Goal: Task Accomplishment & Management: Manage account settings

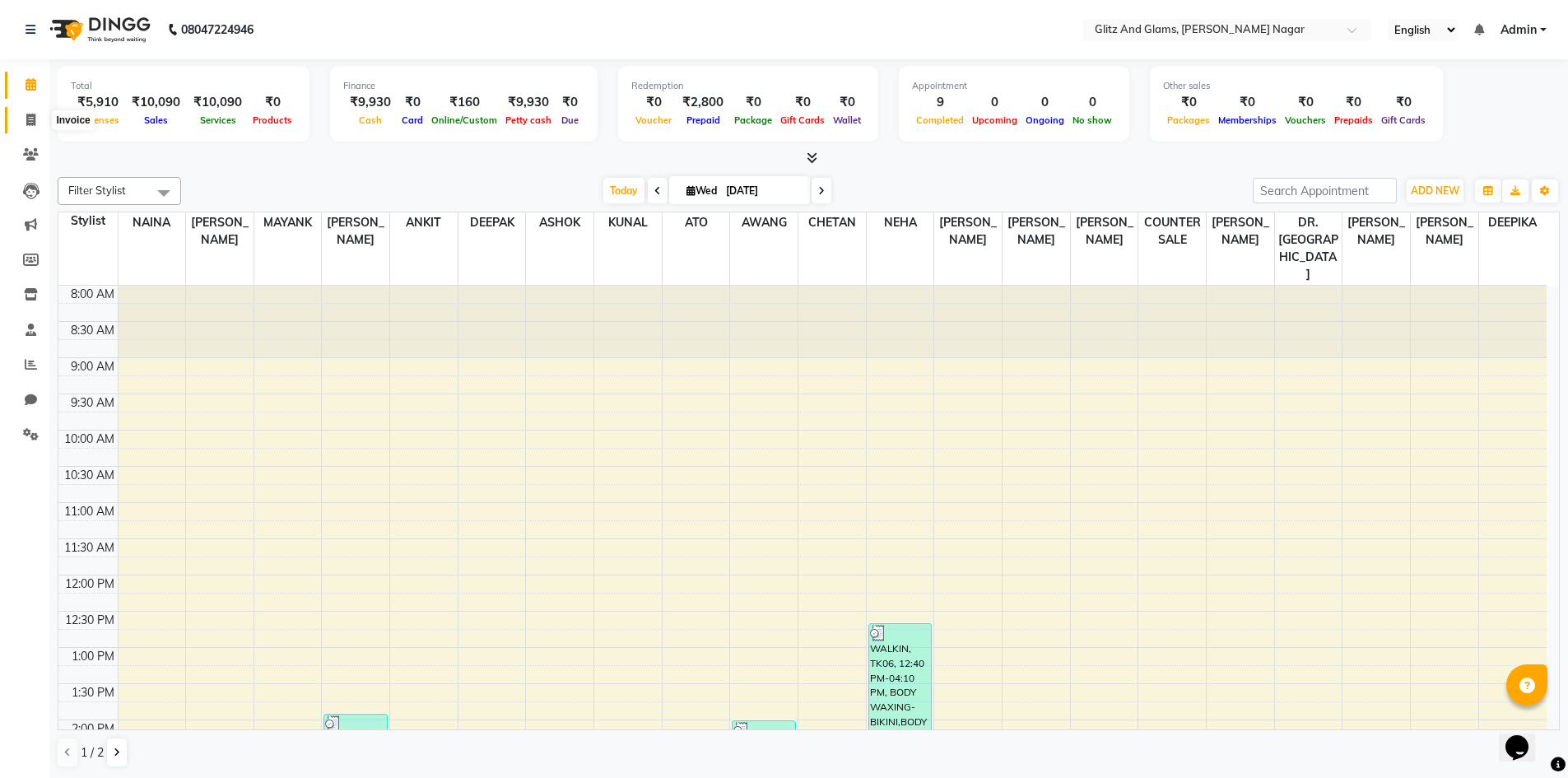
click at [29, 121] on icon at bounding box center [31, 120] width 9 height 13
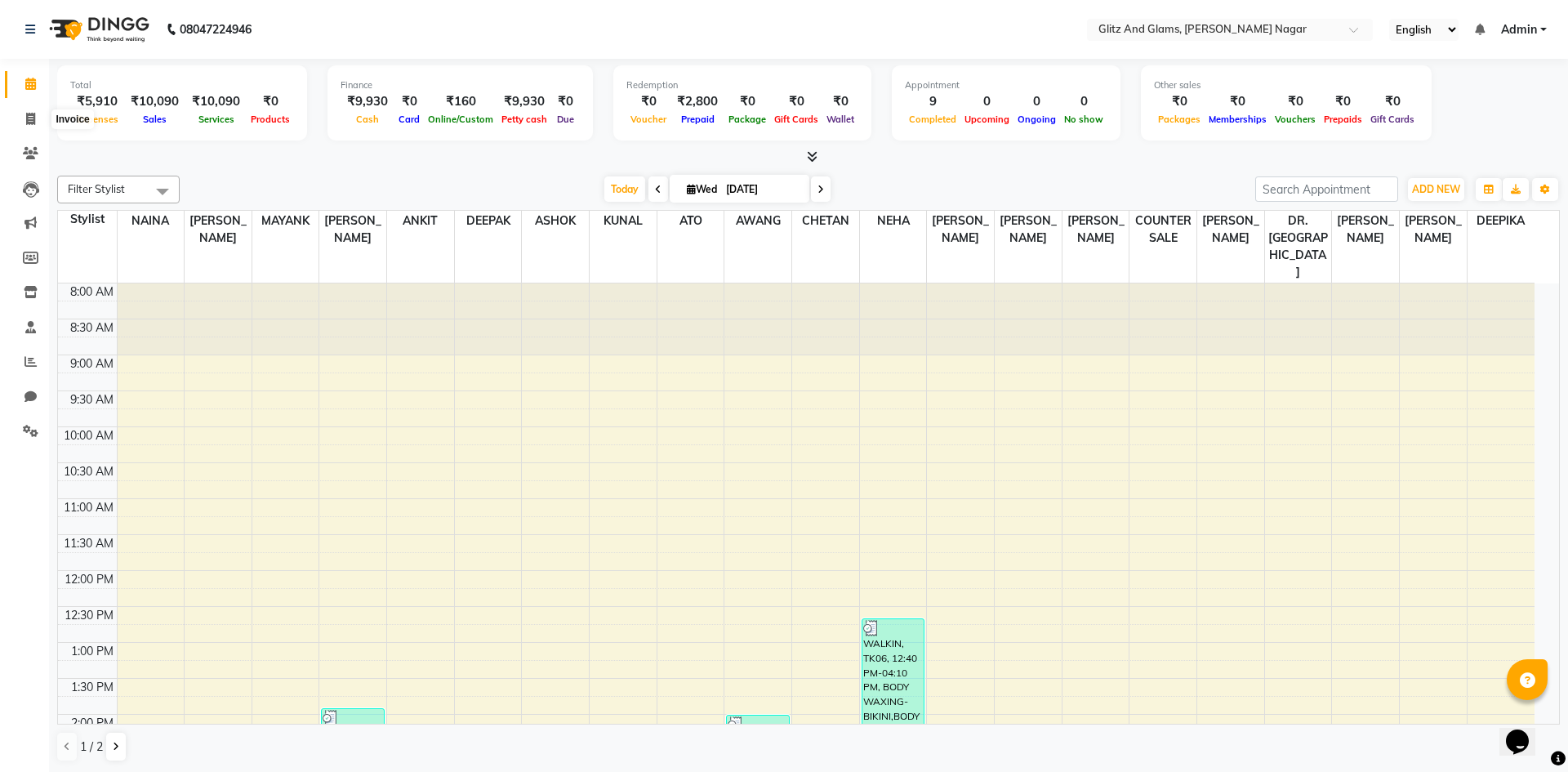
select select "service"
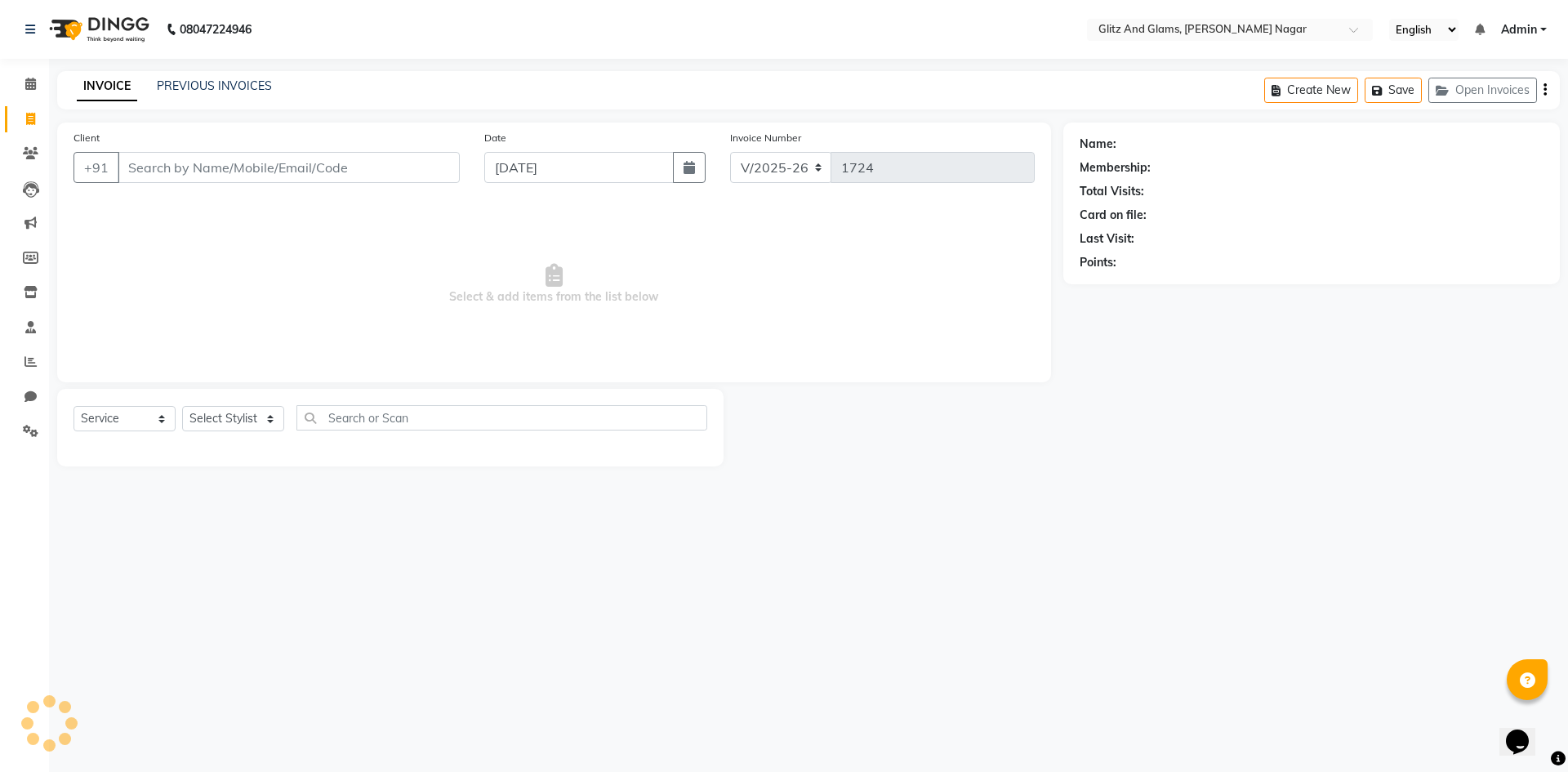
click at [216, 172] on input "Client" at bounding box center [289, 168] width 342 height 31
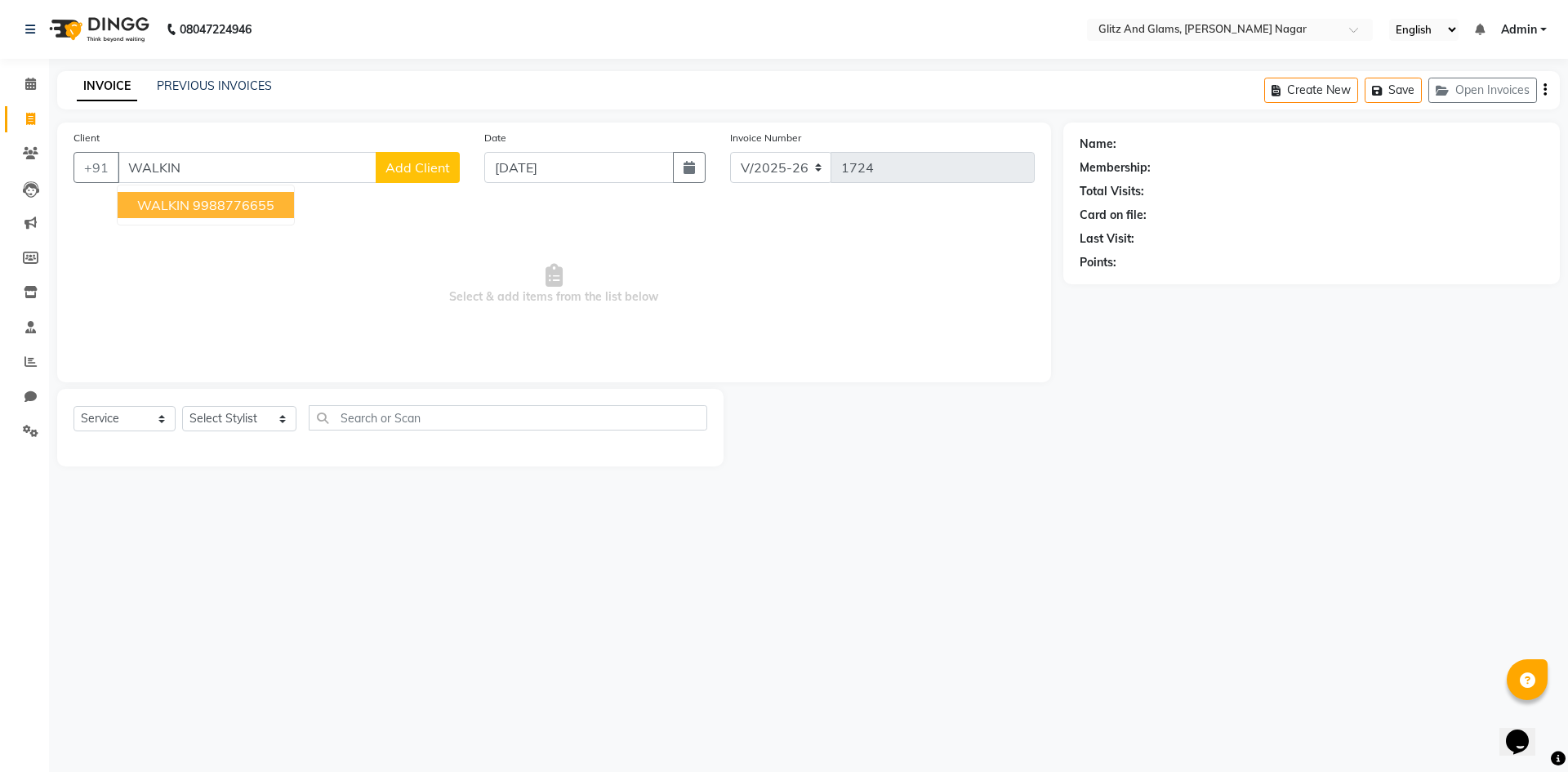
click at [203, 202] on ngb-highlight "9988776655" at bounding box center [234, 205] width 82 height 16
type input "9988776655"
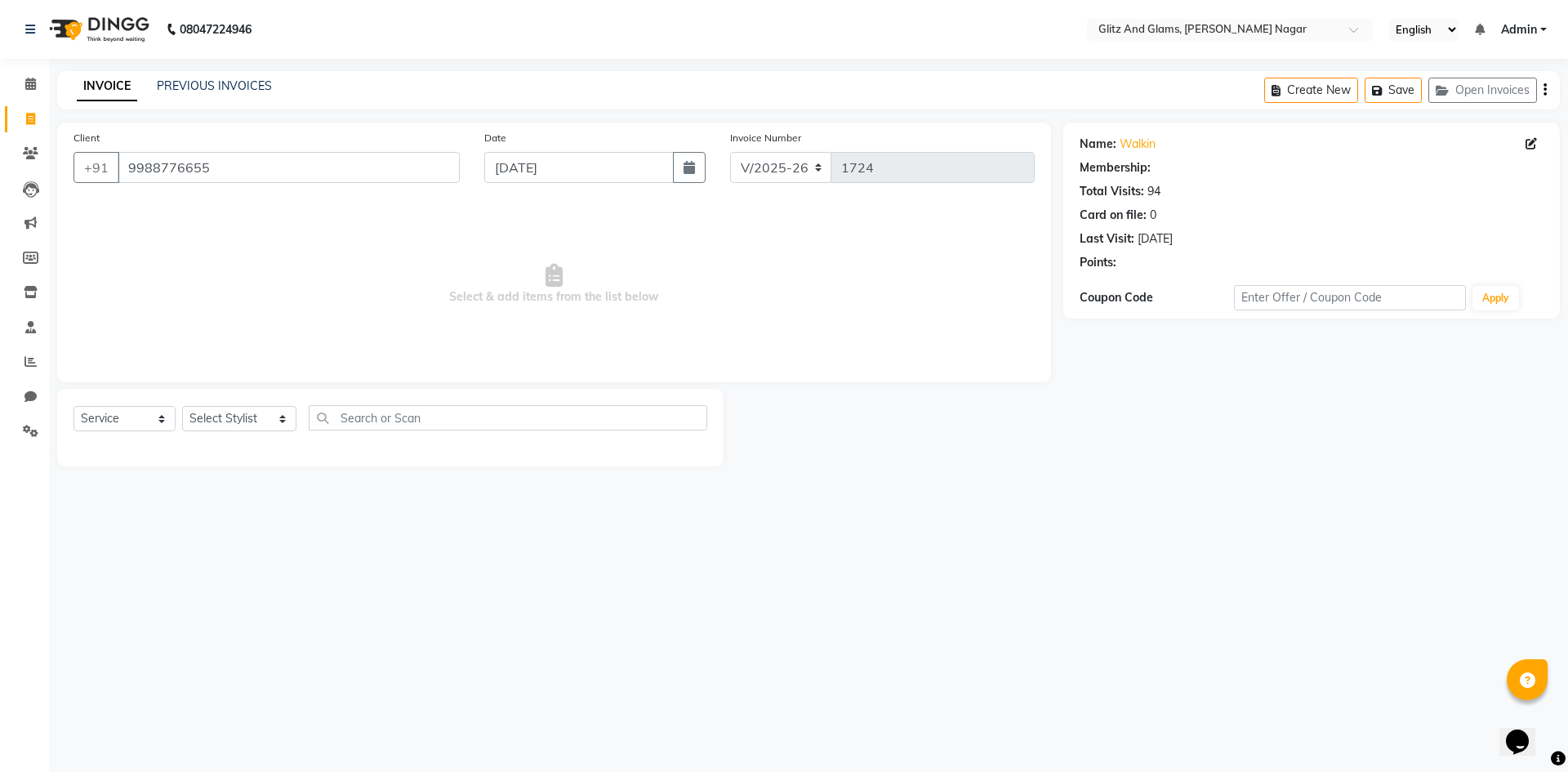
select select "1: Object"
click at [255, 428] on select "Select Stylist [PERSON_NAME] [PERSON_NAME] ANKIT ASHOK ATO [PERSON_NAME] CHETAN…" at bounding box center [239, 419] width 114 height 25
select select "80532"
click at [182, 406] on select "Select Stylist [PERSON_NAME] [PERSON_NAME] ANKIT ASHOK ATO [PERSON_NAME] CHETAN…" at bounding box center [239, 419] width 114 height 25
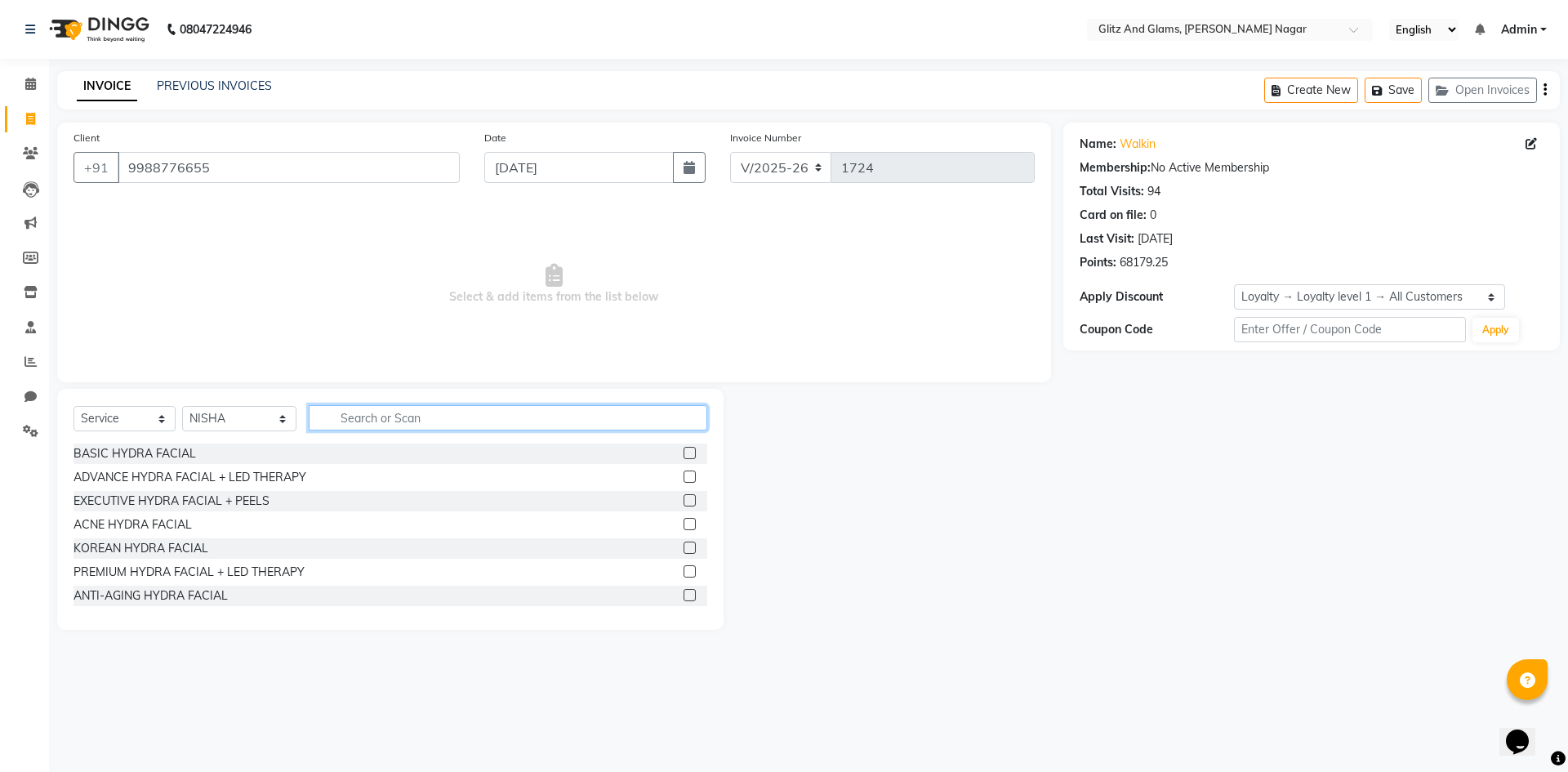
click at [376, 418] on input "text" at bounding box center [508, 418] width 399 height 25
type input "WAX"
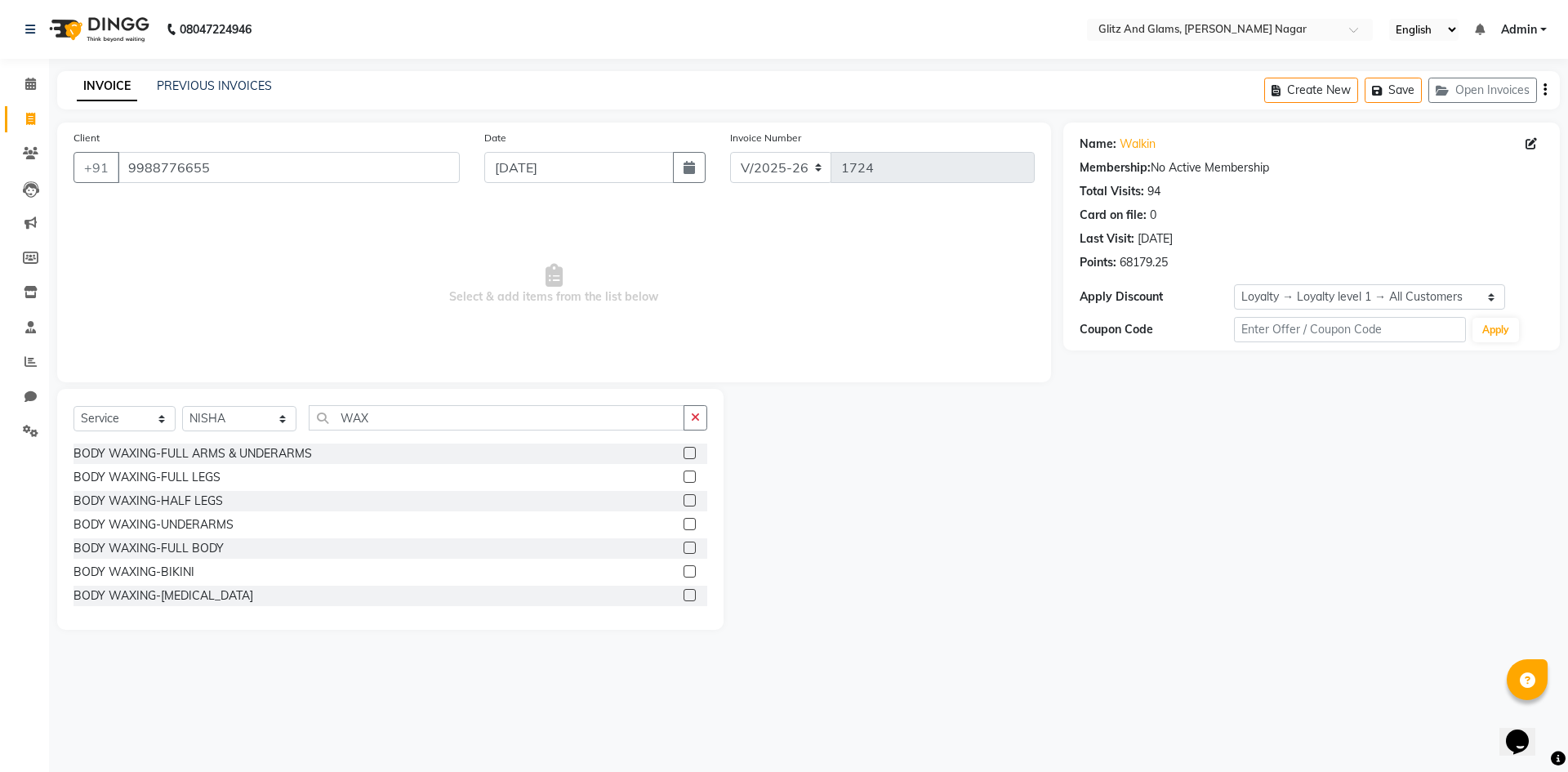
click at [684, 457] on label at bounding box center [690, 453] width 13 height 13
click at [684, 457] on input "checkbox" at bounding box center [689, 454] width 11 height 11
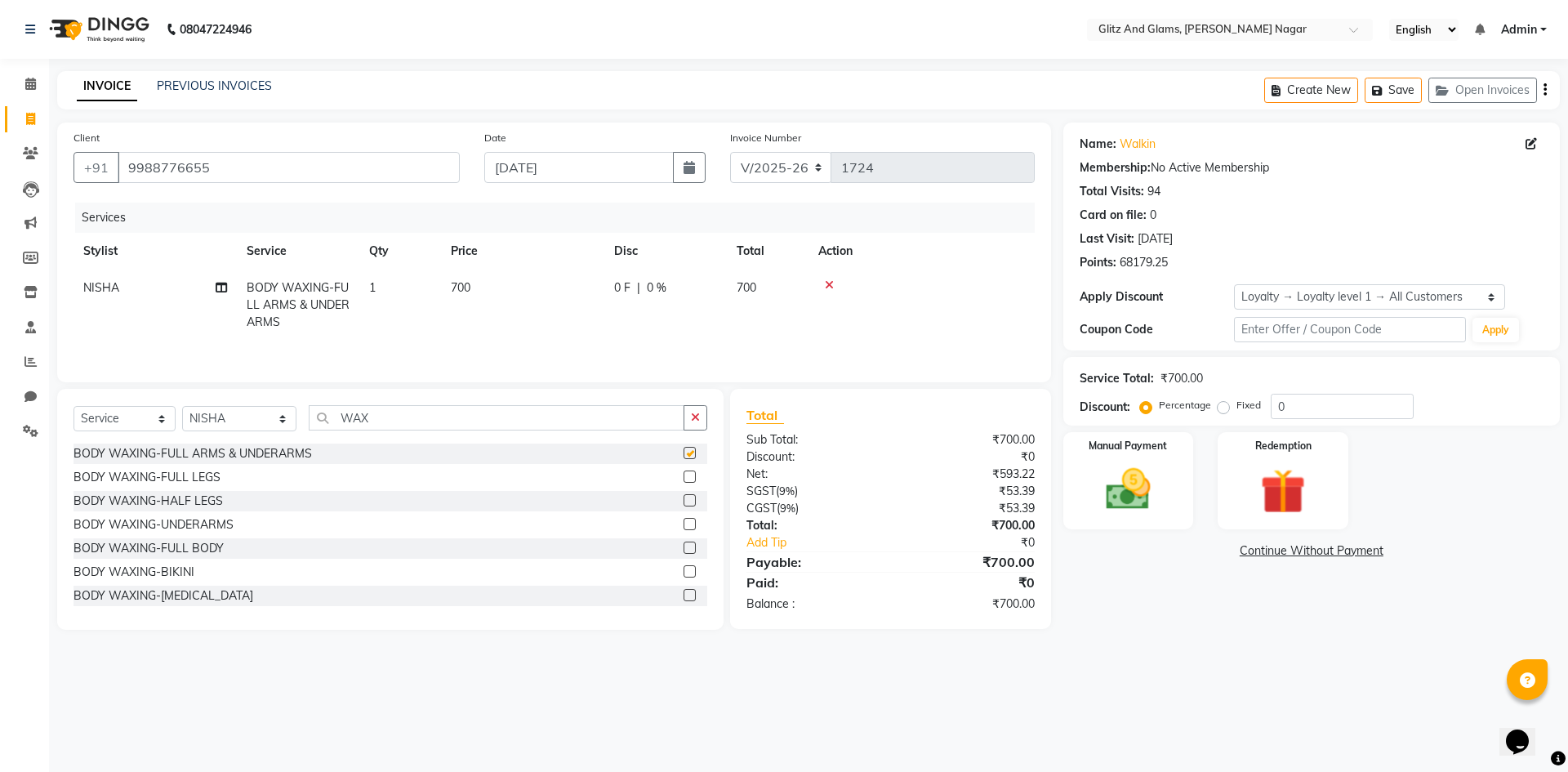
click at [518, 284] on td "700" at bounding box center [523, 305] width 163 height 71
checkbox input "false"
select select "80532"
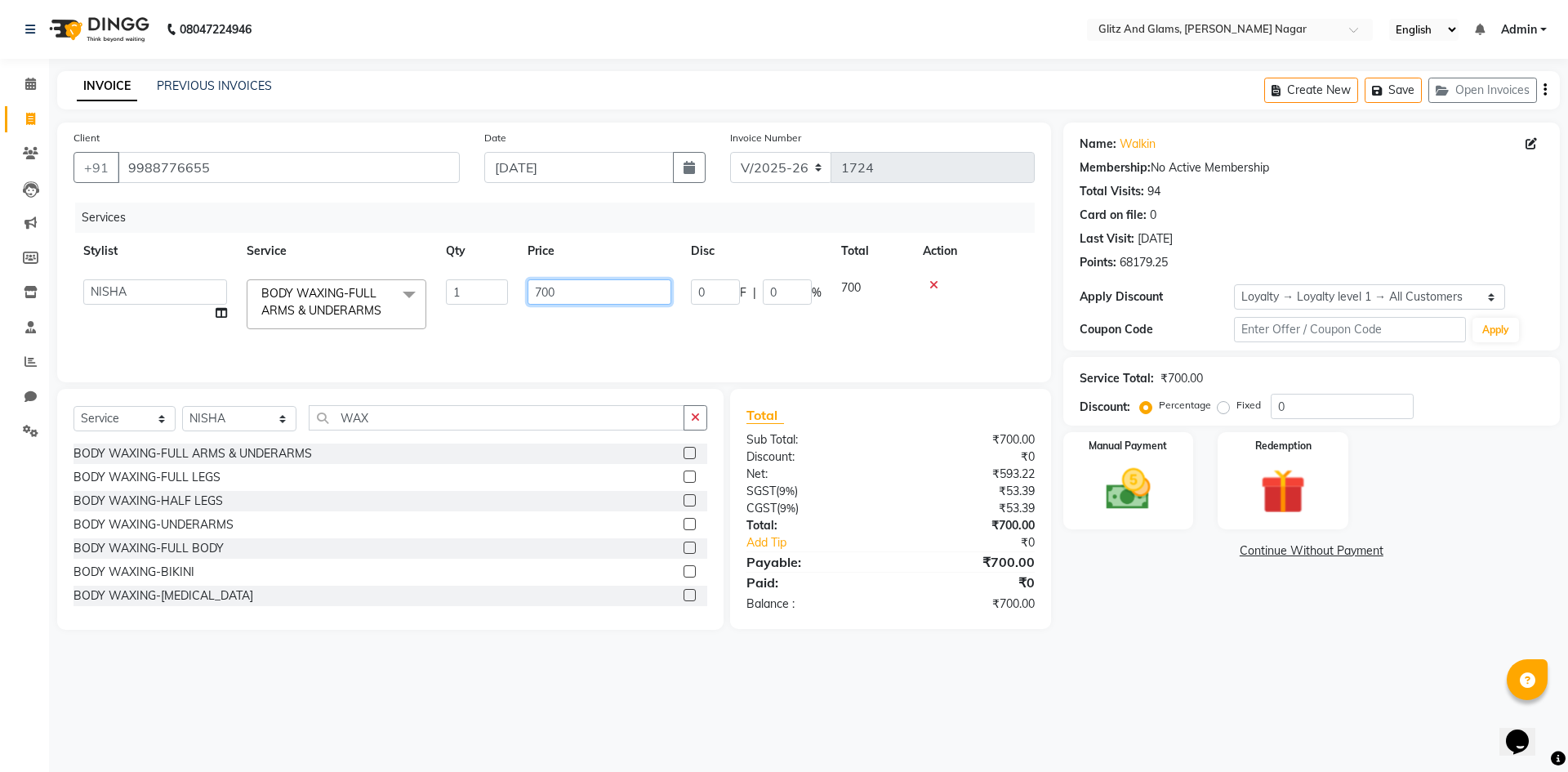
click at [533, 294] on input "700" at bounding box center [599, 292] width 144 height 25
click at [537, 291] on input "700" at bounding box center [599, 292] width 144 height 25
click at [540, 294] on input "700" at bounding box center [599, 292] width 144 height 25
click at [538, 294] on input "700" at bounding box center [599, 292] width 144 height 25
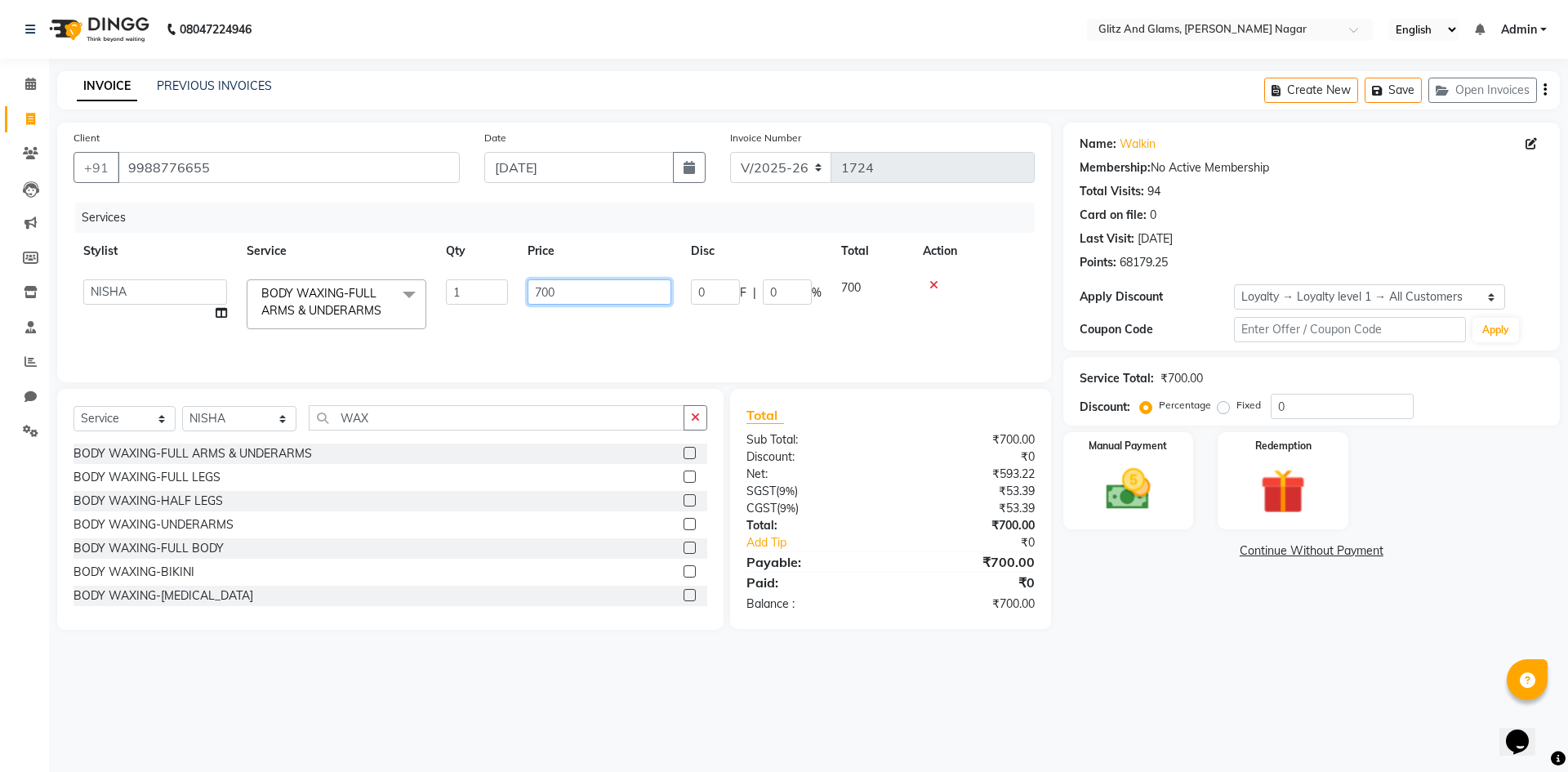
click at [538, 294] on input "700" at bounding box center [599, 292] width 144 height 25
type input "1060"
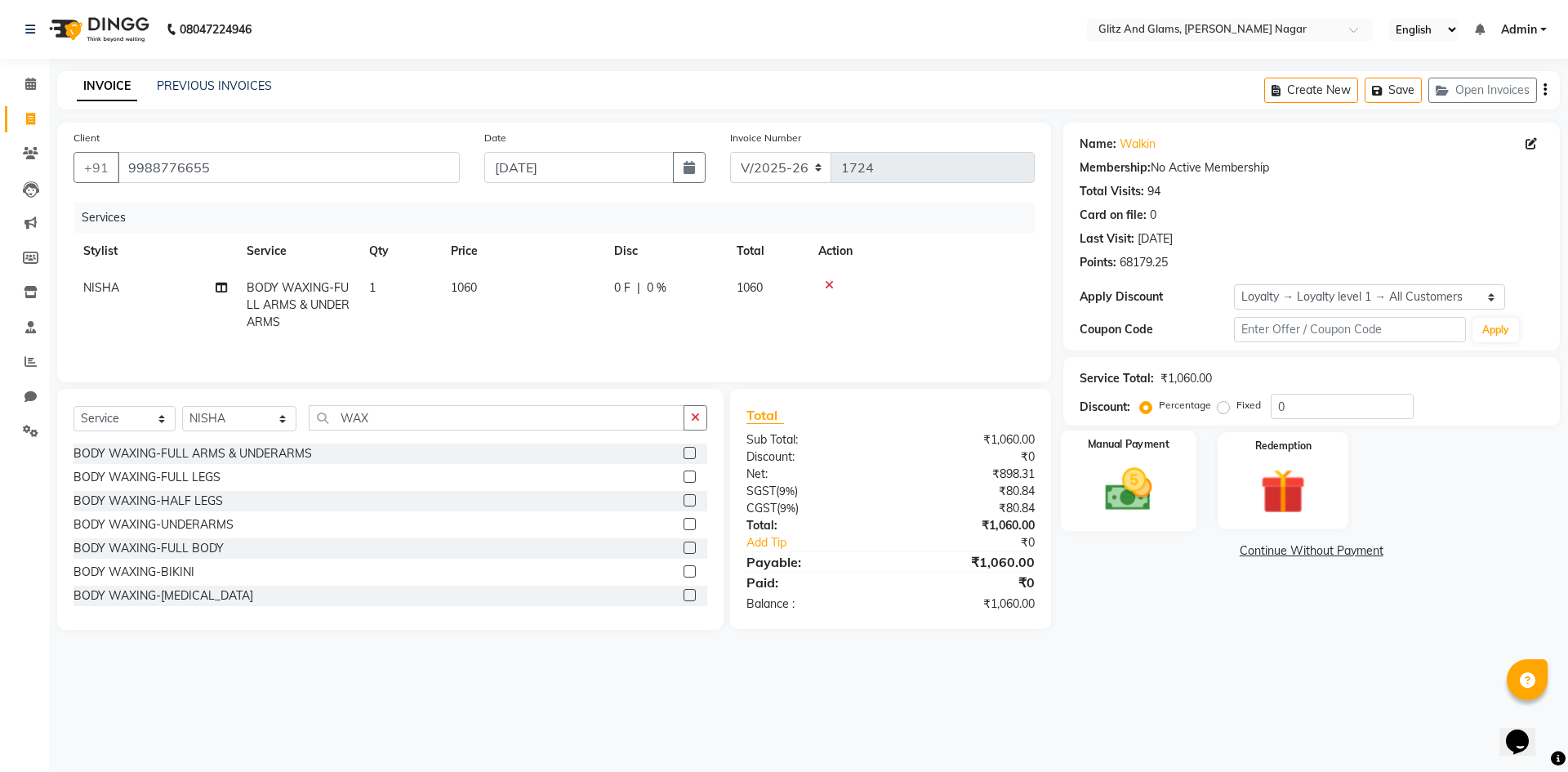
click at [1147, 504] on img at bounding box center [1129, 489] width 76 height 54
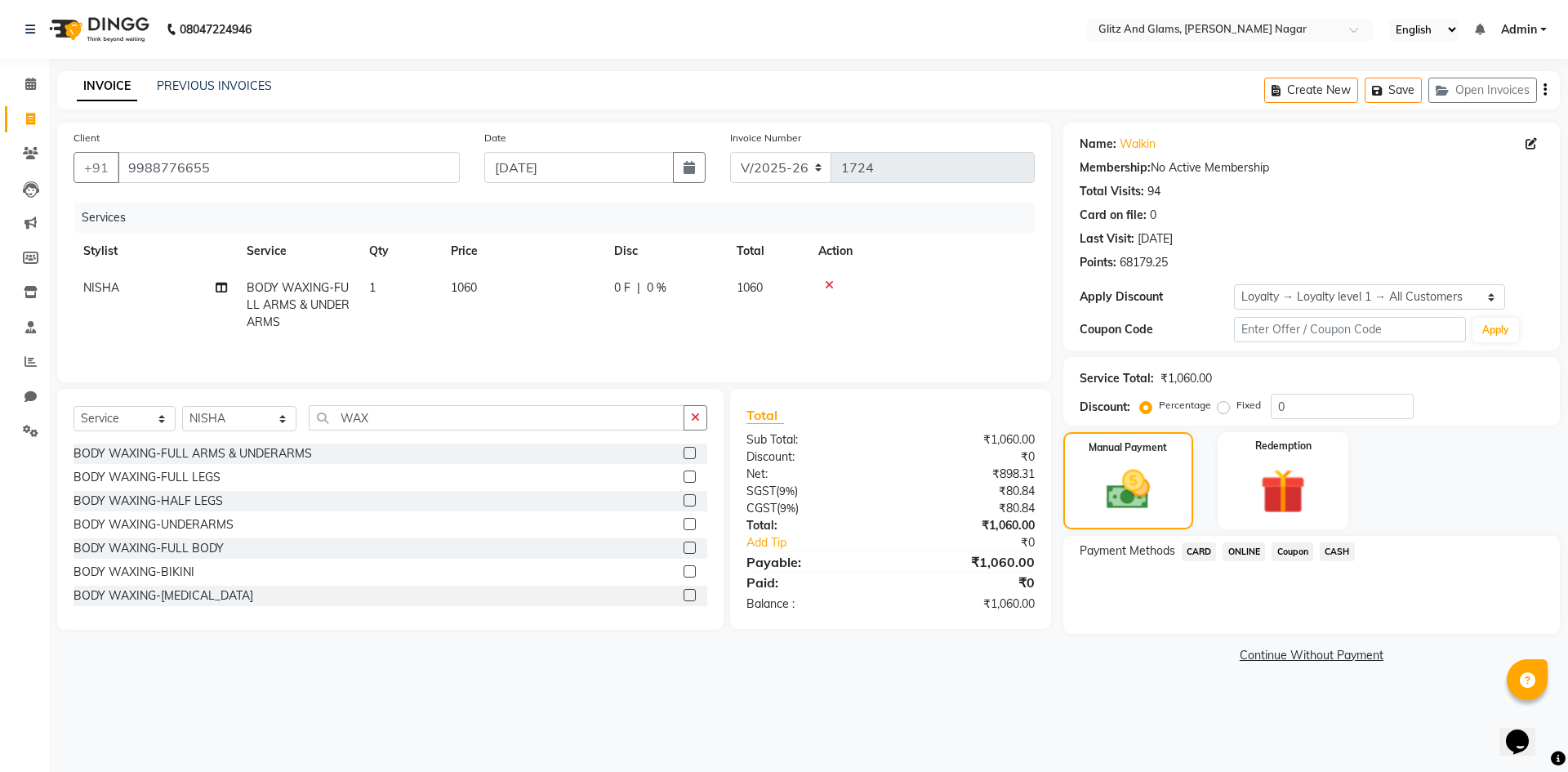
click at [1242, 557] on span "ONLINE" at bounding box center [1244, 552] width 43 height 19
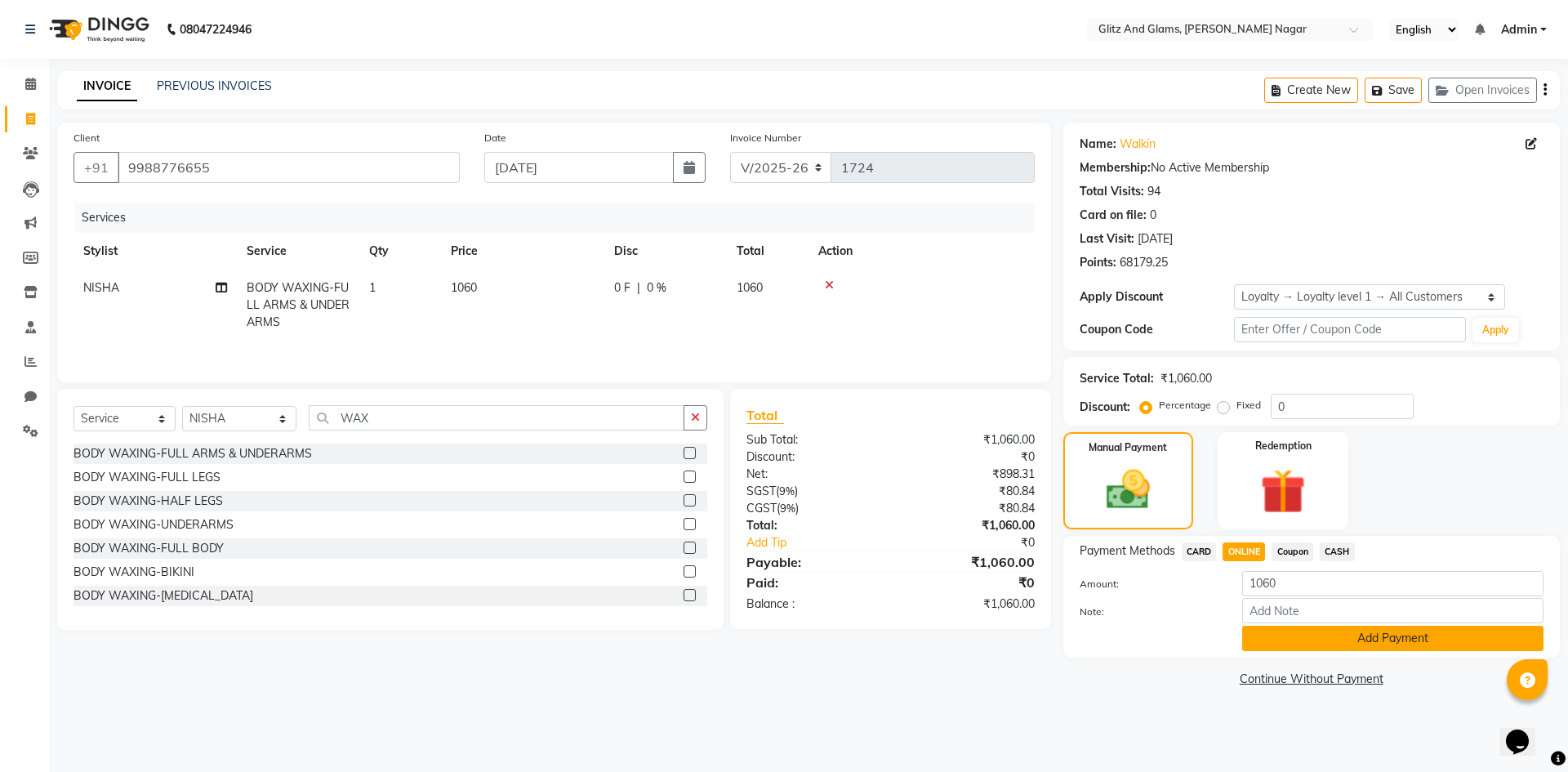
click at [1262, 646] on button "Add Payment" at bounding box center [1392, 639] width 302 height 25
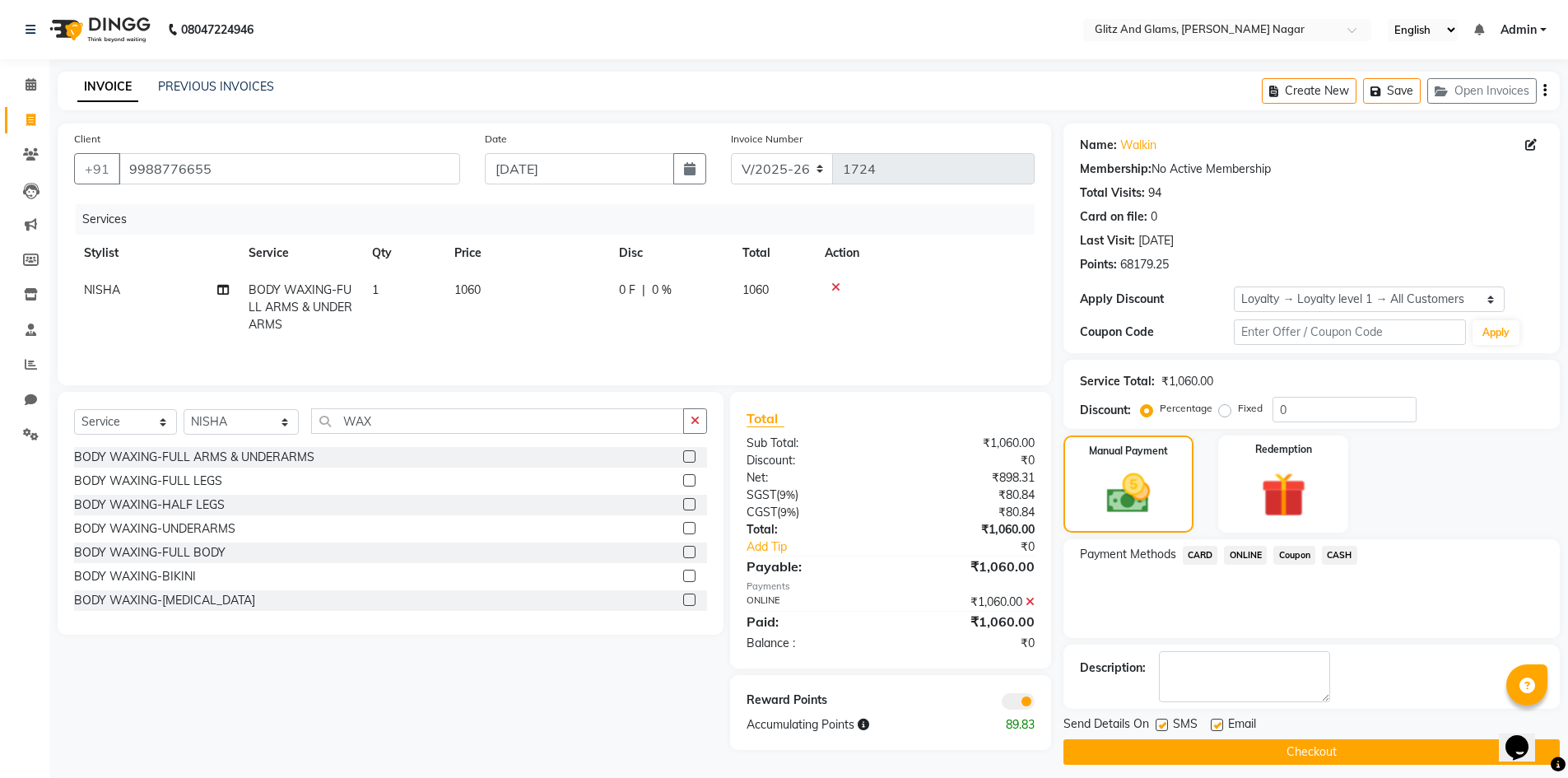
scroll to position [12, 0]
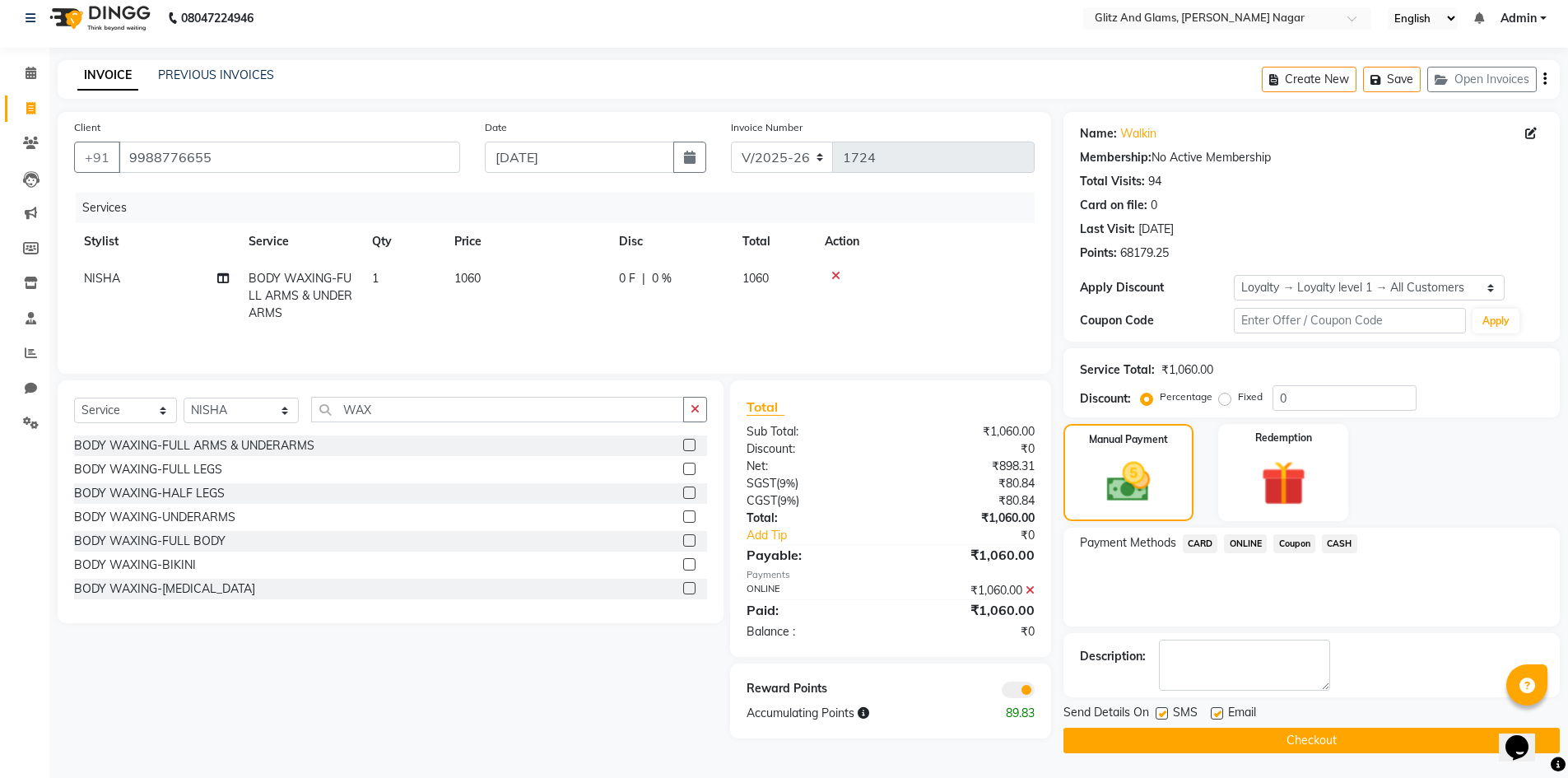
click at [1276, 751] on button "Checkout" at bounding box center [1312, 741] width 497 height 26
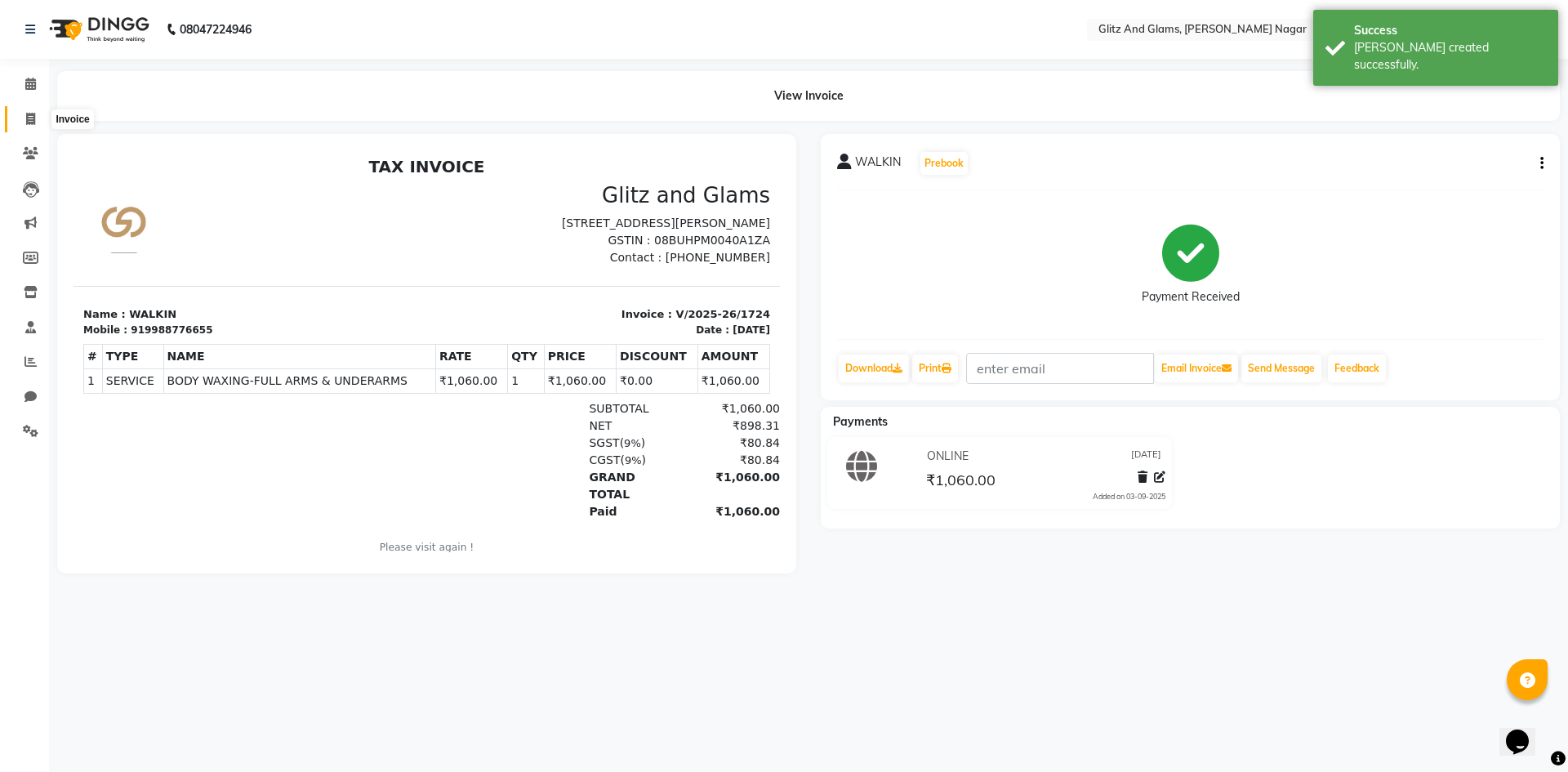
drag, startPoint x: 35, startPoint y: 121, endPoint x: 86, endPoint y: 130, distance: 51.8
click at [35, 121] on icon at bounding box center [31, 119] width 9 height 13
select select "service"
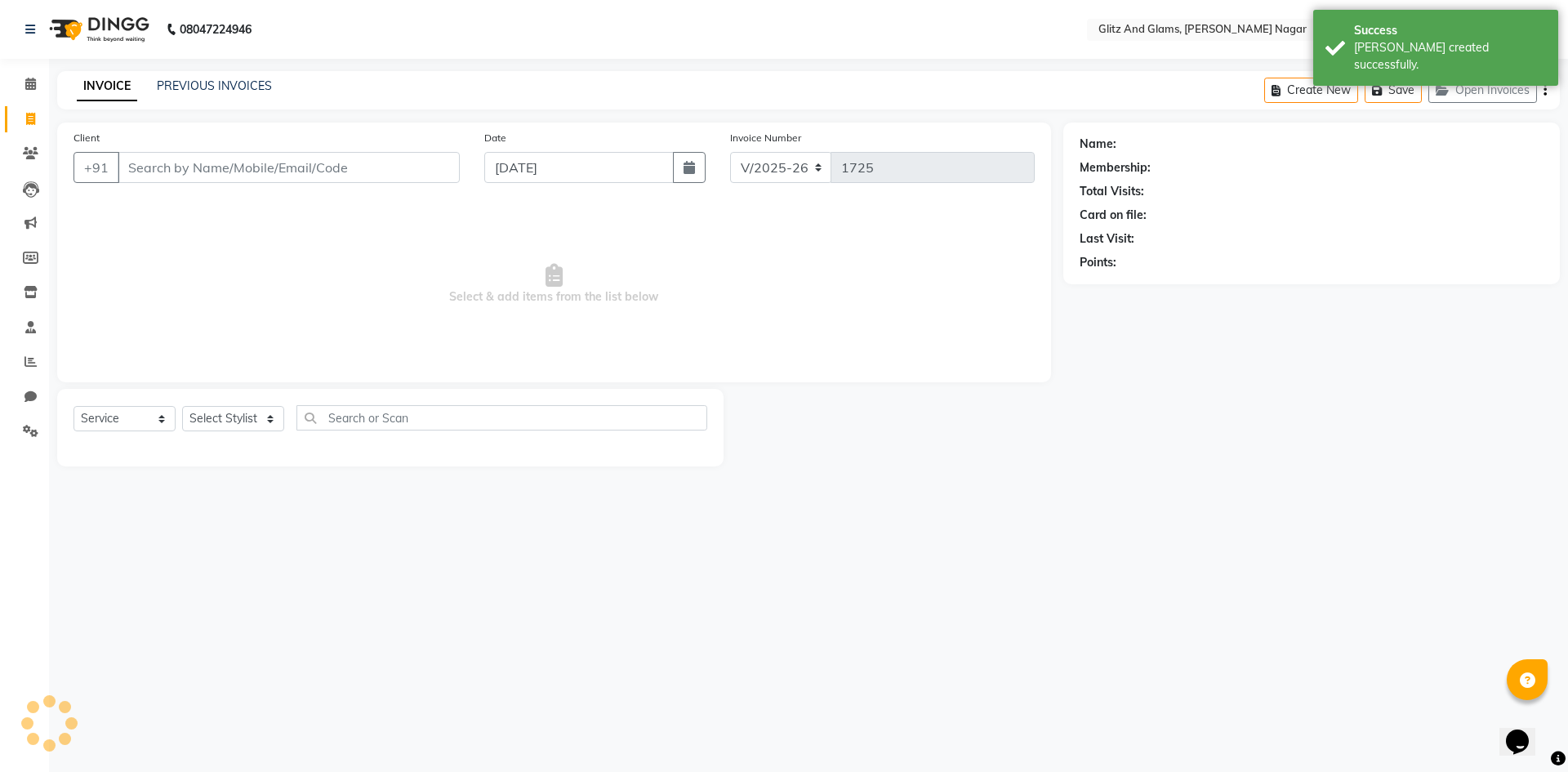
click at [173, 154] on input "Client" at bounding box center [289, 168] width 342 height 31
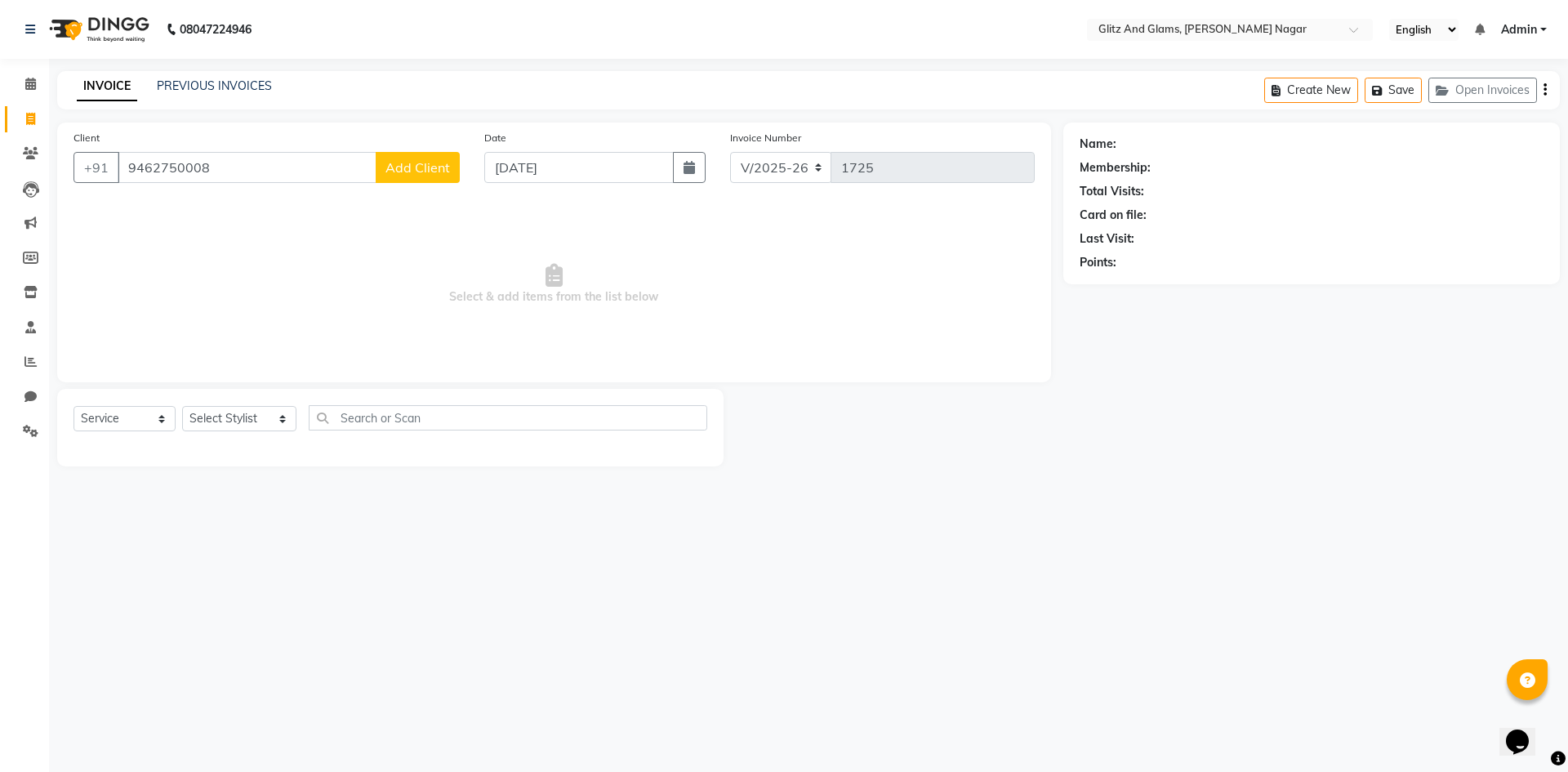
type input "9462750008"
click at [399, 169] on span "Add Client" at bounding box center [418, 168] width 64 height 16
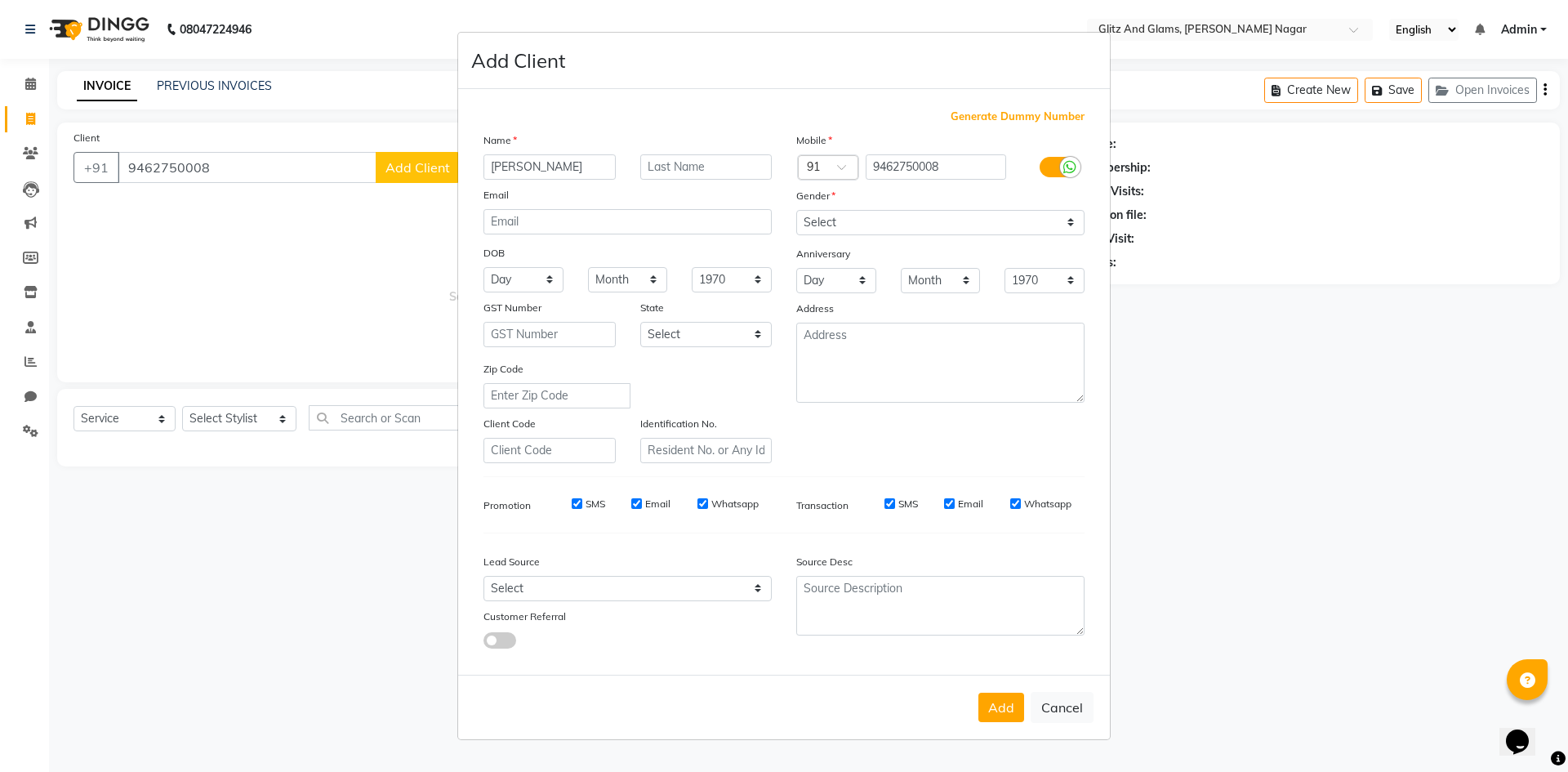
type input "[PERSON_NAME]"
type input "JI"
click at [847, 222] on select "Select [DEMOGRAPHIC_DATA] [DEMOGRAPHIC_DATA] Other Prefer Not To Say" at bounding box center [940, 223] width 288 height 25
select select "[DEMOGRAPHIC_DATA]"
click at [796, 210] on select "Select [DEMOGRAPHIC_DATA] [DEMOGRAPHIC_DATA] Other Prefer Not To Say" at bounding box center [940, 223] width 288 height 25
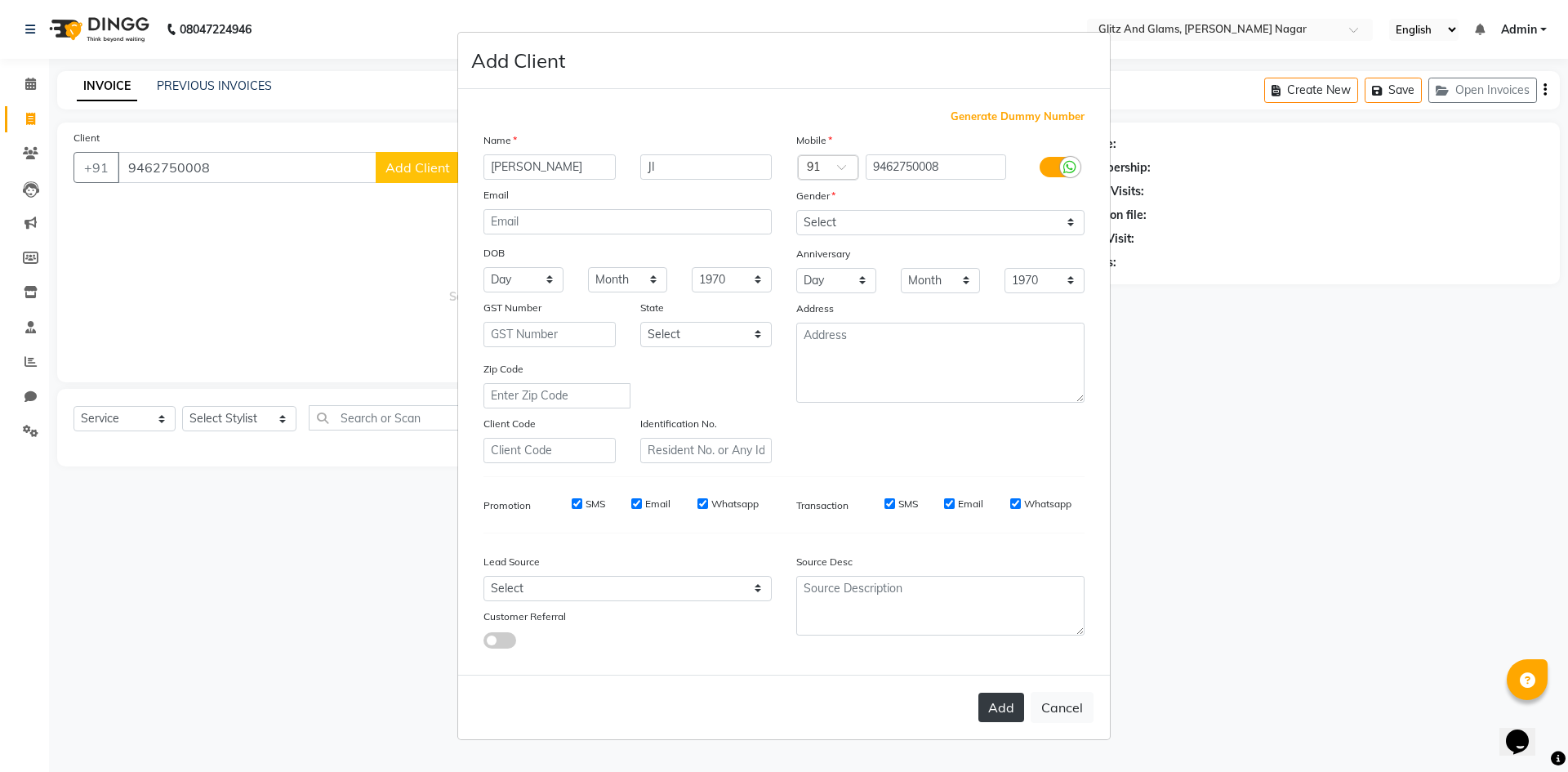
click at [1003, 701] on button "Add" at bounding box center [1001, 708] width 45 height 29
select select
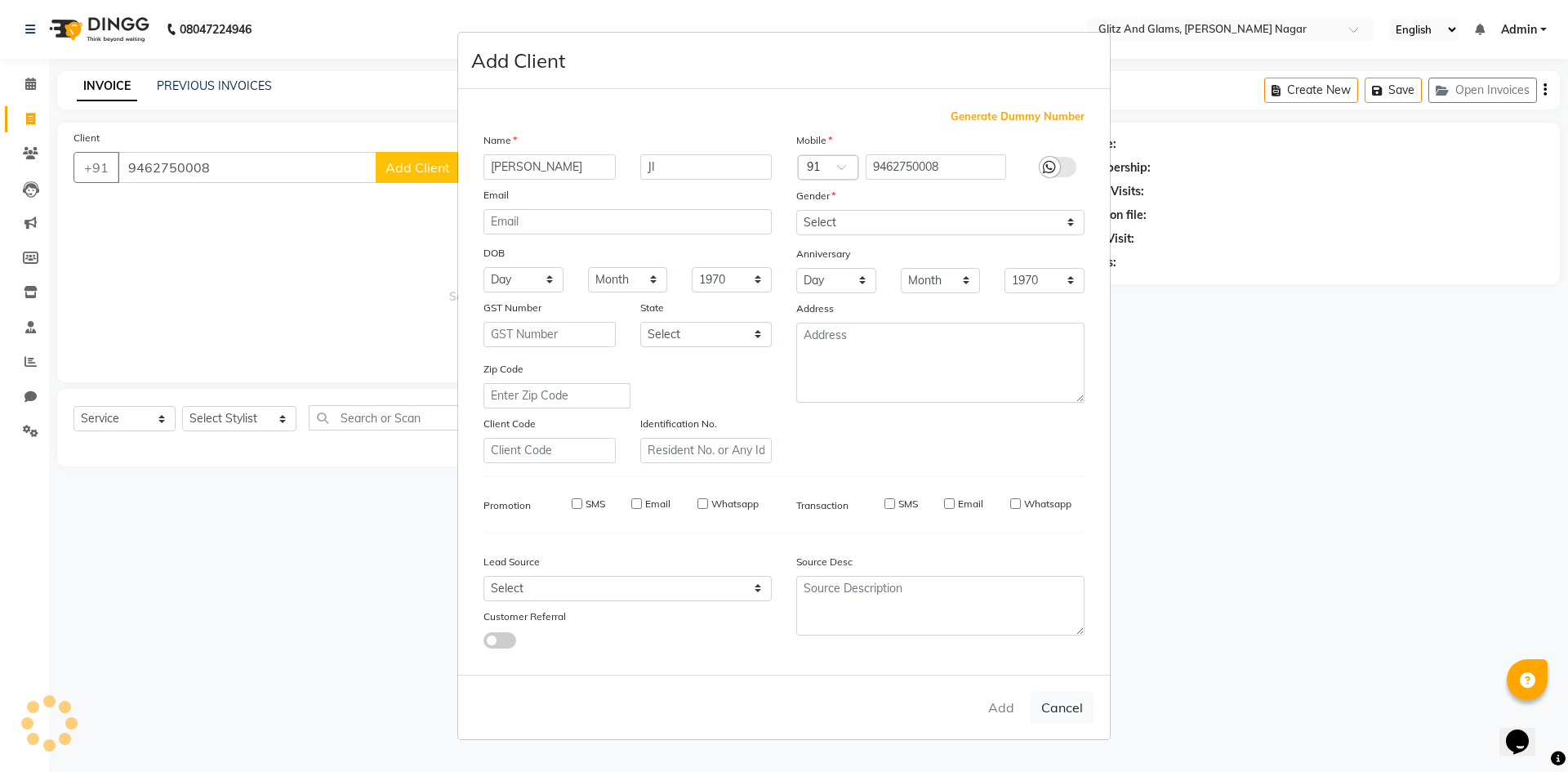
select select
checkbox input "false"
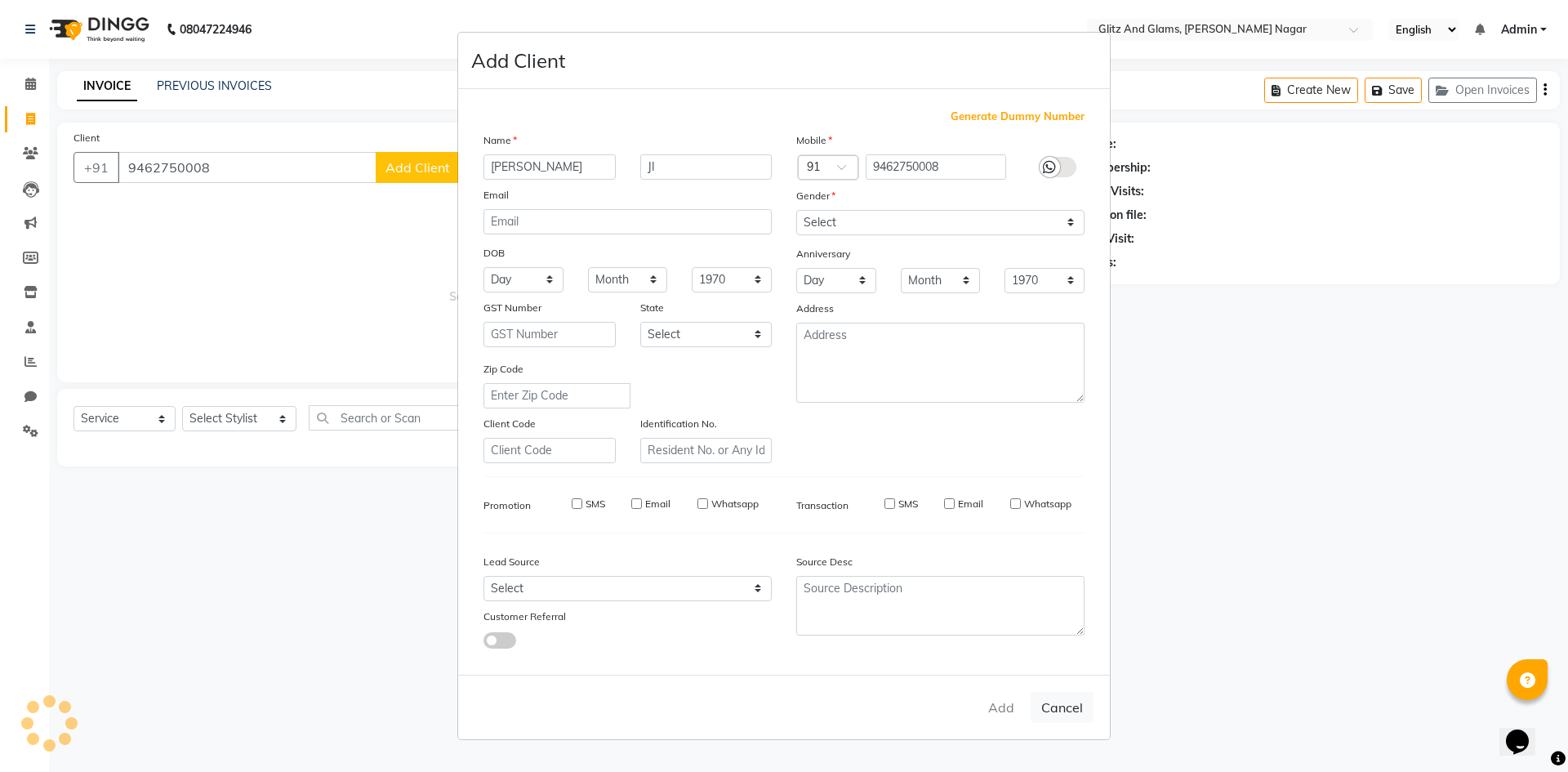
checkbox input "false"
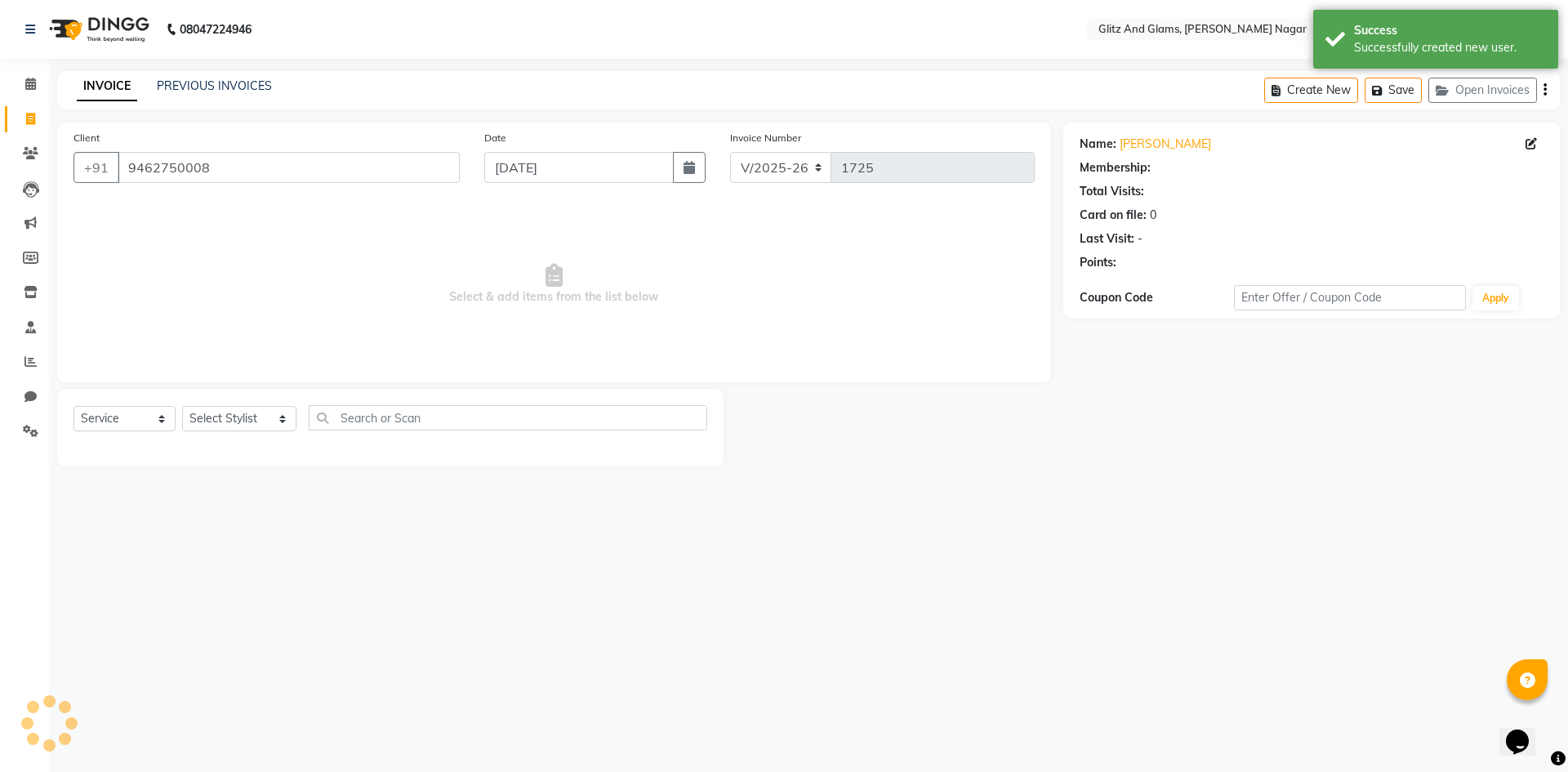
select select "1: Object"
click at [231, 416] on select "Select Stylist [PERSON_NAME] [PERSON_NAME] ANKIT ASHOK ATO [PERSON_NAME] CHETAN…" at bounding box center [239, 419] width 114 height 25
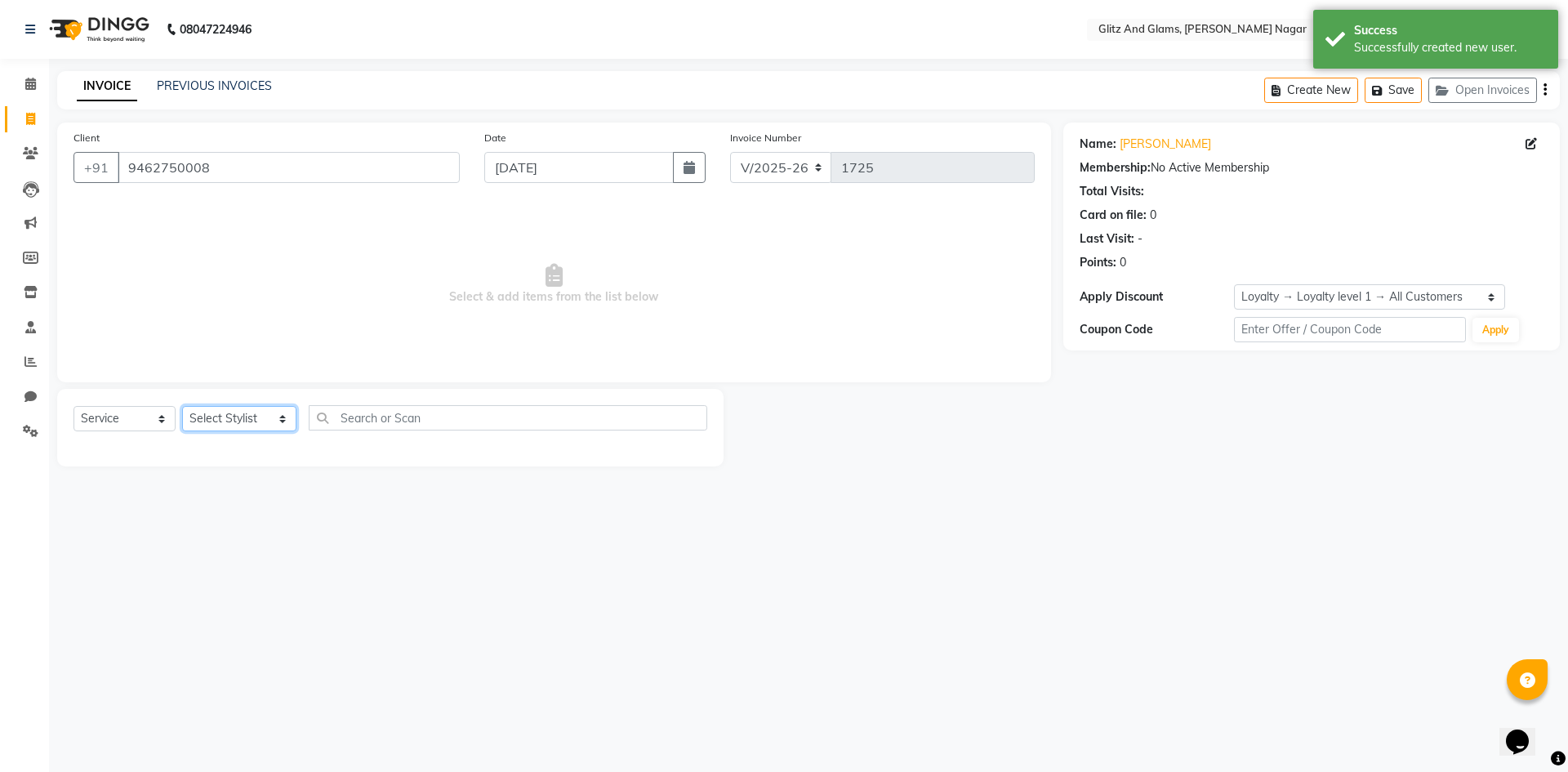
select select "80539"
click at [182, 406] on select "Select Stylist [PERSON_NAME] [PERSON_NAME] ANKIT ASHOK ATO [PERSON_NAME] CHETAN…" at bounding box center [239, 419] width 114 height 25
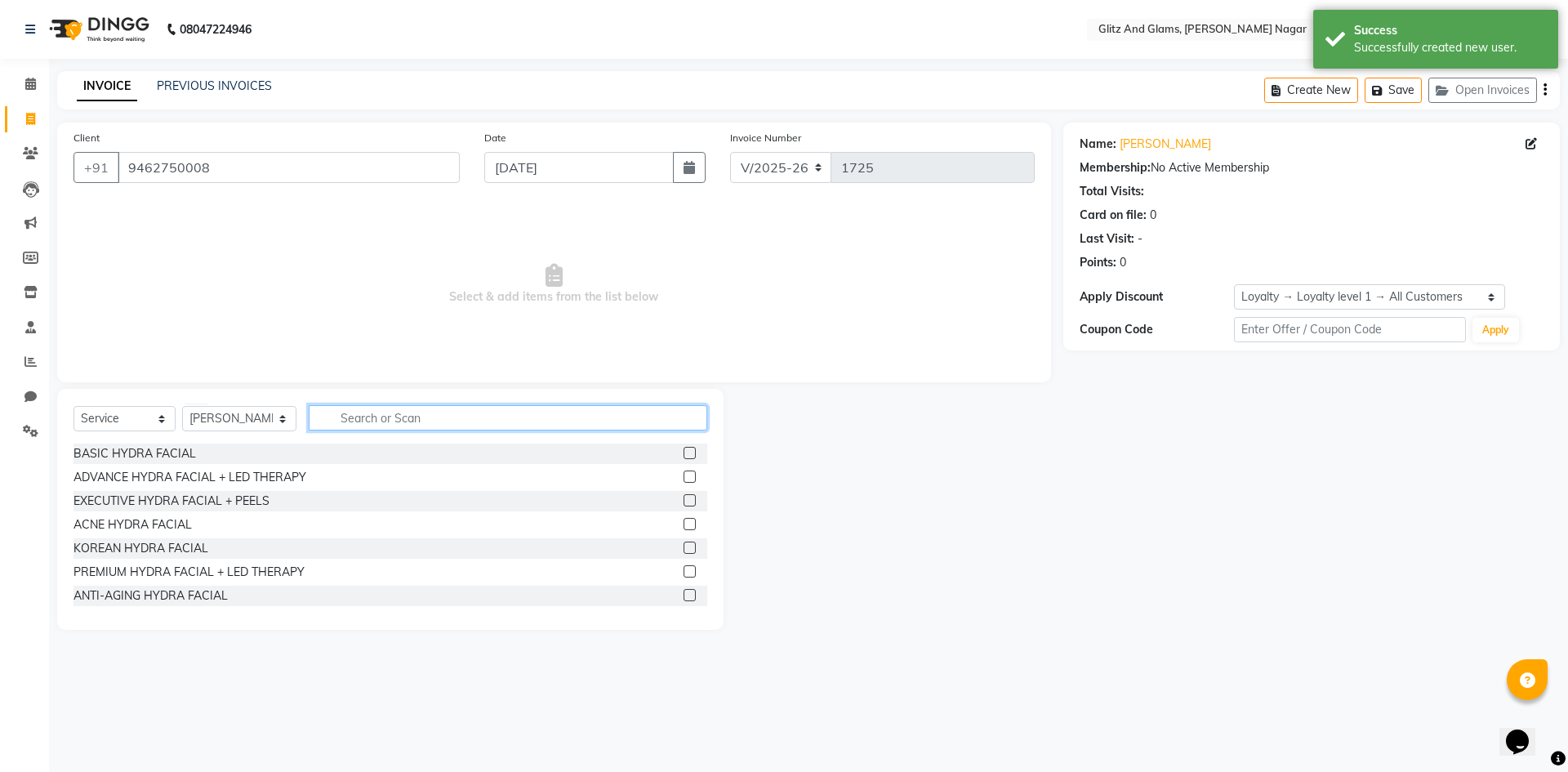
click at [398, 410] on input "text" at bounding box center [508, 418] width 399 height 25
type input "PIL"
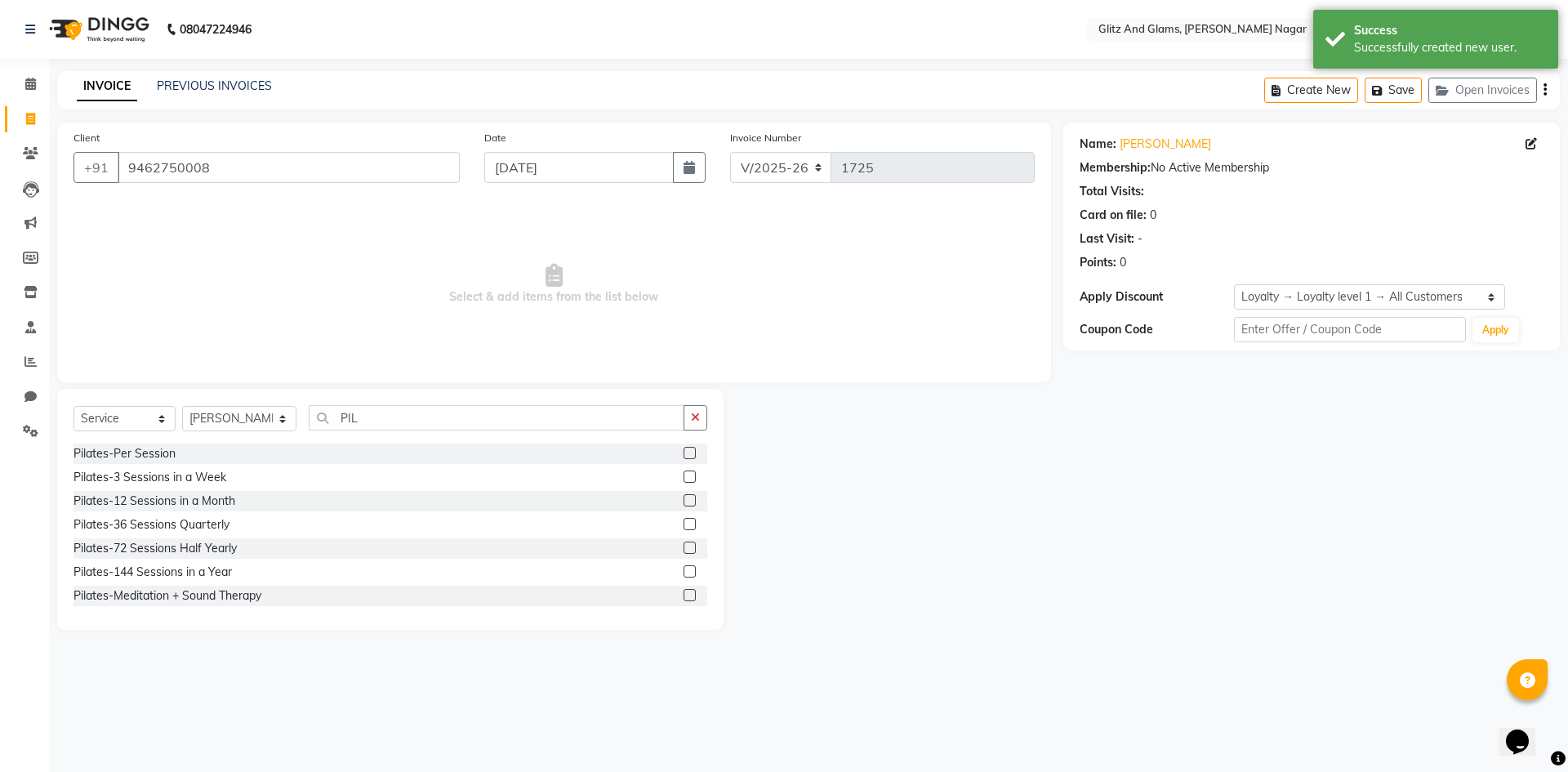
click at [684, 449] on label at bounding box center [690, 453] width 13 height 13
click at [684, 449] on input "checkbox" at bounding box center [689, 454] width 11 height 11
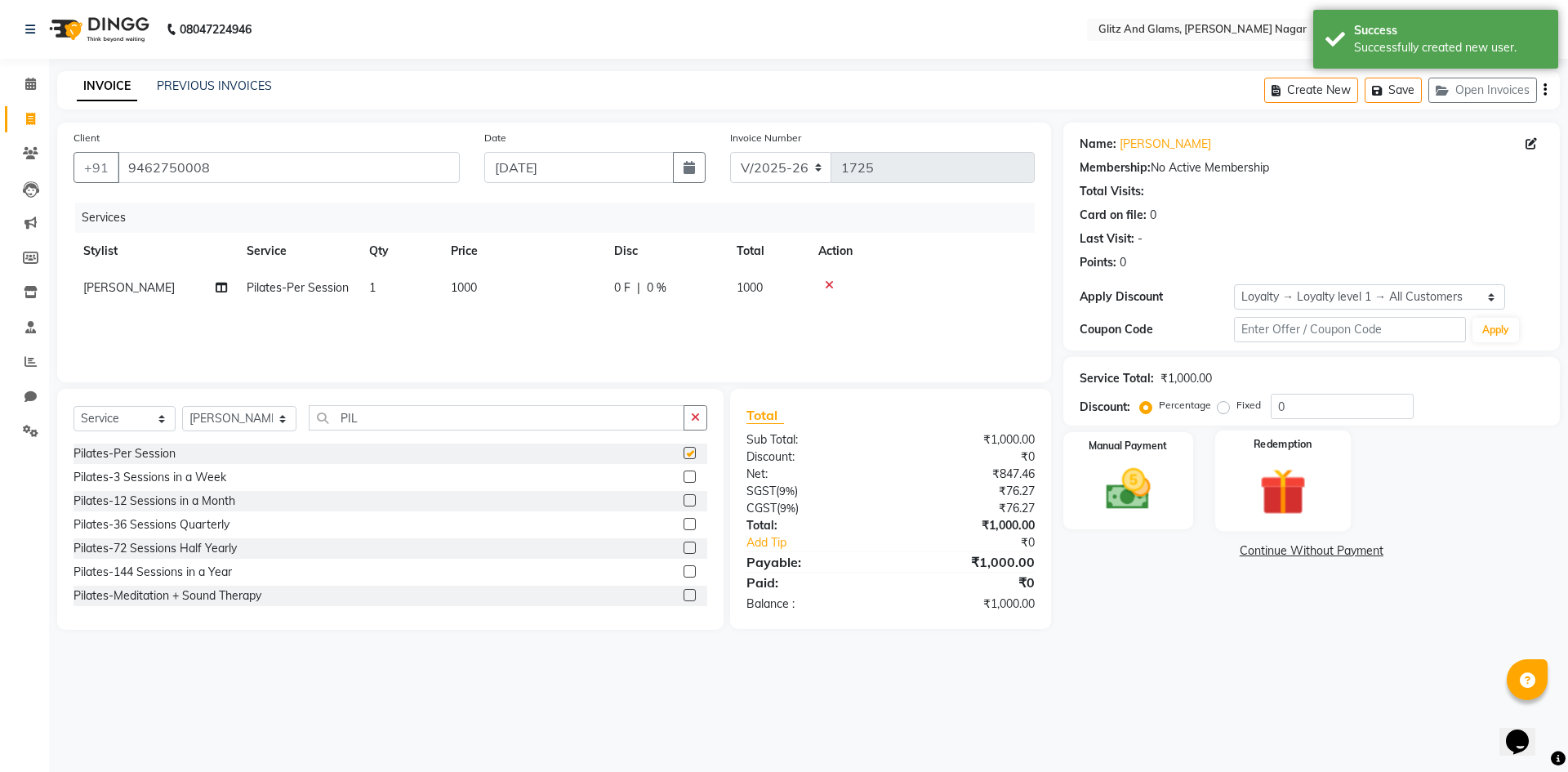
checkbox input "false"
drag, startPoint x: 1142, startPoint y: 494, endPoint x: 1150, endPoint y: 496, distance: 8.2
click at [1142, 494] on img at bounding box center [1129, 489] width 76 height 54
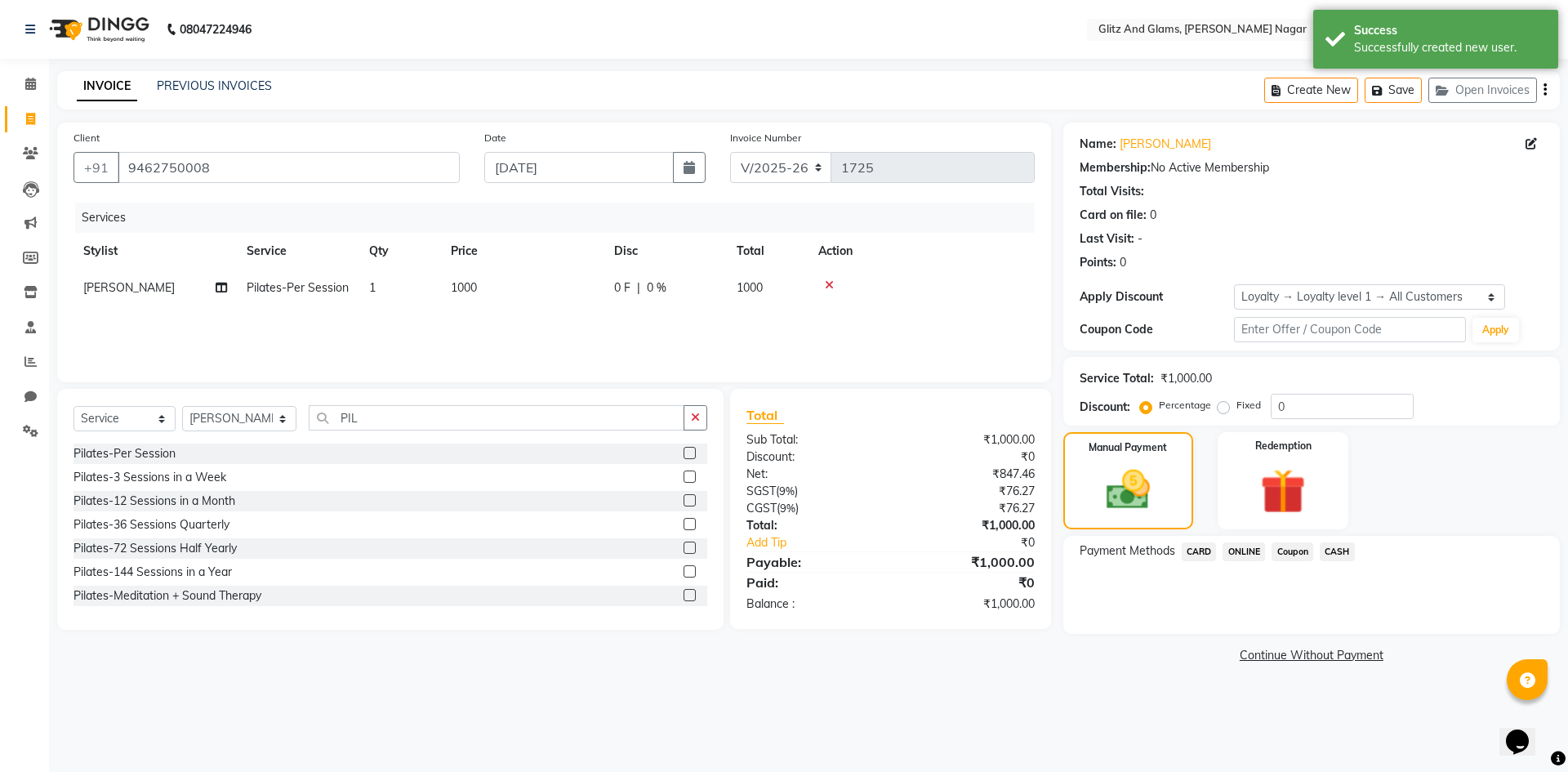
click at [1340, 545] on span "CASH" at bounding box center [1337, 552] width 35 height 19
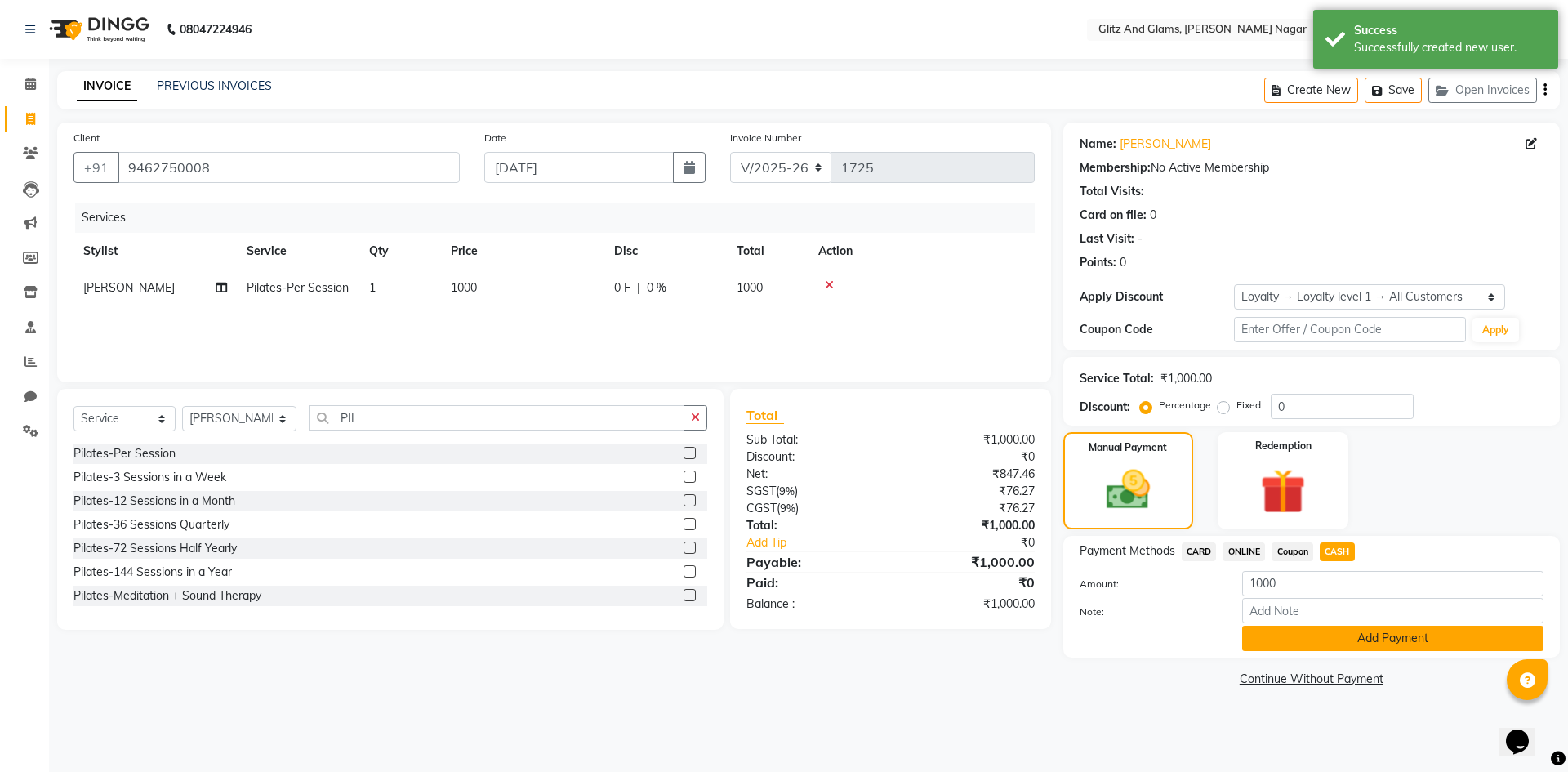
click at [1332, 637] on button "Add Payment" at bounding box center [1392, 639] width 302 height 25
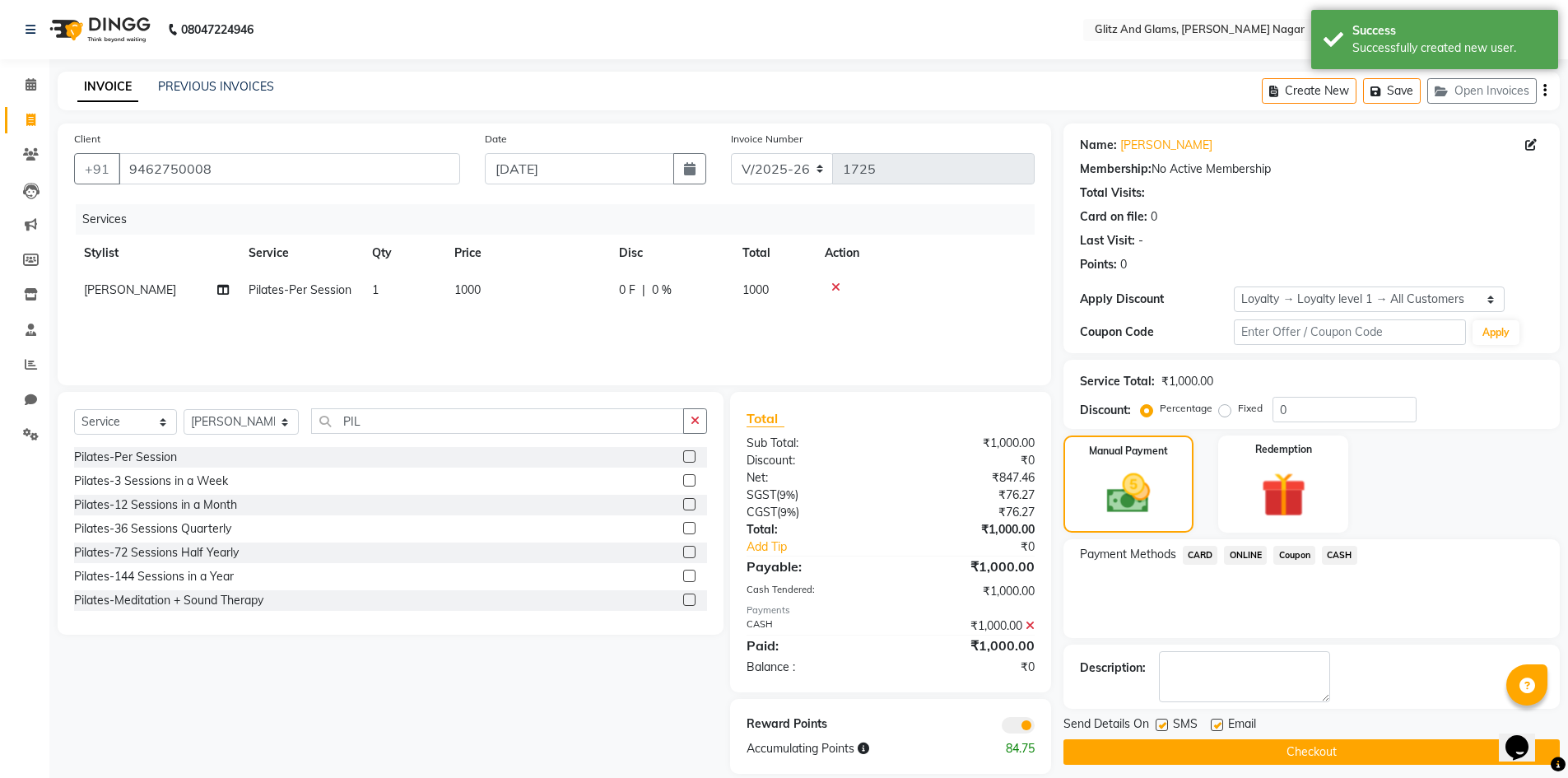
scroll to position [21, 0]
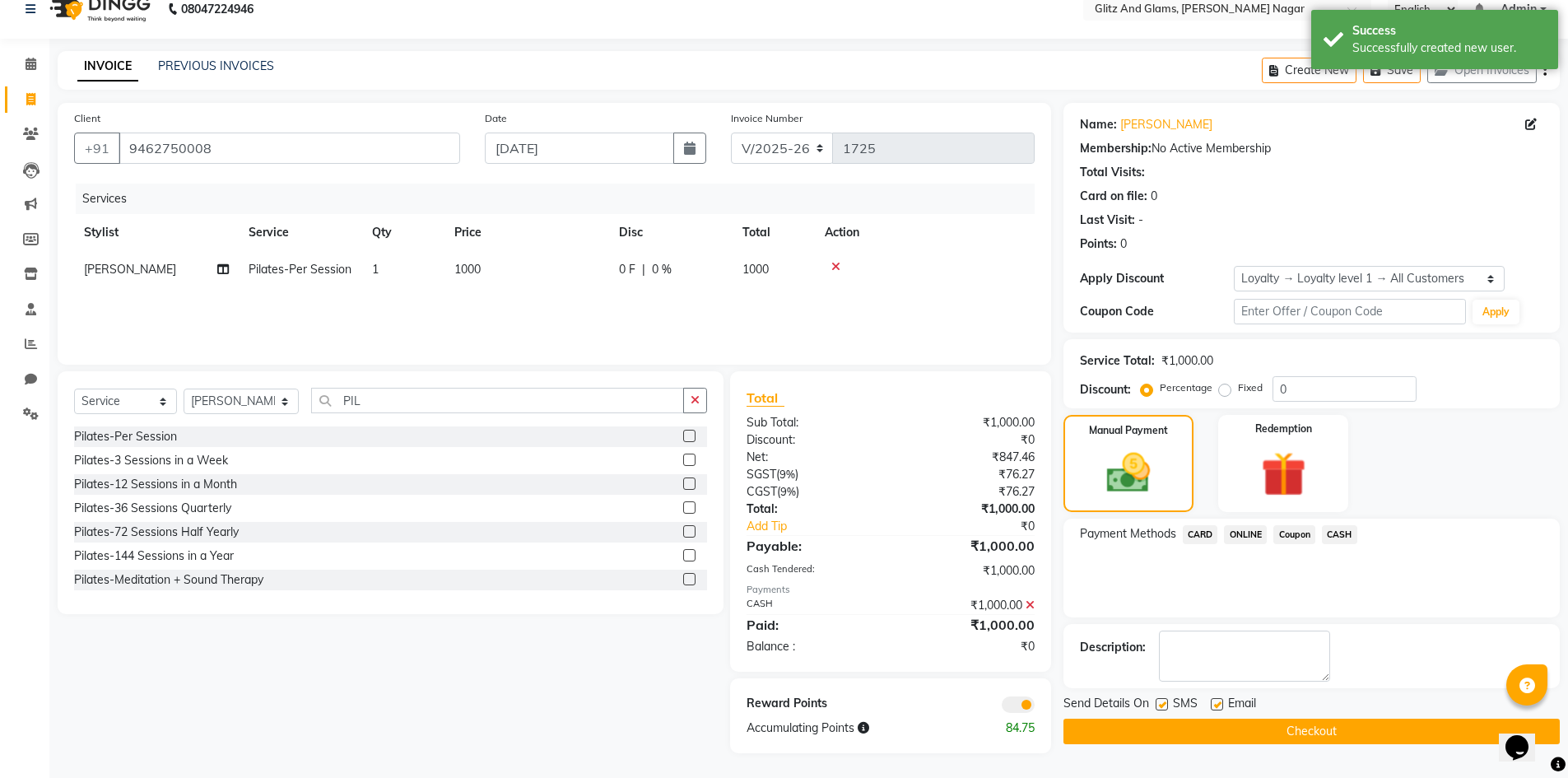
click at [1329, 731] on button "Checkout" at bounding box center [1312, 731] width 497 height 26
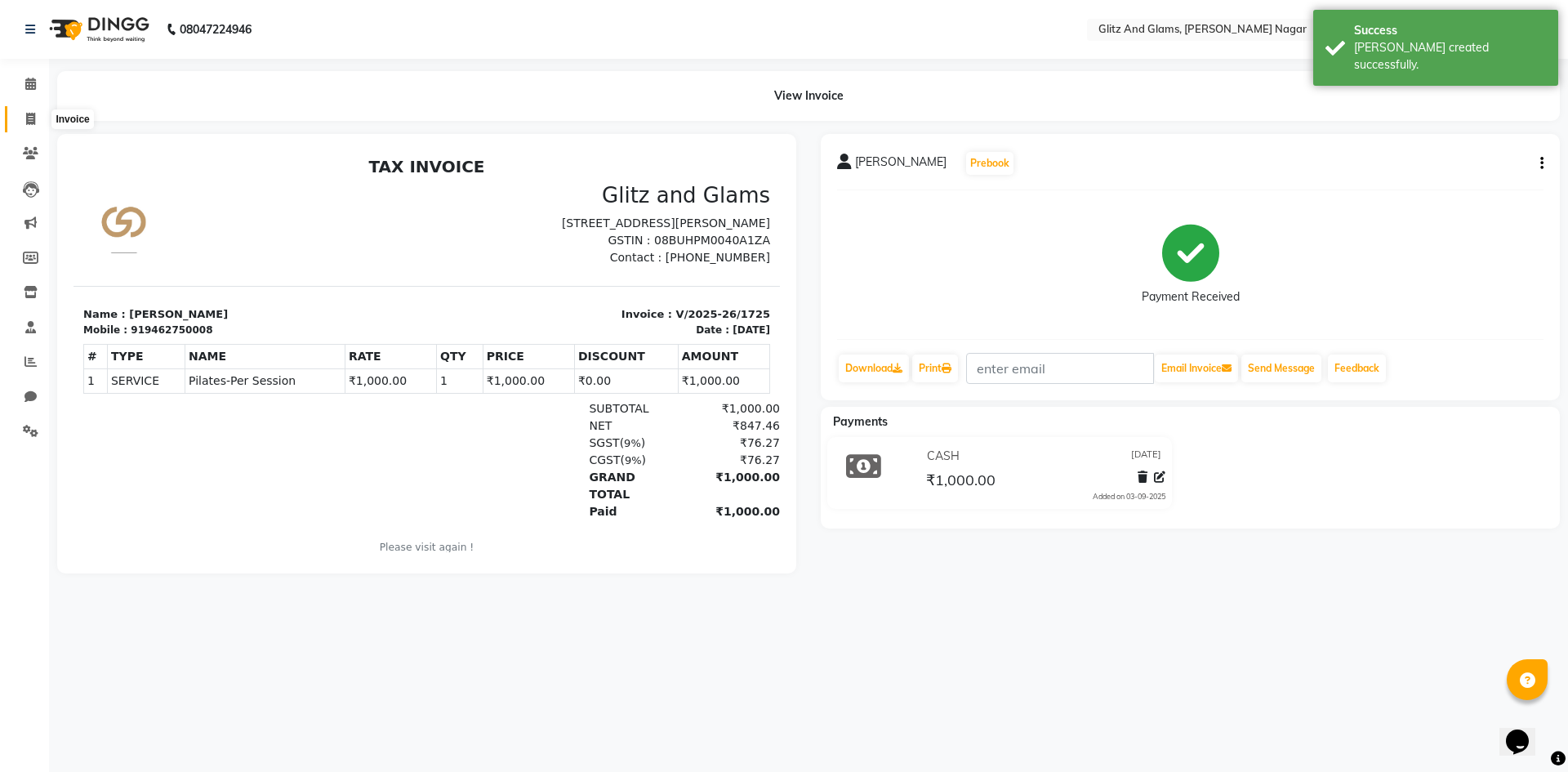
click at [30, 118] on icon at bounding box center [31, 119] width 9 height 13
select select "service"
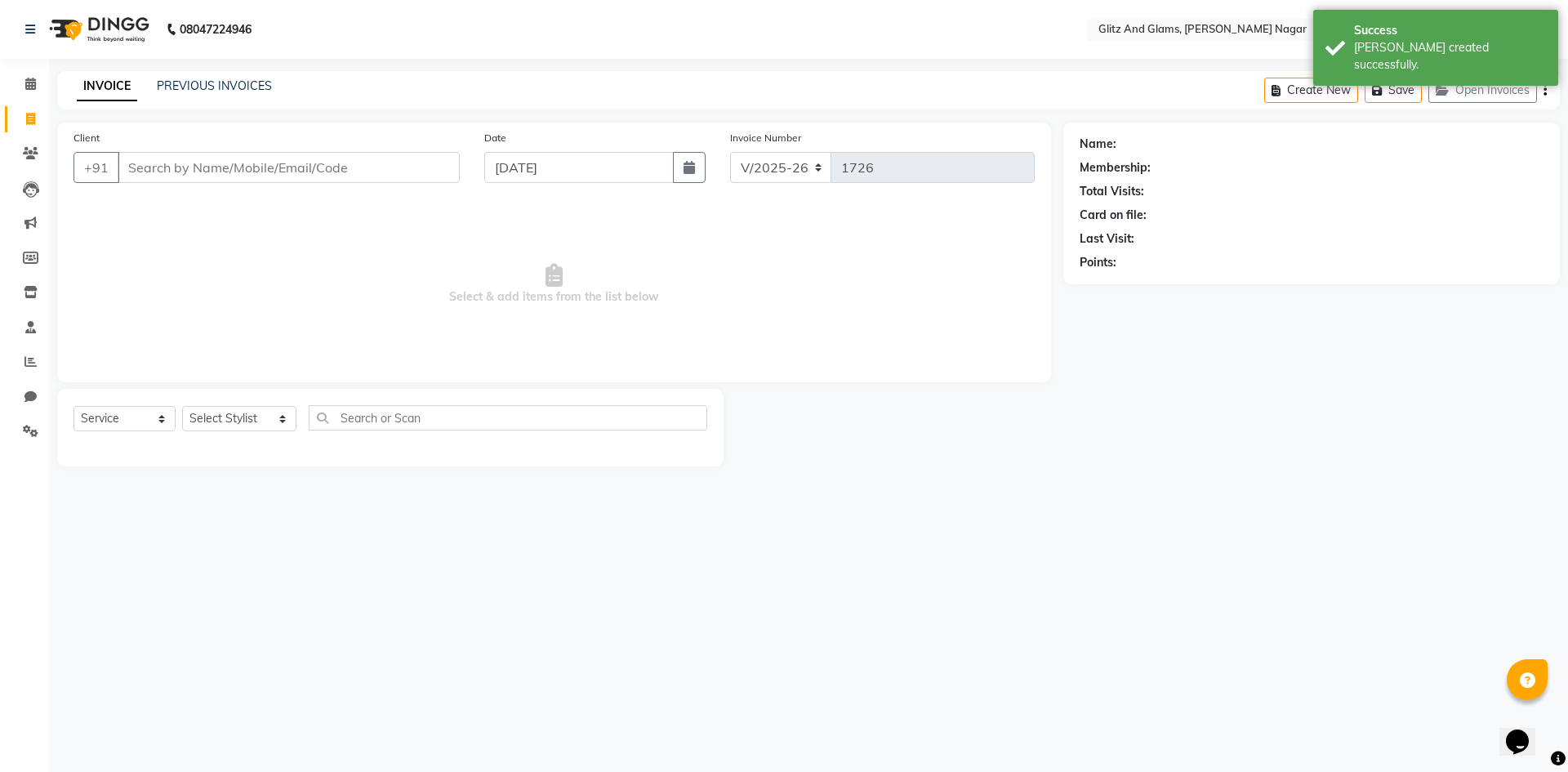
click at [213, 165] on input "Client" at bounding box center [289, 168] width 342 height 31
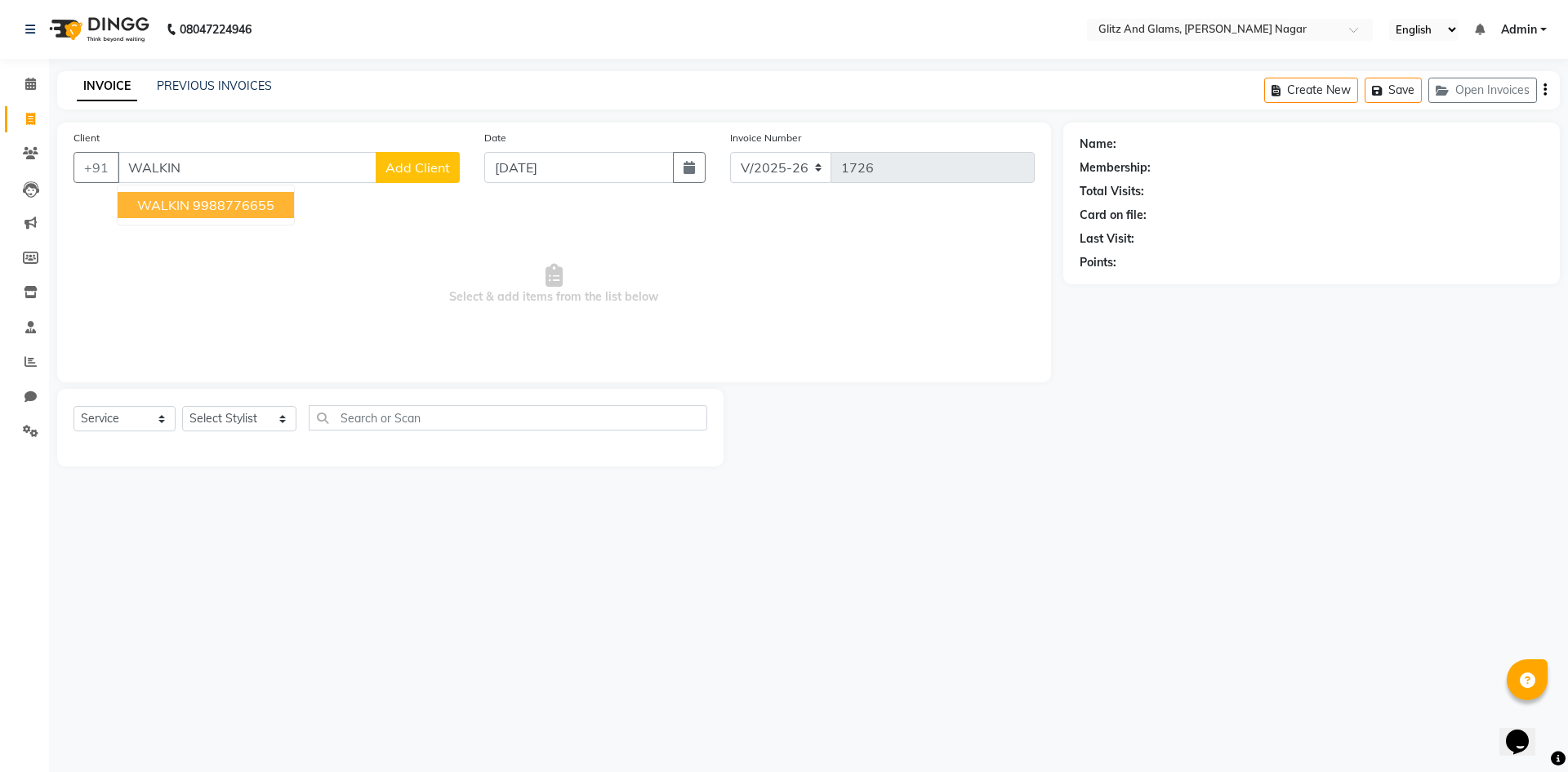
click at [169, 212] on span "WALKIN" at bounding box center [163, 205] width 53 height 16
type input "9988776655"
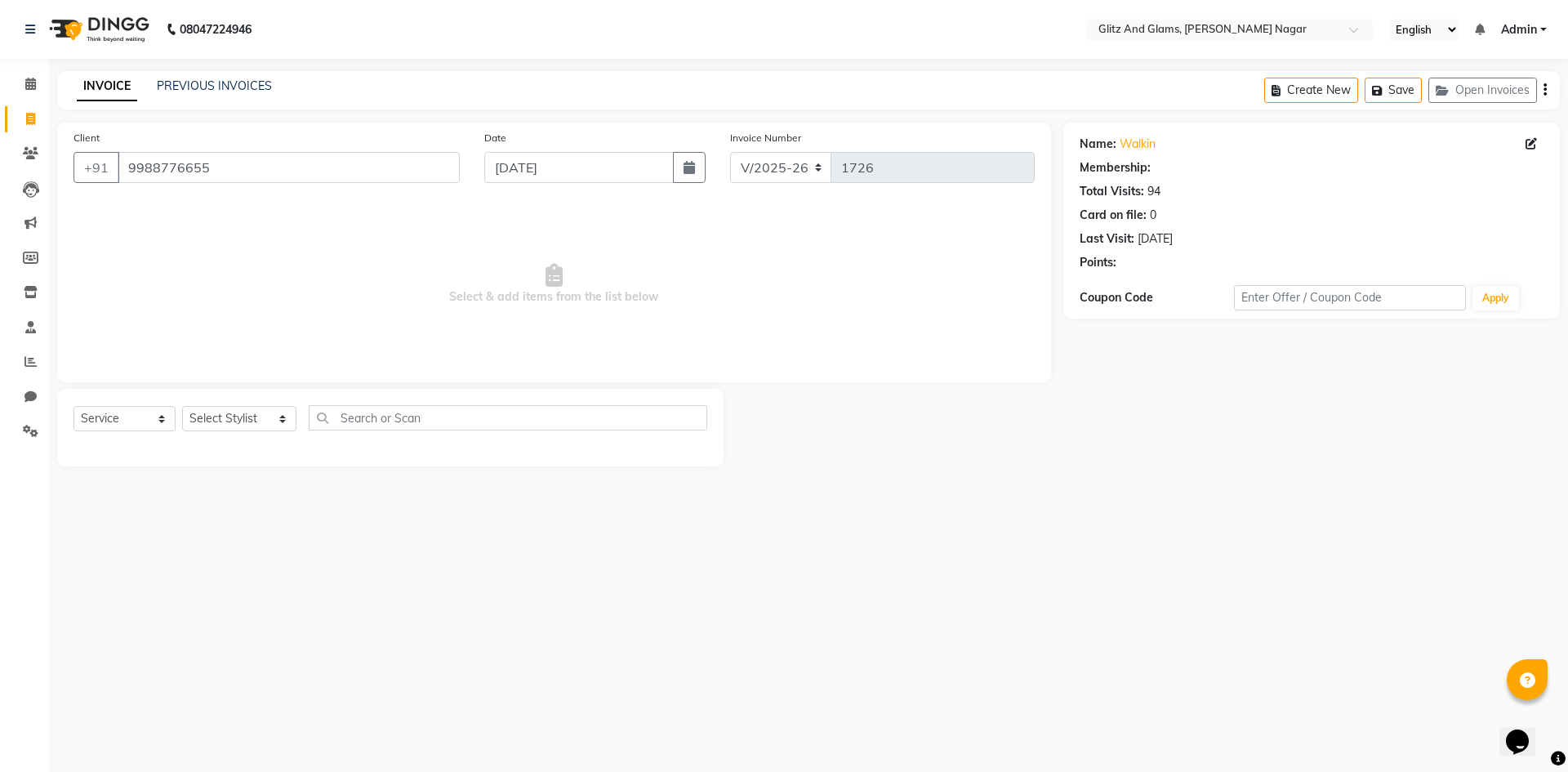
select select "1: Object"
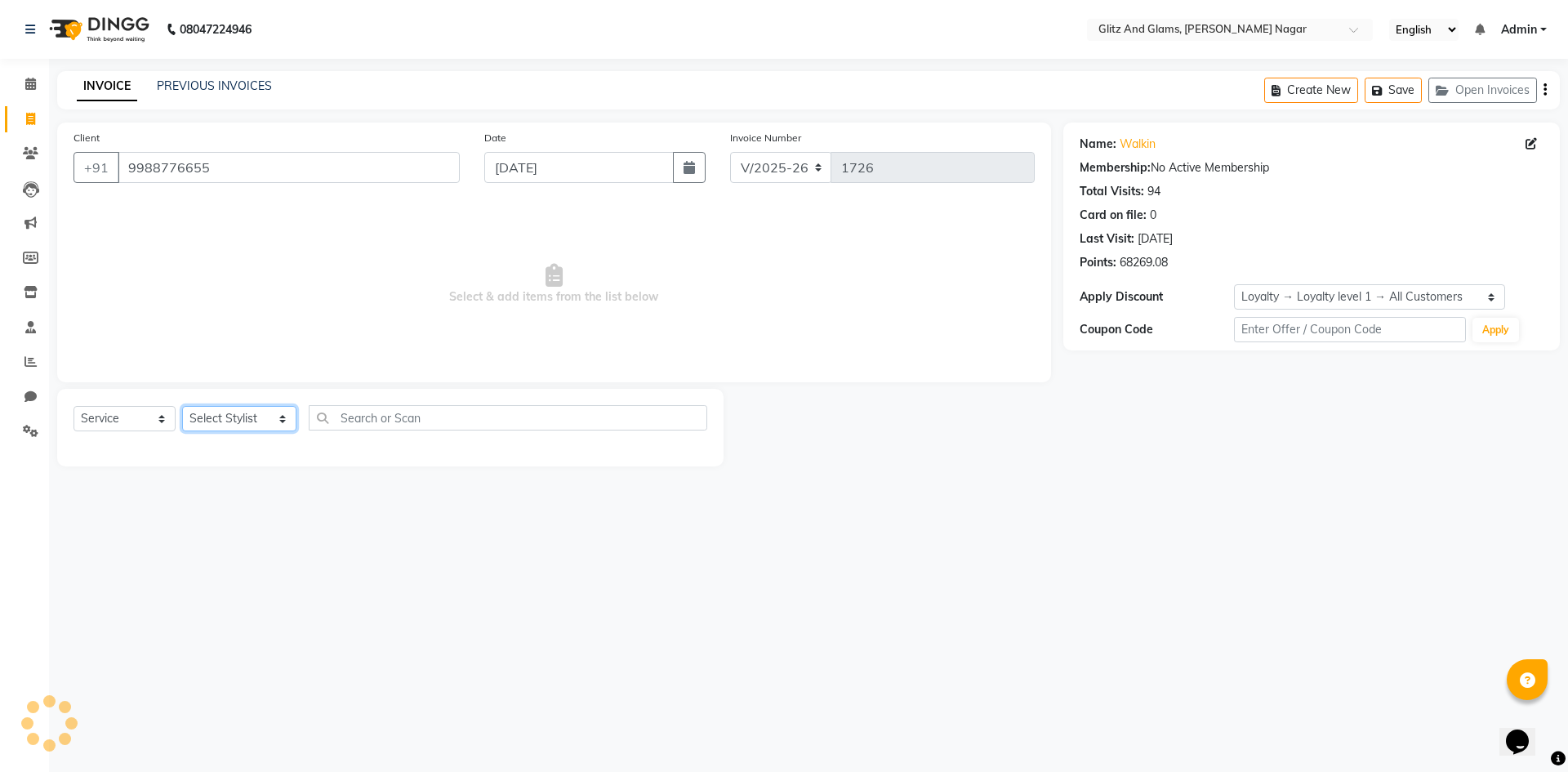
click at [229, 426] on select "Select Stylist [PERSON_NAME] [PERSON_NAME] ANKIT ASHOK ATO [PERSON_NAME] CHETAN…" at bounding box center [239, 419] width 114 height 25
select select "80544"
click at [182, 406] on select "Select Stylist [PERSON_NAME] [PERSON_NAME] ANKIT ASHOK ATO [PERSON_NAME] CHETAN…" at bounding box center [239, 419] width 114 height 25
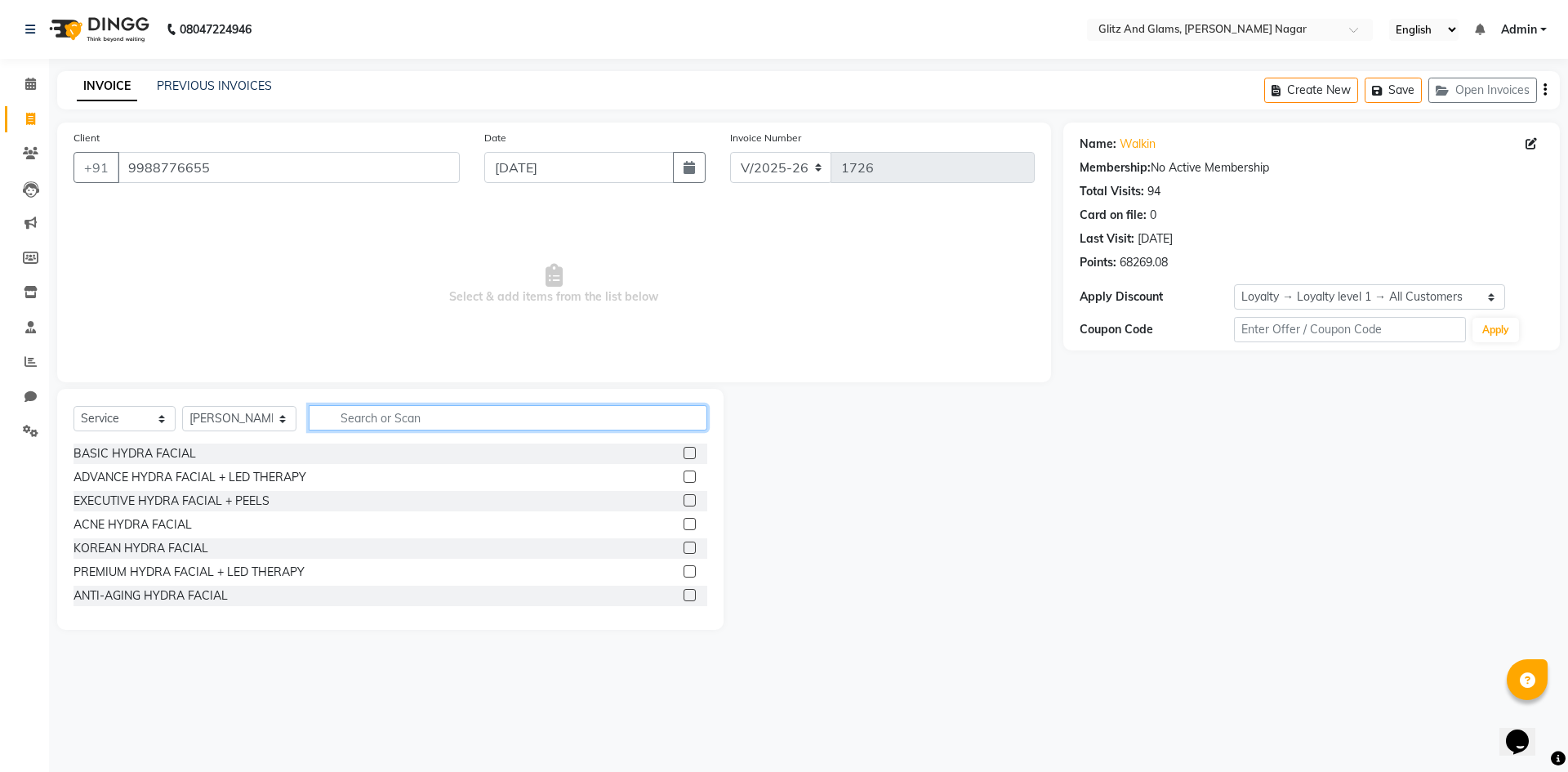
click at [372, 410] on input "text" at bounding box center [508, 418] width 399 height 25
type input "CU"
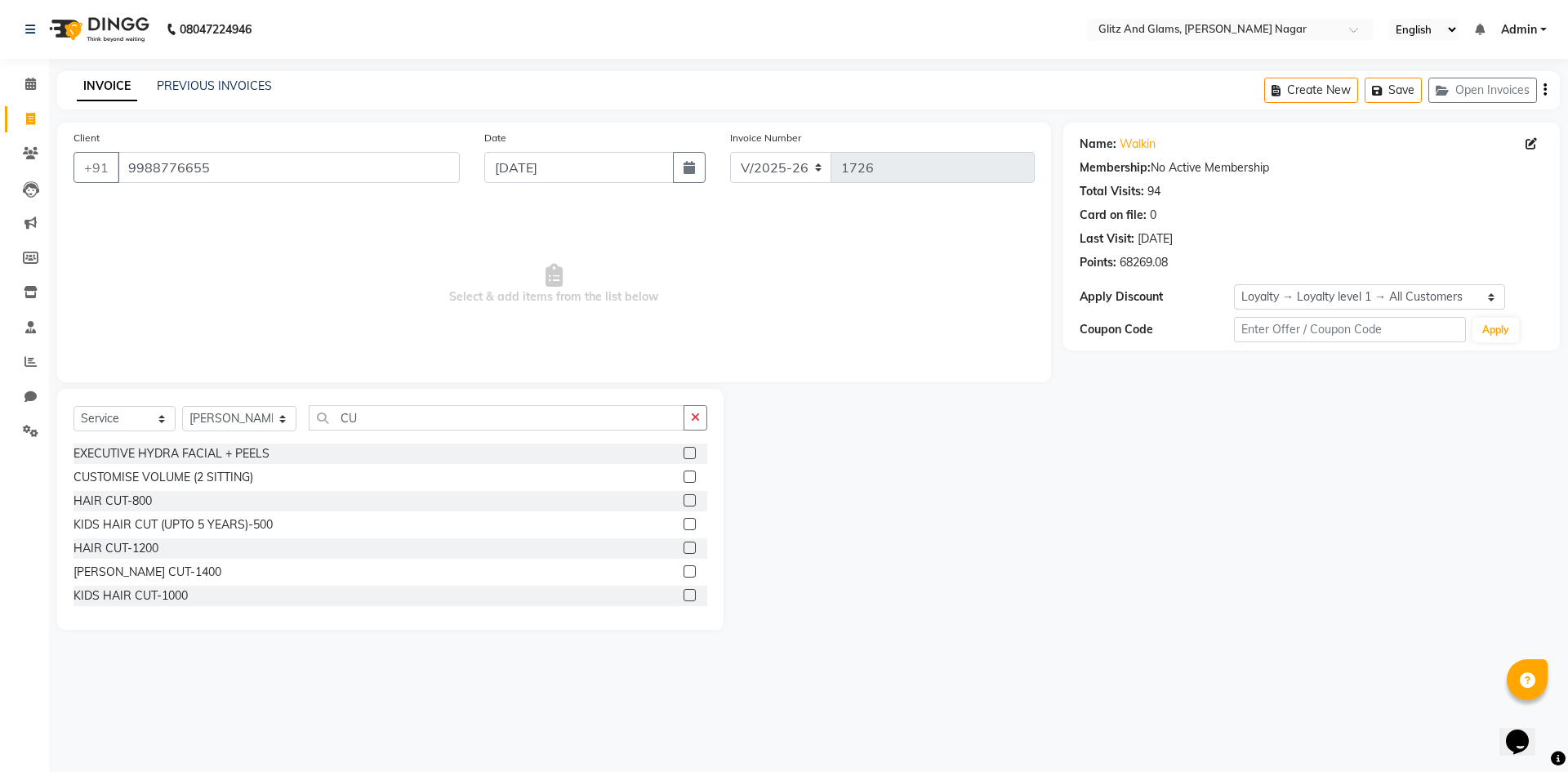
click at [684, 520] on label at bounding box center [690, 525] width 13 height 13
click at [684, 520] on input "checkbox" at bounding box center [689, 525] width 11 height 11
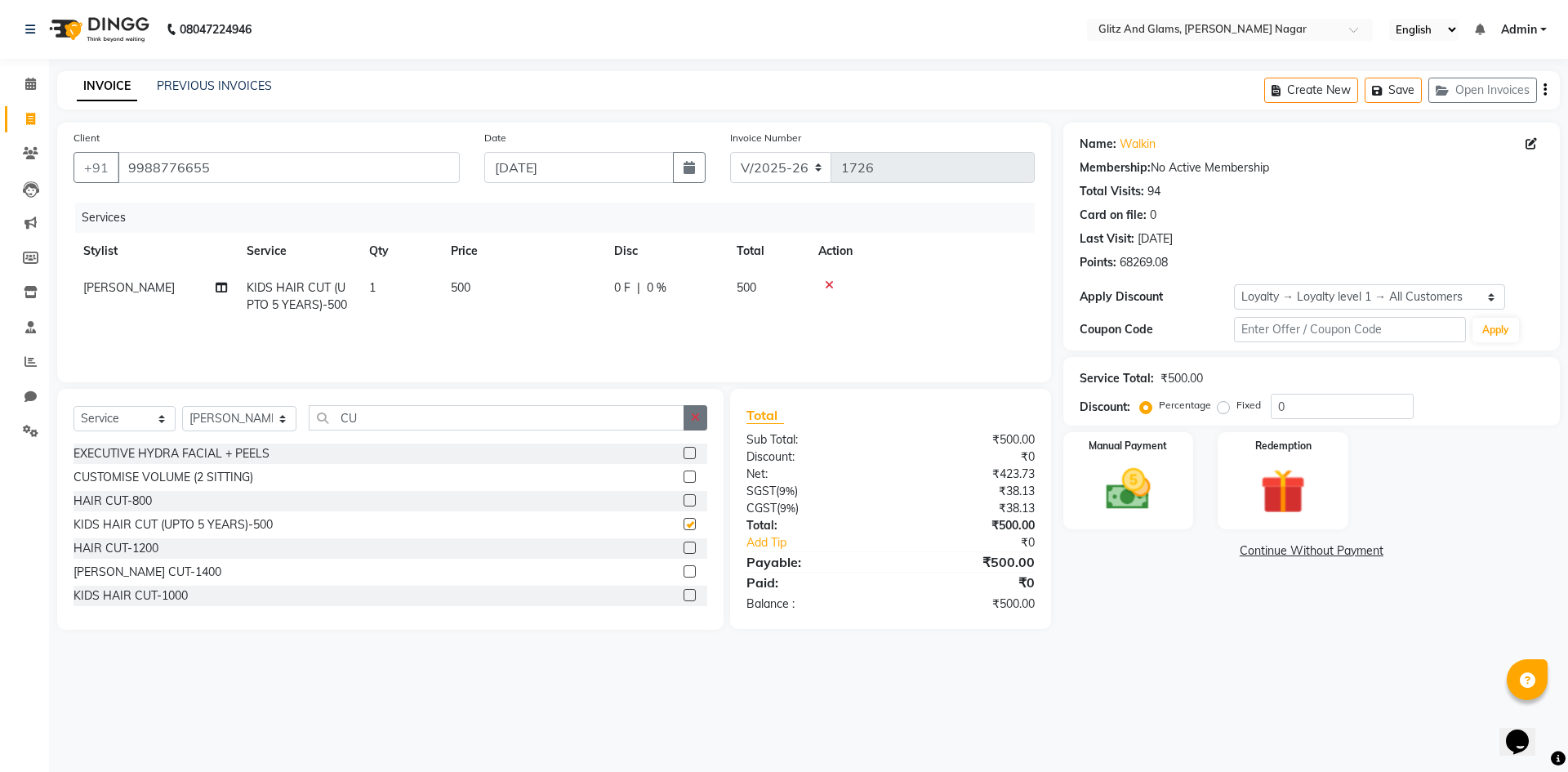
checkbox input "false"
click at [694, 410] on button "button" at bounding box center [696, 418] width 24 height 25
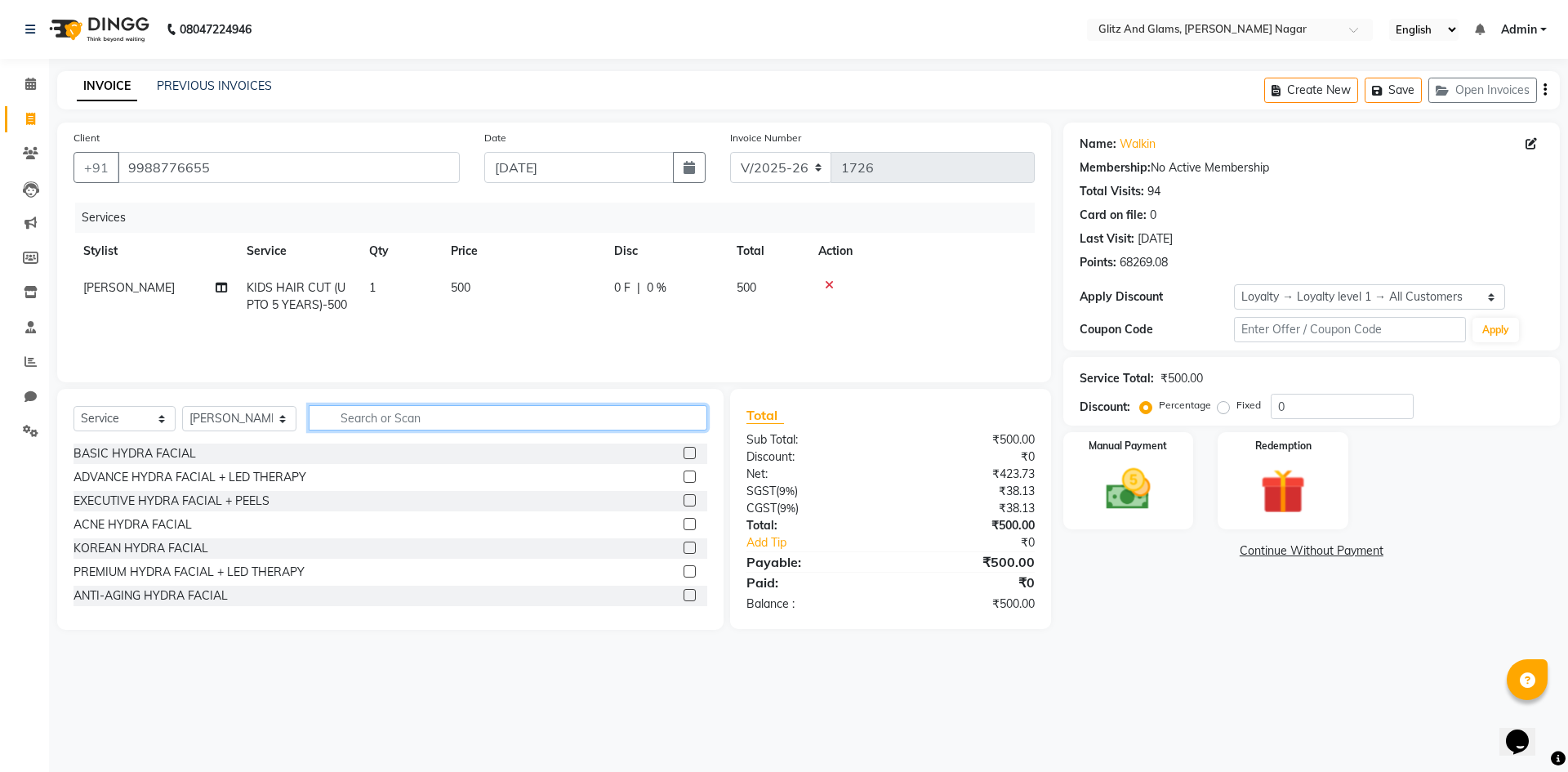
click at [652, 414] on input "text" at bounding box center [508, 418] width 399 height 25
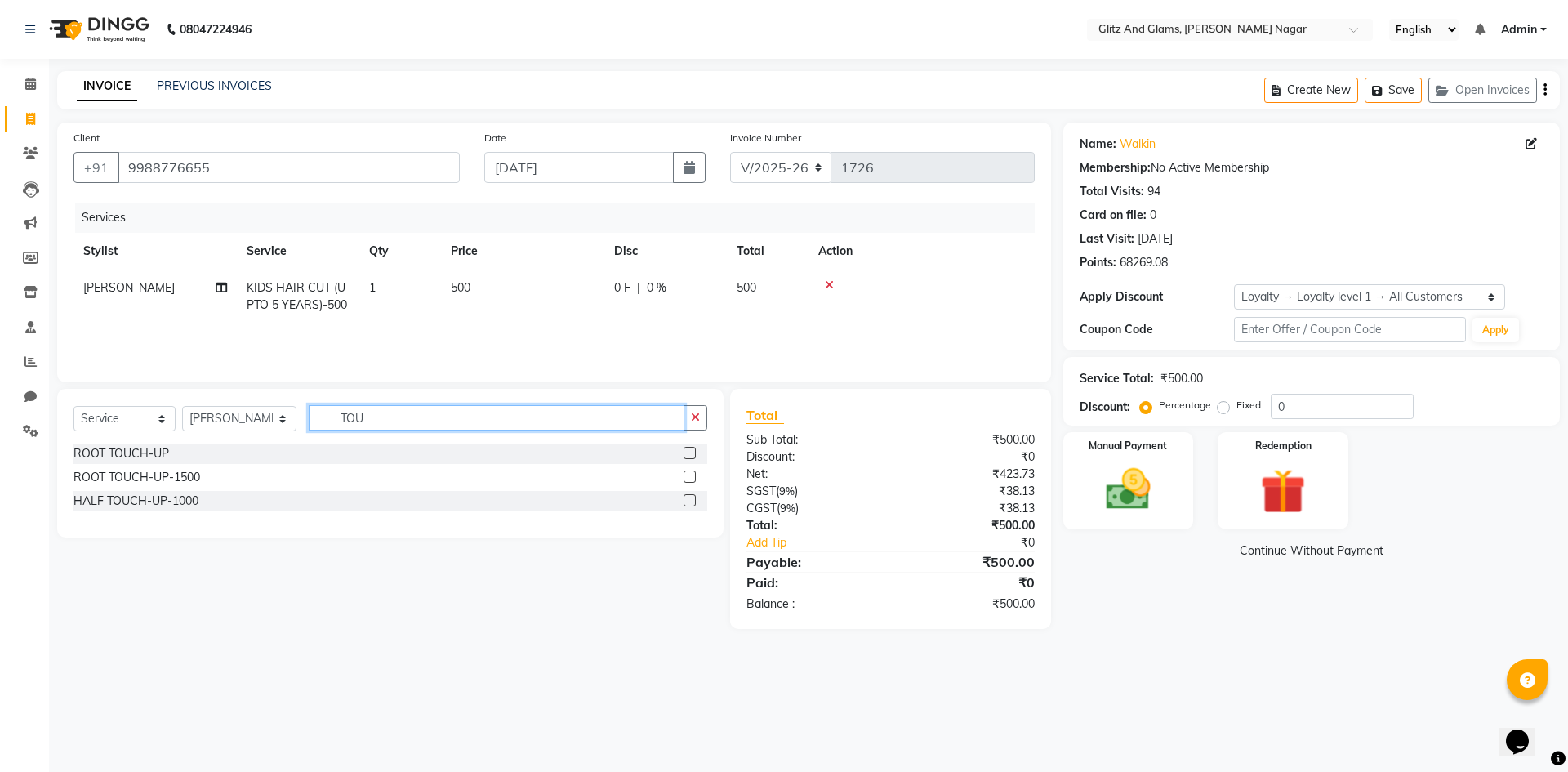
type input "TOU"
click at [688, 474] on label at bounding box center [690, 477] width 13 height 13
click at [688, 474] on input "checkbox" at bounding box center [689, 478] width 11 height 11
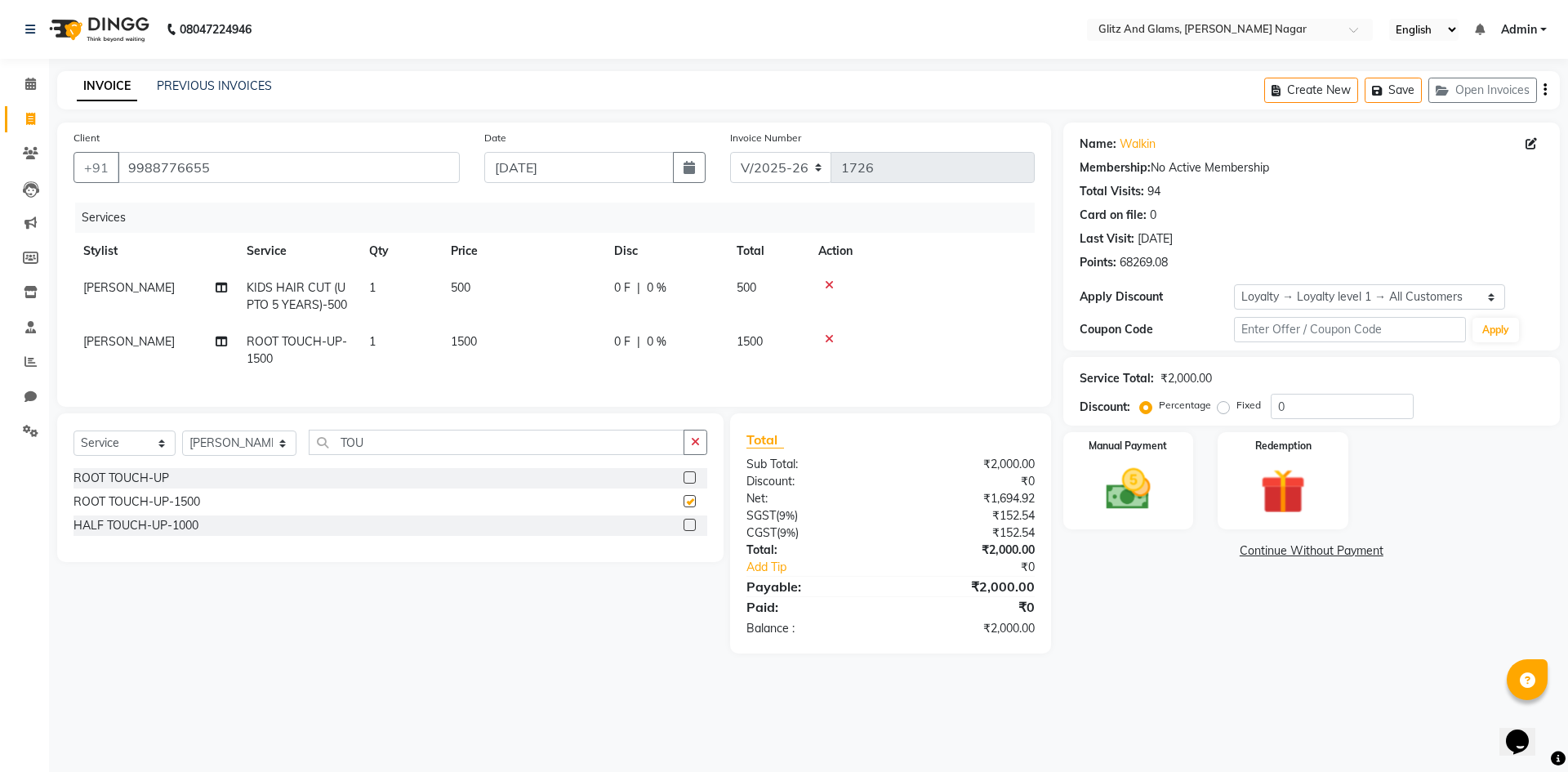
click at [703, 437] on div "Select Service Product Membership Package Voucher Prepaid Gift Card Select Styl…" at bounding box center [390, 487] width 667 height 149
checkbox input "false"
click at [691, 448] on icon "button" at bounding box center [696, 441] width 9 height 12
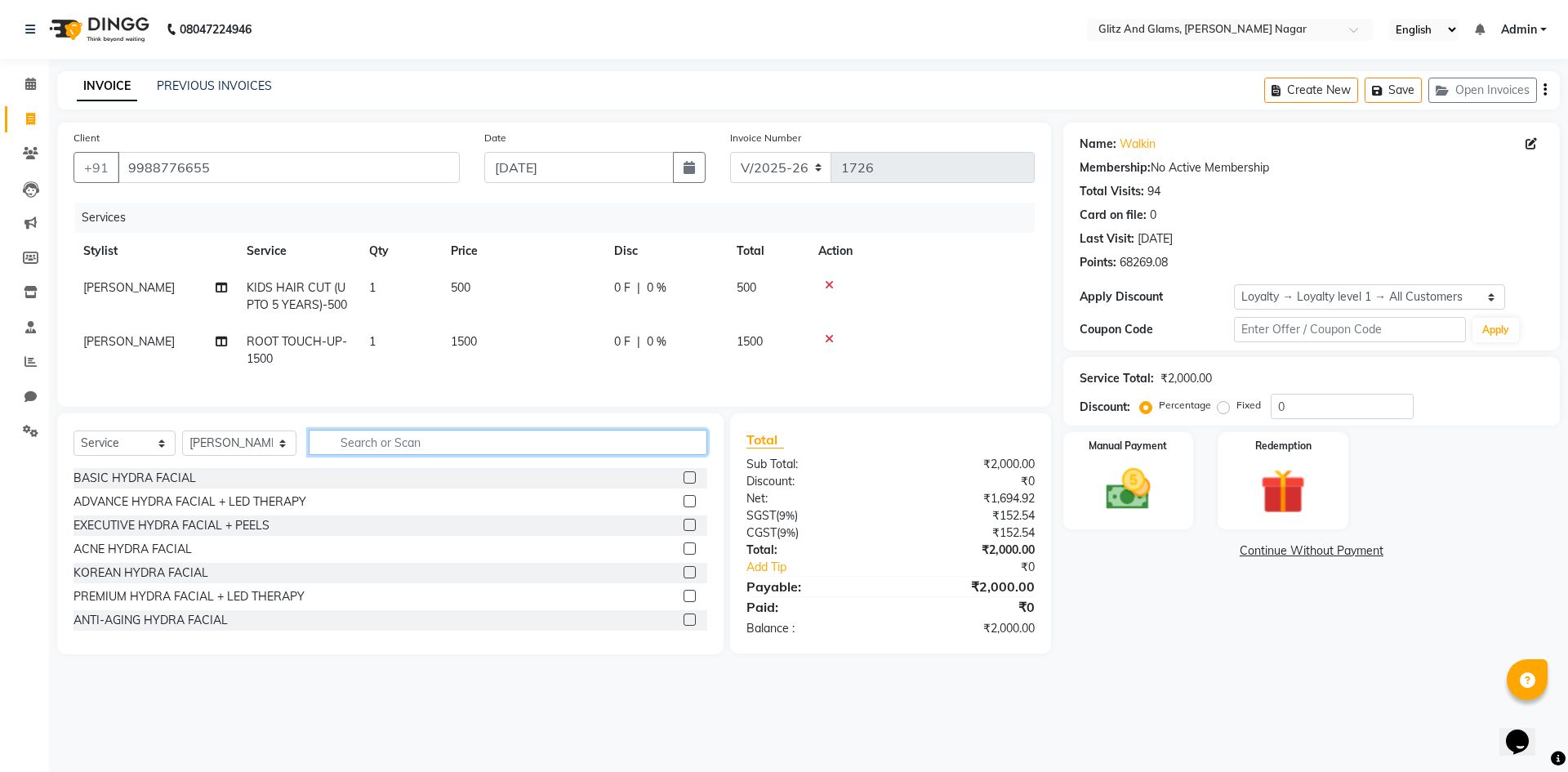
click at [659, 449] on input "text" at bounding box center [508, 442] width 399 height 25
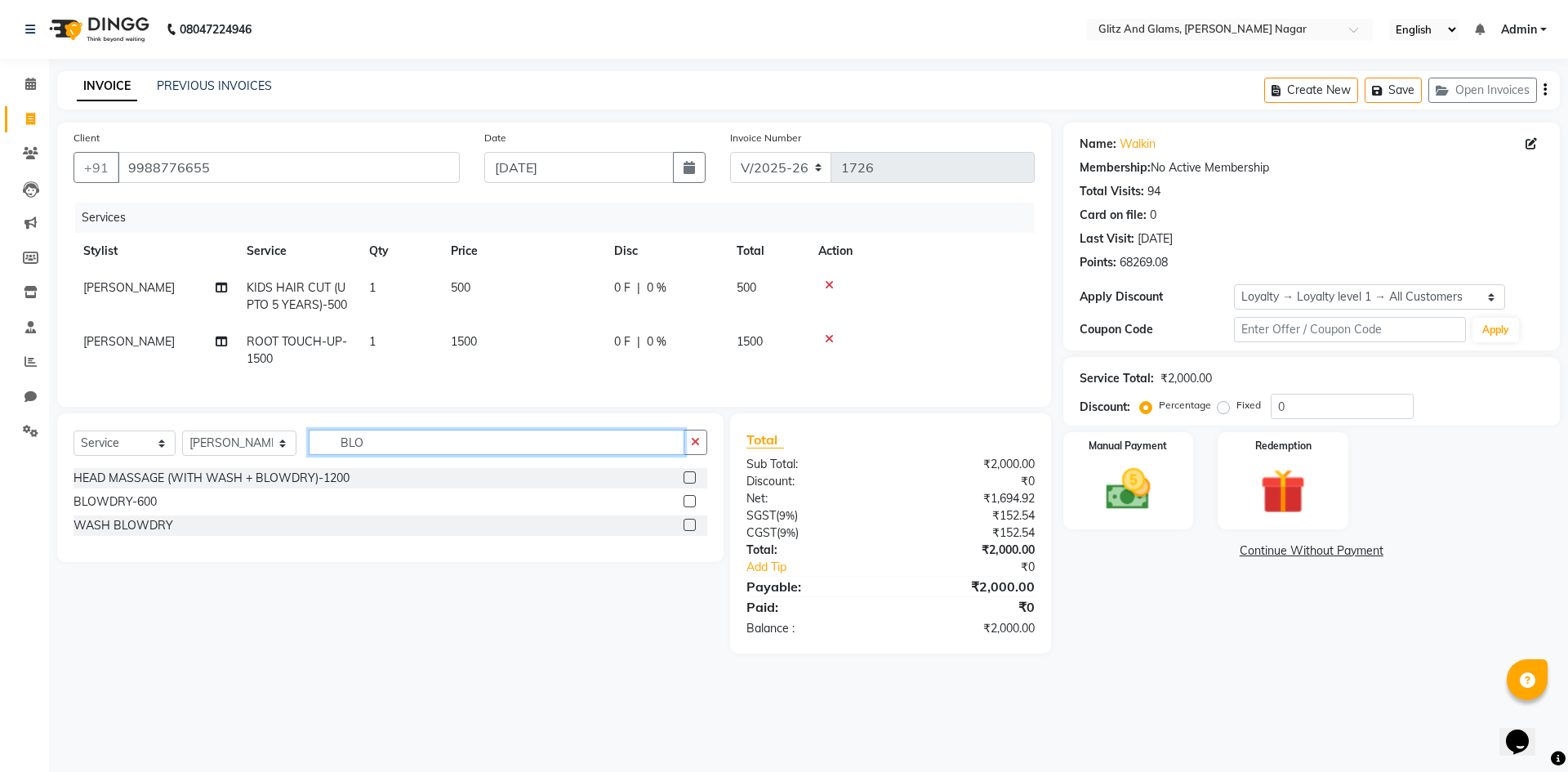
type input "BLO"
click at [693, 507] on label at bounding box center [690, 501] width 13 height 13
click at [693, 507] on input "checkbox" at bounding box center [689, 502] width 11 height 11
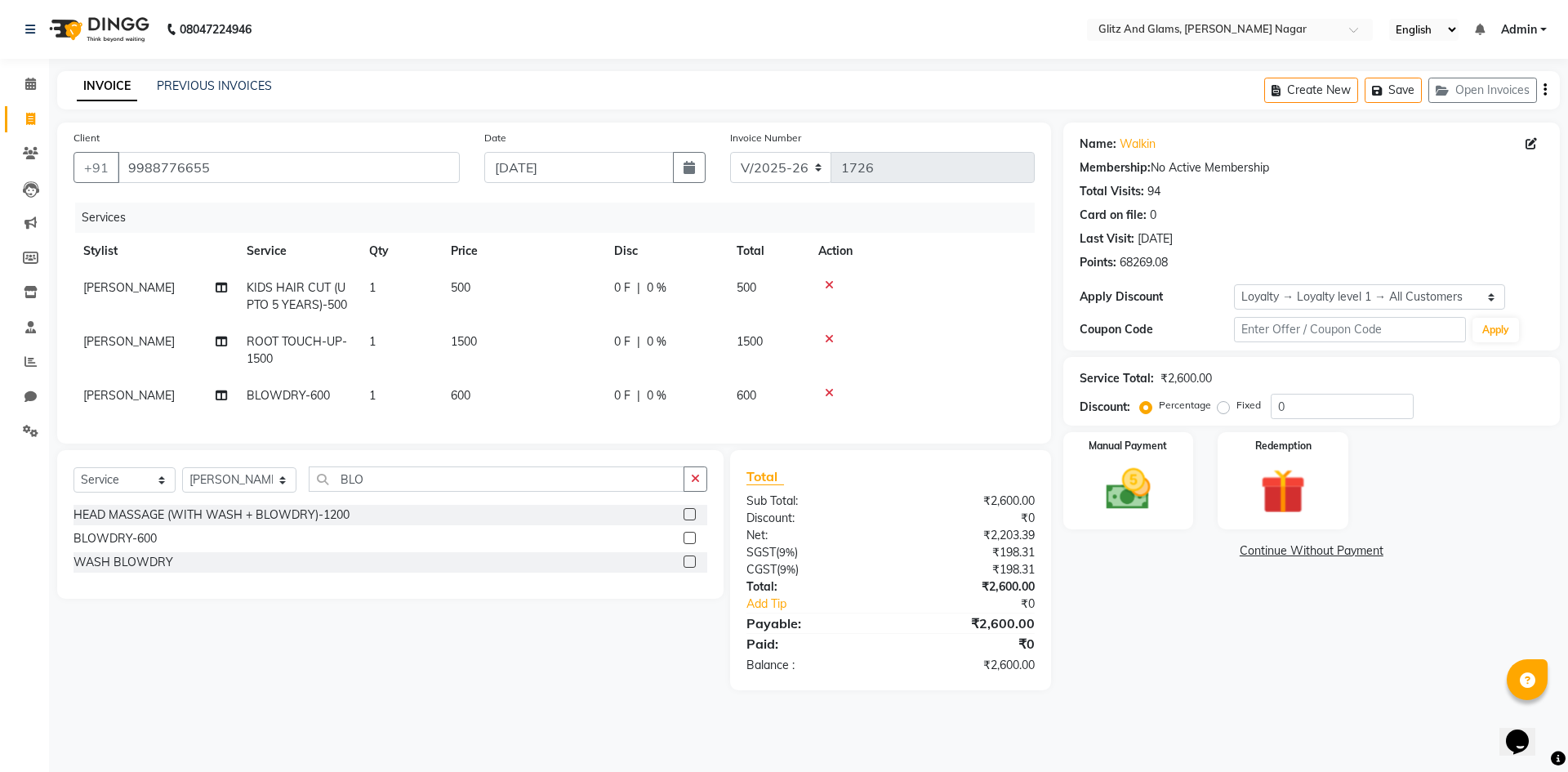
click at [688, 544] on label at bounding box center [690, 538] width 13 height 13
click at [688, 544] on input "checkbox" at bounding box center [689, 539] width 11 height 11
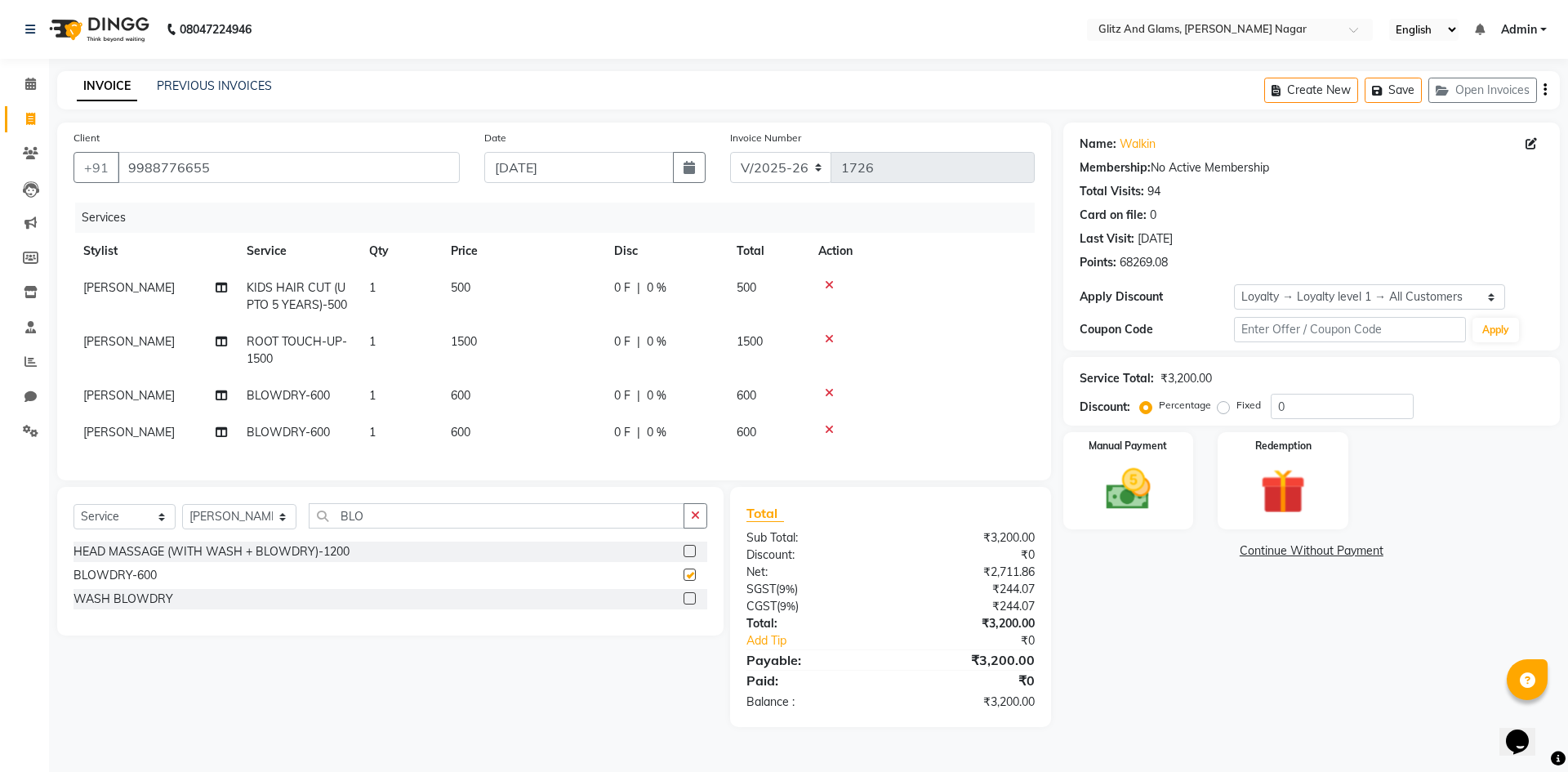
checkbox input "false"
click at [114, 434] on span "[PERSON_NAME]" at bounding box center [129, 432] width 91 height 14
select select "80544"
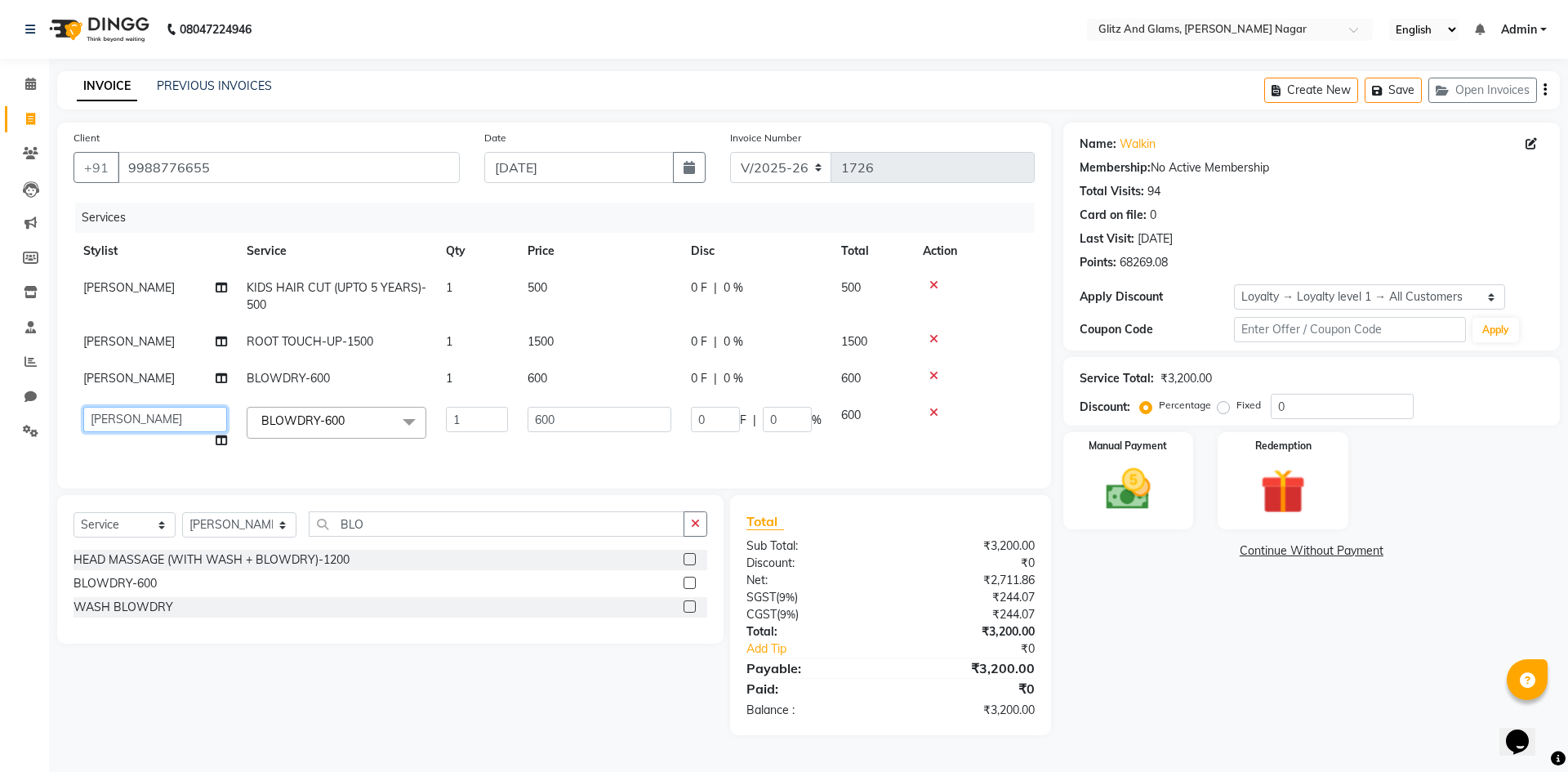
click at [121, 420] on select "[PERSON_NAME] [PERSON_NAME] ANKIT ASHOK ATO [PERSON_NAME] COUNTER SALE [PERSON_…" at bounding box center [155, 420] width 144 height 25
select select "80527"
click at [149, 378] on td "[PERSON_NAME]" at bounding box center [155, 379] width 163 height 37
select select "80544"
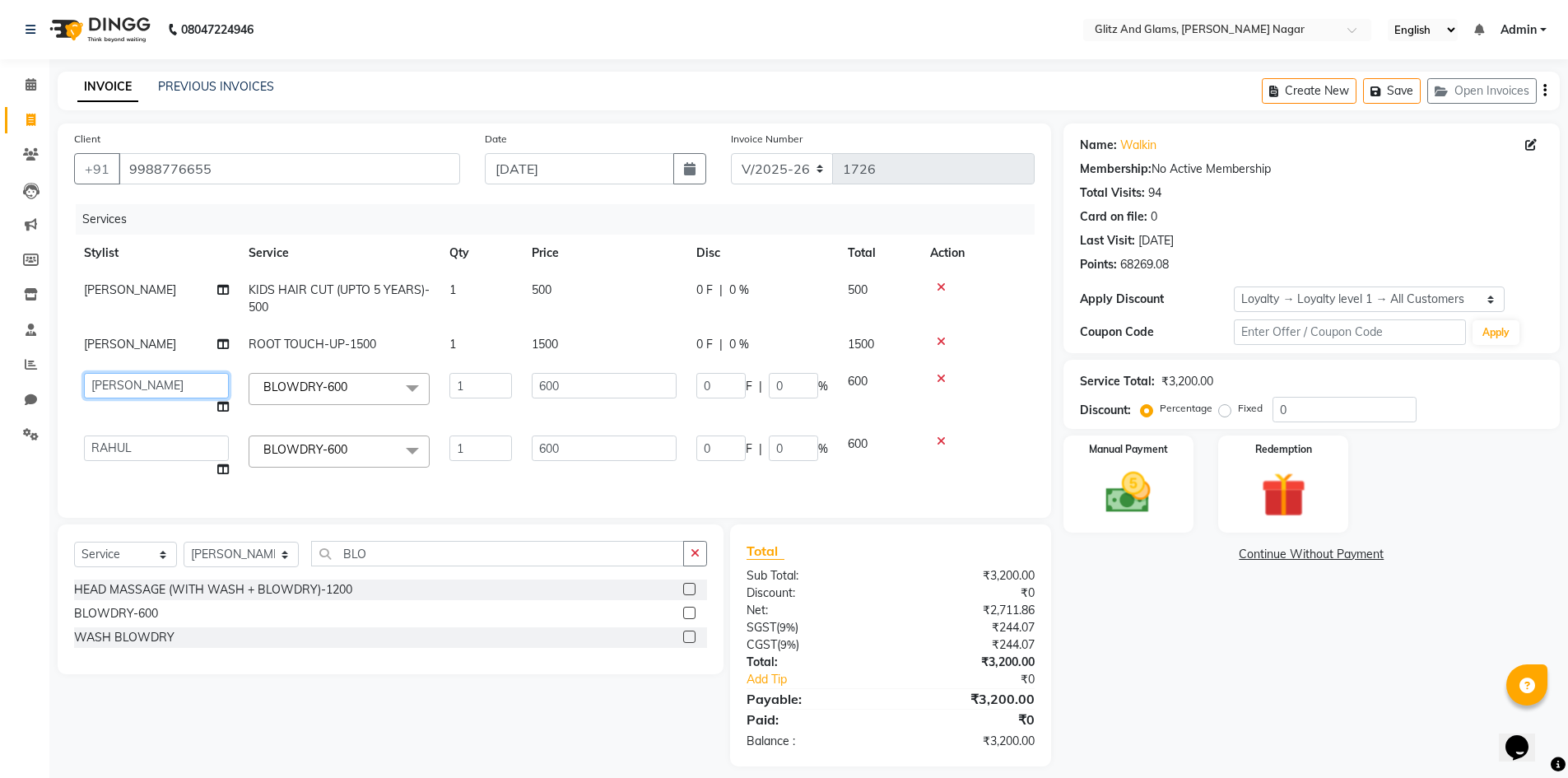
click at [150, 381] on select "[PERSON_NAME] [PERSON_NAME] ANKIT ASHOK ATO [PERSON_NAME] COUNTER SALE [PERSON_…" at bounding box center [156, 385] width 145 height 26
select select "80521"
click at [552, 384] on input "600" at bounding box center [604, 385] width 145 height 26
click at [549, 384] on input "600" at bounding box center [604, 385] width 145 height 26
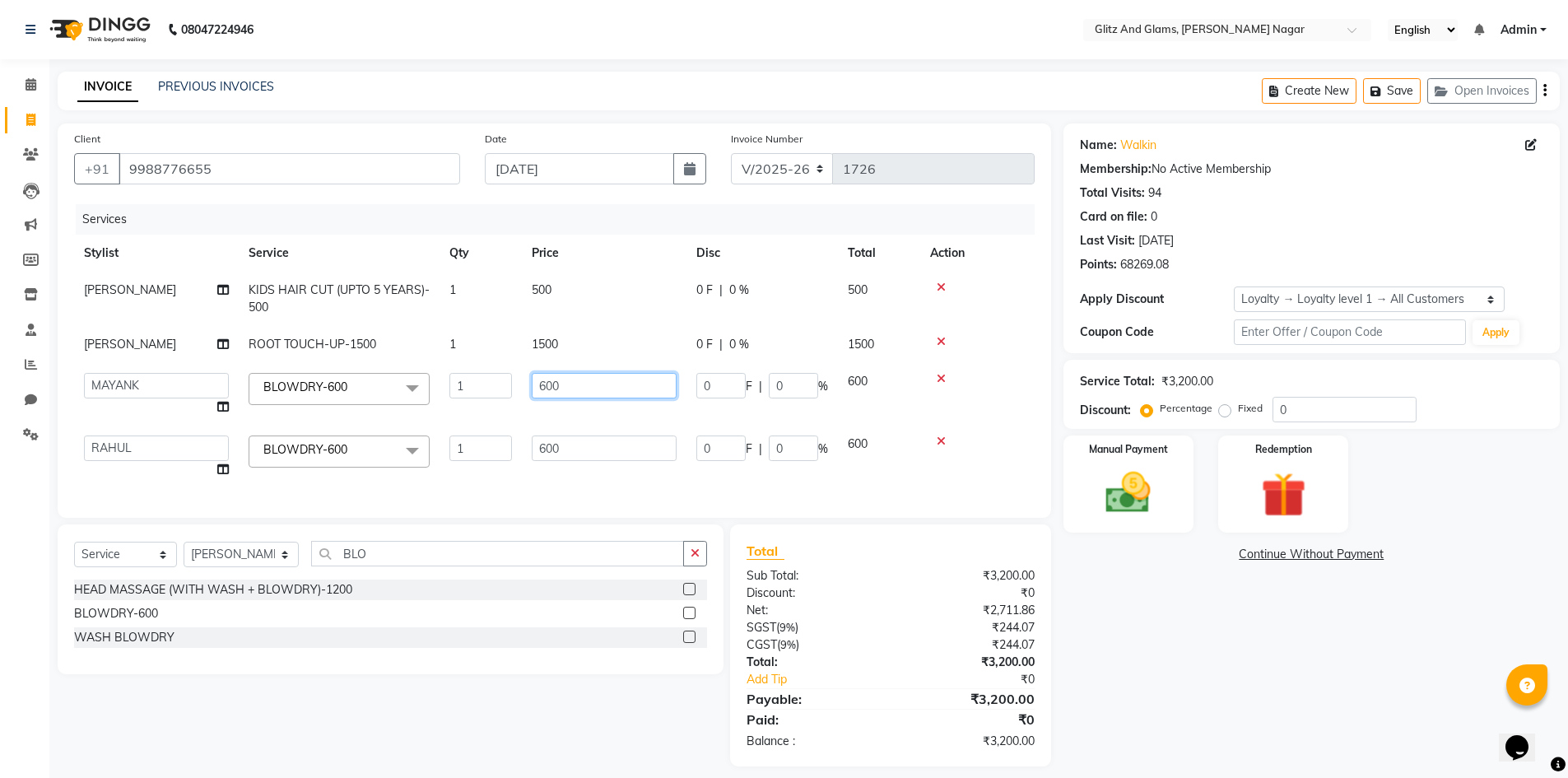
click at [549, 384] on input "600" at bounding box center [604, 385] width 145 height 26
type input "800"
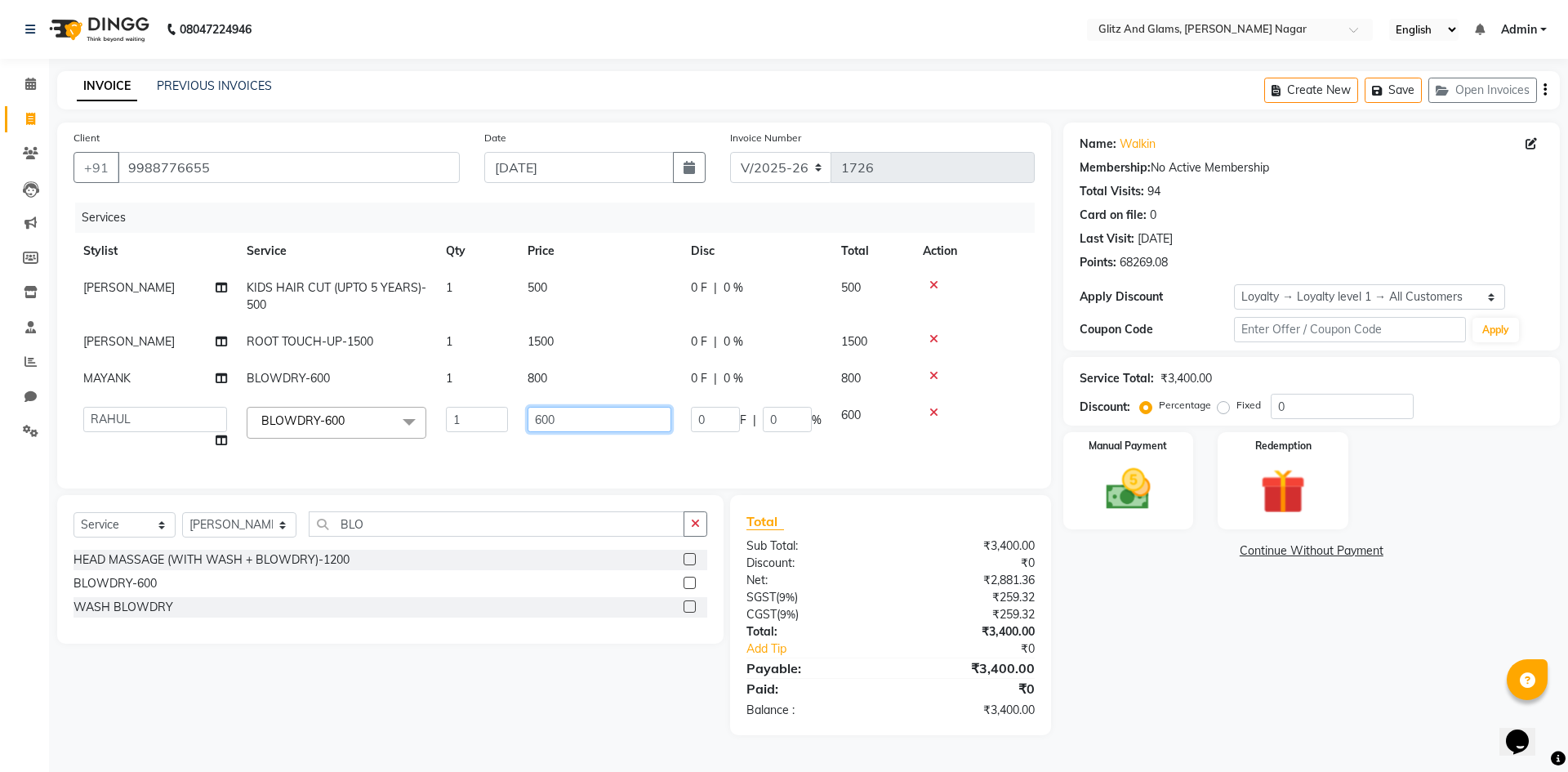
click at [544, 429] on input "600" at bounding box center [599, 420] width 144 height 25
type input "800"
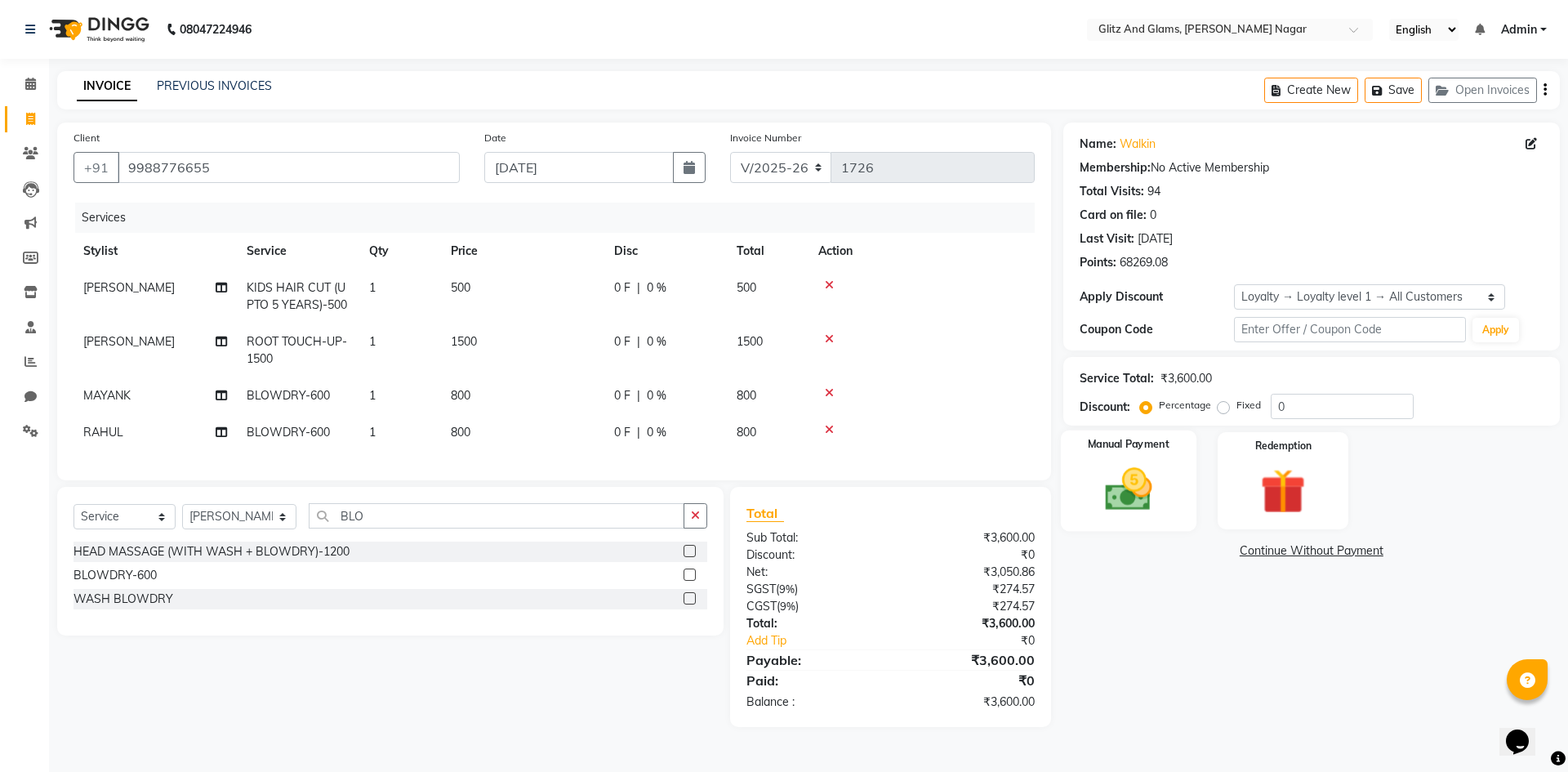
click at [1132, 480] on img at bounding box center [1129, 489] width 76 height 54
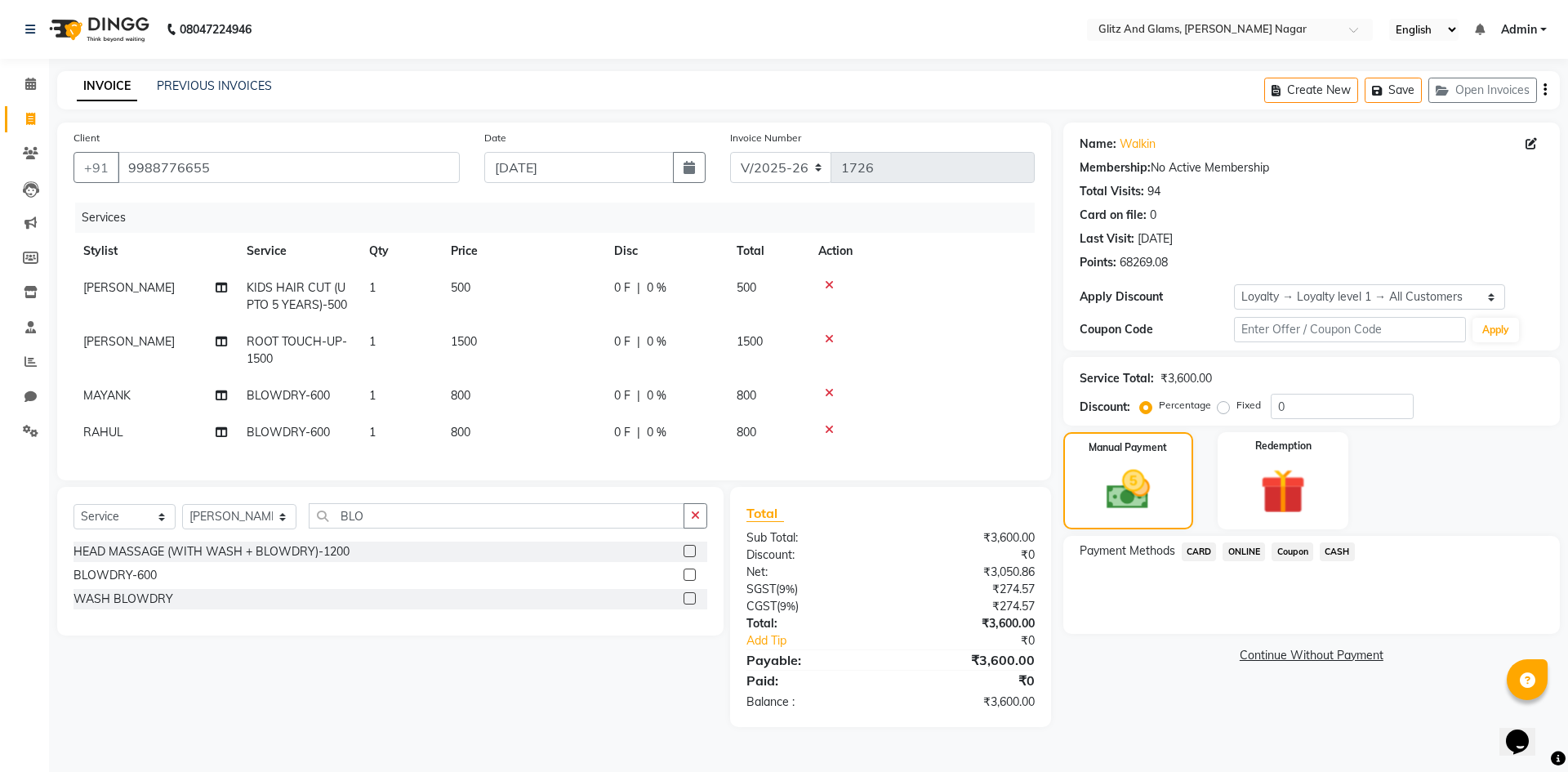
click at [1323, 556] on span "CASH" at bounding box center [1337, 552] width 35 height 19
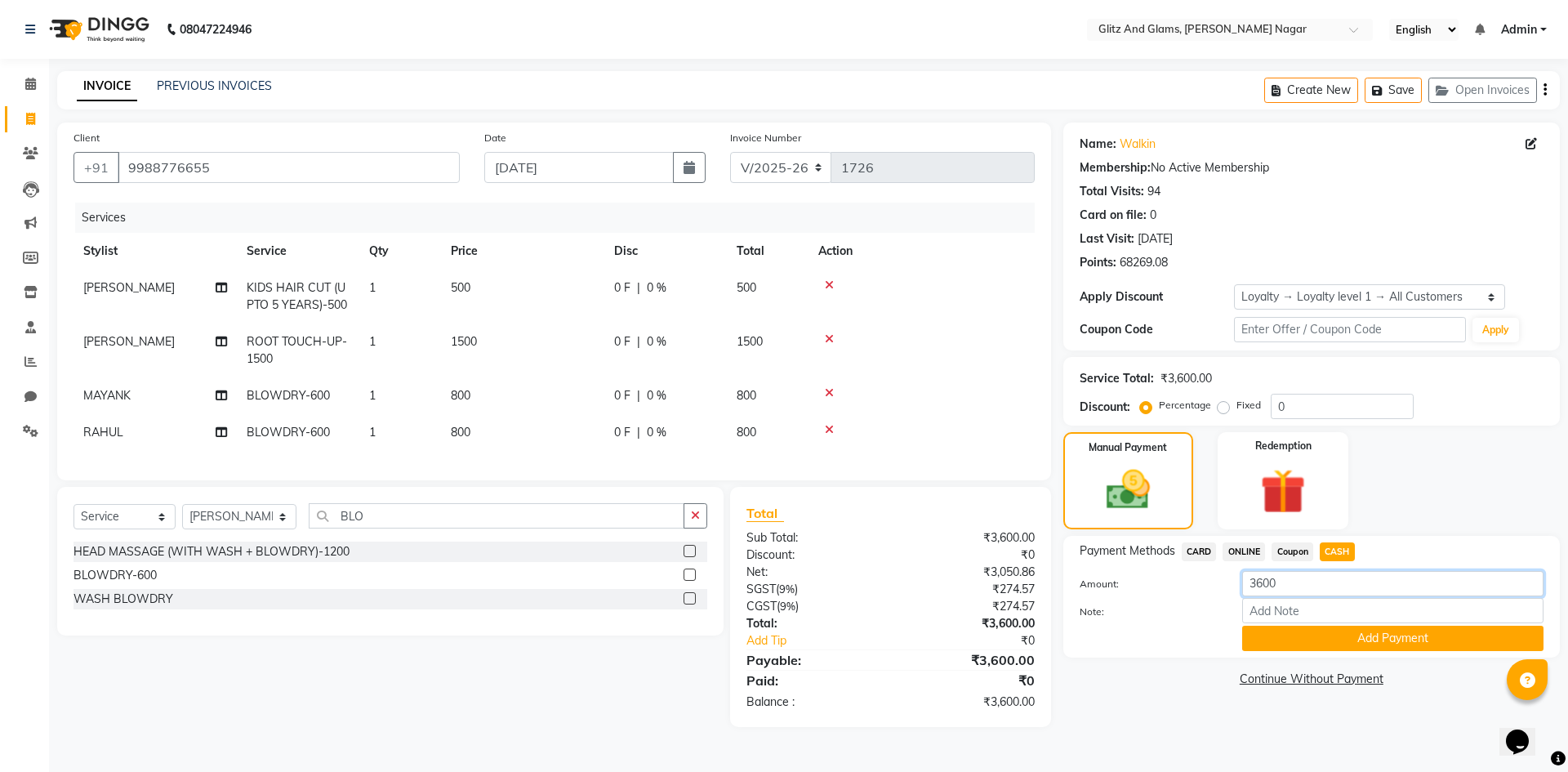
click at [1259, 587] on input "3600" at bounding box center [1392, 584] width 302 height 25
type input "1600"
click at [1323, 640] on button "Add Payment" at bounding box center [1392, 639] width 302 height 25
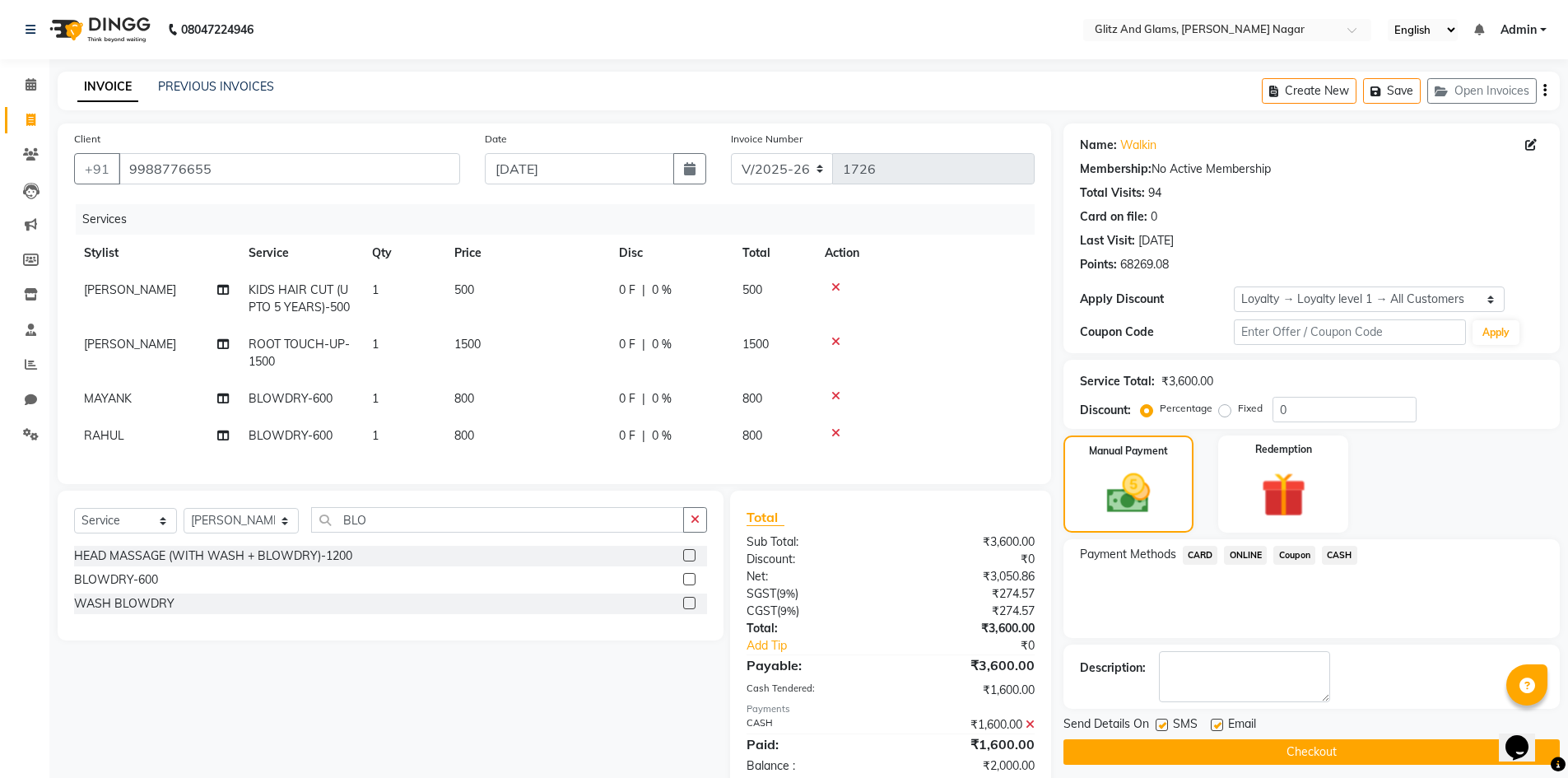
click at [1250, 553] on span "ONLINE" at bounding box center [1246, 555] width 43 height 19
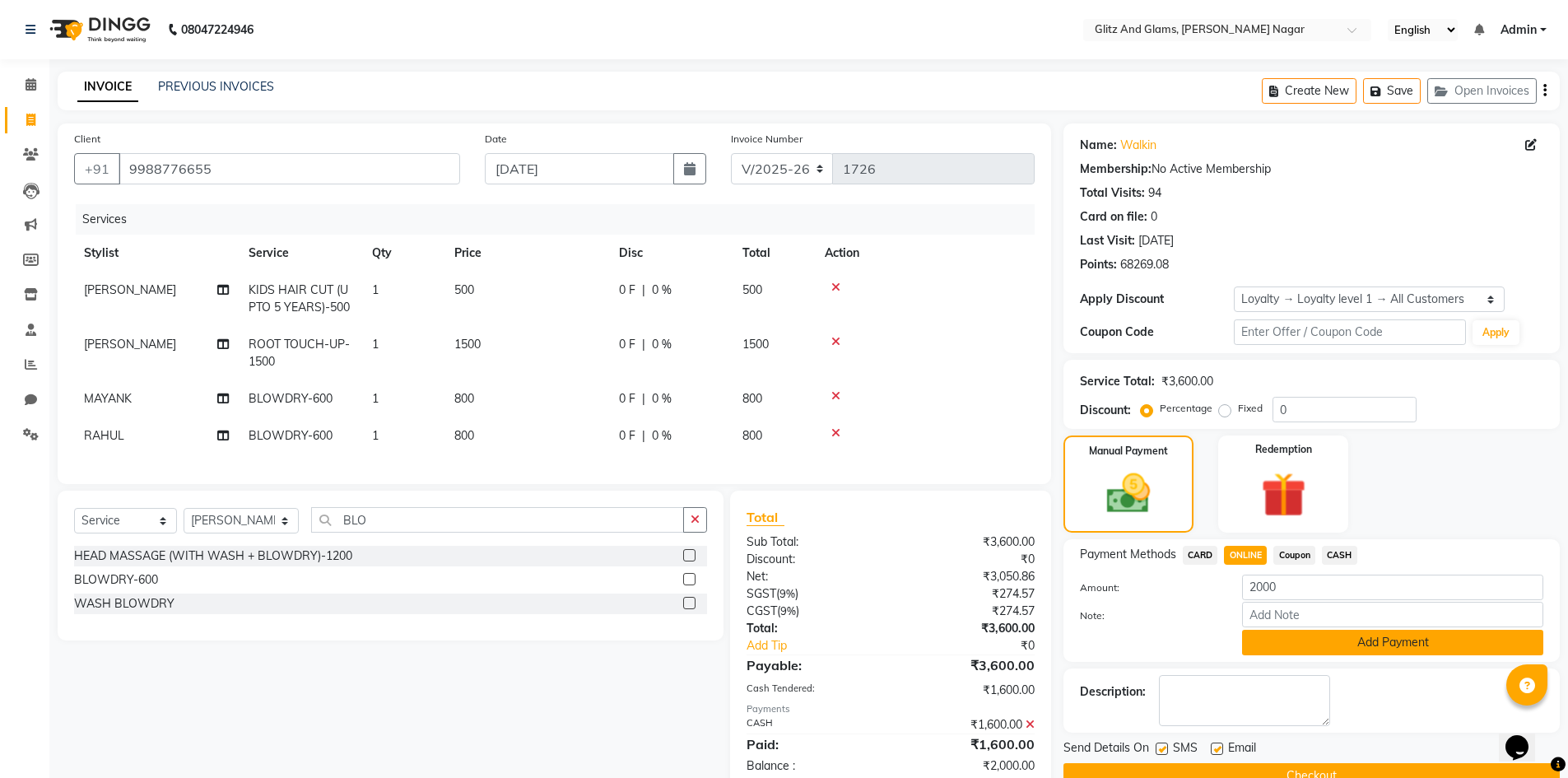
click at [1282, 639] on button "Add Payment" at bounding box center [1393, 643] width 301 height 26
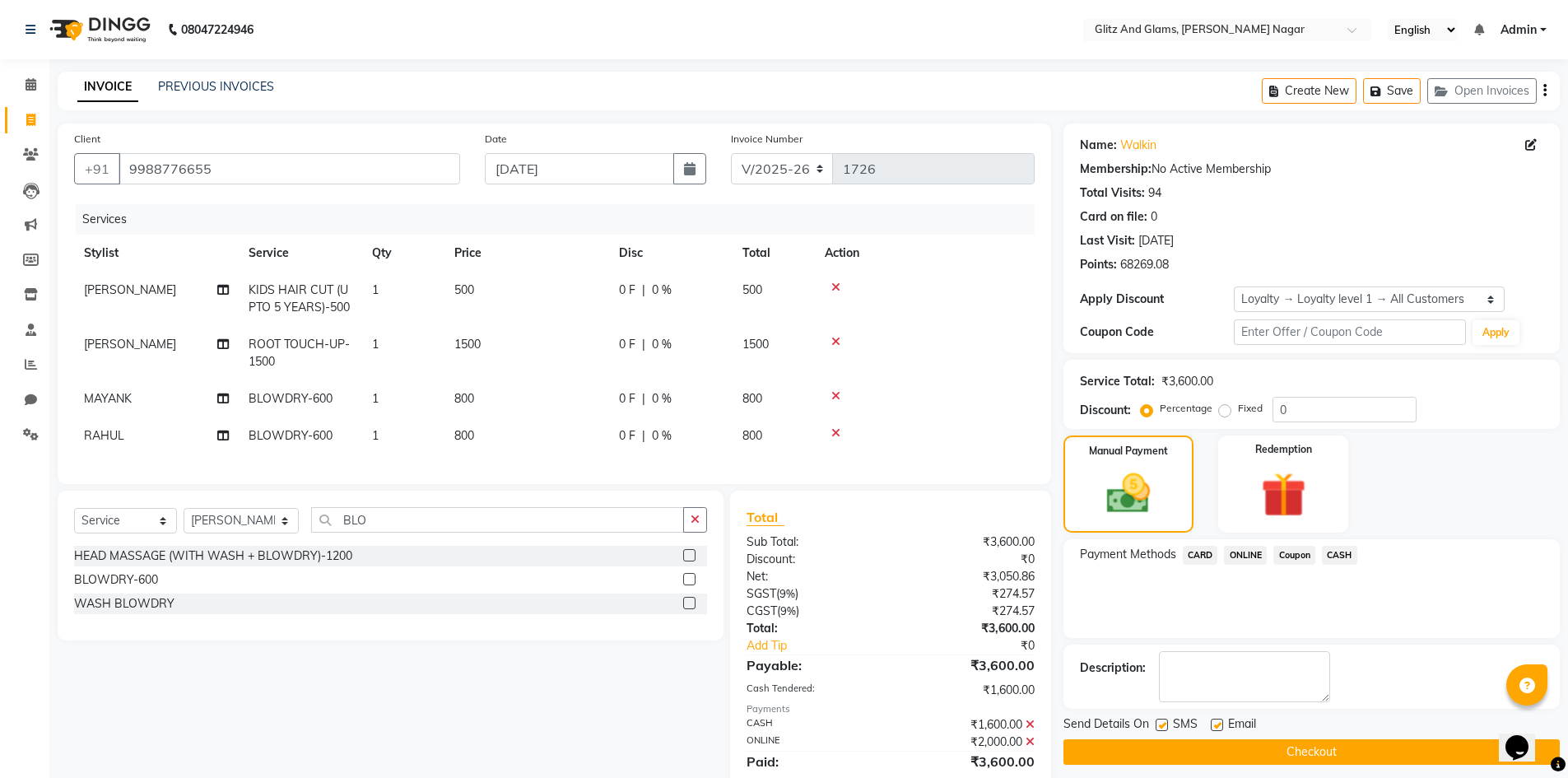
scroll to position [149, 0]
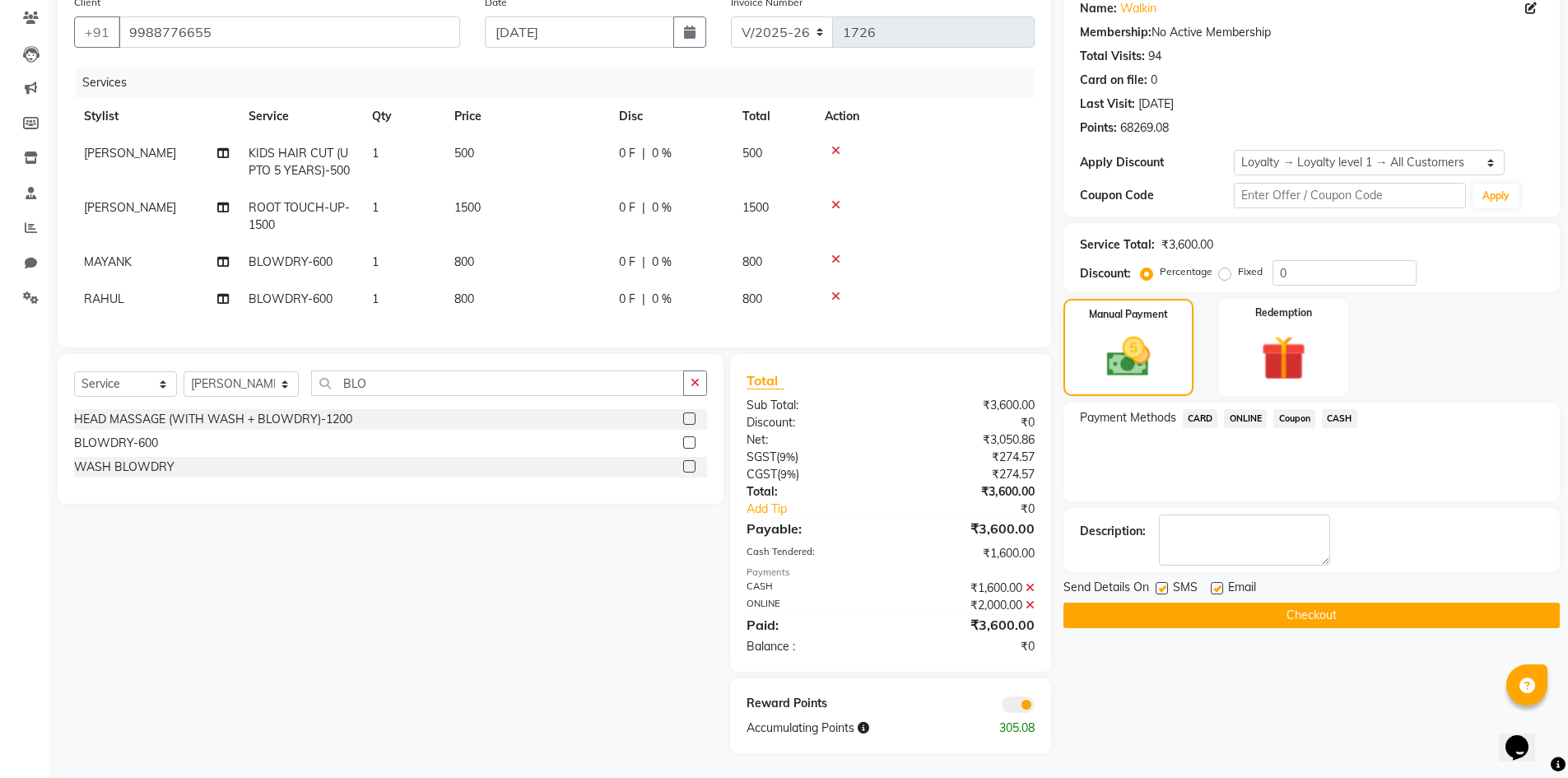
click at [1305, 603] on button "Checkout" at bounding box center [1312, 615] width 497 height 26
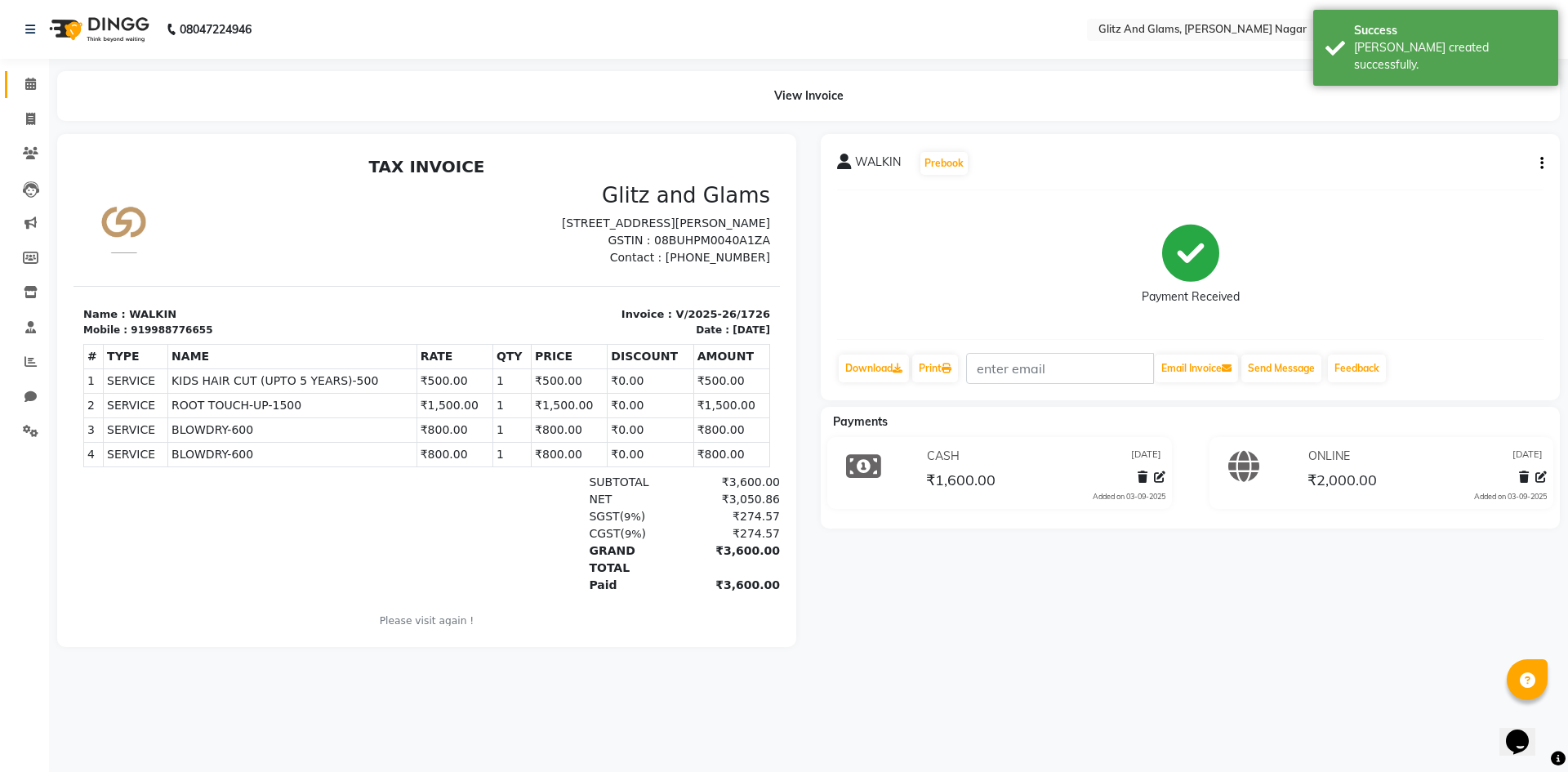
click at [29, 74] on link "Calendar" at bounding box center [24, 84] width 39 height 27
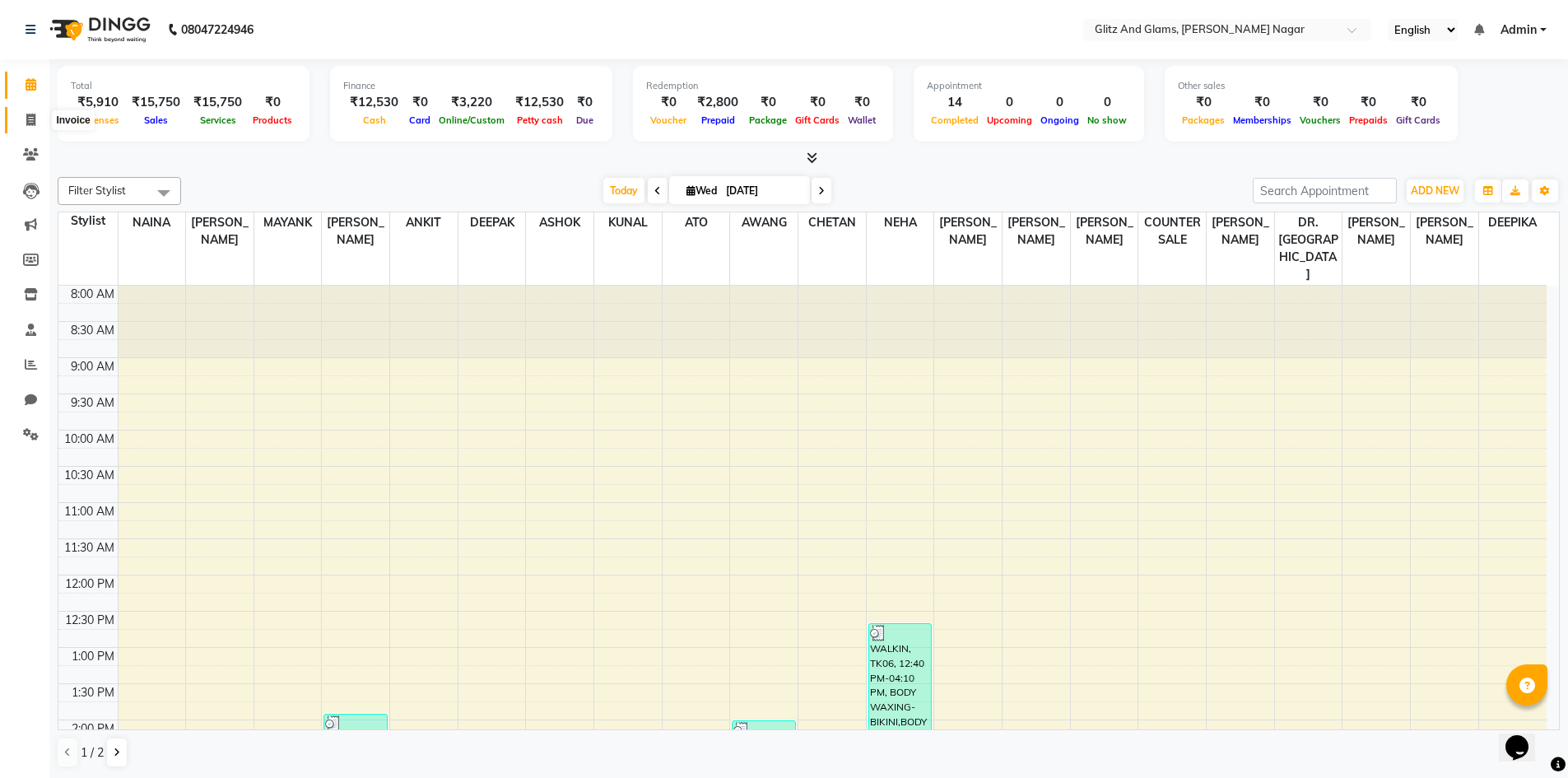
click at [37, 126] on span at bounding box center [31, 121] width 29 height 19
select select "service"
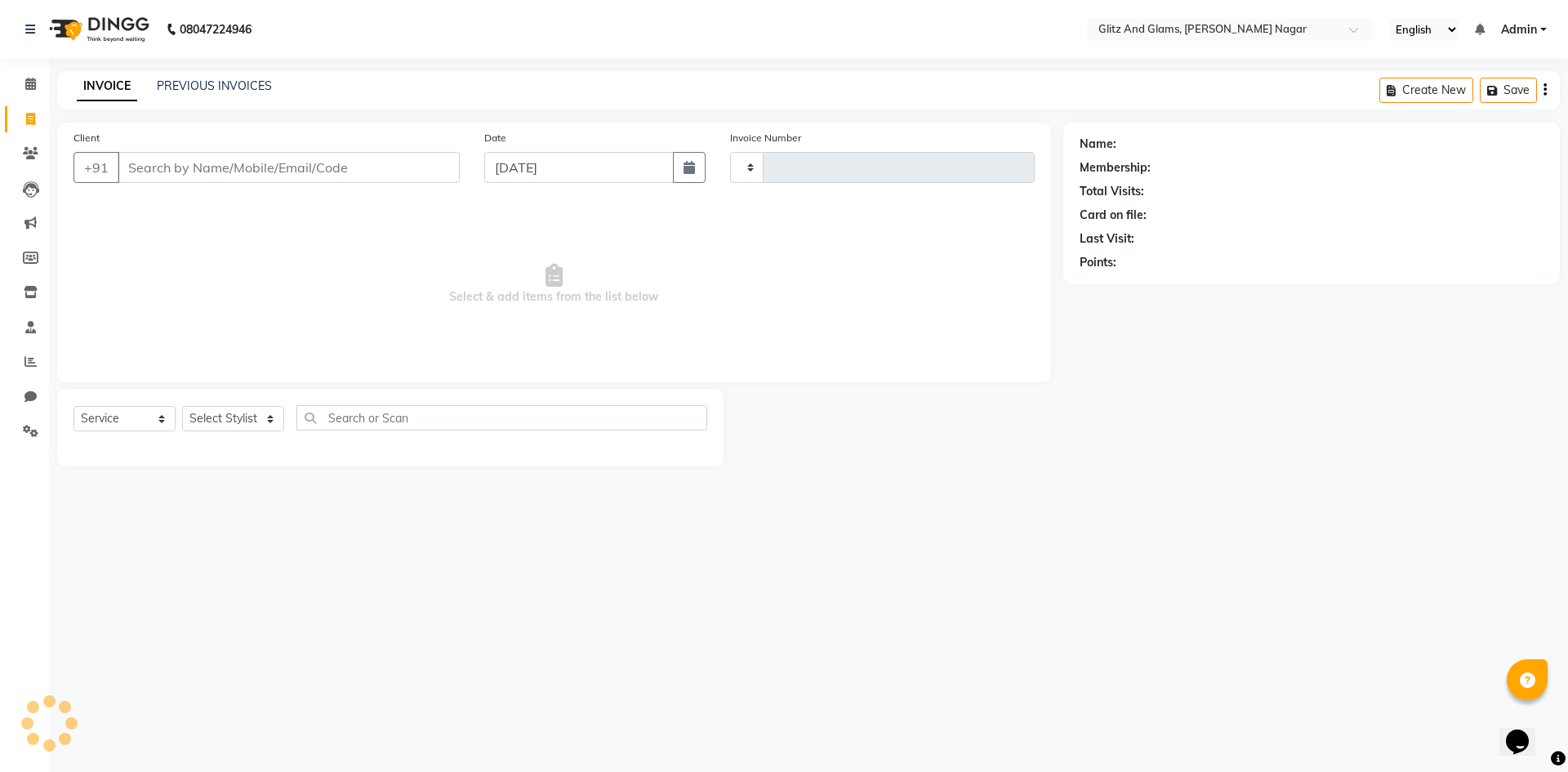
type input "1727"
select select "8316"
click at [195, 169] on input "Client" at bounding box center [289, 168] width 342 height 31
click at [235, 76] on div "INVOICE PREVIOUS INVOICES Create New Save Open Invoices" at bounding box center [808, 90] width 1503 height 38
click at [232, 88] on link "PREVIOUS INVOICES" at bounding box center [214, 86] width 115 height 14
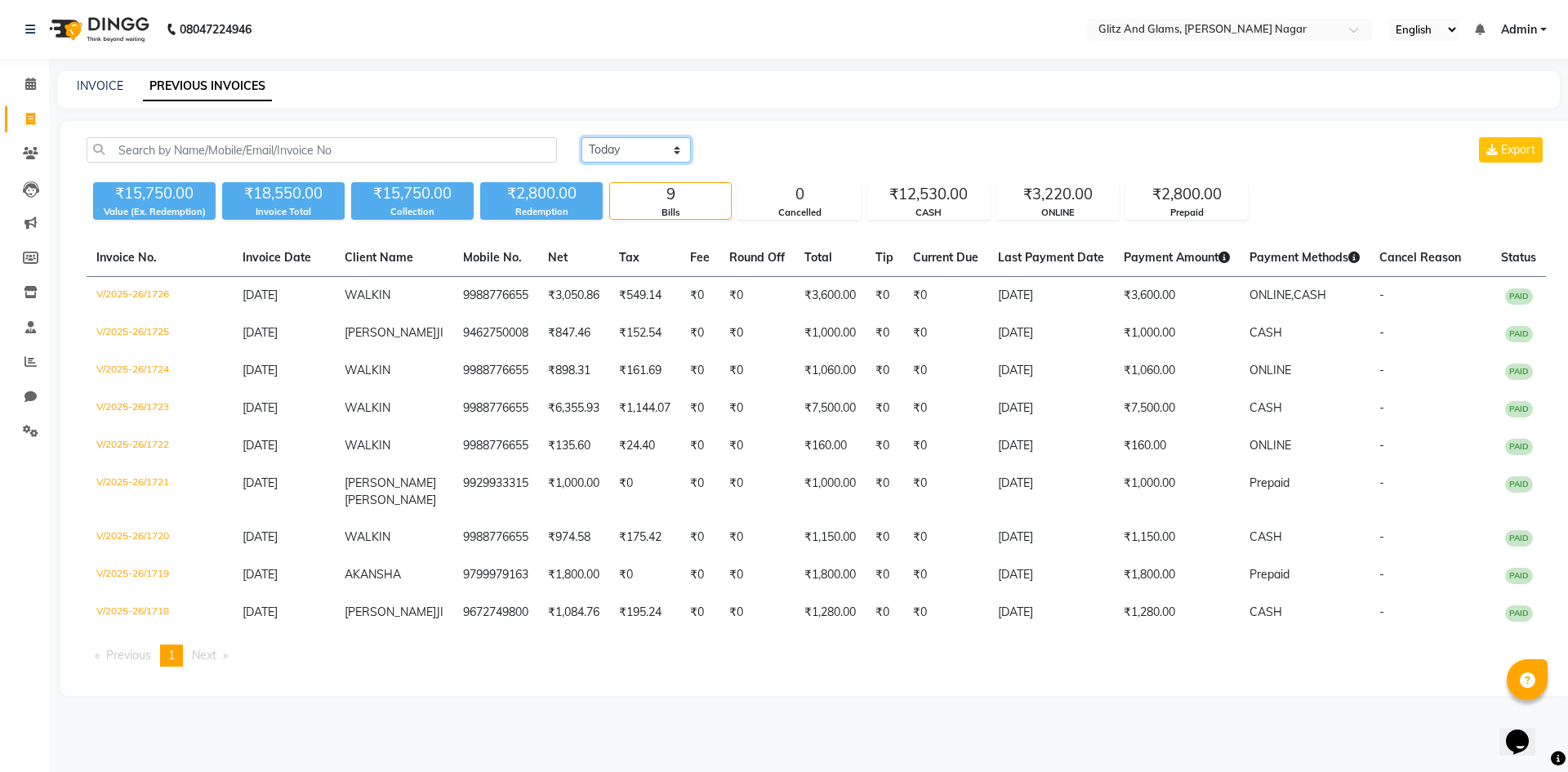
drag, startPoint x: 634, startPoint y: 147, endPoint x: 634, endPoint y: 162, distance: 15.0
click at [634, 147] on select "[DATE] [DATE] Custom Range" at bounding box center [636, 150] width 110 height 25
select select "range"
click at [582, 137] on select "[DATE] [DATE] Custom Range" at bounding box center [636, 150] width 110 height 25
click at [783, 139] on input "[DATE]" at bounding box center [769, 150] width 114 height 23
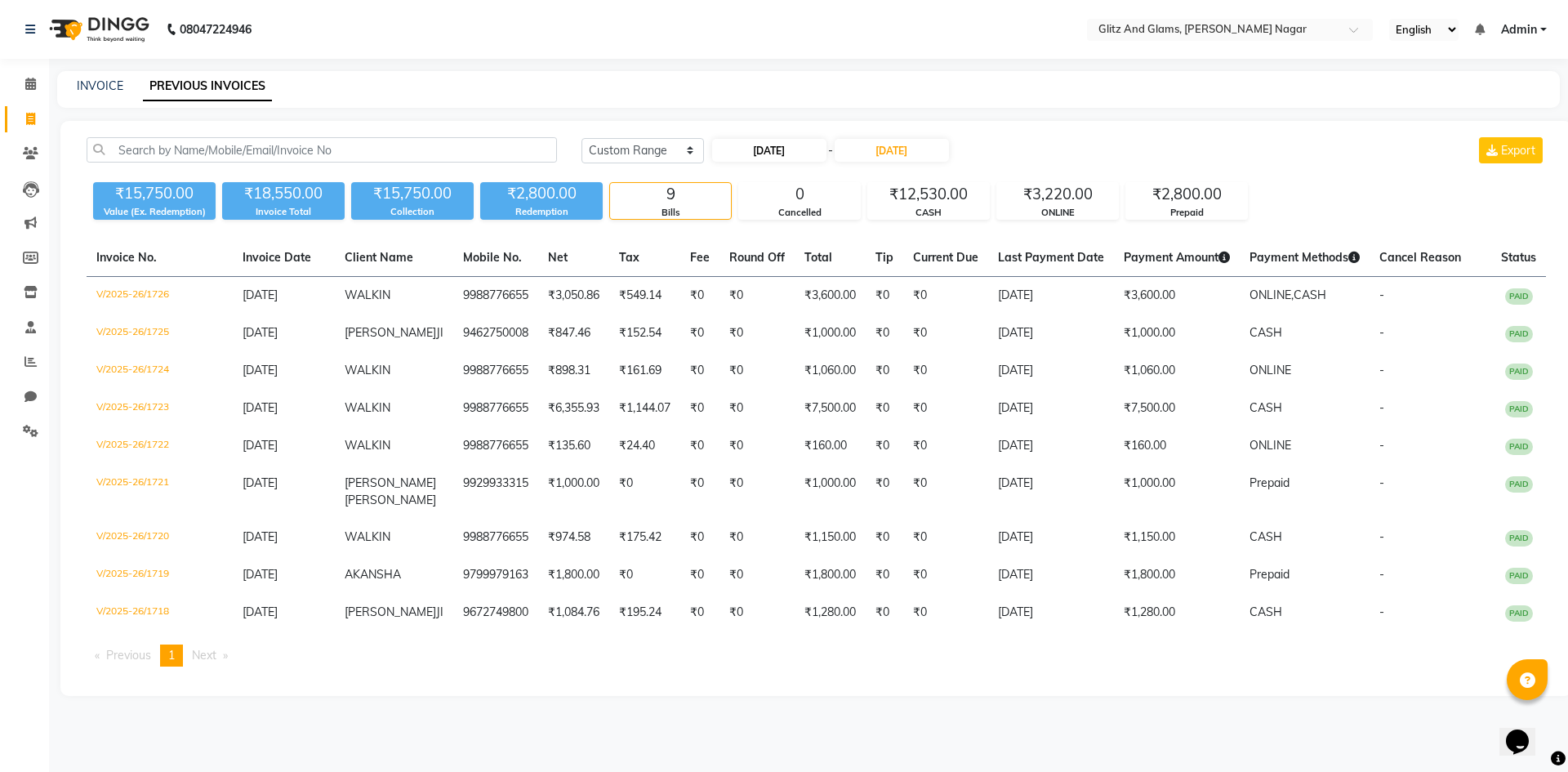
select select "9"
select select "2025"
click at [728, 183] on button "Previous month" at bounding box center [726, 180] width 14 height 26
select select "8"
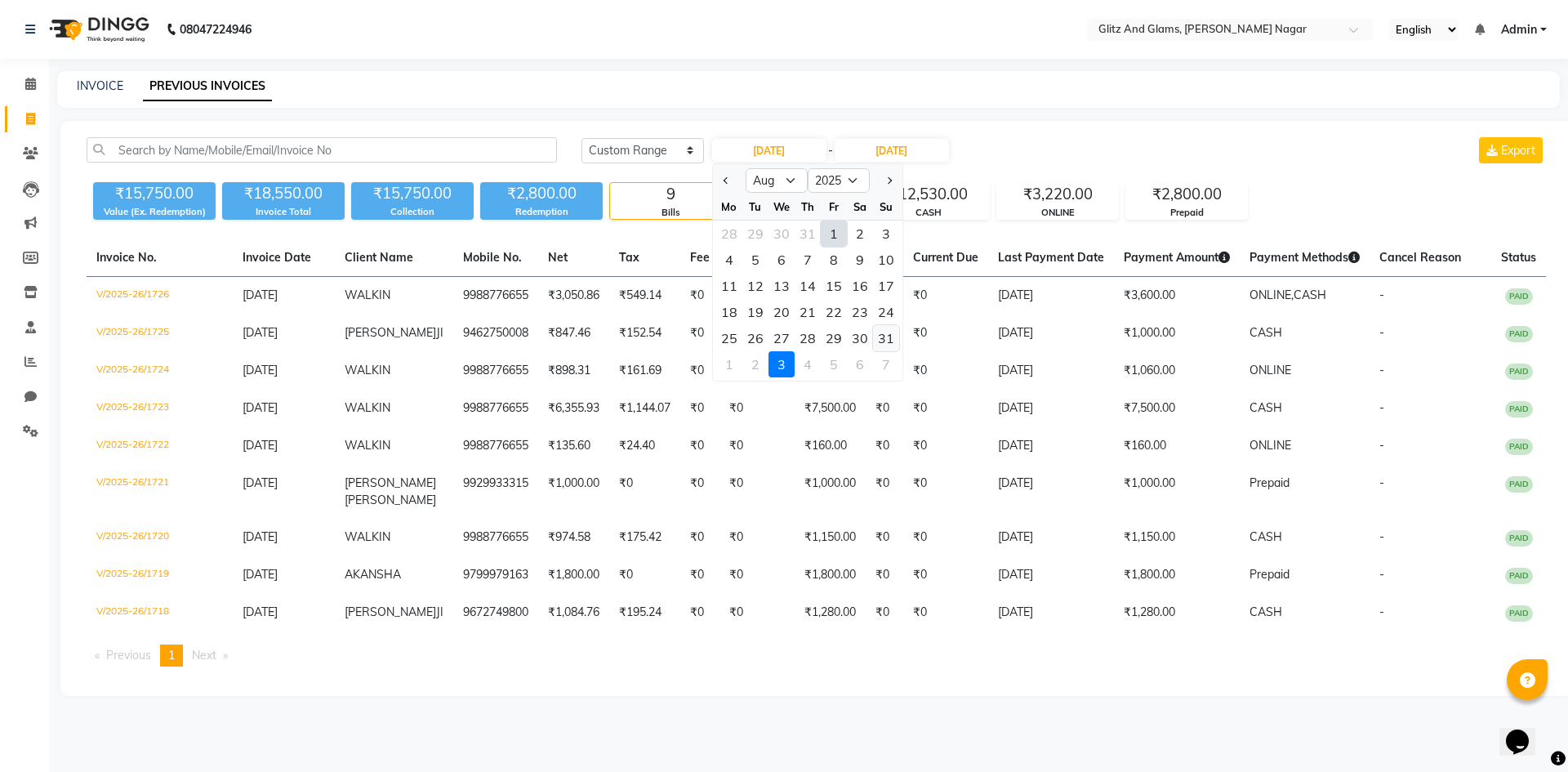
click at [886, 334] on div "31" at bounding box center [886, 338] width 26 height 26
type input "[DATE]"
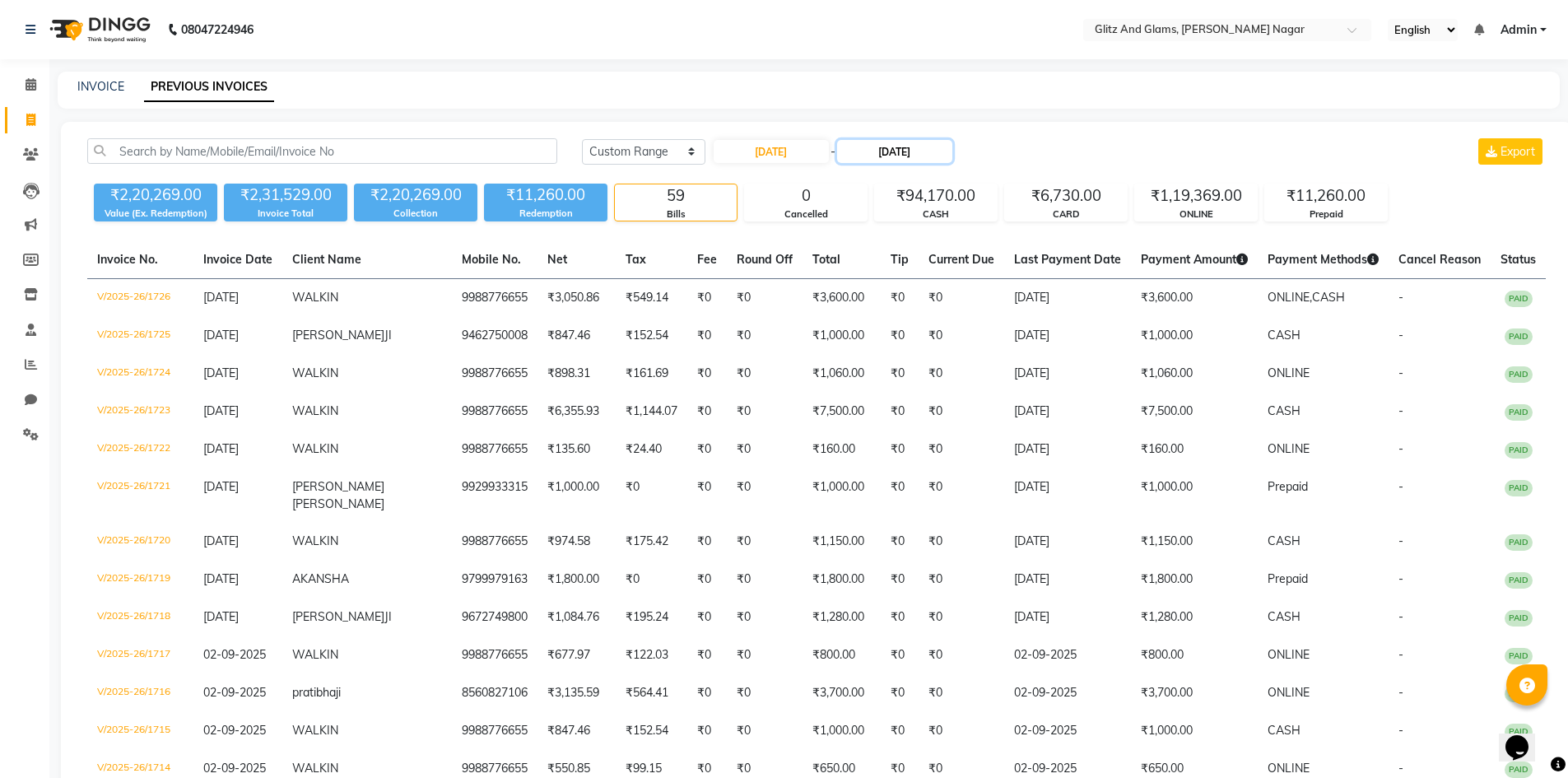
click at [924, 146] on input "[DATE]" at bounding box center [895, 151] width 115 height 23
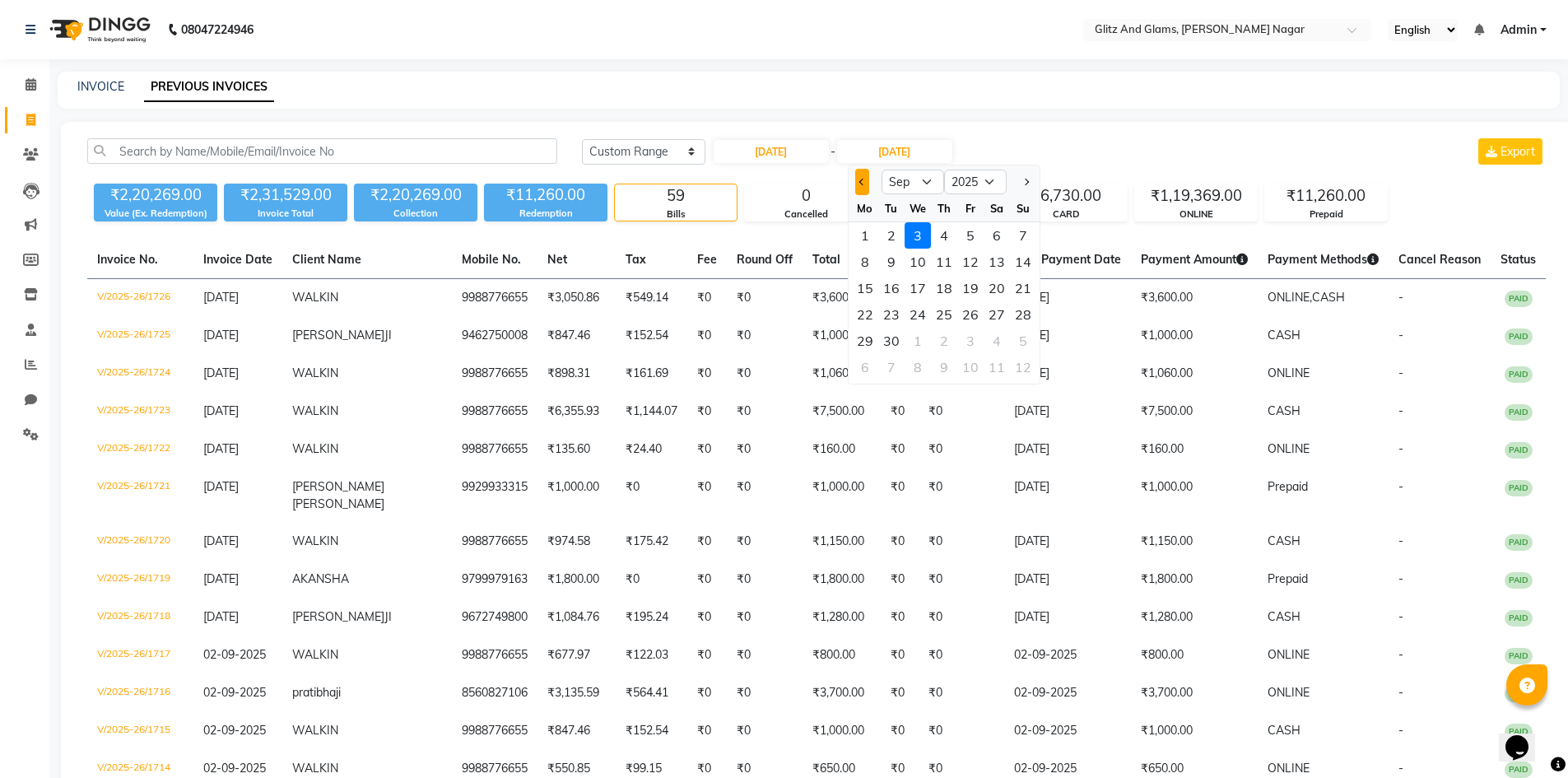
click at [860, 180] on span "Previous month" at bounding box center [861, 182] width 6 height 6
select select "8"
click at [1033, 342] on div "31" at bounding box center [1023, 341] width 26 height 26
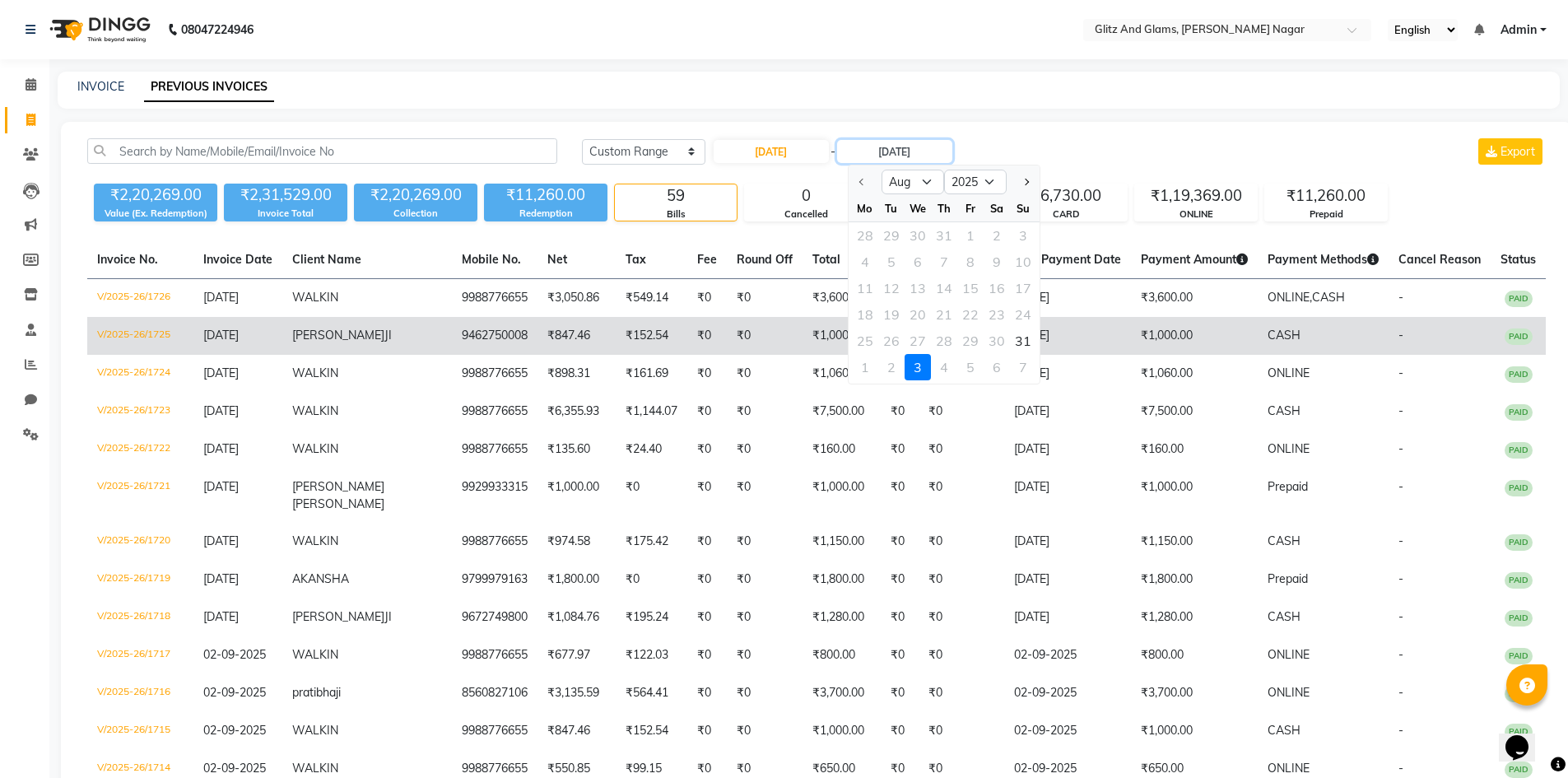
type input "[DATE]"
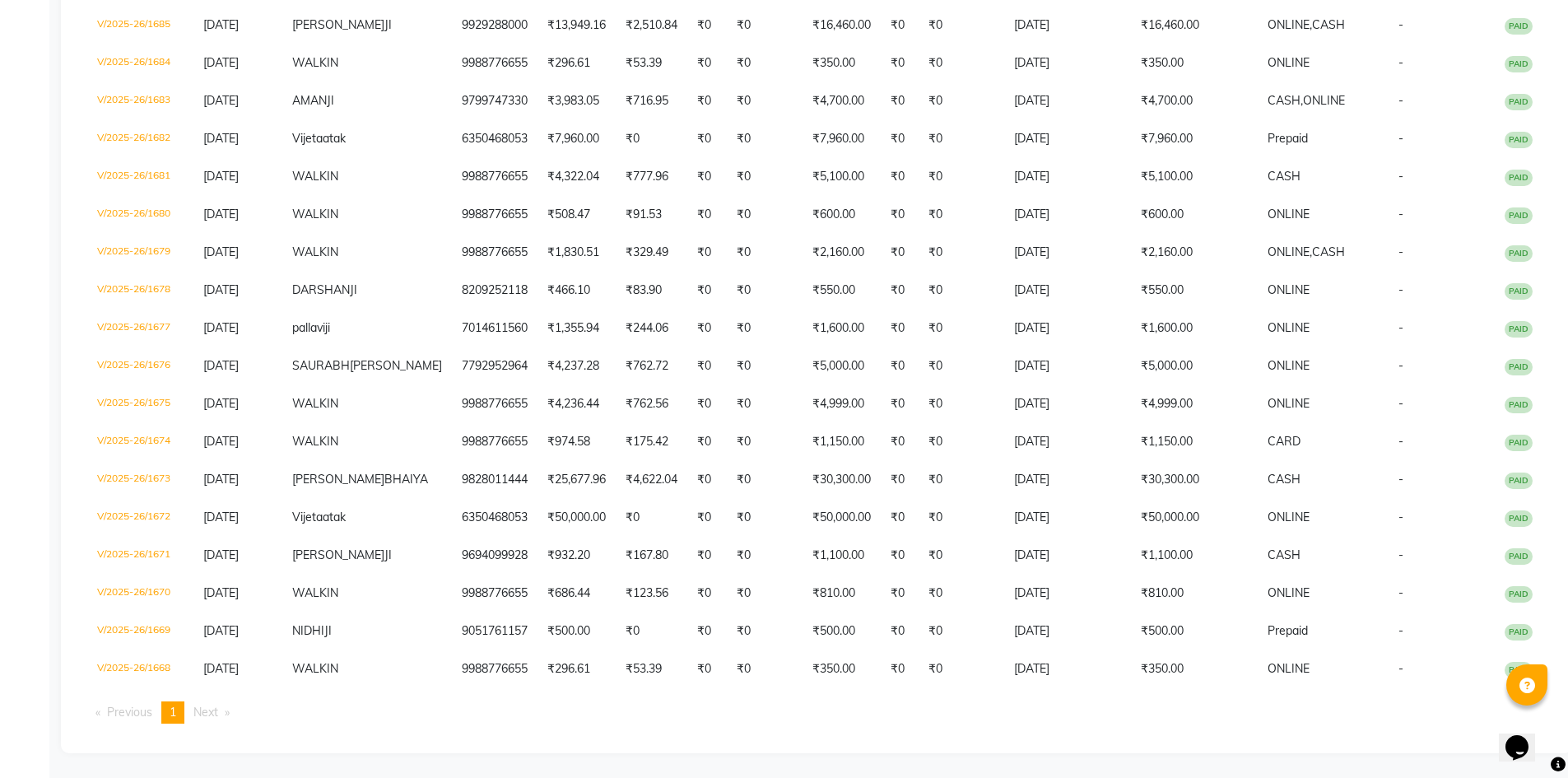
scroll to position [587, 0]
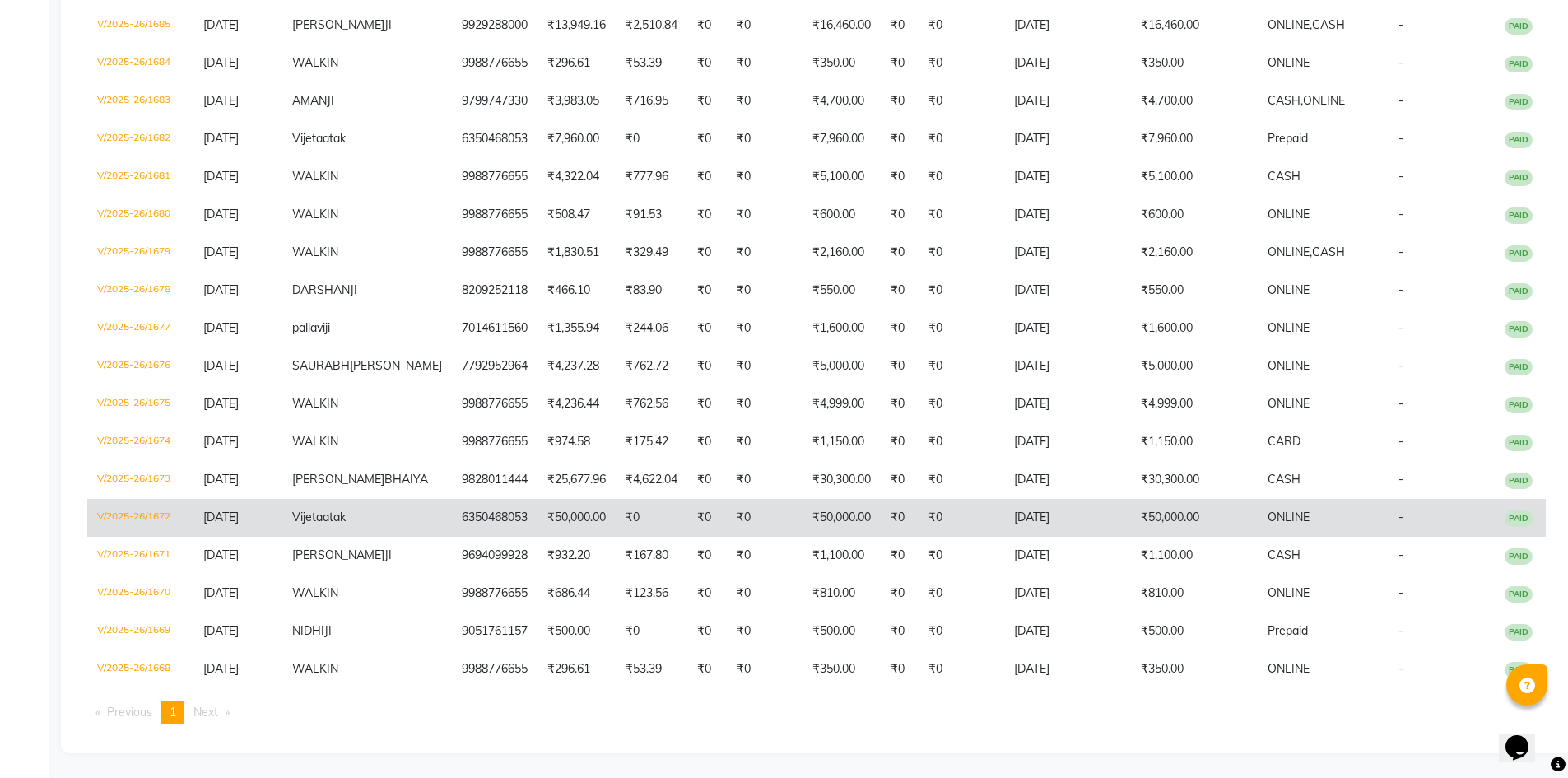
click at [1131, 513] on td "₹50,000.00" at bounding box center [1194, 517] width 127 height 37
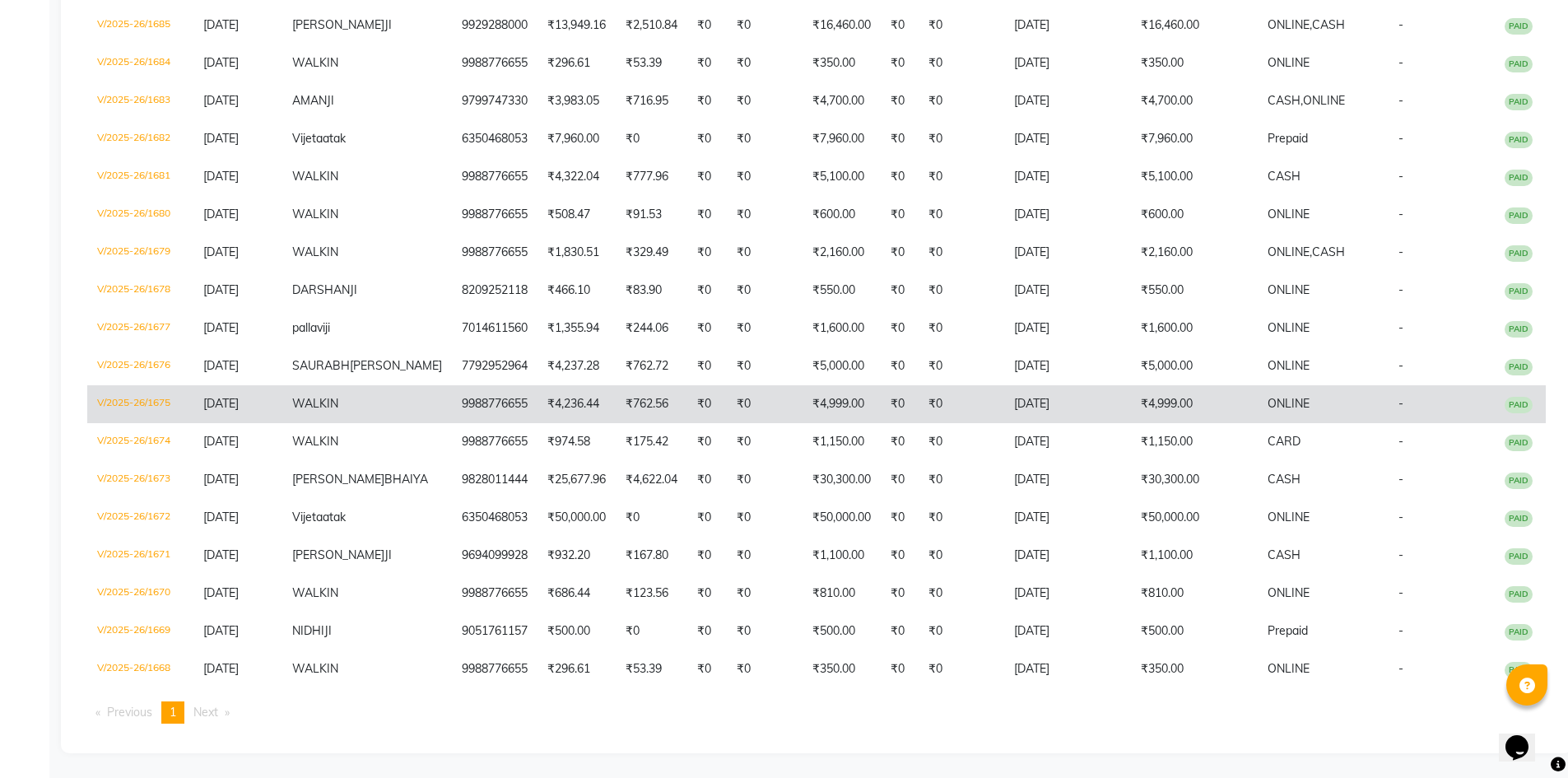
scroll to position [340, 0]
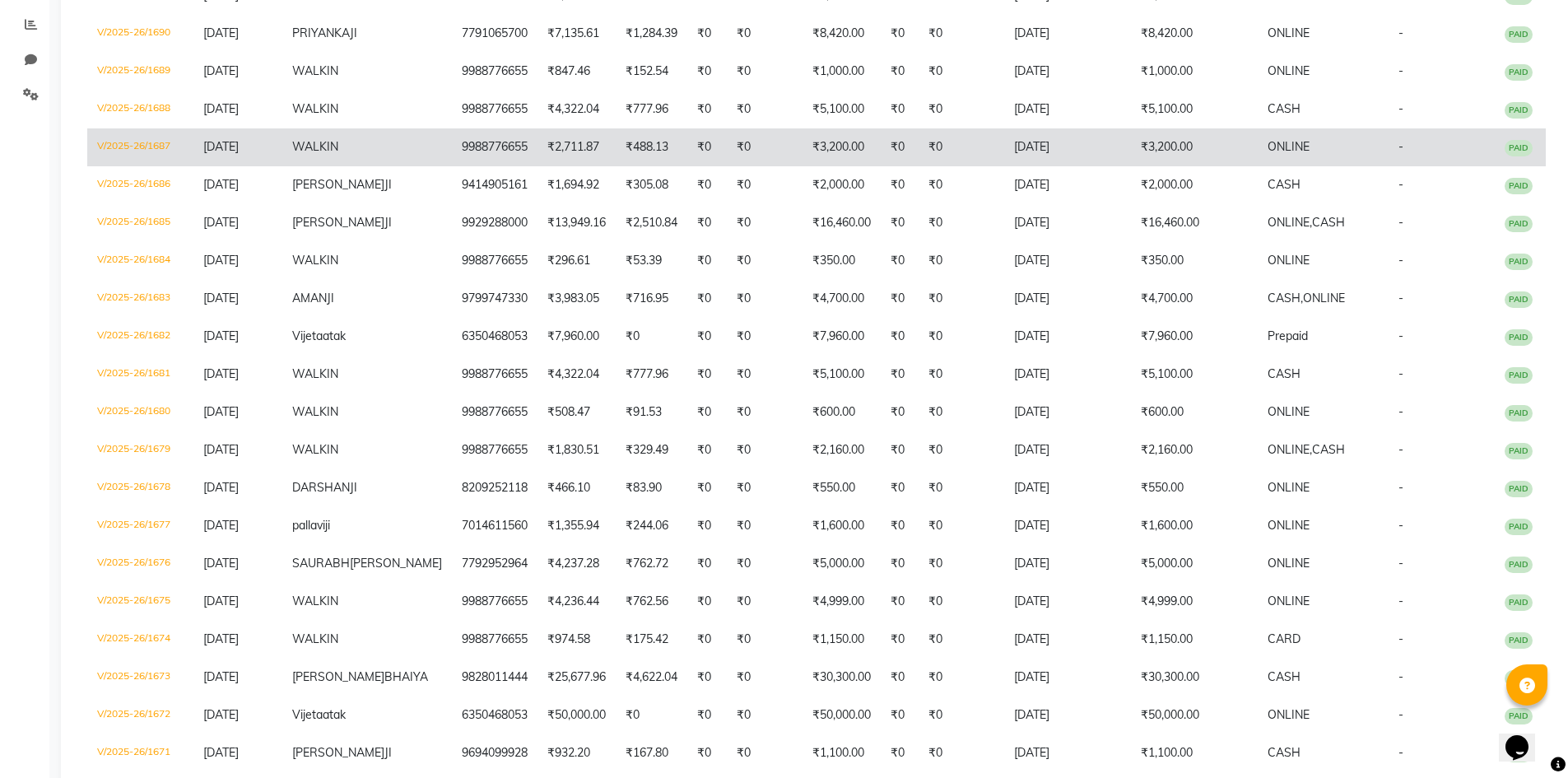
click at [1206, 150] on td "₹3,200.00" at bounding box center [1194, 147] width 127 height 37
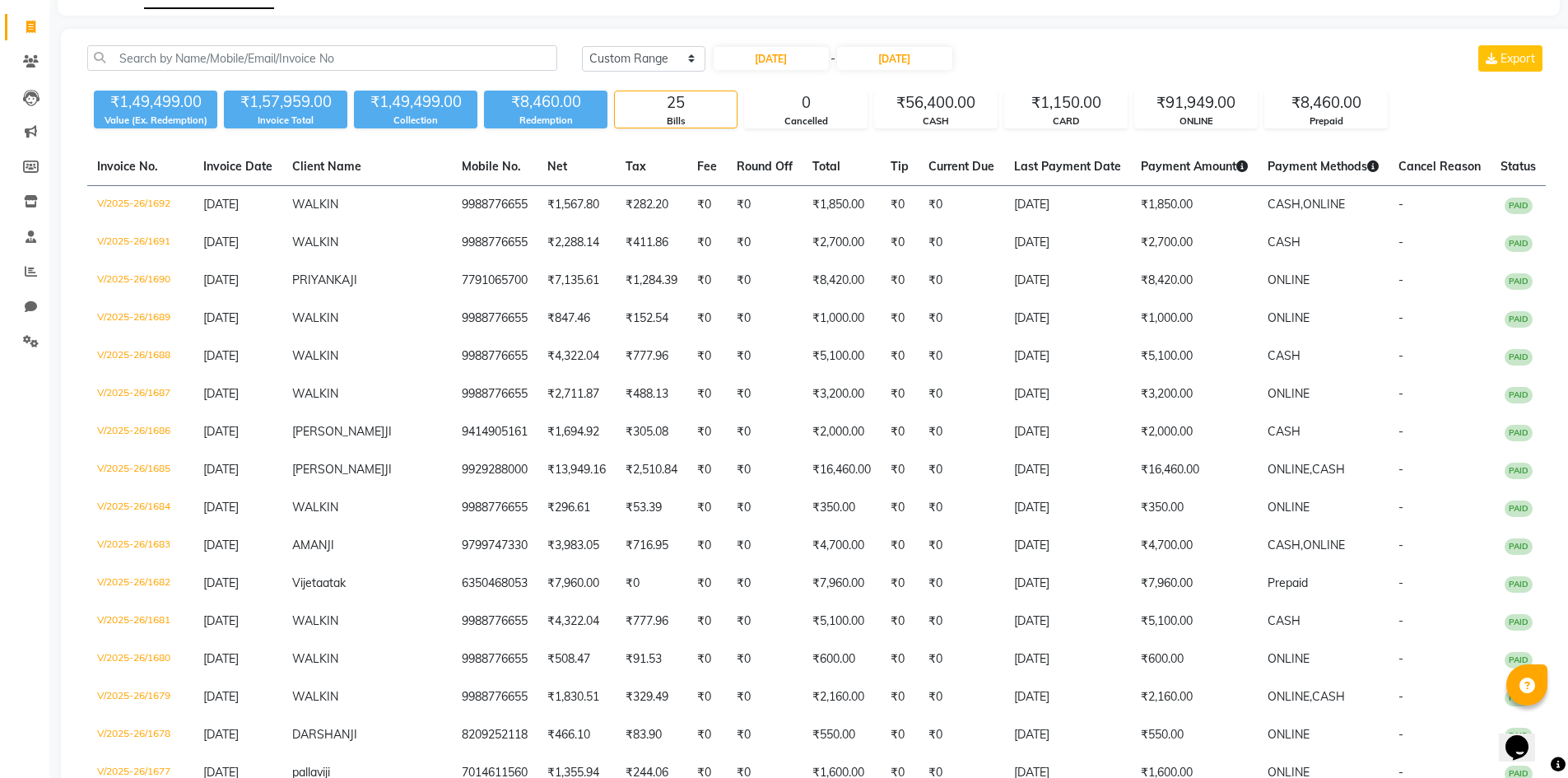
scroll to position [0, 0]
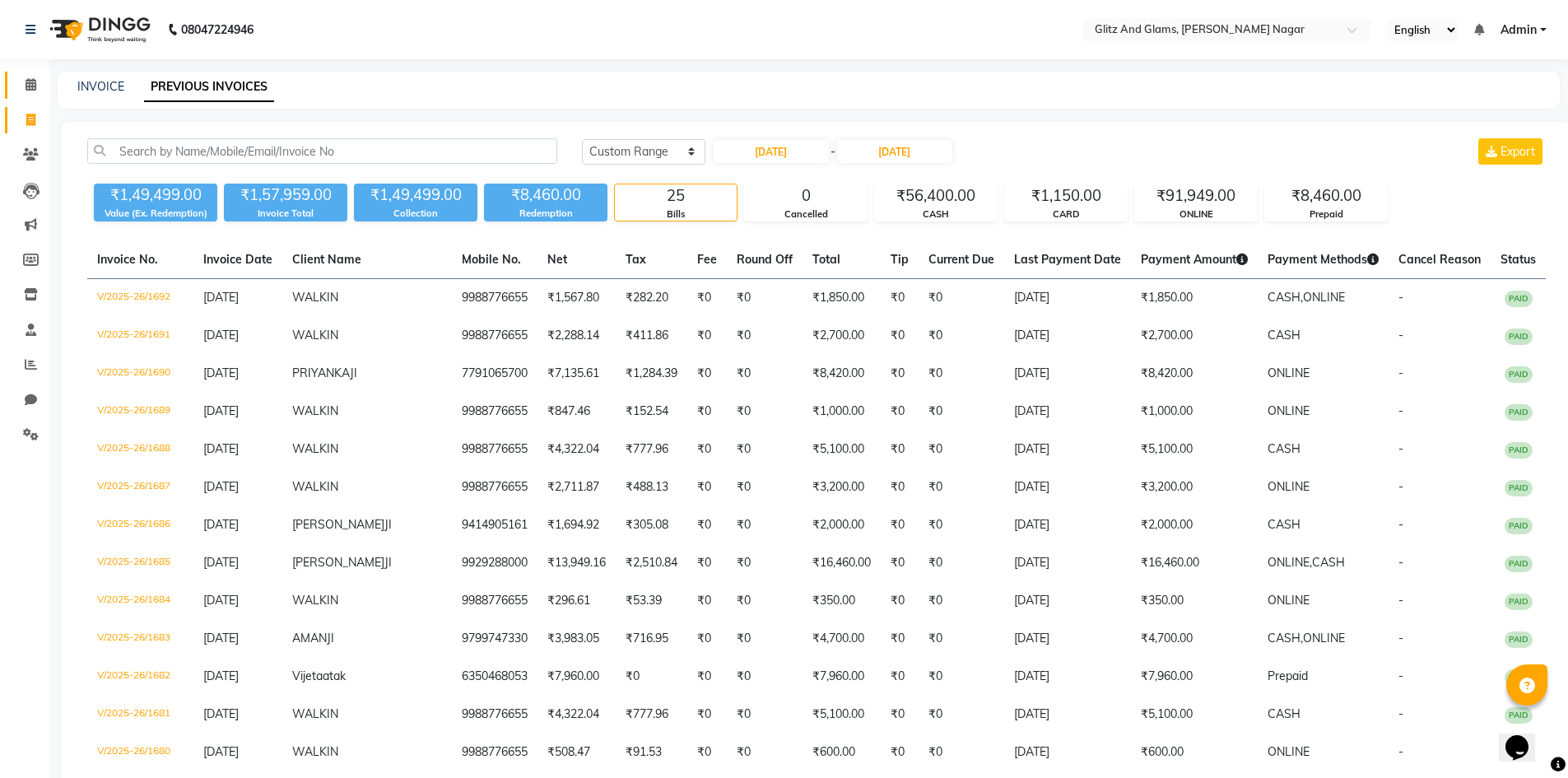
click at [21, 73] on link "Calendar" at bounding box center [24, 85] width 39 height 27
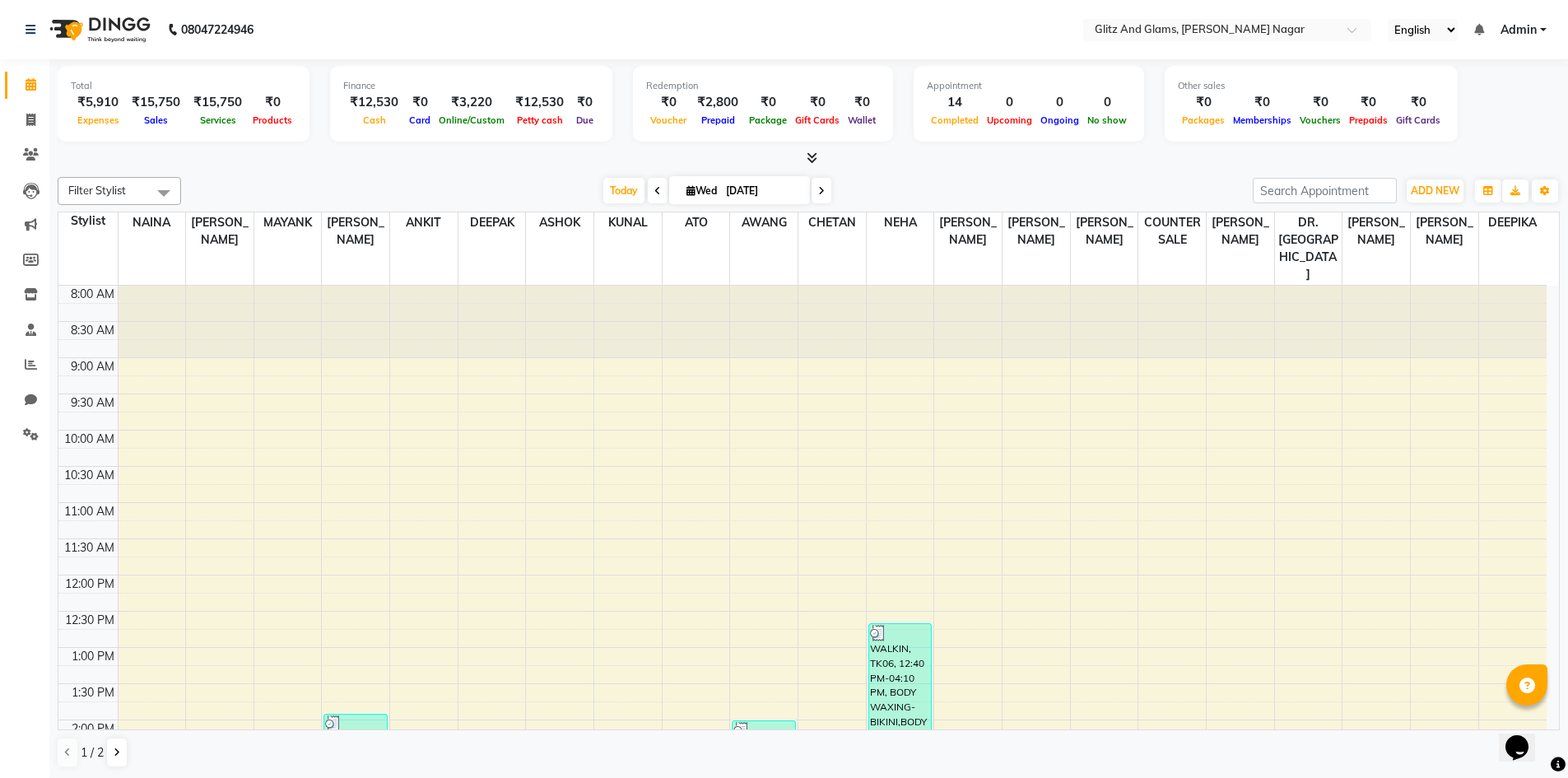
click at [407, 164] on div at bounding box center [808, 158] width 1502 height 17
click at [28, 115] on icon at bounding box center [31, 120] width 9 height 13
select select "service"
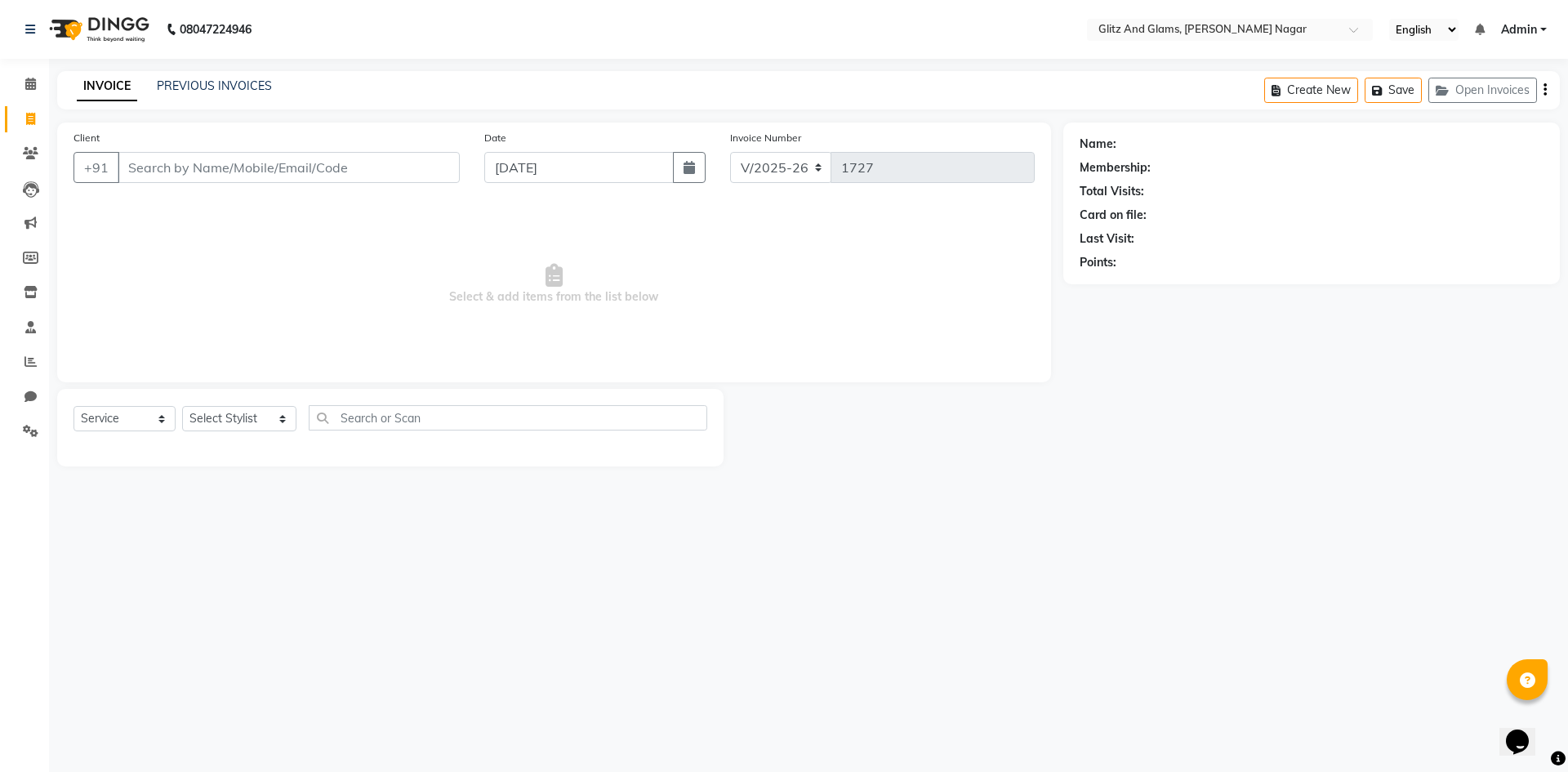
click at [270, 166] on input "Client" at bounding box center [289, 168] width 342 height 31
type input "8930046782"
click at [438, 171] on span "Add Client" at bounding box center [418, 168] width 64 height 16
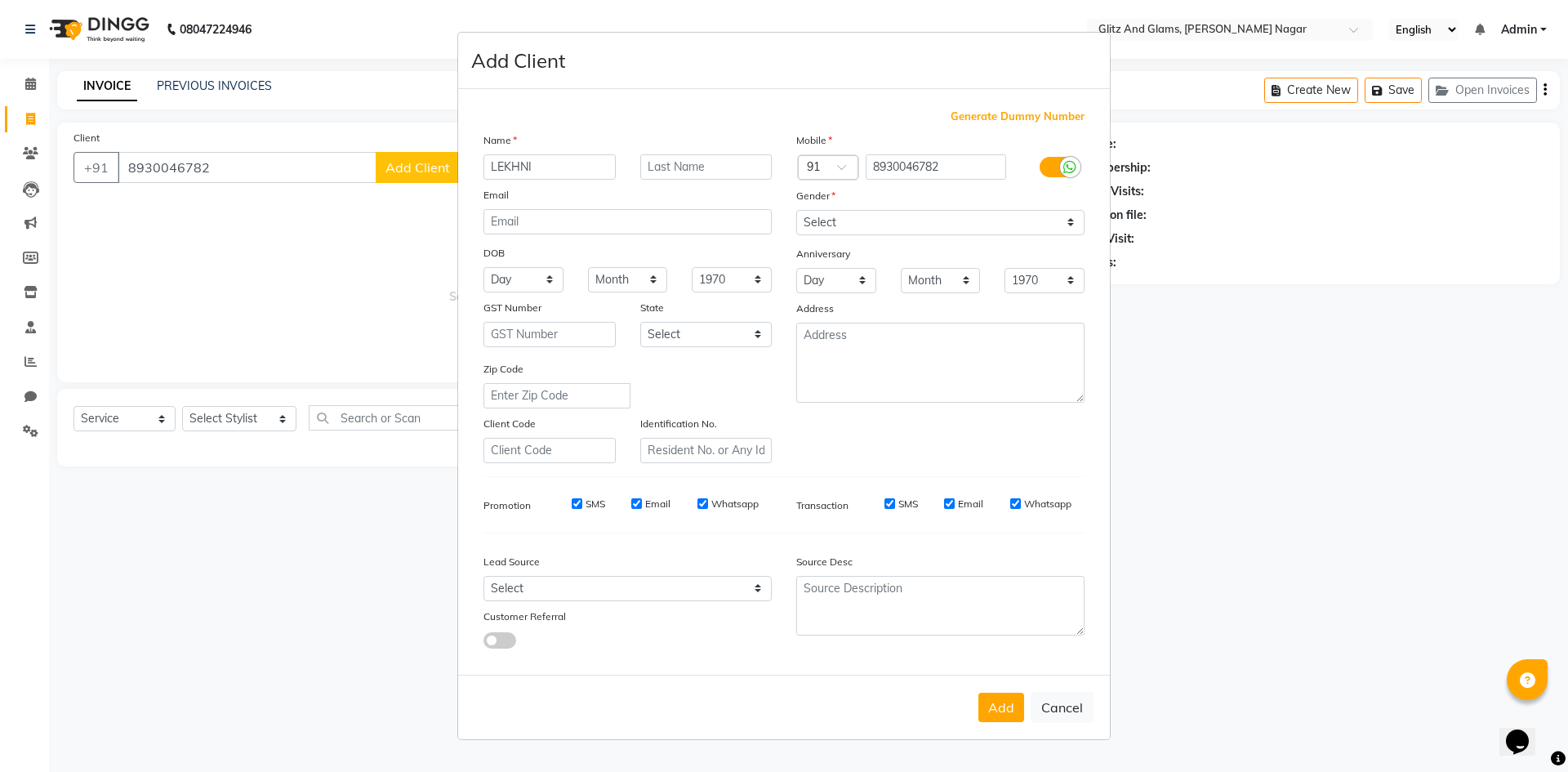
type input "LEKHNI"
type input "JI"
drag, startPoint x: 852, startPoint y: 219, endPoint x: 844, endPoint y: 221, distance: 8.2
click at [852, 220] on select "Select [DEMOGRAPHIC_DATA] [DEMOGRAPHIC_DATA] Other Prefer Not To Say" at bounding box center [940, 223] width 288 height 25
select select "[DEMOGRAPHIC_DATA]"
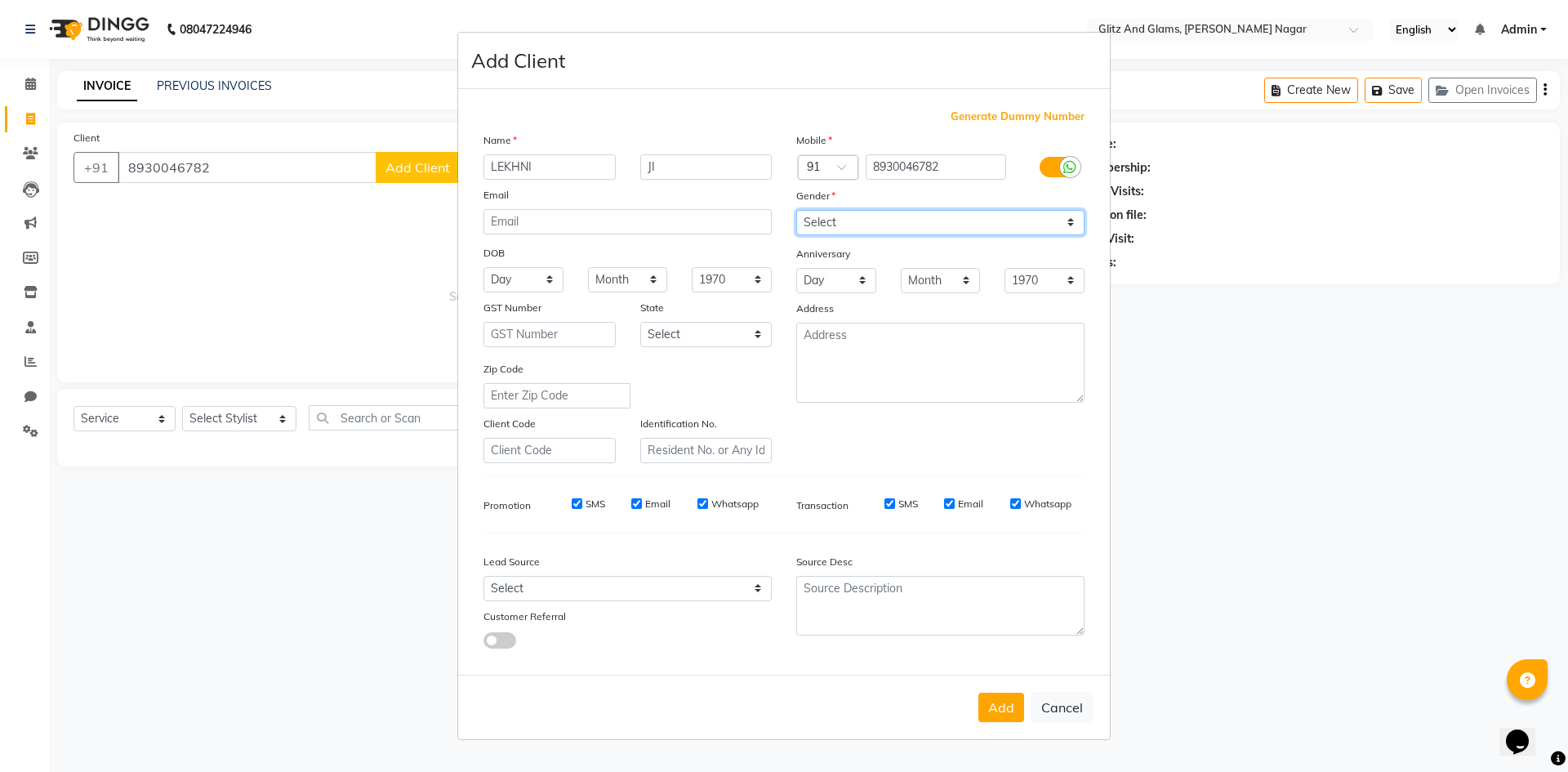
click at [796, 210] on select "Select [DEMOGRAPHIC_DATA] [DEMOGRAPHIC_DATA] Other Prefer Not To Say" at bounding box center [940, 223] width 288 height 25
click at [1003, 711] on button "Add" at bounding box center [1001, 708] width 45 height 29
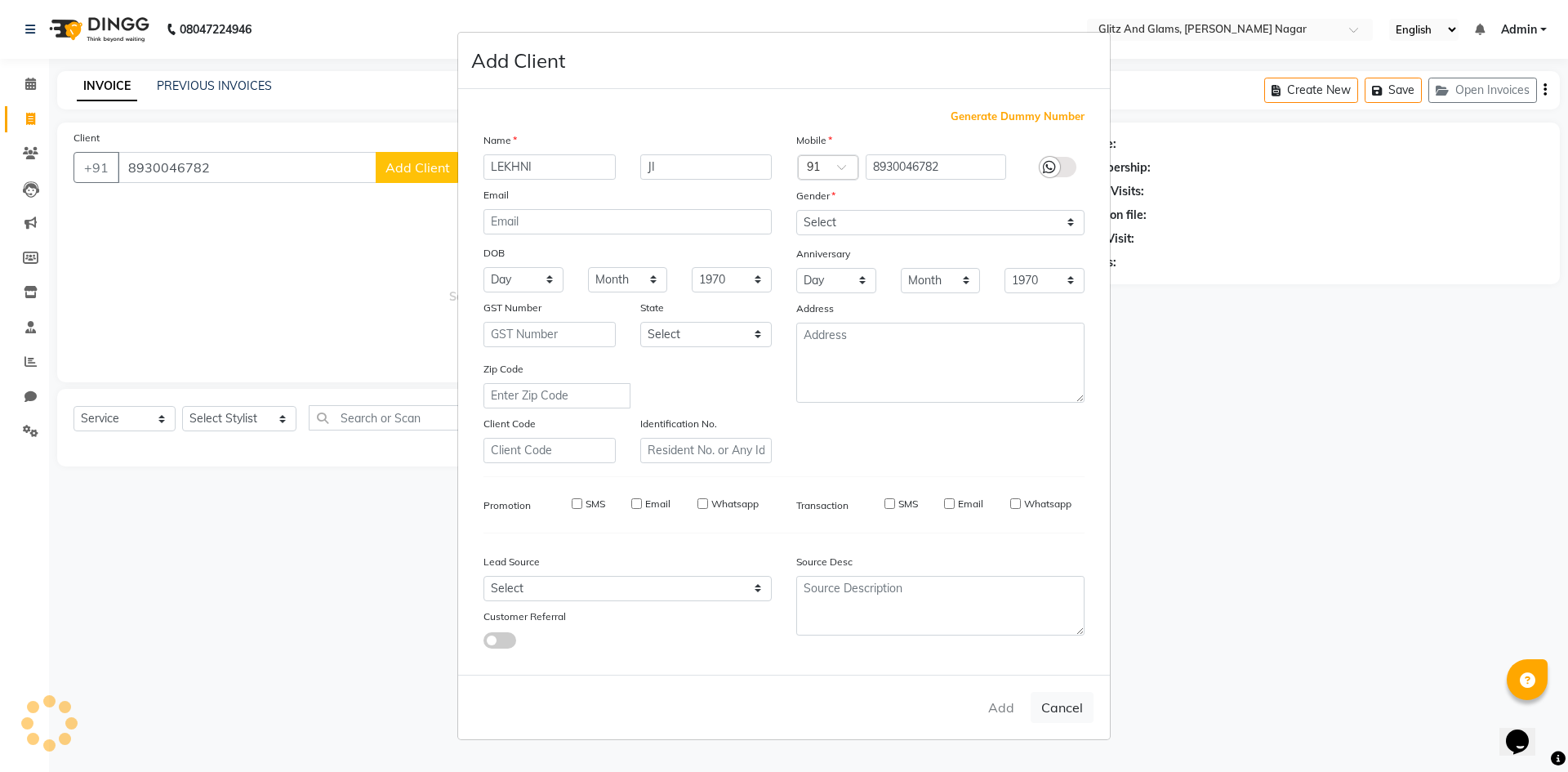
select select
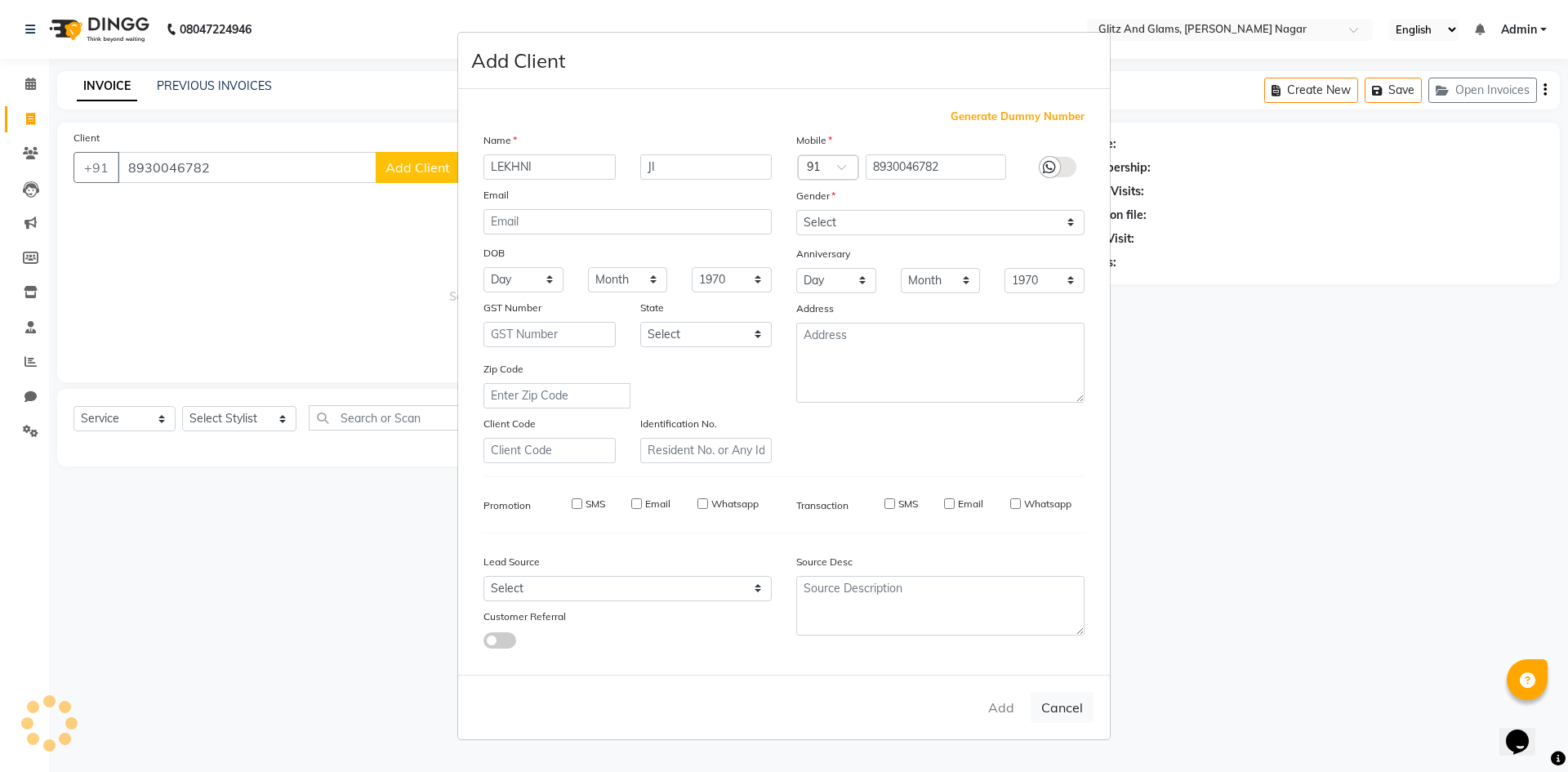
select select
checkbox input "false"
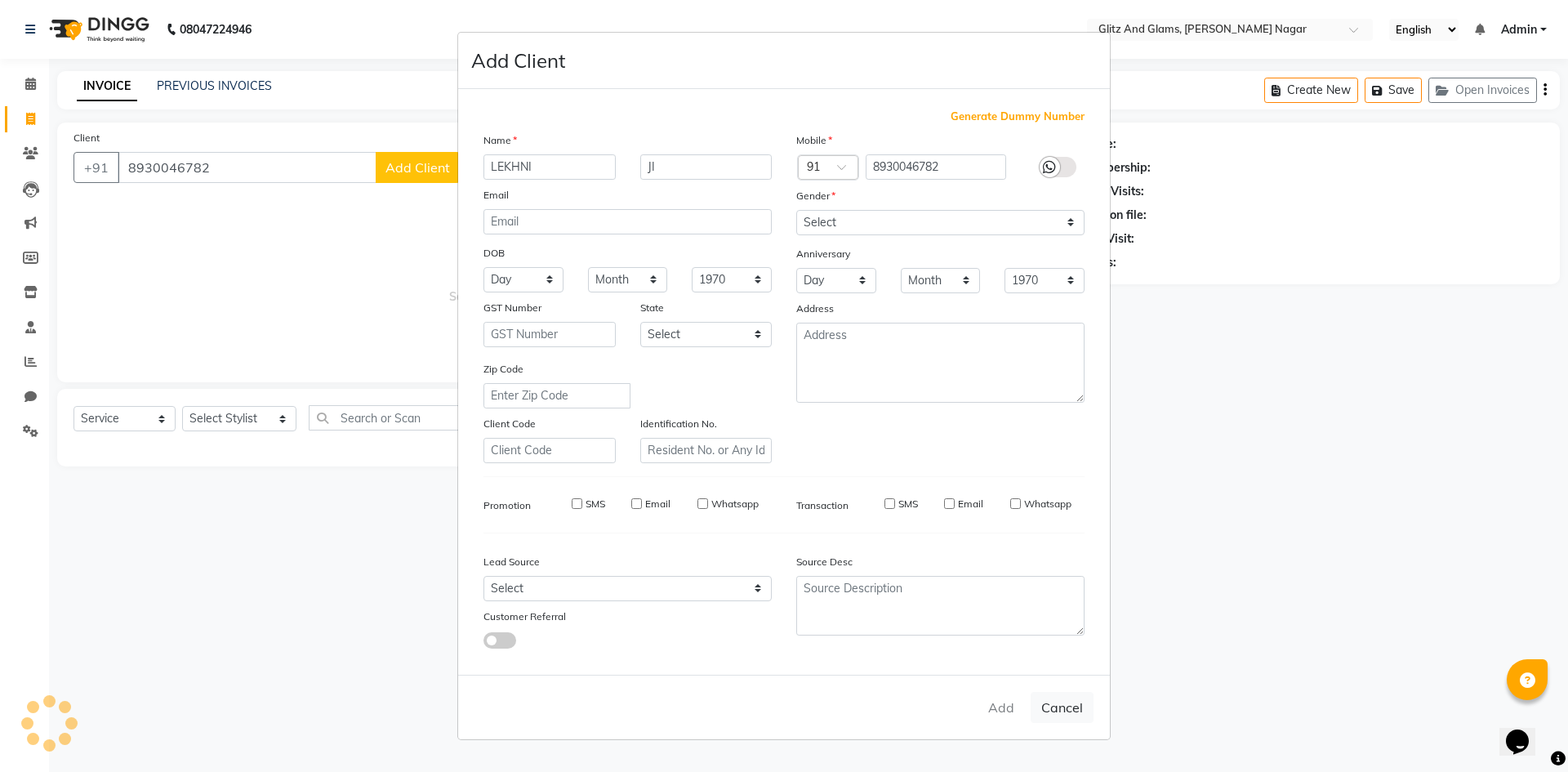
checkbox input "false"
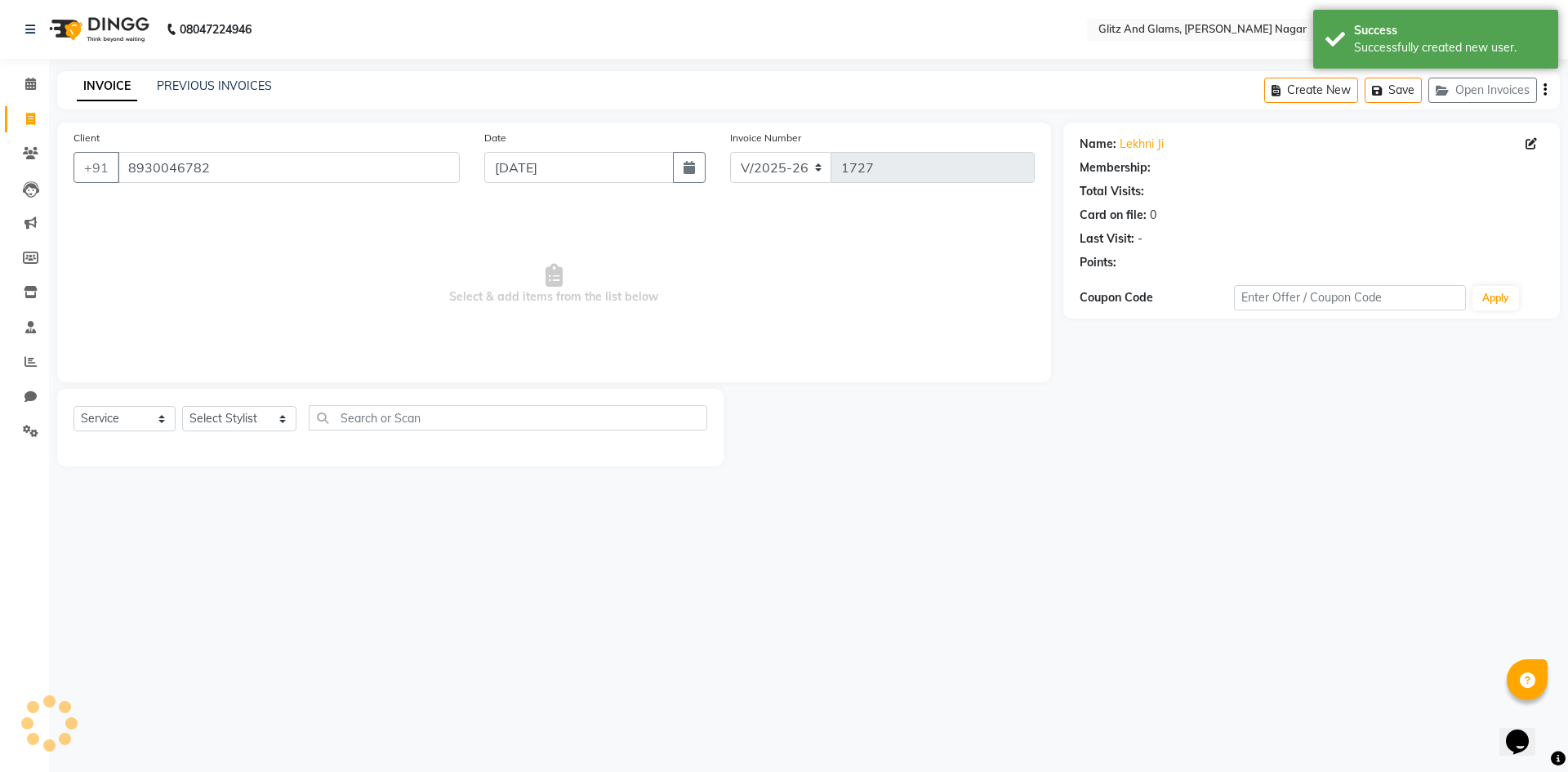
select select "1: Object"
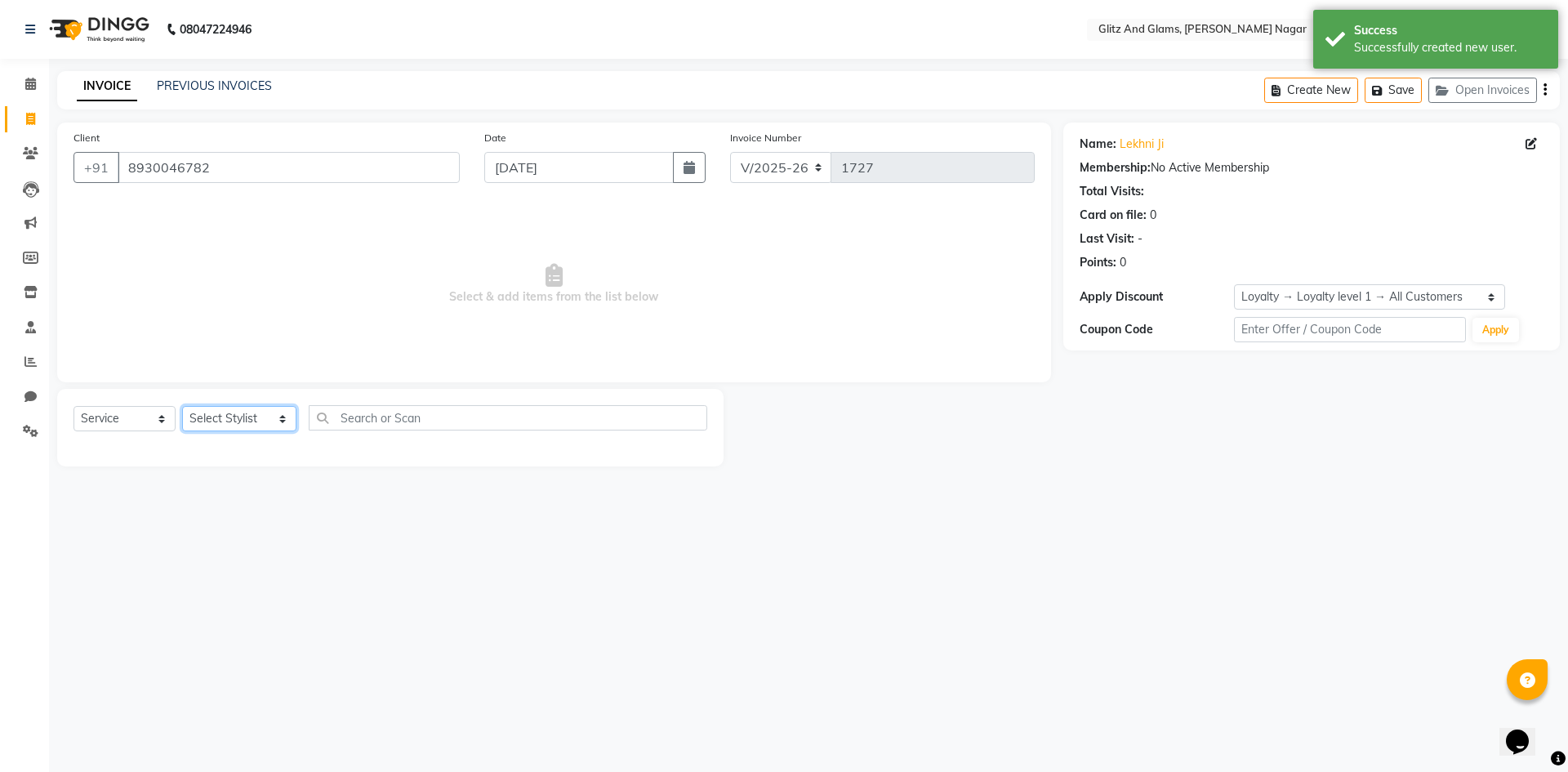
click at [227, 419] on select "Select Stylist [PERSON_NAME] [PERSON_NAME] ANKIT ASHOK ATO [PERSON_NAME] CHETAN…" at bounding box center [239, 419] width 114 height 25
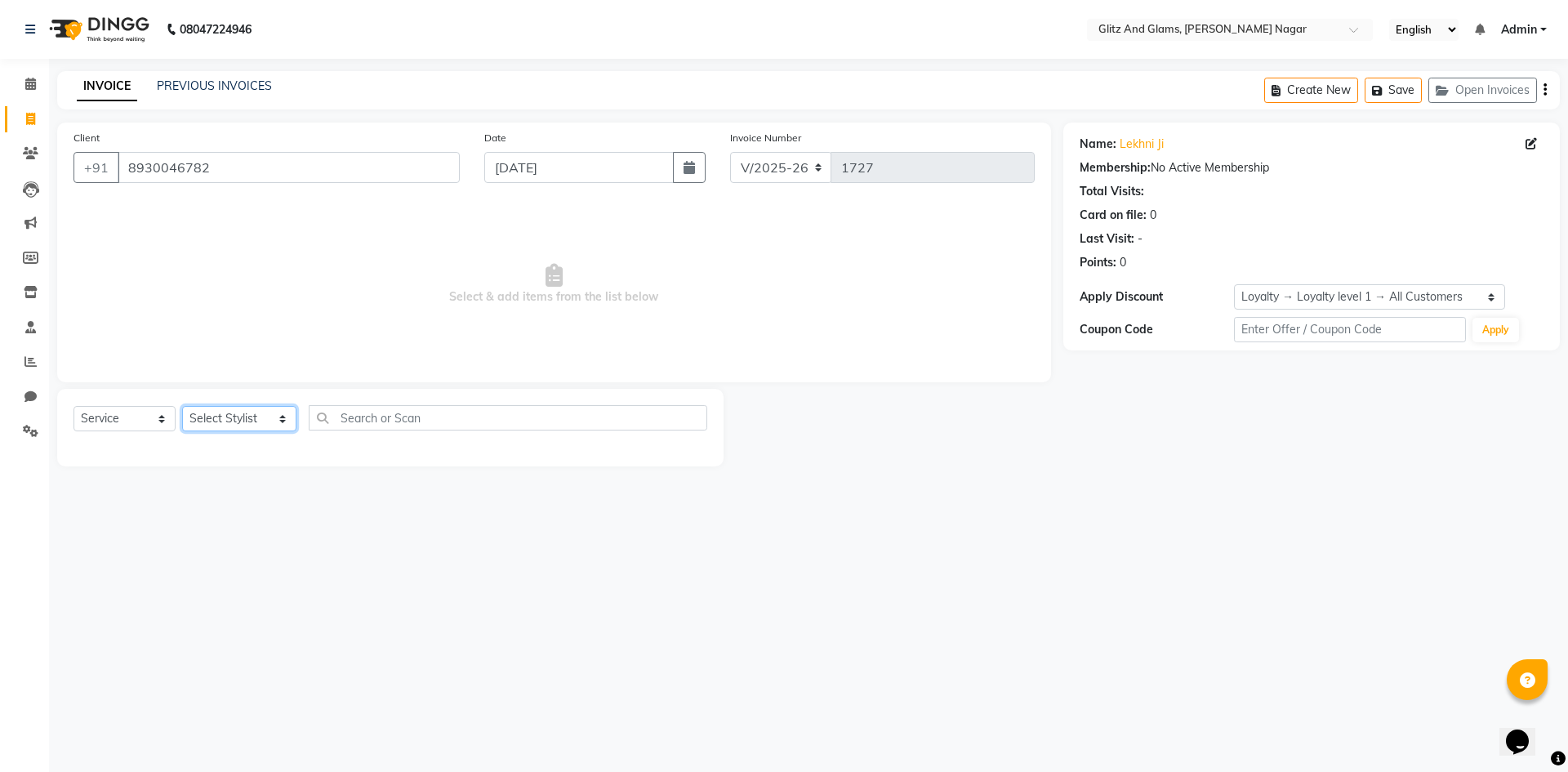
select select "80532"
click at [182, 406] on select "Select Stylist [PERSON_NAME] [PERSON_NAME] ANKIT ASHOK ATO [PERSON_NAME] CHETAN…" at bounding box center [239, 419] width 114 height 25
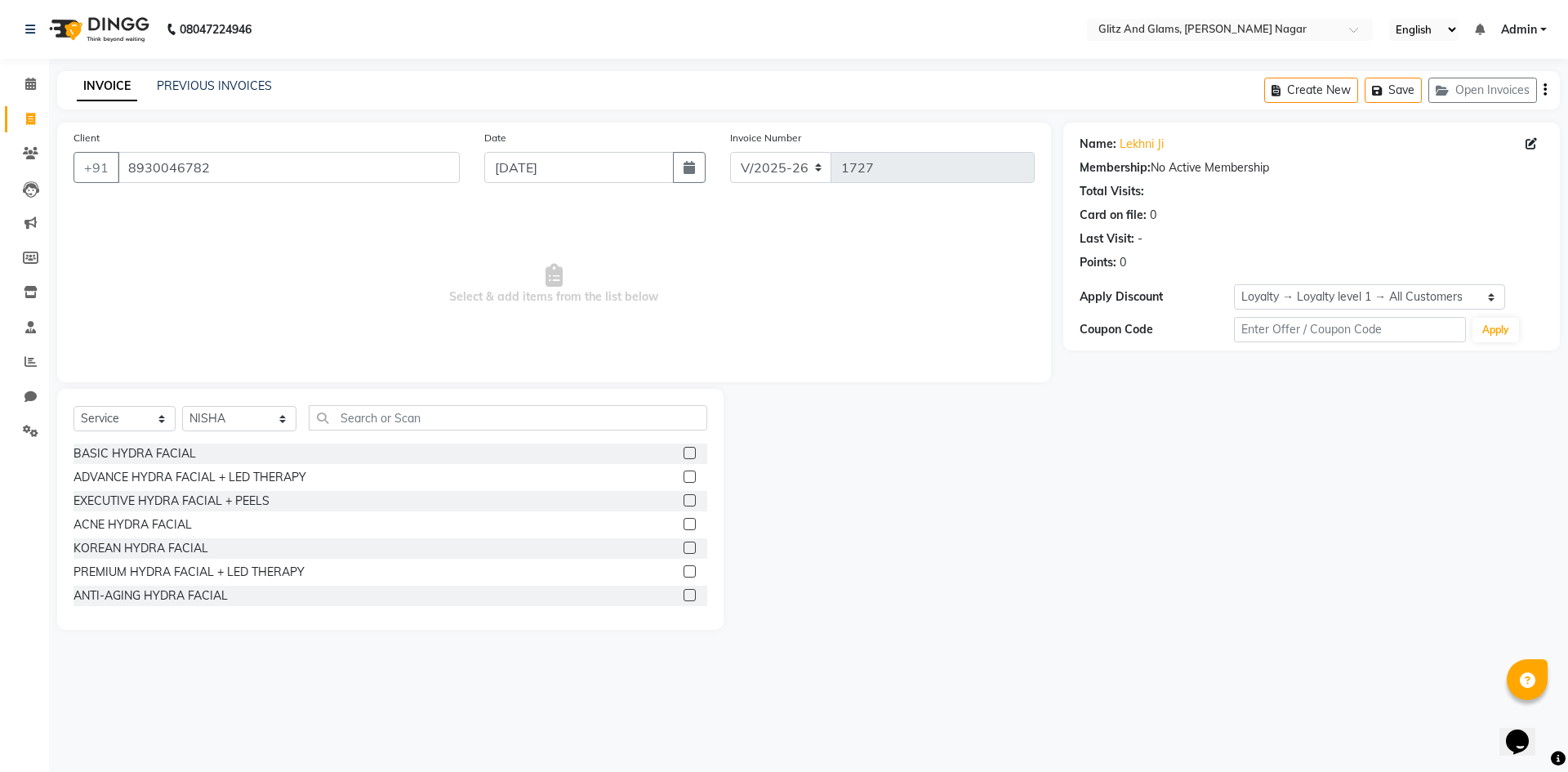
click at [426, 402] on div "Select Service Product Membership Package Voucher Prepaid Gift Card Select Styl…" at bounding box center [390, 509] width 667 height 241
click at [428, 420] on input "text" at bounding box center [508, 418] width 399 height 25
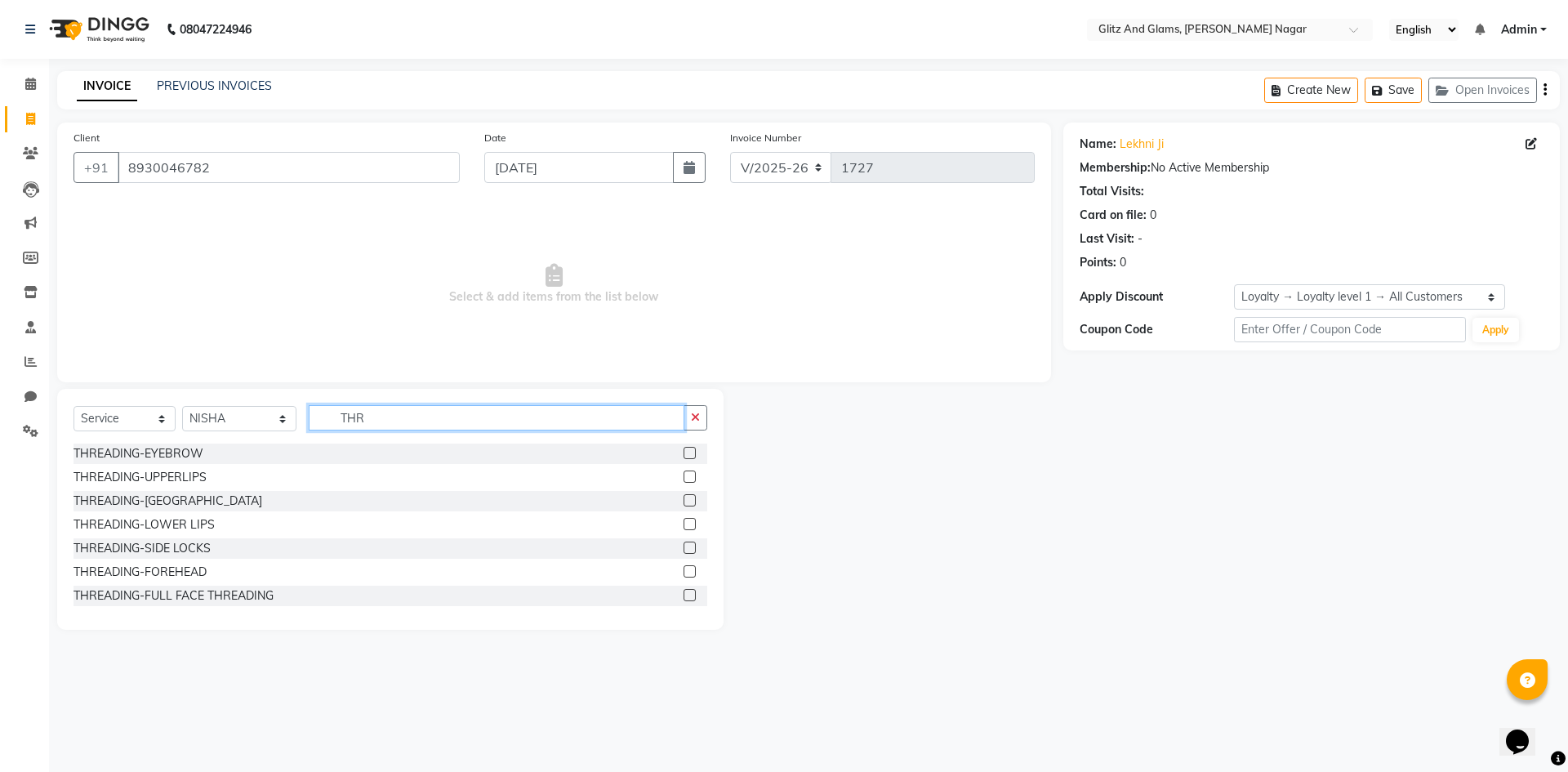
type input "THR"
click at [684, 452] on label at bounding box center [690, 453] width 13 height 13
click at [684, 452] on input "checkbox" at bounding box center [689, 454] width 11 height 11
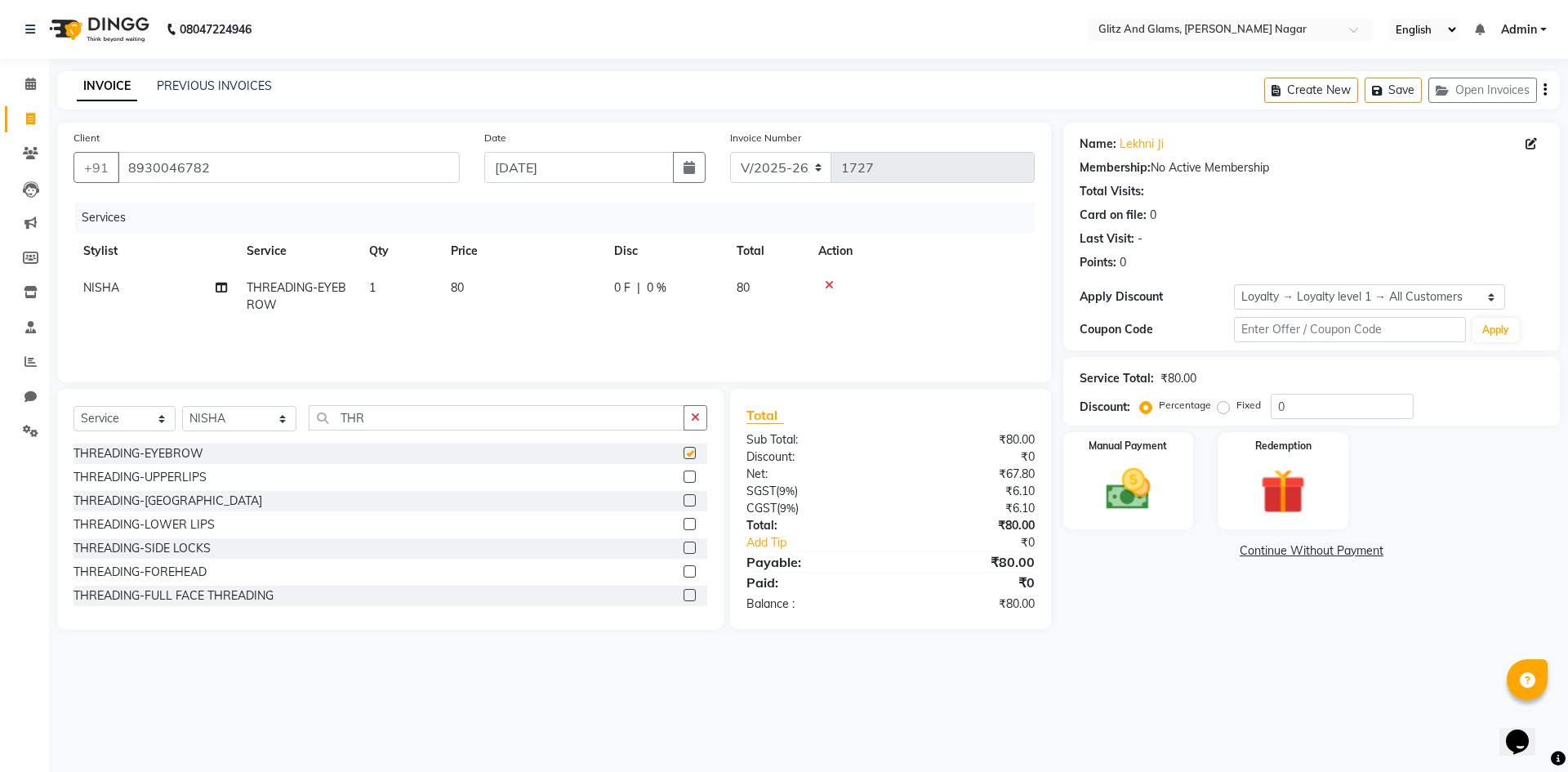
checkbox input "false"
click at [684, 477] on label at bounding box center [690, 477] width 13 height 13
click at [684, 477] on input "checkbox" at bounding box center [689, 478] width 11 height 11
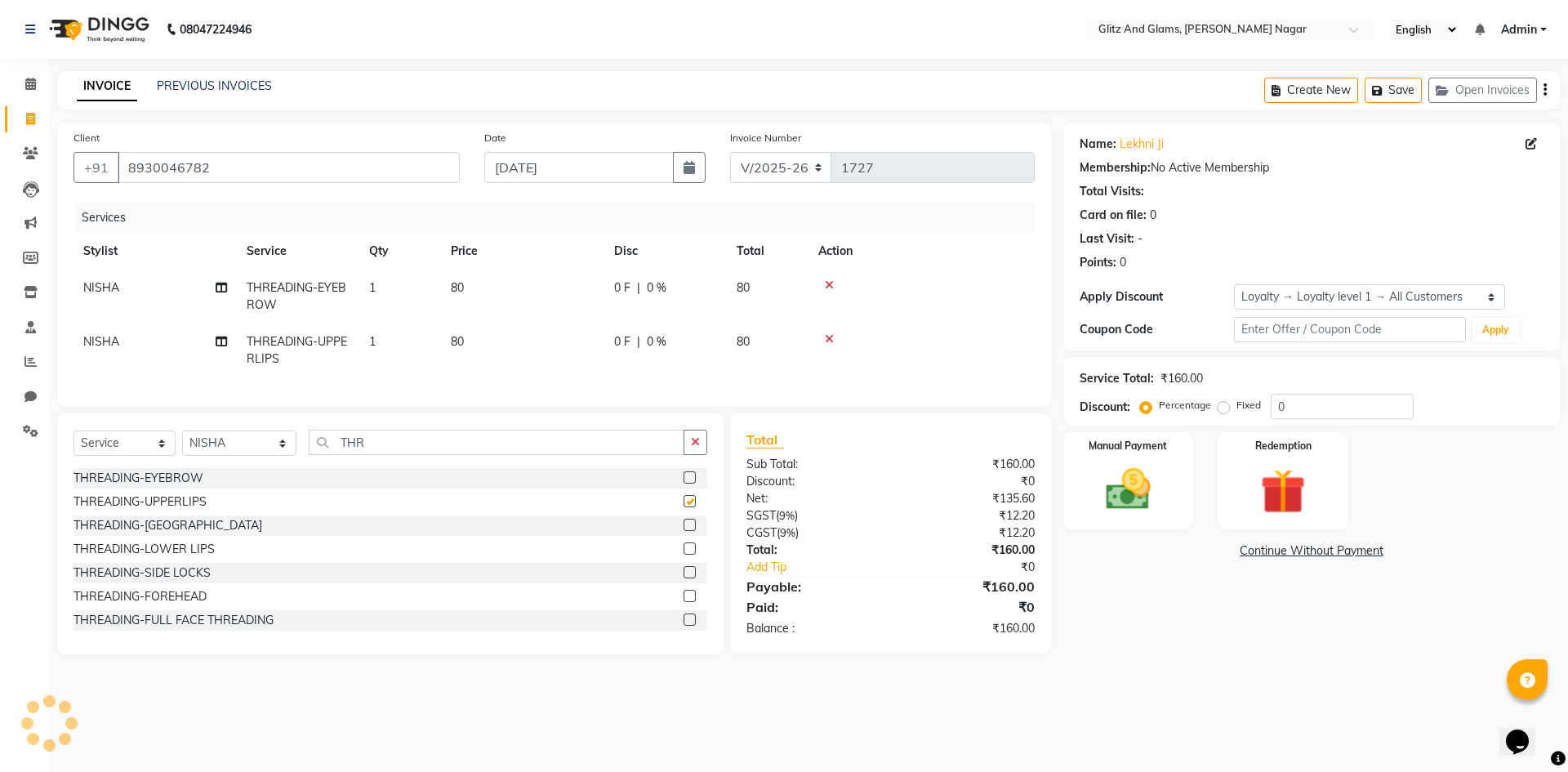
checkbox input "false"
click at [1098, 494] on img at bounding box center [1129, 489] width 76 height 54
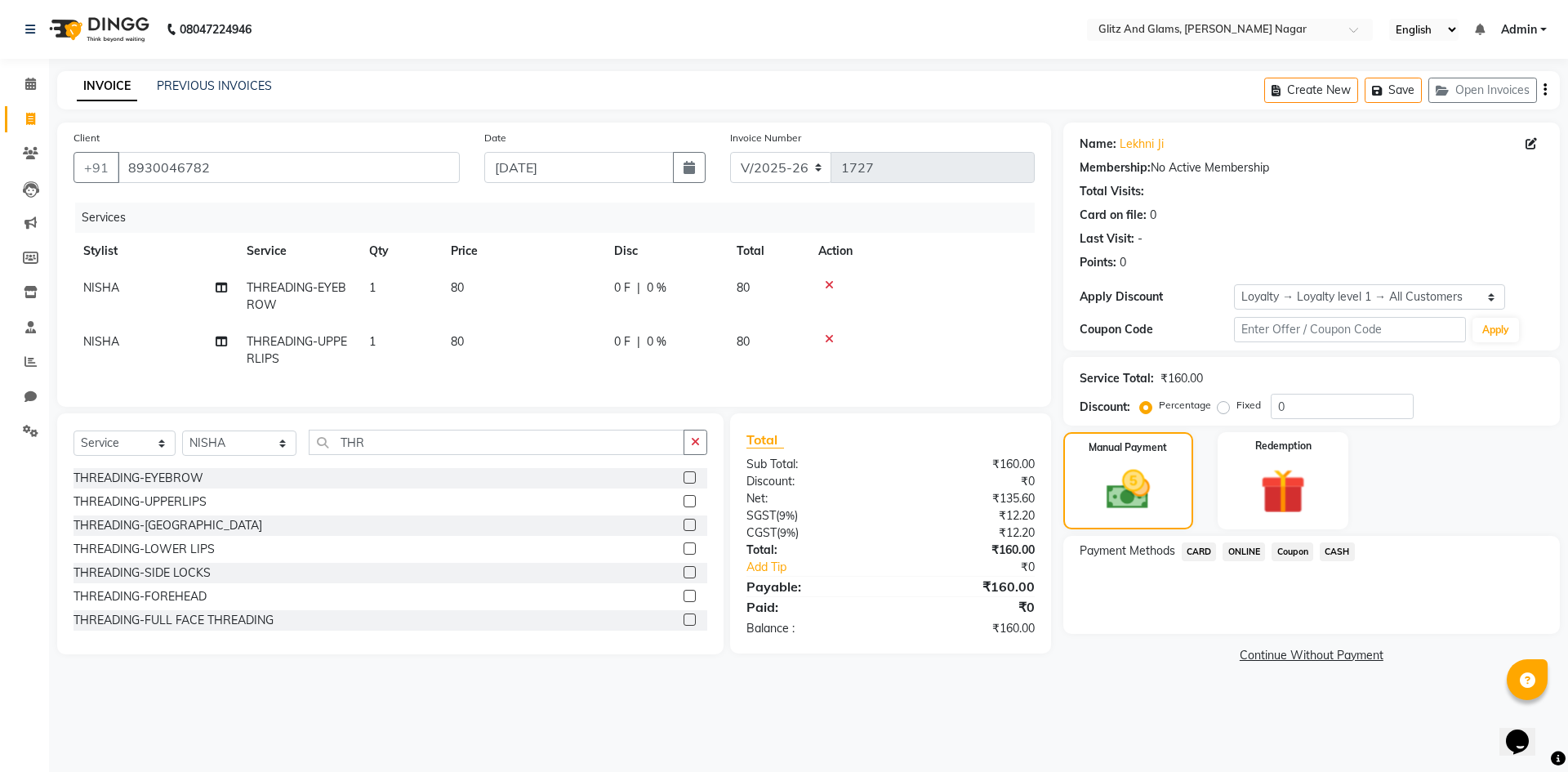
click at [1258, 552] on span "ONLINE" at bounding box center [1244, 552] width 43 height 19
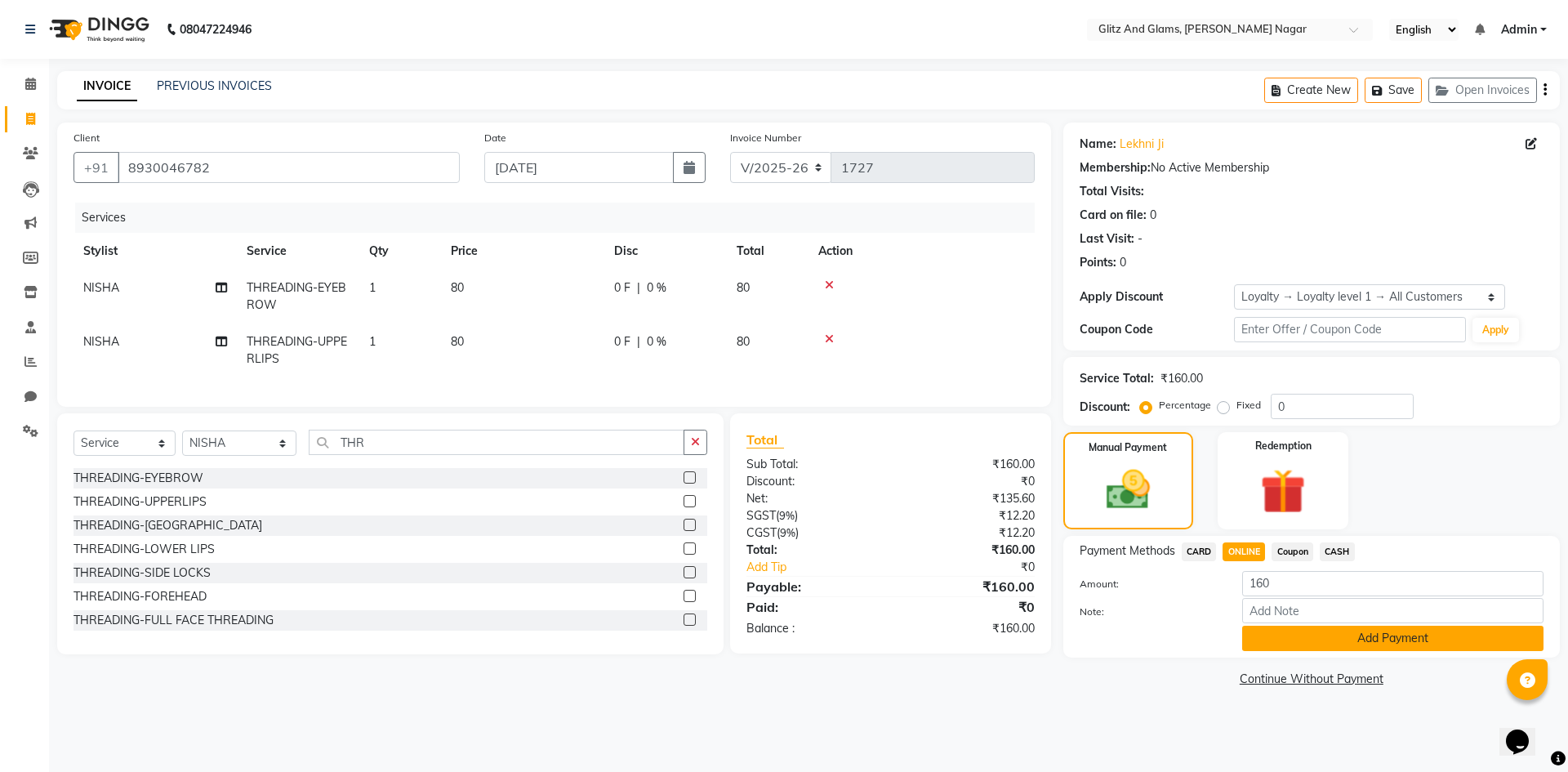
click at [1280, 646] on button "Add Payment" at bounding box center [1392, 639] width 302 height 25
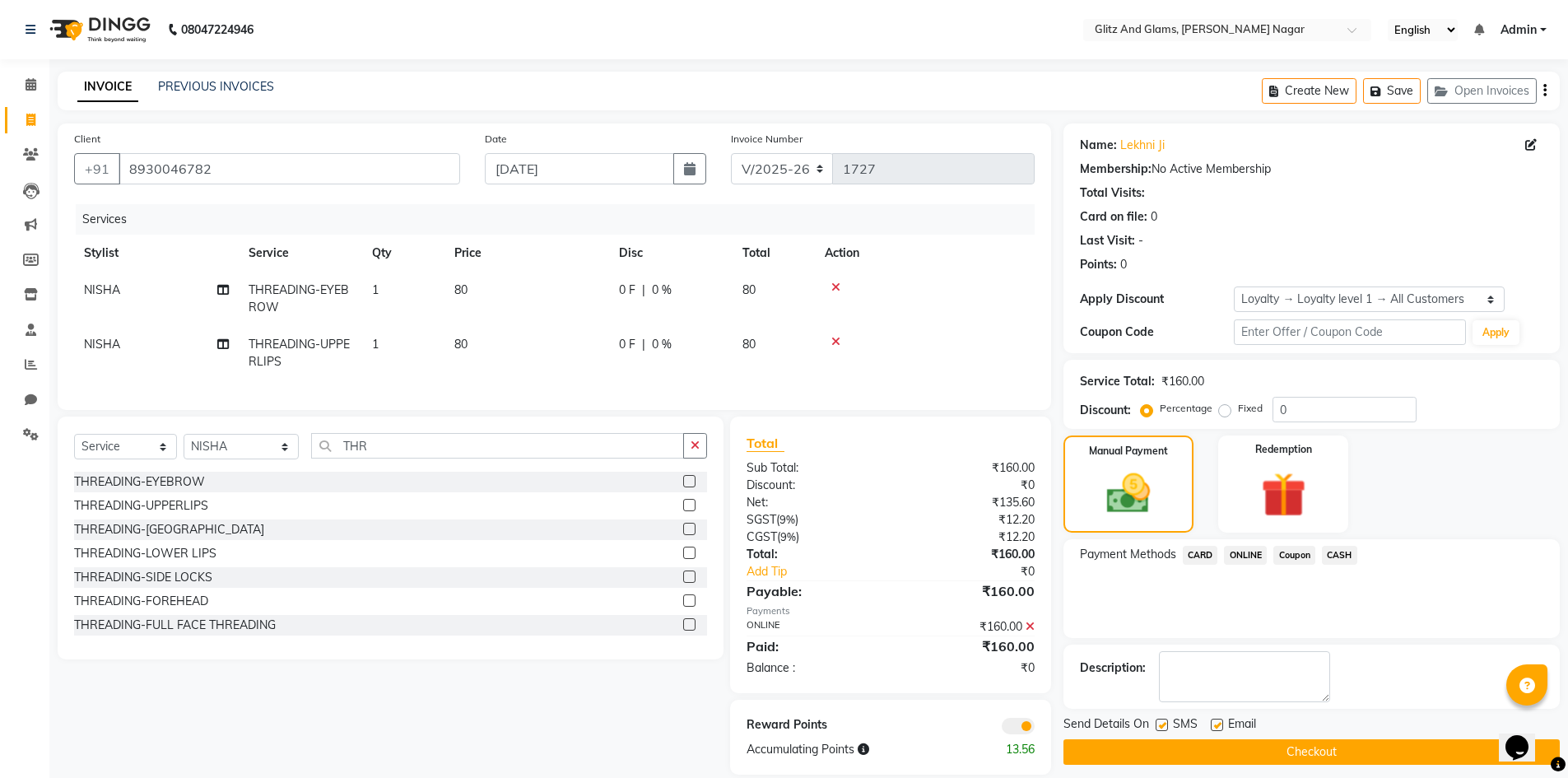
scroll to position [34, 0]
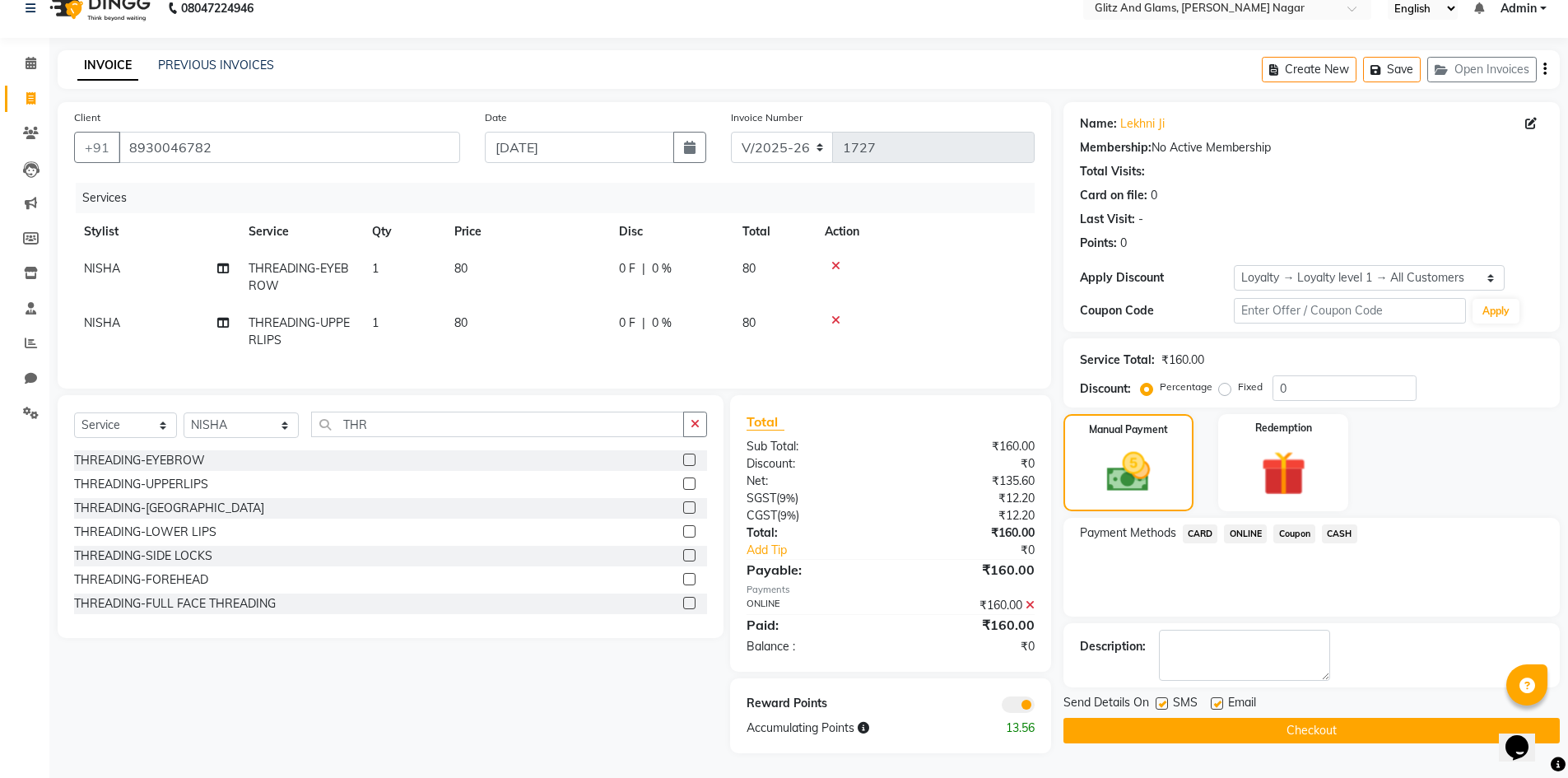
click at [1280, 718] on button "Checkout" at bounding box center [1312, 731] width 497 height 26
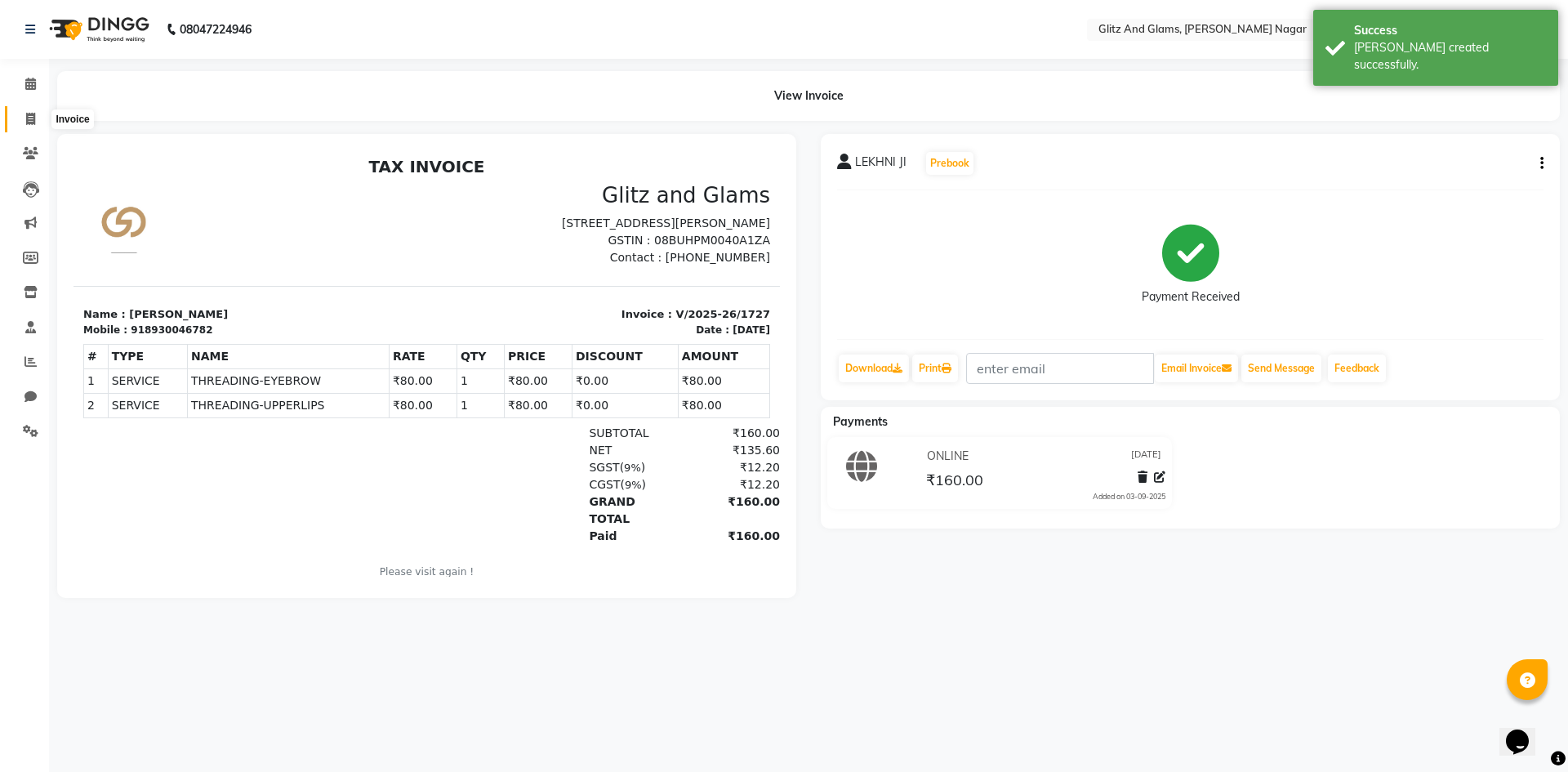
click at [29, 121] on icon at bounding box center [31, 119] width 9 height 13
select select "service"
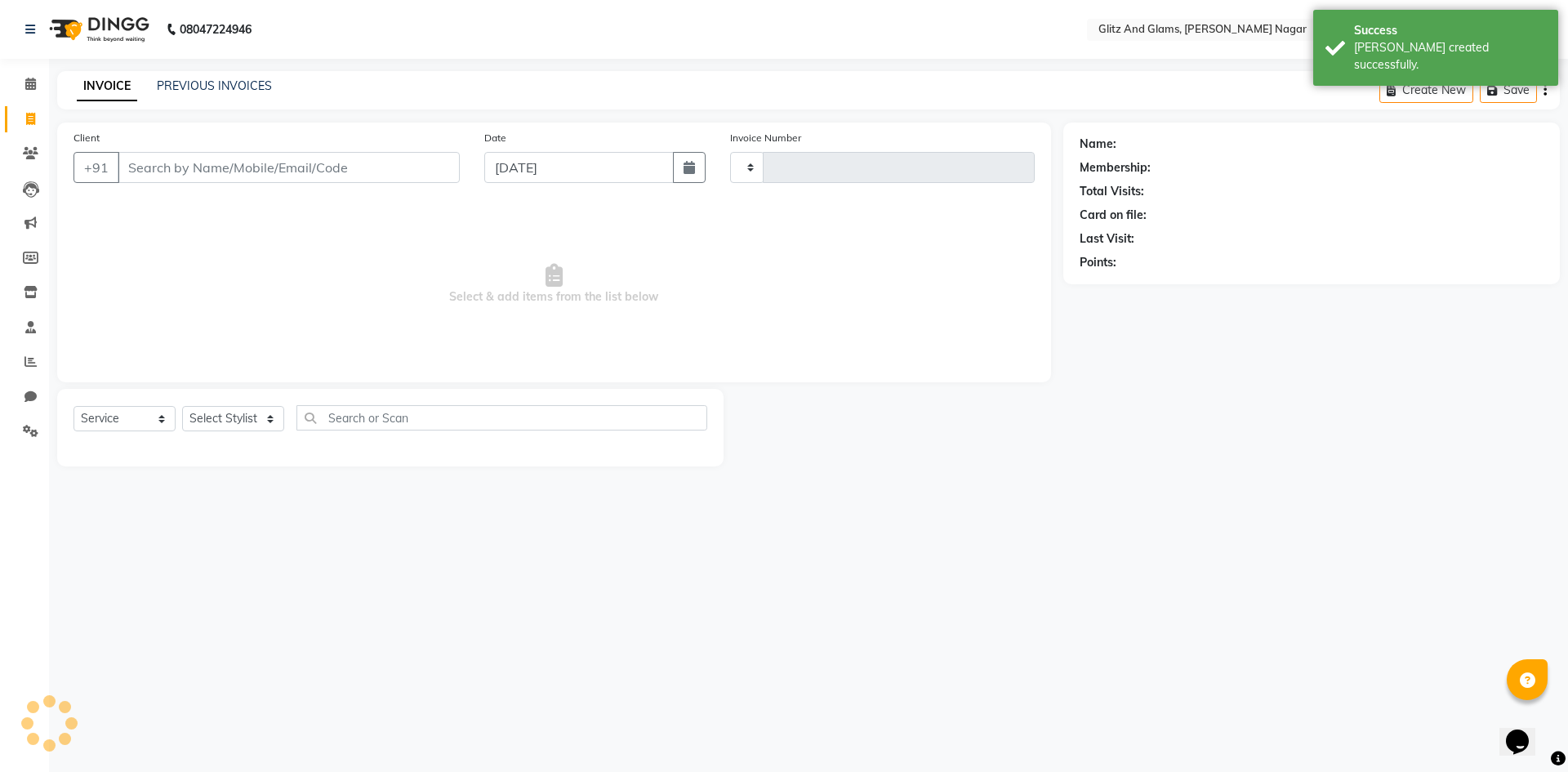
type input "1728"
select select "8316"
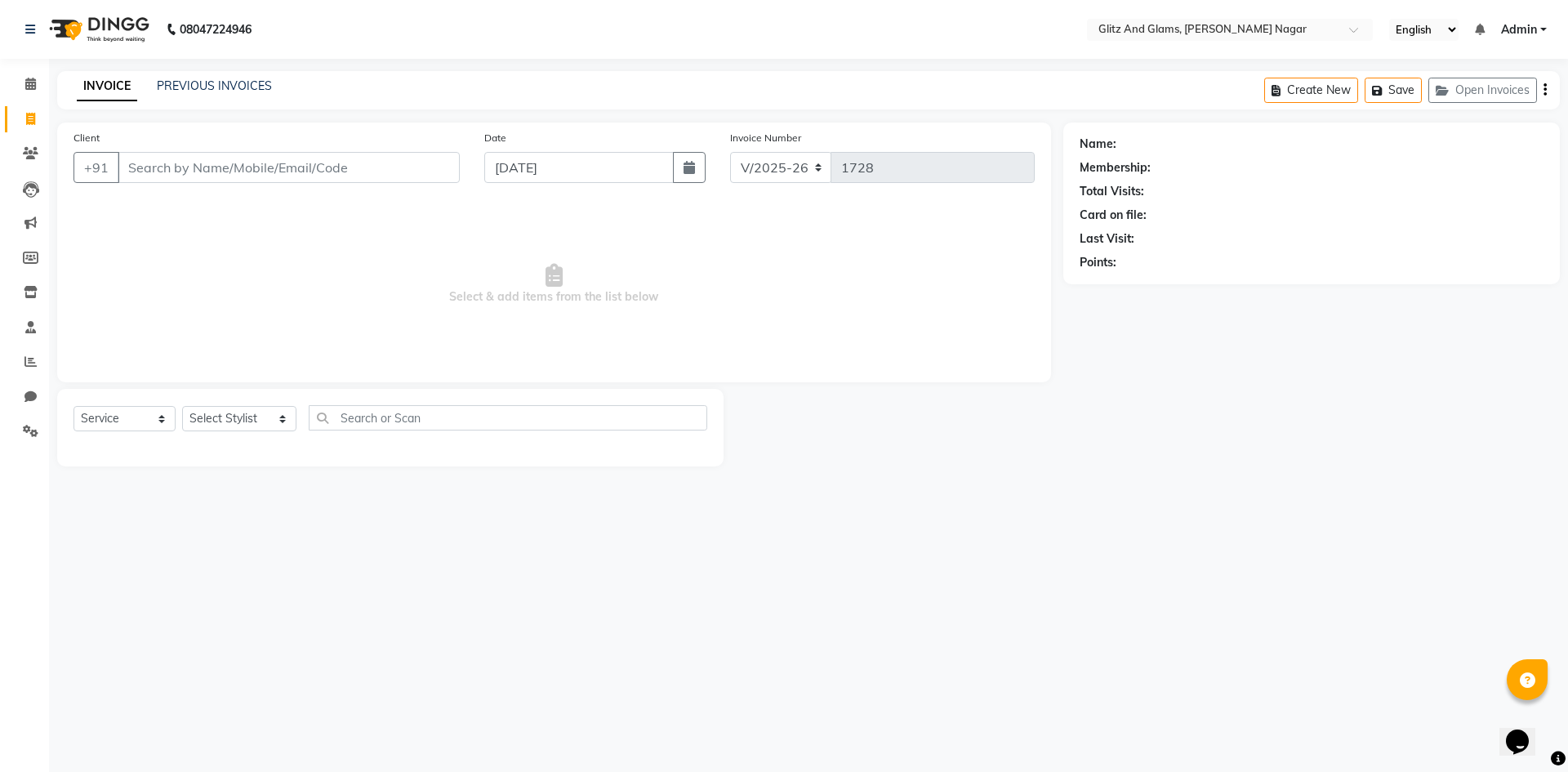
click at [181, 169] on input "Client" at bounding box center [289, 168] width 342 height 31
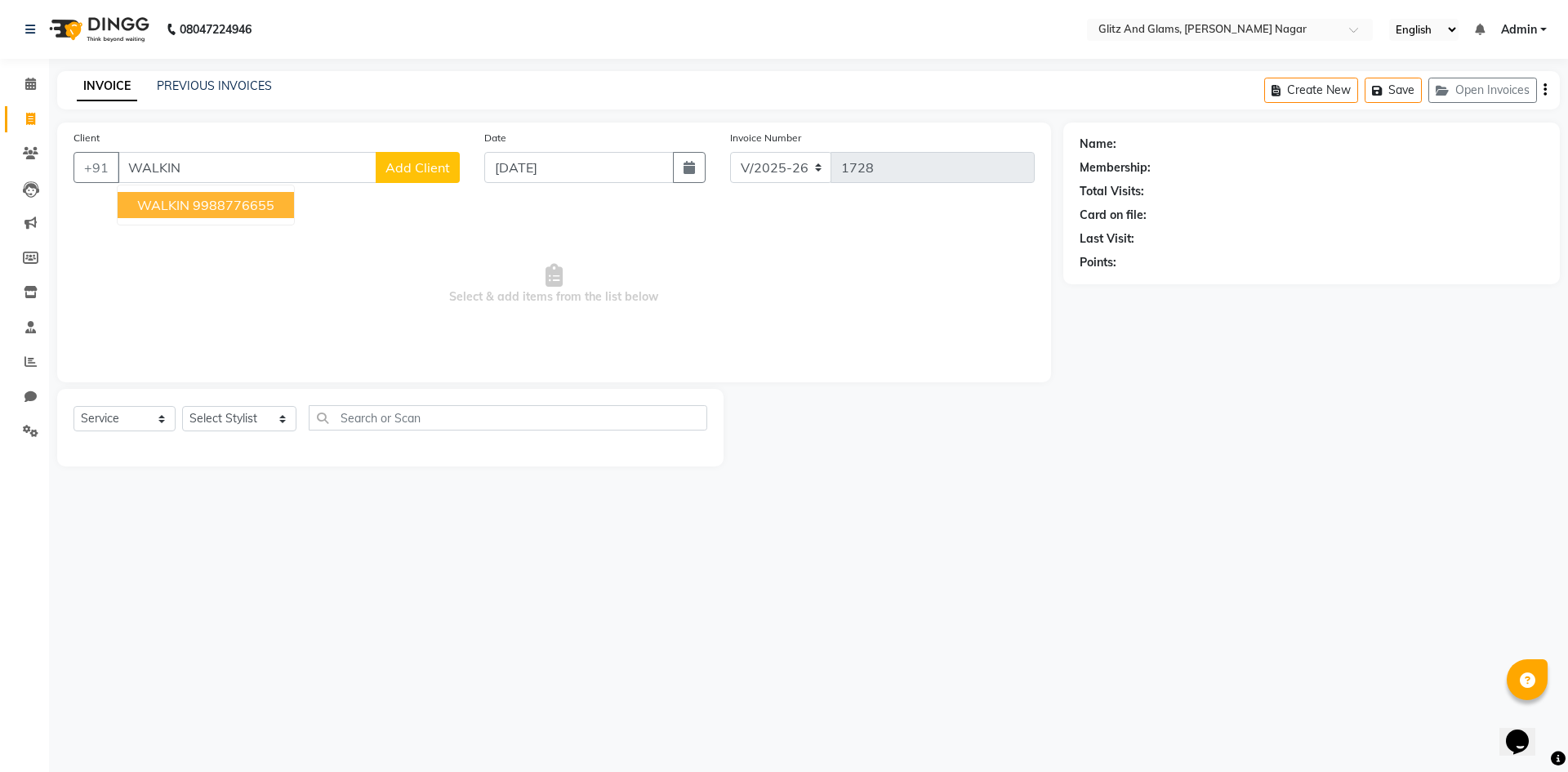
click at [200, 212] on ngb-highlight "9988776655" at bounding box center [234, 205] width 82 height 16
type input "9988776655"
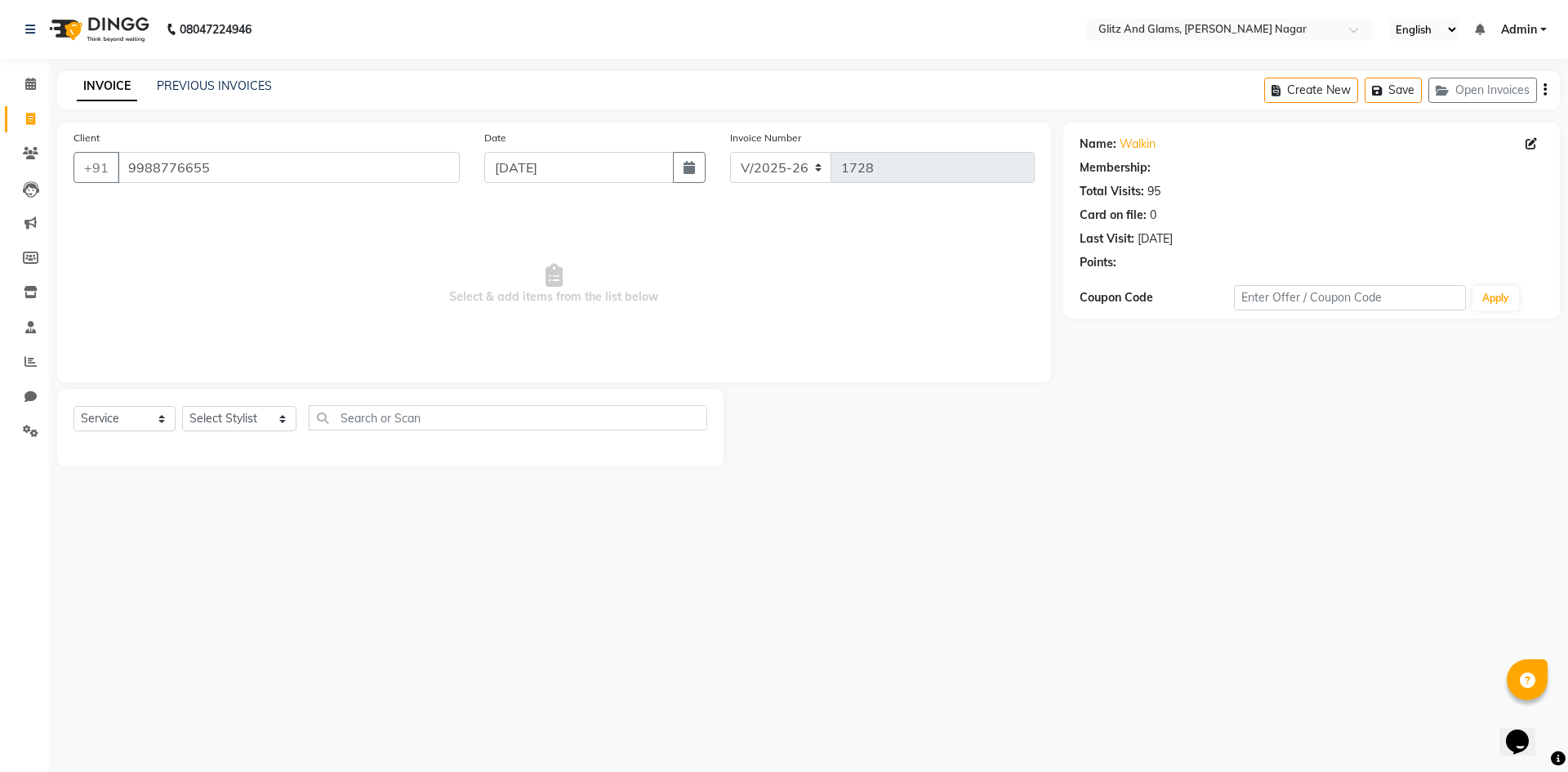
select select "1: Object"
click at [259, 419] on select "Select Stylist [PERSON_NAME] [PERSON_NAME] ANKIT ASHOK ATO [PERSON_NAME] CHETAN…" at bounding box center [239, 419] width 114 height 25
select select "80544"
click at [182, 406] on select "Select Stylist [PERSON_NAME] [PERSON_NAME] ANKIT ASHOK ATO [PERSON_NAME] CHETAN…" at bounding box center [239, 419] width 114 height 25
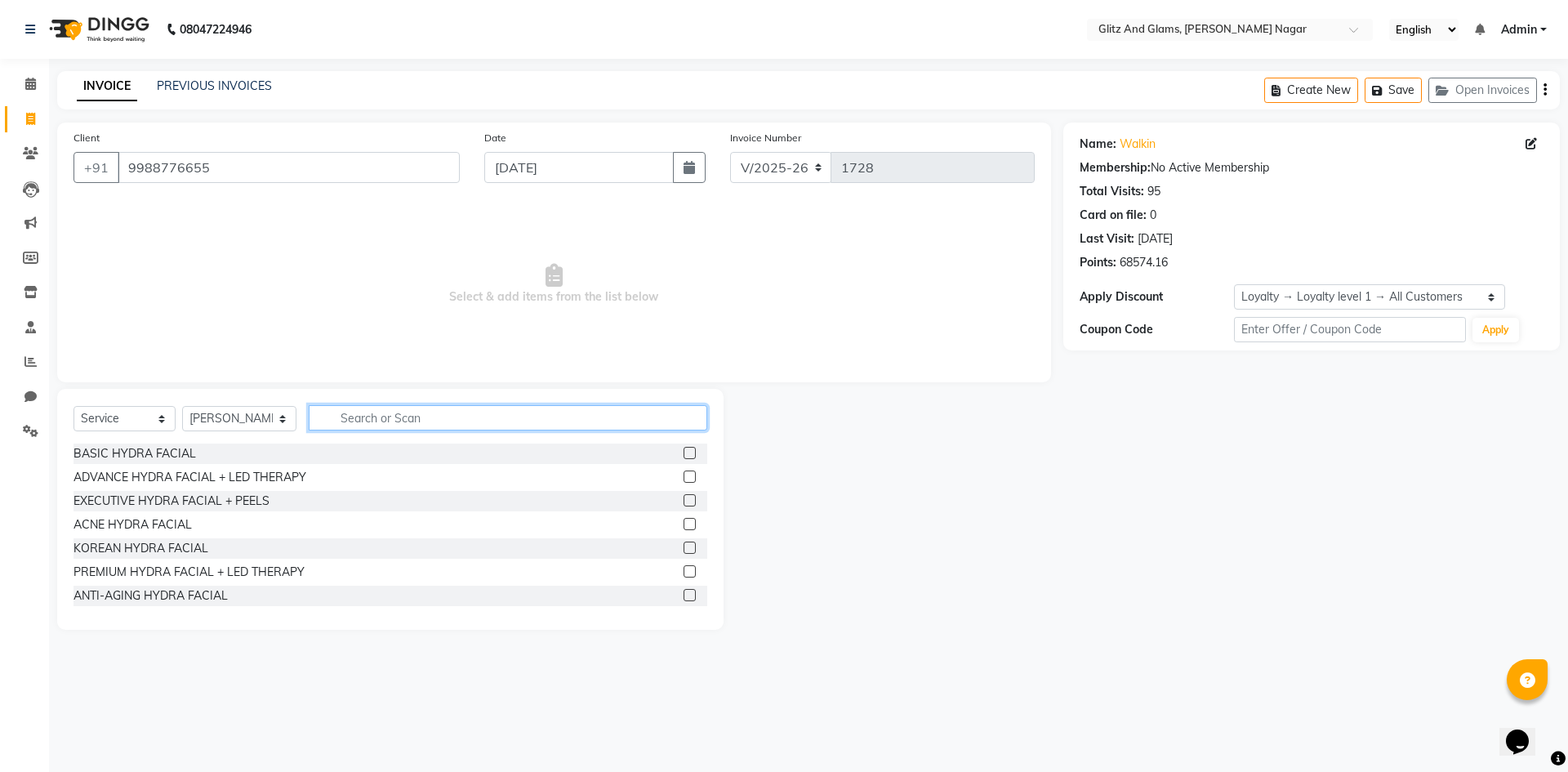
click at [379, 413] on input "text" at bounding box center [508, 418] width 399 height 25
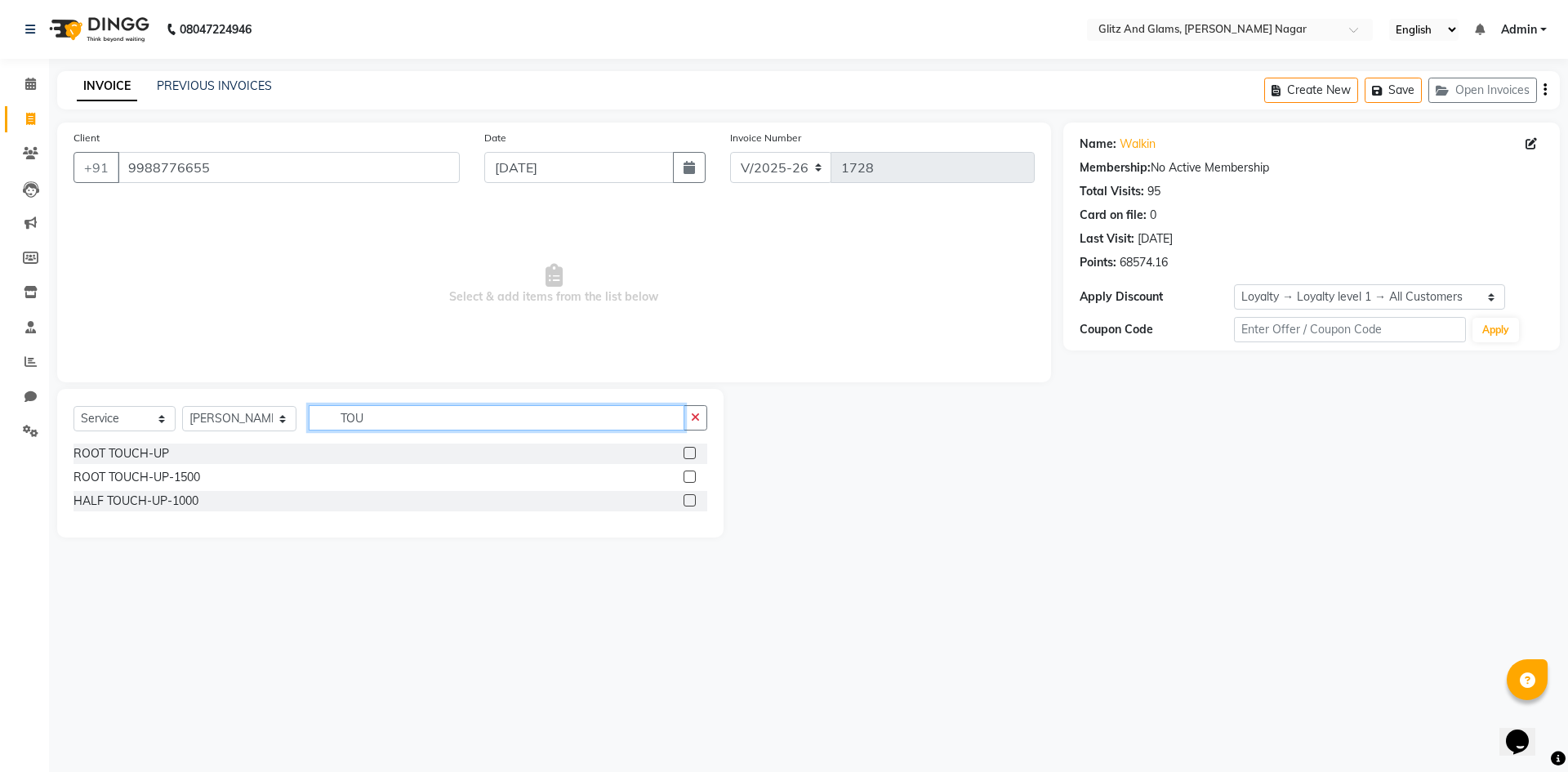
type input "TOU"
click at [688, 477] on label at bounding box center [690, 477] width 13 height 13
click at [688, 477] on input "checkbox" at bounding box center [689, 478] width 11 height 11
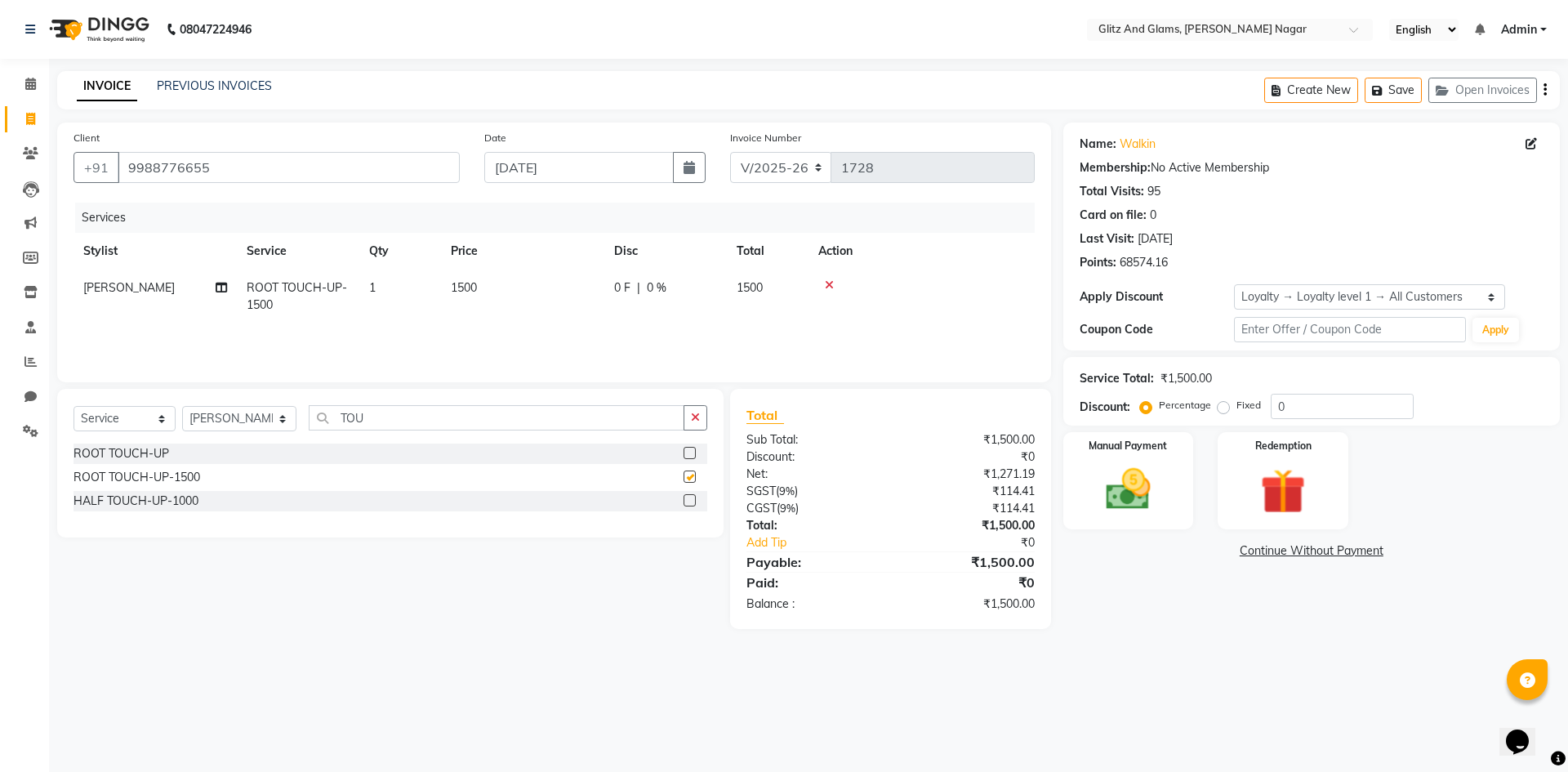
checkbox input "false"
click at [579, 286] on td "1500" at bounding box center [523, 297] width 163 height 54
select select "80544"
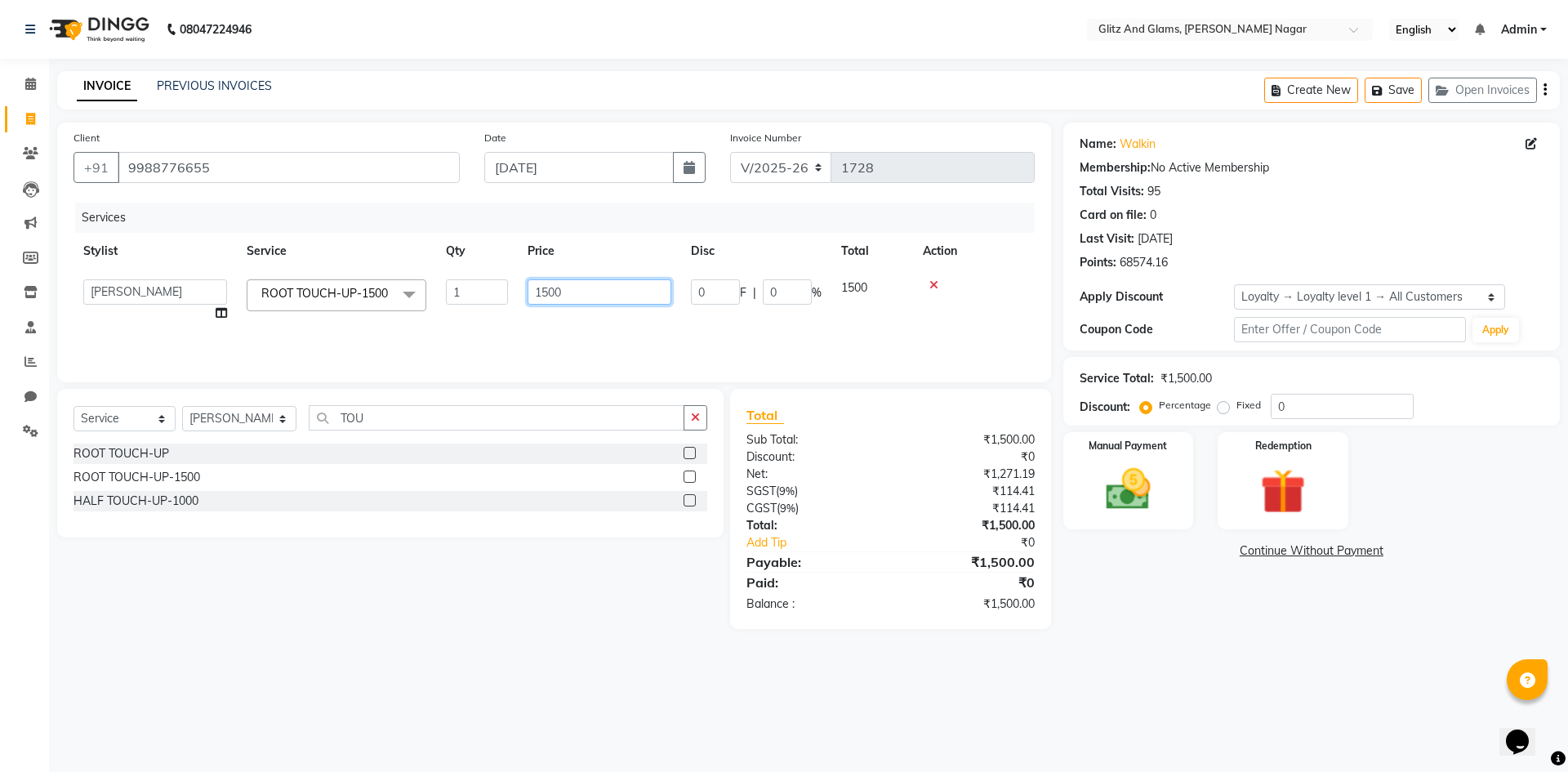
click at [541, 289] on input "1500" at bounding box center [599, 292] width 144 height 25
type input "2000"
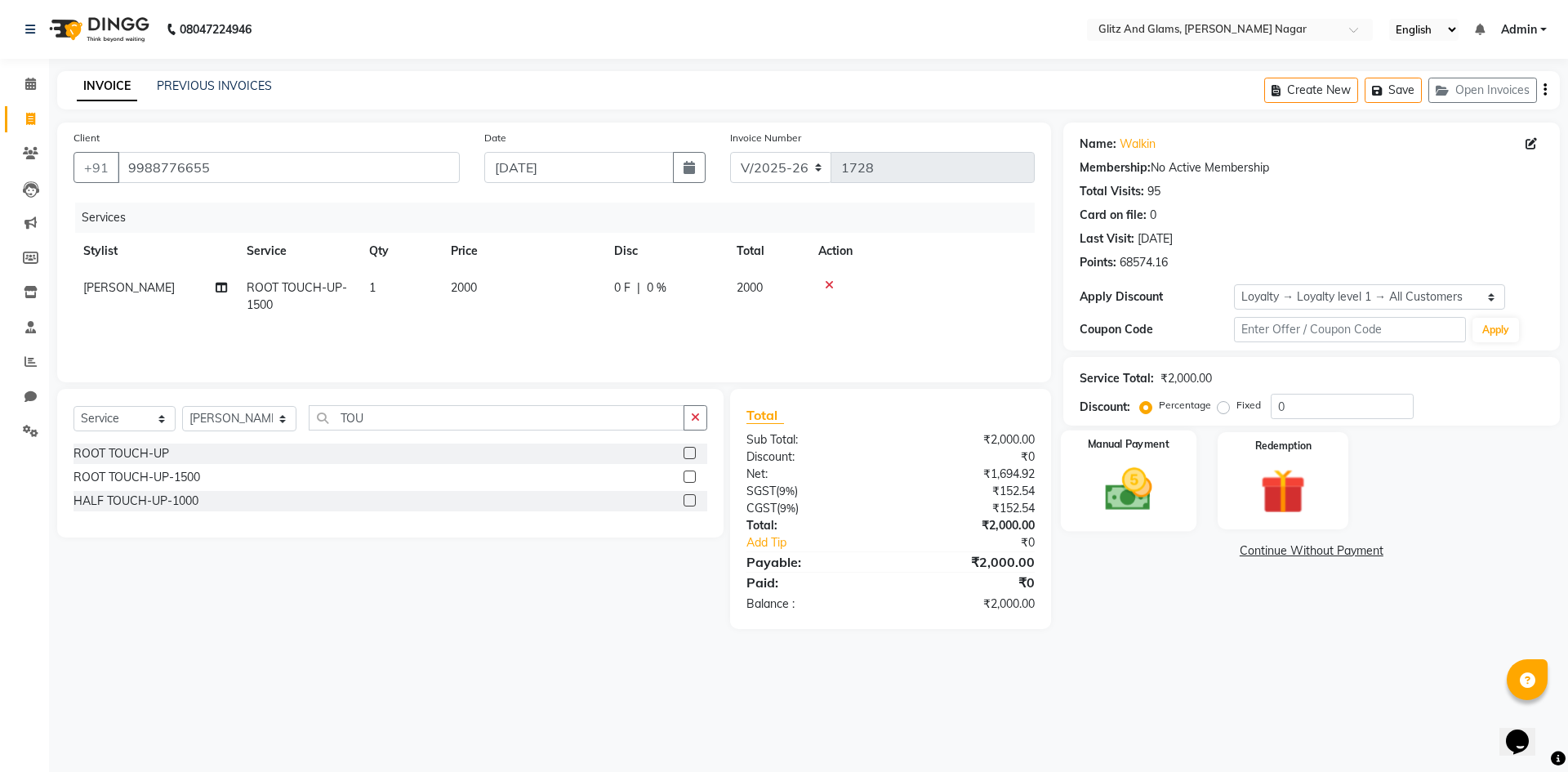
click at [1163, 476] on img at bounding box center [1129, 489] width 76 height 54
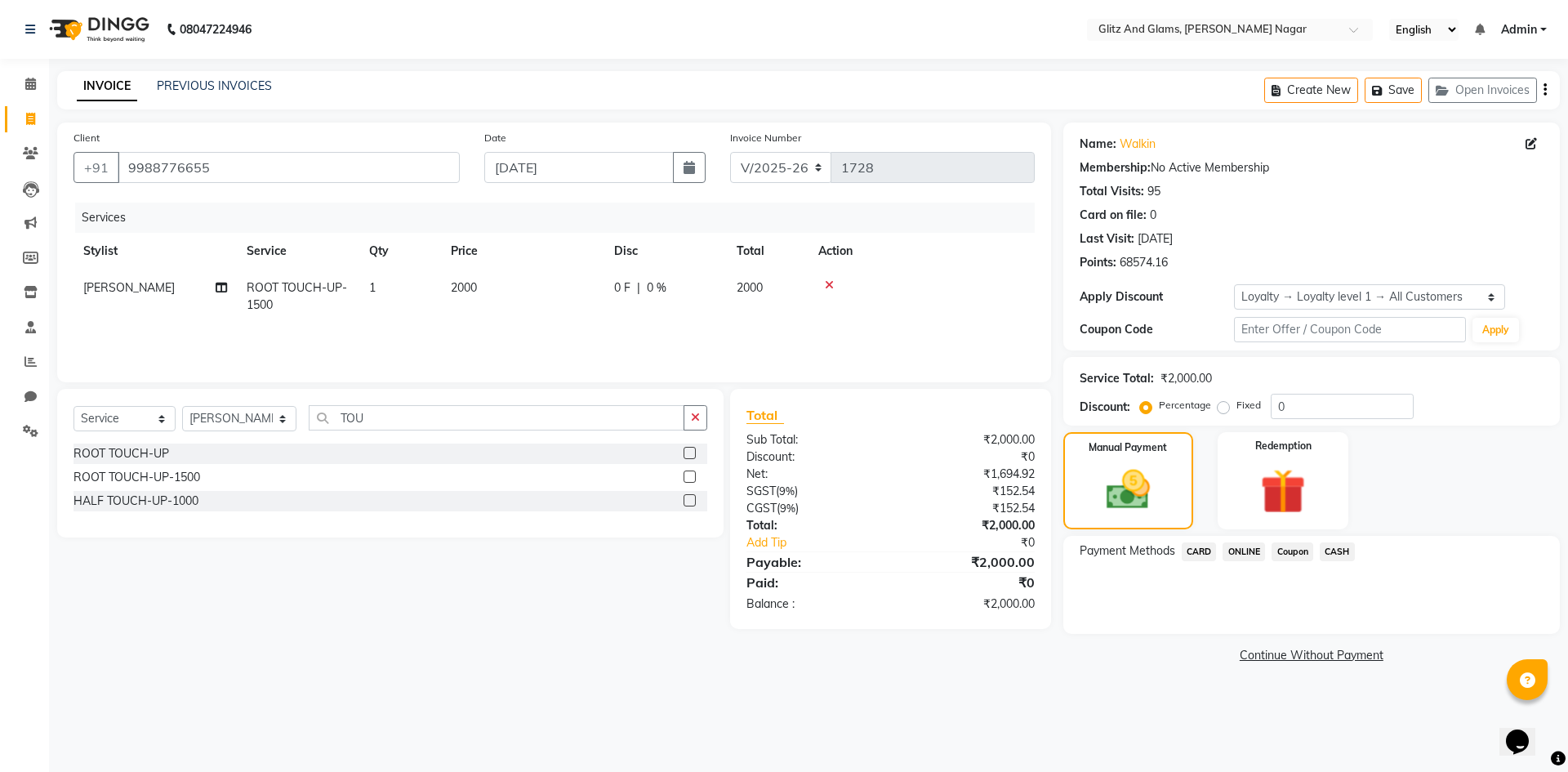
click at [1347, 555] on span "CASH" at bounding box center [1337, 552] width 35 height 19
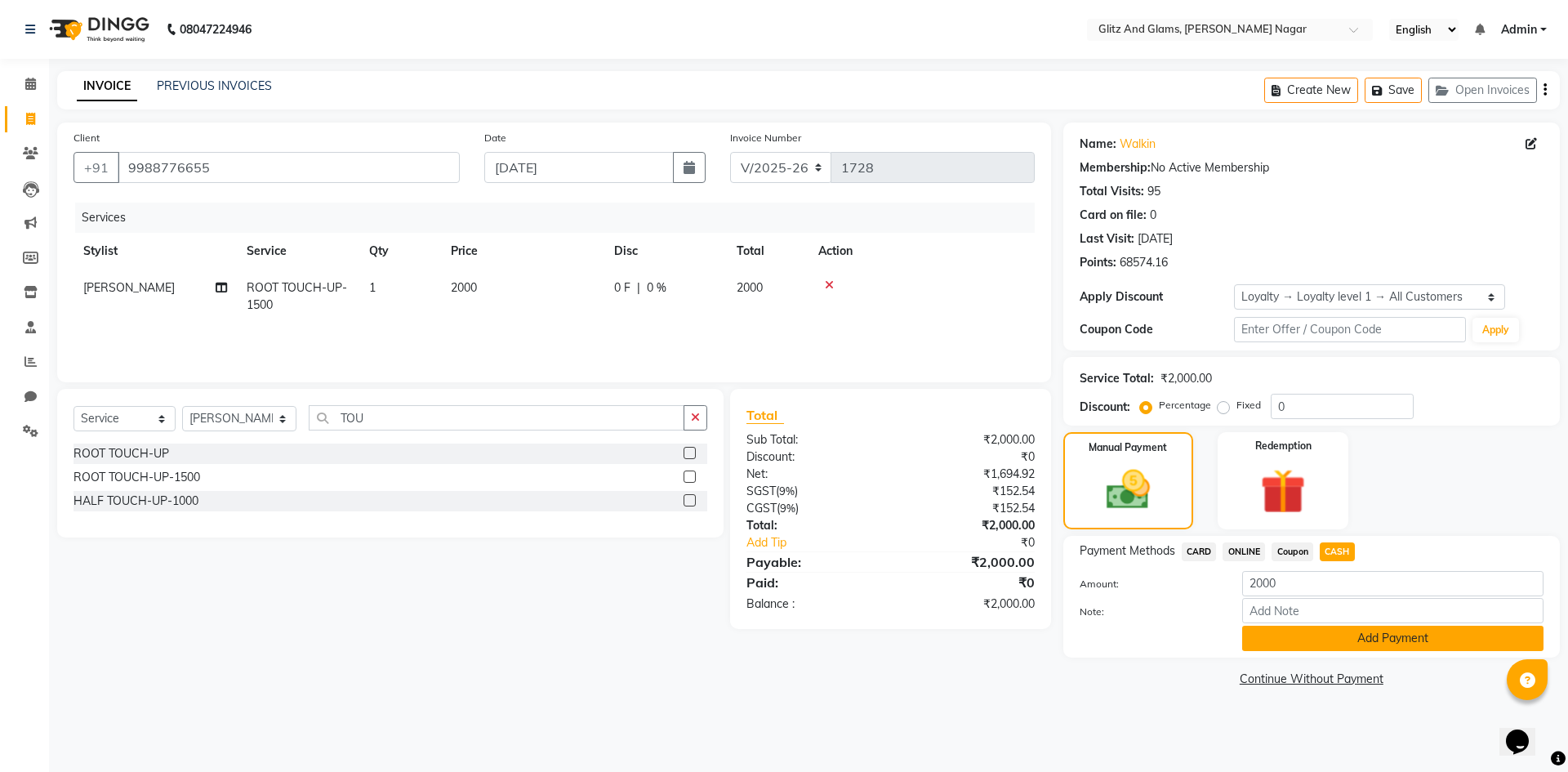
click at [1332, 641] on button "Add Payment" at bounding box center [1392, 639] width 302 height 25
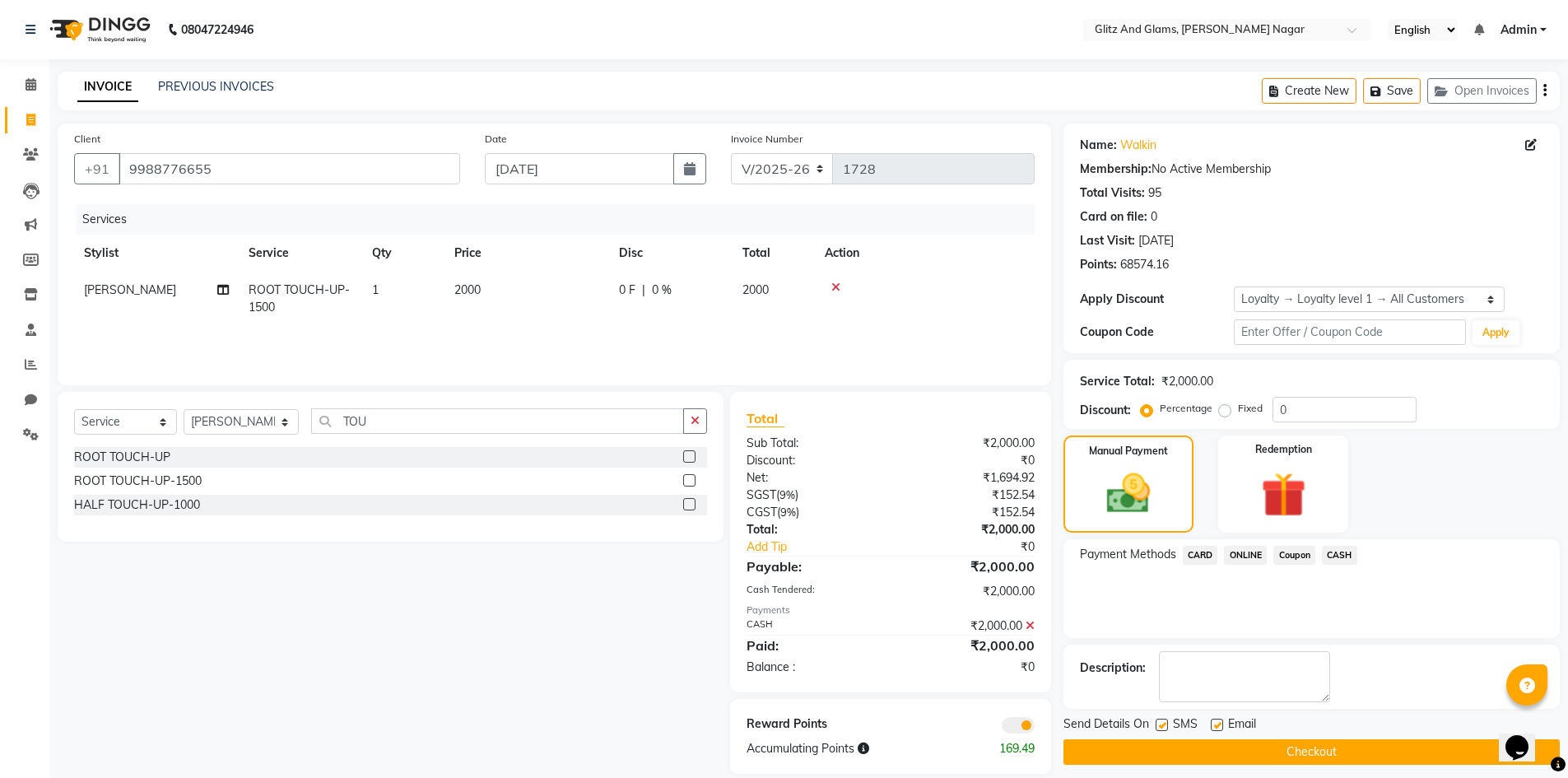
scroll to position [21, 0]
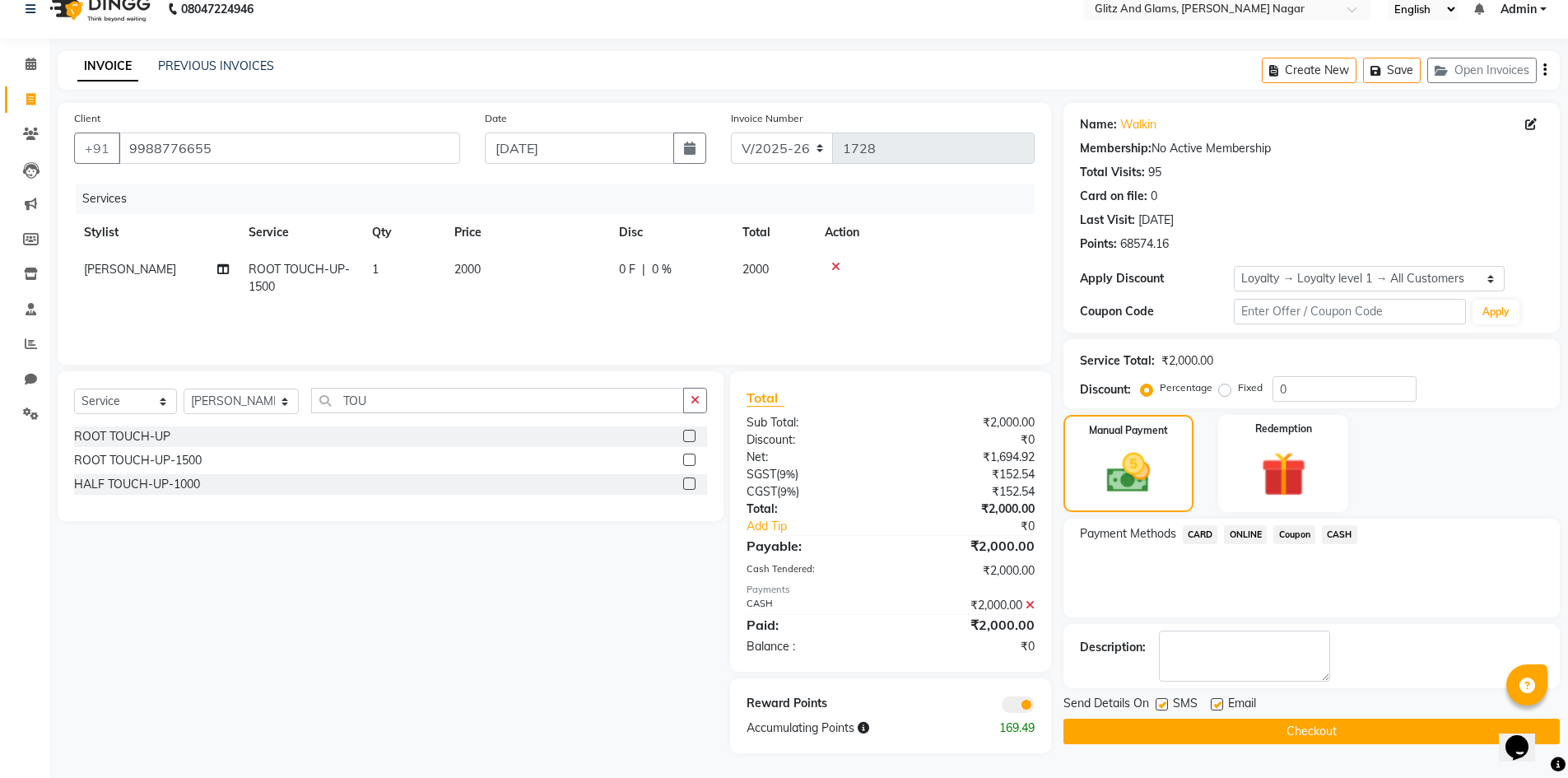
click at [1334, 736] on button "Checkout" at bounding box center [1312, 731] width 497 height 26
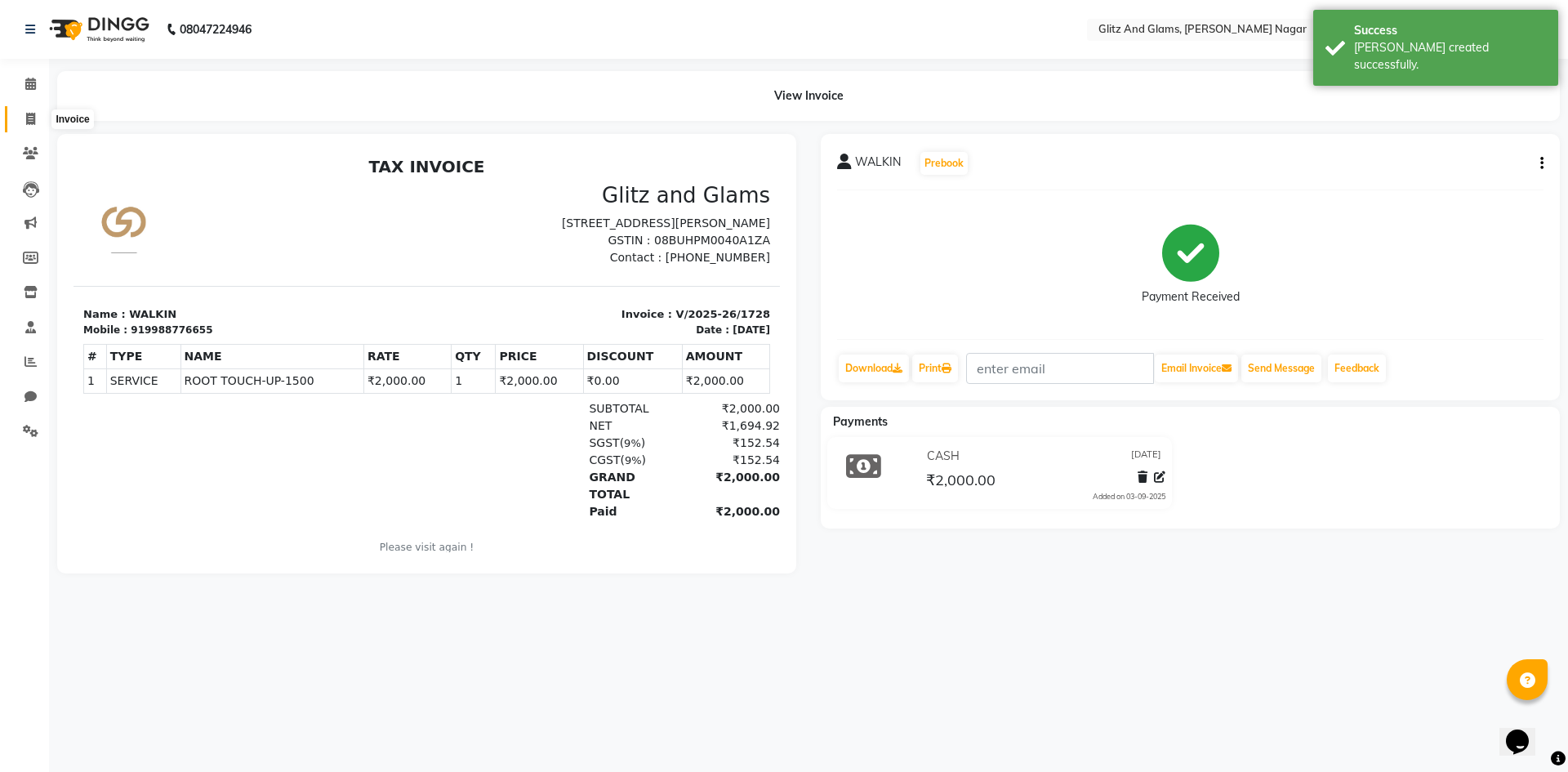
click at [34, 117] on icon at bounding box center [31, 119] width 9 height 13
select select "service"
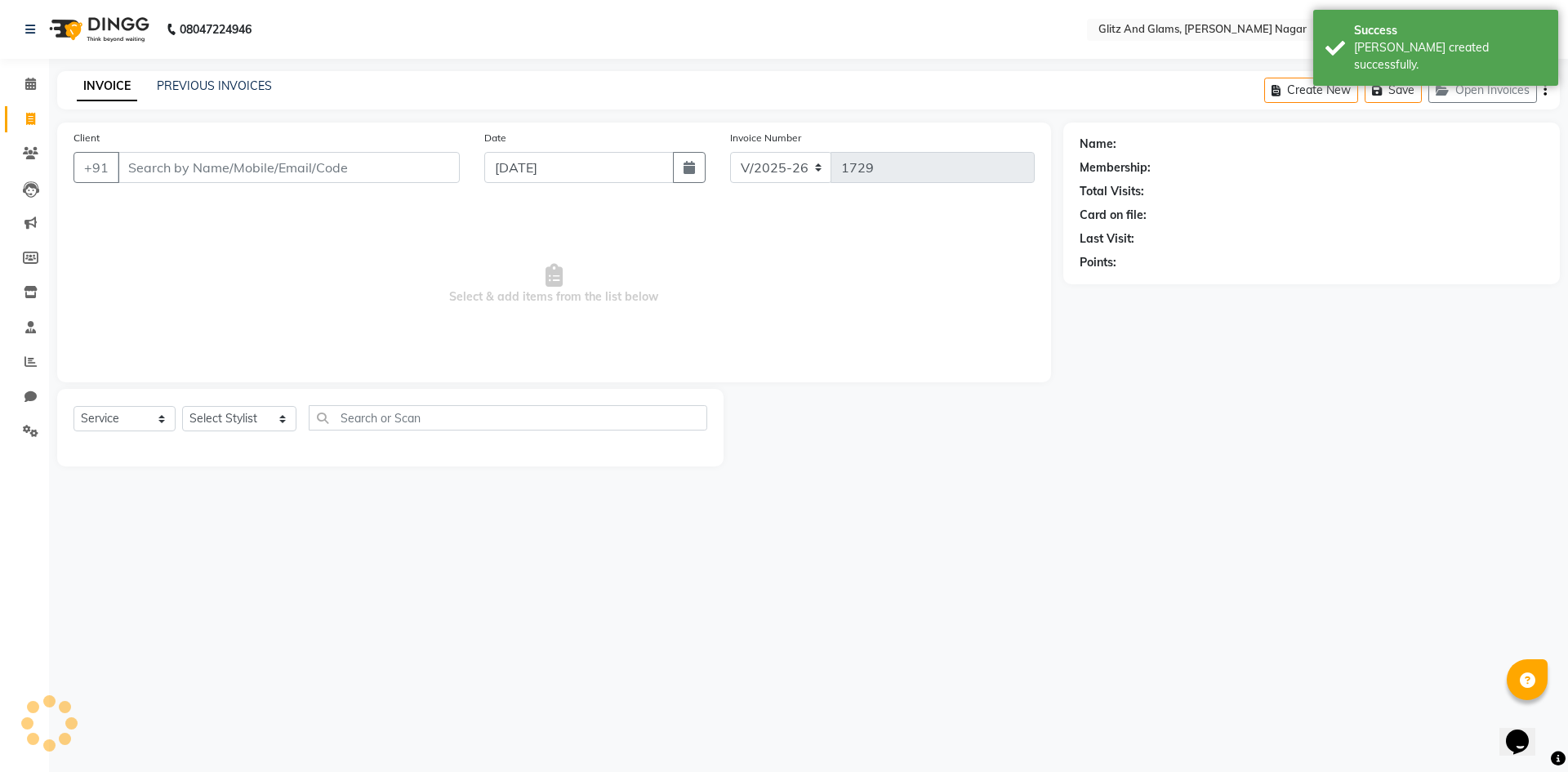
click at [146, 166] on input "Client" at bounding box center [289, 168] width 342 height 31
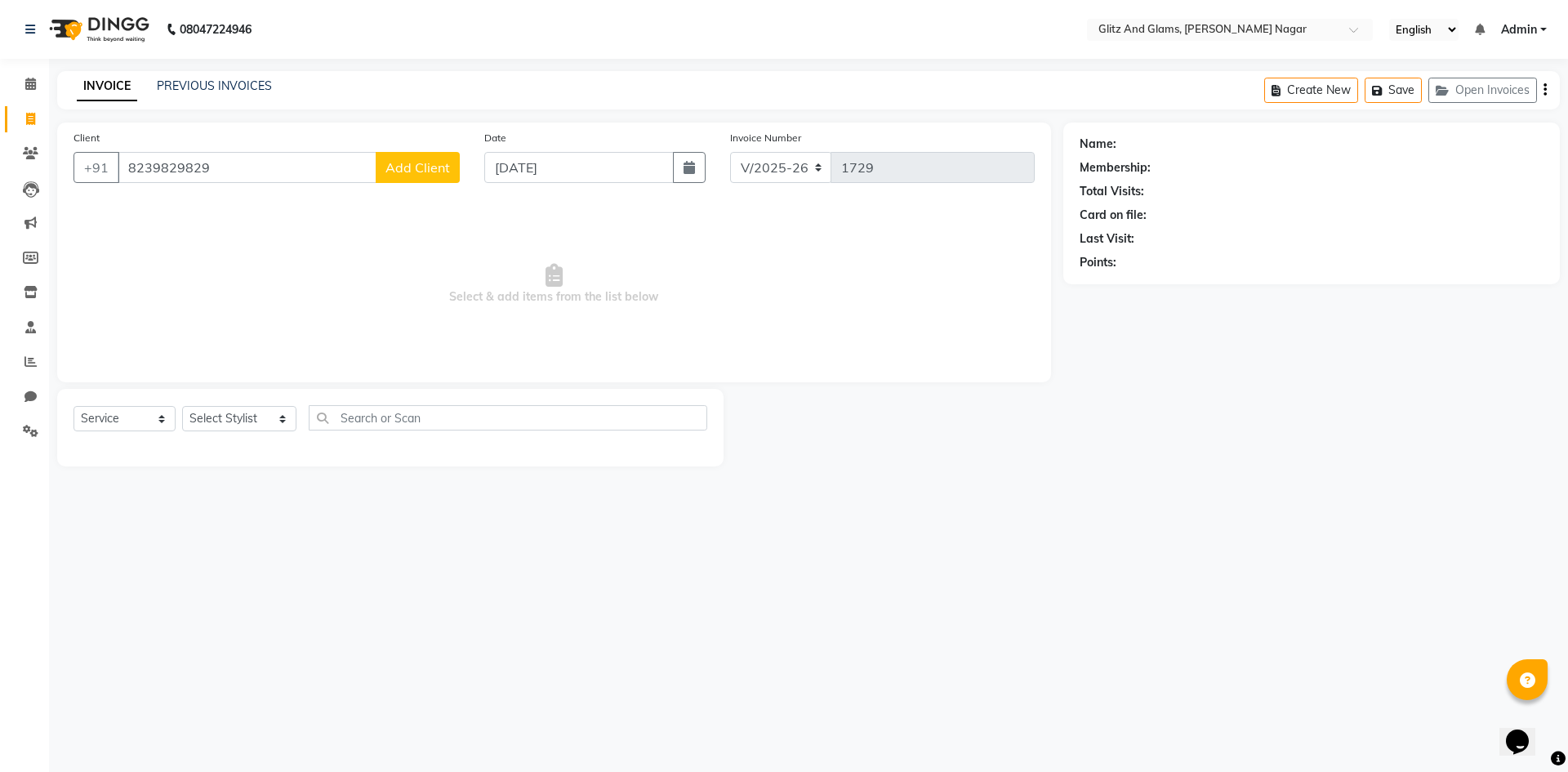
type input "8239829829"
click at [428, 178] on button "Add Client" at bounding box center [418, 168] width 84 height 31
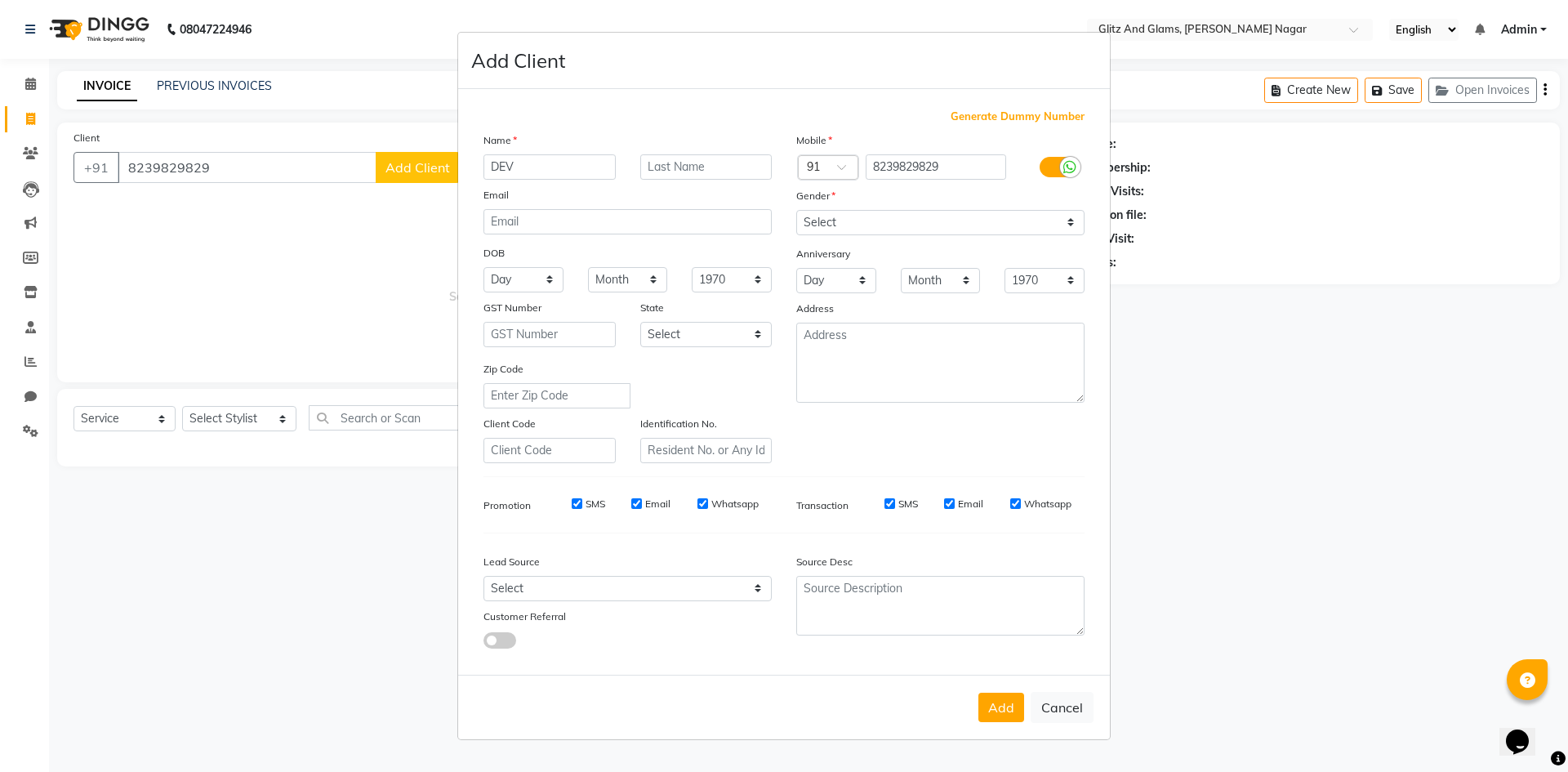
type input "DEV"
type input "JI"
click at [914, 220] on select "Select [DEMOGRAPHIC_DATA] [DEMOGRAPHIC_DATA] Other Prefer Not To Say" at bounding box center [940, 223] width 288 height 25
select select "[DEMOGRAPHIC_DATA]"
click at [796, 210] on select "Select [DEMOGRAPHIC_DATA] [DEMOGRAPHIC_DATA] Other Prefer Not To Say" at bounding box center [940, 223] width 288 height 25
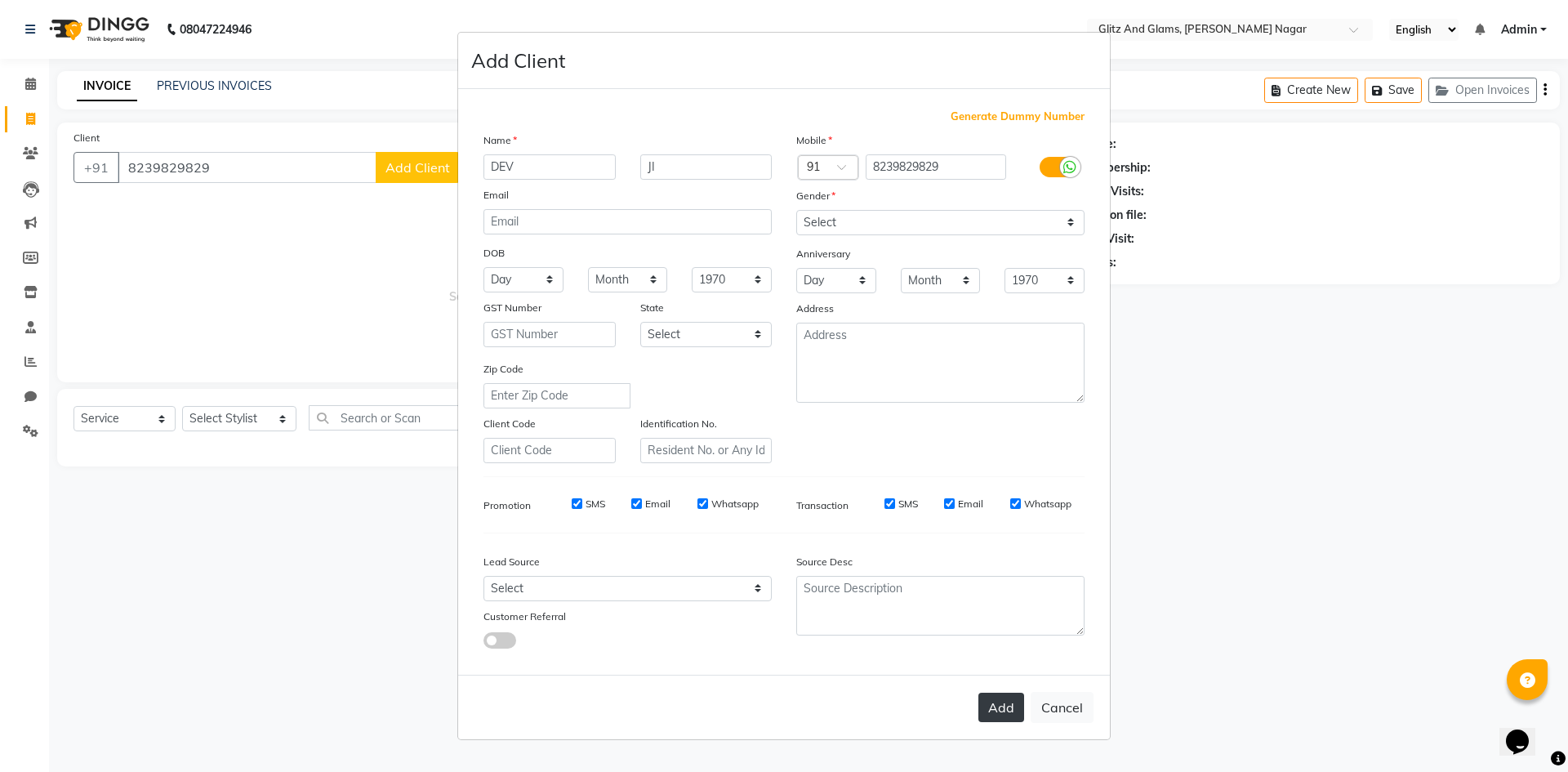
click at [995, 709] on button "Add" at bounding box center [1001, 708] width 45 height 29
select select
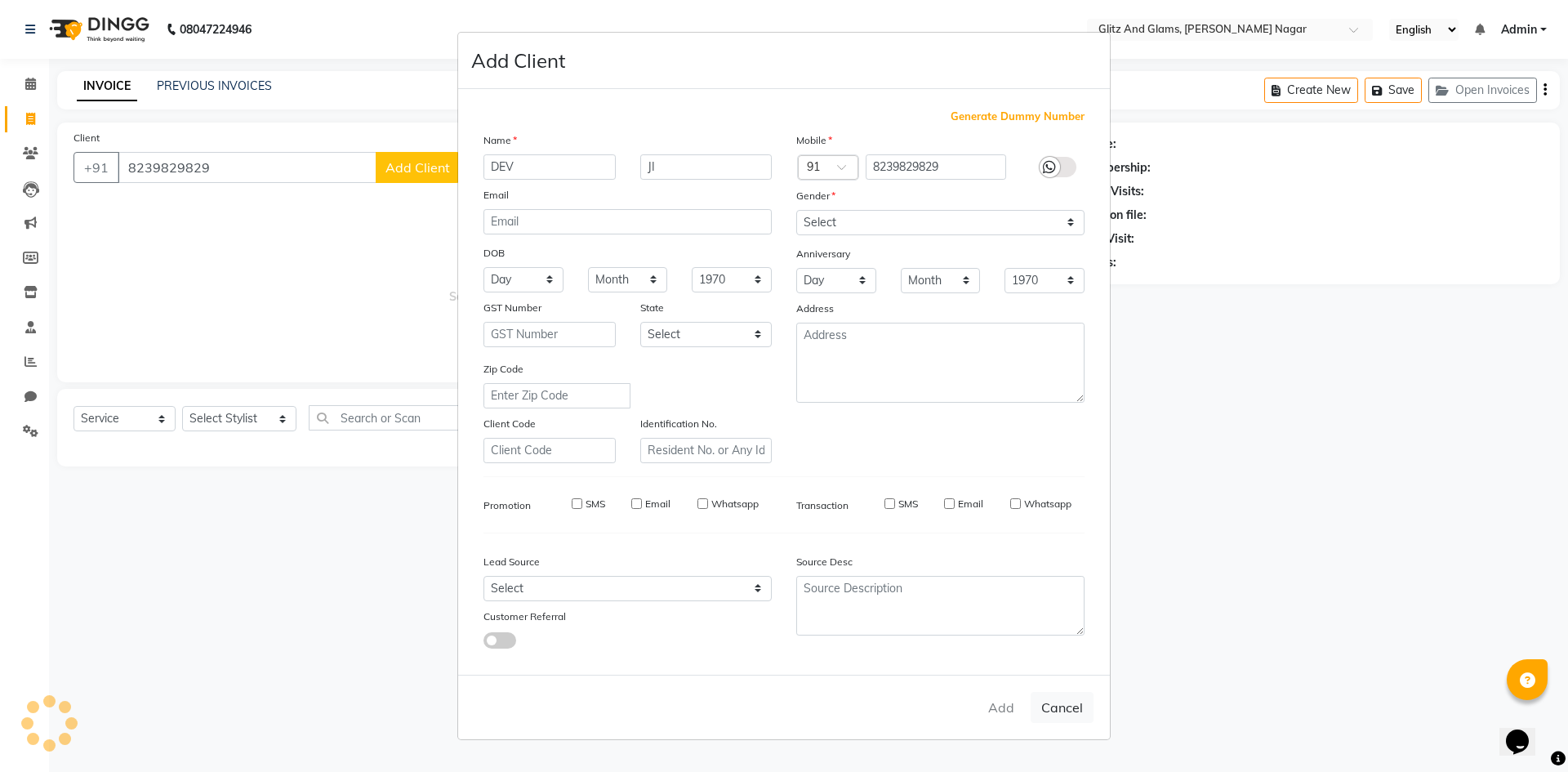
select select
checkbox input "false"
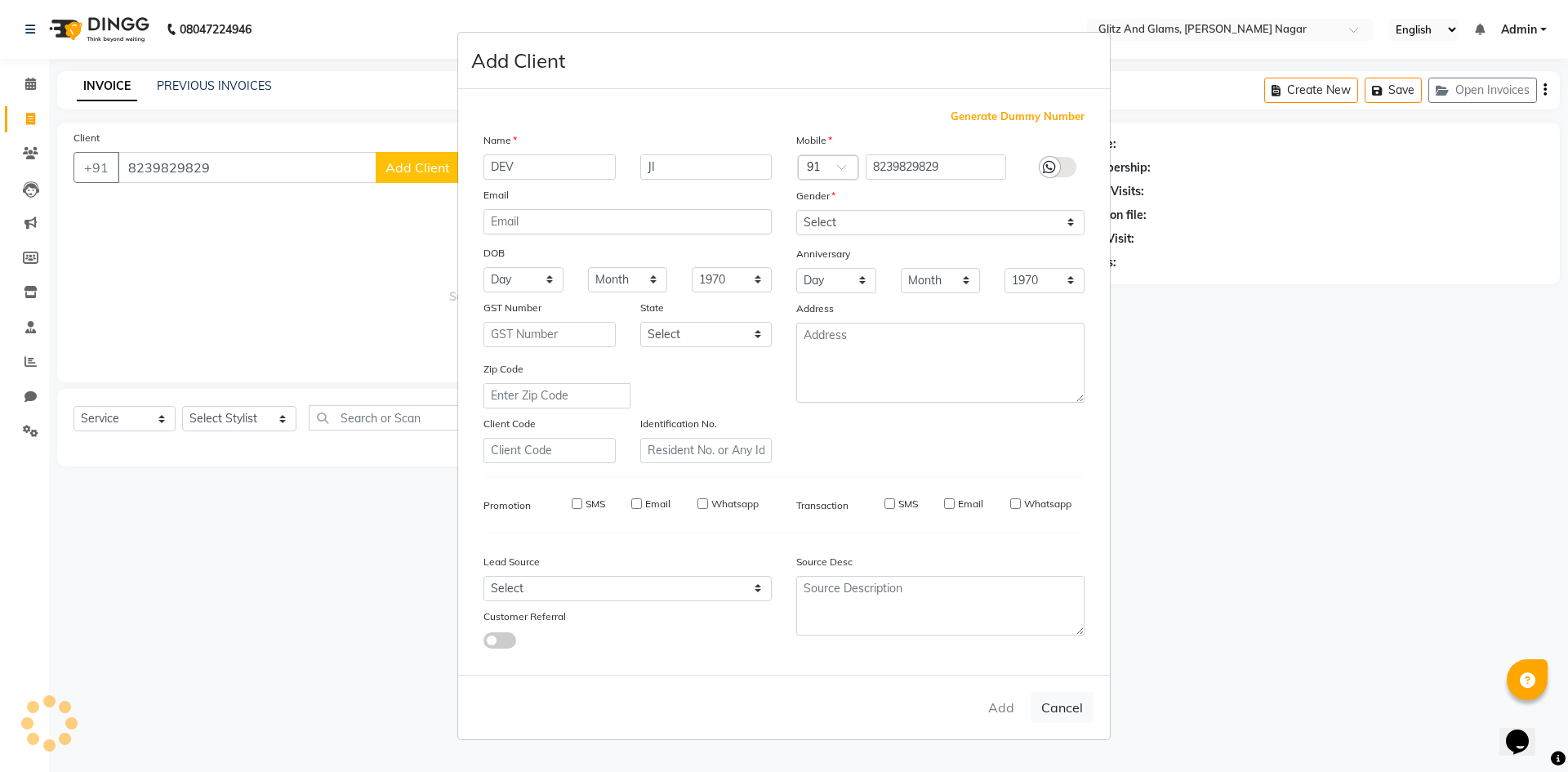
checkbox input "false"
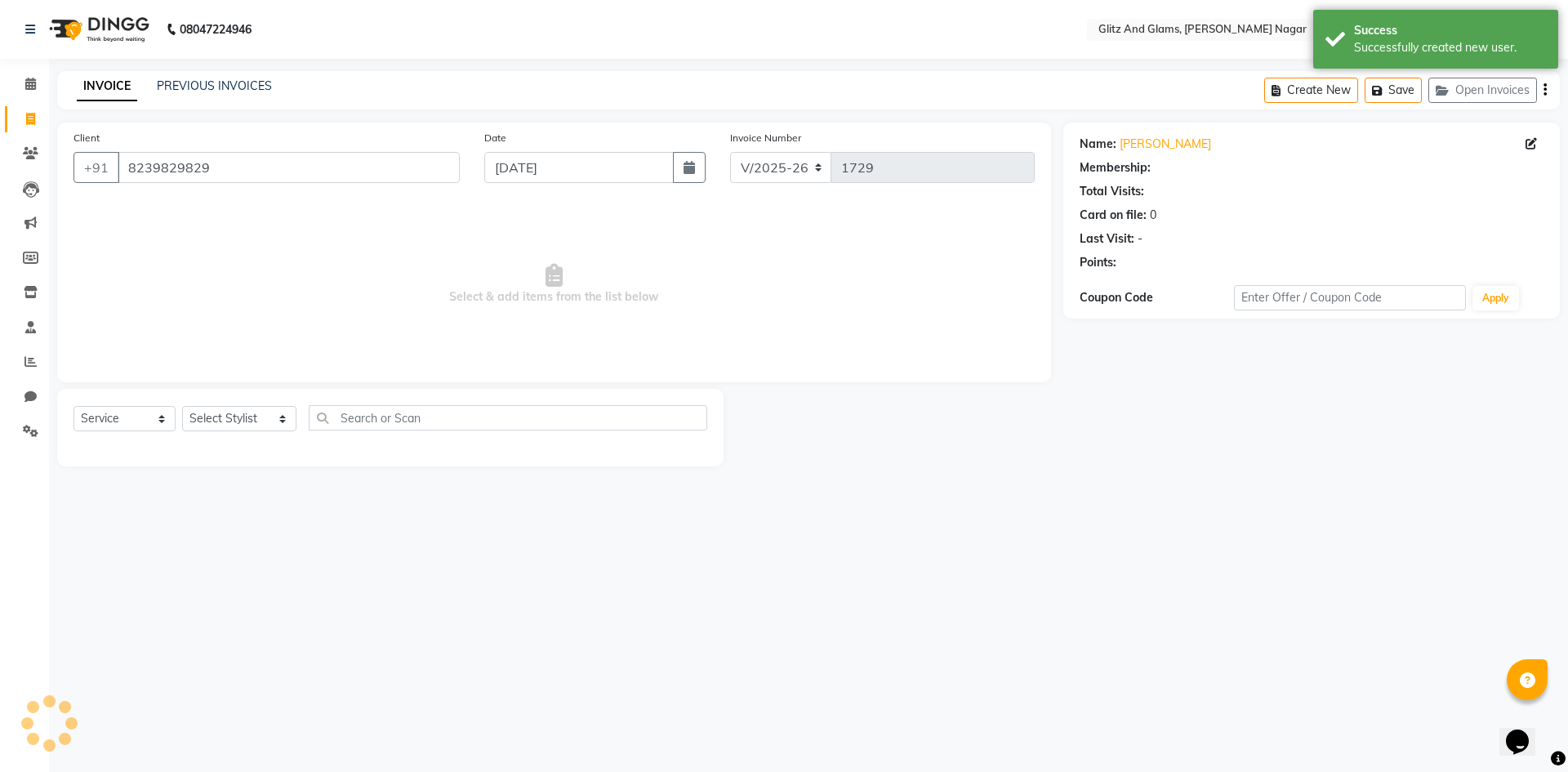
select select "1: Object"
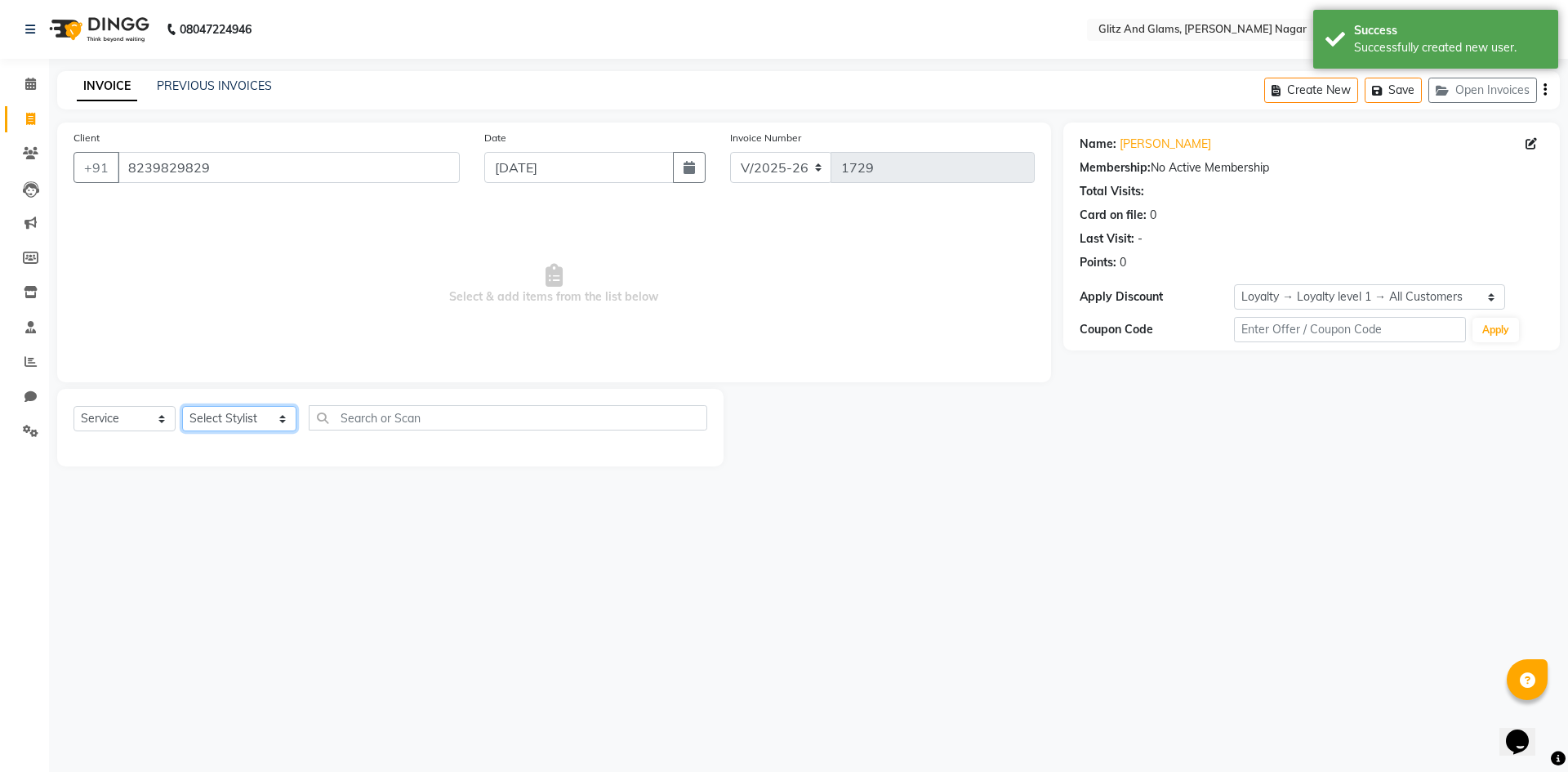
click at [228, 413] on select "Select Stylist [PERSON_NAME] [PERSON_NAME] ANKIT ASHOK ATO [PERSON_NAME] CHETAN…" at bounding box center [239, 419] width 114 height 25
select select "80522"
click at [182, 406] on select "Select Stylist [PERSON_NAME] [PERSON_NAME] ANKIT ASHOK ATO [PERSON_NAME] CHETAN…" at bounding box center [239, 419] width 114 height 25
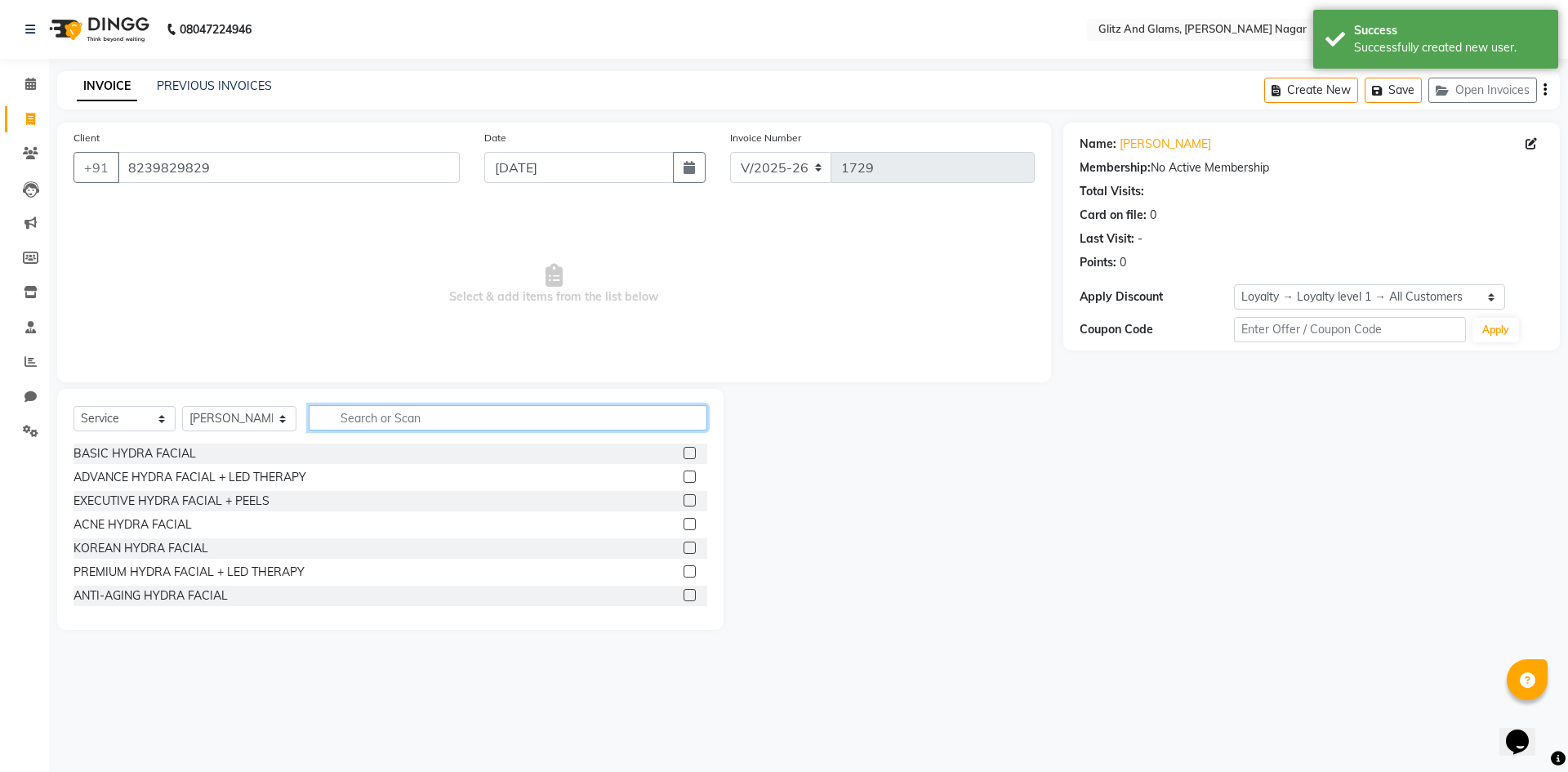
click at [378, 428] on input "text" at bounding box center [508, 418] width 399 height 25
type input "CU"
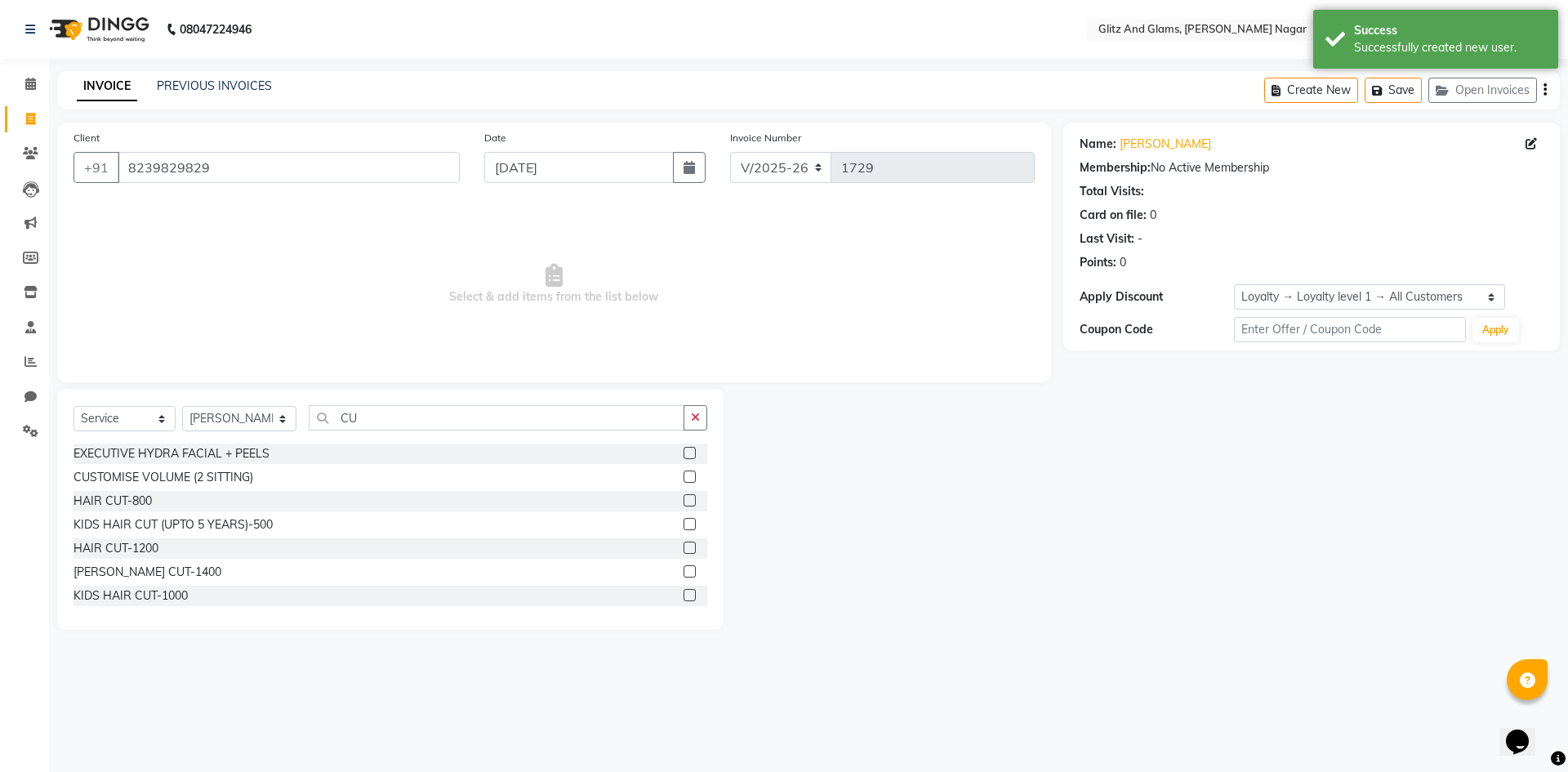
click at [684, 502] on label at bounding box center [690, 500] width 13 height 13
click at [684, 502] on input "checkbox" at bounding box center [689, 501] width 11 height 11
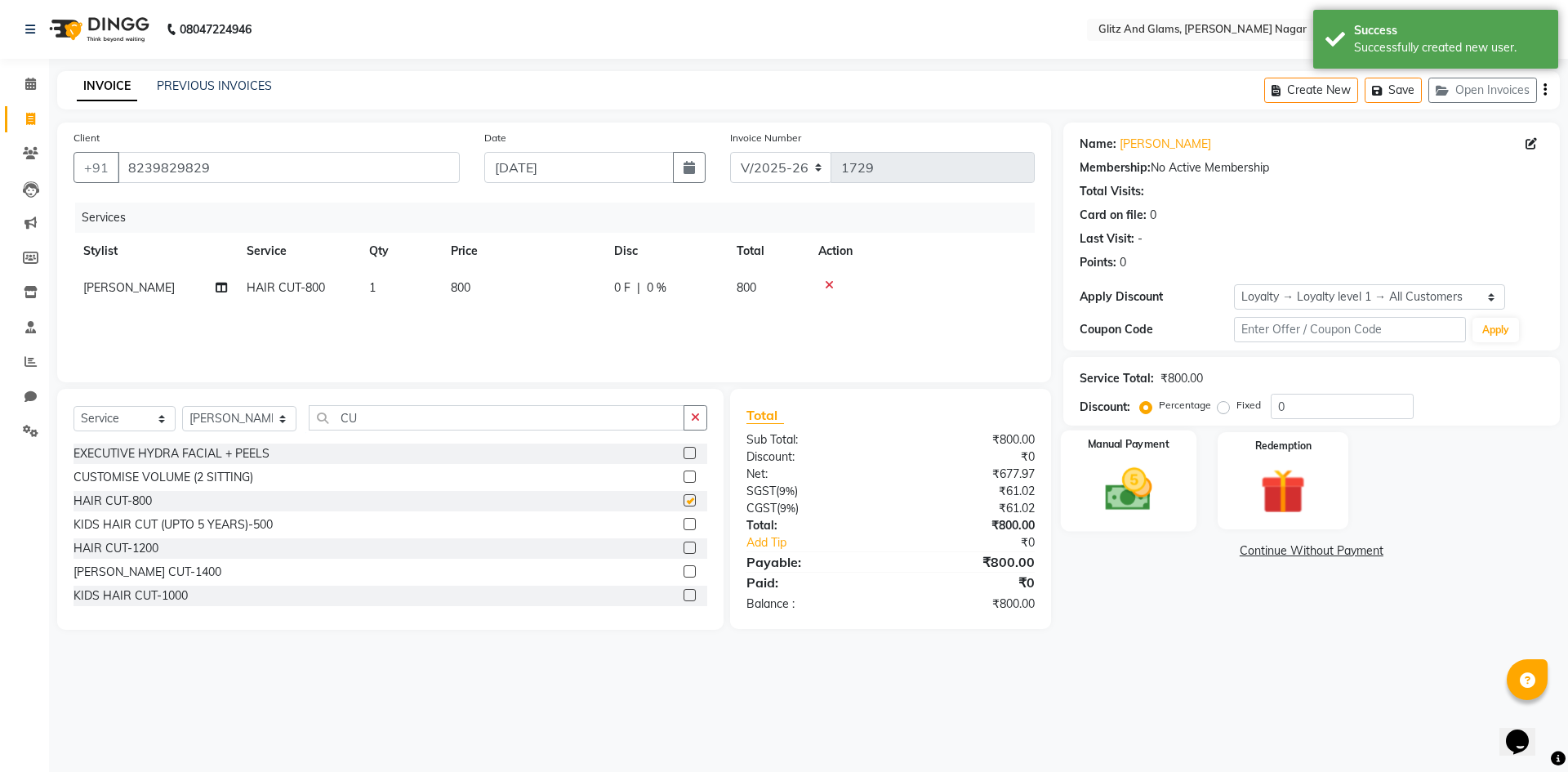
checkbox input "false"
click at [1130, 483] on img at bounding box center [1129, 489] width 76 height 54
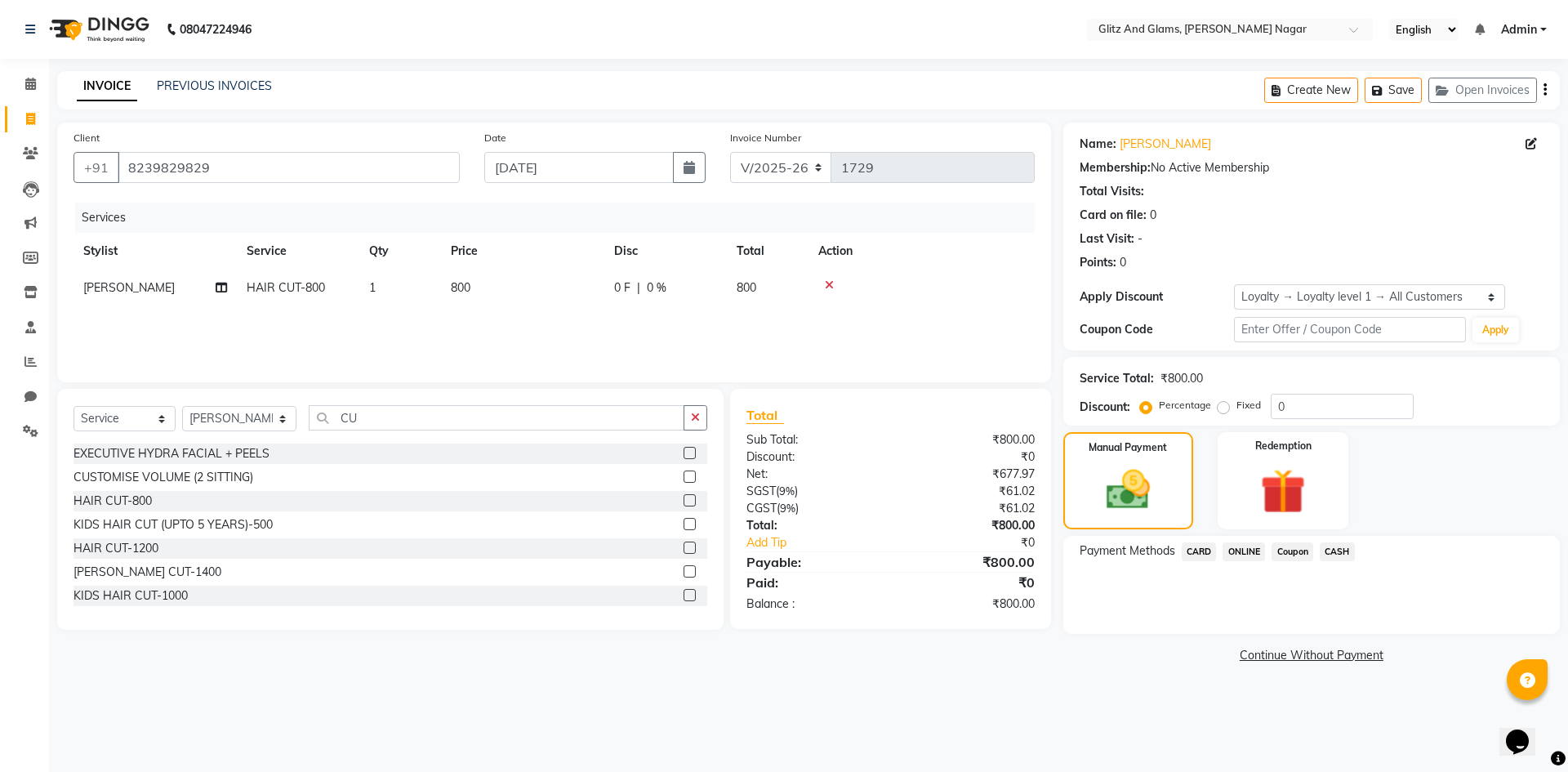
click at [1227, 550] on span "ONLINE" at bounding box center [1244, 552] width 43 height 19
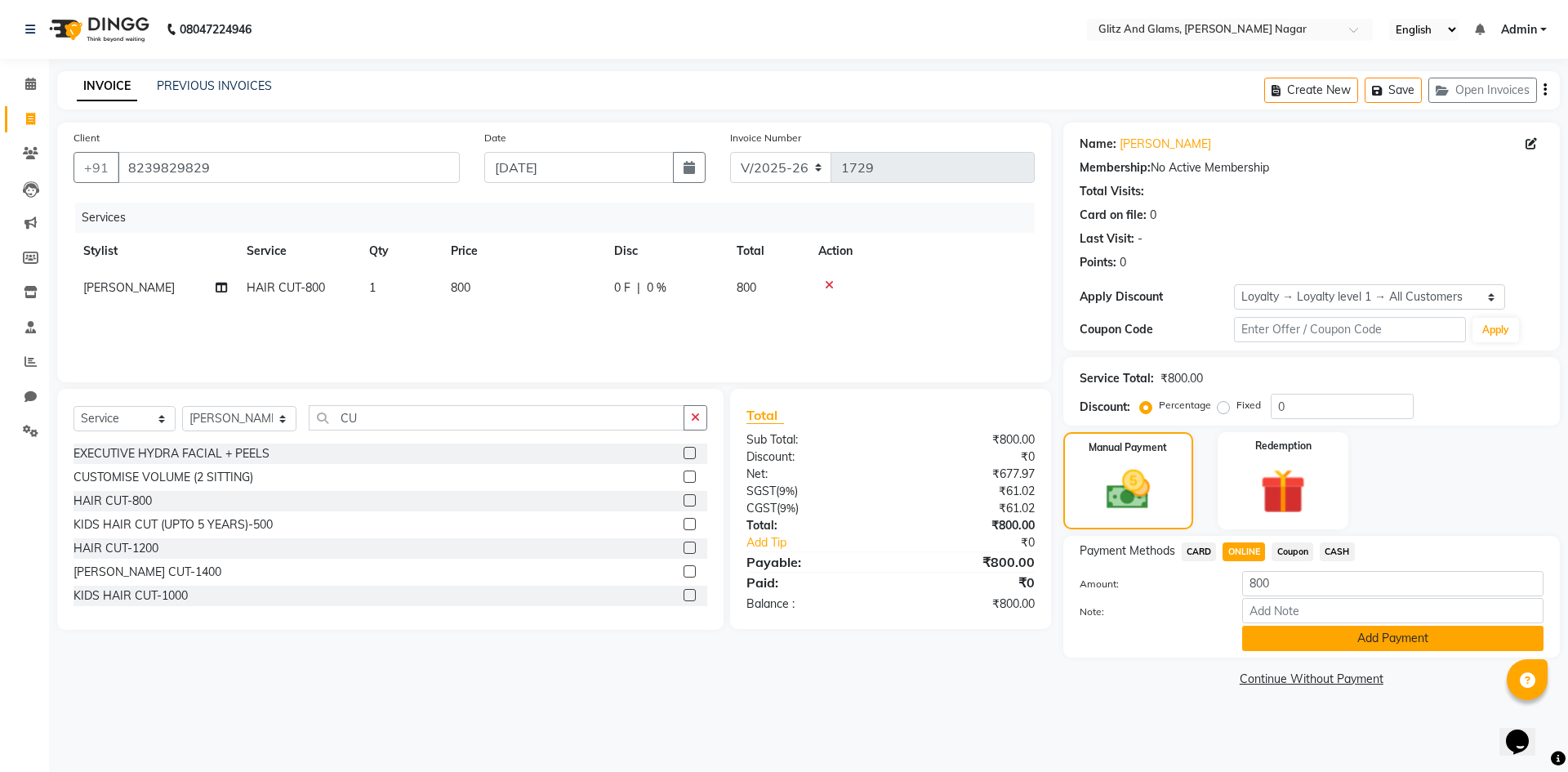
click at [1376, 648] on button "Add Payment" at bounding box center [1392, 639] width 302 height 25
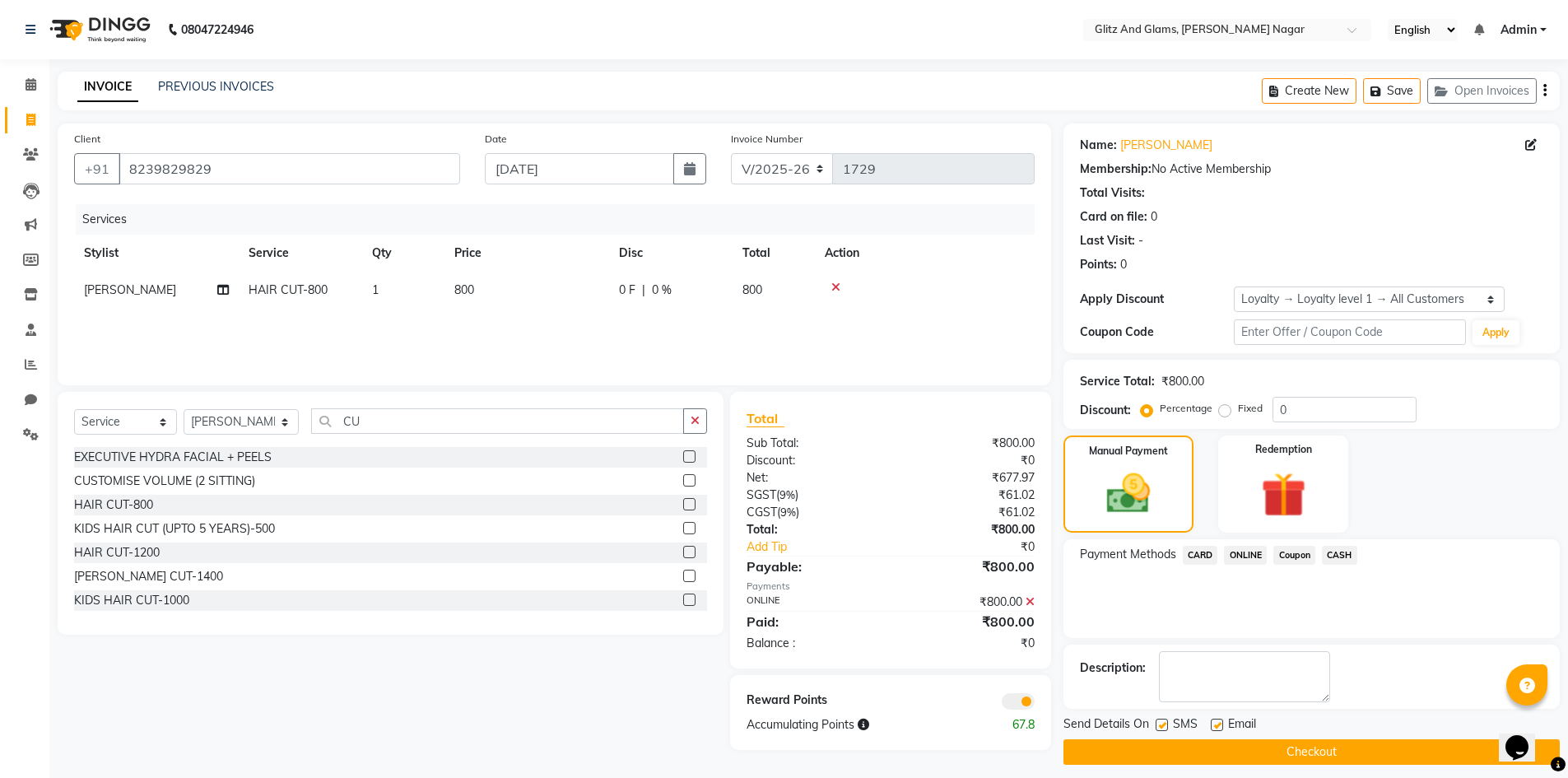
scroll to position [12, 0]
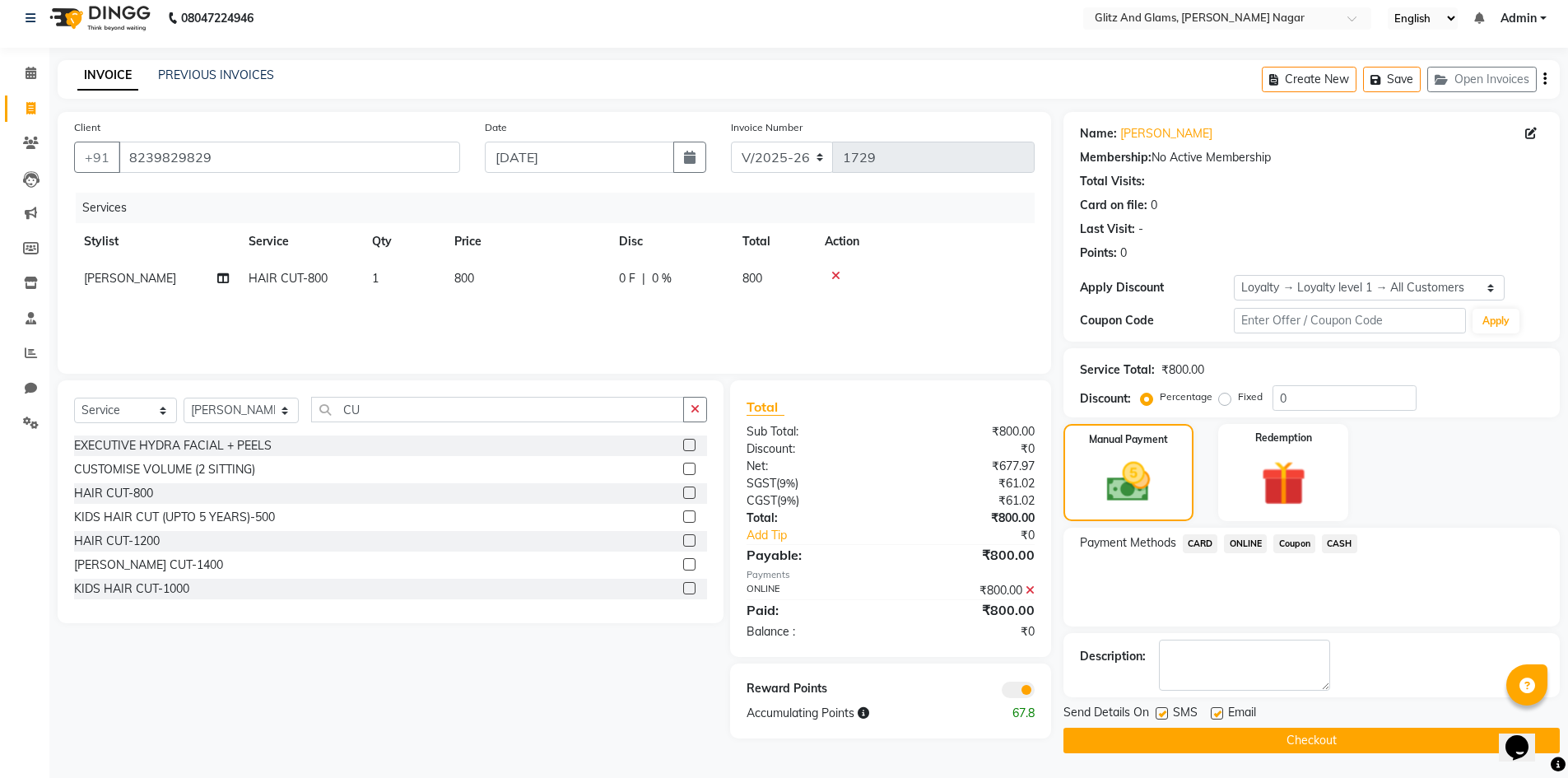
click at [1373, 738] on button "Checkout" at bounding box center [1312, 741] width 497 height 26
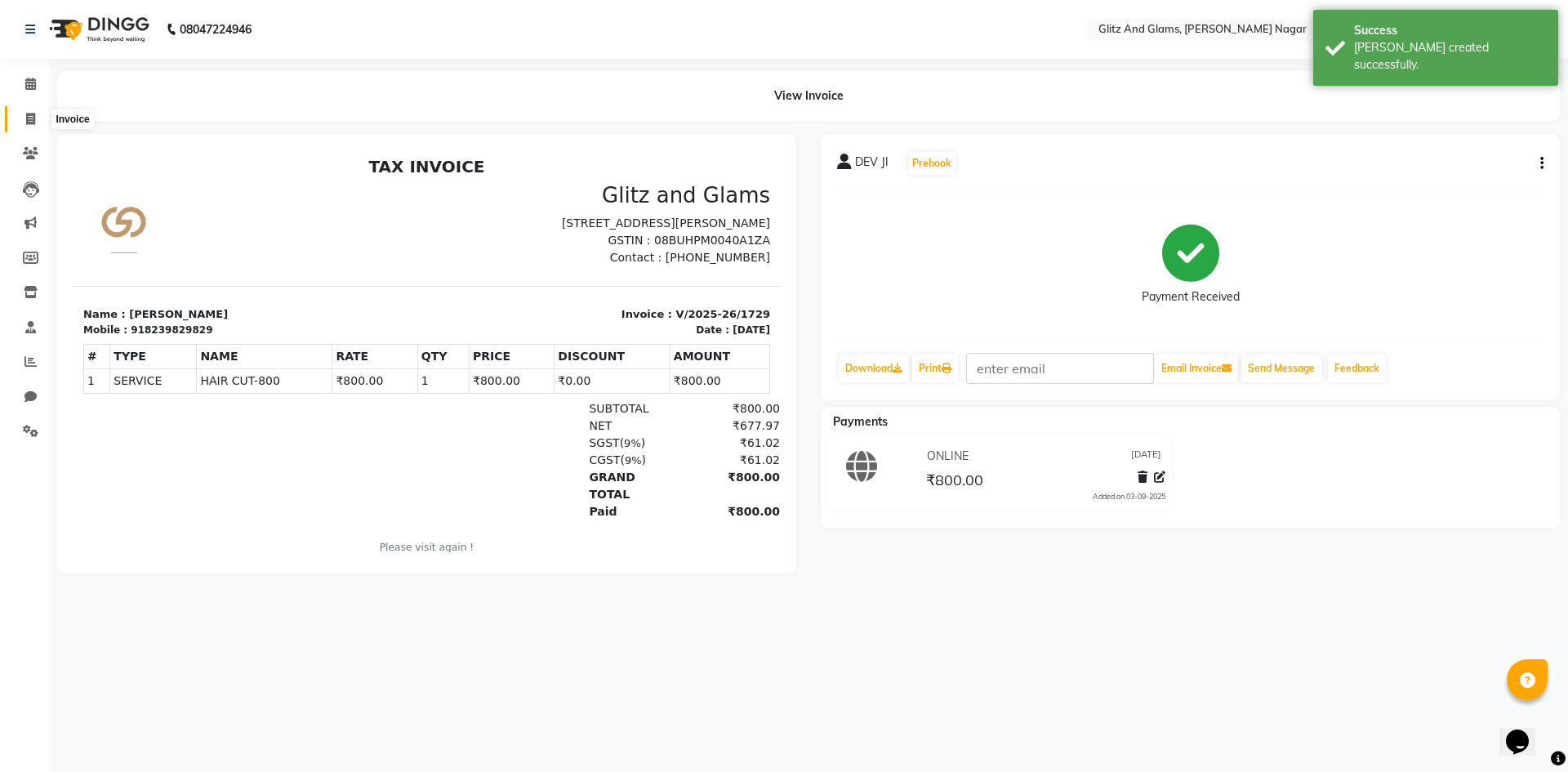
click at [19, 121] on span at bounding box center [31, 120] width 29 height 19
select select "service"
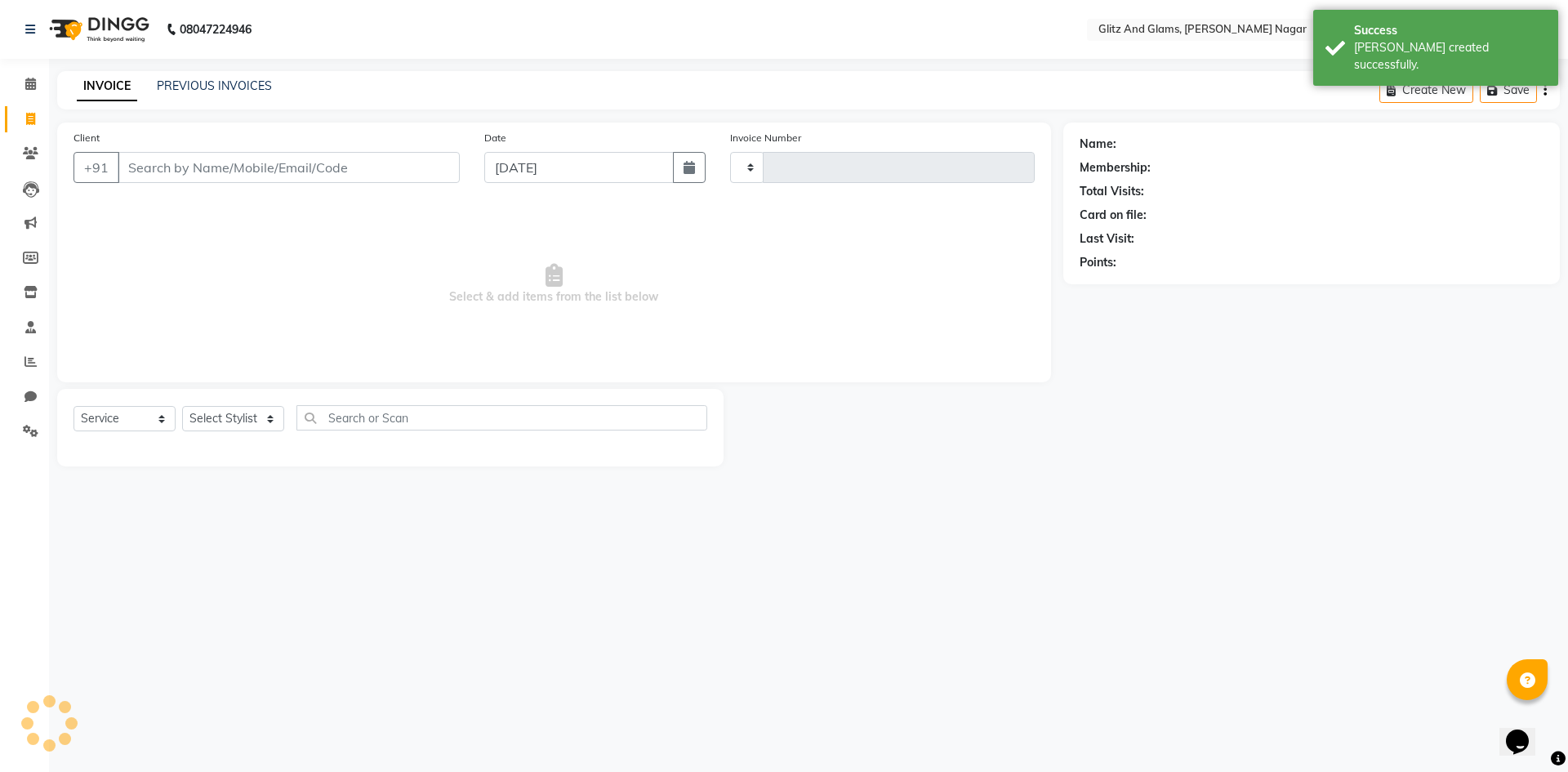
type input "1730"
select select "8316"
click at [162, 169] on input "Client" at bounding box center [289, 168] width 342 height 31
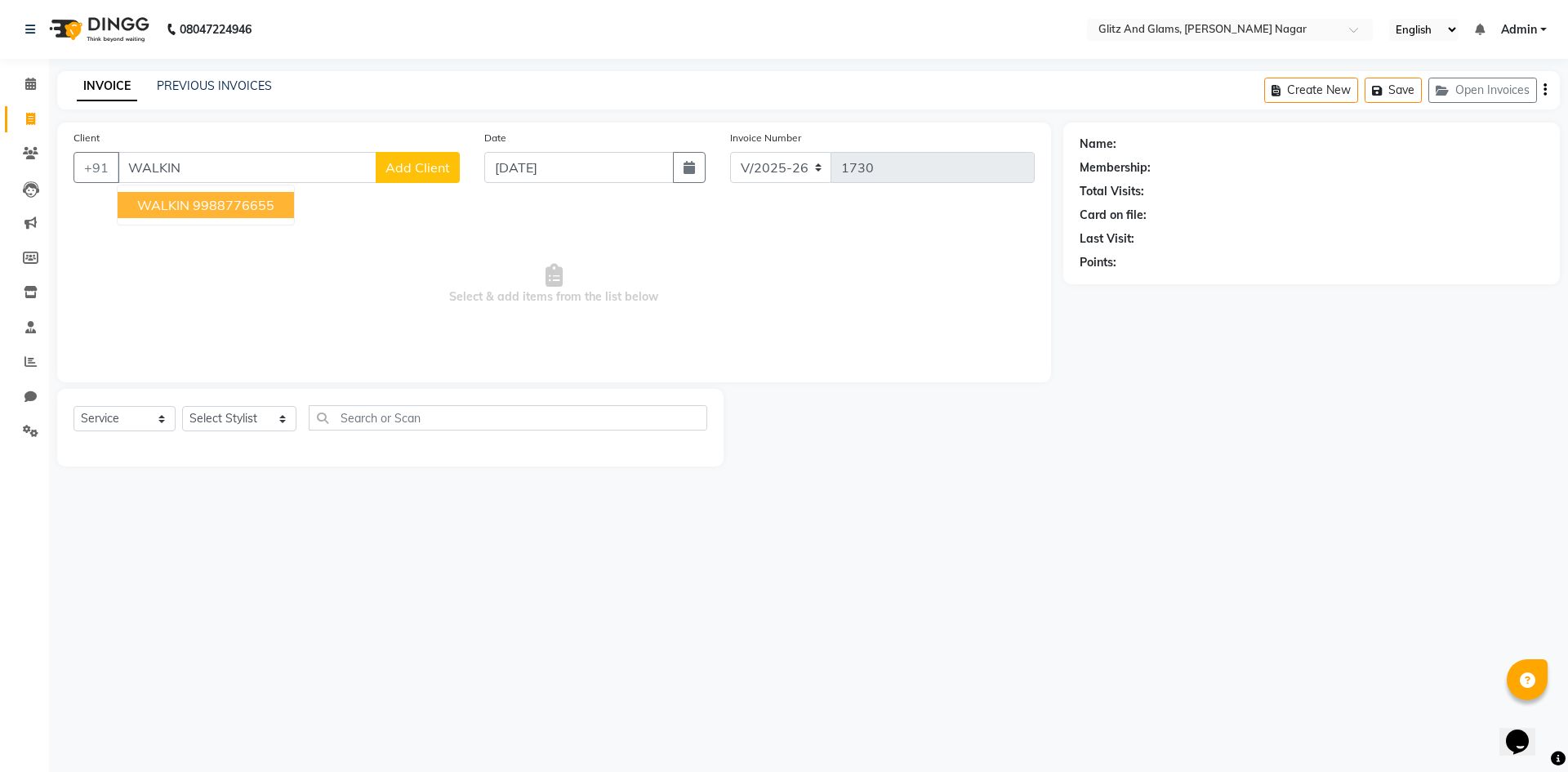
click at [196, 208] on ngb-highlight "9988776655" at bounding box center [234, 205] width 82 height 16
type input "9988776655"
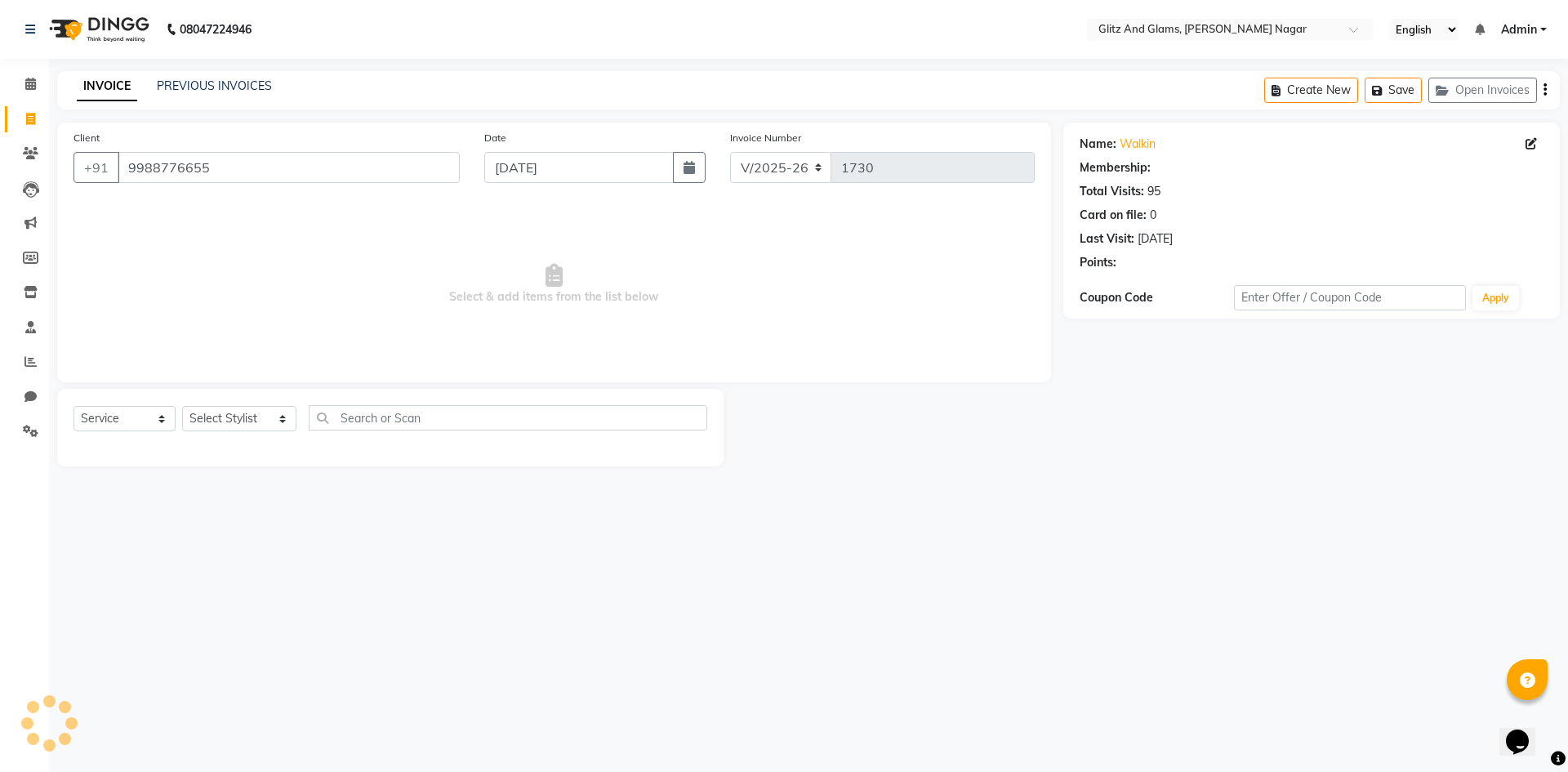
select select "1: Object"
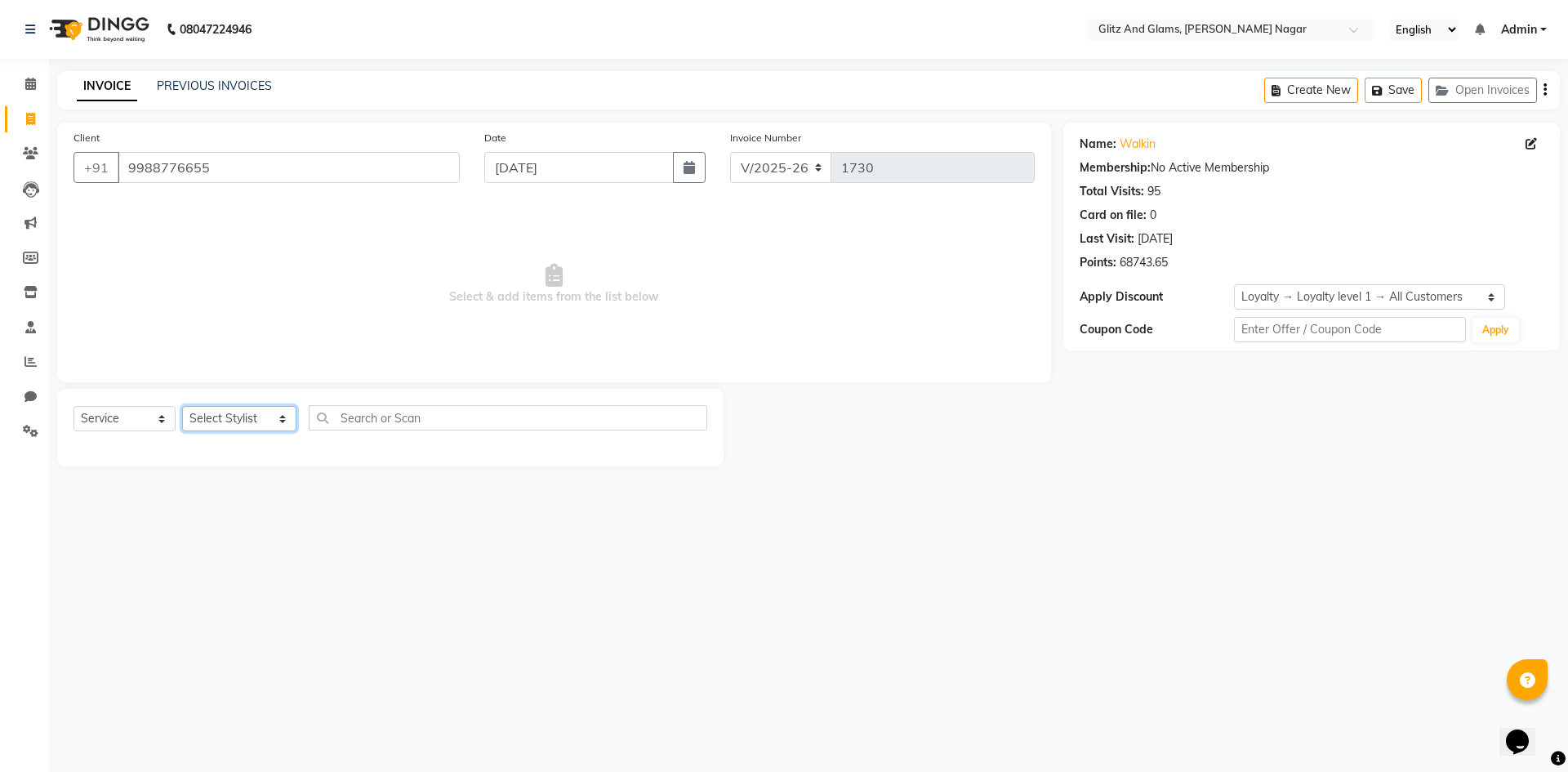
click at [211, 419] on select "Select Stylist [PERSON_NAME] [PERSON_NAME] ANKIT ASHOK ATO [PERSON_NAME] CHETAN…" at bounding box center [239, 419] width 114 height 25
select select "80526"
click at [182, 406] on select "Select Stylist [PERSON_NAME] [PERSON_NAME] ANKIT ASHOK ATO [PERSON_NAME] CHETAN…" at bounding box center [239, 419] width 114 height 25
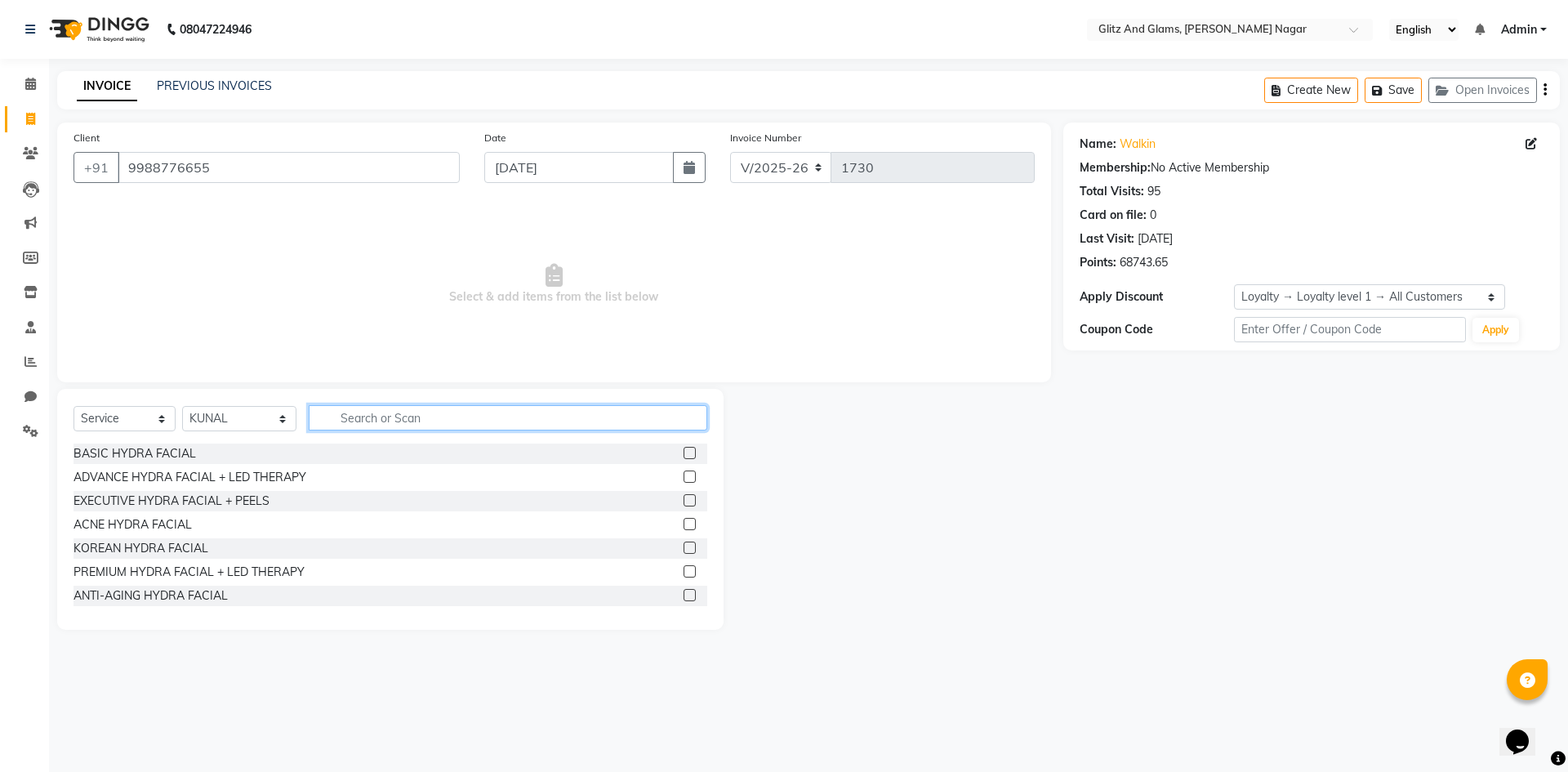
click at [359, 410] on input "text" at bounding box center [508, 418] width 399 height 25
type input "CU"
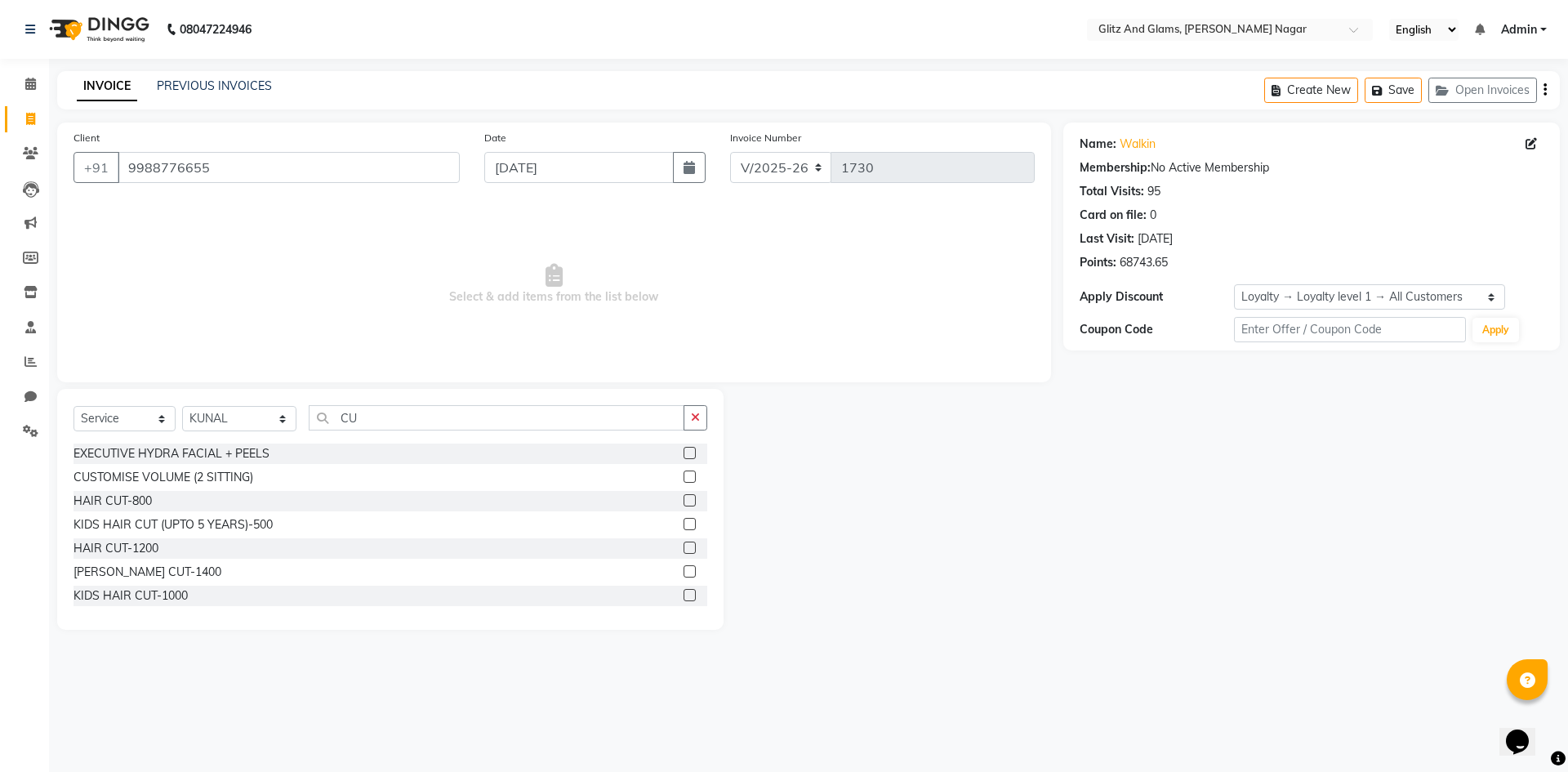
click at [684, 549] on label at bounding box center [690, 548] width 13 height 13
click at [684, 549] on input "checkbox" at bounding box center [689, 549] width 11 height 11
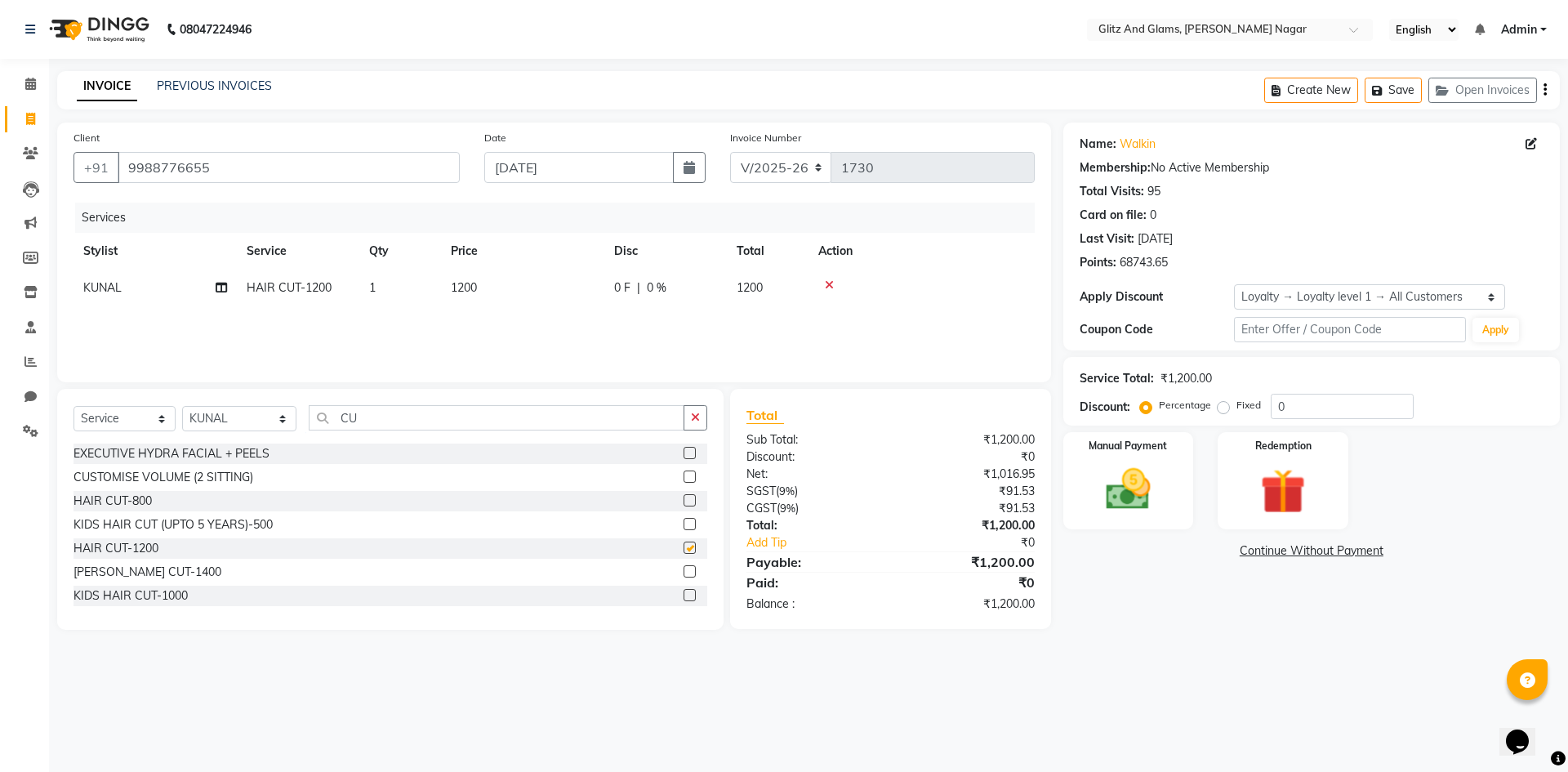
checkbox input "false"
click at [218, 419] on select "Select Stylist [PERSON_NAME] [PERSON_NAME] ANKIT ASHOK ATO [PERSON_NAME] CHETAN…" at bounding box center [239, 419] width 114 height 25
select select "87738"
click at [182, 406] on select "Select Stylist [PERSON_NAME] [PERSON_NAME] ANKIT ASHOK ATO [PERSON_NAME] CHETAN…" at bounding box center [239, 419] width 114 height 25
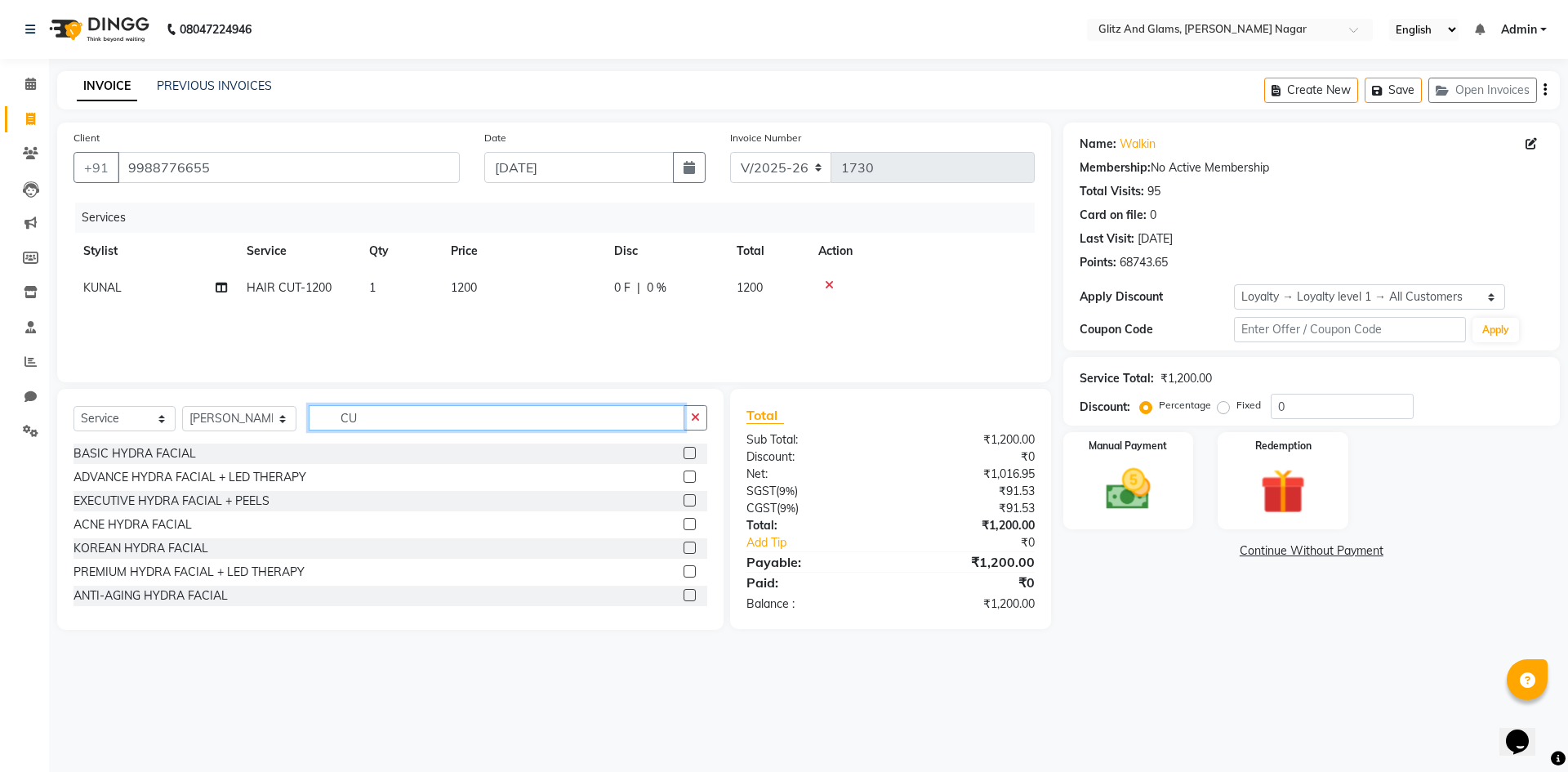
click at [340, 418] on input "CU" at bounding box center [496, 418] width 376 height 25
type input "GEL"
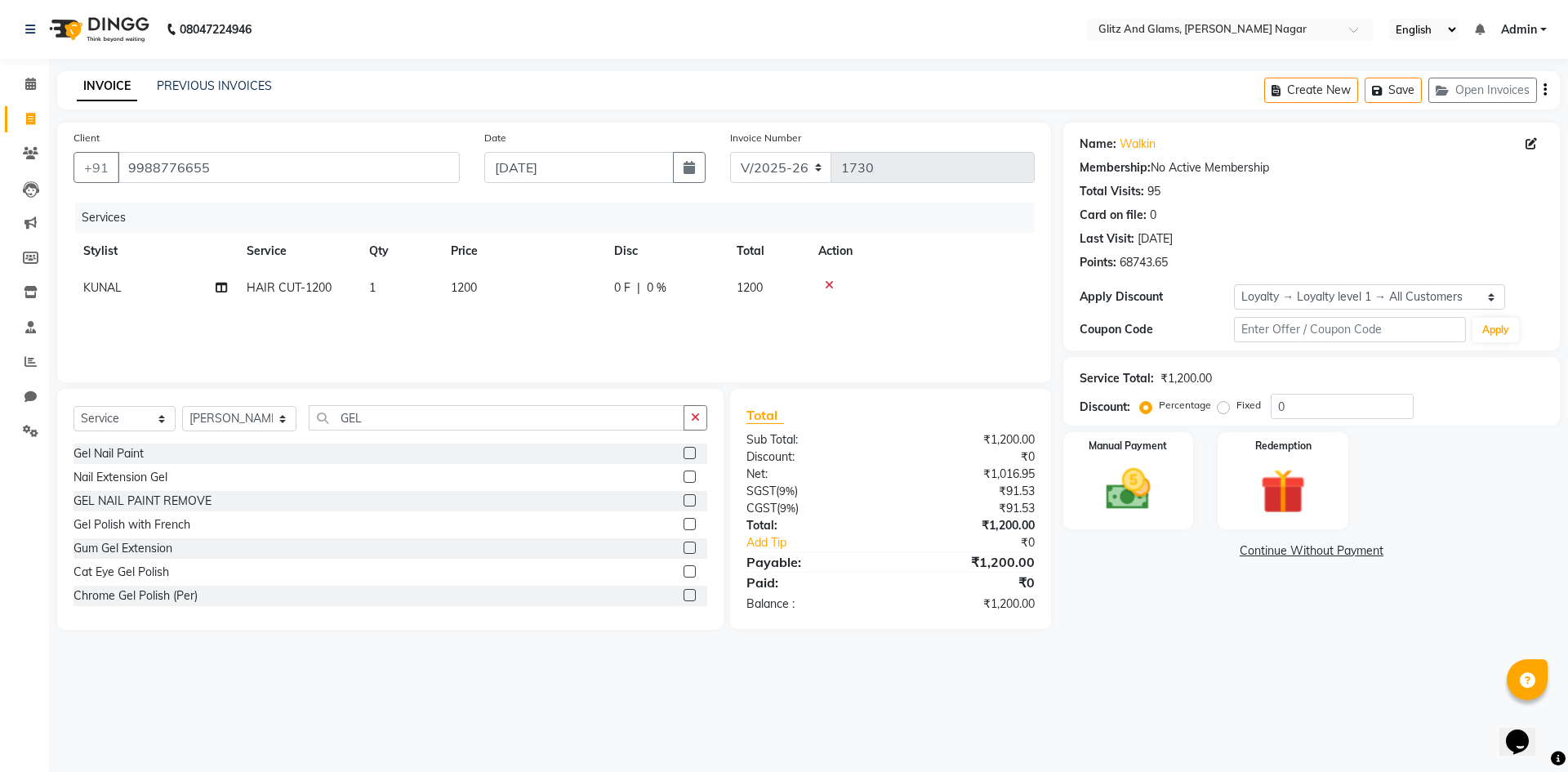
click at [684, 457] on label at bounding box center [690, 453] width 13 height 13
click at [684, 457] on input "checkbox" at bounding box center [689, 454] width 11 height 11
checkbox input "false"
click at [554, 316] on td "2500" at bounding box center [523, 324] width 163 height 37
select select "87738"
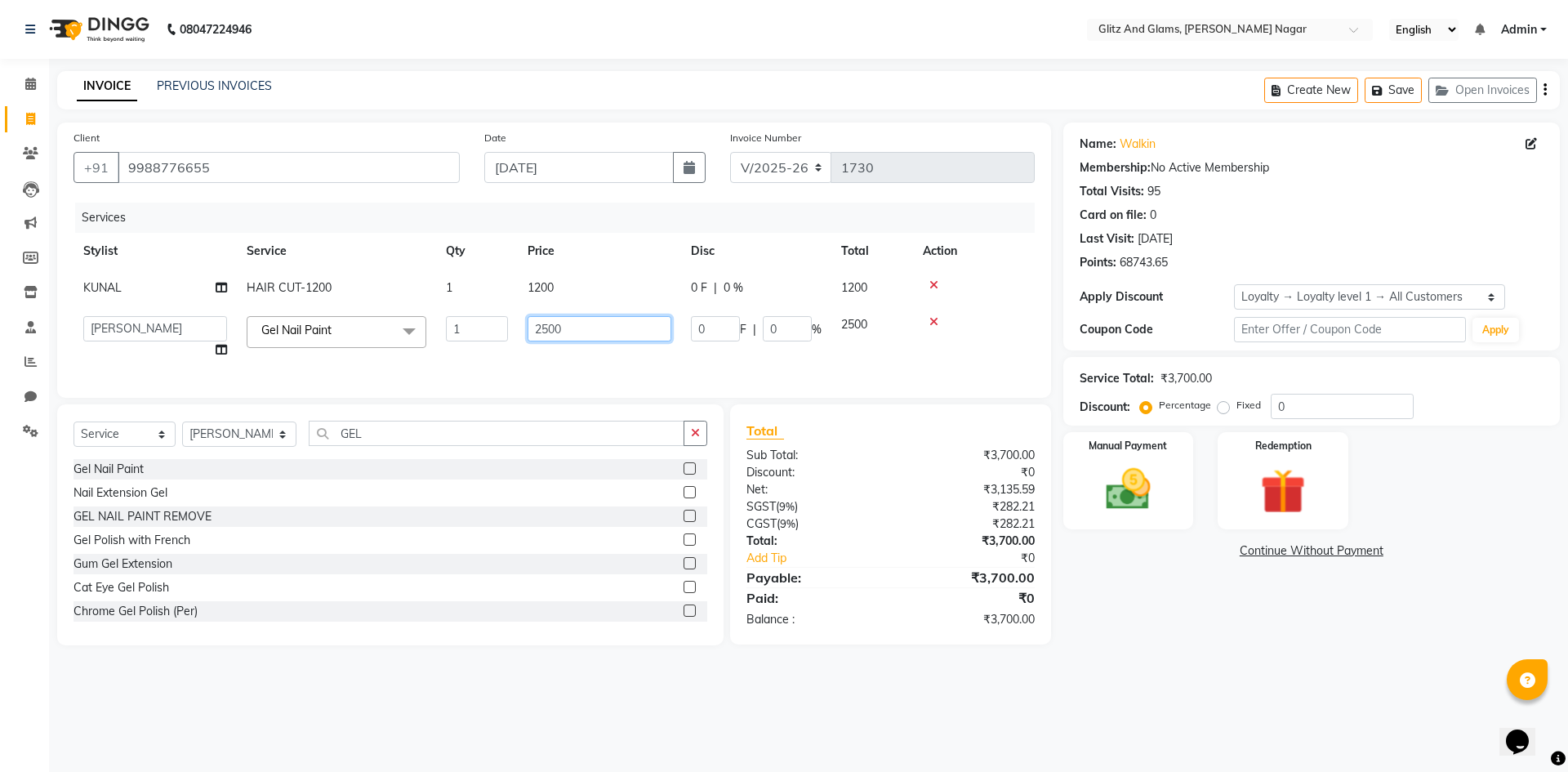
click at [552, 321] on input "2500" at bounding box center [599, 329] width 144 height 25
type input "1000"
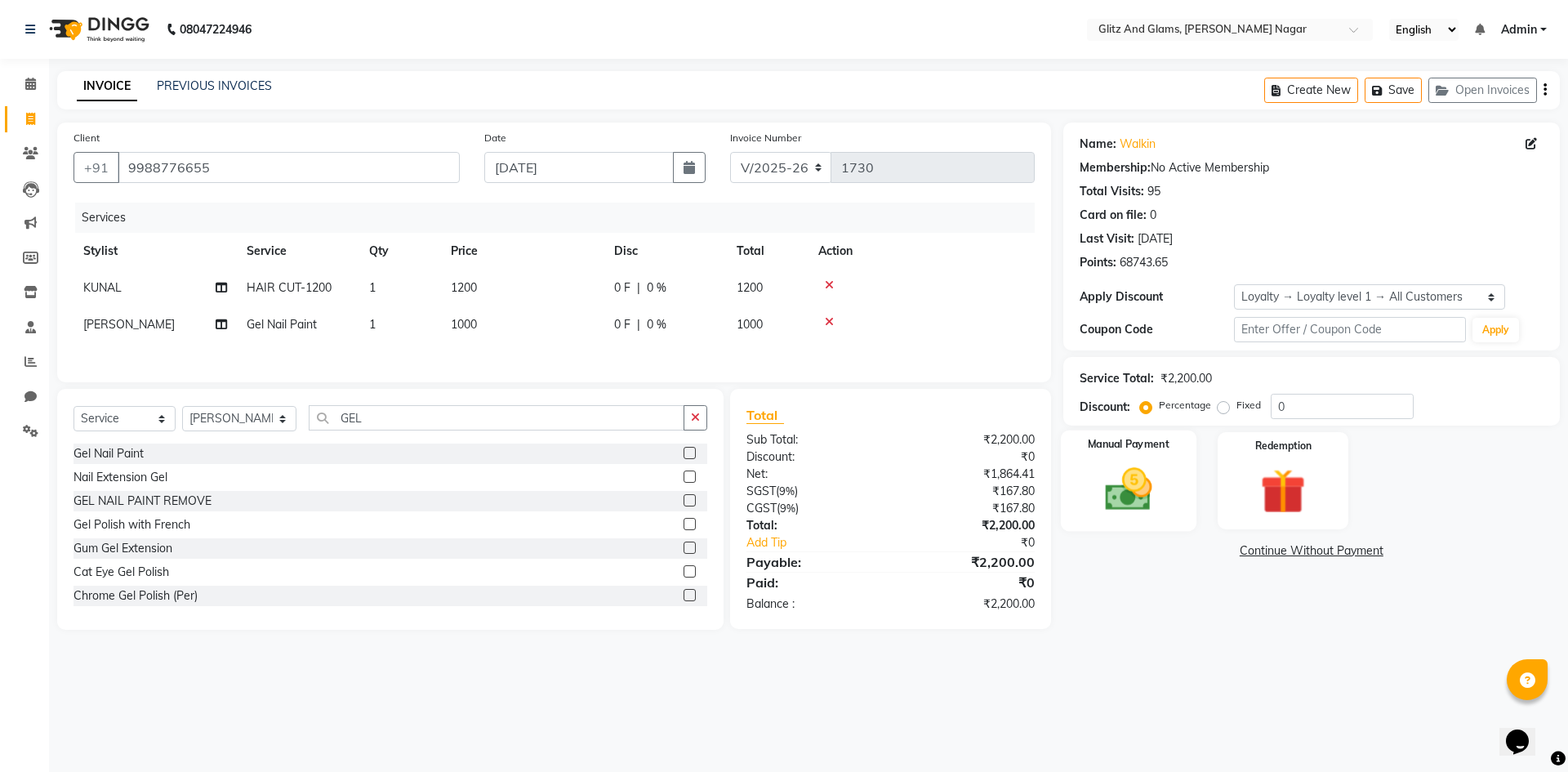
click at [1125, 459] on div "Manual Payment" at bounding box center [1128, 480] width 136 height 101
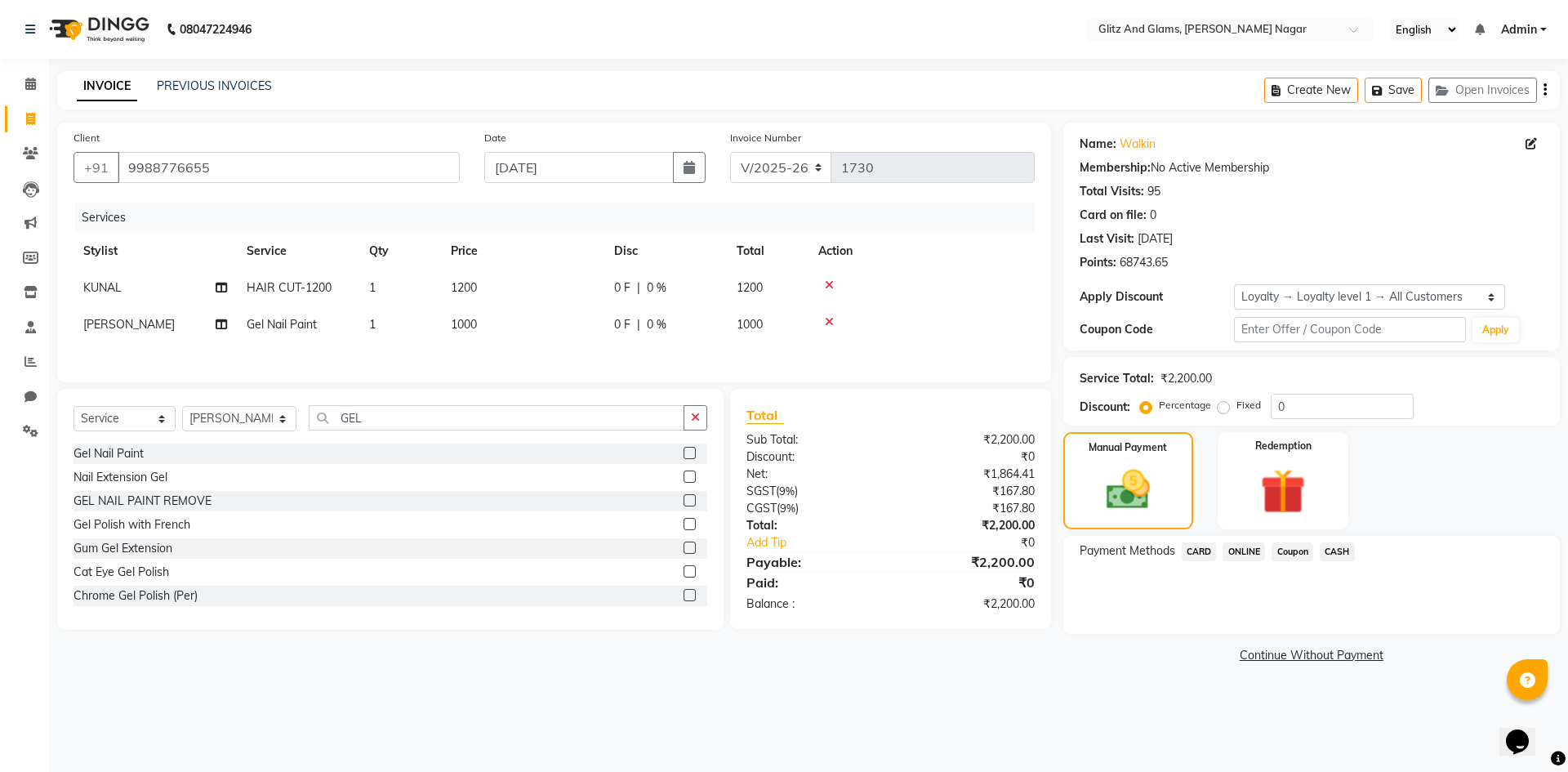
click at [1248, 560] on span "ONLINE" at bounding box center [1244, 552] width 43 height 19
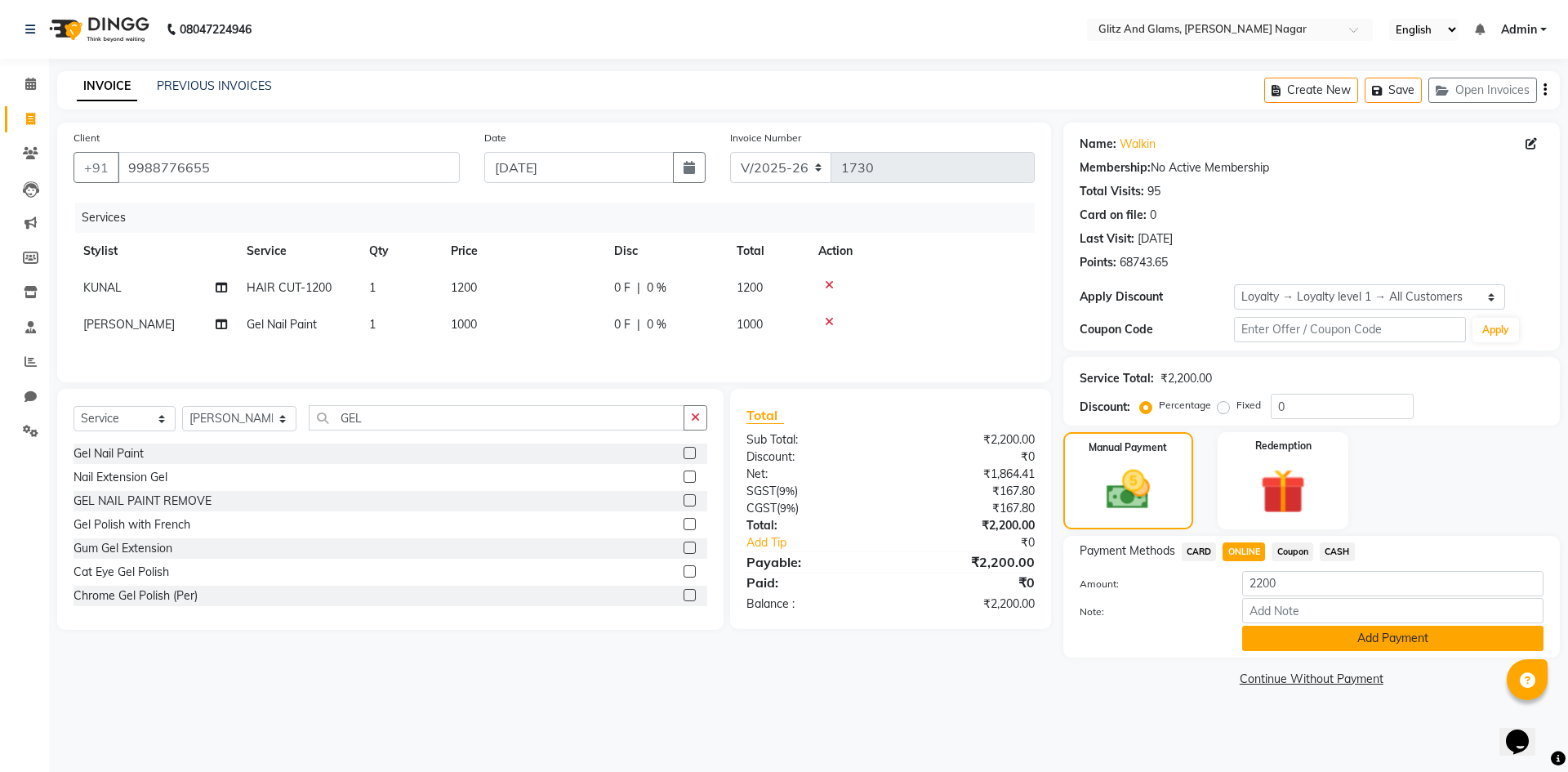
click at [1307, 637] on button "Add Payment" at bounding box center [1392, 639] width 302 height 25
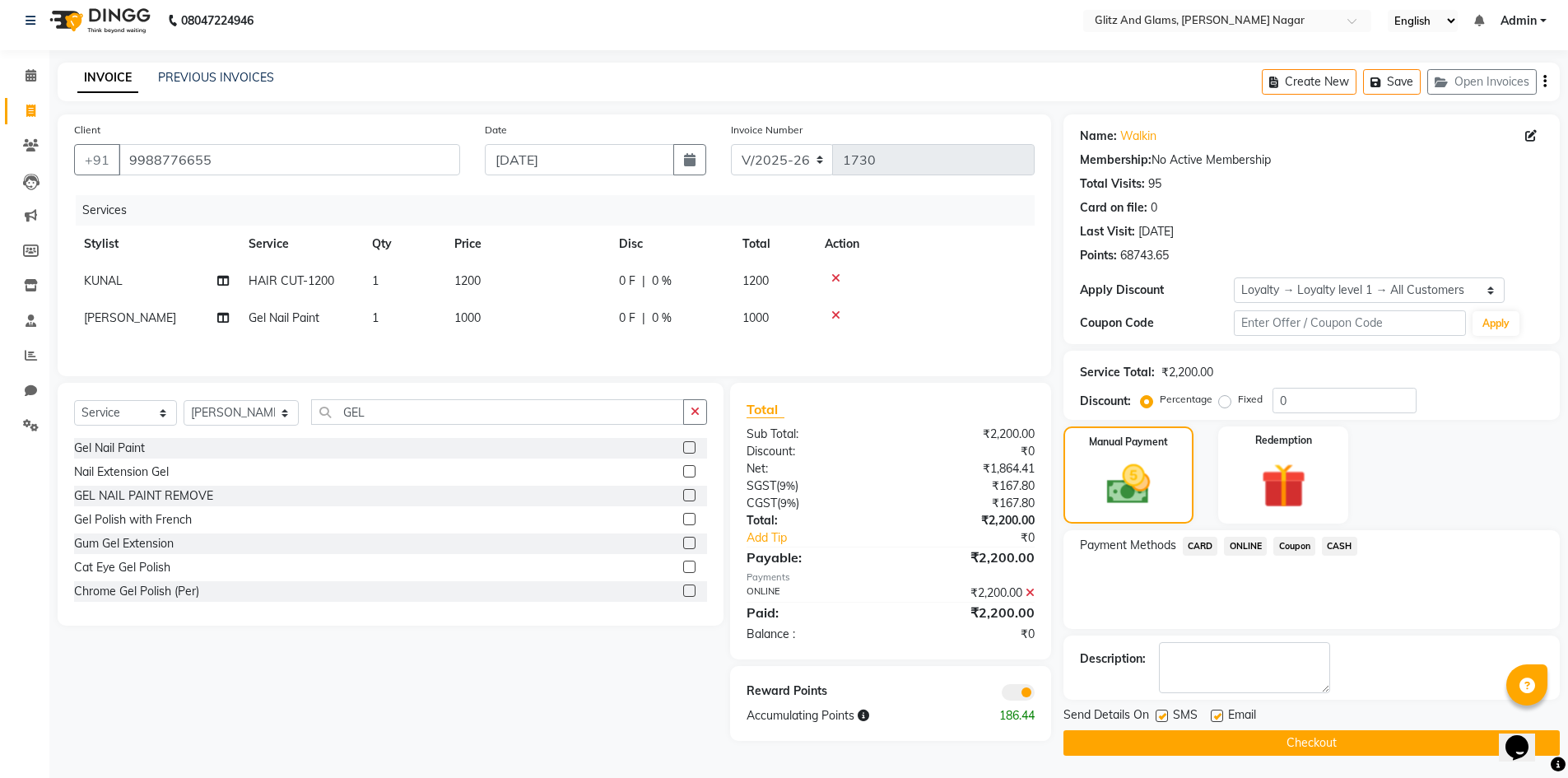
scroll to position [12, 0]
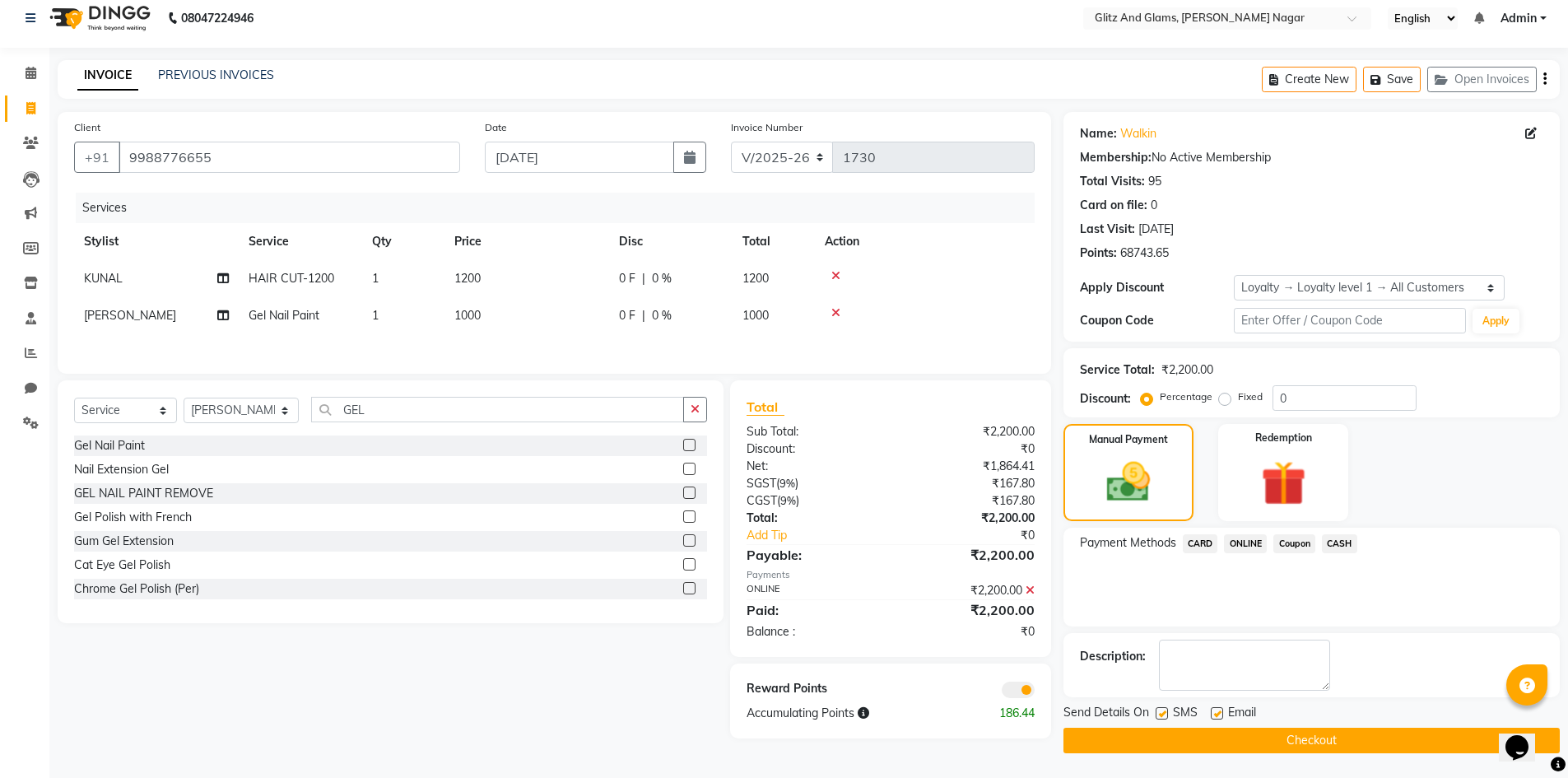
click at [1309, 748] on button "Checkout" at bounding box center [1312, 741] width 497 height 26
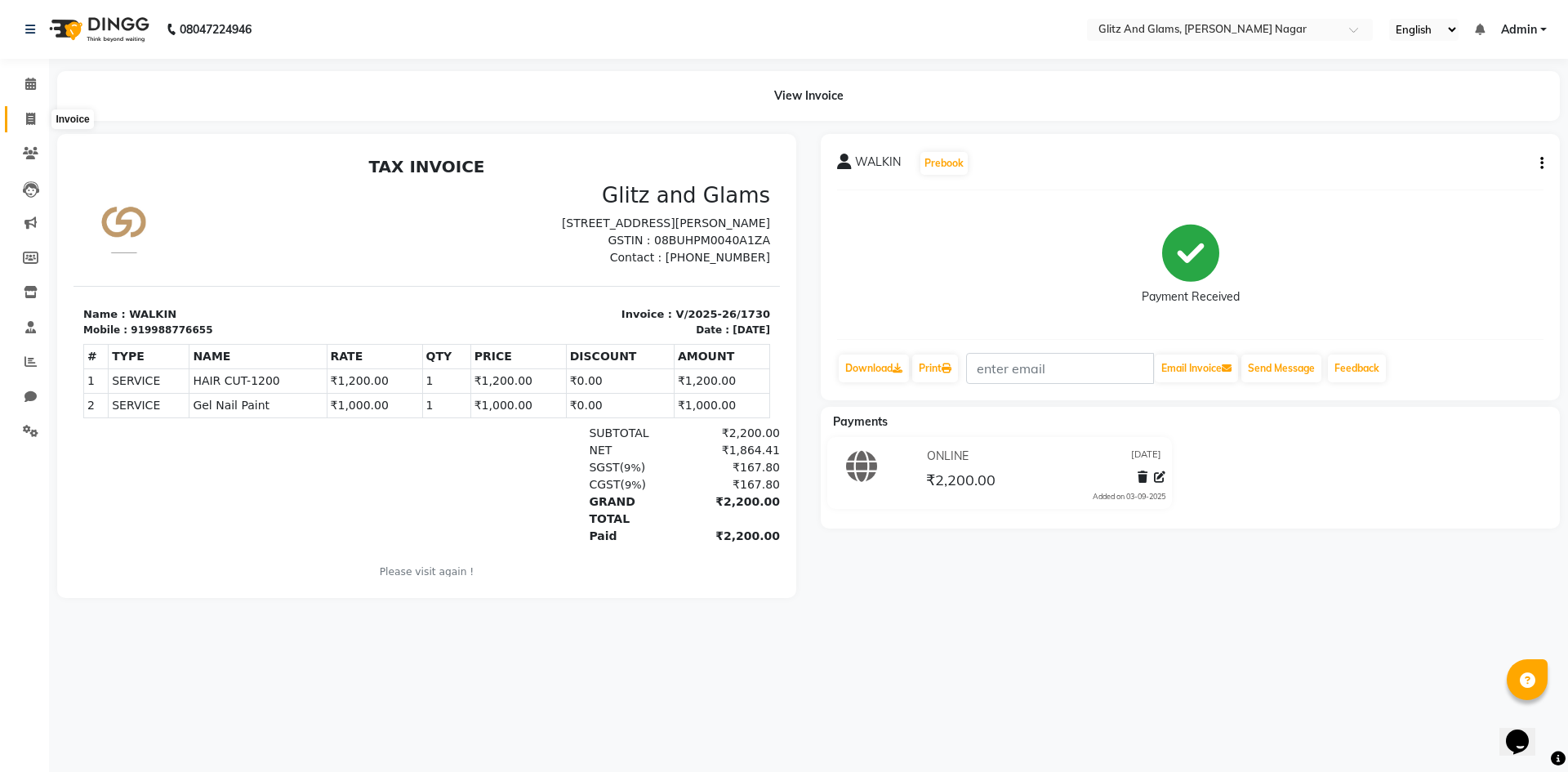
click at [32, 116] on icon at bounding box center [31, 119] width 9 height 13
select select "service"
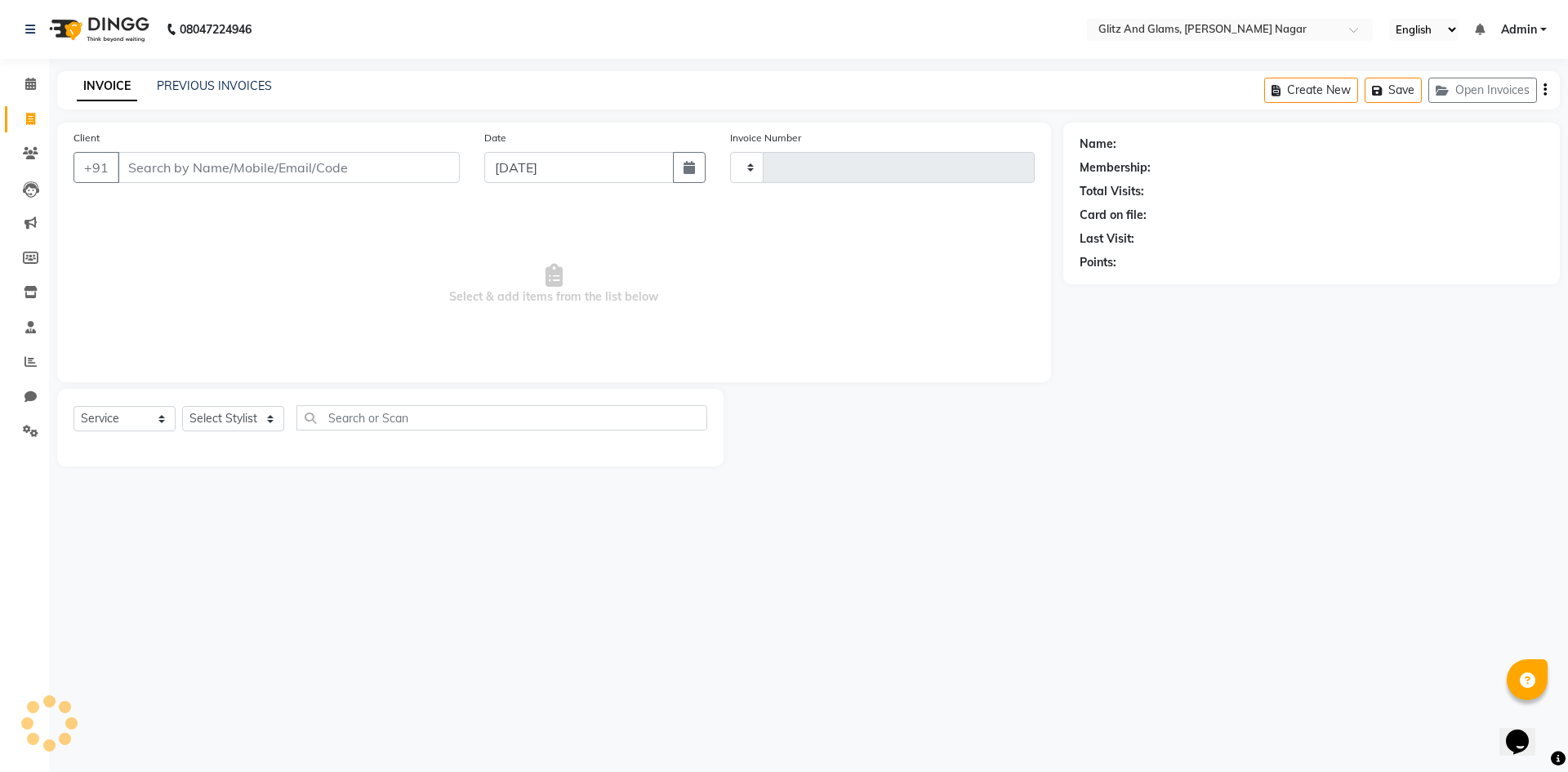
click at [167, 187] on div "Client +91" at bounding box center [266, 162] width 410 height 67
type input "1731"
select select "8316"
drag, startPoint x: 402, startPoint y: 182, endPoint x: 389, endPoint y: 174, distance: 15.3
click at [401, 179] on input "Client" at bounding box center [289, 168] width 342 height 31
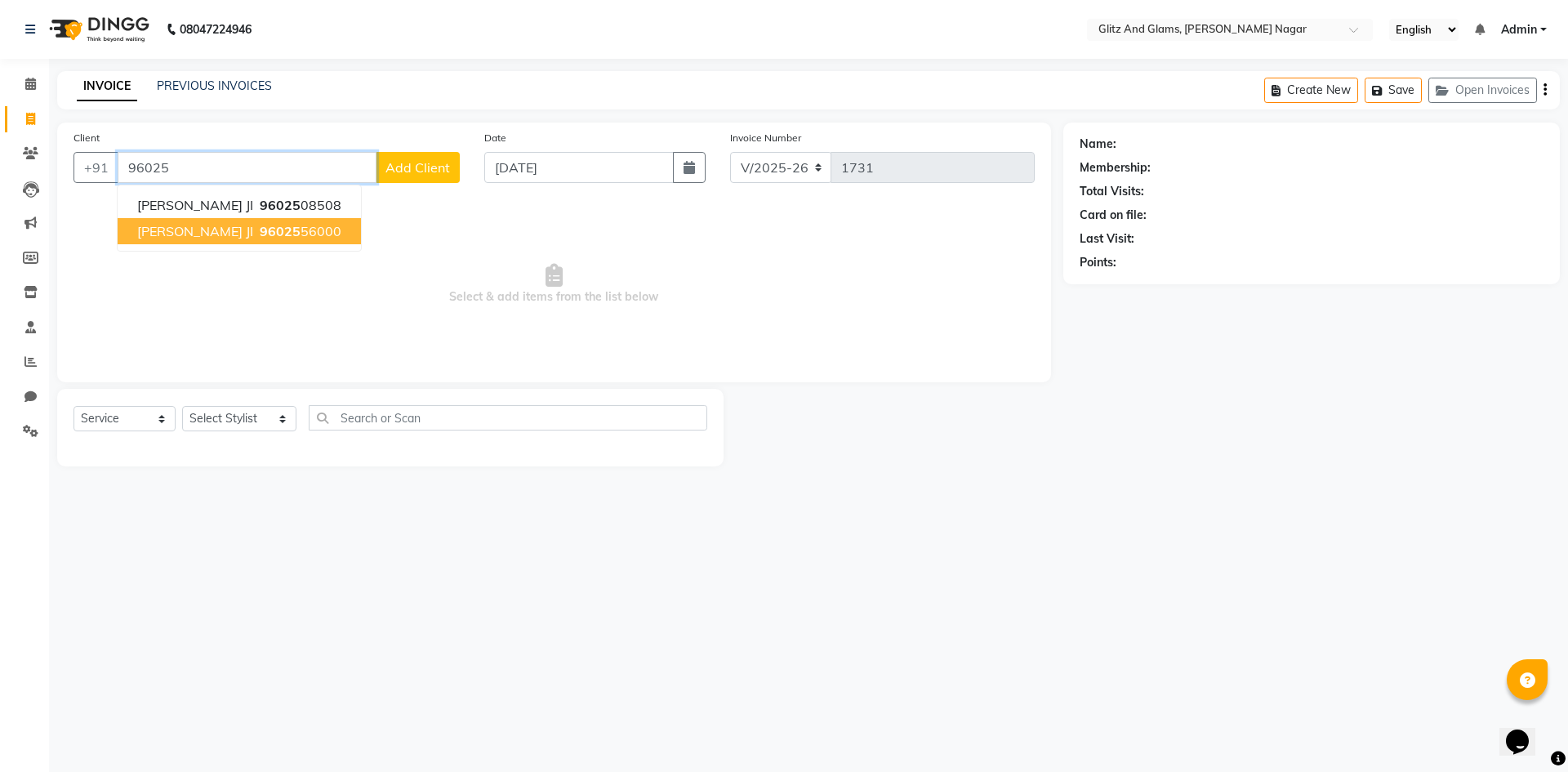
click at [201, 219] on button "[PERSON_NAME] JI 96025 56000" at bounding box center [239, 231] width 244 height 26
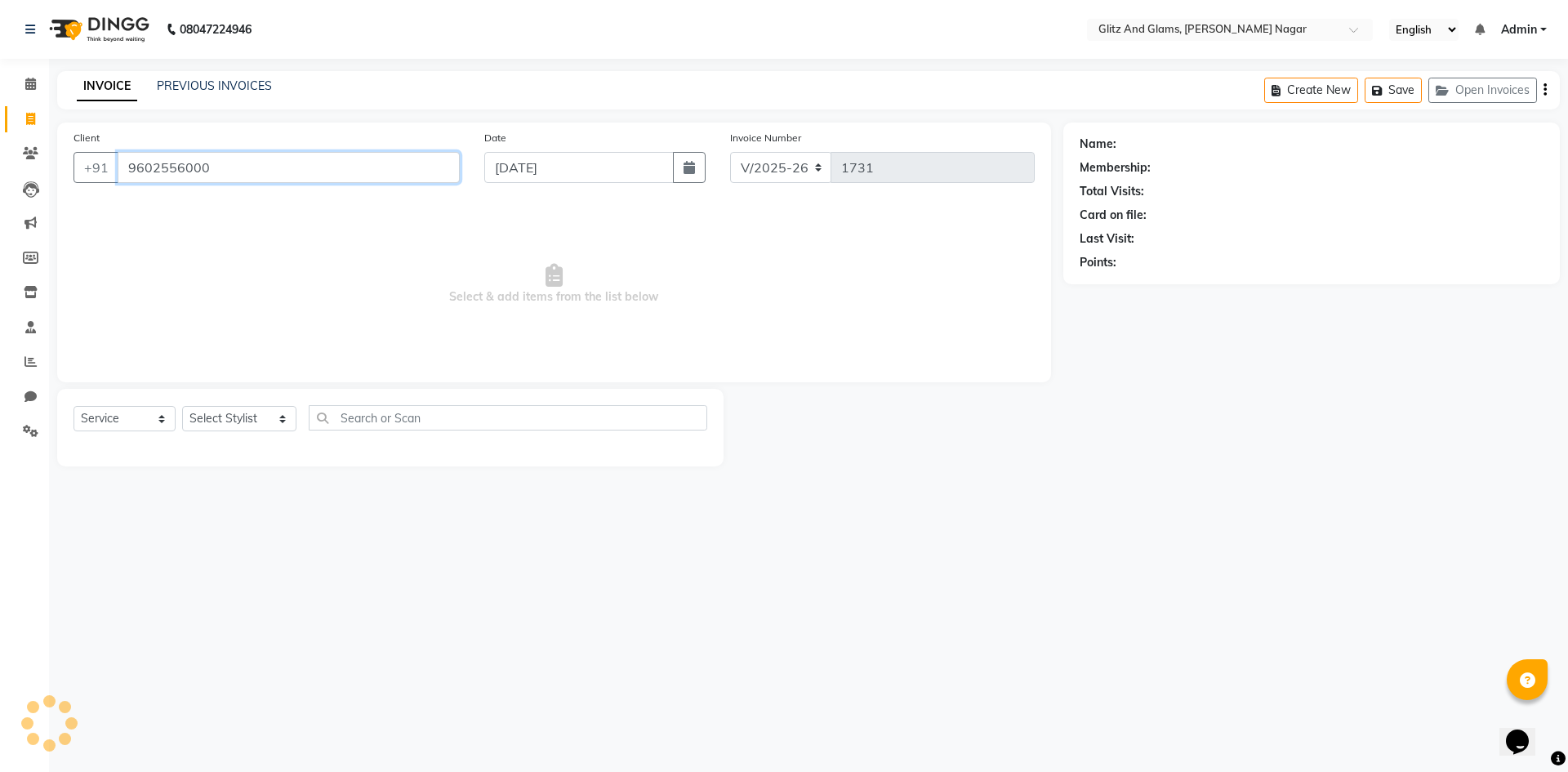
type input "9602556000"
click at [247, 420] on select "Select Stylist [PERSON_NAME] [PERSON_NAME] ANKIT ASHOK ATO [PERSON_NAME] CHETAN…" at bounding box center [239, 419] width 114 height 25
select select "1: Object"
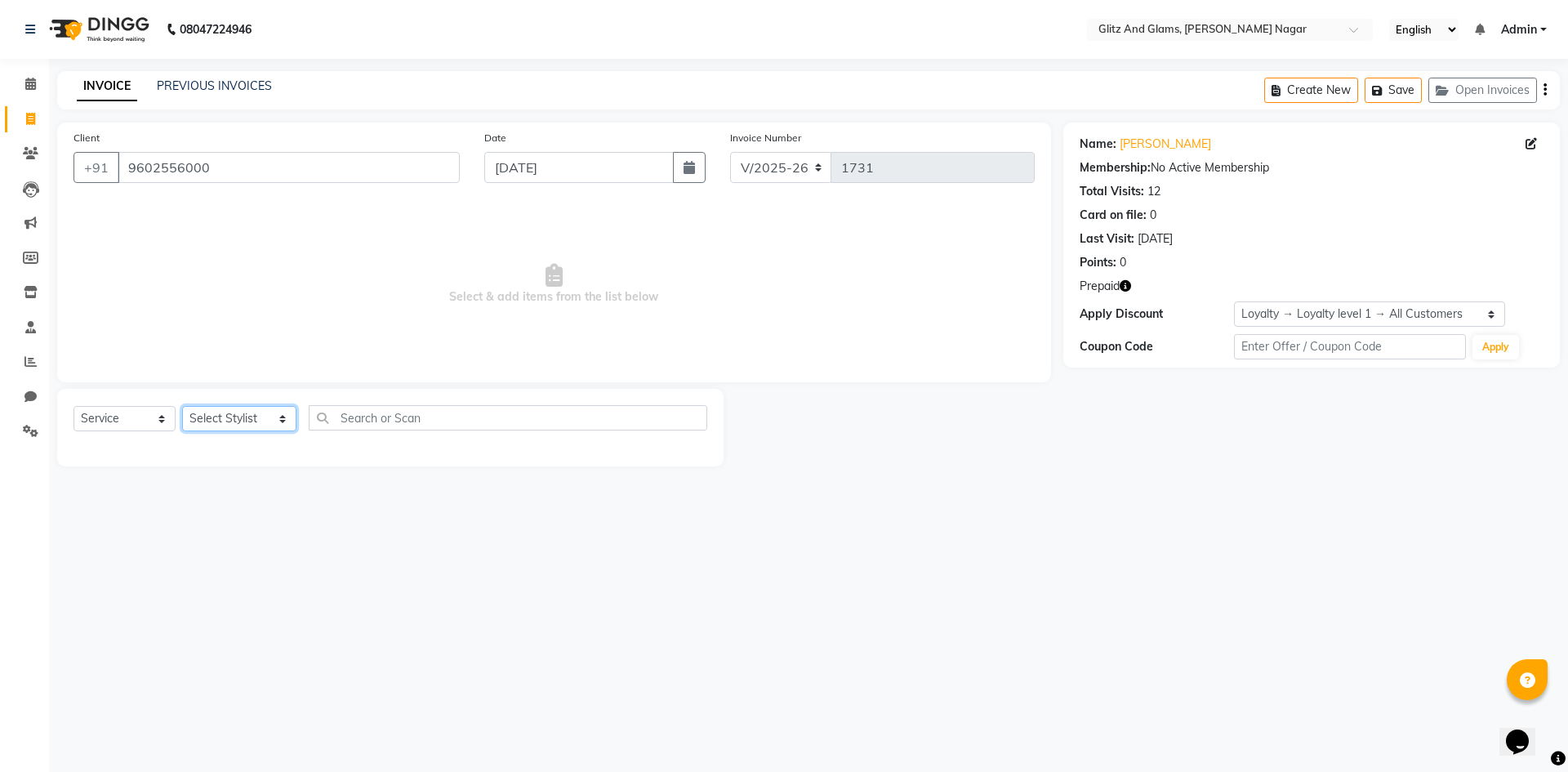
select select "80520"
click at [182, 406] on select "Select Stylist [PERSON_NAME] [PERSON_NAME] ANKIT ASHOK ATO [PERSON_NAME] CHETAN…" at bounding box center [239, 419] width 114 height 25
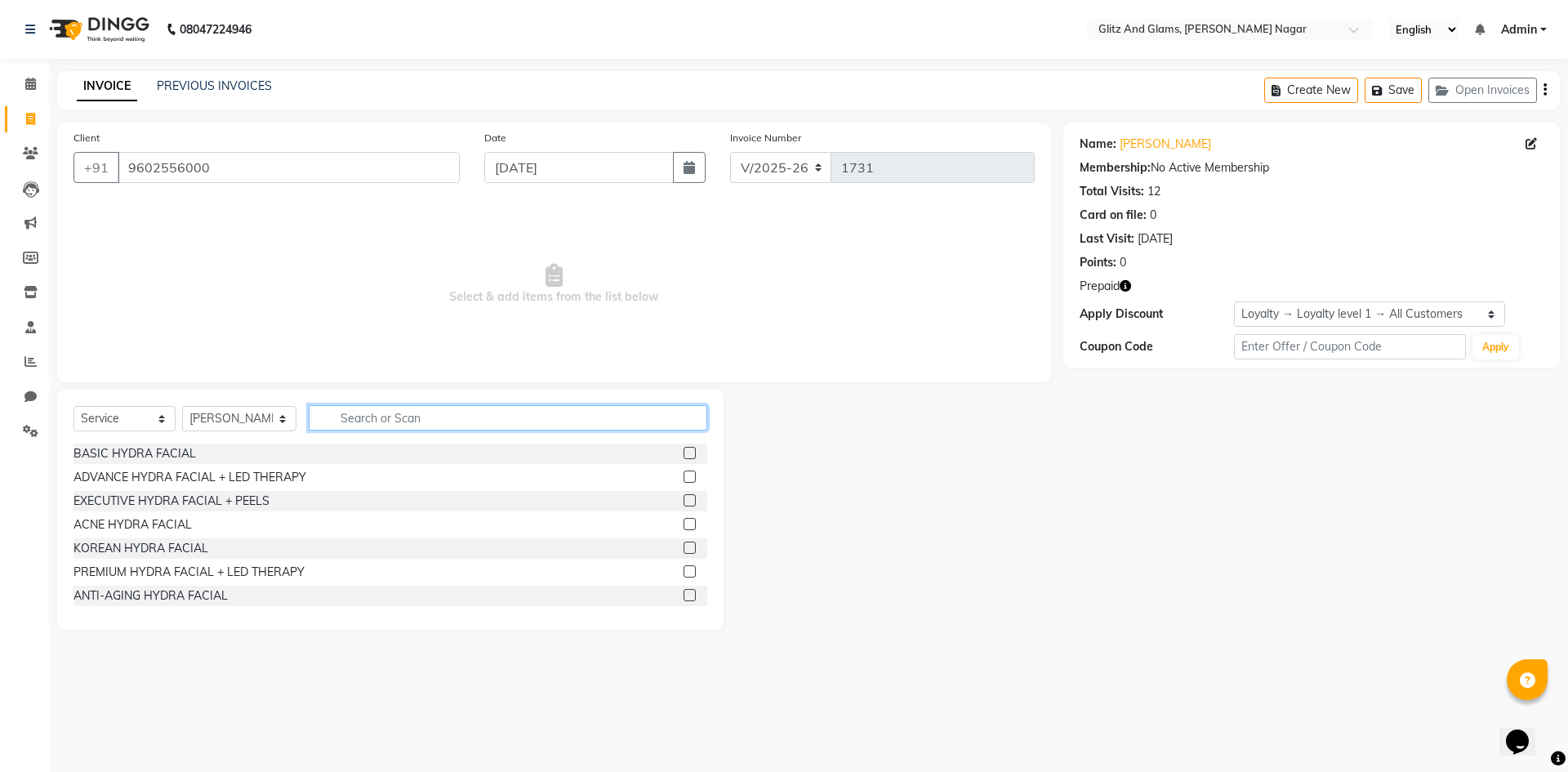
drag, startPoint x: 349, startPoint y: 418, endPoint x: 342, endPoint y: 434, distance: 17.5
click at [349, 425] on input "text" at bounding box center [508, 418] width 399 height 25
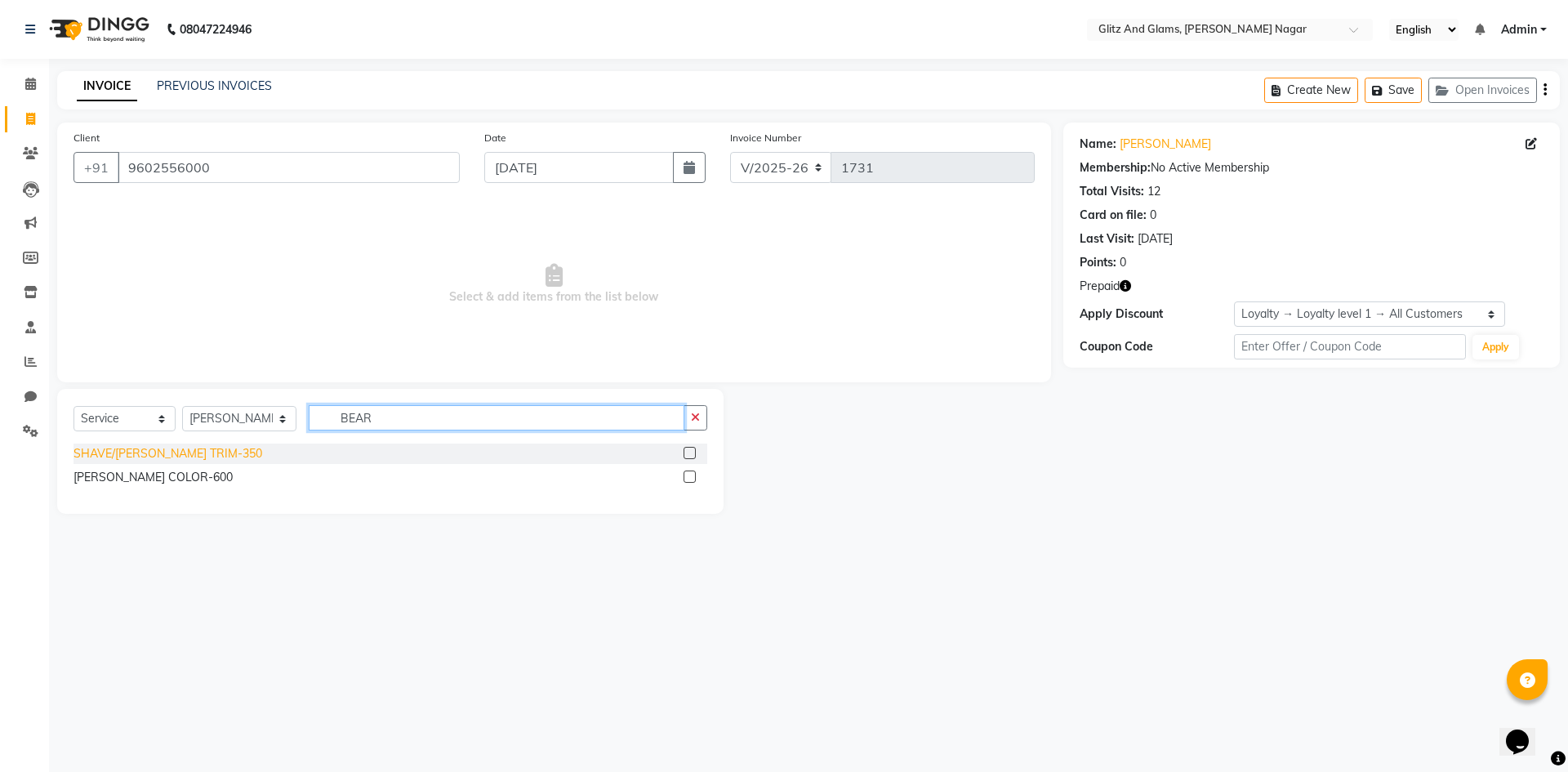
type input "BEAR"
click at [152, 456] on div "SHAVE/[PERSON_NAME] TRIM-350" at bounding box center [168, 453] width 188 height 17
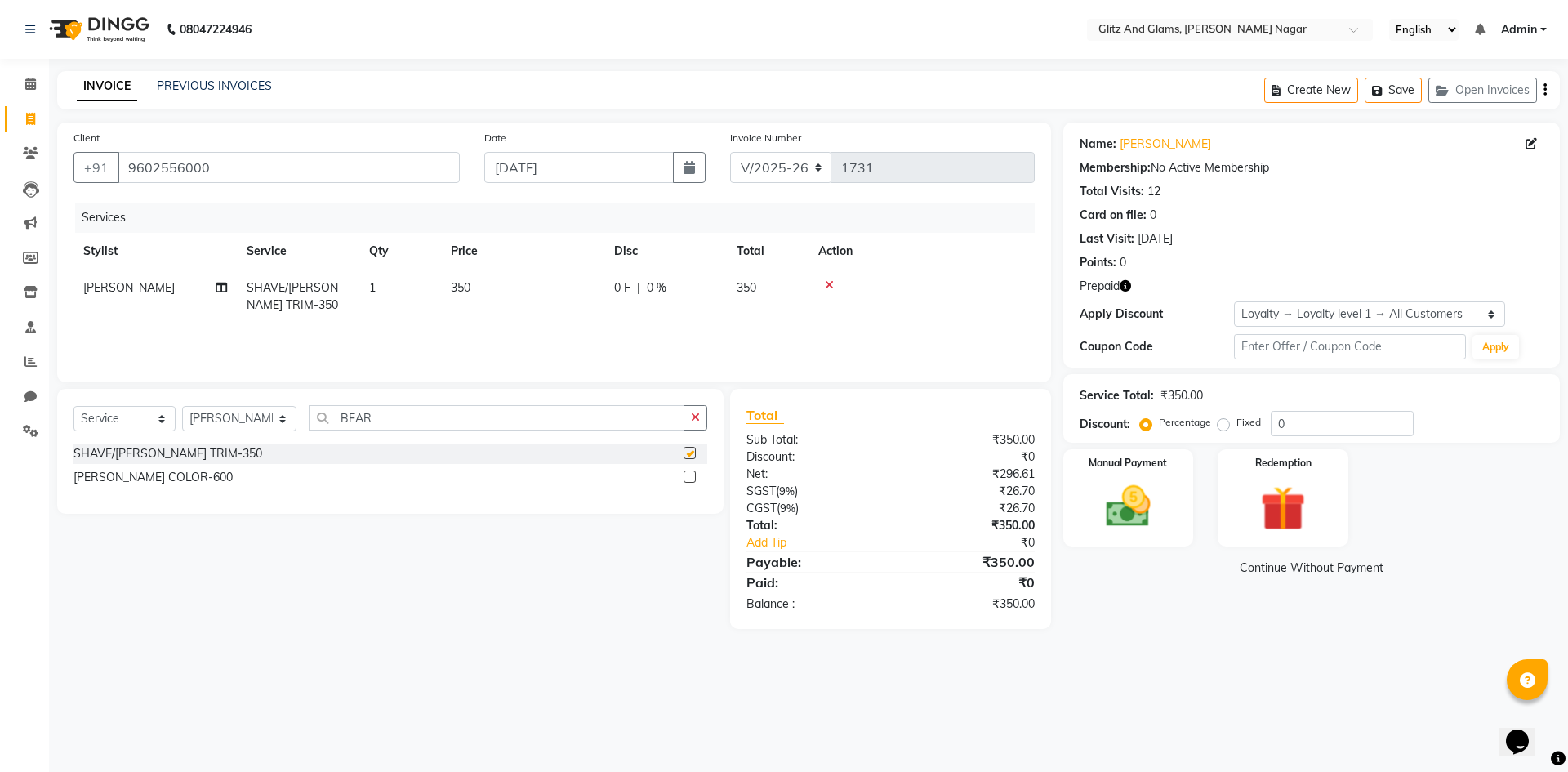
checkbox input "false"
click at [1262, 491] on img at bounding box center [1283, 508] width 76 height 58
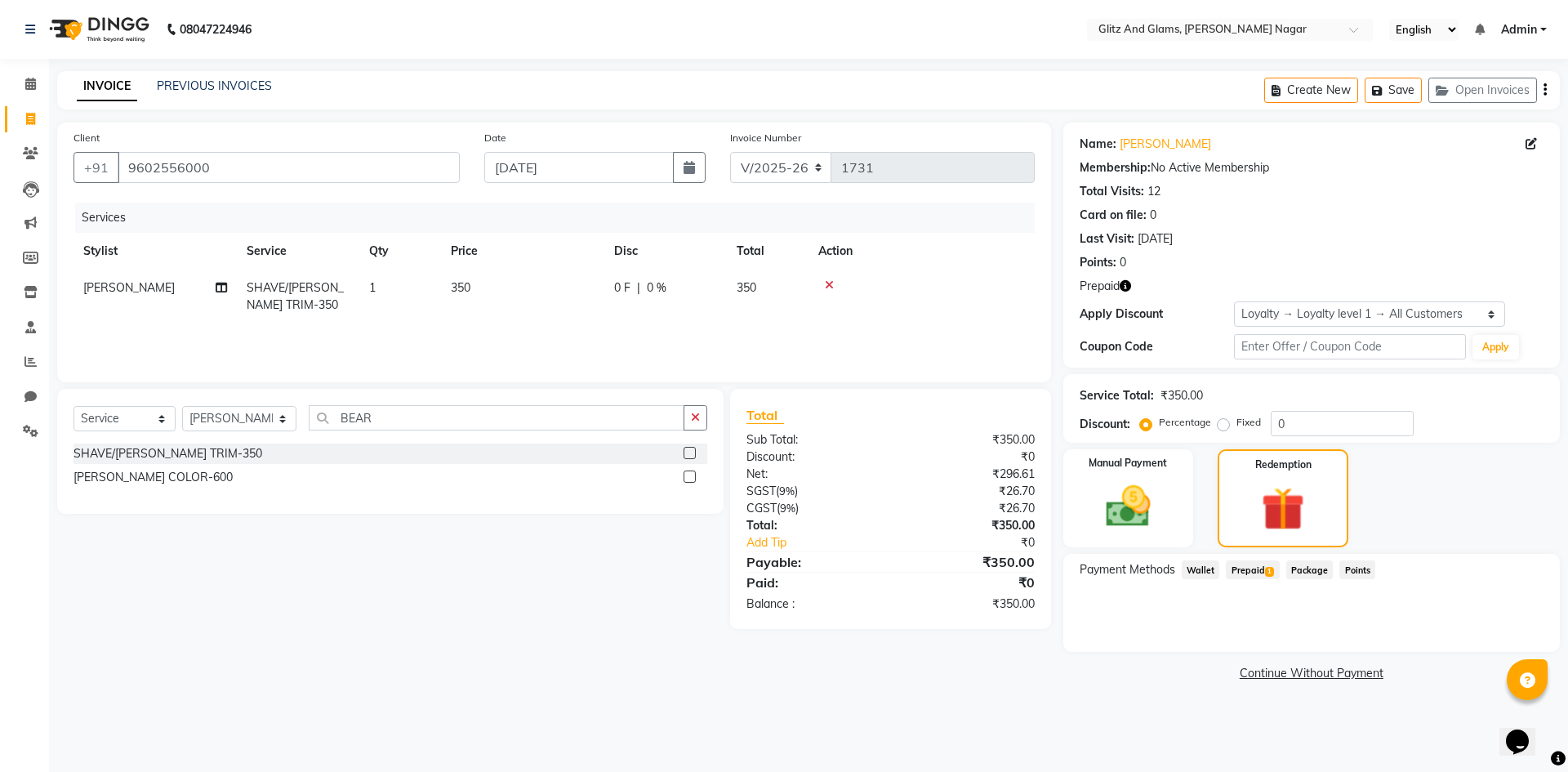
click at [1263, 574] on span "Prepaid 1" at bounding box center [1252, 569] width 53 height 19
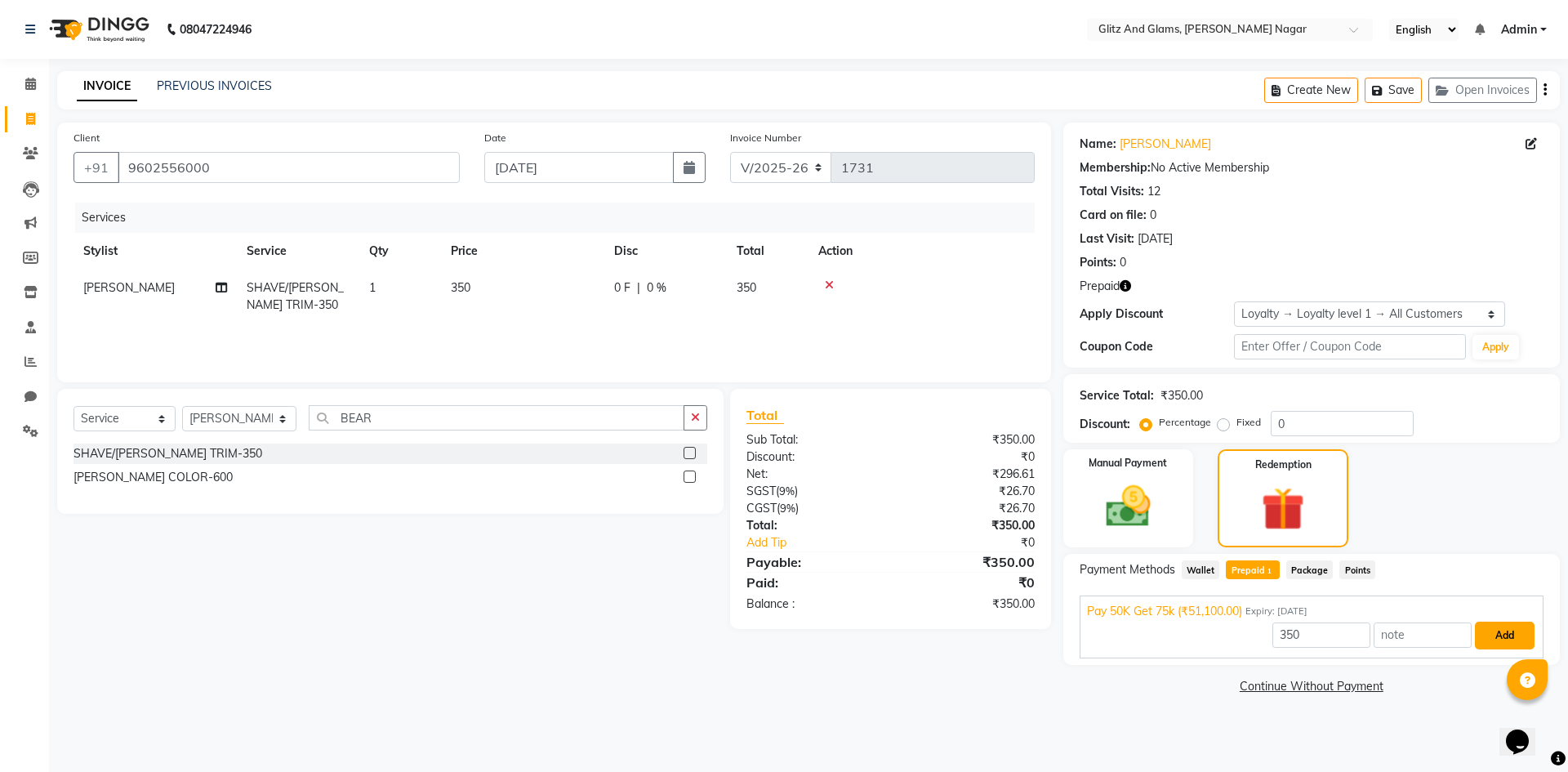
click at [1493, 633] on button "Add" at bounding box center [1505, 635] width 60 height 28
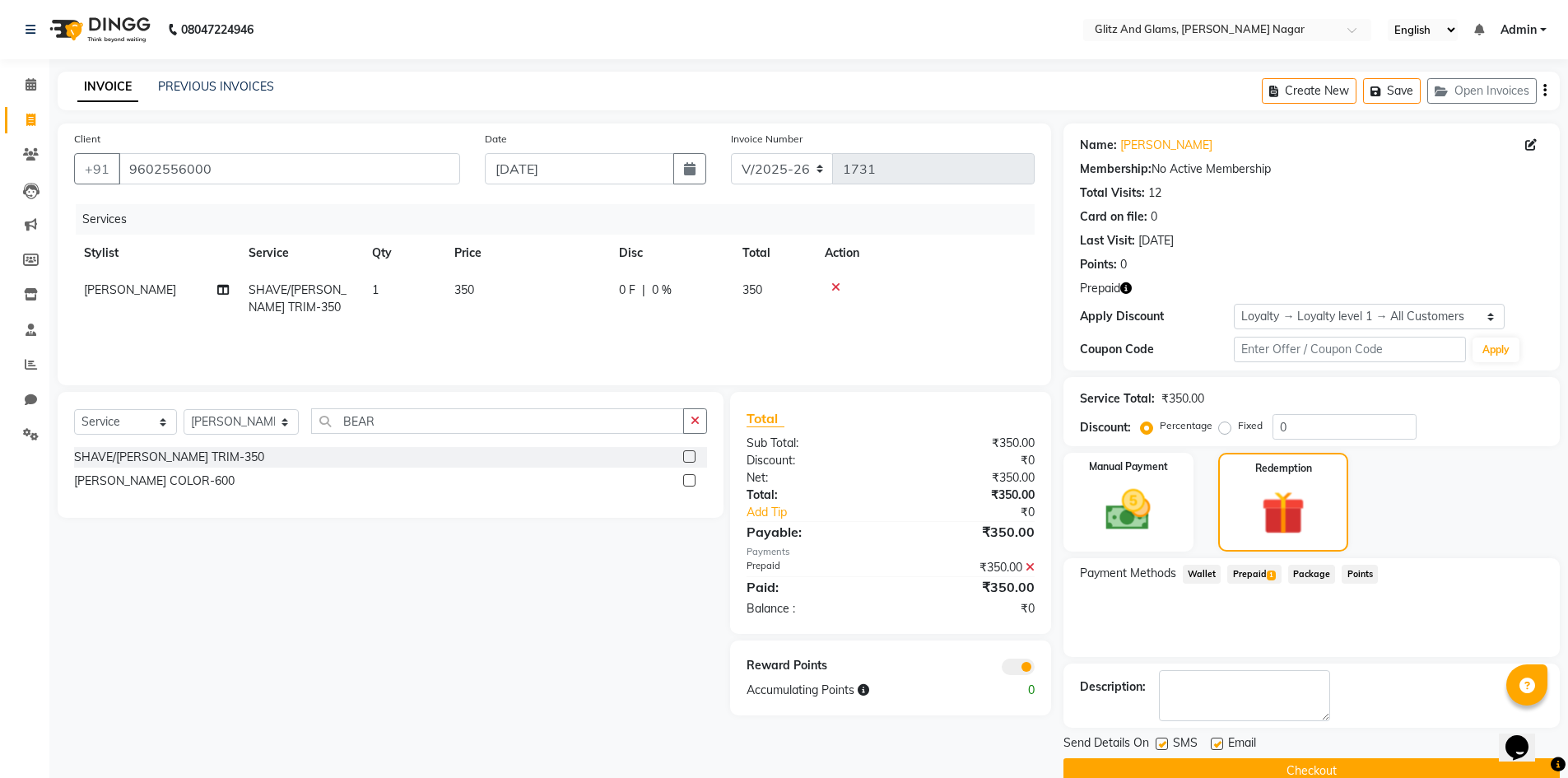
click at [1250, 773] on button "Checkout" at bounding box center [1312, 771] width 497 height 26
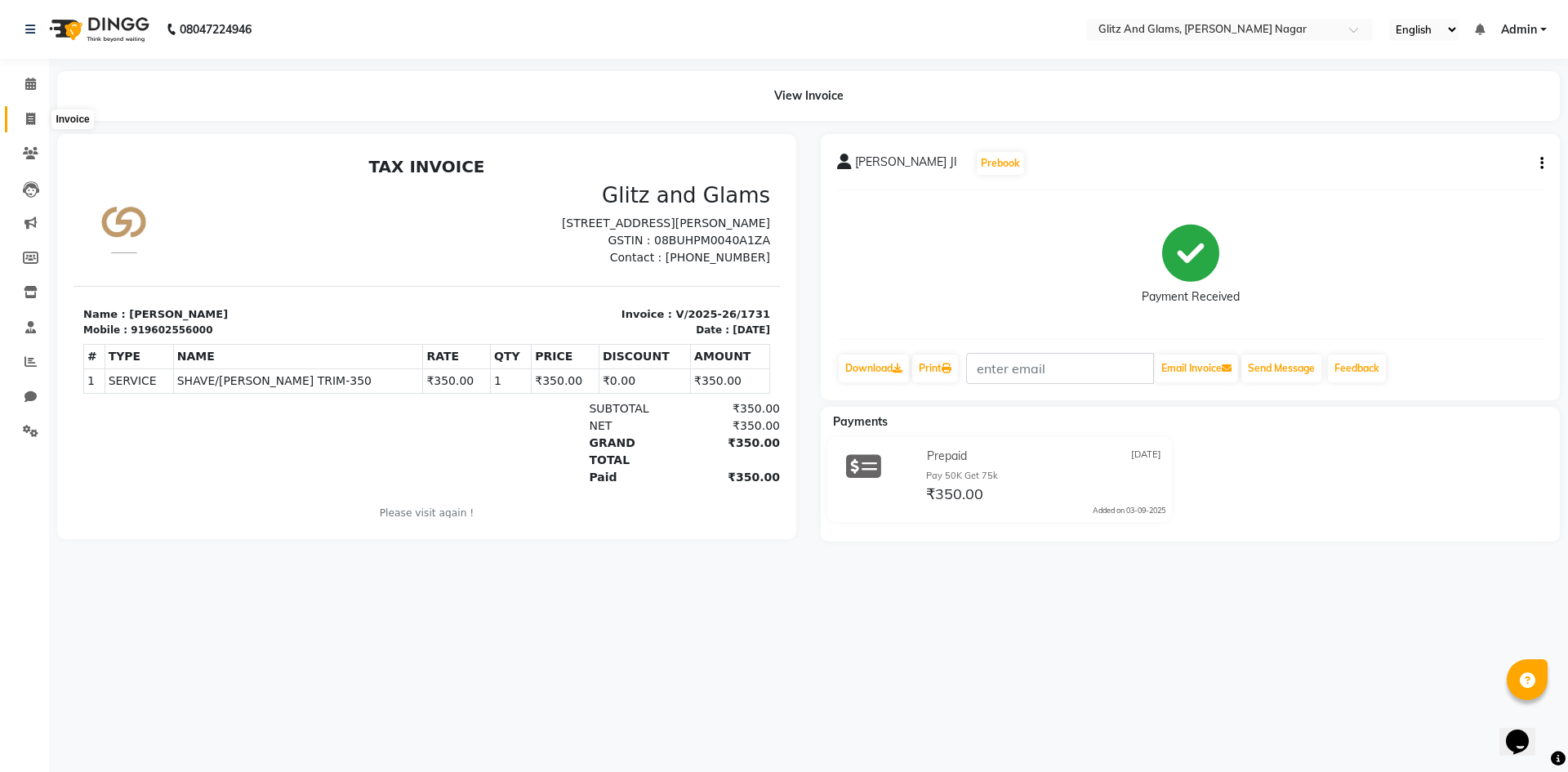
click at [34, 114] on icon at bounding box center [31, 119] width 9 height 13
select select "service"
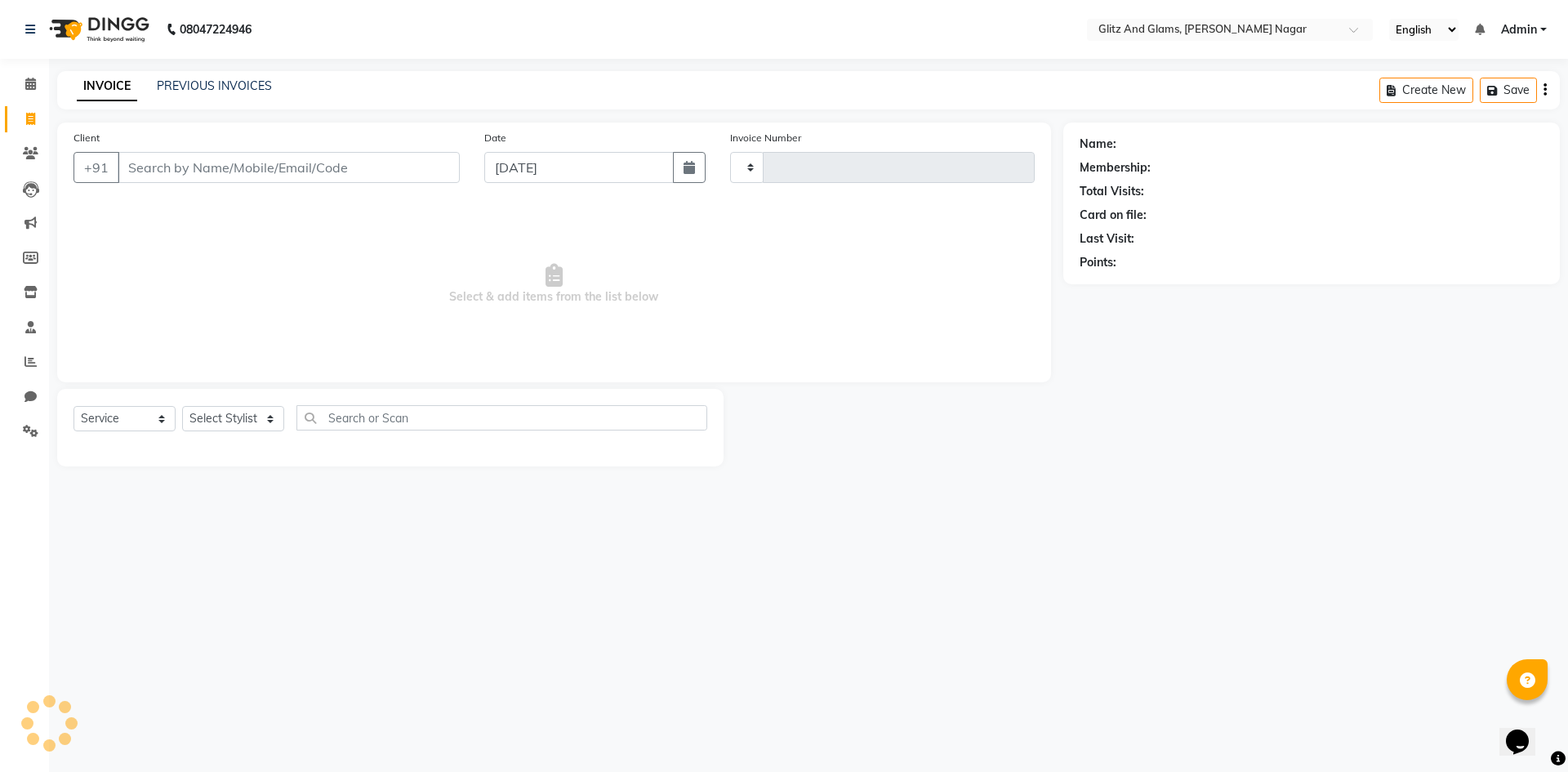
type input "1732"
select select "8316"
click at [199, 173] on input "Client" at bounding box center [289, 168] width 342 height 31
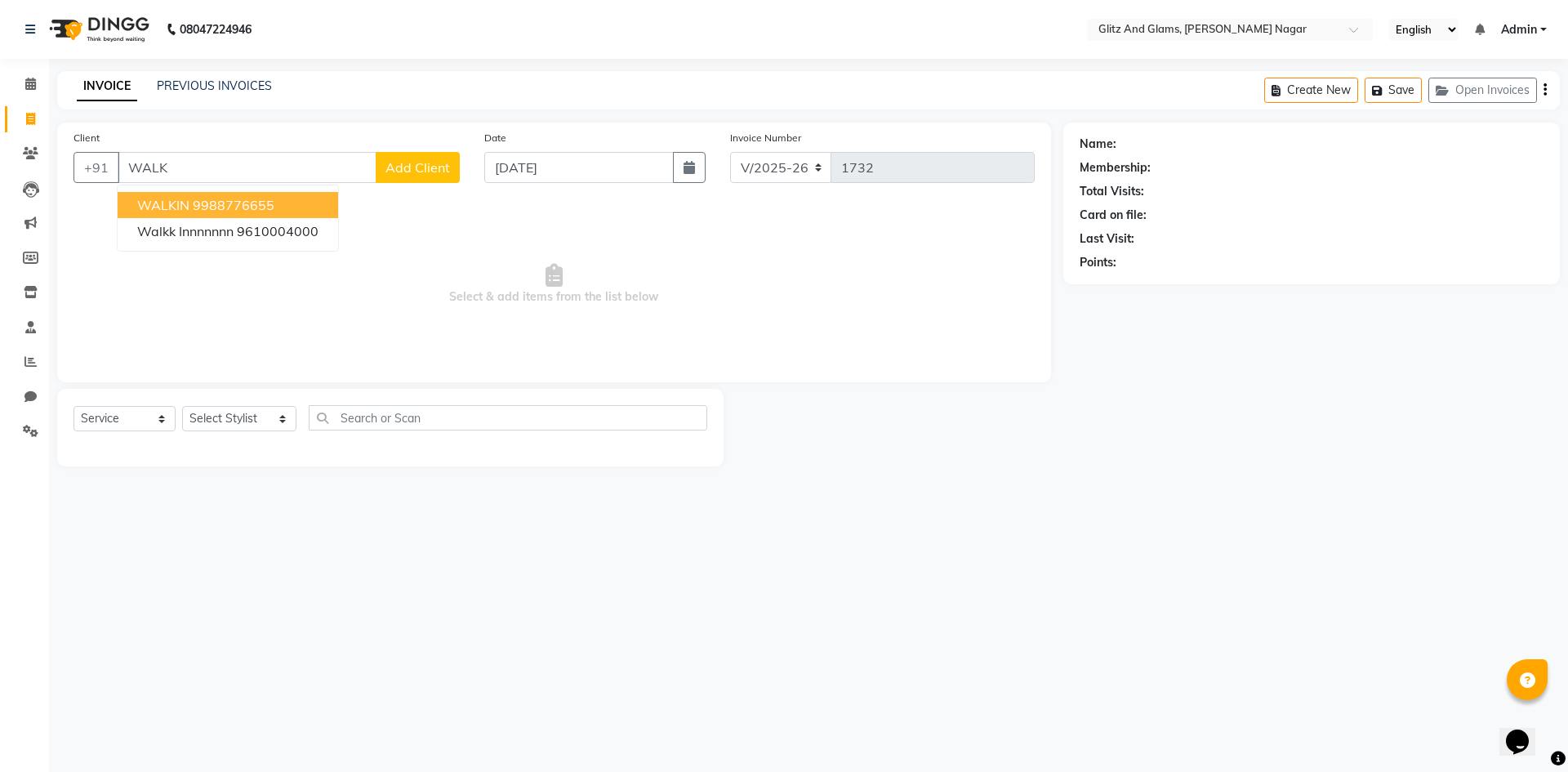
click at [200, 214] on button "WALKIN 9988776655" at bounding box center [227, 205] width 220 height 26
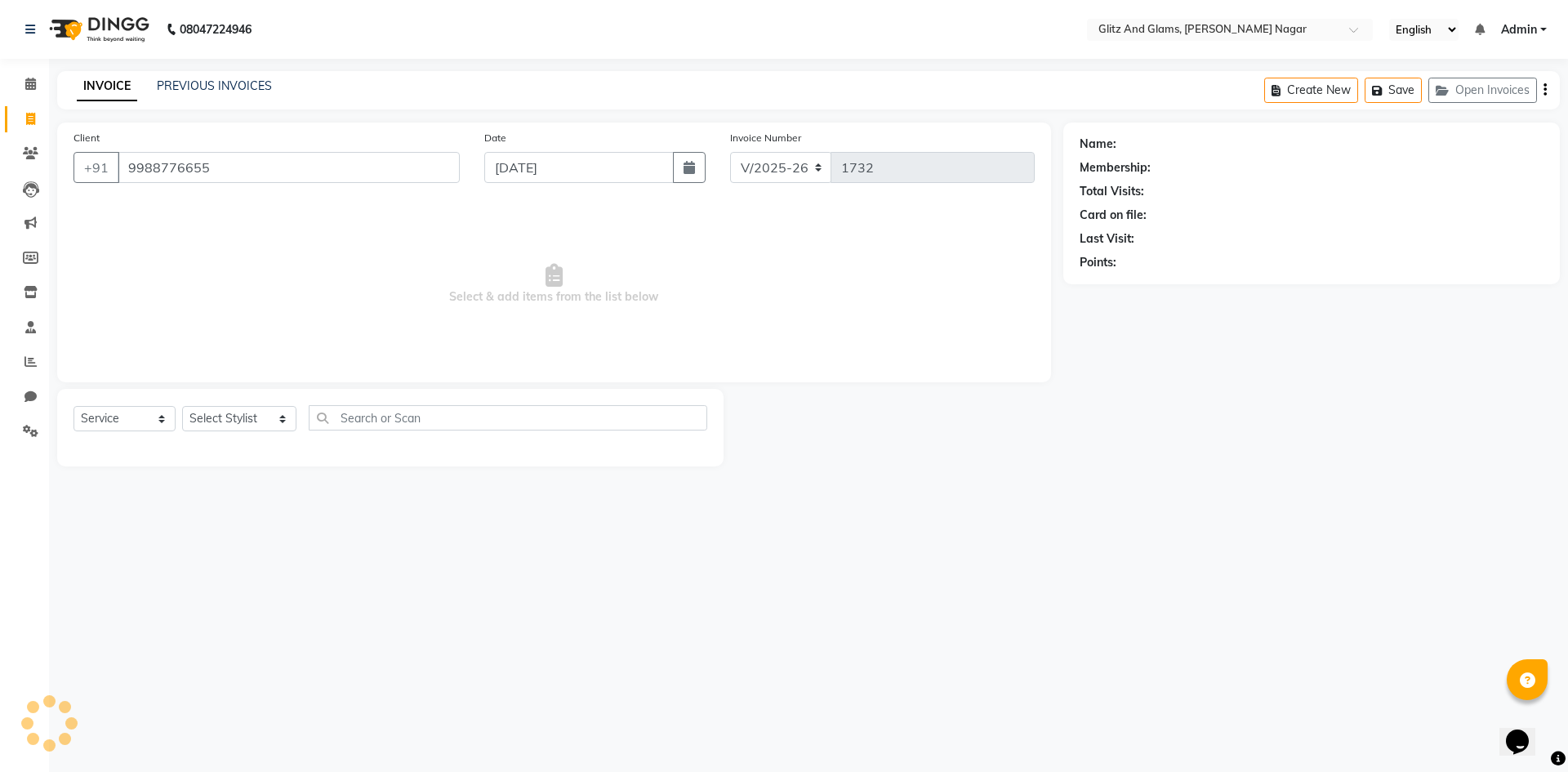
type input "9988776655"
select select "1: Object"
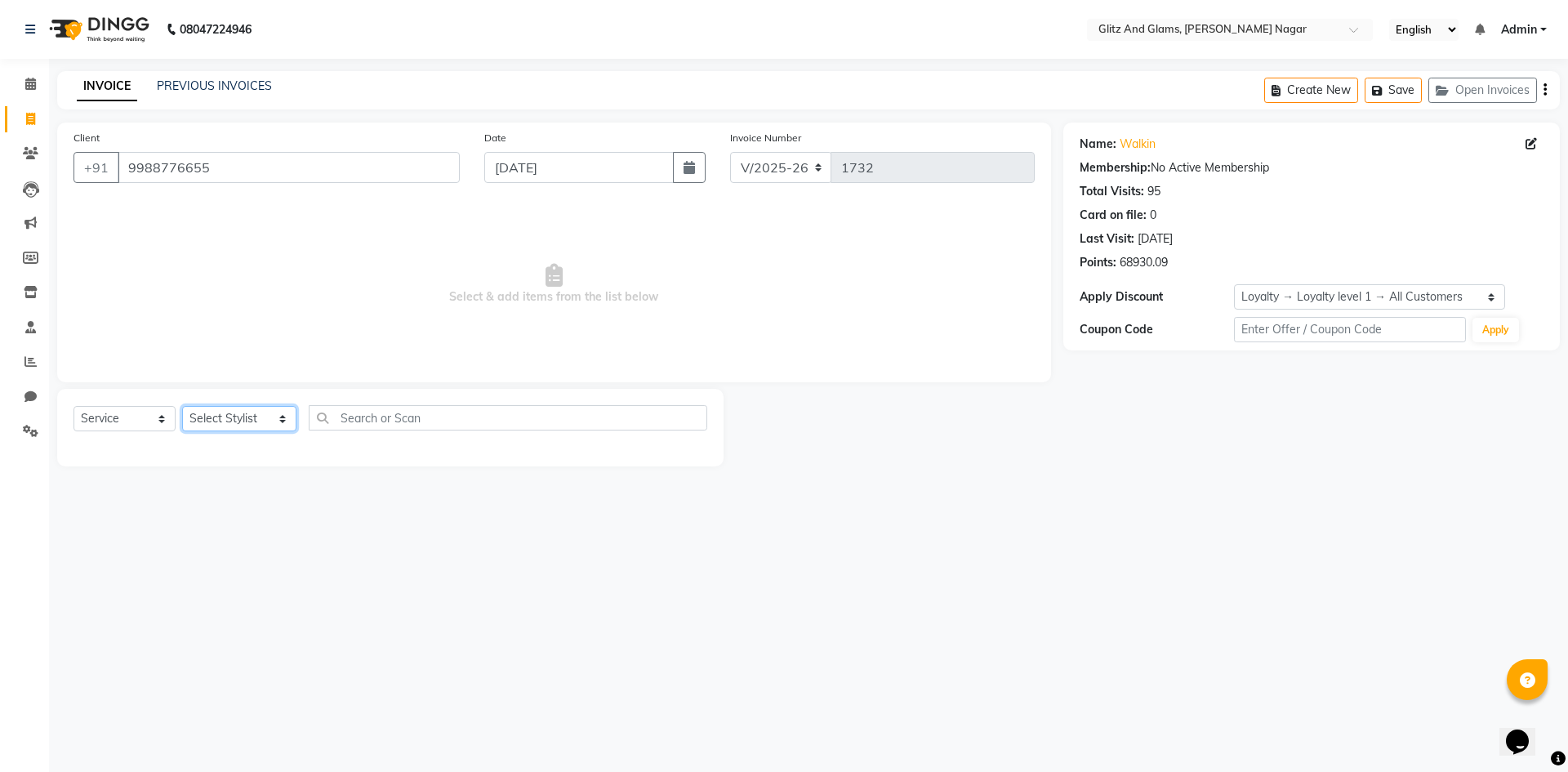
click at [244, 418] on select "Select Stylist [PERSON_NAME] [PERSON_NAME] ANKIT ASHOK ATO [PERSON_NAME] CHETAN…" at bounding box center [239, 419] width 114 height 25
select select "80531"
click at [182, 406] on select "Select Stylist [PERSON_NAME] [PERSON_NAME] ANKIT ASHOK ATO [PERSON_NAME] CHETAN…" at bounding box center [239, 419] width 114 height 25
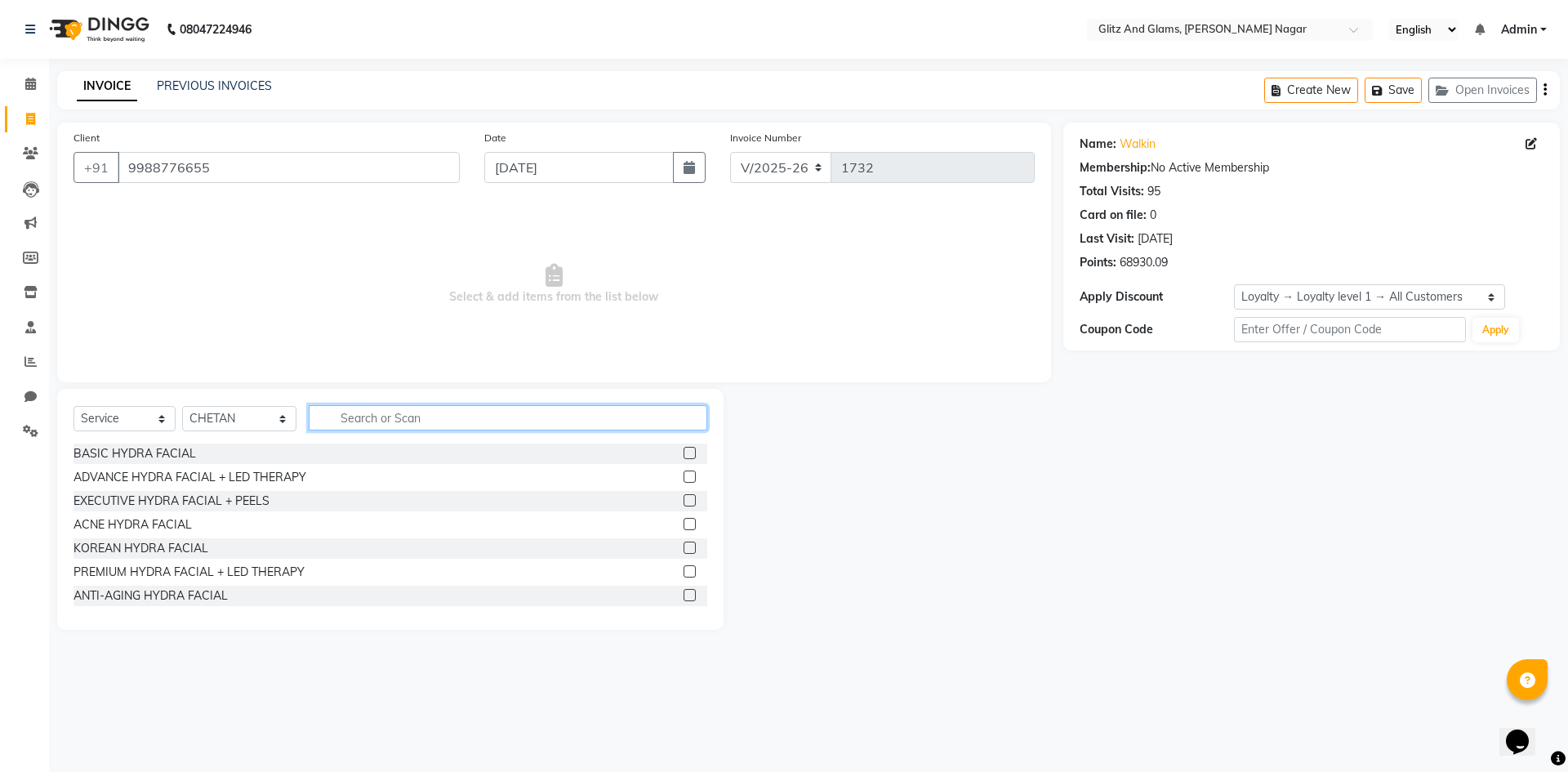
click at [386, 416] on input "text" at bounding box center [508, 418] width 399 height 25
type input "HE"
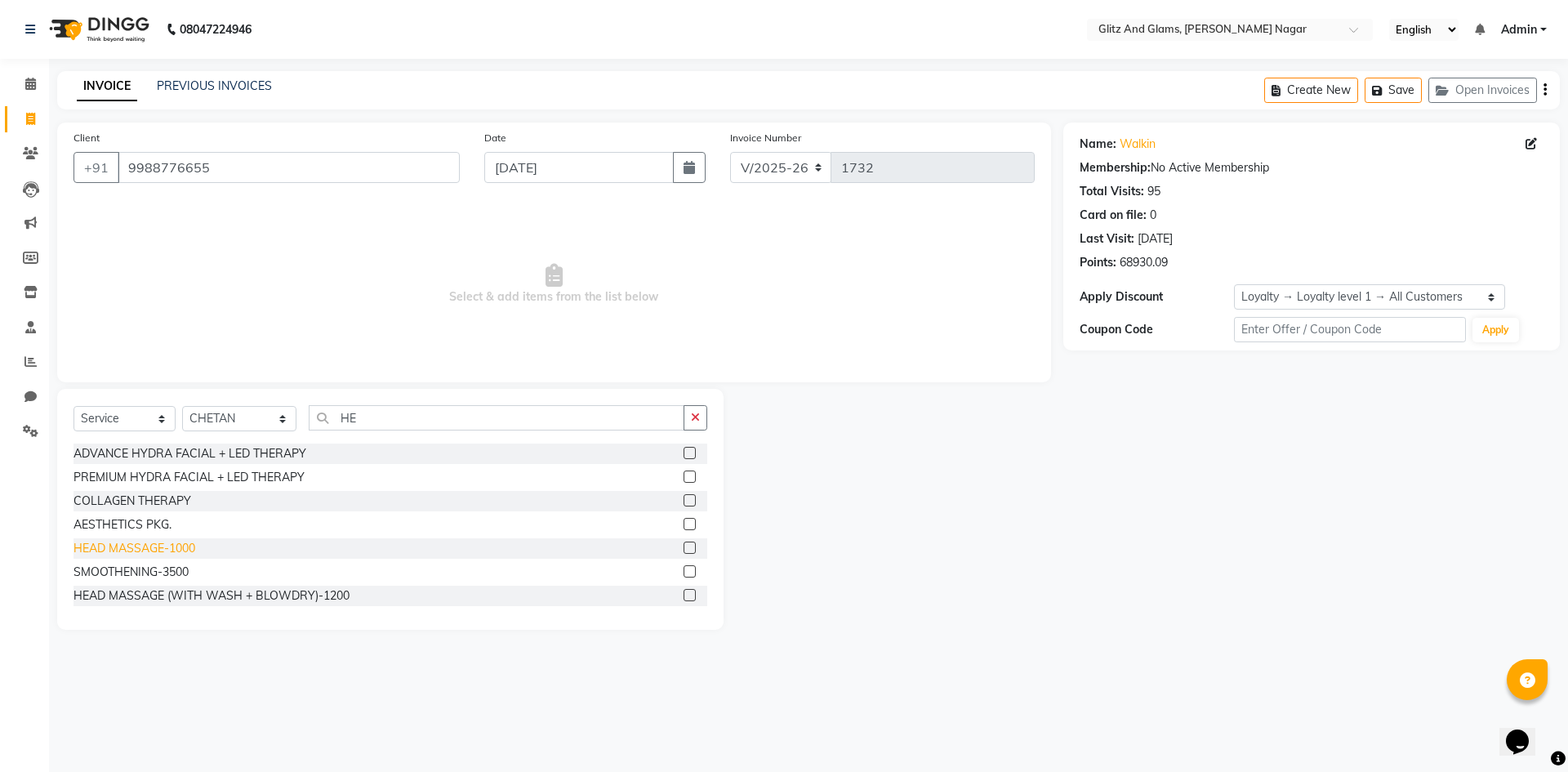
click at [138, 544] on div "HEAD MASSAGE-1000" at bounding box center [134, 548] width 121 height 17
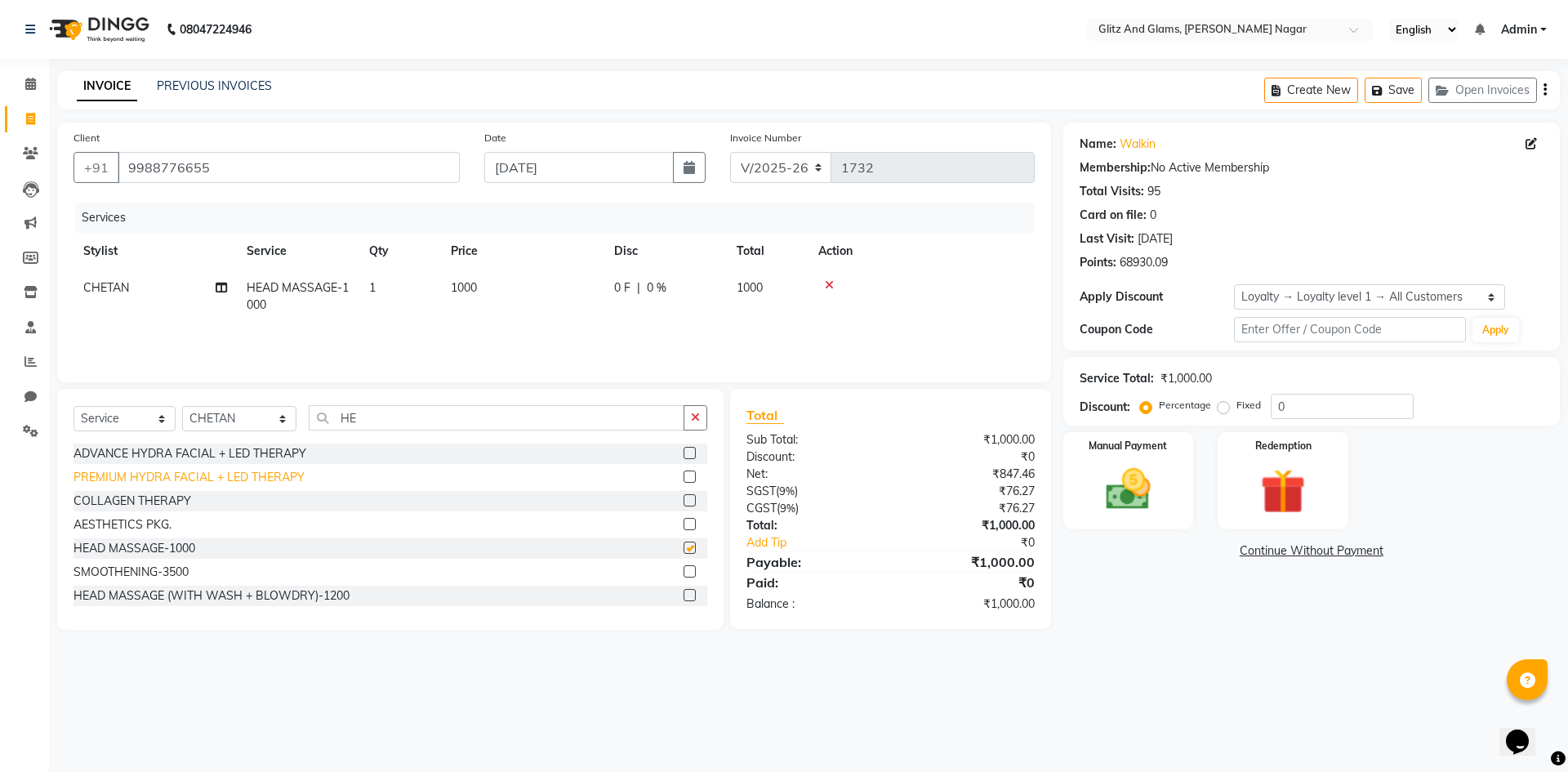
checkbox input "false"
drag, startPoint x: 243, startPoint y: 413, endPoint x: 256, endPoint y: 428, distance: 19.8
click at [249, 426] on select "Select Stylist [PERSON_NAME] [PERSON_NAME] ANKIT ASHOK ATO [PERSON_NAME] CHETAN…" at bounding box center [239, 419] width 114 height 25
select select "80544"
click at [182, 406] on select "Select Stylist [PERSON_NAME] [PERSON_NAME] ANKIT ASHOK ATO [PERSON_NAME] CHETAN…" at bounding box center [239, 419] width 114 height 25
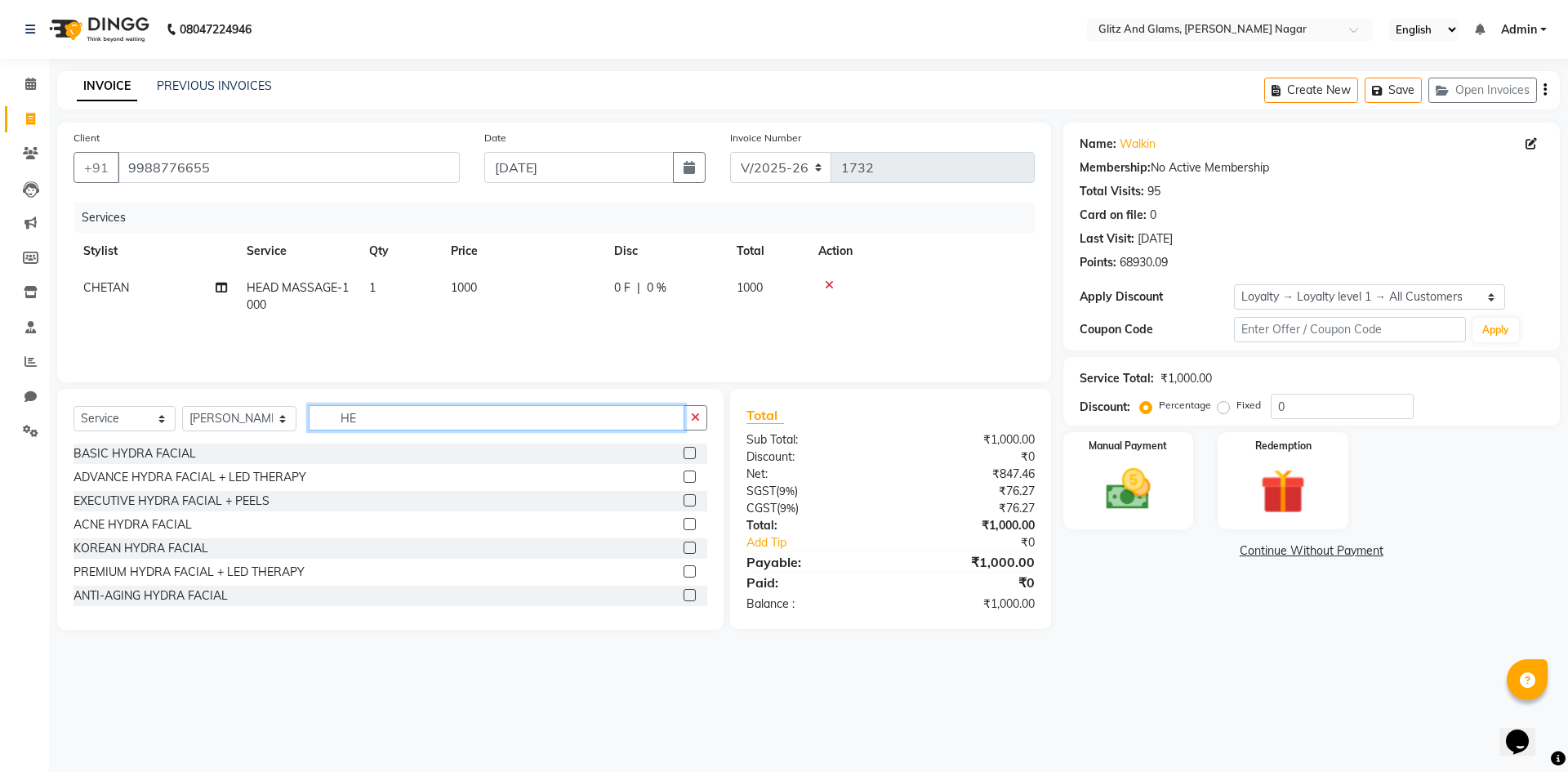
click at [369, 419] on input "HE" at bounding box center [496, 418] width 376 height 25
type input "H"
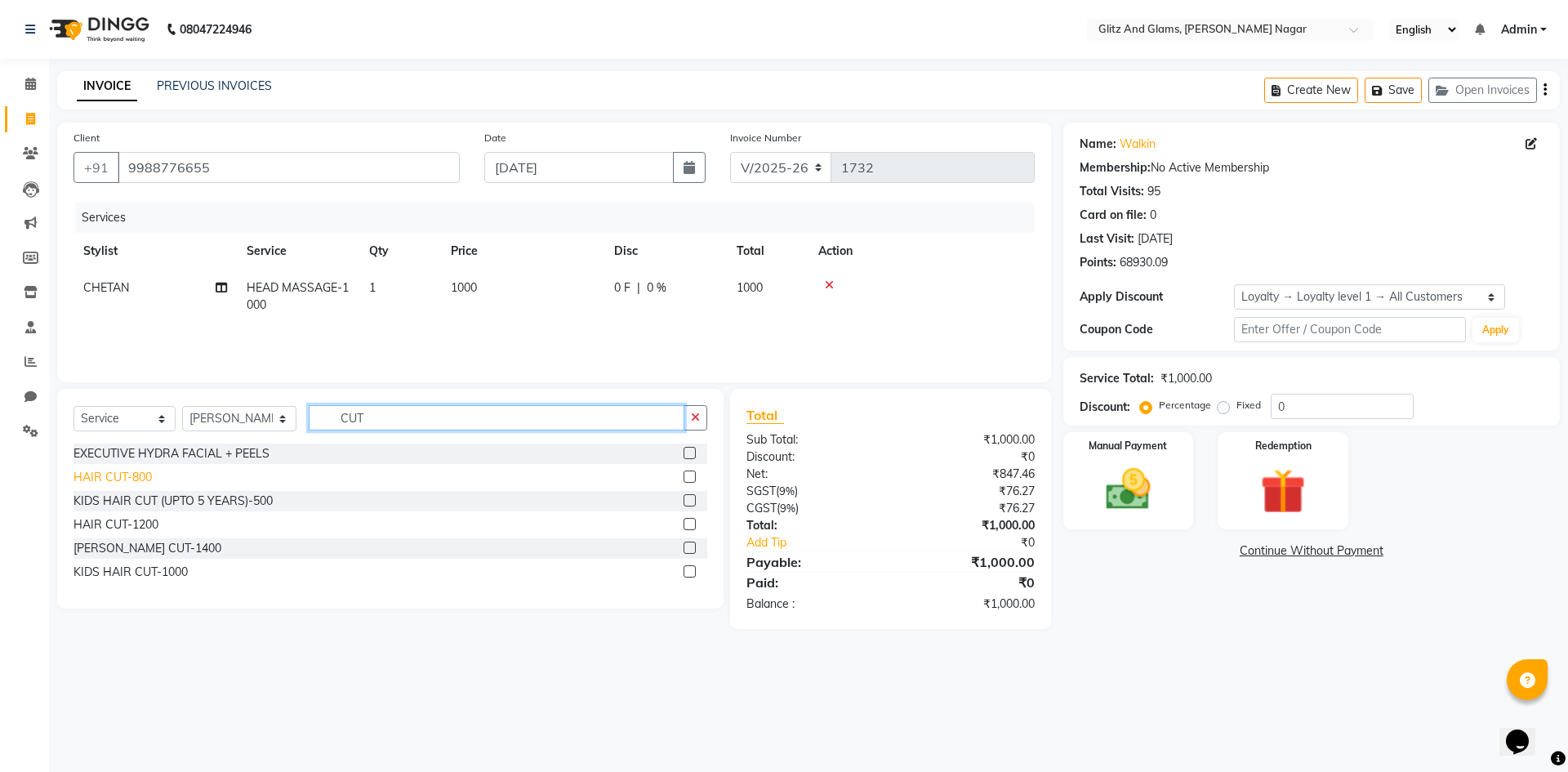
type input "CUT"
click at [123, 479] on div "HAIR CUT-800" at bounding box center [112, 477] width 79 height 17
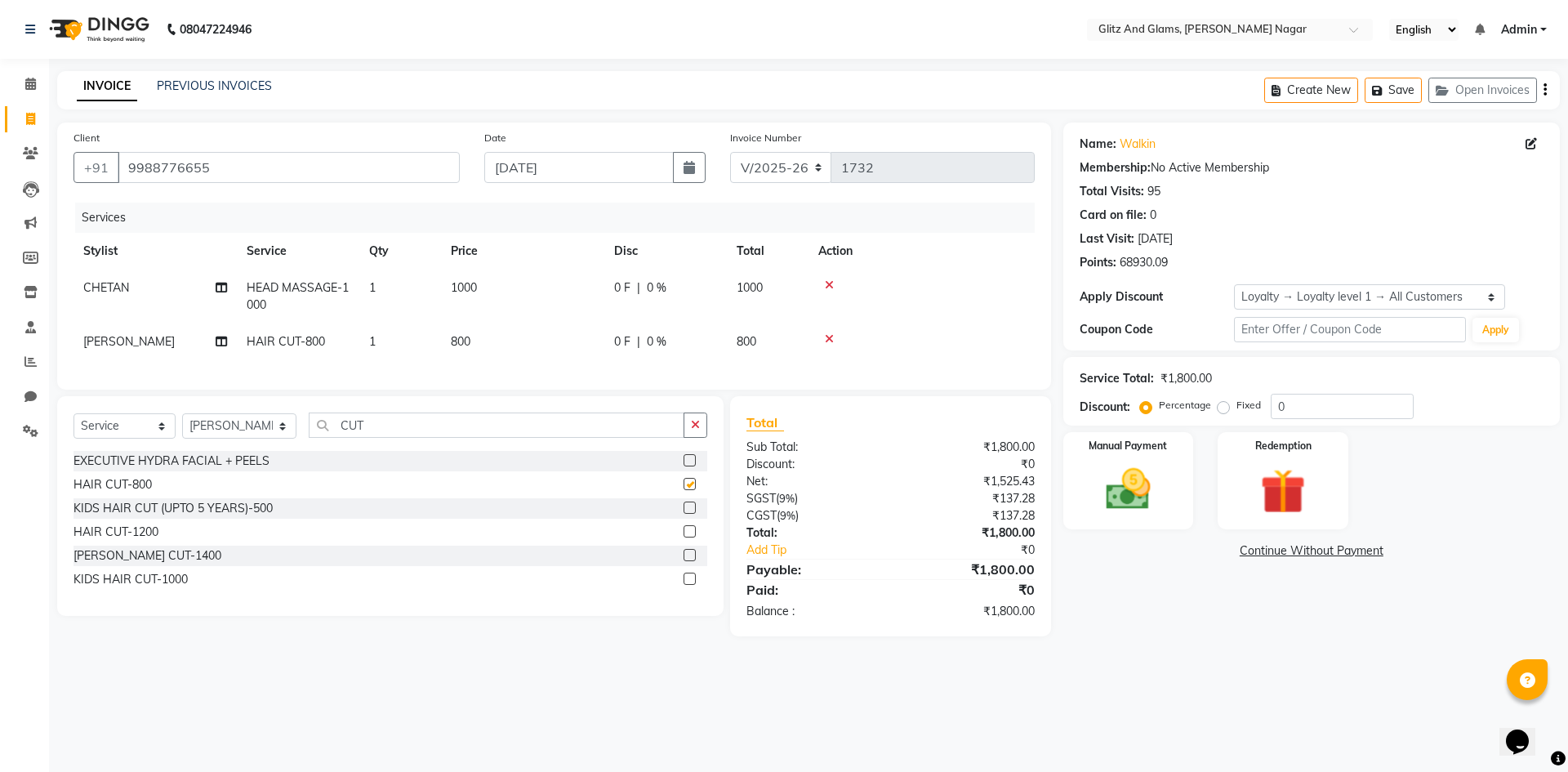
checkbox input "false"
click at [1136, 506] on img at bounding box center [1129, 489] width 76 height 54
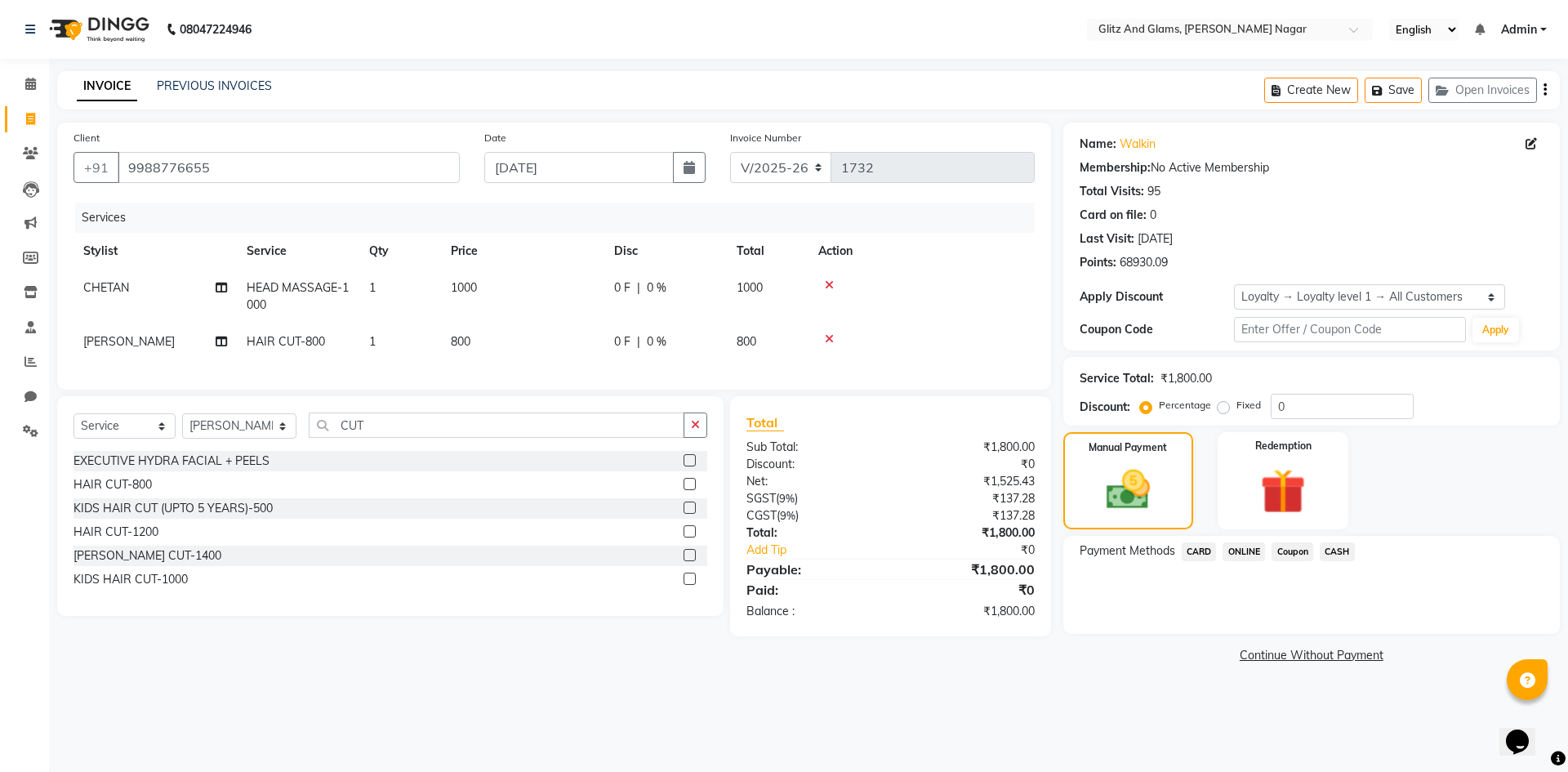
click at [1246, 545] on span "ONLINE" at bounding box center [1244, 552] width 43 height 19
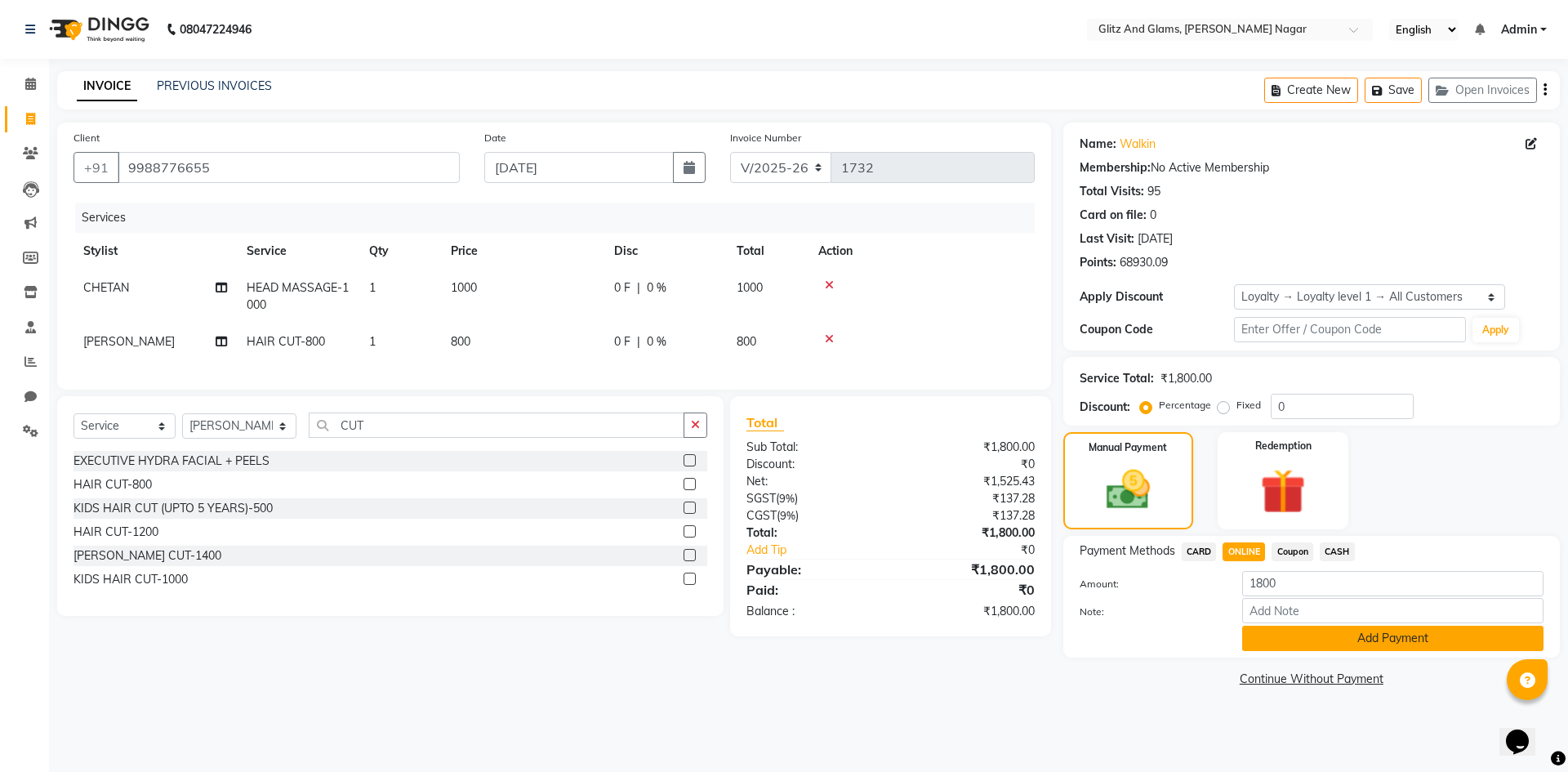
click at [1279, 629] on button "Add Payment" at bounding box center [1392, 639] width 302 height 25
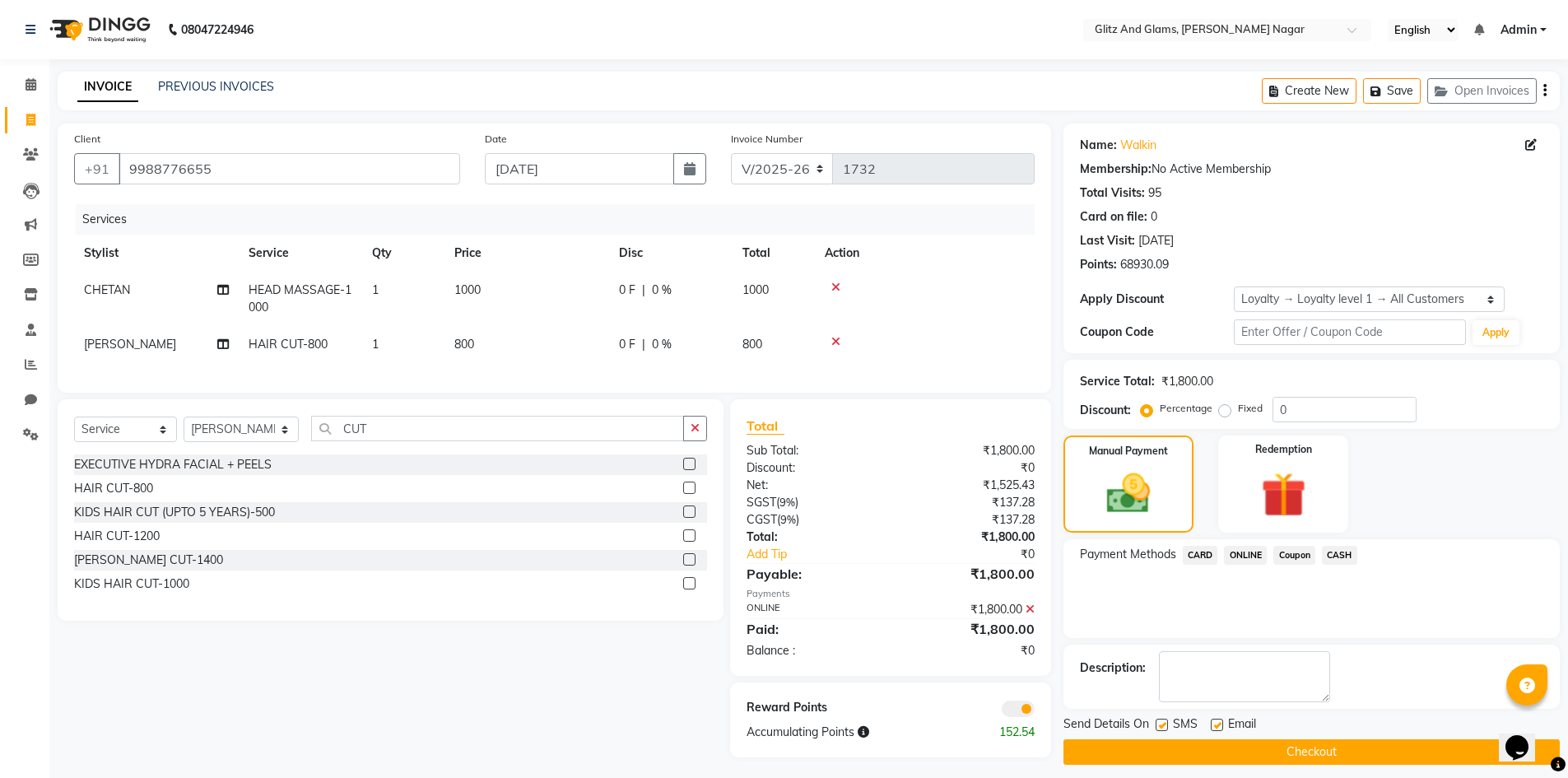
click at [1279, 742] on button "Checkout" at bounding box center [1312, 752] width 497 height 26
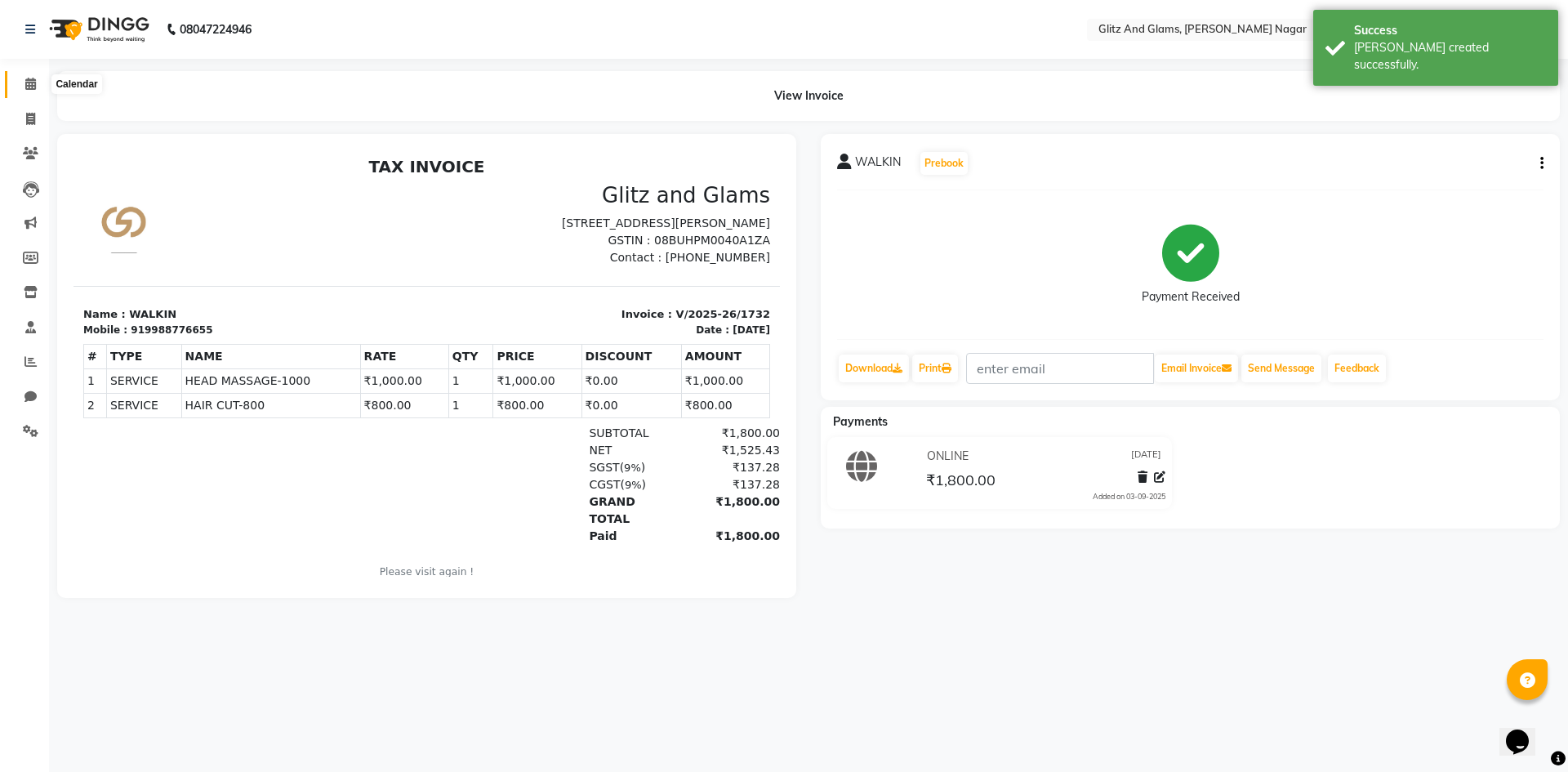
click at [38, 80] on span at bounding box center [31, 84] width 29 height 19
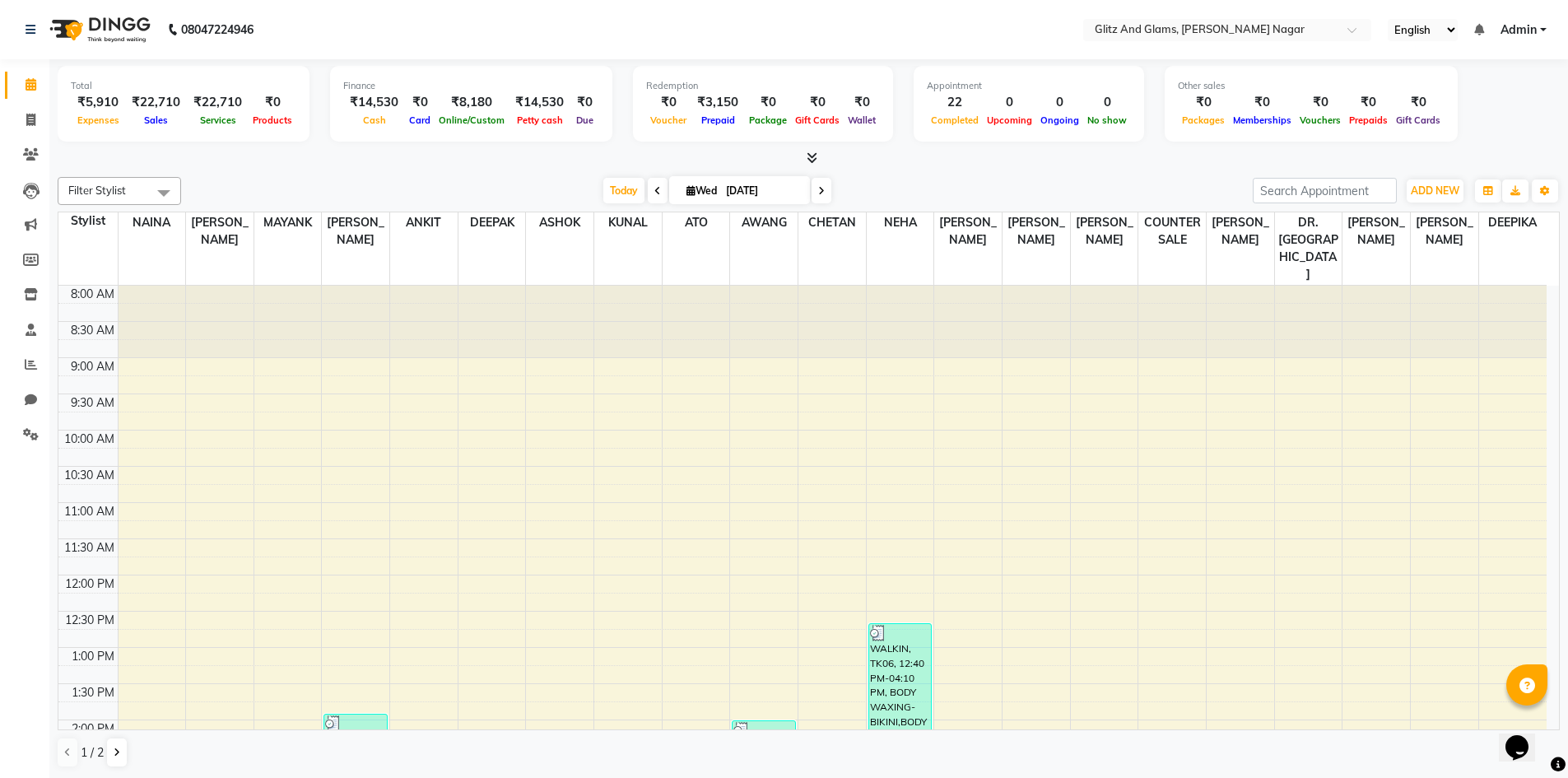
click at [1079, 180] on div "[DATE] [DATE]" at bounding box center [717, 191] width 1056 height 25
click at [34, 363] on icon at bounding box center [31, 364] width 13 height 13
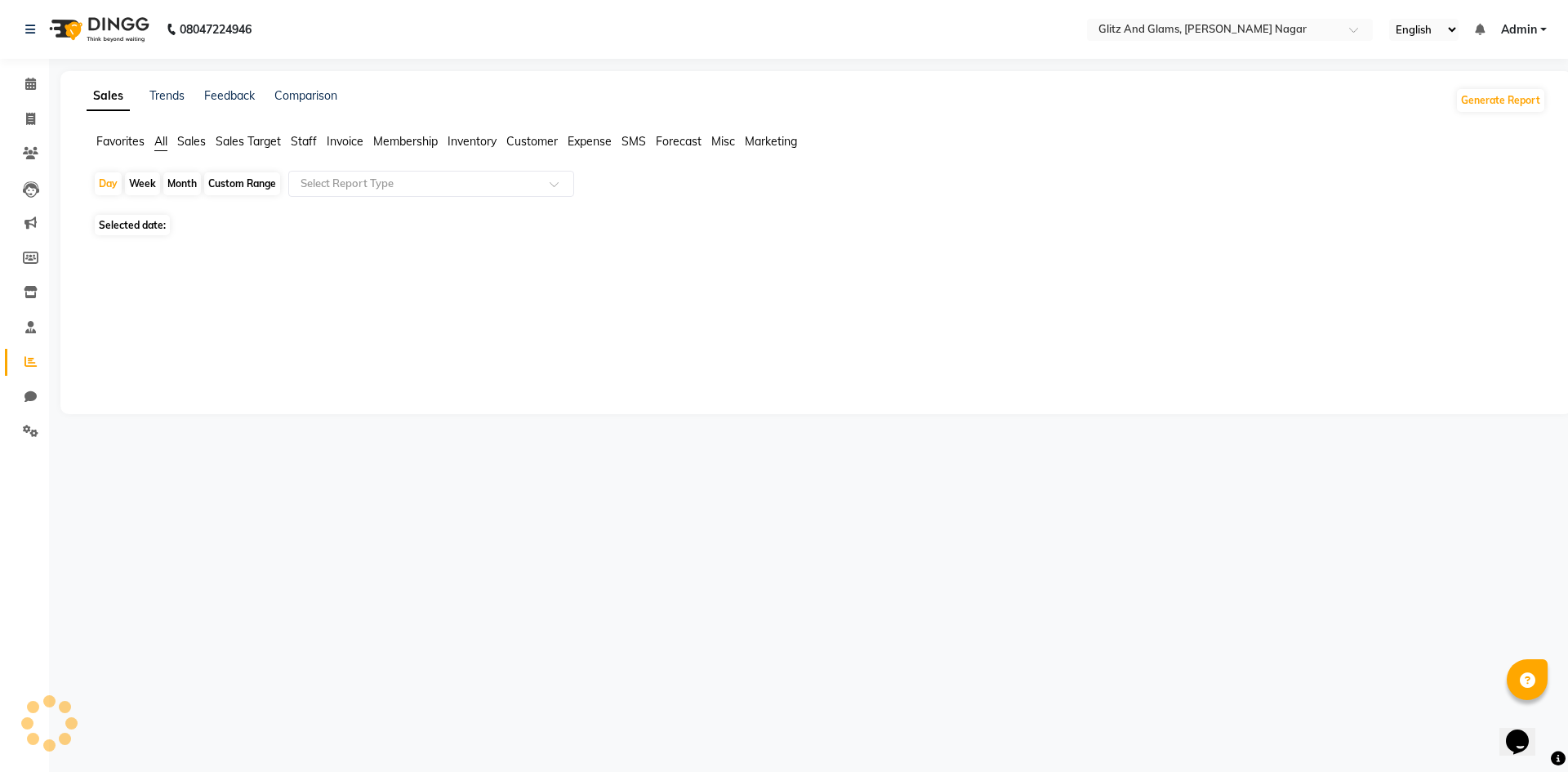
click at [309, 139] on span "Staff" at bounding box center [303, 141] width 26 height 14
click at [263, 189] on div "Custom Range" at bounding box center [242, 183] width 76 height 23
select select "9"
select select "2025"
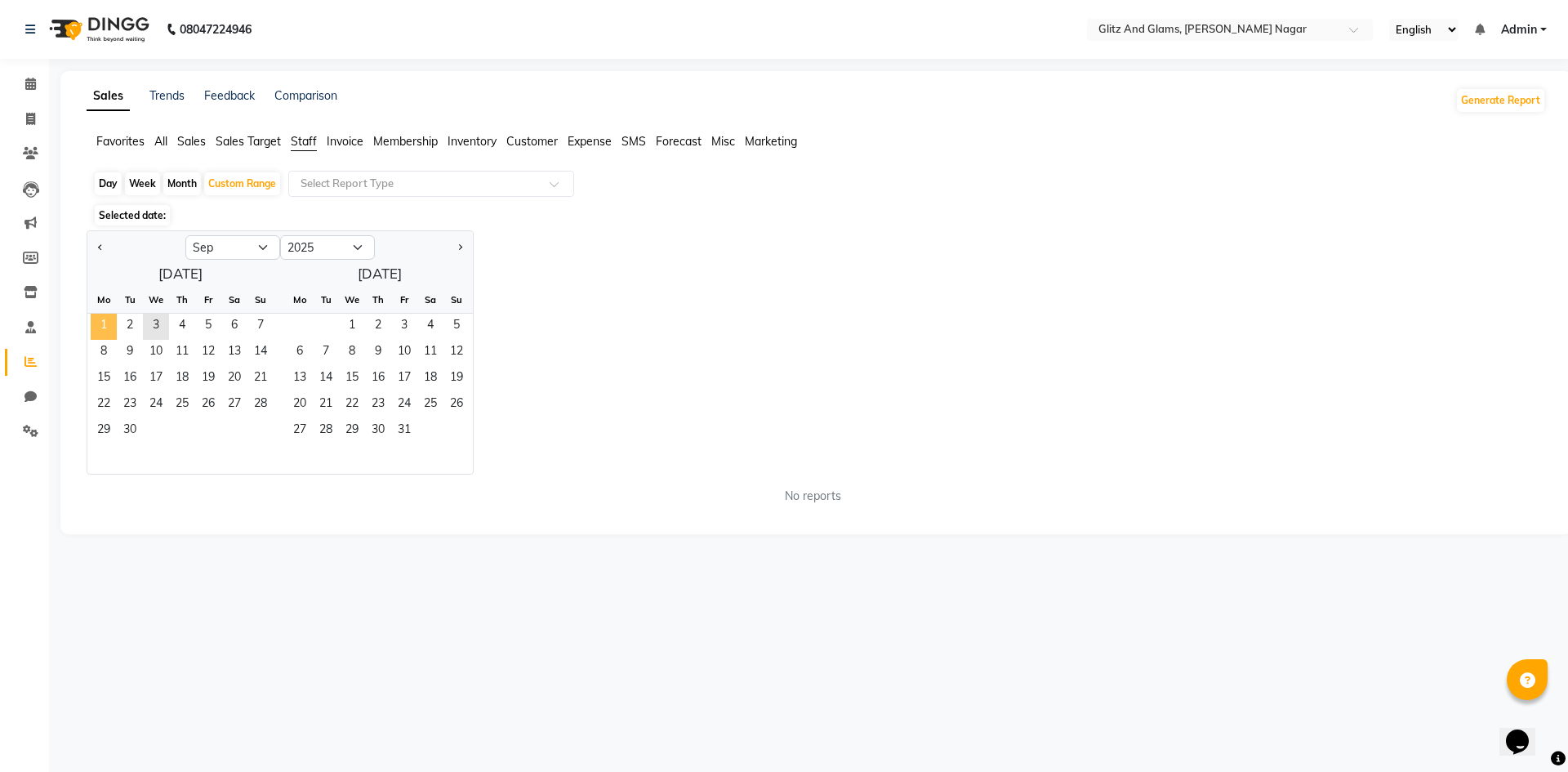
click at [111, 323] on span "1" at bounding box center [103, 326] width 26 height 26
click at [162, 330] on span "3" at bounding box center [156, 326] width 26 height 26
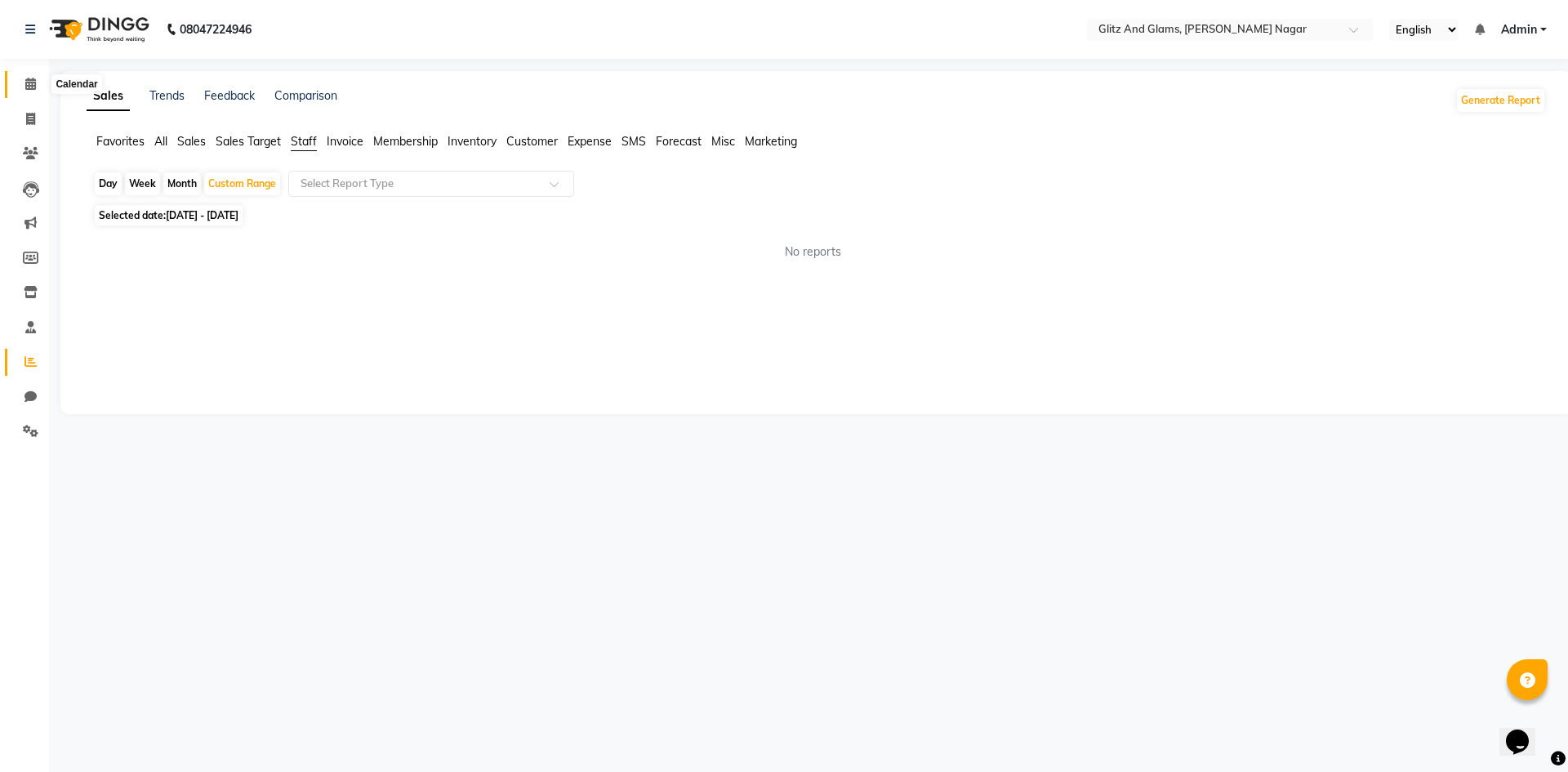
click at [21, 87] on span at bounding box center [31, 84] width 29 height 19
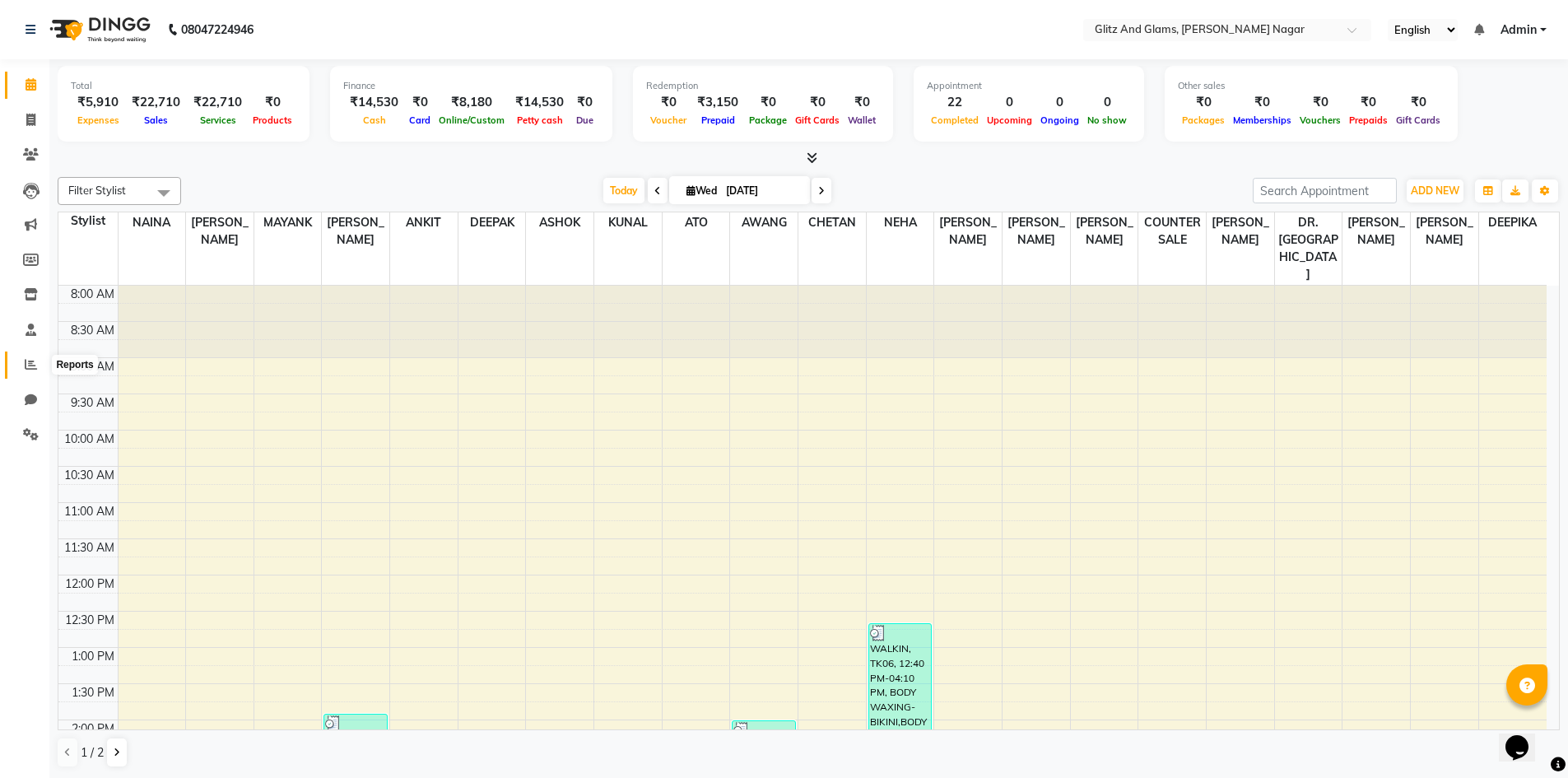
click at [22, 358] on span at bounding box center [31, 364] width 29 height 19
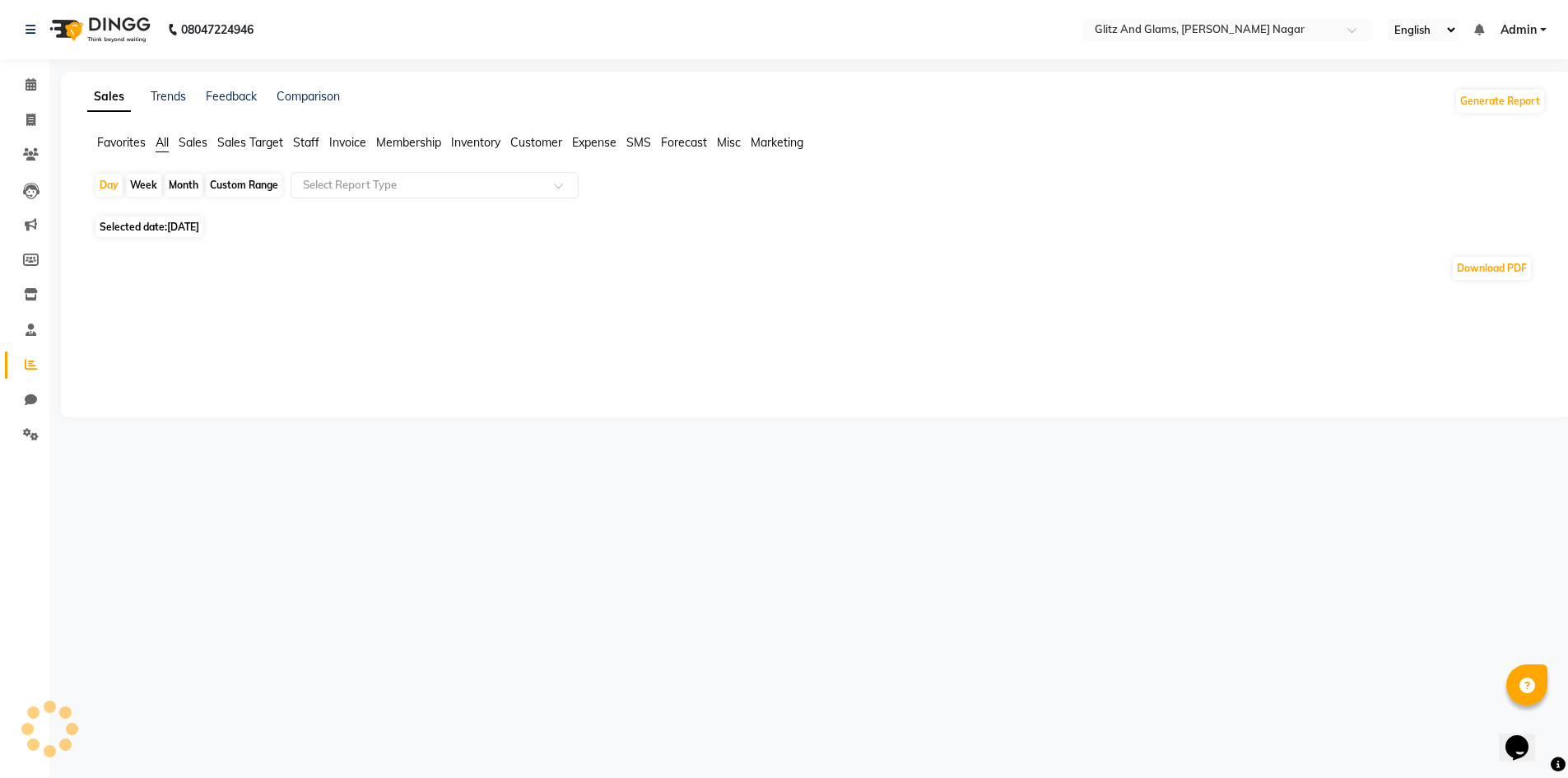
click at [316, 143] on span "Staff" at bounding box center [306, 142] width 26 height 15
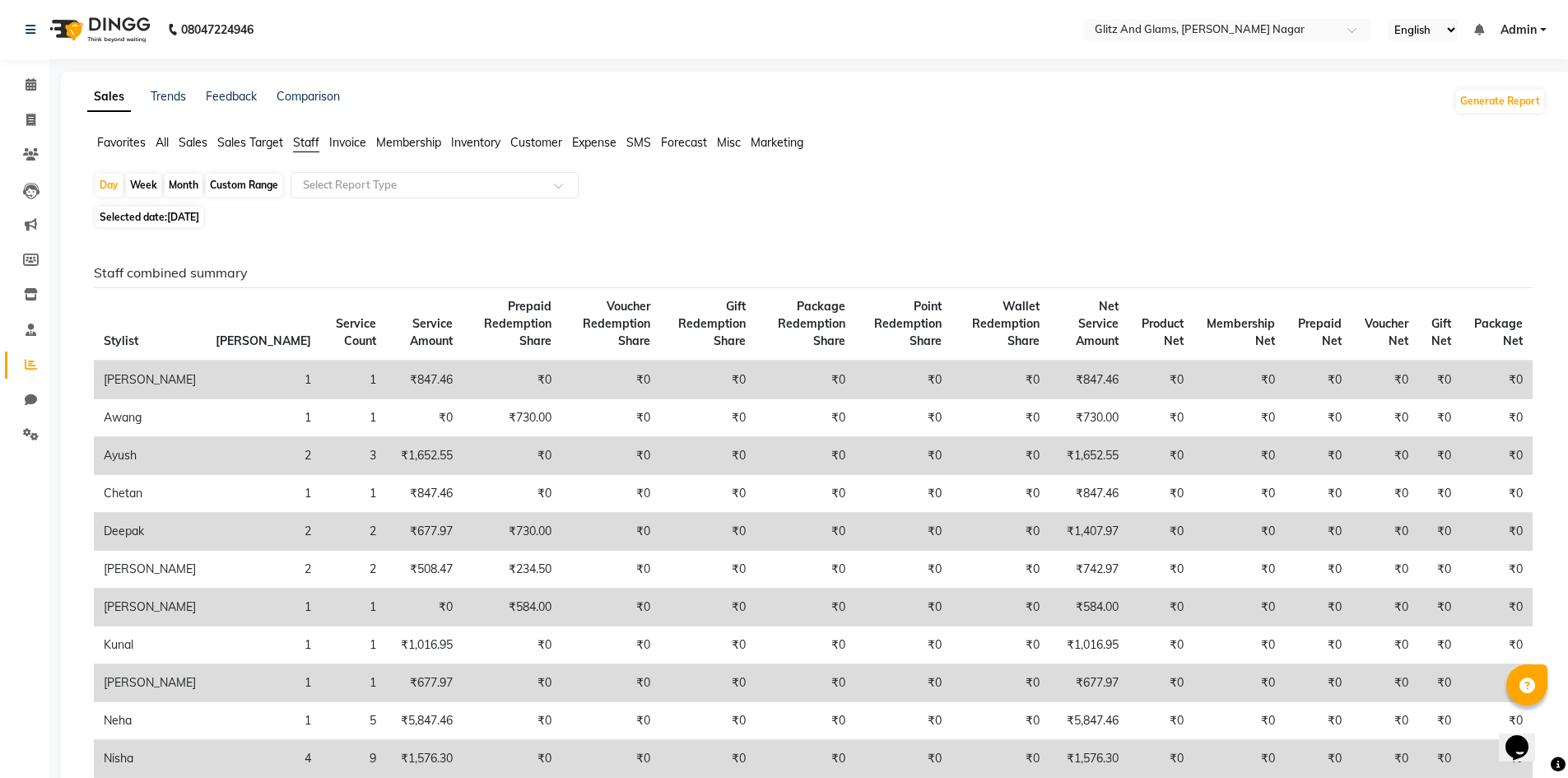
click at [237, 191] on div "Custom Range" at bounding box center [244, 184] width 77 height 23
click at [199, 221] on span "[DATE]" at bounding box center [183, 217] width 32 height 13
select select "9"
select select "2025"
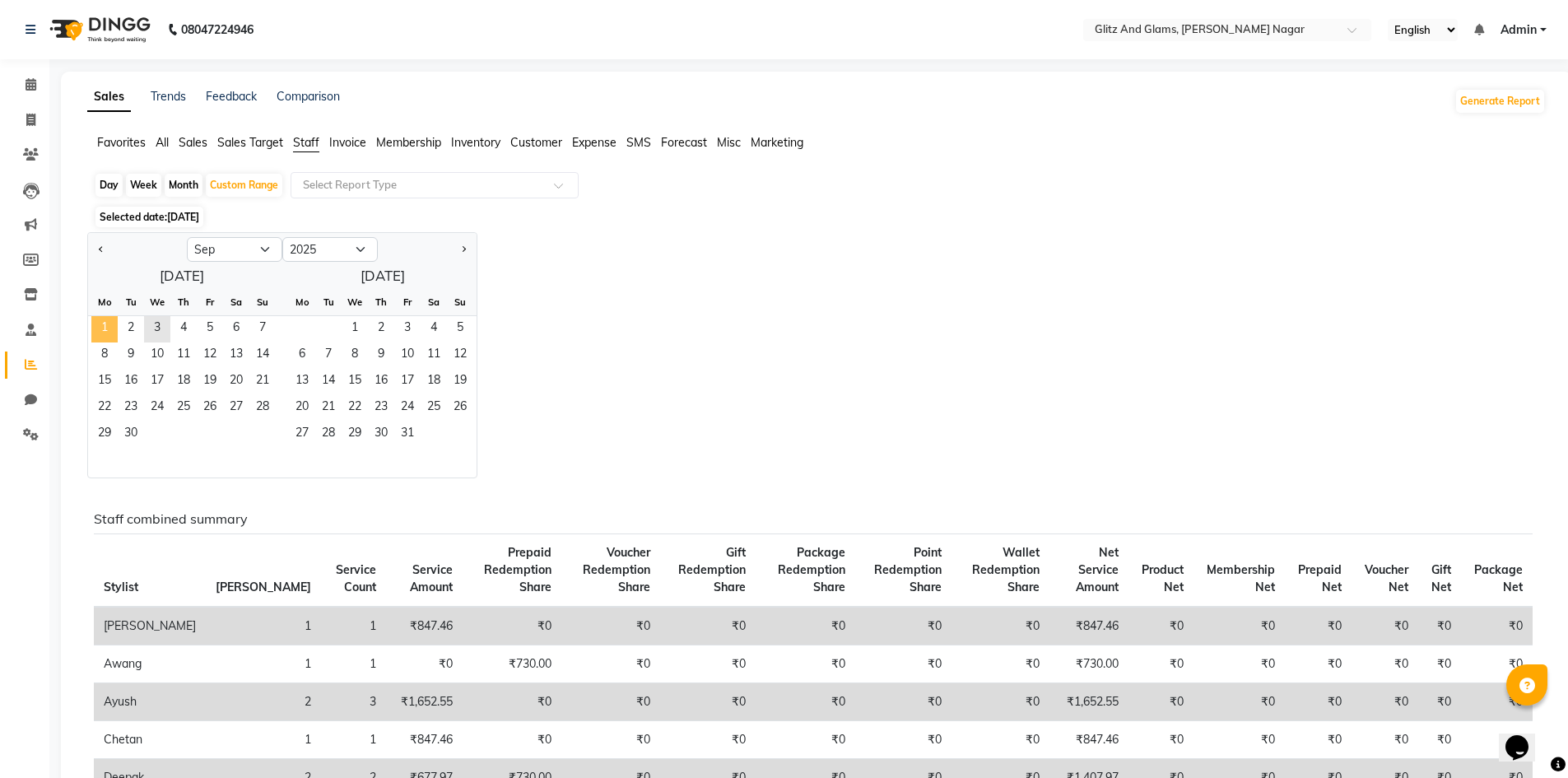
click at [104, 316] on span "1" at bounding box center [104, 329] width 26 height 26
click at [152, 328] on span "3" at bounding box center [157, 329] width 26 height 26
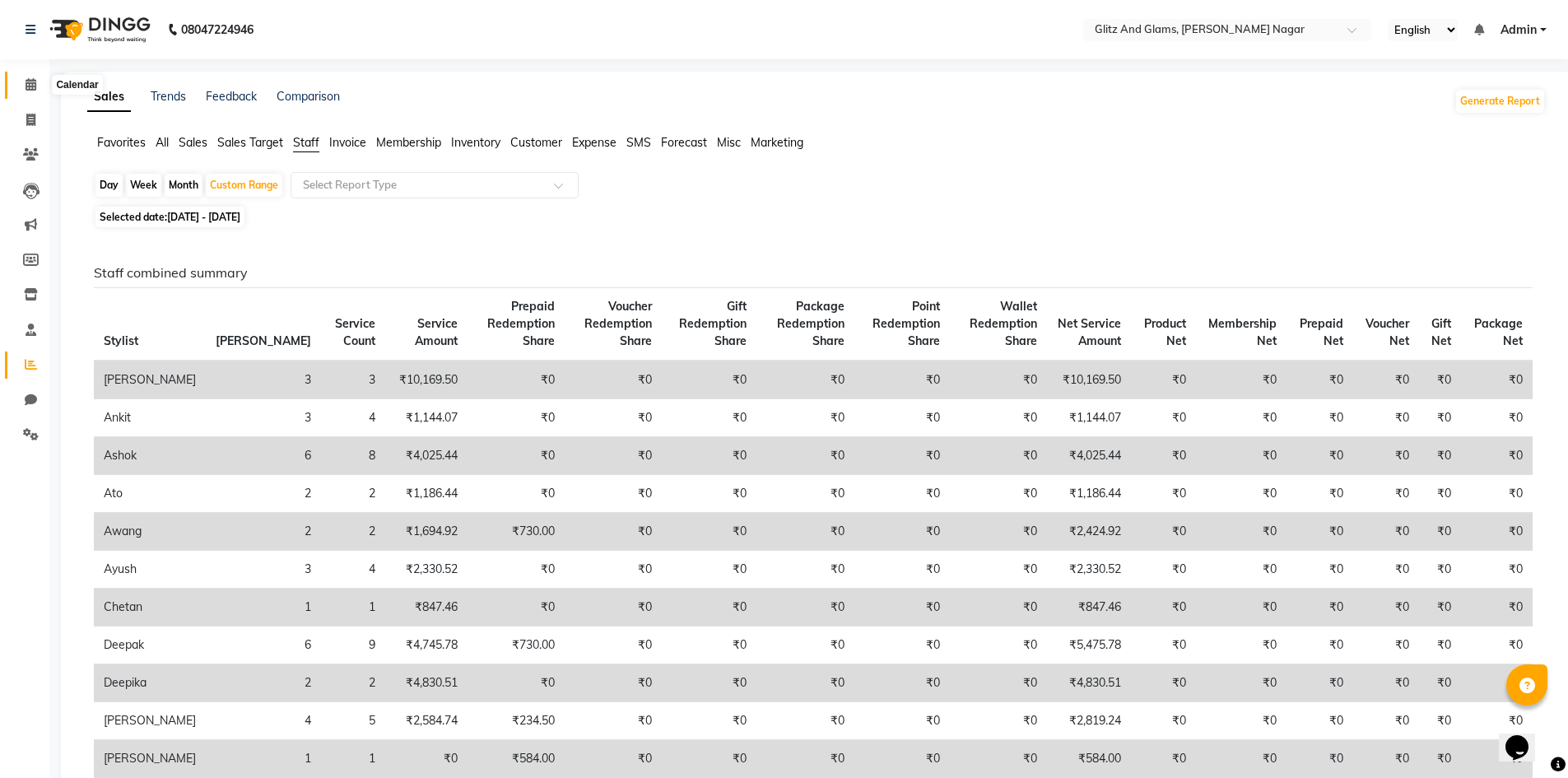
click at [37, 88] on span at bounding box center [31, 85] width 29 height 19
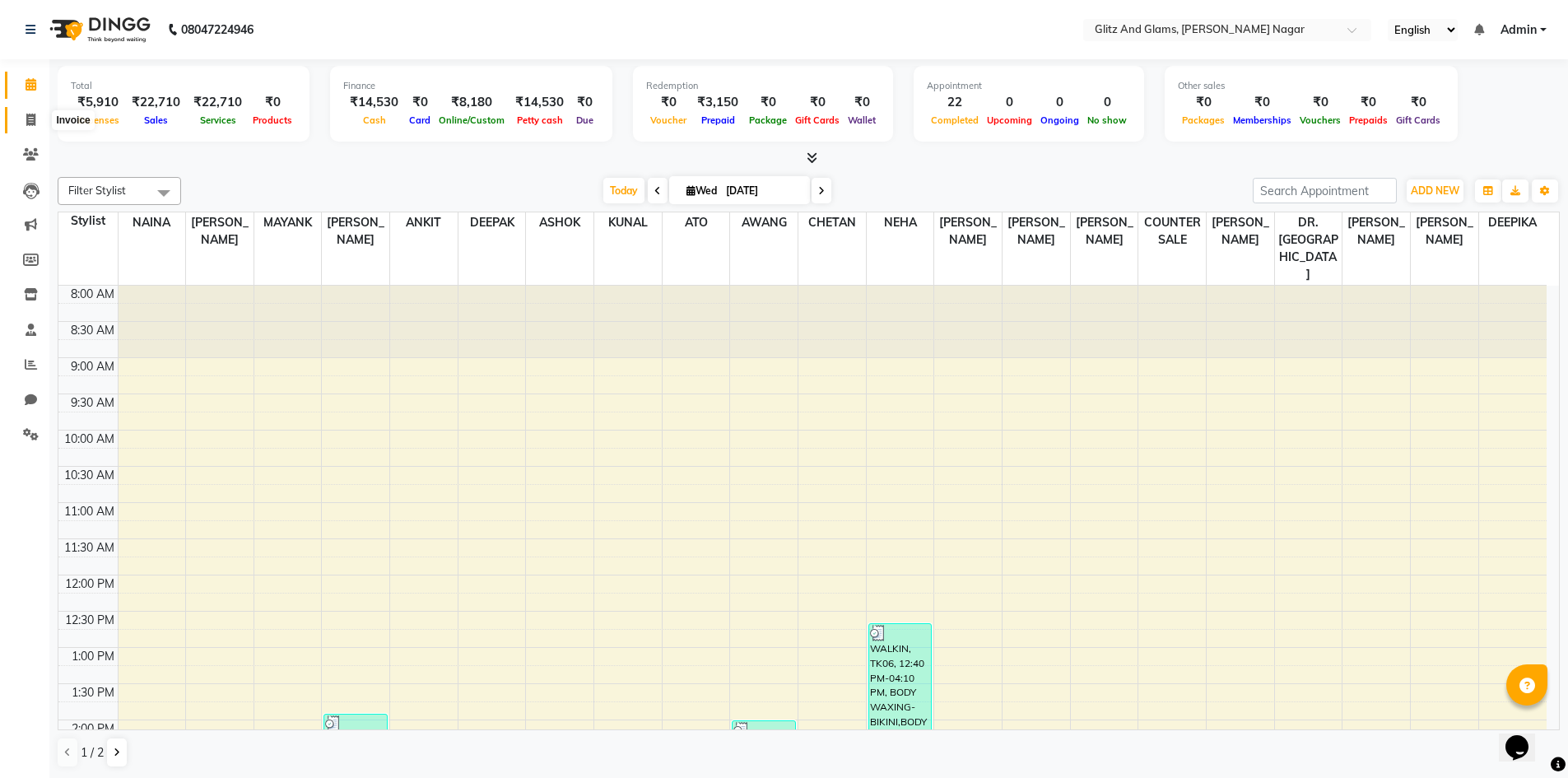
click at [32, 116] on icon at bounding box center [31, 120] width 9 height 13
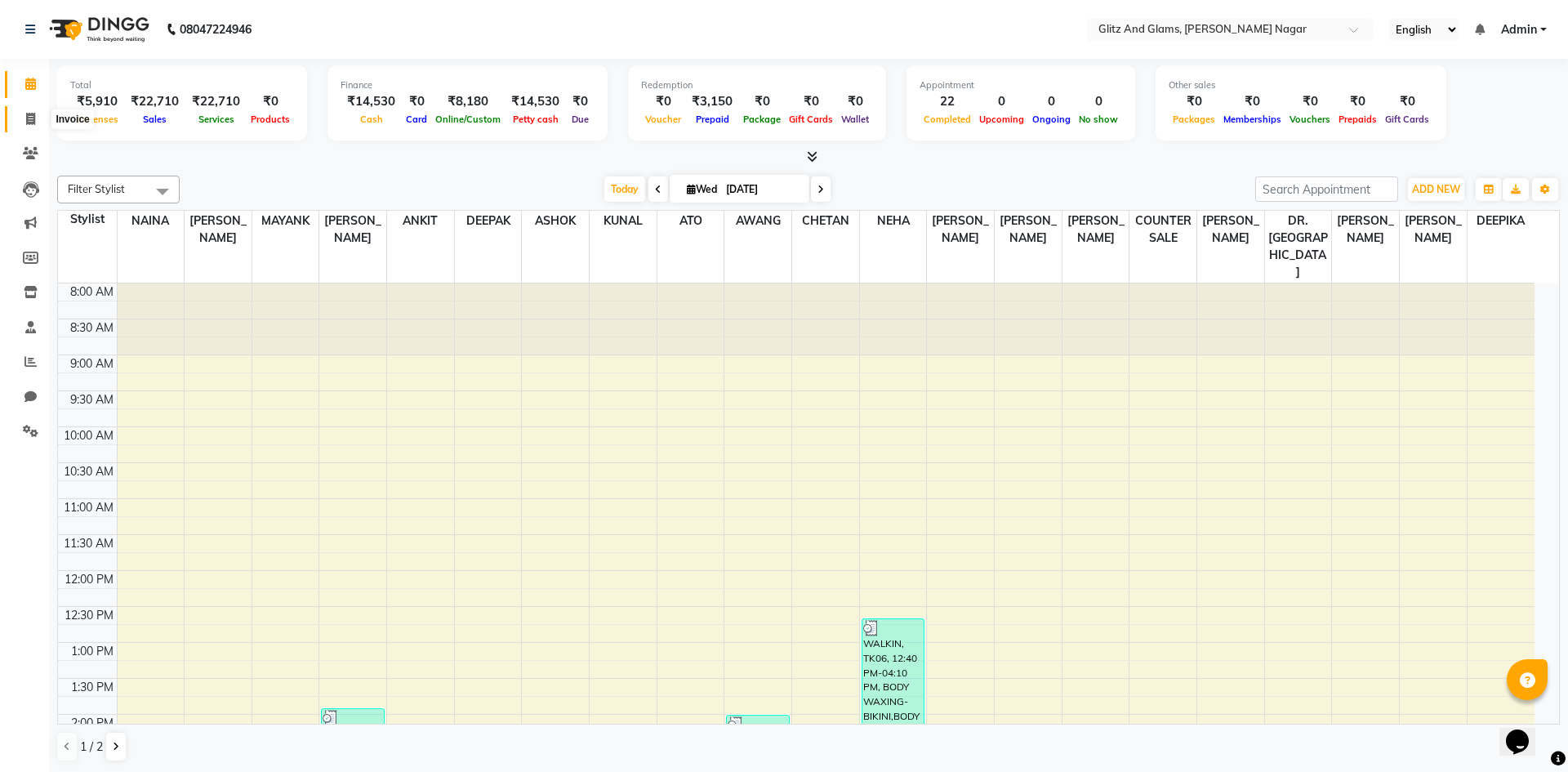
select select "service"
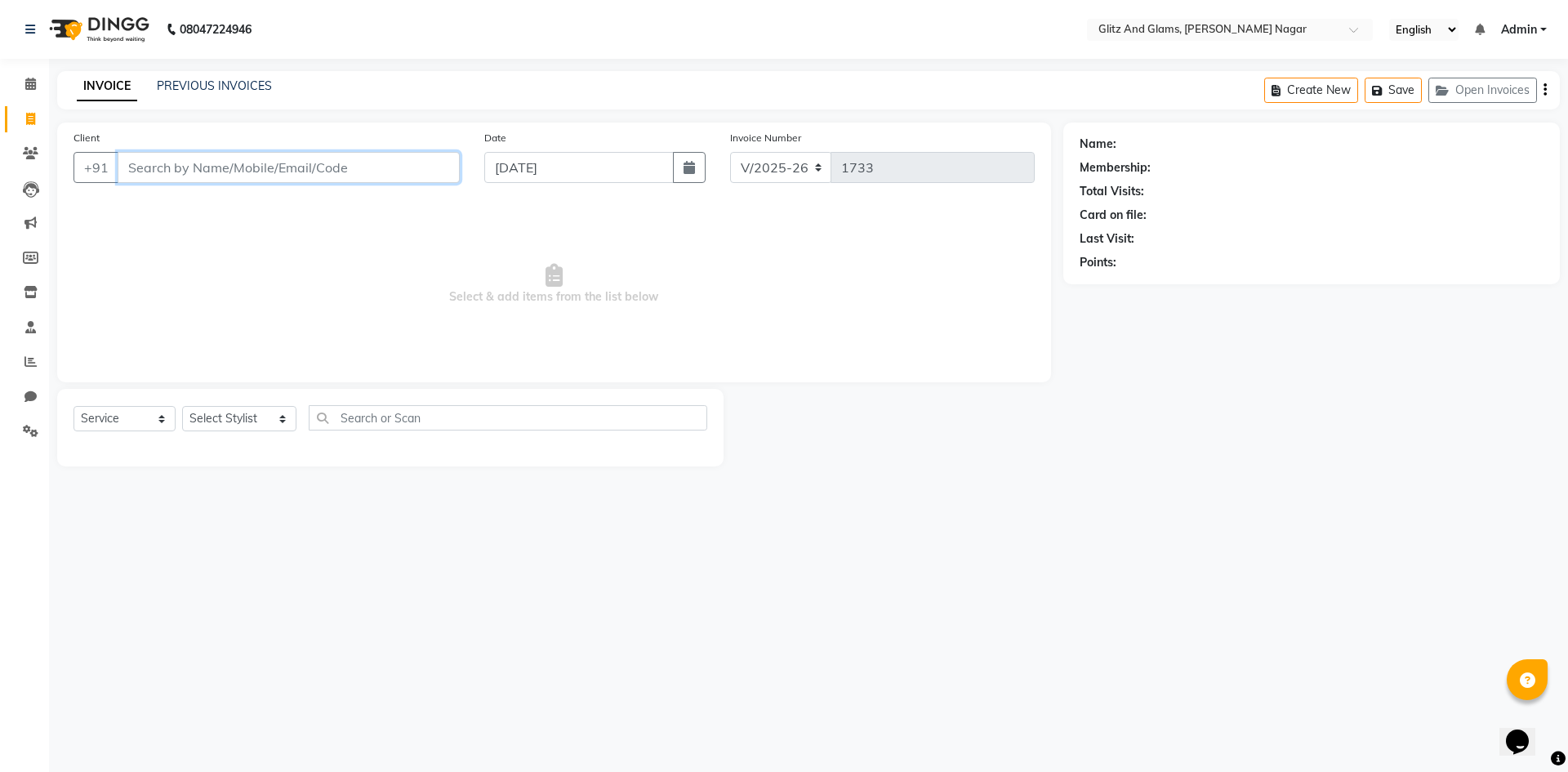
click at [167, 174] on input "Client" at bounding box center [289, 168] width 342 height 31
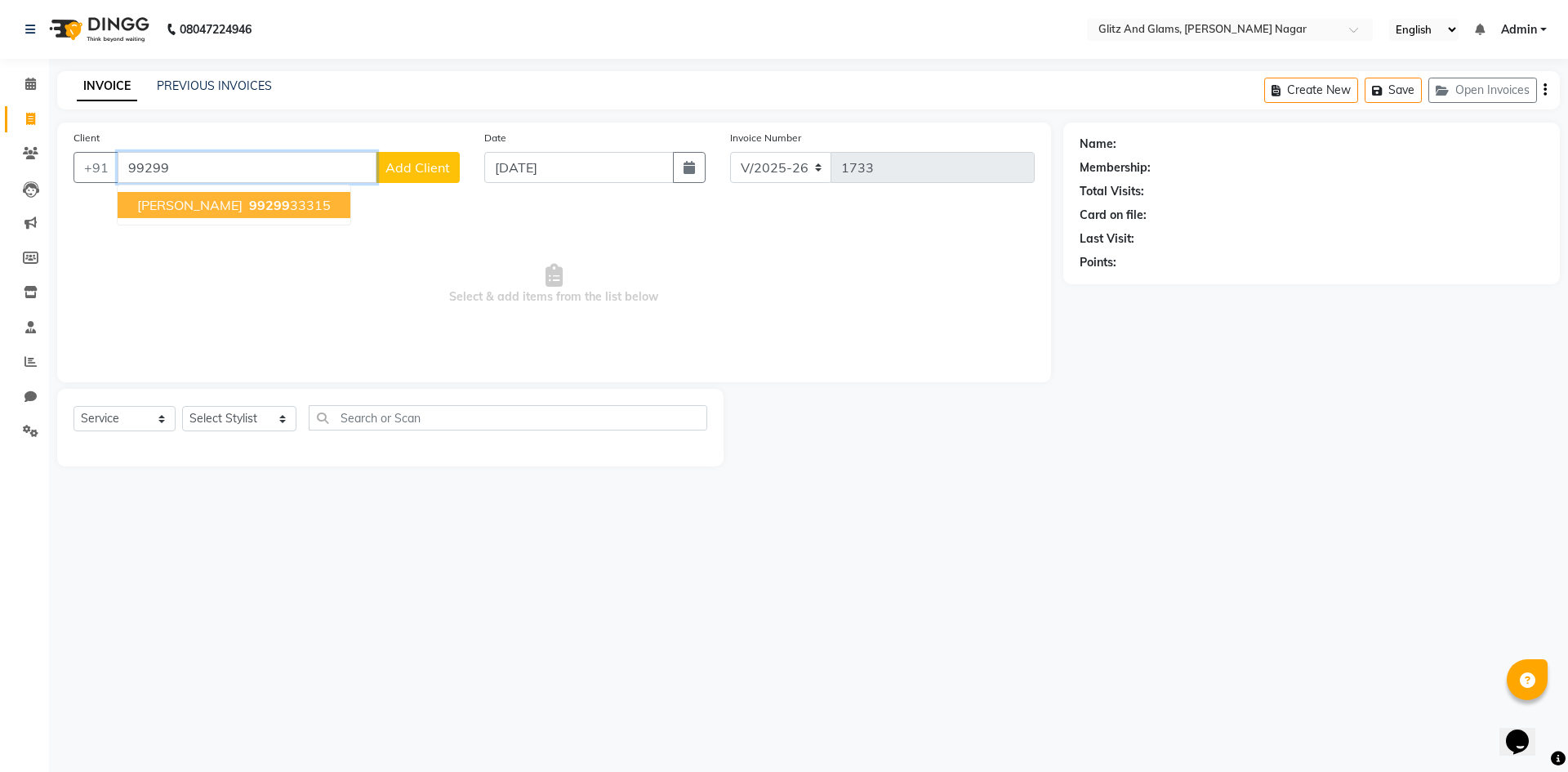
click at [238, 206] on span "[PERSON_NAME]" at bounding box center [189, 205] width 105 height 16
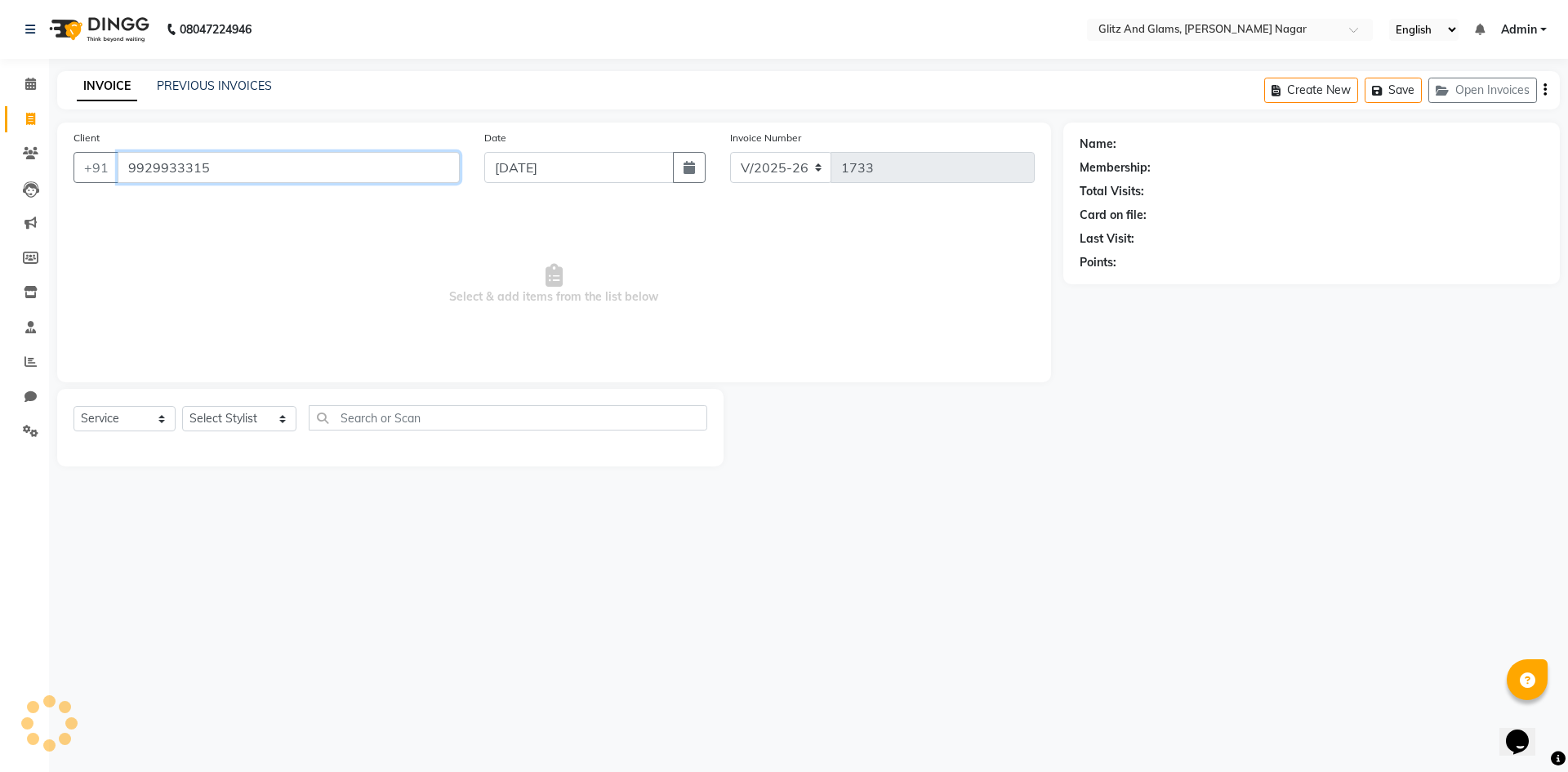
type input "9929933315"
select select "1: Object"
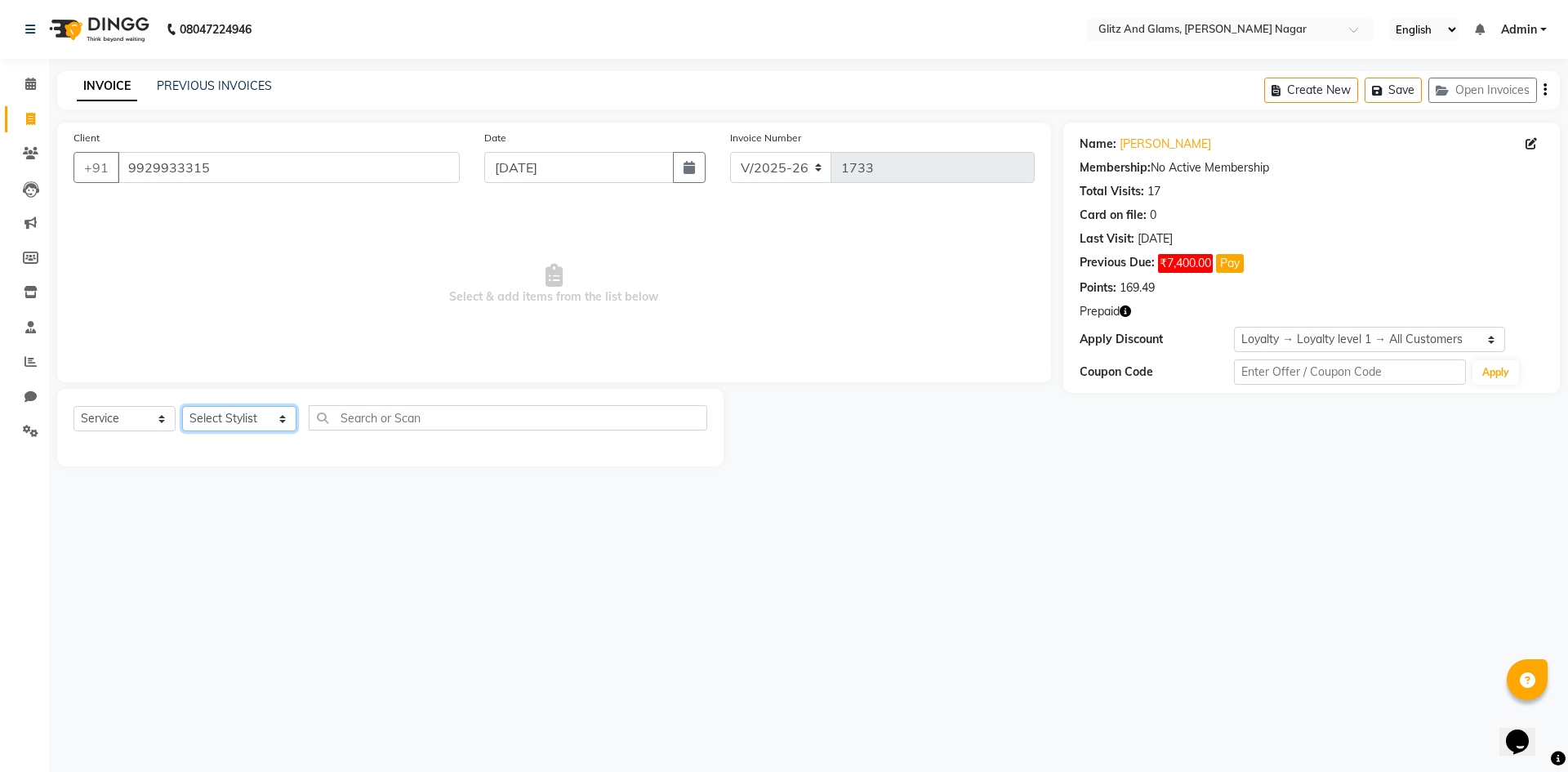
click at [224, 410] on select "Select Stylist [PERSON_NAME] [PERSON_NAME] ANKIT ASHOK ATO [PERSON_NAME] CHETAN…" at bounding box center [239, 419] width 114 height 25
select select "80521"
click at [182, 406] on select "Select Stylist [PERSON_NAME] [PERSON_NAME] ANKIT ASHOK ATO [PERSON_NAME] CHETAN…" at bounding box center [239, 419] width 114 height 25
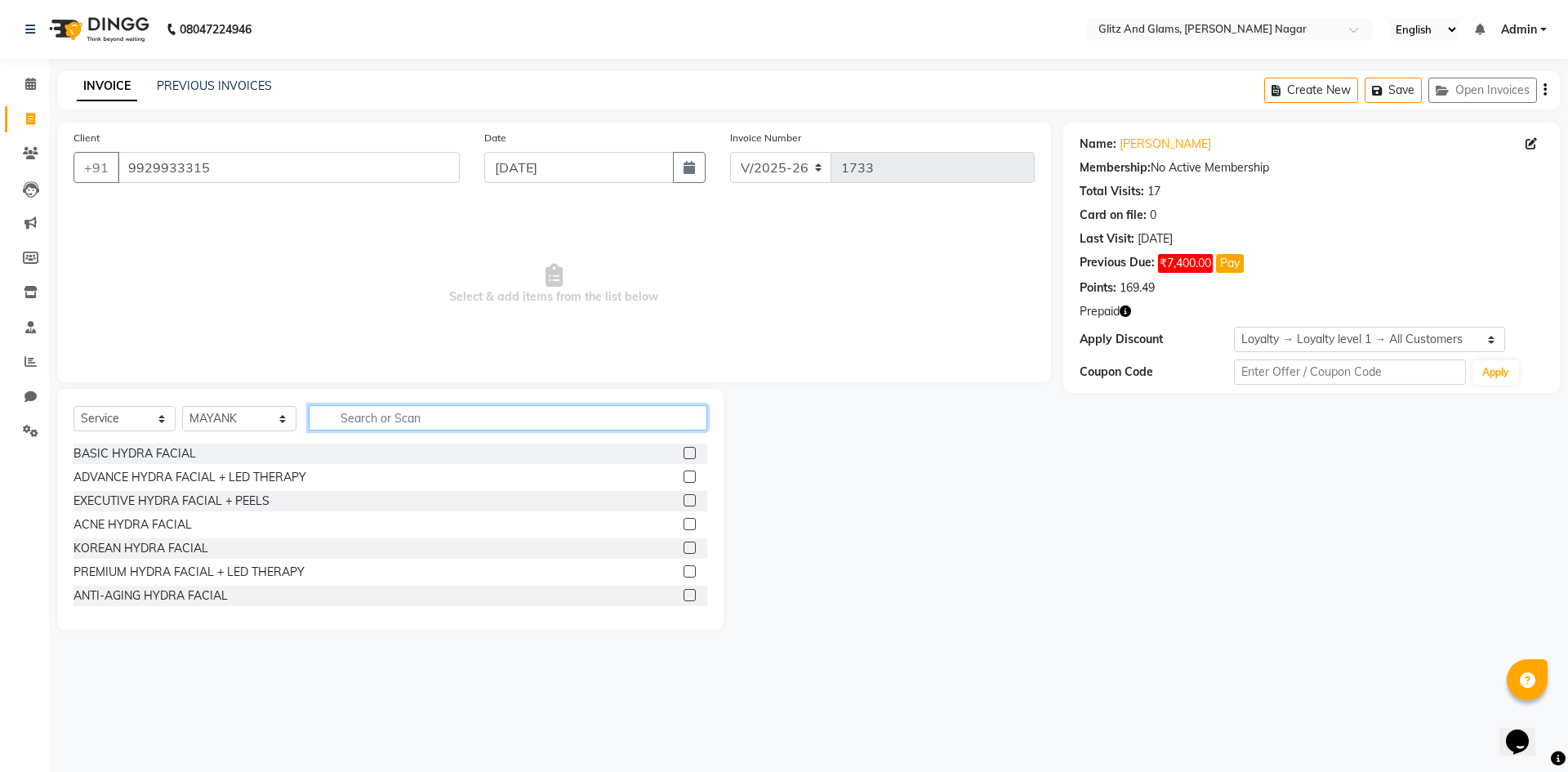
click at [366, 412] on input "text" at bounding box center [508, 418] width 399 height 25
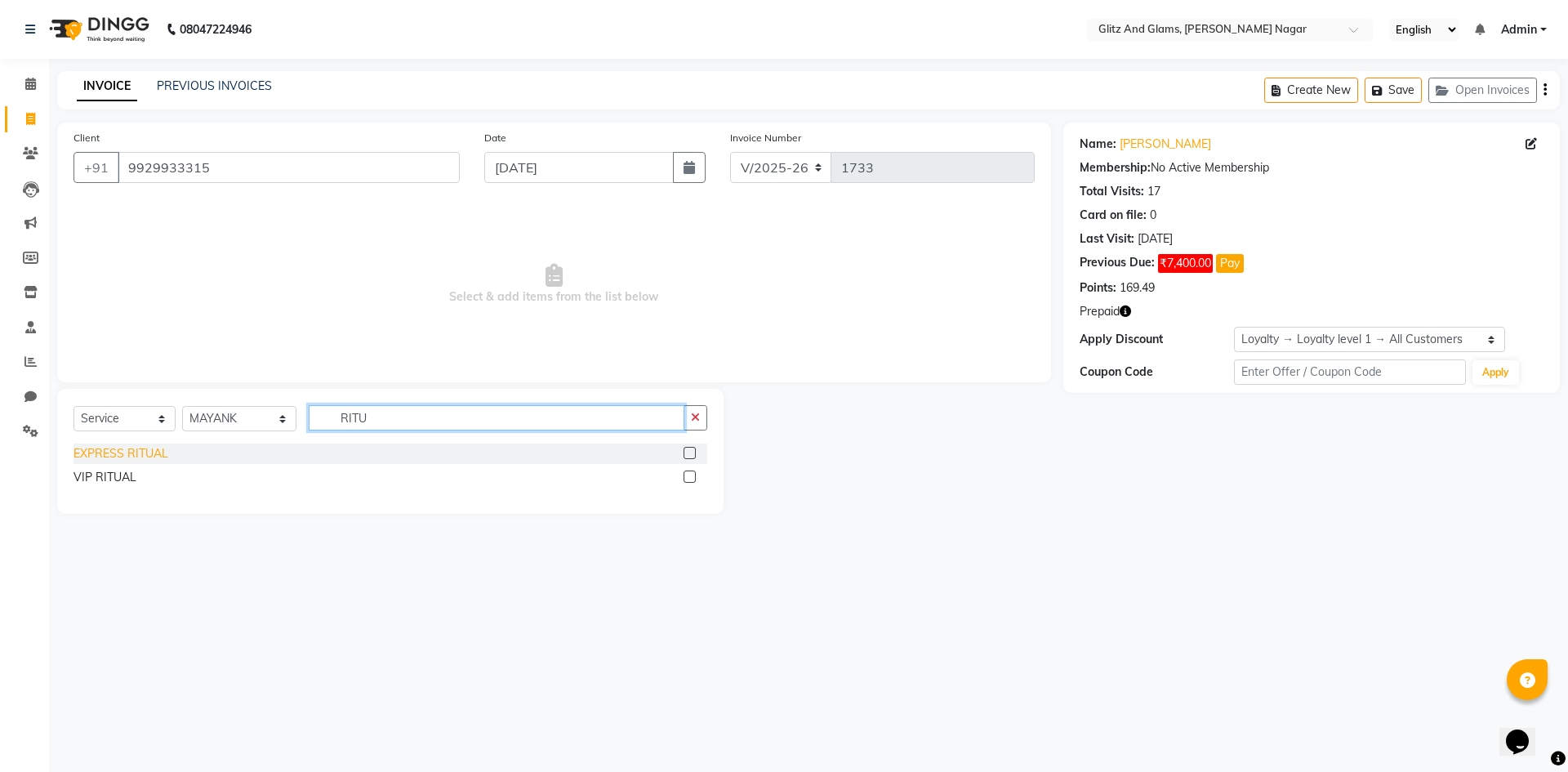
type input "RITU"
click at [103, 449] on div "EXPRESS RITUAL" at bounding box center [120, 453] width 95 height 17
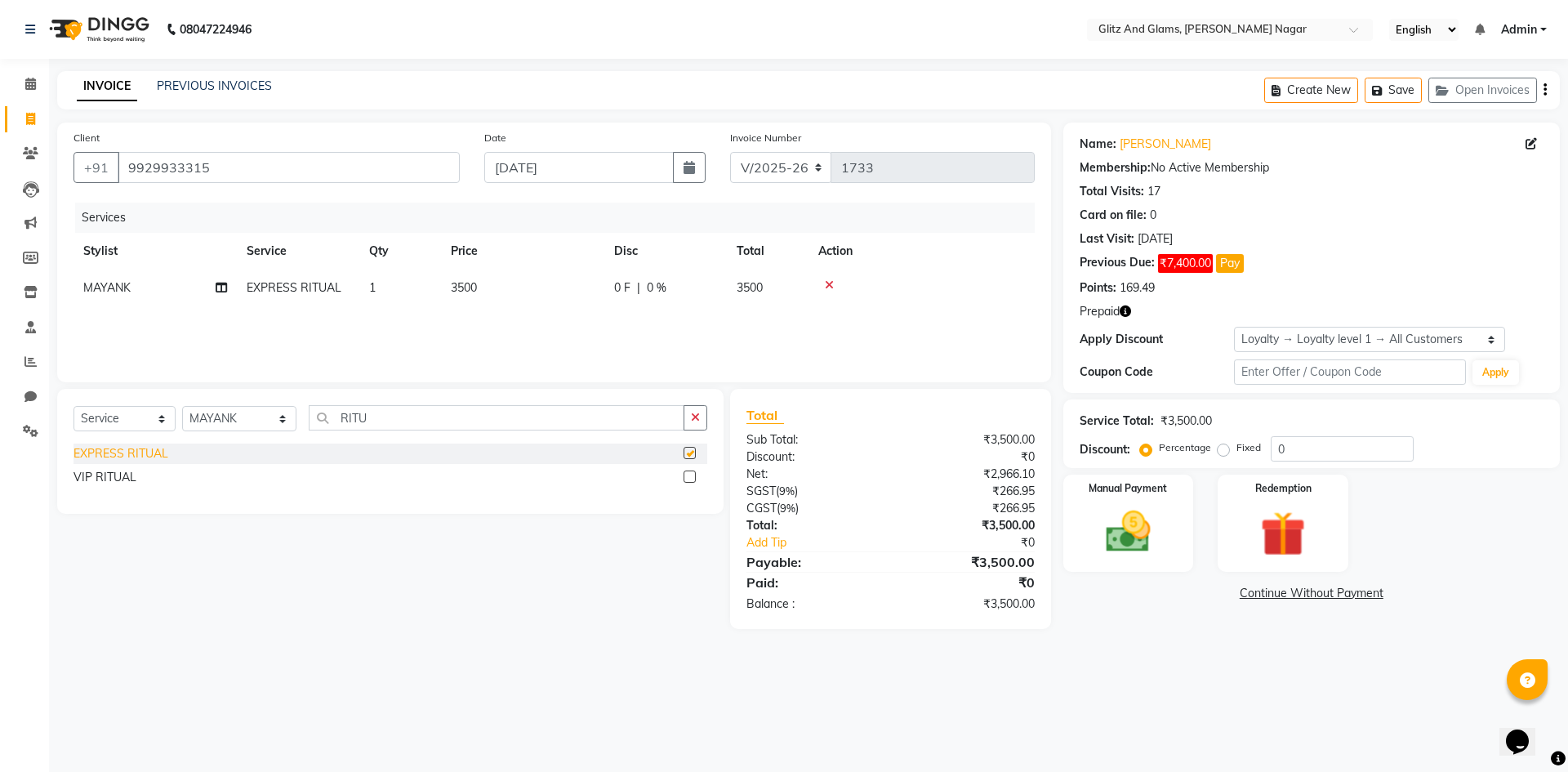
checkbox input "false"
click at [223, 410] on select "Select Stylist [PERSON_NAME] [PERSON_NAME] ANKIT ASHOK ATO [PERSON_NAME] CHETAN…" at bounding box center [239, 419] width 114 height 25
select select "80533"
click at [182, 406] on select "Select Stylist [PERSON_NAME] [PERSON_NAME] ANKIT ASHOK ATO [PERSON_NAME] CHETAN…" at bounding box center [239, 419] width 114 height 25
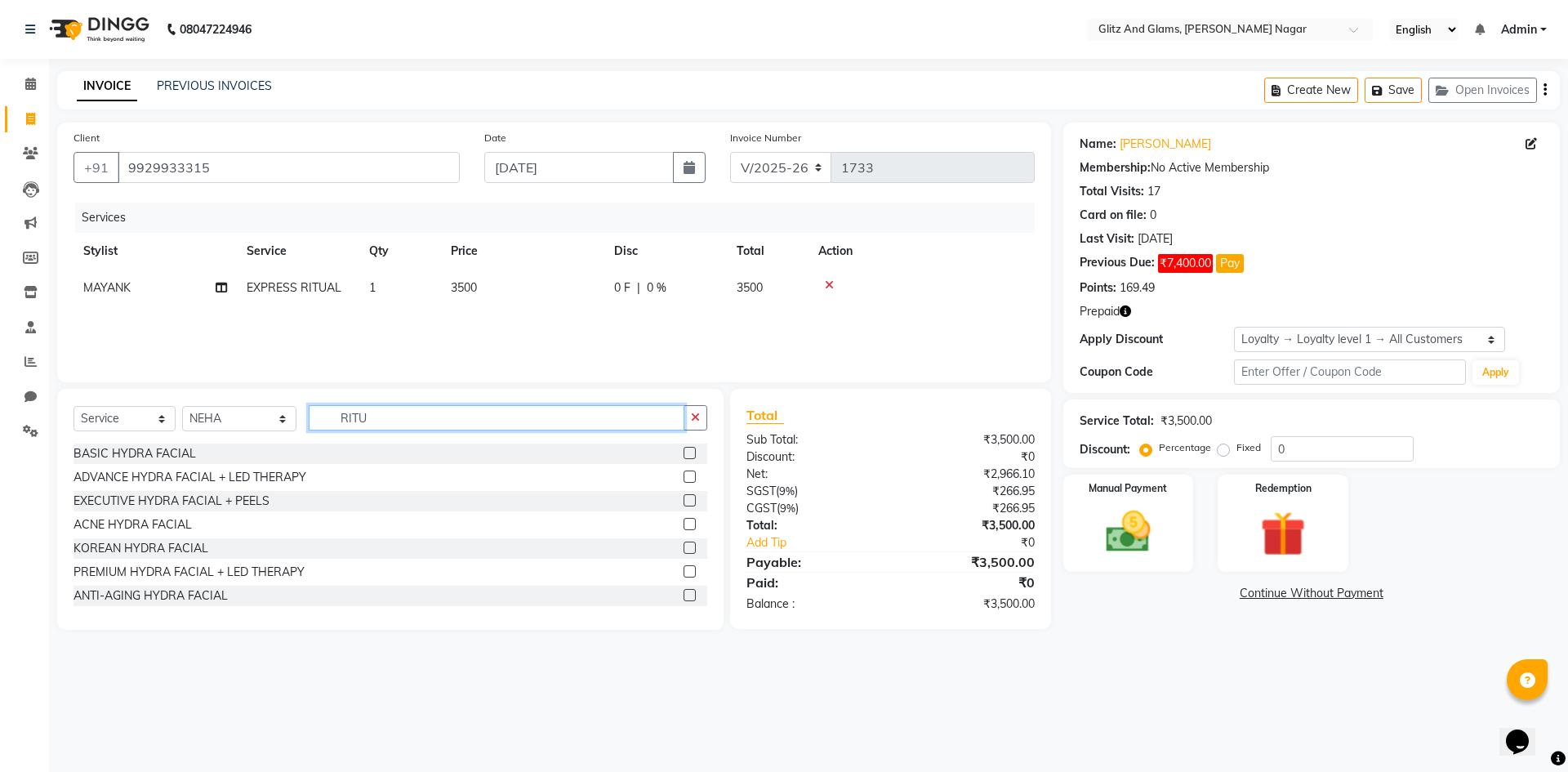
click at [402, 418] on input "RITU" at bounding box center [496, 418] width 376 height 25
type input "R"
type input "THRE"
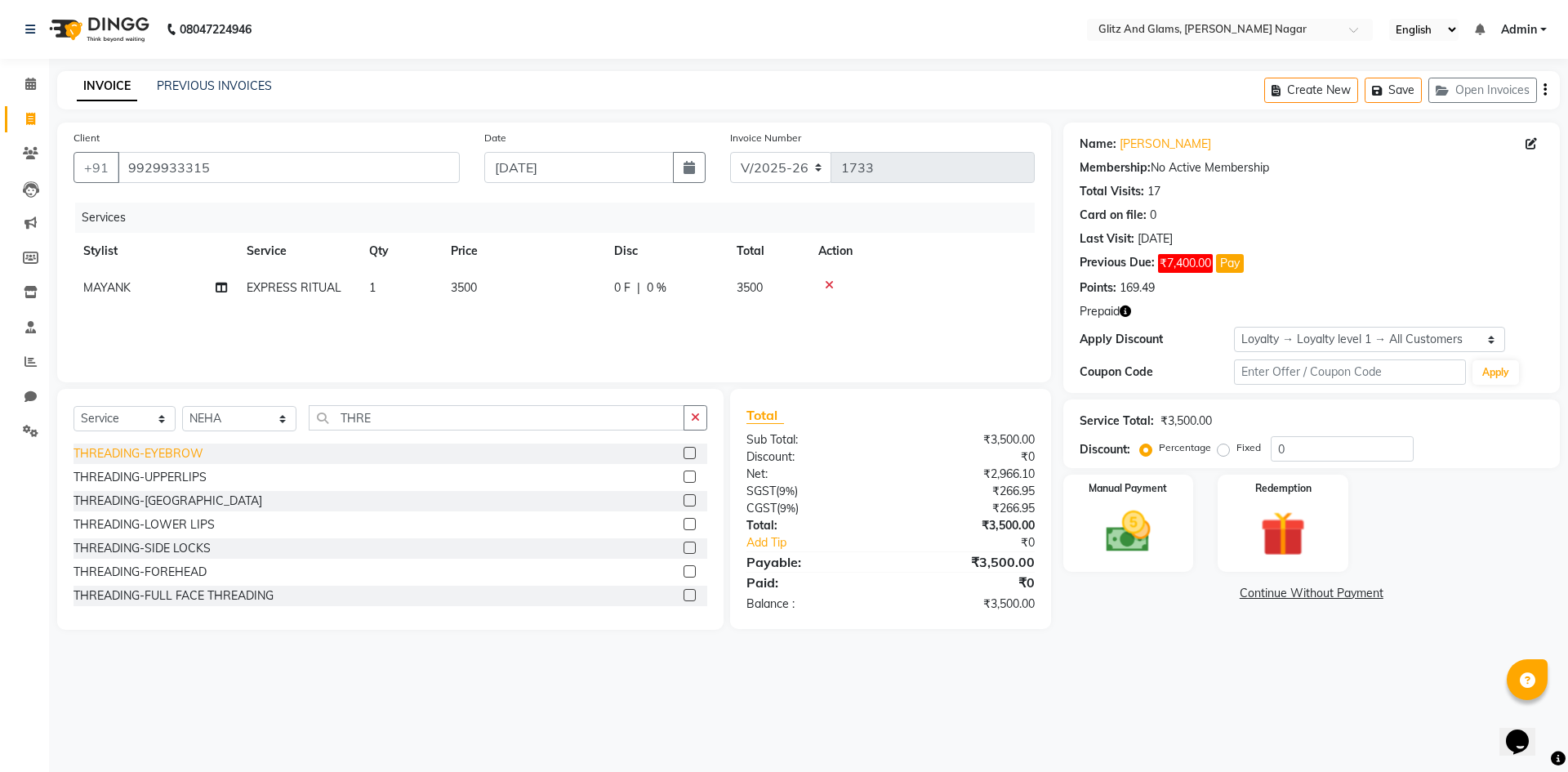
click at [168, 451] on div "THREADING-EYEBROW" at bounding box center [138, 453] width 130 height 17
checkbox input "false"
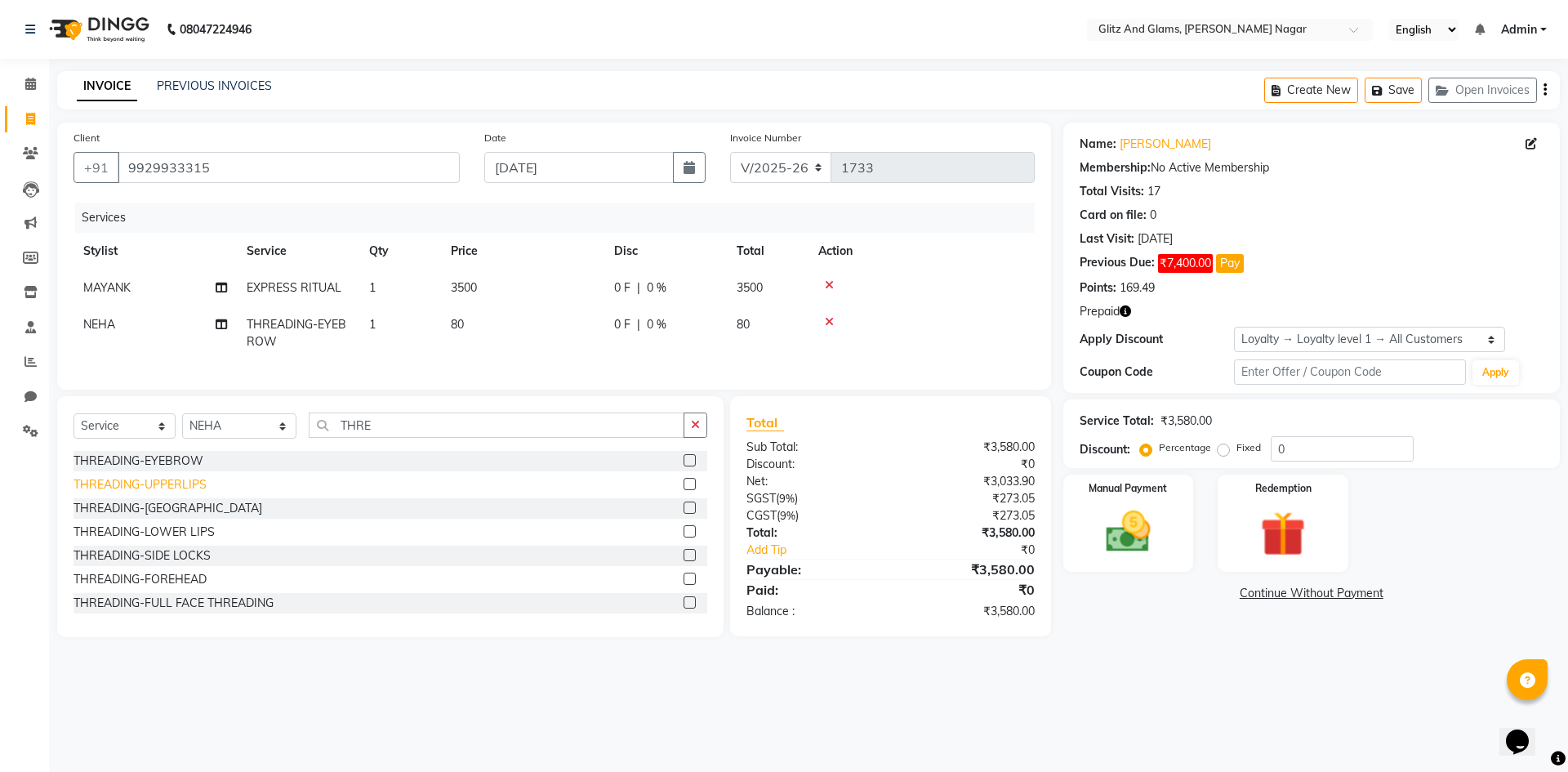
click at [169, 494] on div "THREADING-UPPERLIPS" at bounding box center [139, 485] width 133 height 17
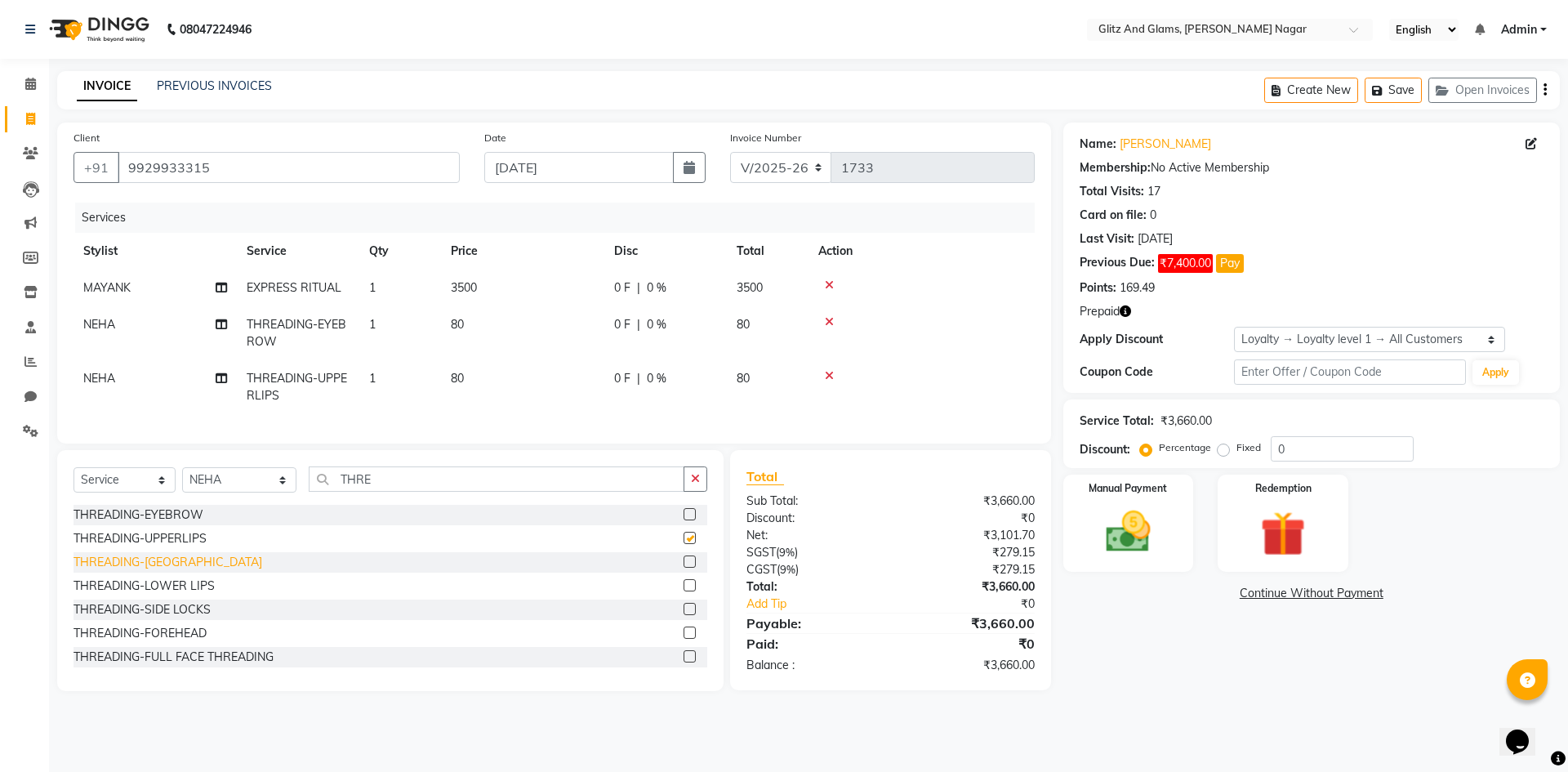
checkbox input "false"
click at [187, 642] on div "THREADING-FOREHEAD" at bounding box center [139, 633] width 133 height 17
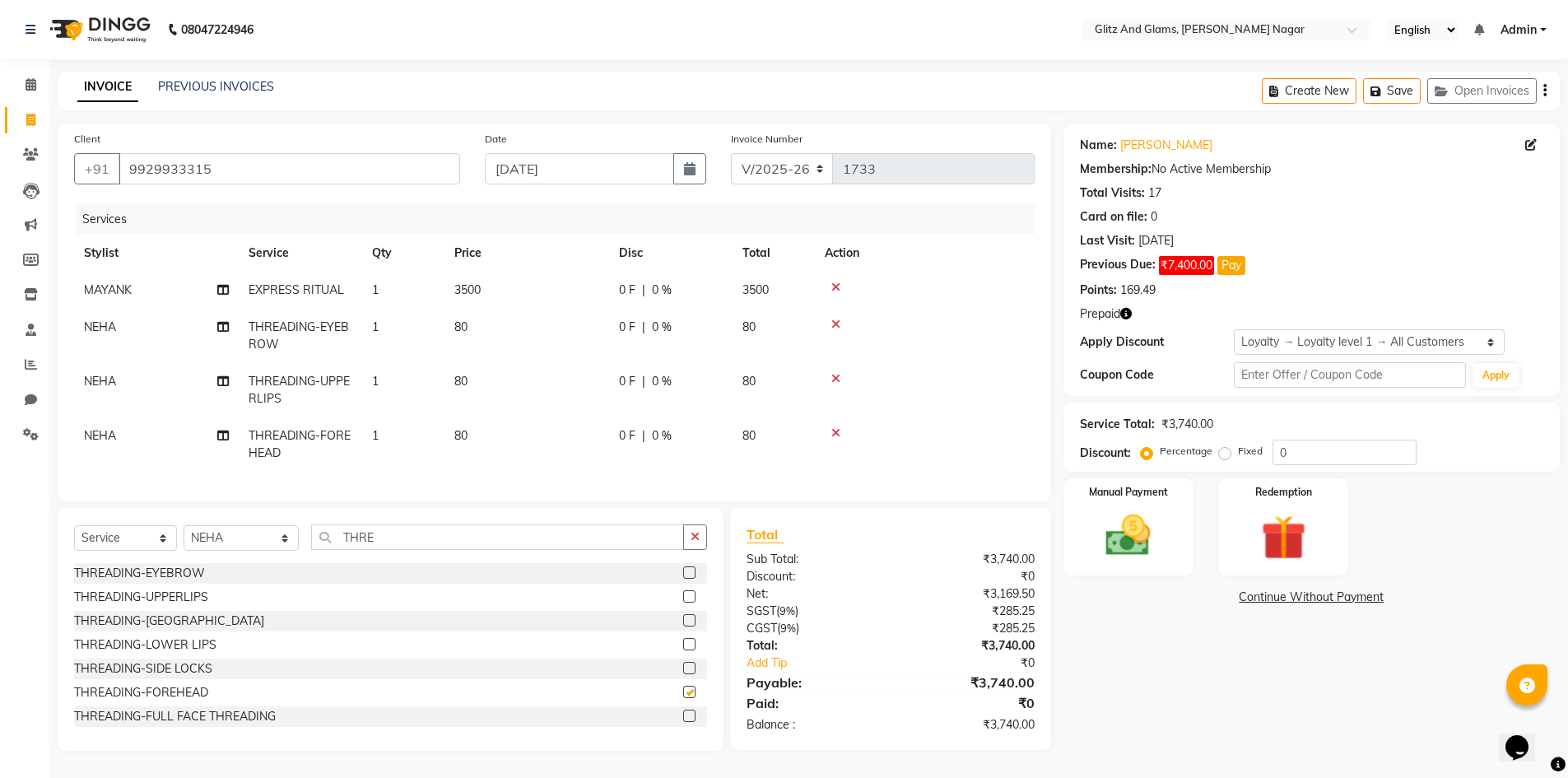
checkbox input "false"
click at [1301, 546] on img at bounding box center [1283, 538] width 76 height 58
click at [1255, 605] on span "Prepaid 1" at bounding box center [1254, 599] width 54 height 19
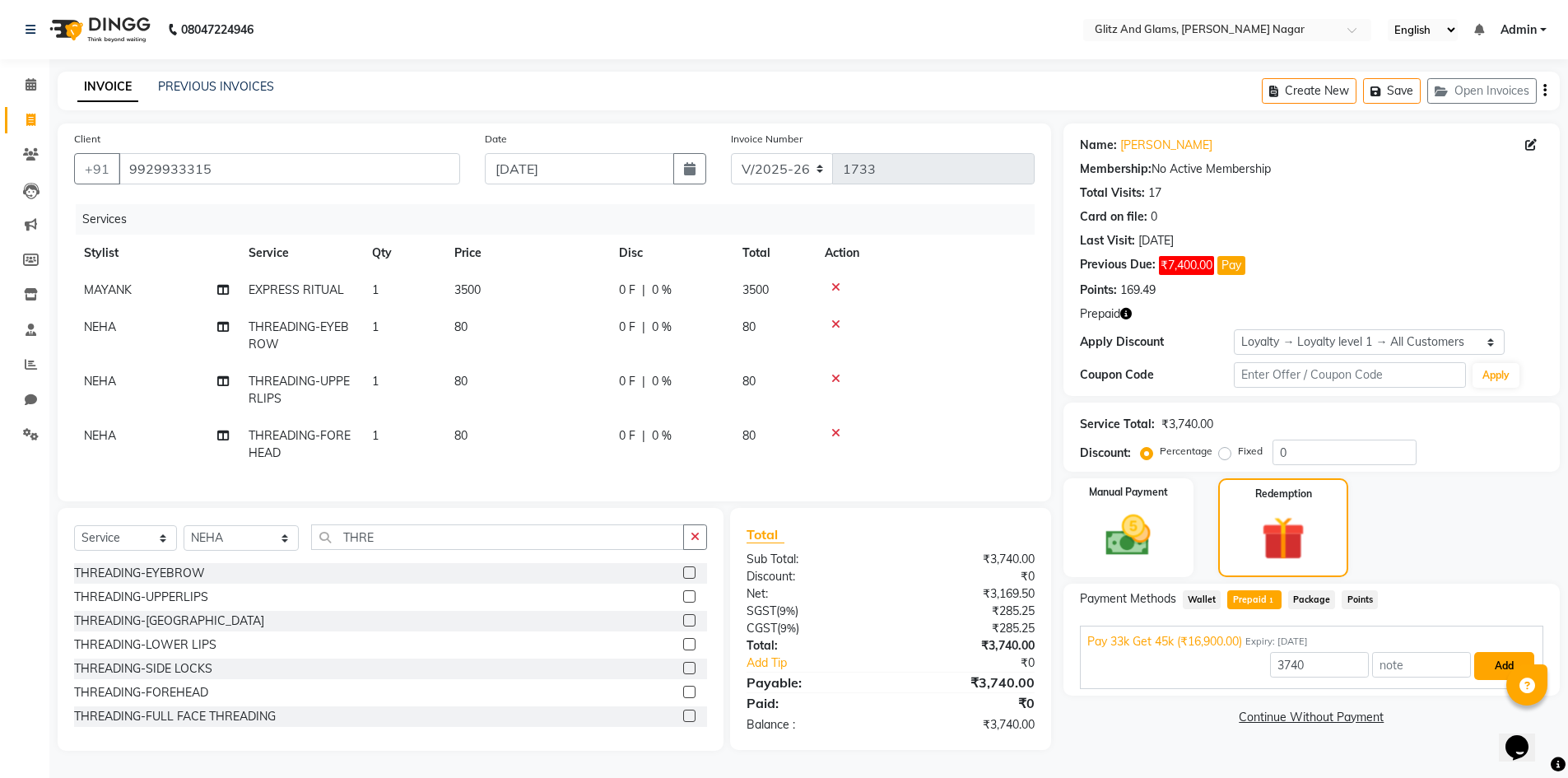
click at [1503, 667] on button "Add" at bounding box center [1505, 666] width 60 height 28
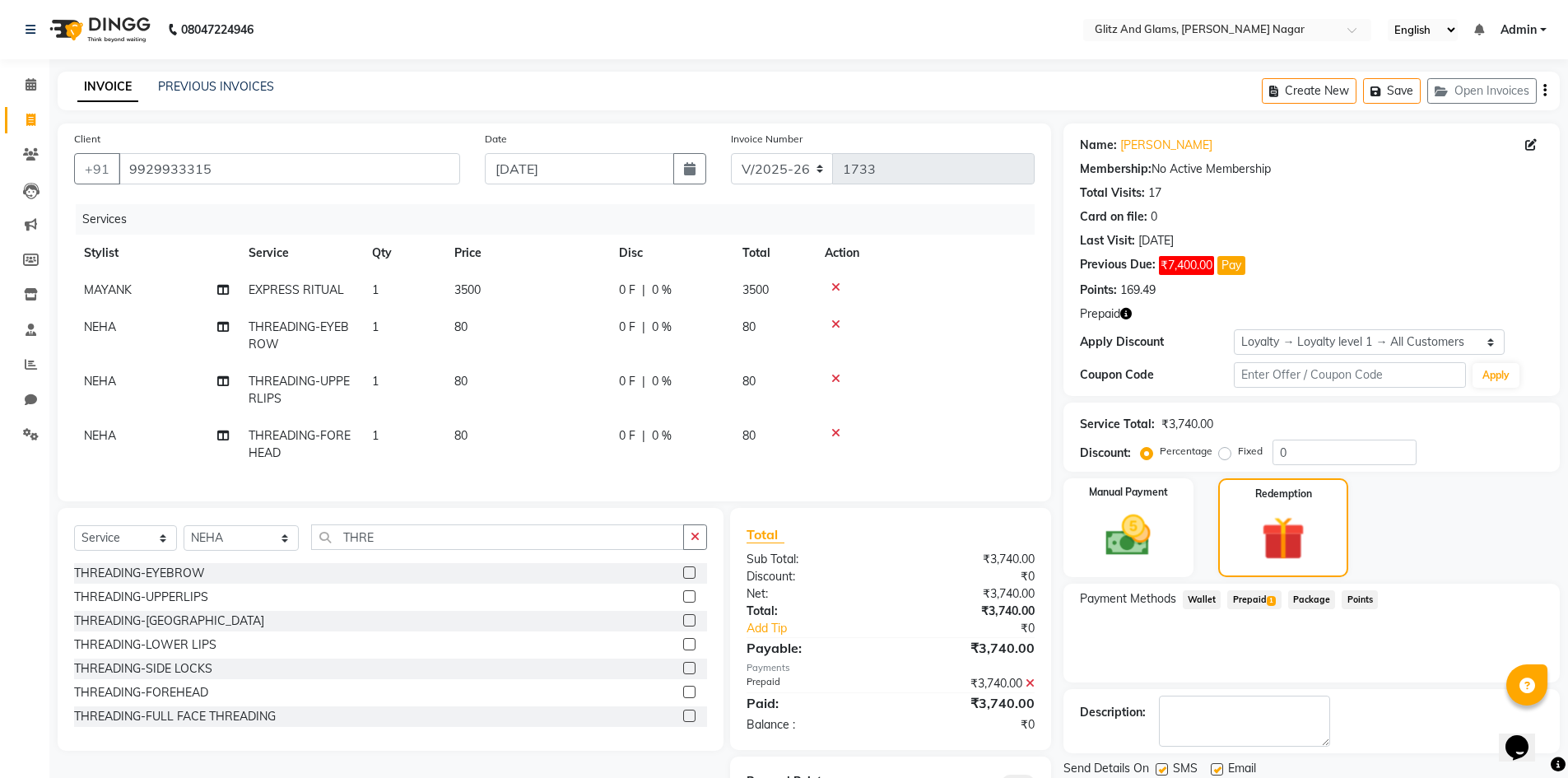
scroll to position [90, 0]
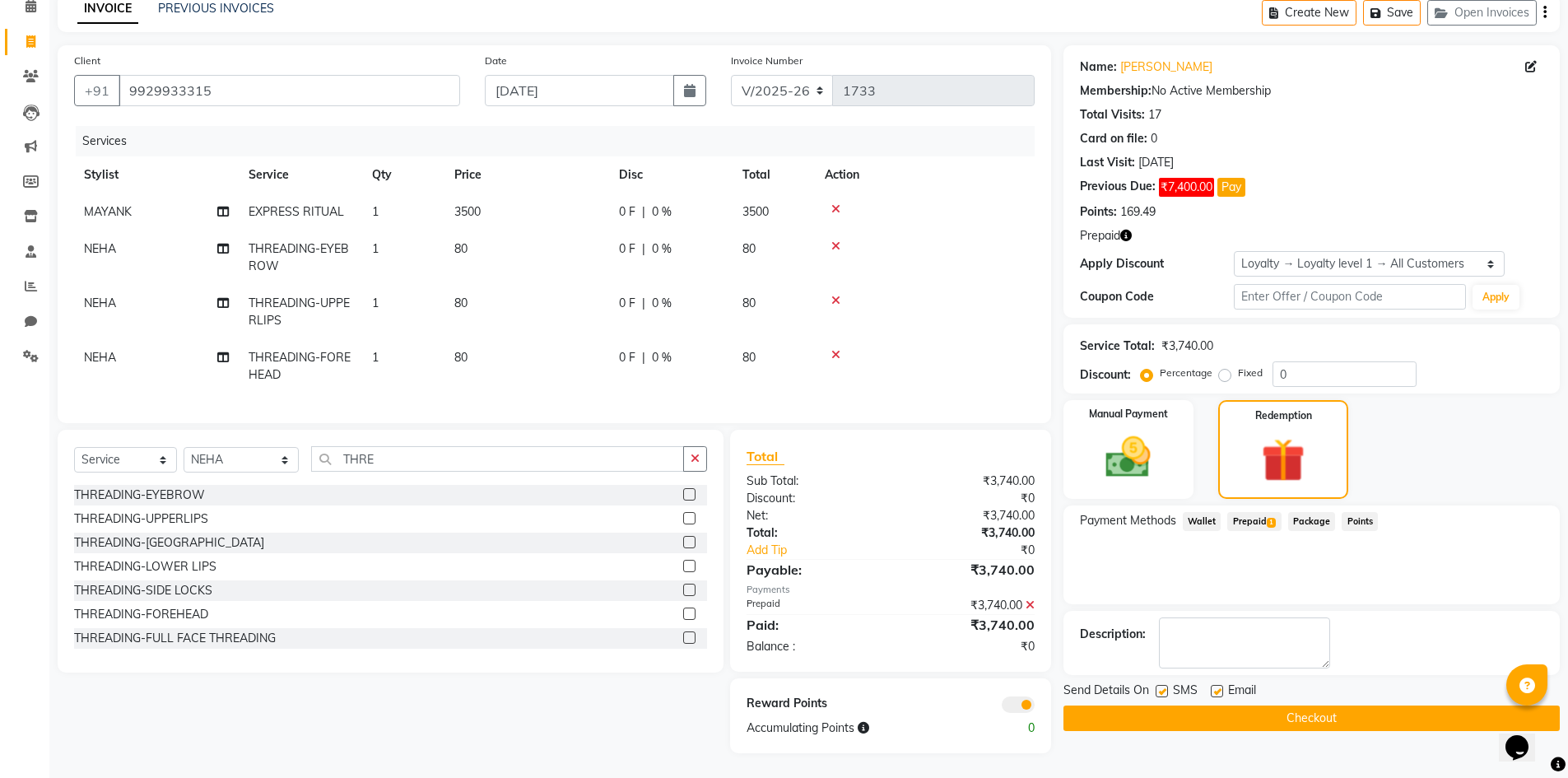
click at [1306, 706] on button "Checkout" at bounding box center [1312, 719] width 497 height 26
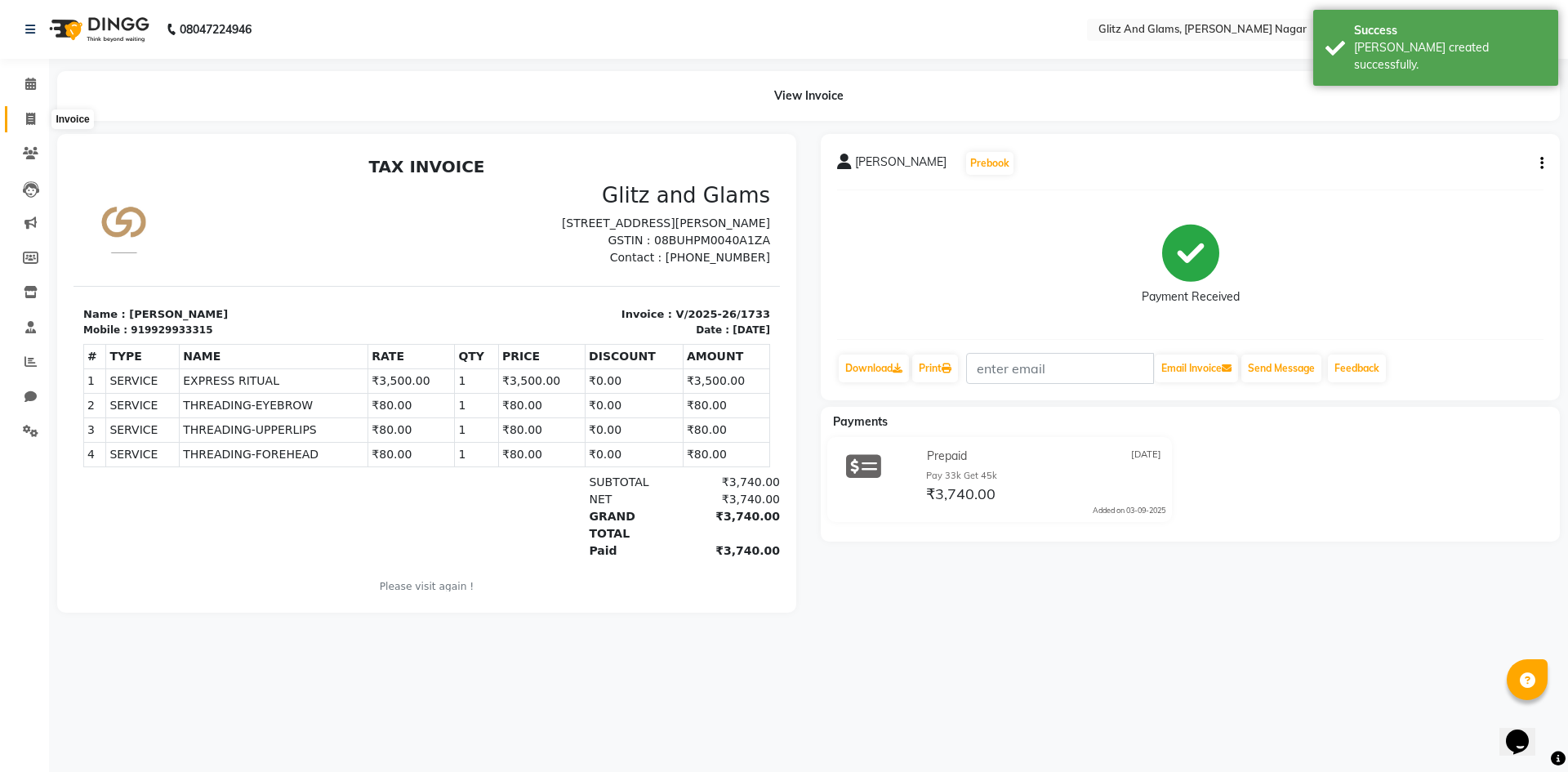
click at [27, 125] on span at bounding box center [31, 120] width 29 height 19
select select "service"
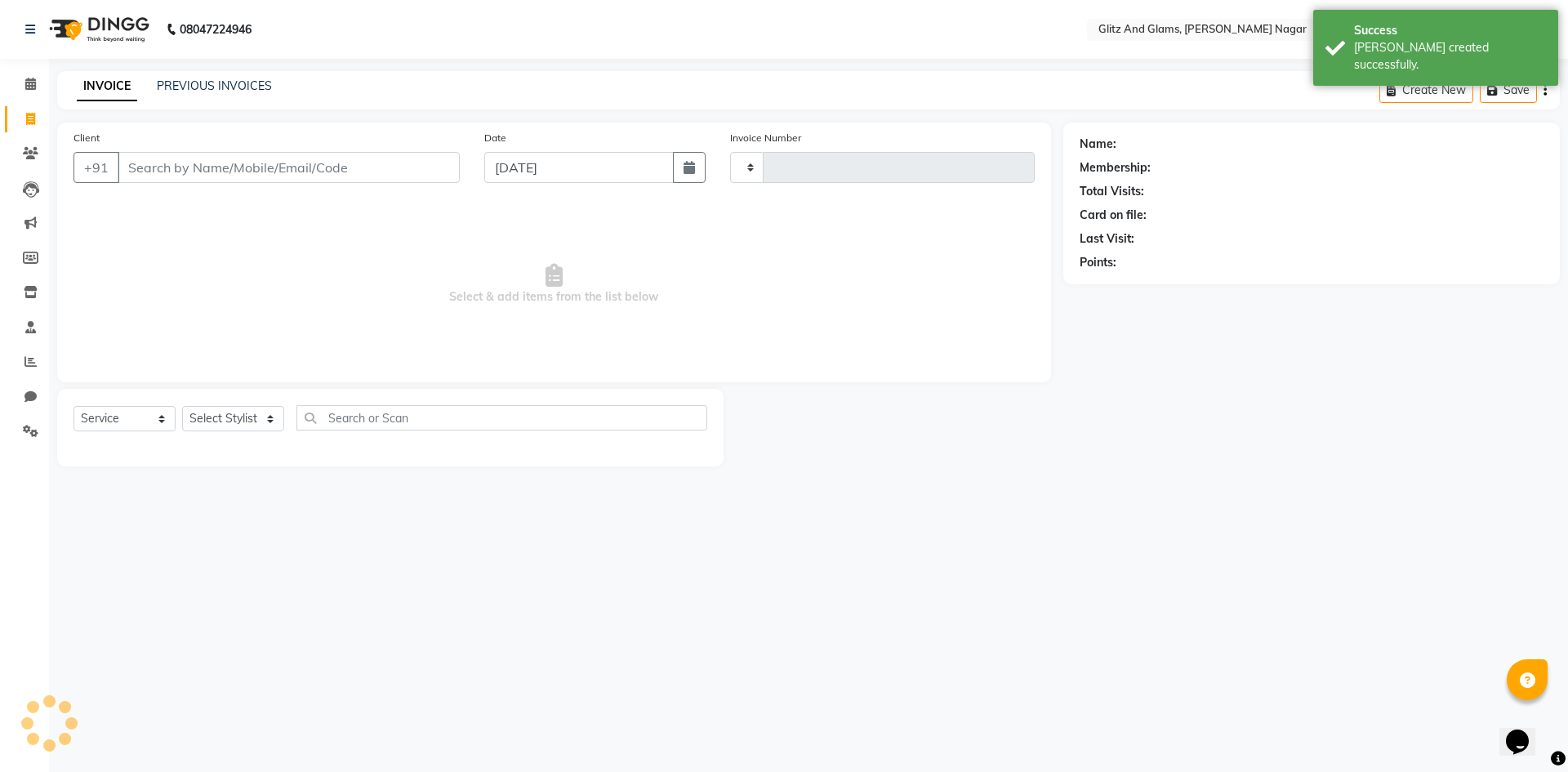
type input "1734"
select select "8316"
click at [179, 173] on input "Client" at bounding box center [289, 168] width 342 height 31
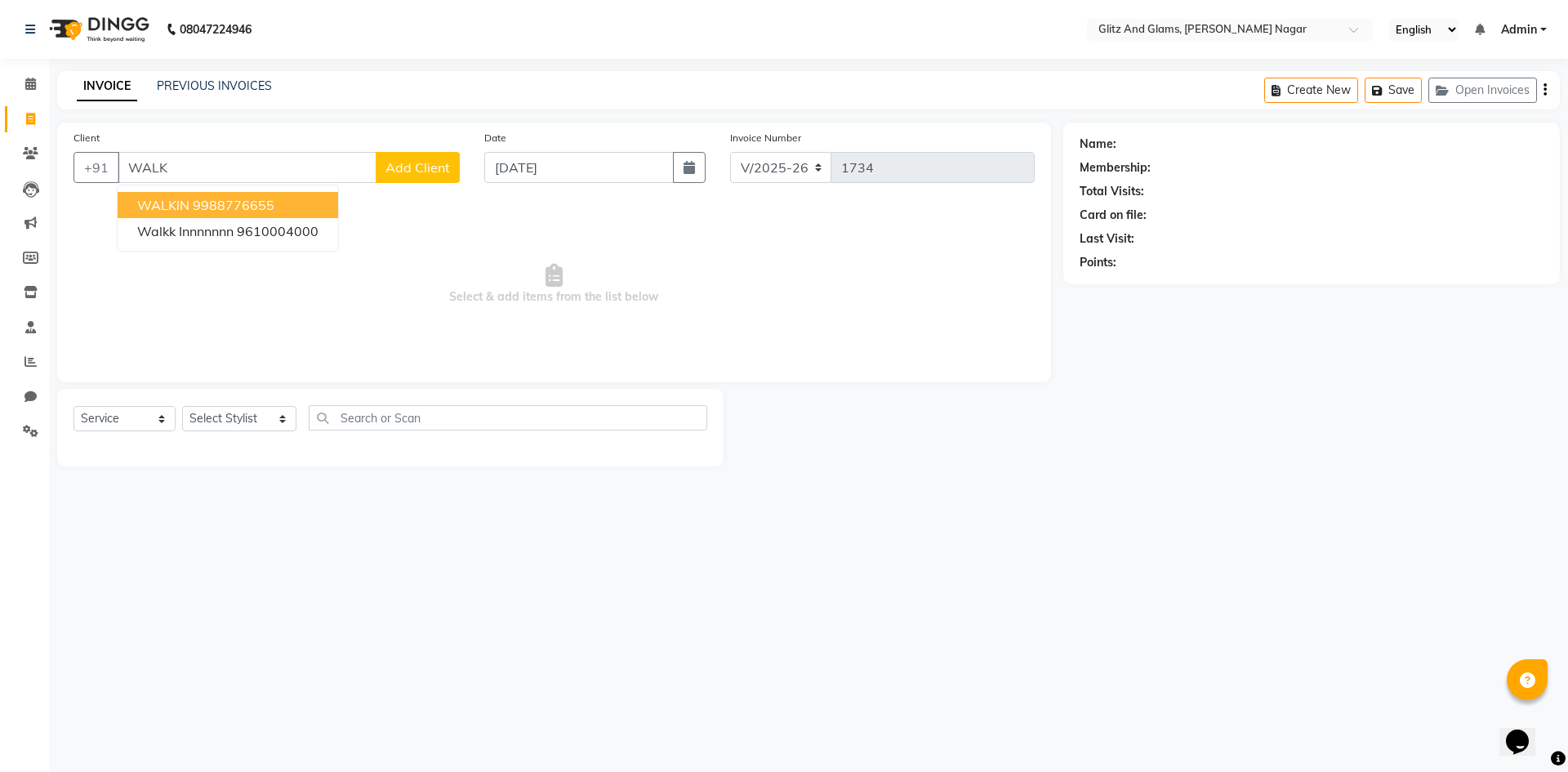
click at [203, 217] on button "WALKIN 9988776655" at bounding box center [227, 205] width 220 height 26
type input "9988776655"
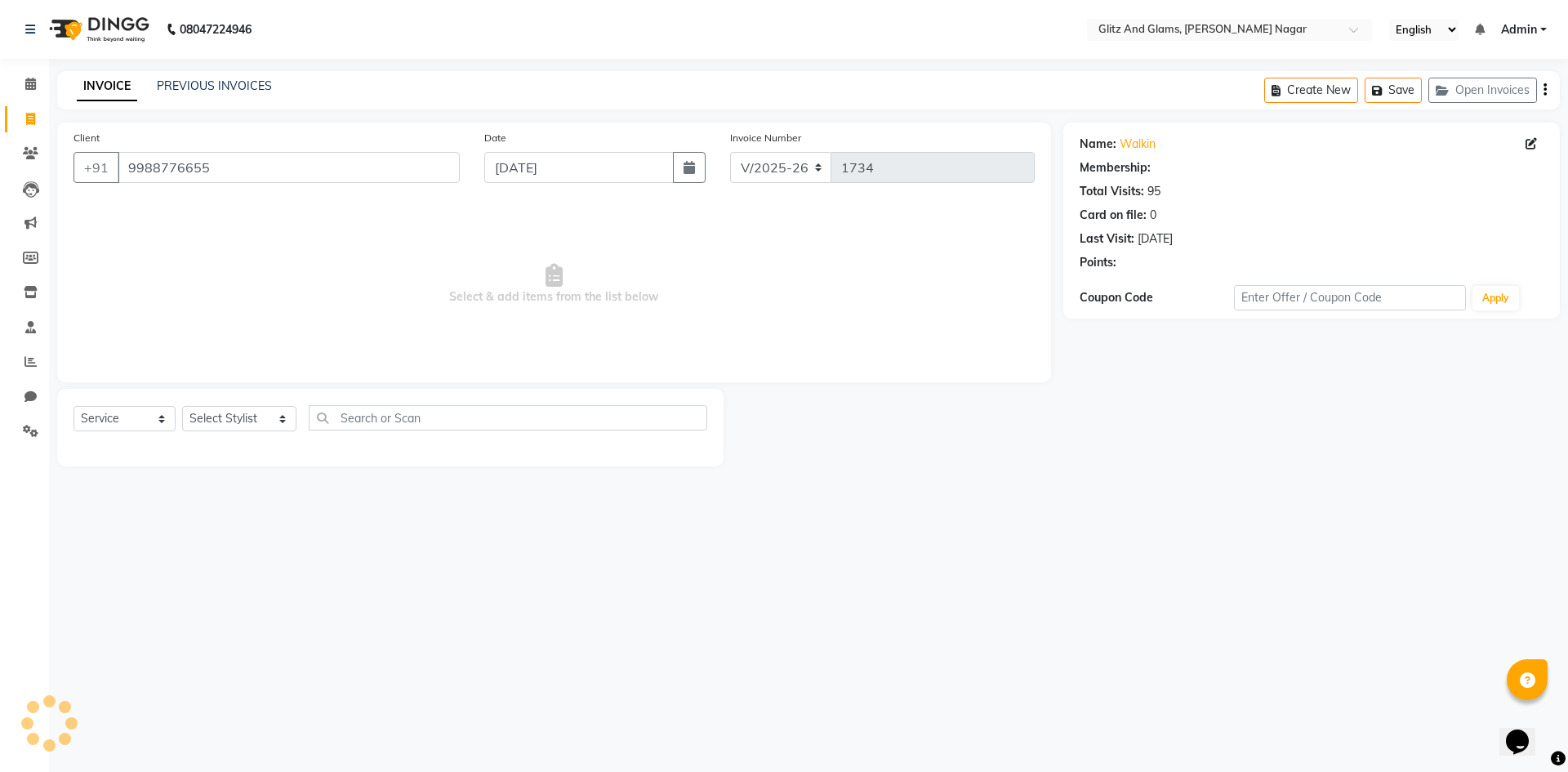
select select "1: Object"
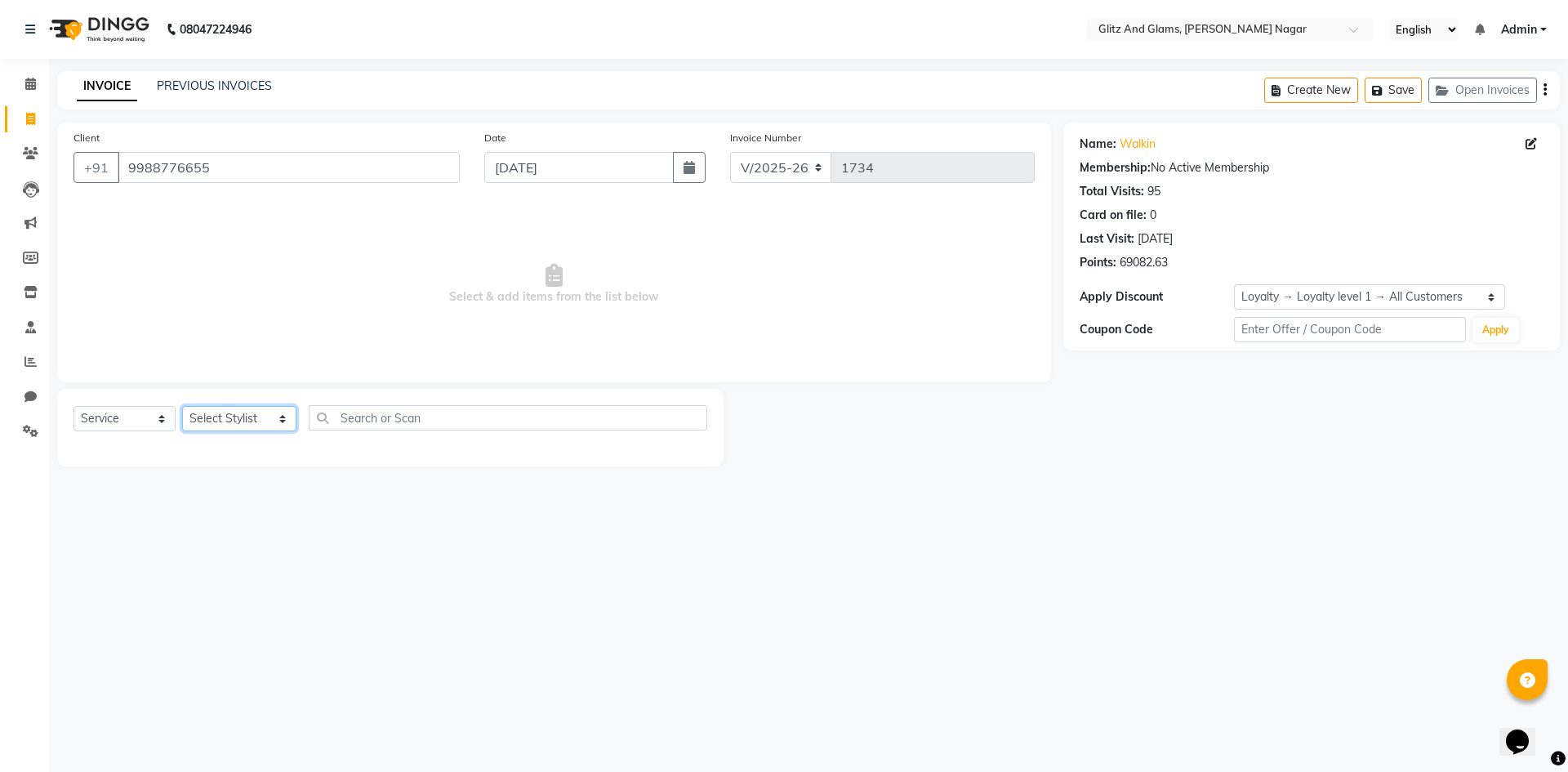
click at [218, 428] on select "Select Stylist [PERSON_NAME] [PERSON_NAME] ANKIT ASHOK ATO [PERSON_NAME] CHETAN…" at bounding box center [239, 419] width 114 height 25
select select "80544"
click at [182, 406] on select "Select Stylist [PERSON_NAME] [PERSON_NAME] ANKIT ASHOK ATO [PERSON_NAME] CHETAN…" at bounding box center [239, 419] width 114 height 25
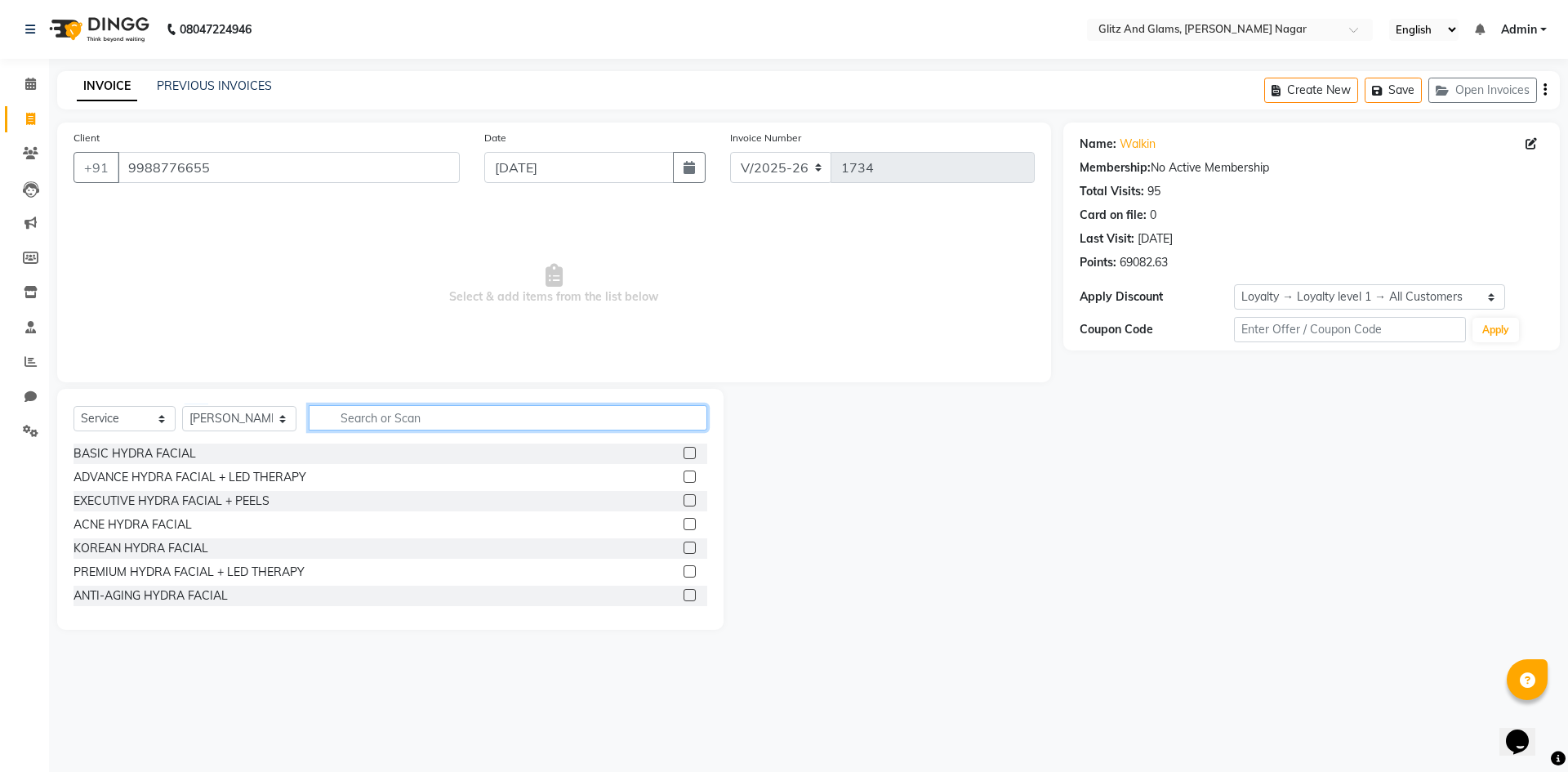
click at [371, 410] on input "text" at bounding box center [508, 418] width 399 height 25
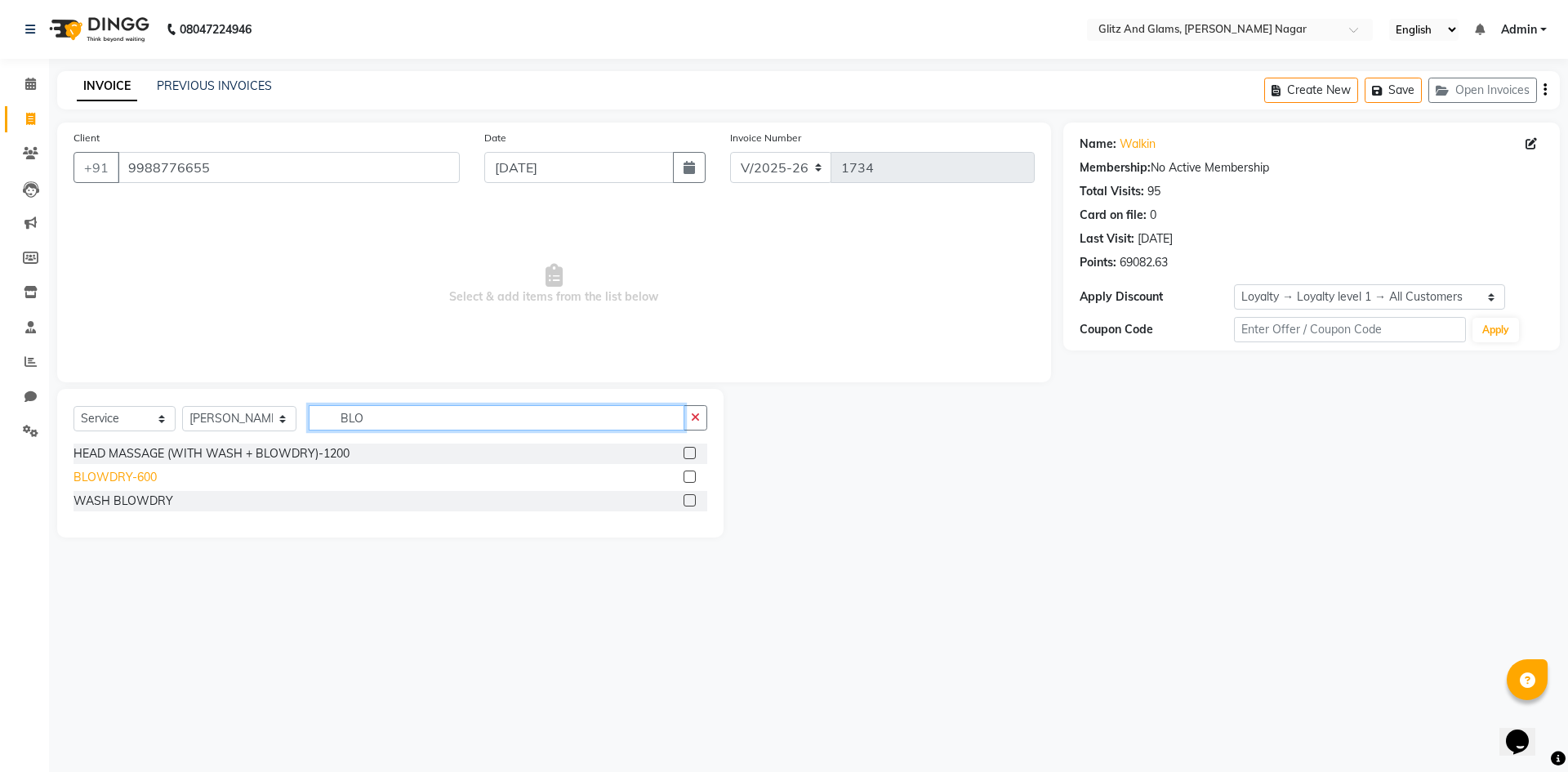
type input "BLO"
click at [82, 479] on div "BLOWDRY-600" at bounding box center [115, 477] width 83 height 17
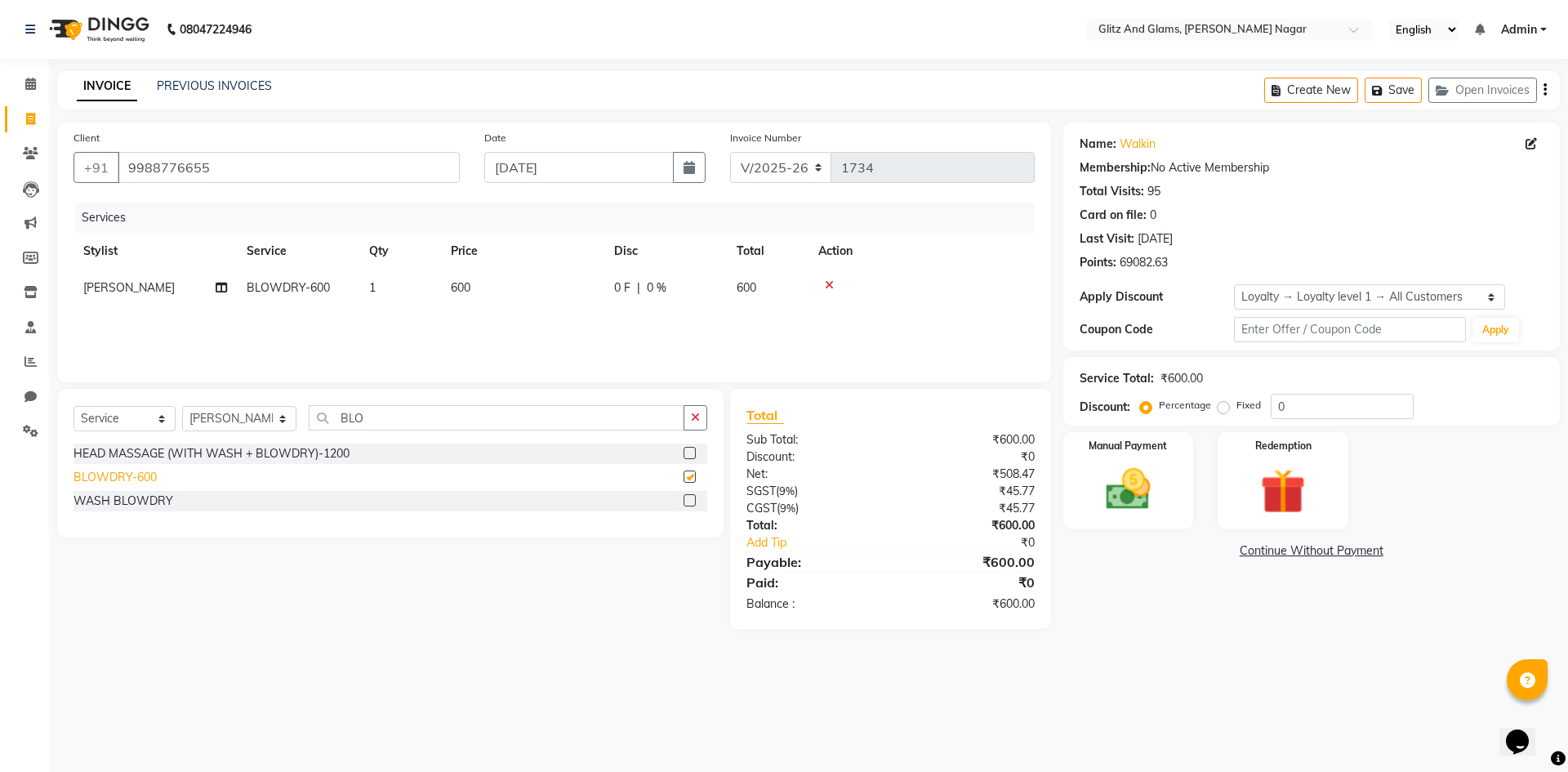
checkbox input "false"
click at [216, 419] on select "Select Stylist [PERSON_NAME] [PERSON_NAME] ANKIT ASHOK ATO [PERSON_NAME] CHETAN…" at bounding box center [239, 419] width 114 height 25
select select "87738"
click at [182, 406] on select "Select Stylist [PERSON_NAME] [PERSON_NAME] ANKIT ASHOK ATO [PERSON_NAME] CHETAN…" at bounding box center [239, 419] width 114 height 25
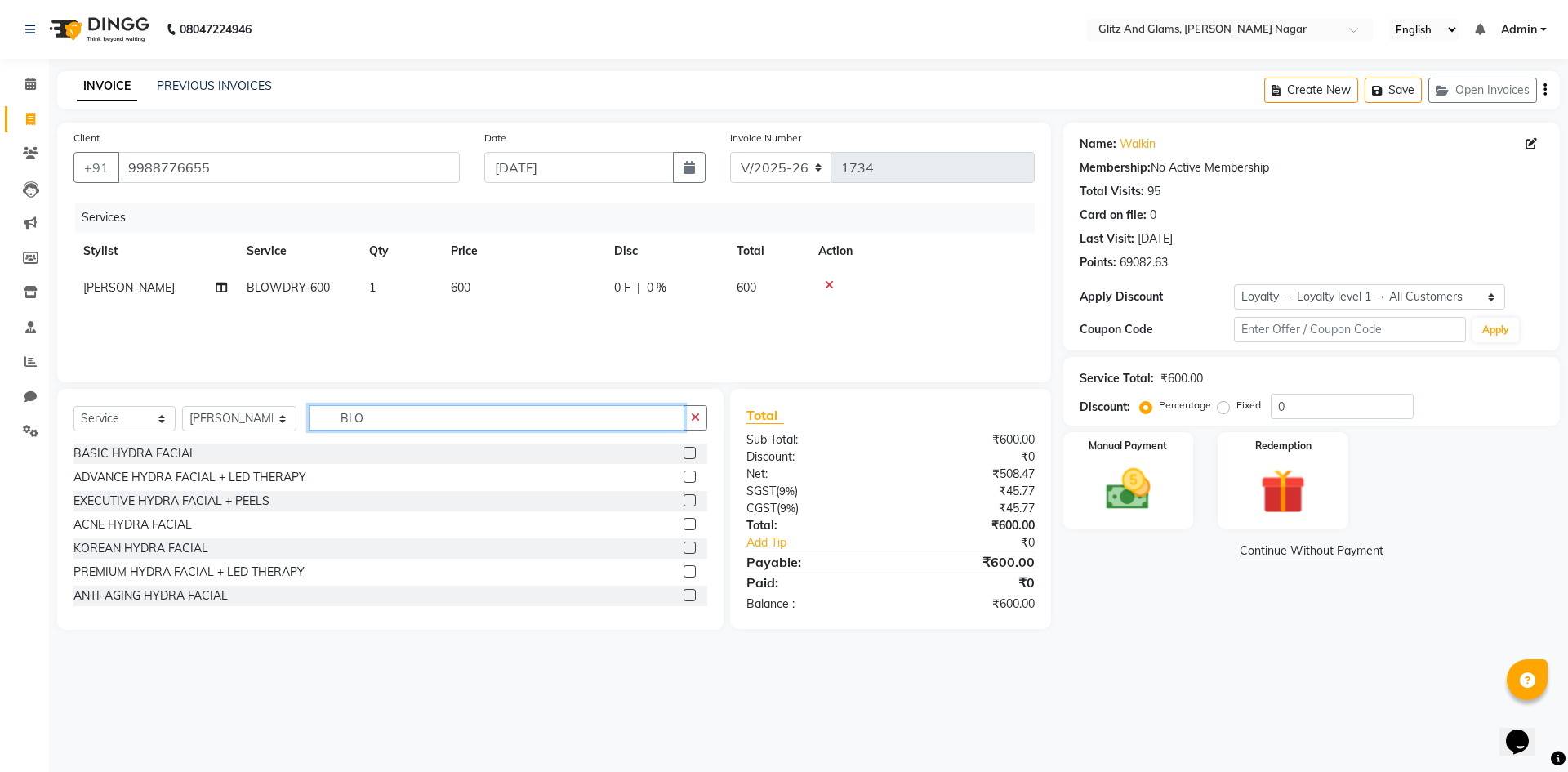
click at [409, 418] on input "BLO" at bounding box center [496, 418] width 376 height 25
type input "B"
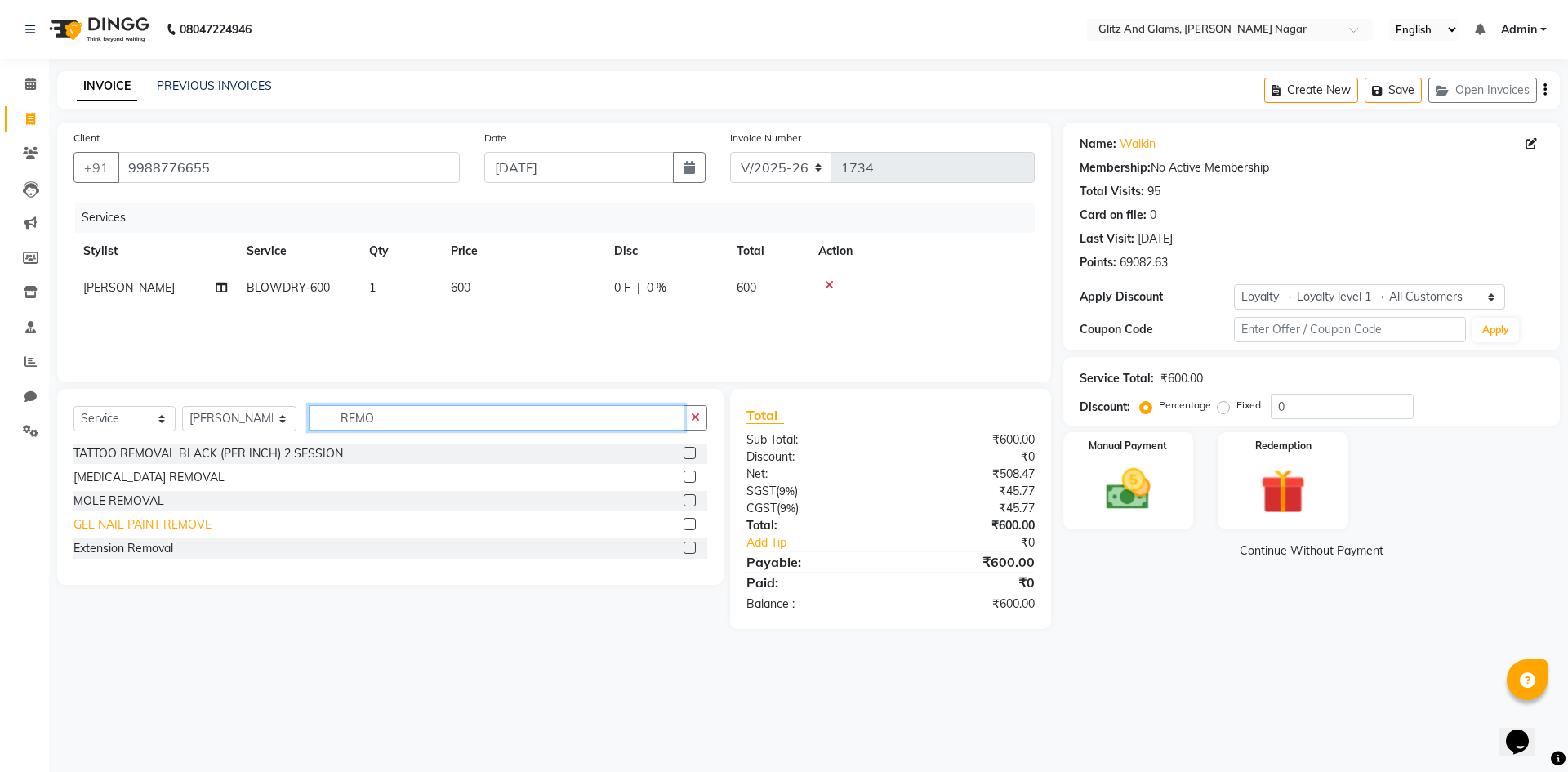
type input "REMO"
click at [128, 533] on div "GEL NAIL PAINT REMOVE" at bounding box center [142, 525] width 138 height 17
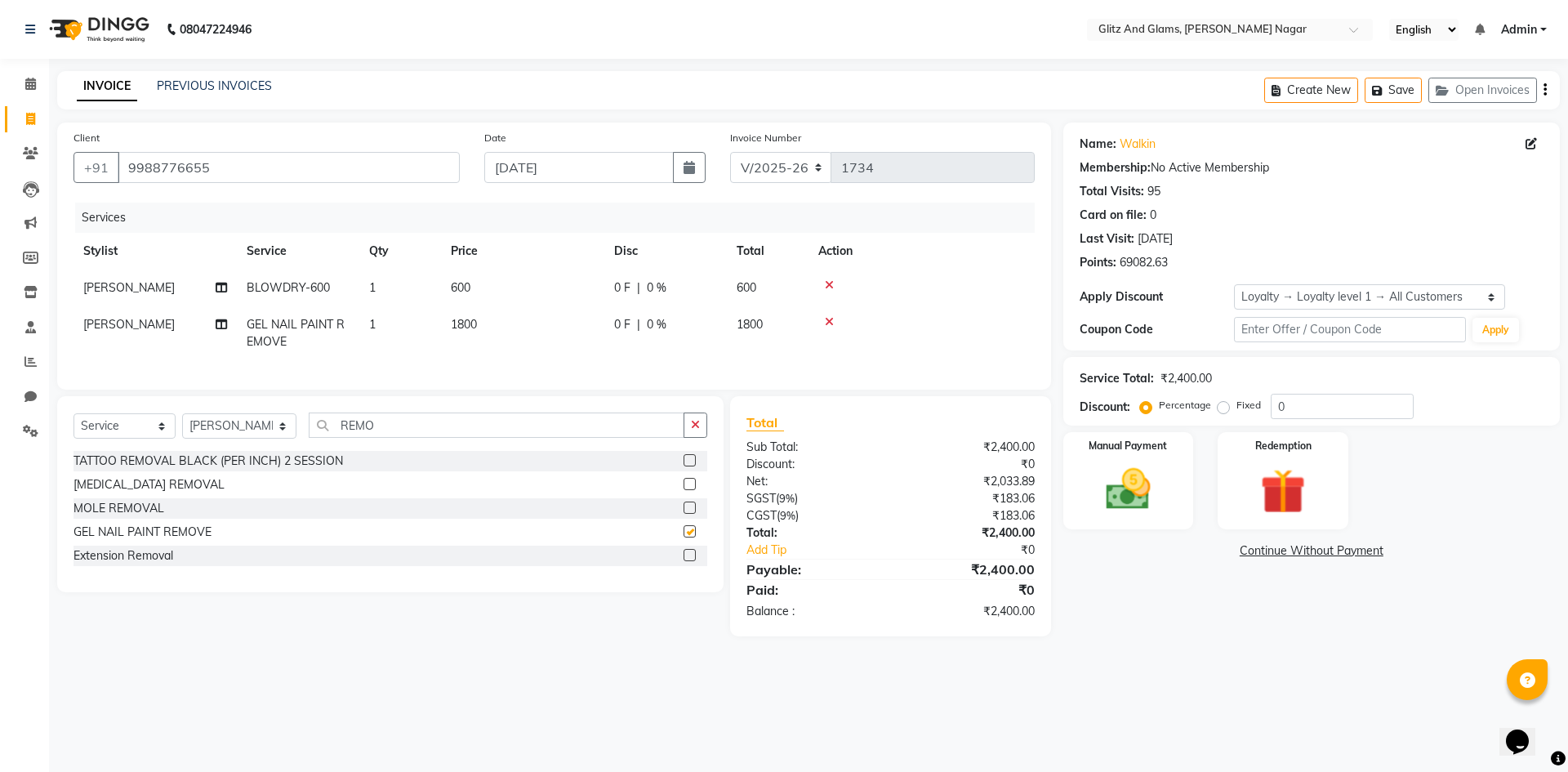
checkbox input "false"
click at [612, 294] on td "0 F | 0 %" at bounding box center [665, 288] width 122 height 37
select select "80544"
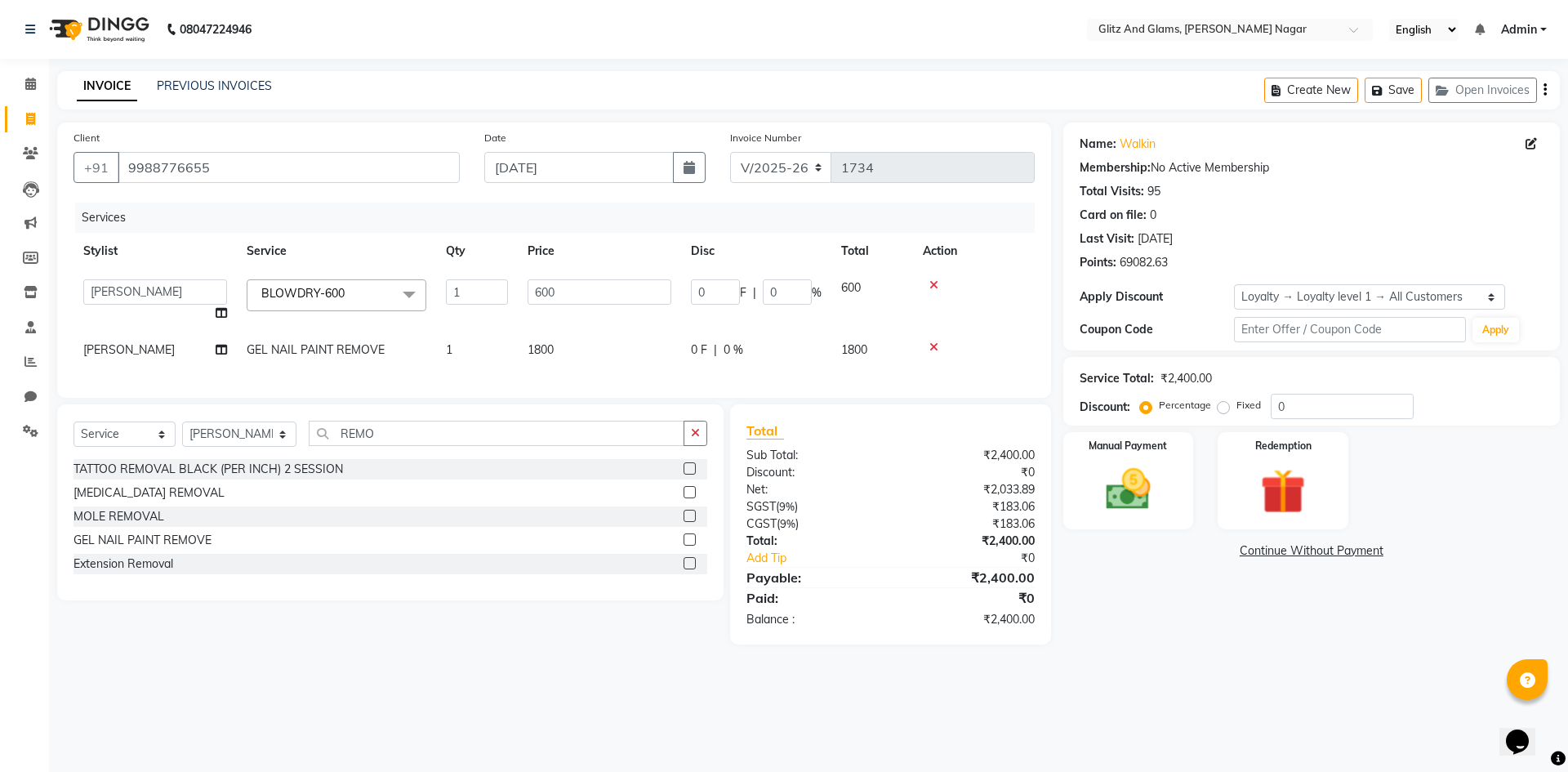
click at [578, 341] on td "1800" at bounding box center [600, 350] width 163 height 37
select select "87738"
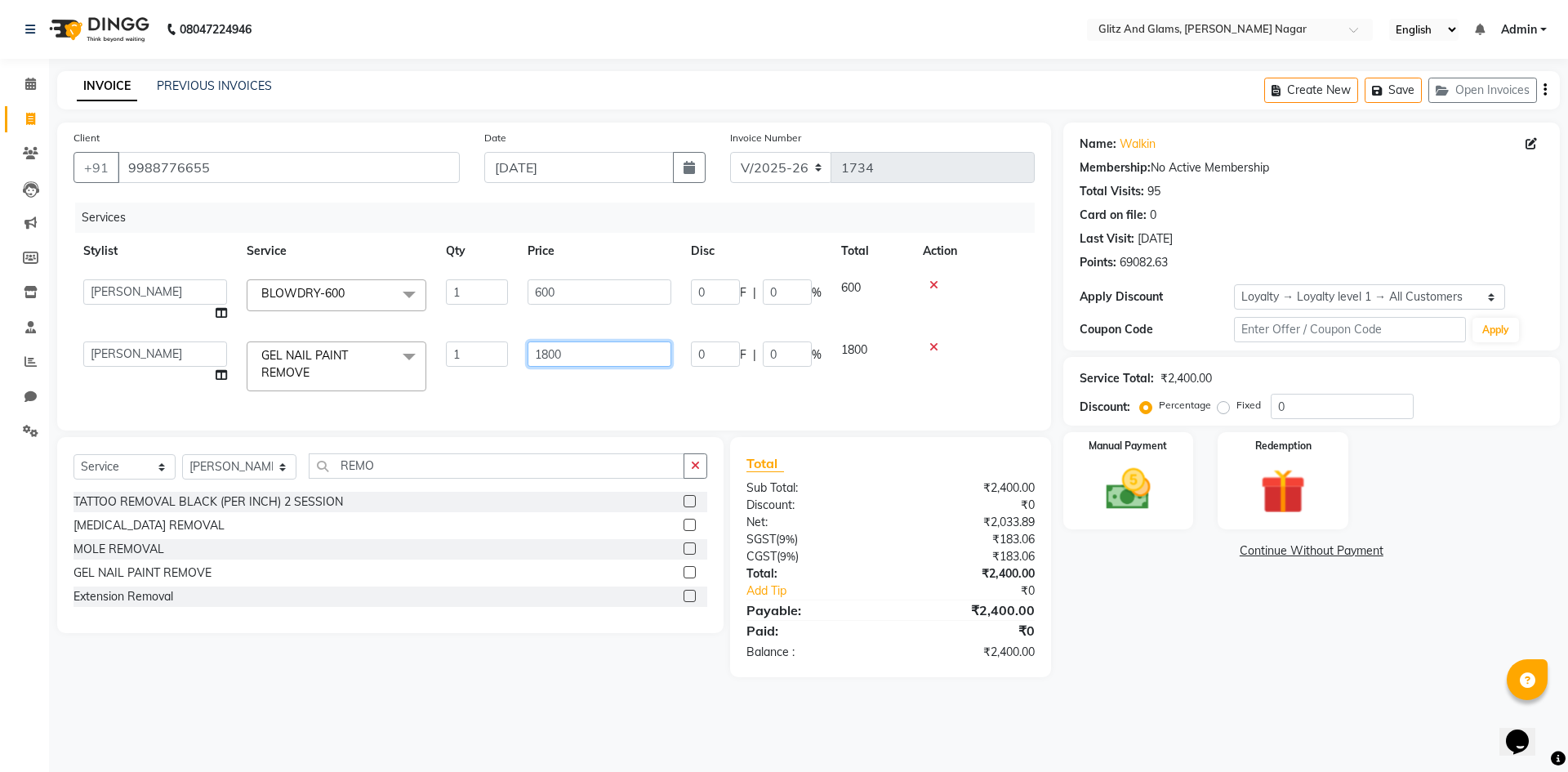
click at [601, 359] on input "1800" at bounding box center [599, 354] width 144 height 25
type input "1"
type input "300"
click at [996, 375] on div "Services Stylist Service Qty Price Disc Total Action [PERSON_NAME] [PERSON_NAME…" at bounding box center [553, 308] width 961 height 211
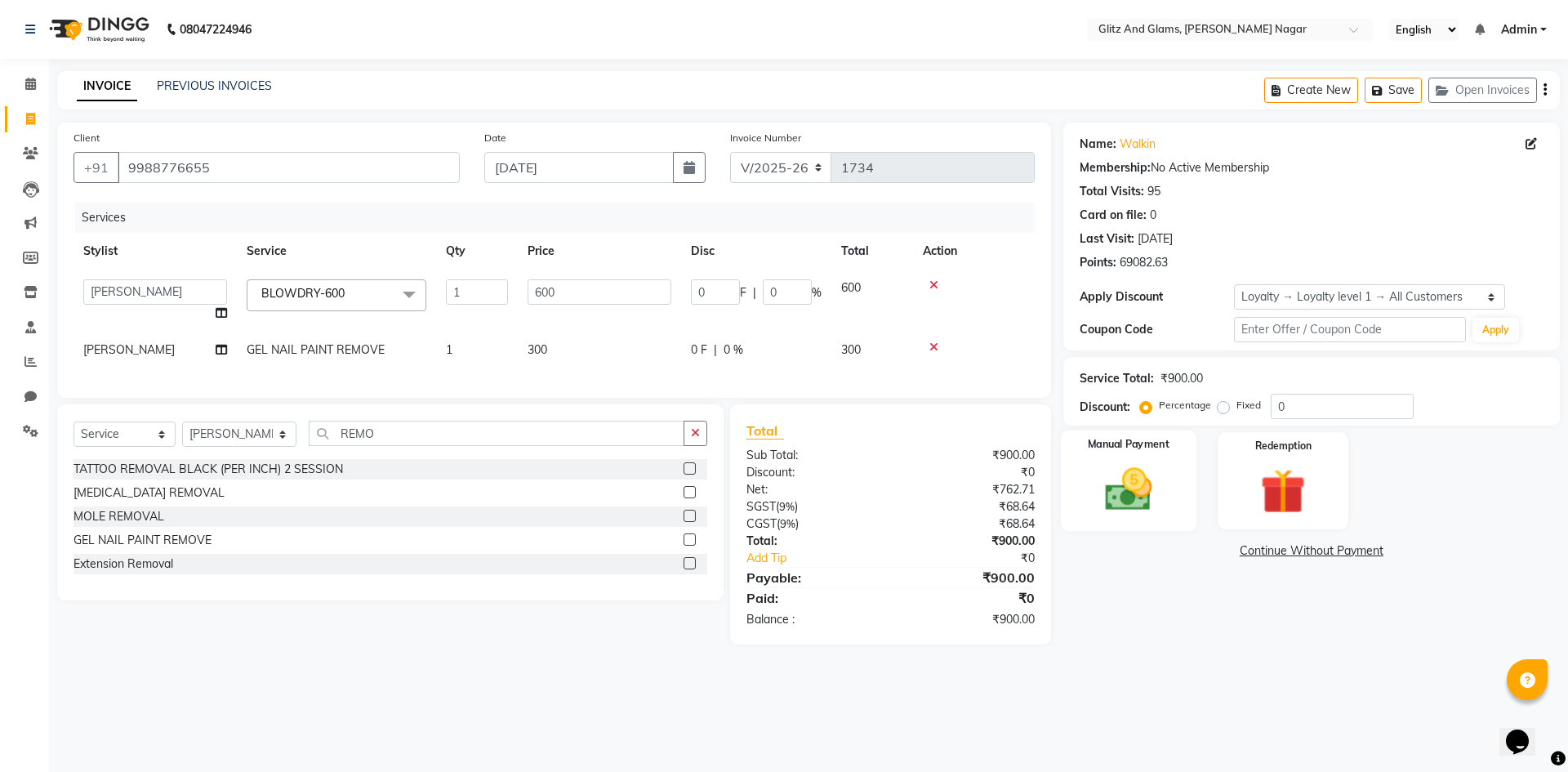
click at [1121, 475] on img at bounding box center [1129, 489] width 76 height 54
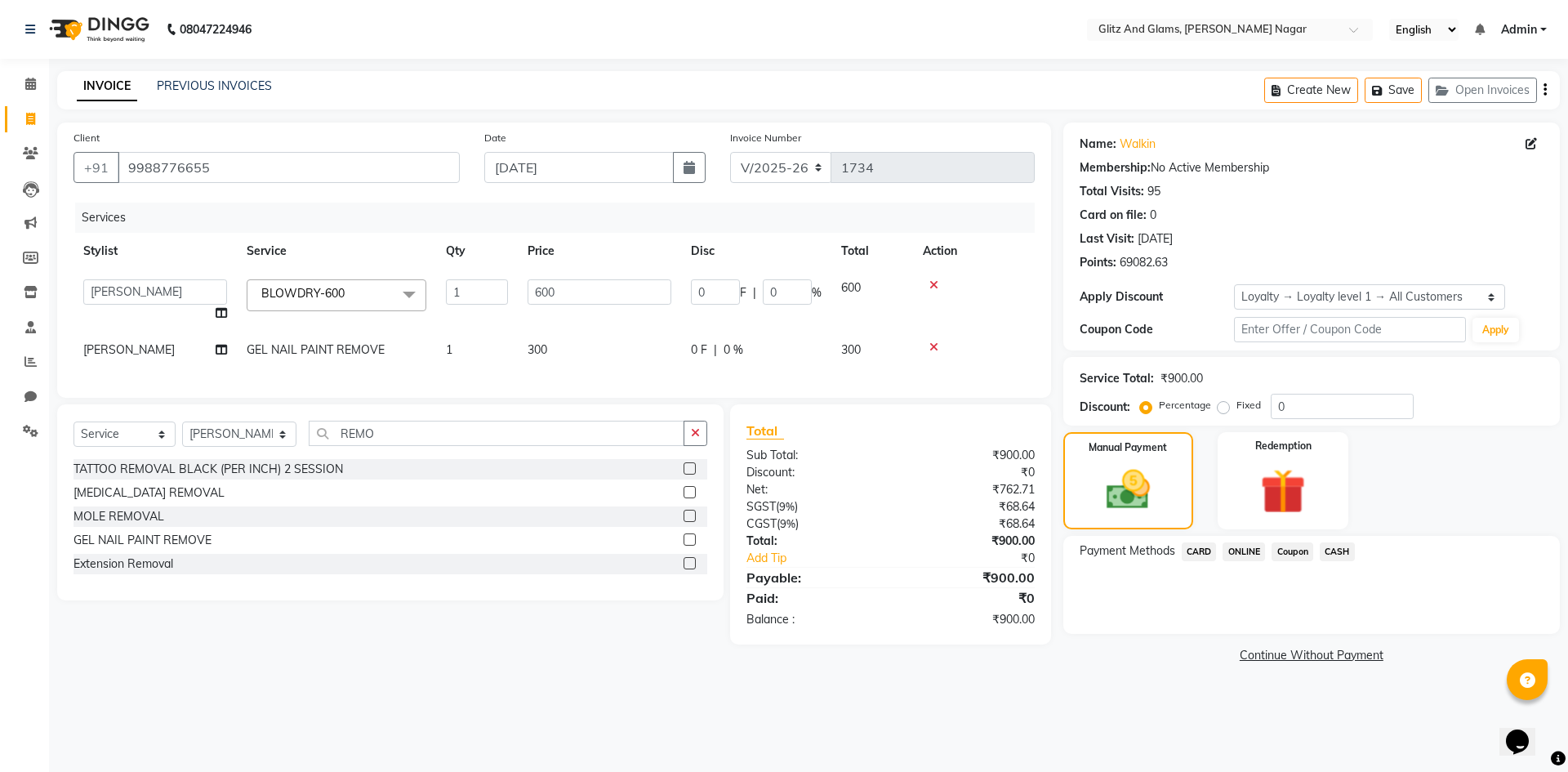
click at [1339, 548] on span "CASH" at bounding box center [1337, 552] width 35 height 19
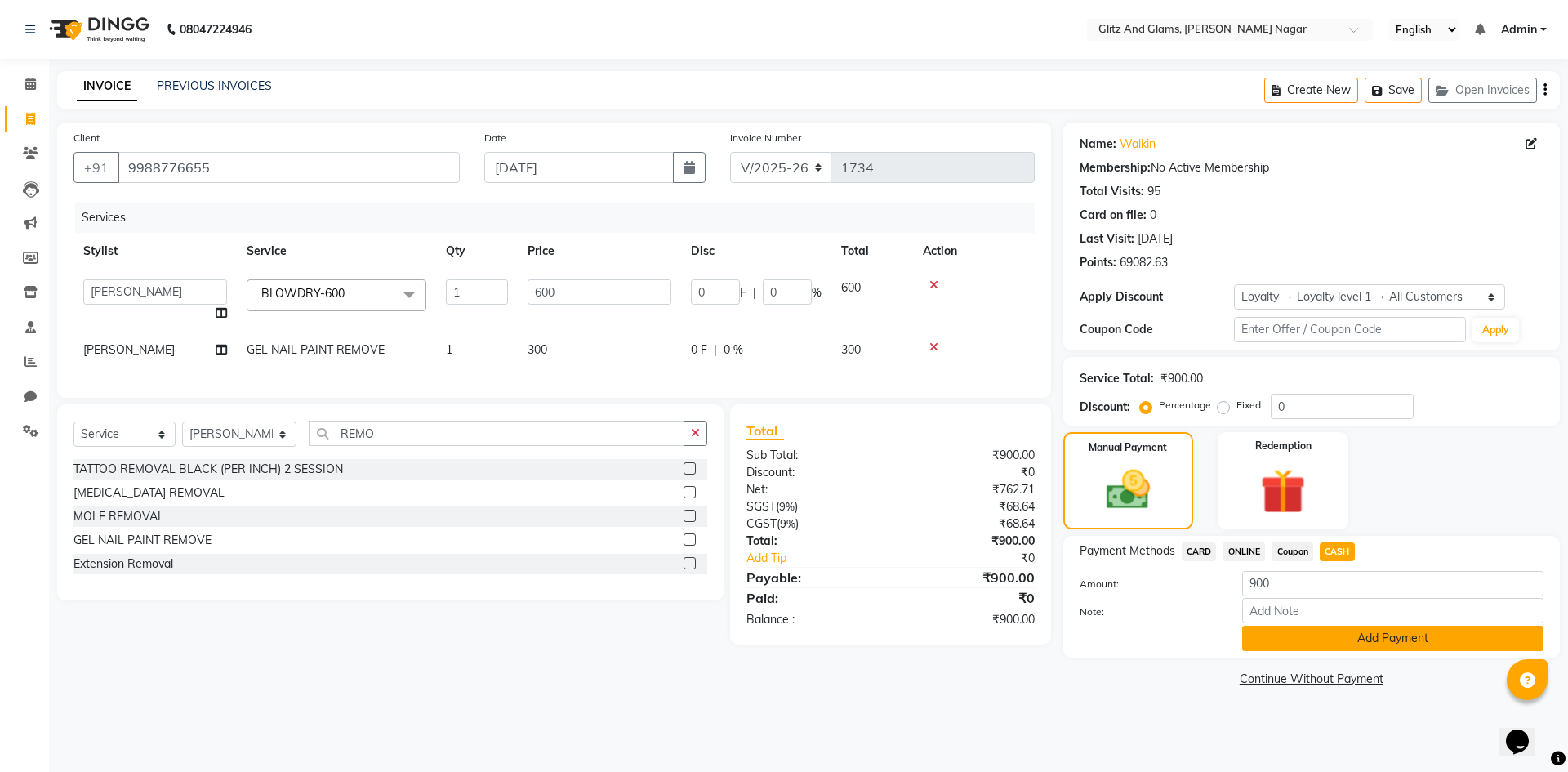
click at [1300, 629] on button "Add Payment" at bounding box center [1392, 639] width 302 height 25
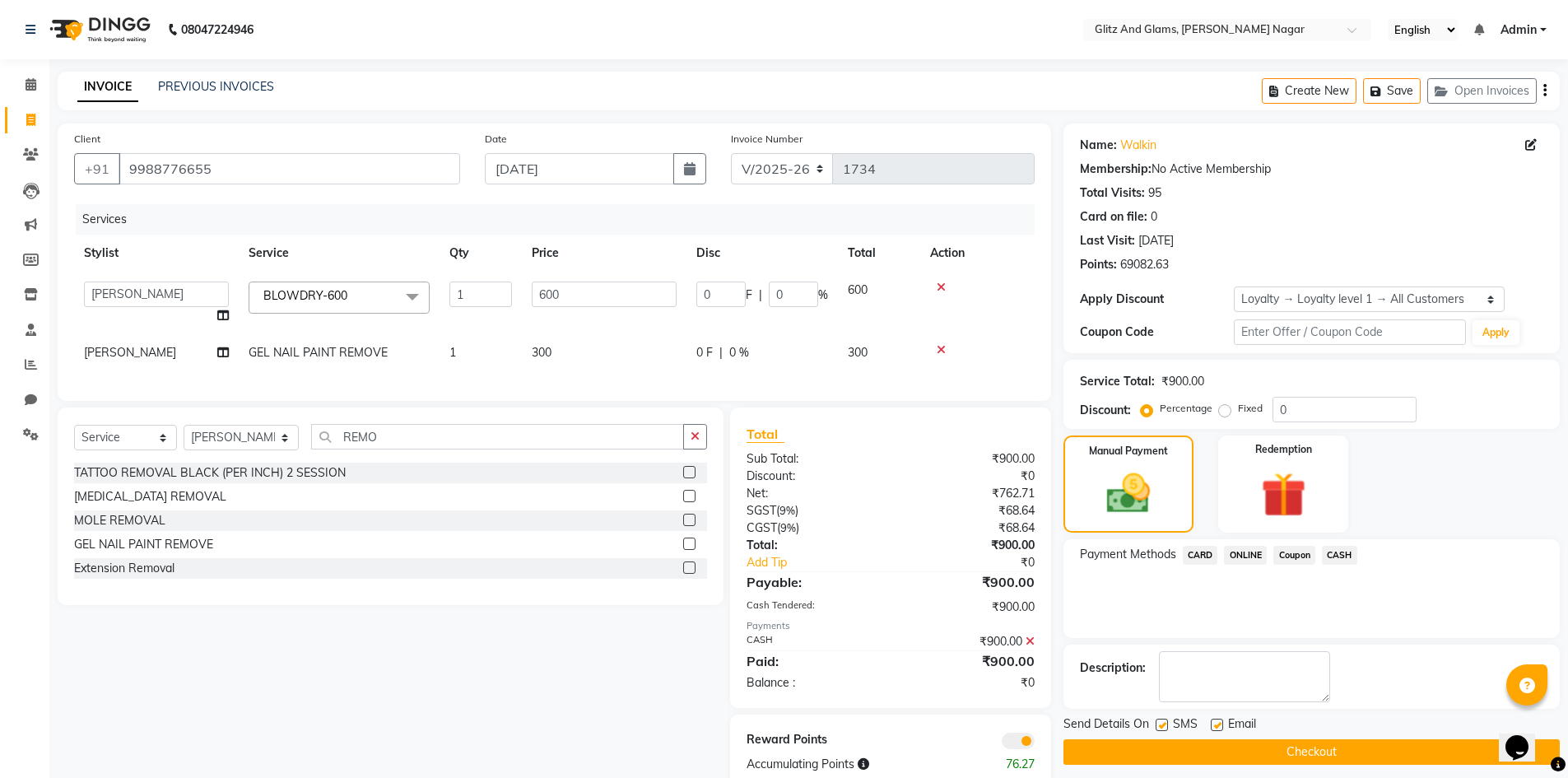
click at [1263, 757] on button "Checkout" at bounding box center [1312, 752] width 497 height 26
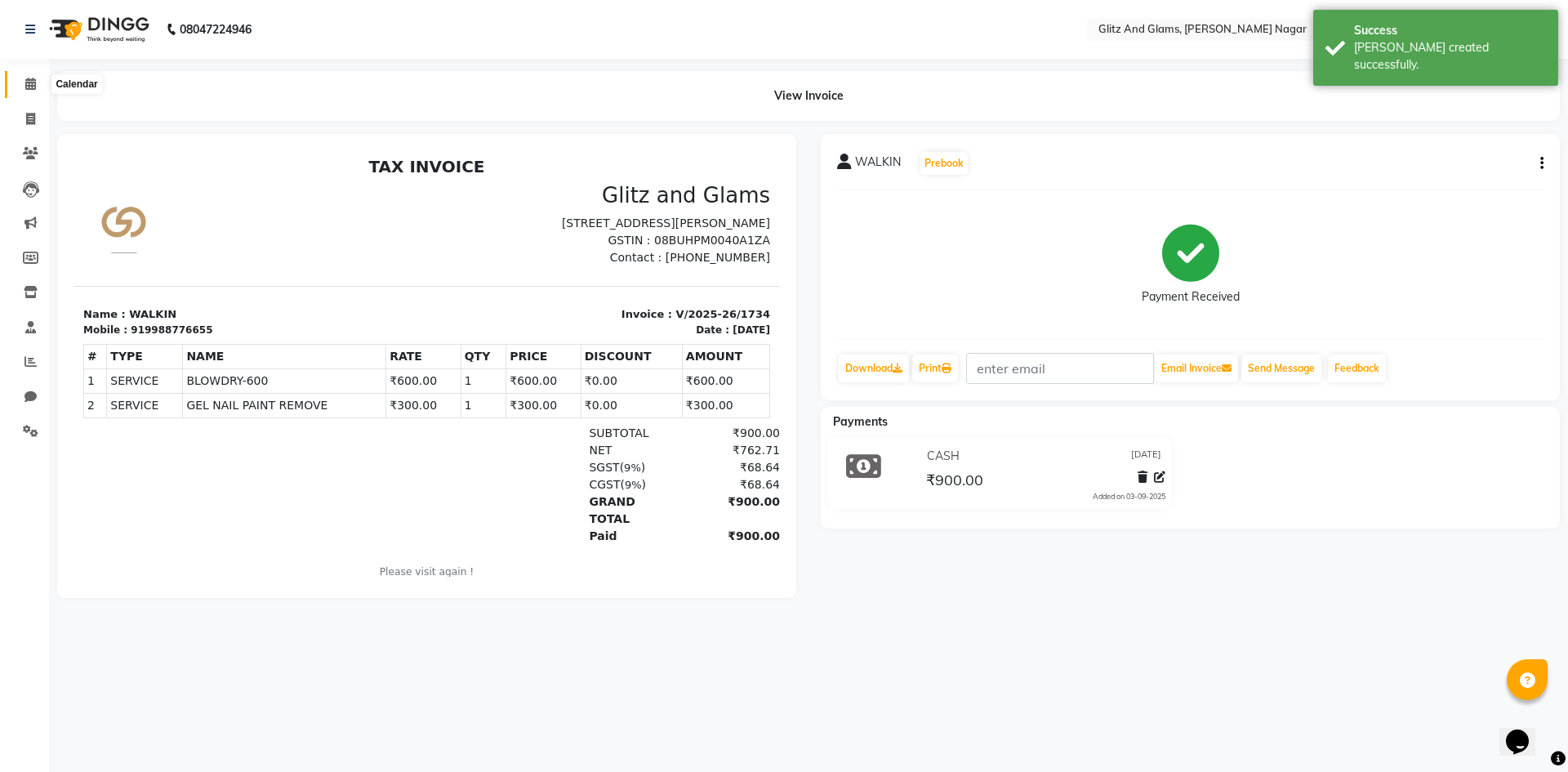
click at [20, 80] on span at bounding box center [31, 84] width 29 height 19
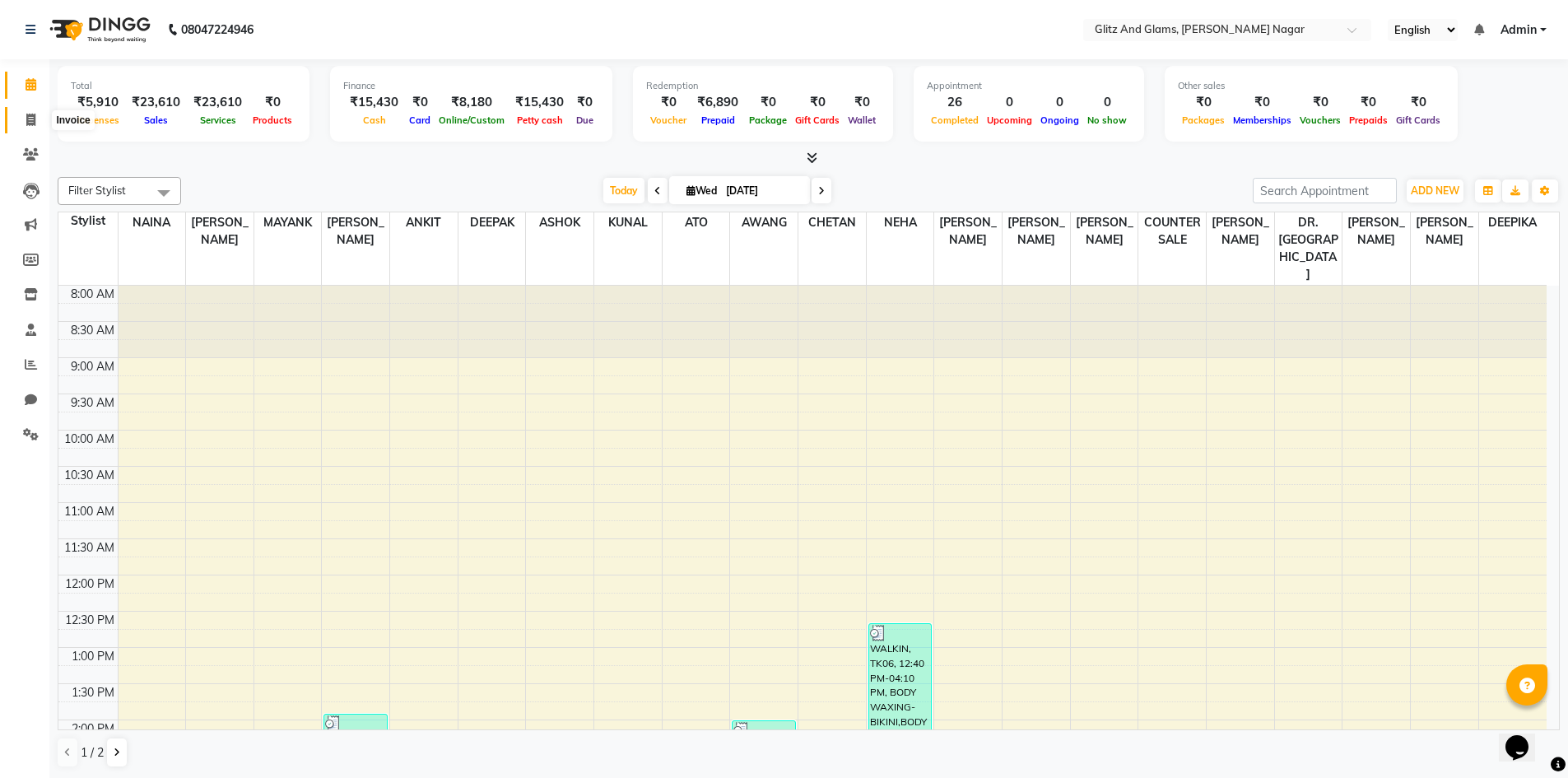
click at [36, 124] on icon at bounding box center [31, 120] width 9 height 13
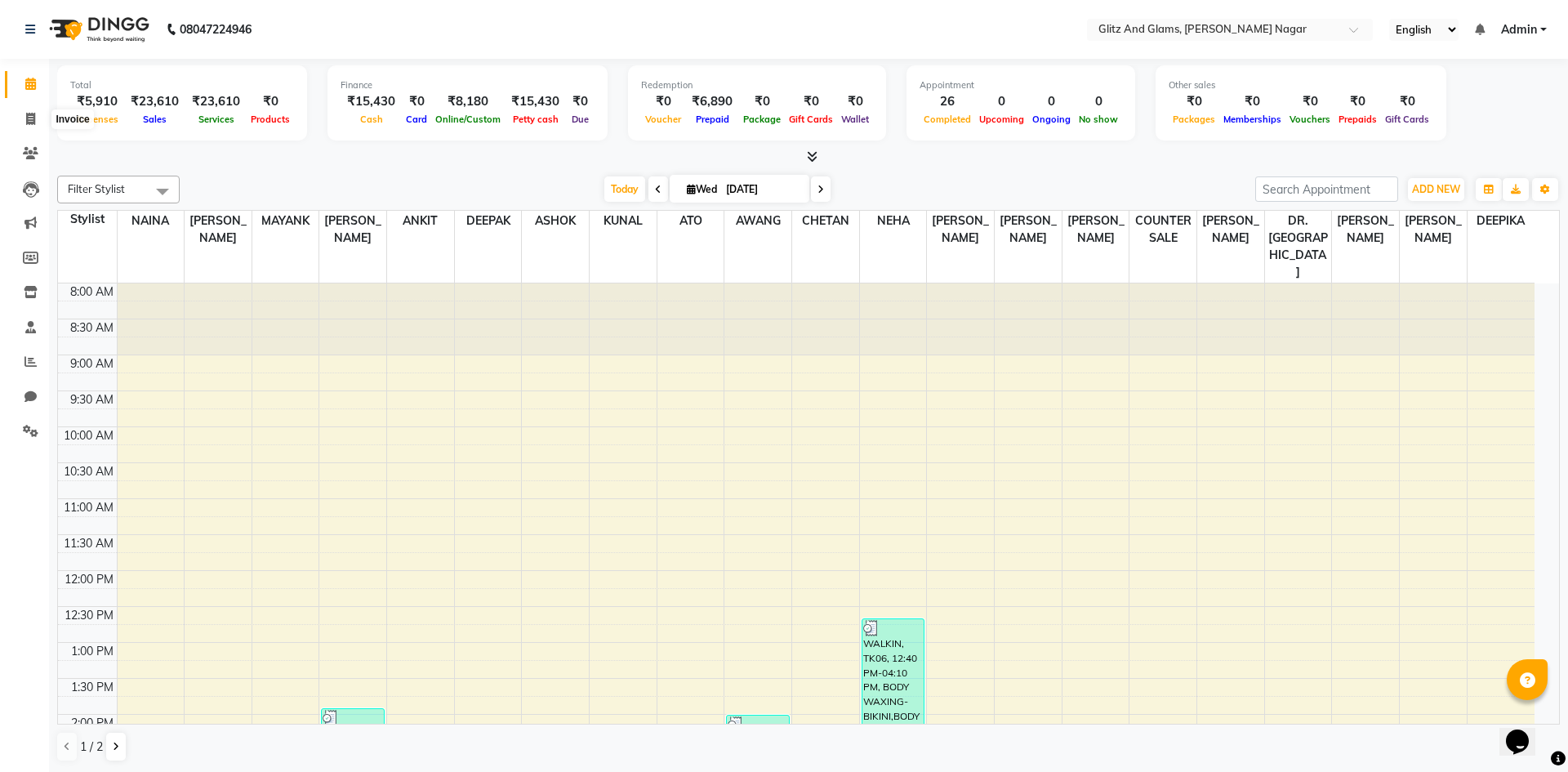
select select "service"
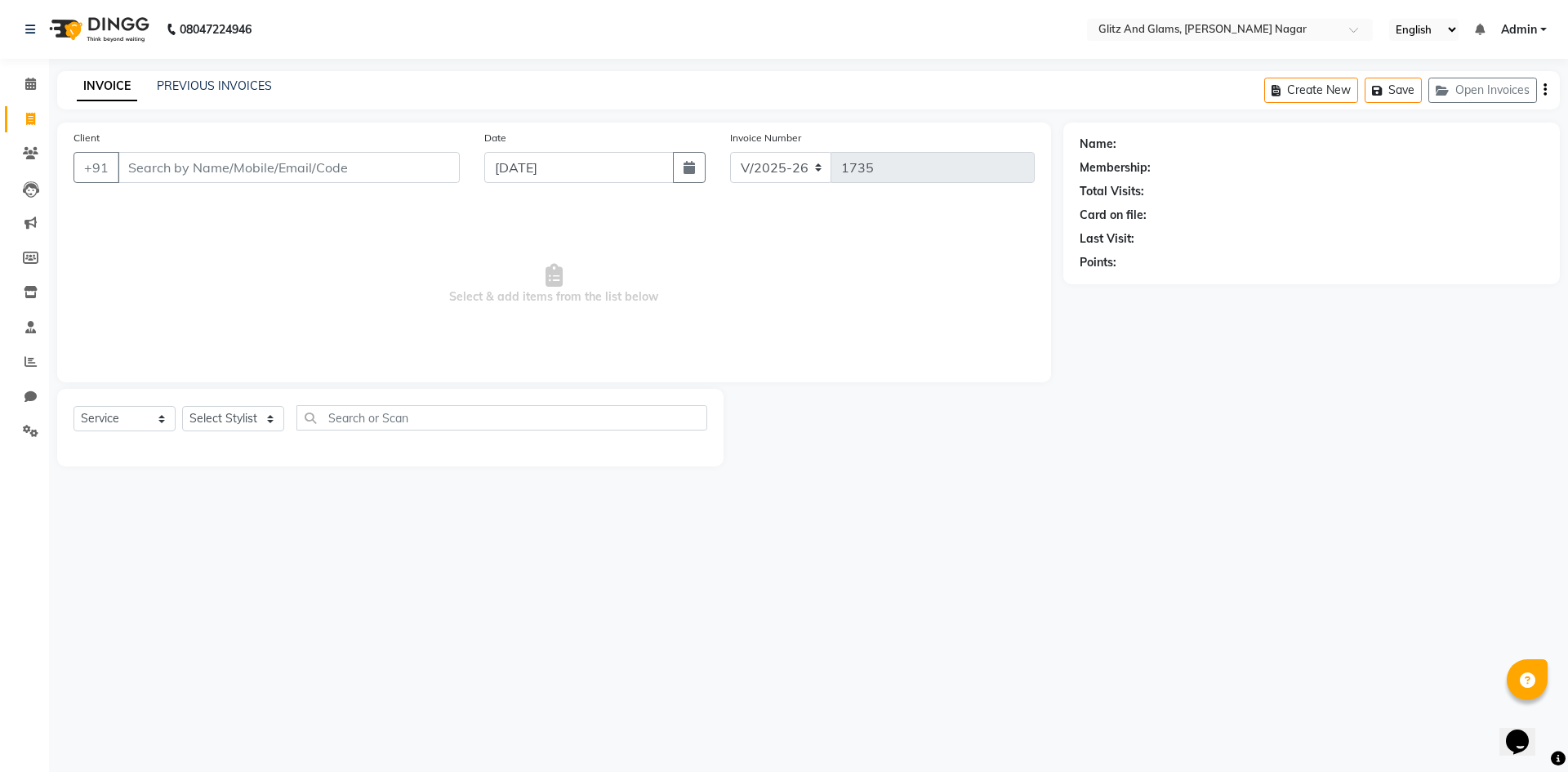
click at [158, 175] on input "Client" at bounding box center [289, 168] width 342 height 31
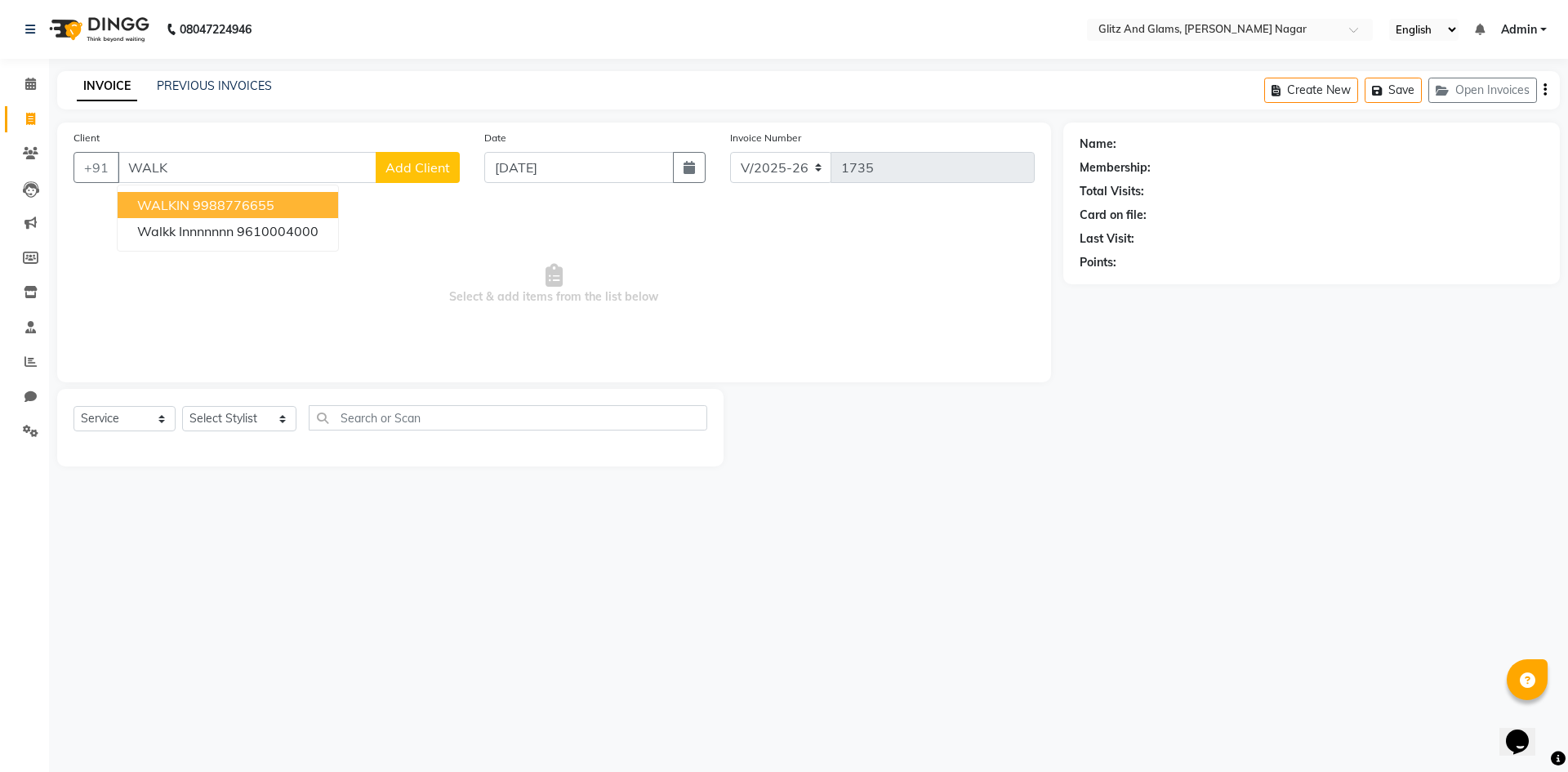
click at [179, 208] on span "WALKIN" at bounding box center [163, 205] width 53 height 16
type input "9988776655"
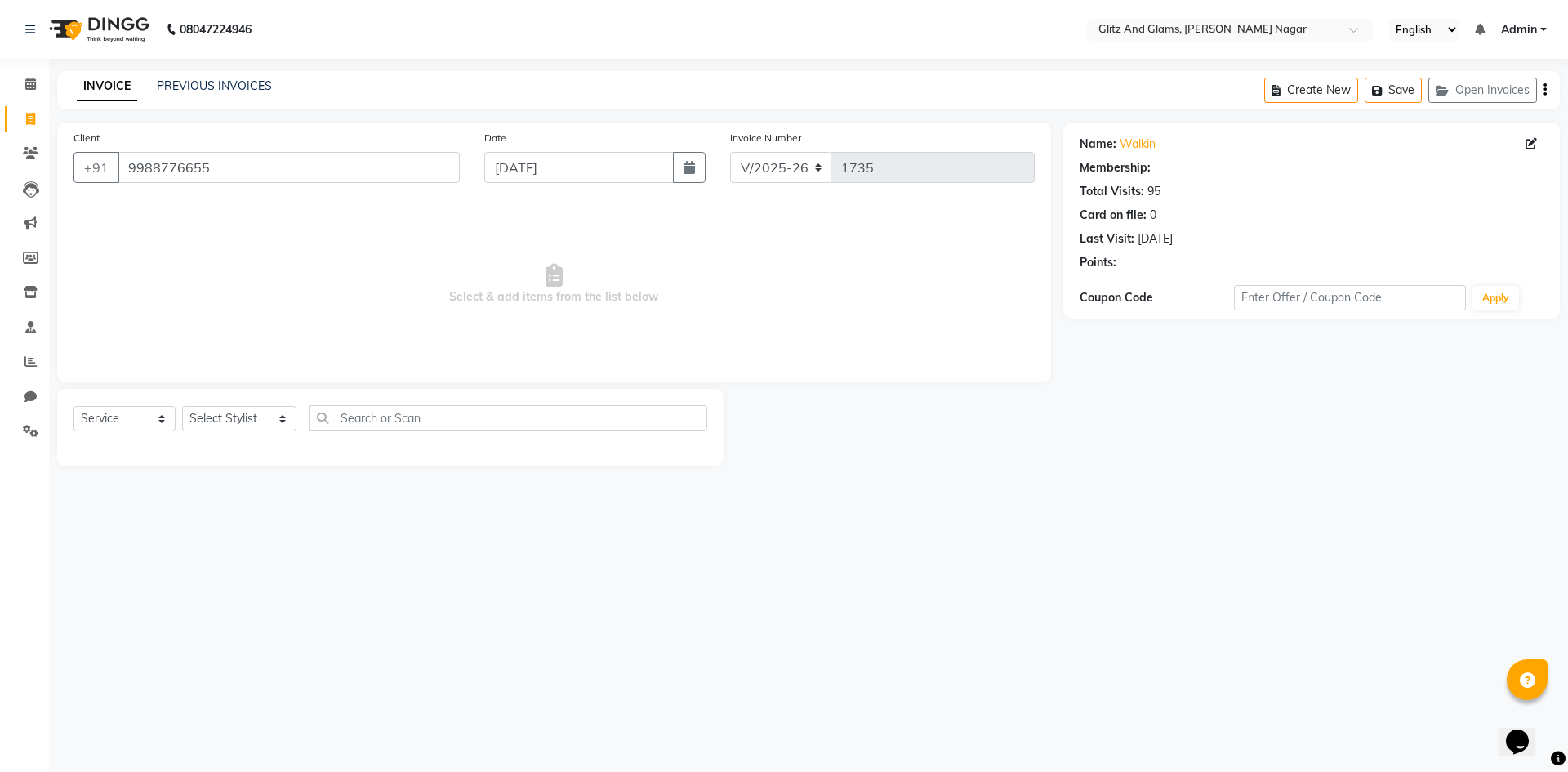
select select "1: Object"
click at [220, 420] on select "Select Stylist [PERSON_NAME] [PERSON_NAME] ANKIT ASHOK ATO [PERSON_NAME] CHETAN…" at bounding box center [239, 419] width 114 height 25
select select "80522"
click at [182, 406] on select "Select Stylist [PERSON_NAME] [PERSON_NAME] ANKIT ASHOK ATO [PERSON_NAME] CHETAN…" at bounding box center [239, 419] width 114 height 25
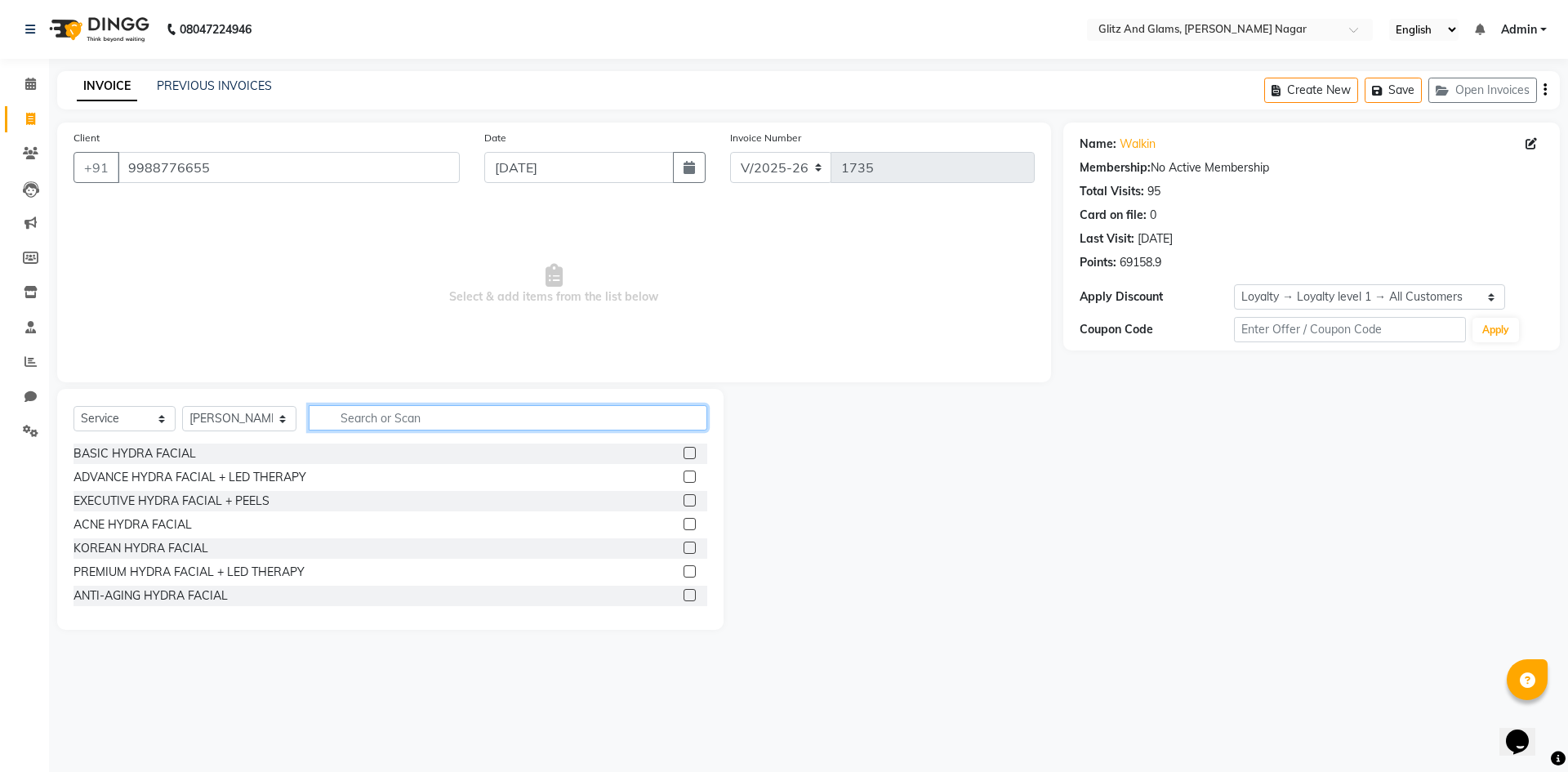
click at [410, 418] on input "text" at bounding box center [508, 418] width 399 height 25
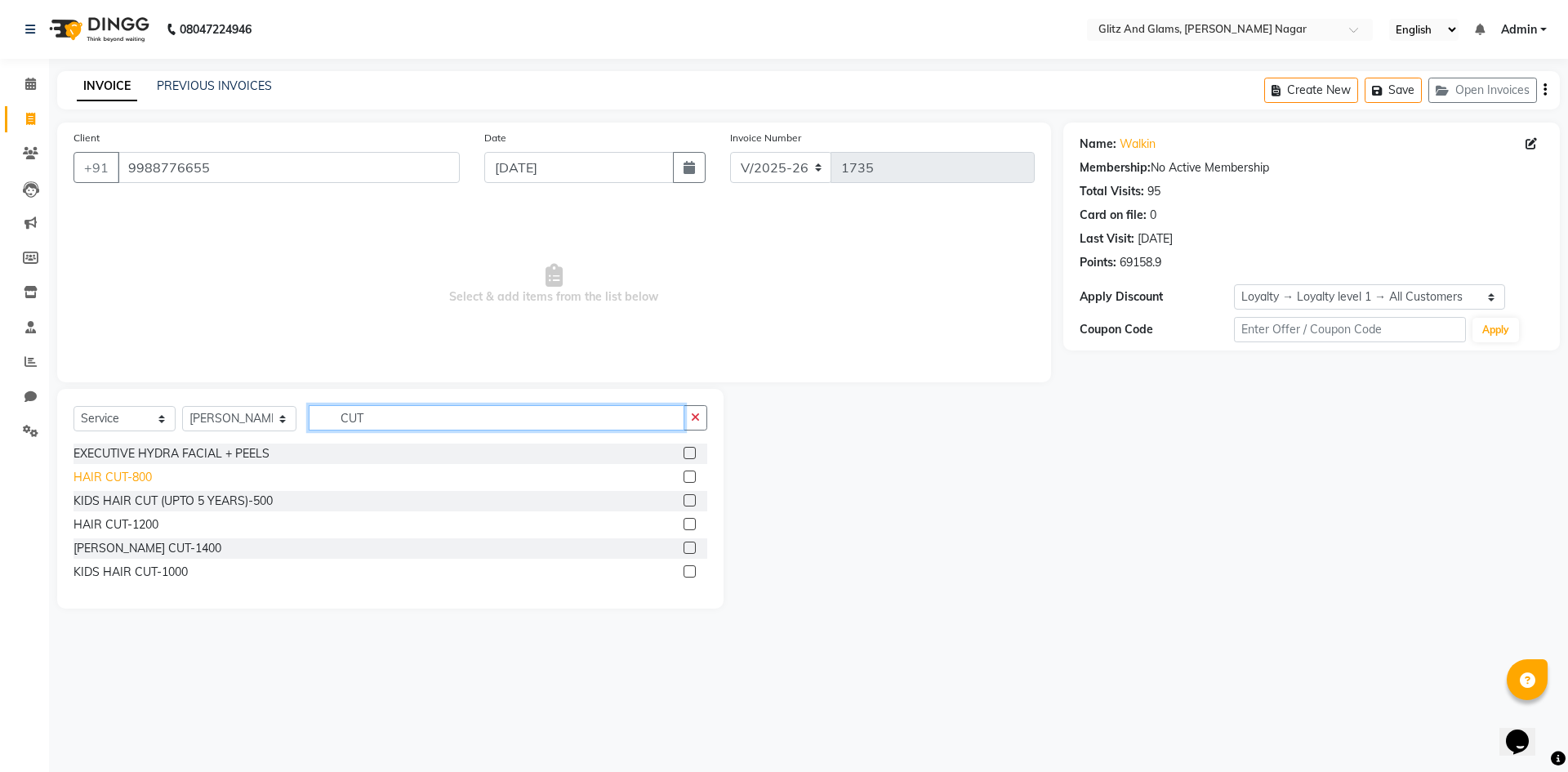
type input "CUT"
click at [139, 478] on div "HAIR CUT-800" at bounding box center [112, 477] width 79 height 17
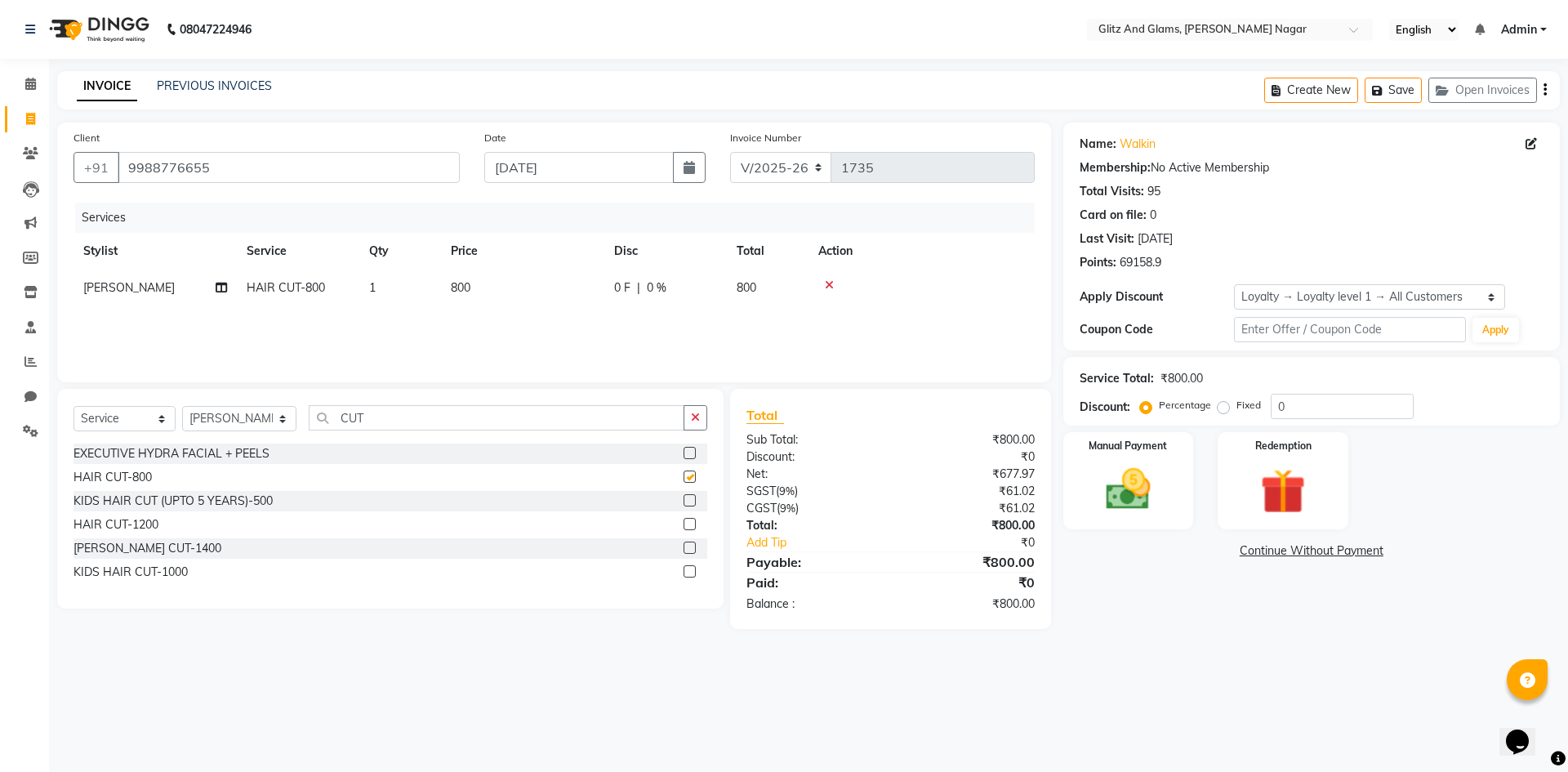
checkbox input "false"
click at [378, 404] on div "Select Service Product Membership Package Voucher Prepaid Gift Card Select Styl…" at bounding box center [390, 498] width 667 height 220
click at [374, 428] on input "CUT" at bounding box center [496, 418] width 376 height 25
type input "C"
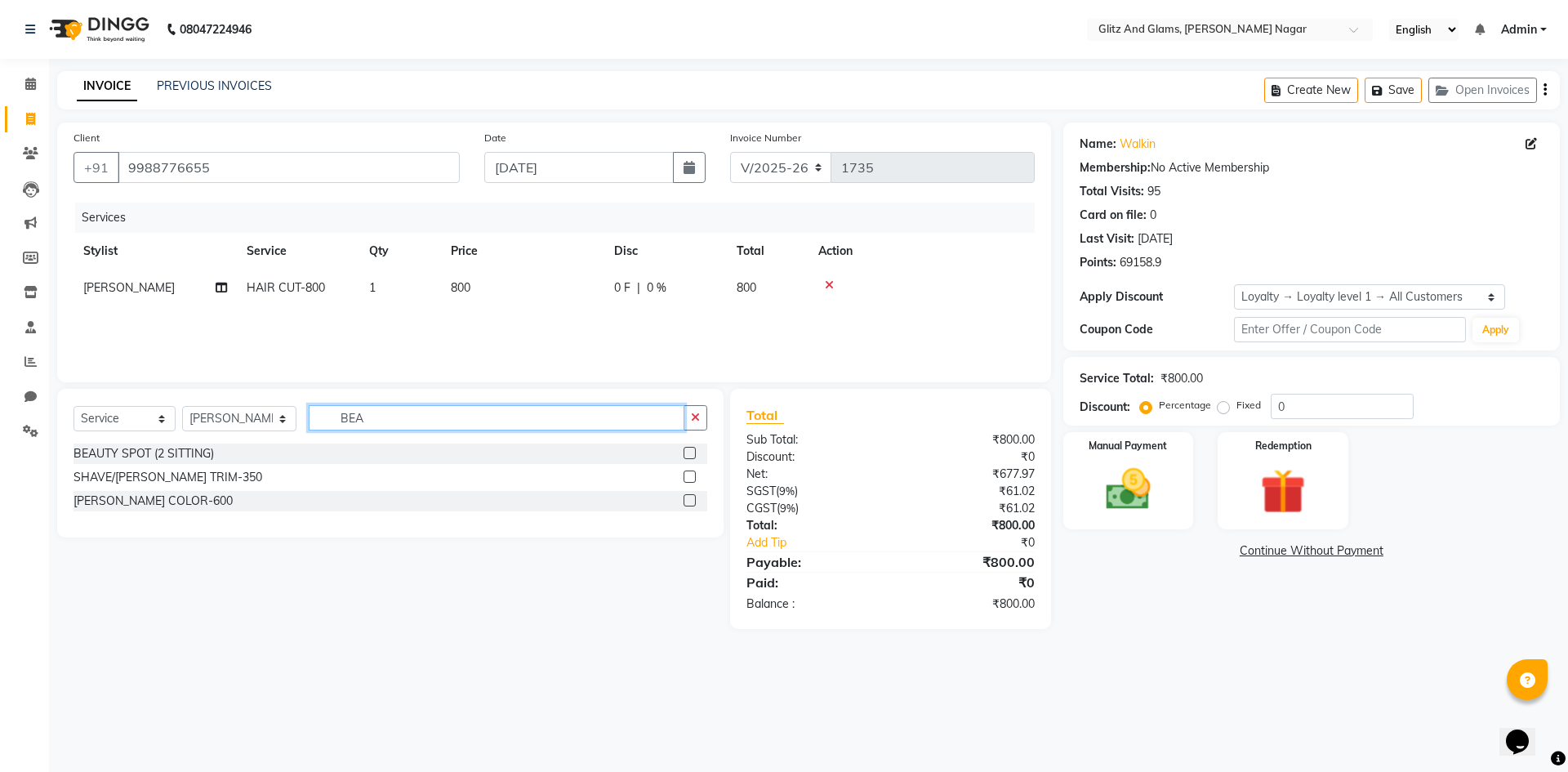
type input "BEA"
click at [178, 487] on div "SHAVE/[PERSON_NAME] TRIM-350" at bounding box center [390, 478] width 634 height 21
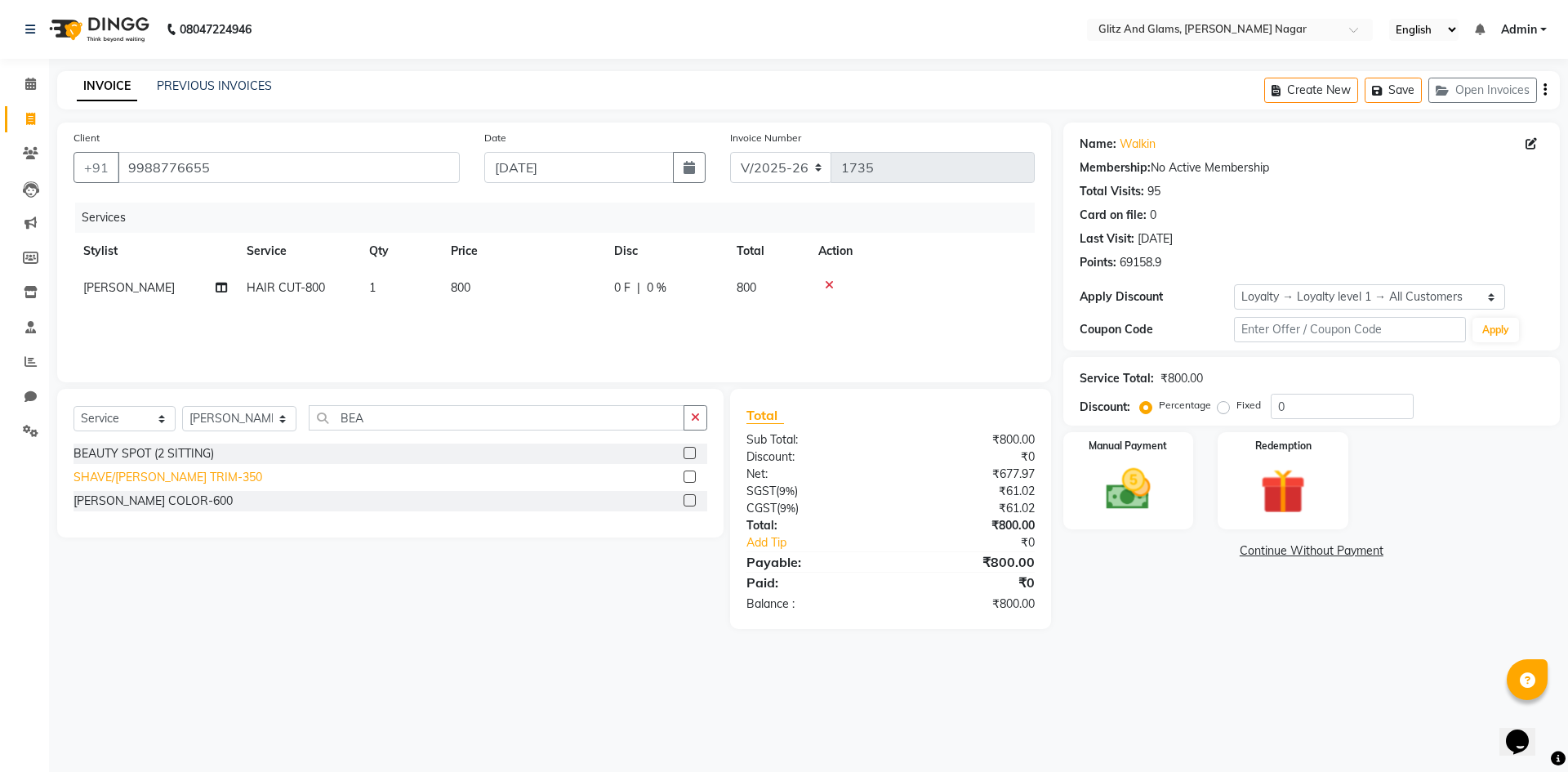
click at [199, 468] on div "SHAVE/[PERSON_NAME] TRIM-350" at bounding box center [168, 477] width 188 height 17
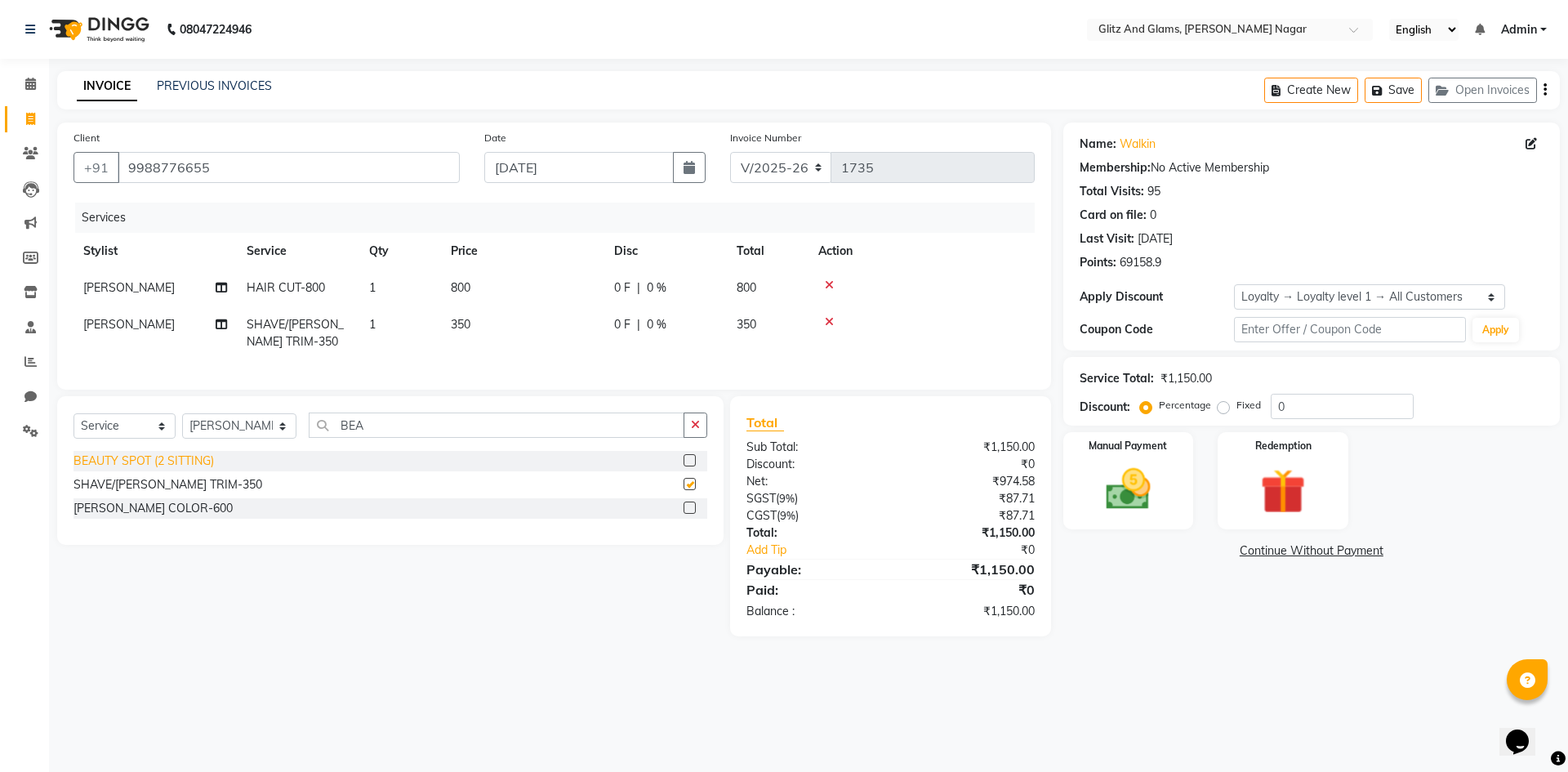
checkbox input "false"
click at [1114, 478] on img at bounding box center [1129, 489] width 76 height 54
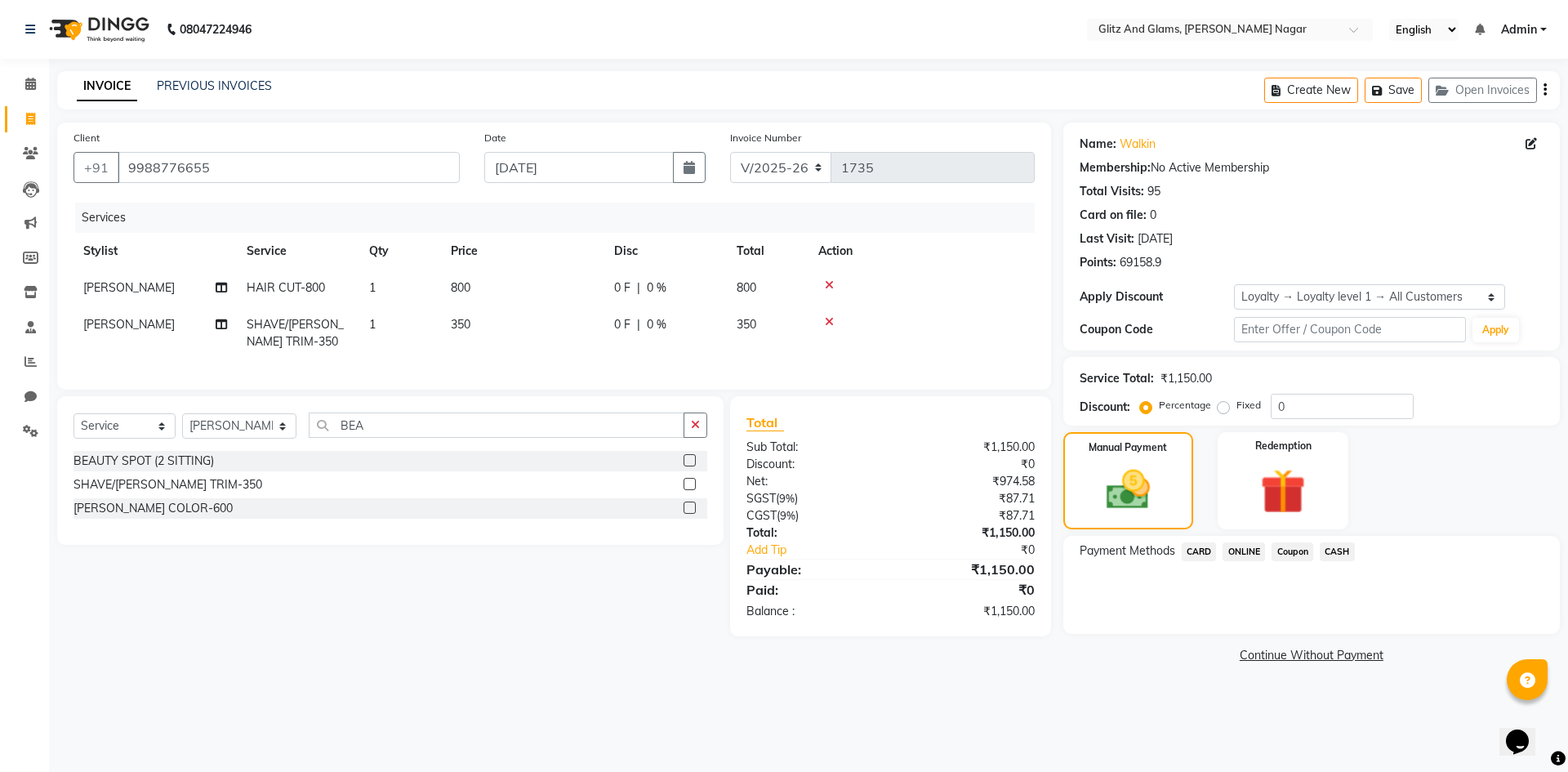
click at [1250, 546] on span "ONLINE" at bounding box center [1244, 552] width 43 height 19
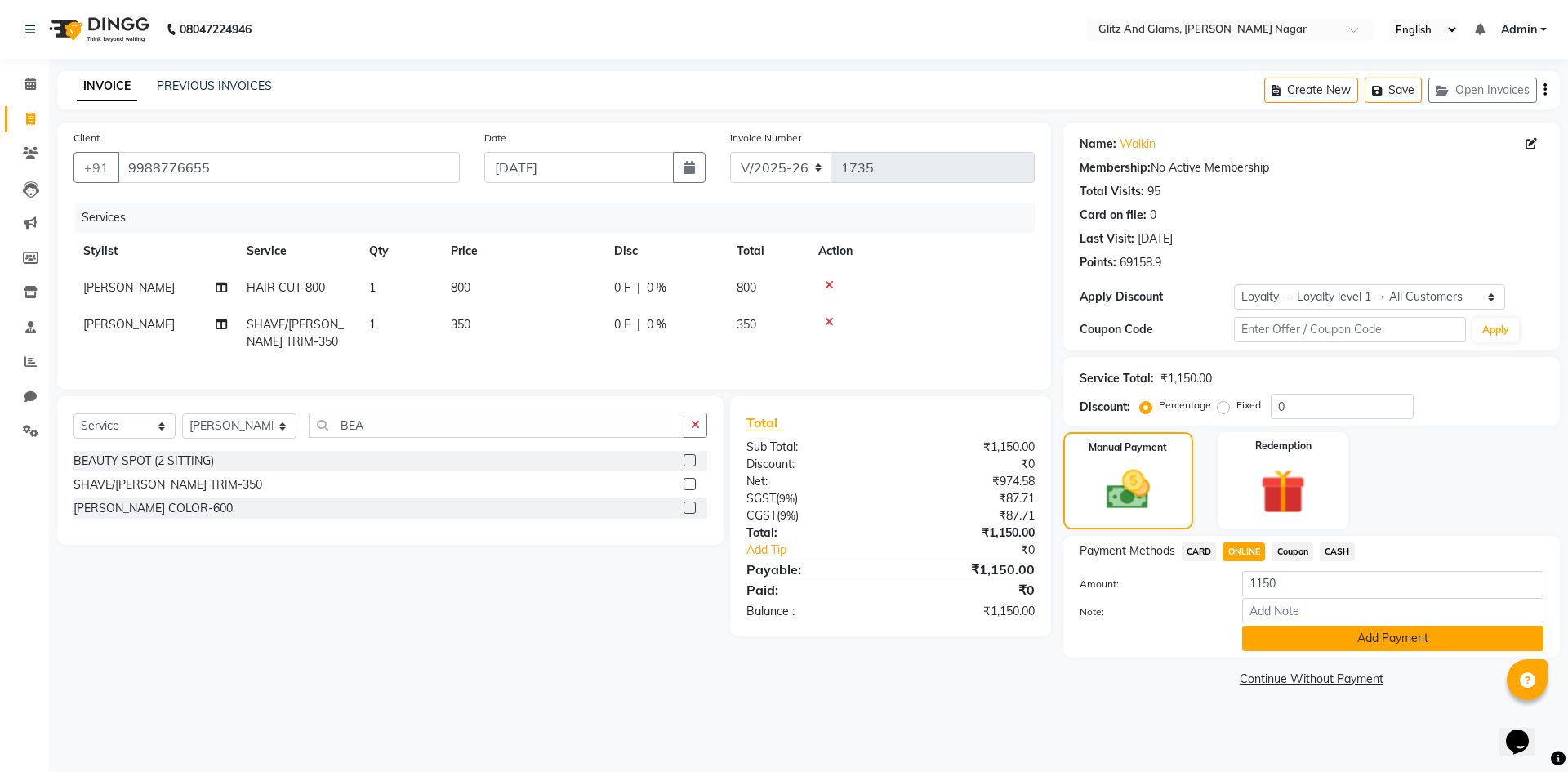
click at [1295, 651] on button "Add Payment" at bounding box center [1392, 639] width 302 height 25
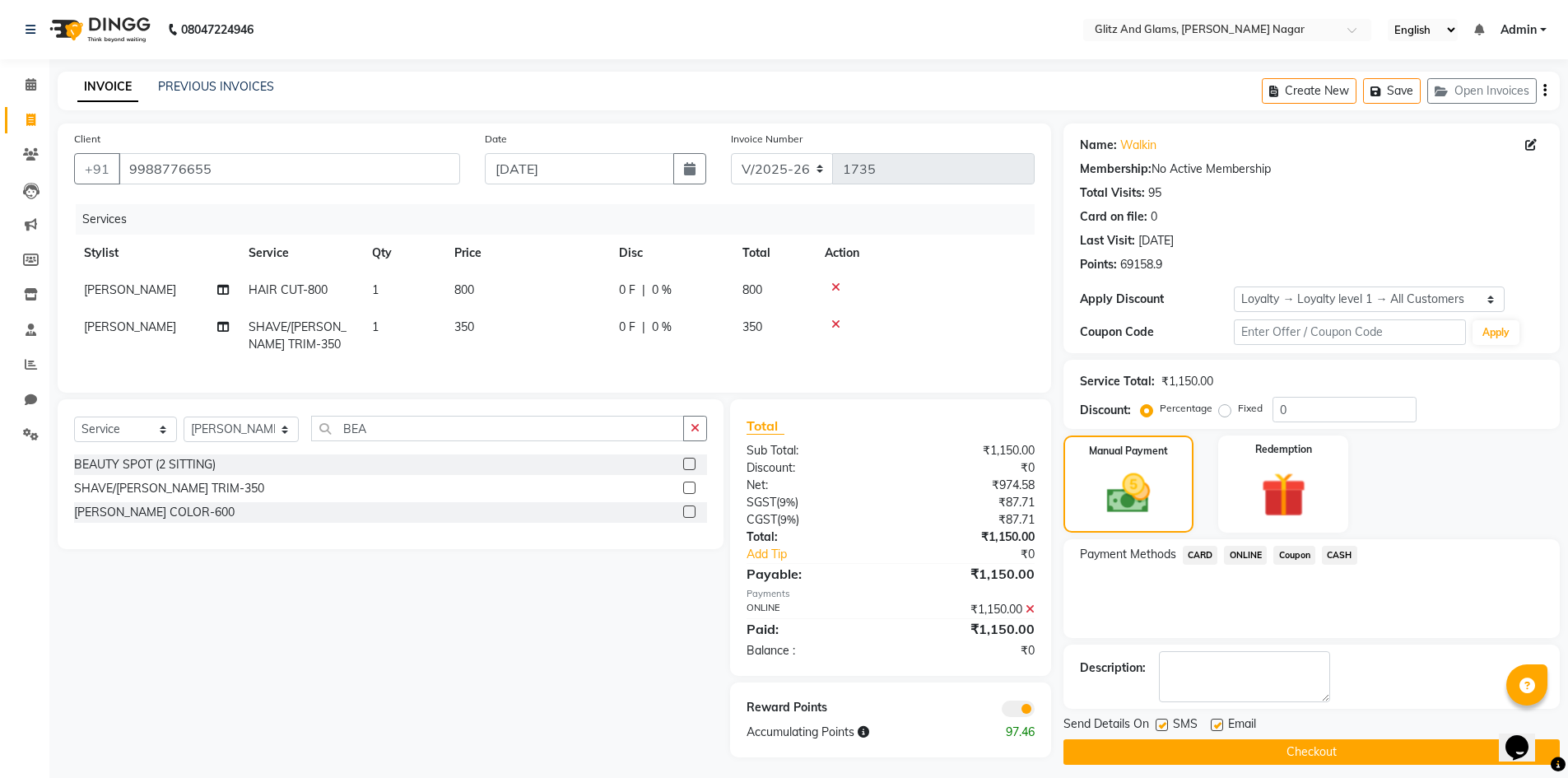
click at [1279, 756] on button "Checkout" at bounding box center [1312, 752] width 497 height 26
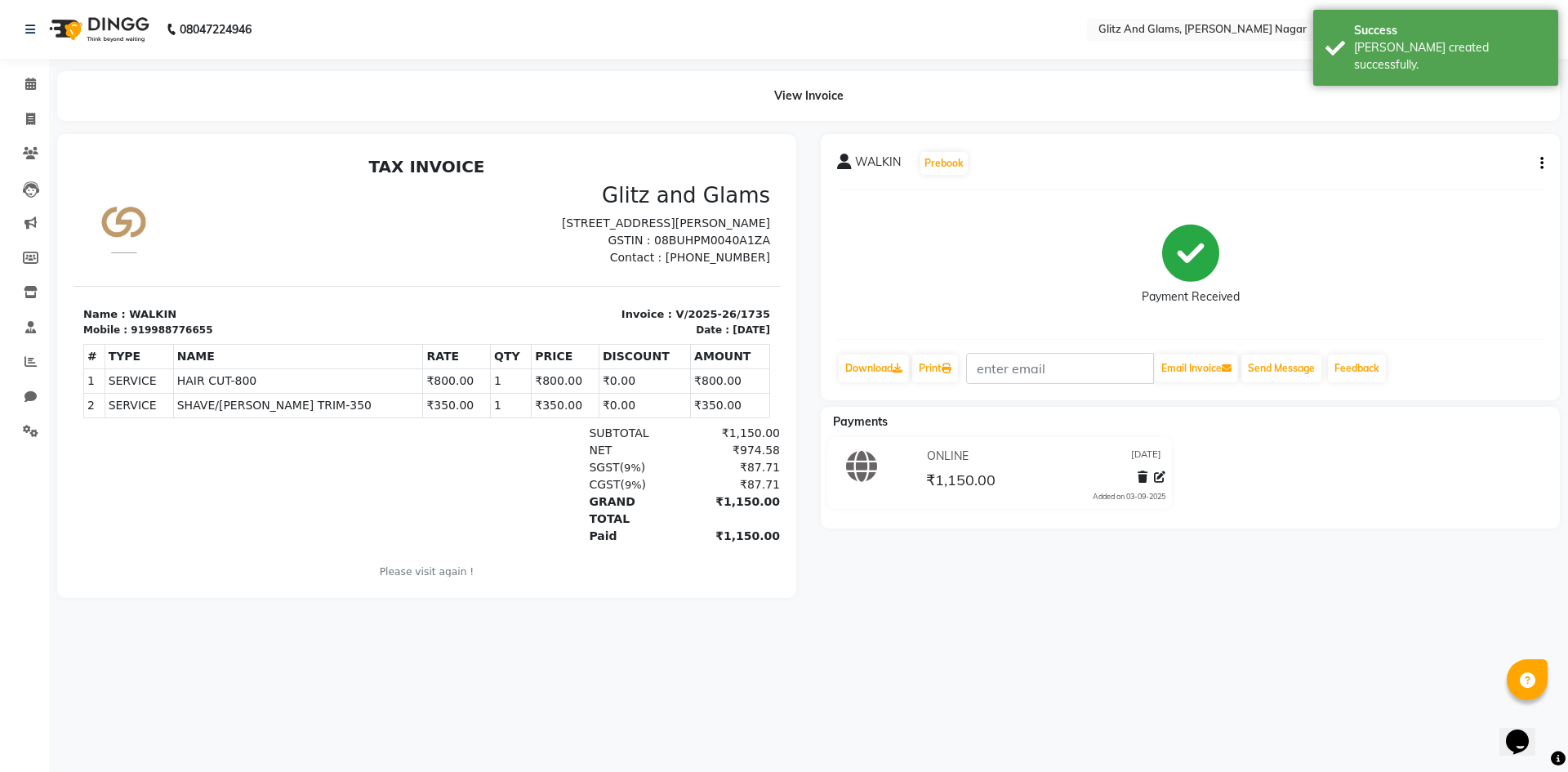
click at [27, 98] on li "Calendar" at bounding box center [24, 84] width 49 height 35
click at [27, 97] on link "Calendar" at bounding box center [24, 84] width 39 height 27
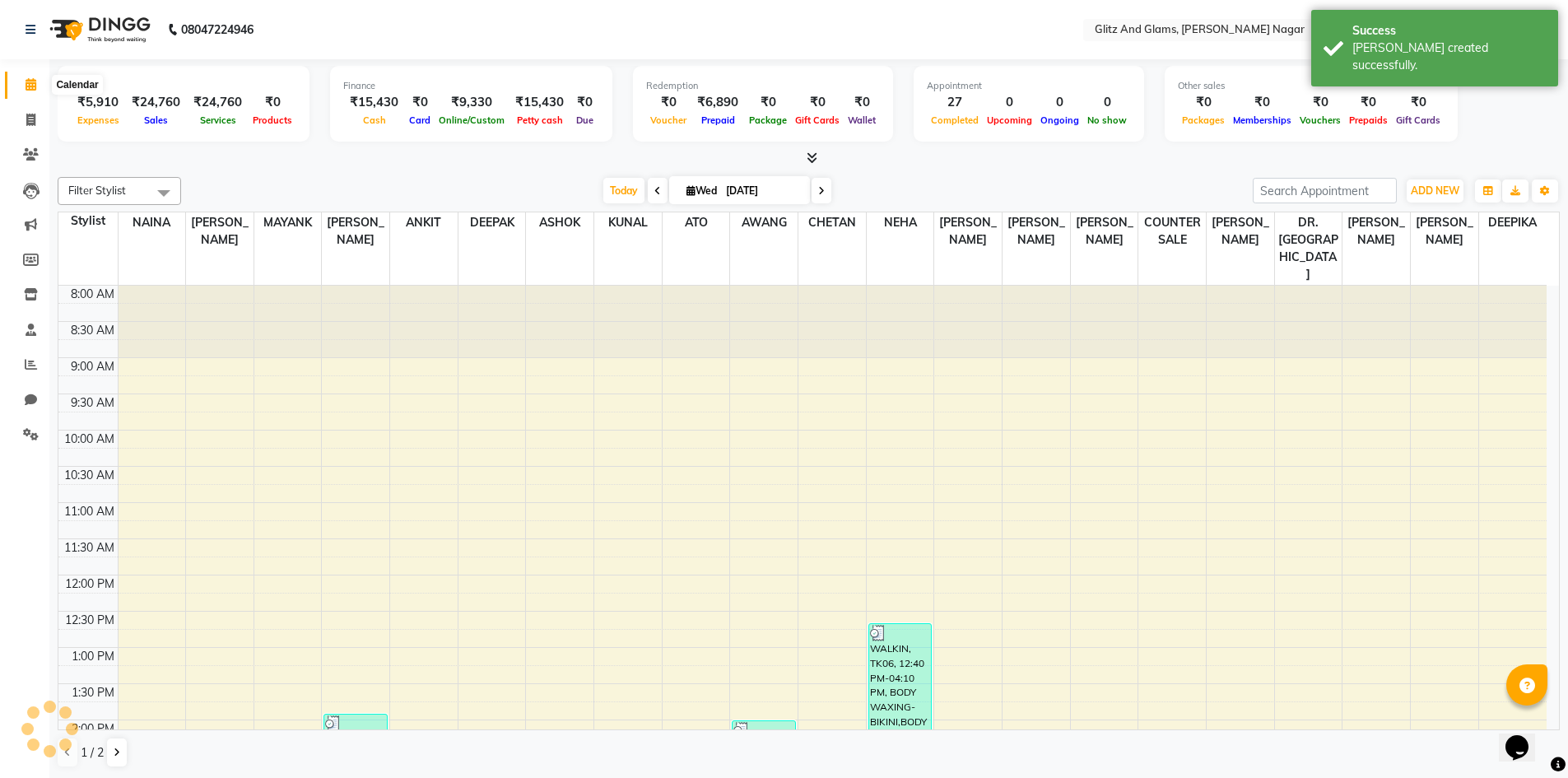
click at [34, 88] on icon at bounding box center [31, 85] width 11 height 13
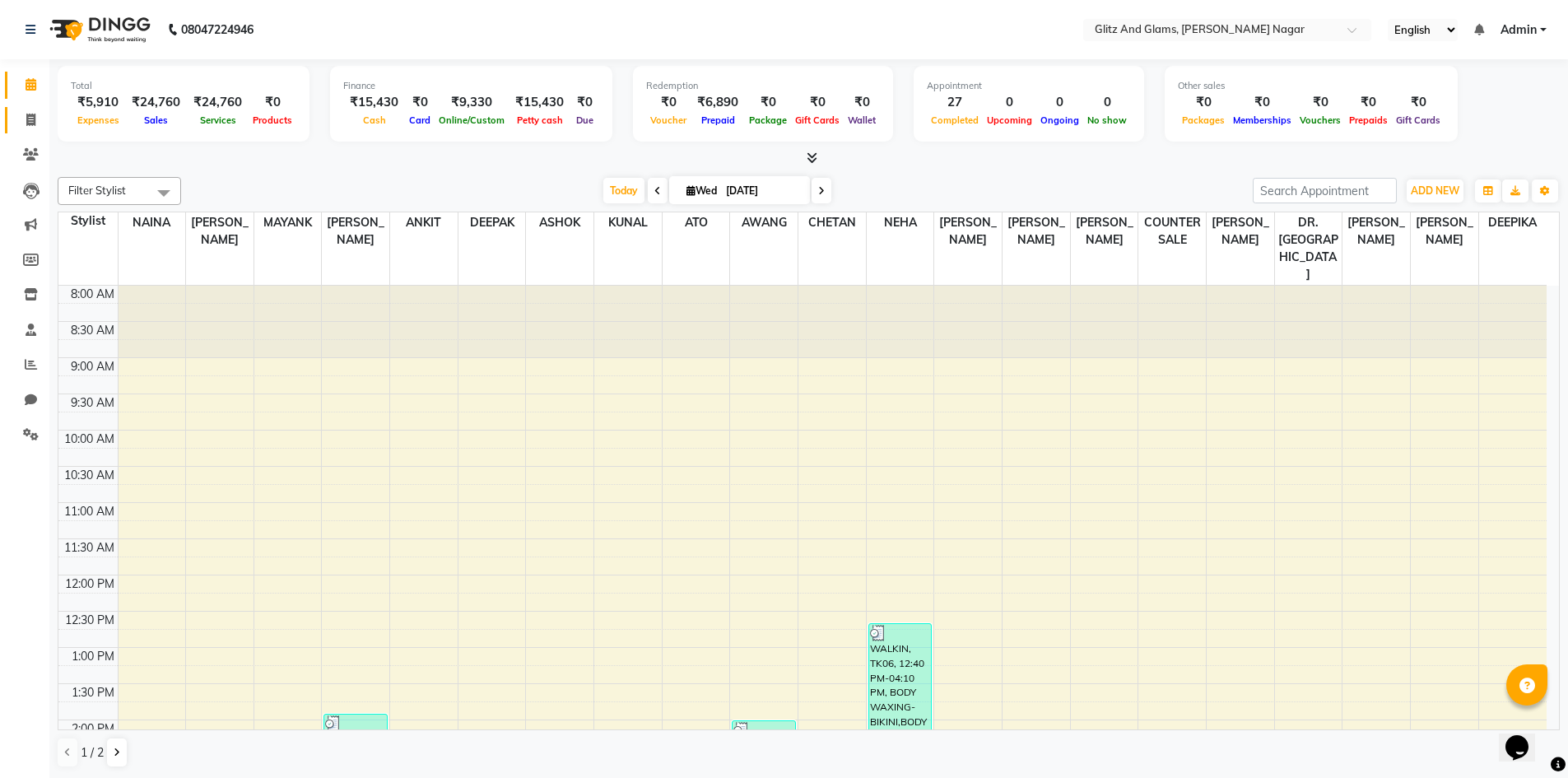
click at [31, 117] on icon at bounding box center [31, 120] width 9 height 13
select select "service"
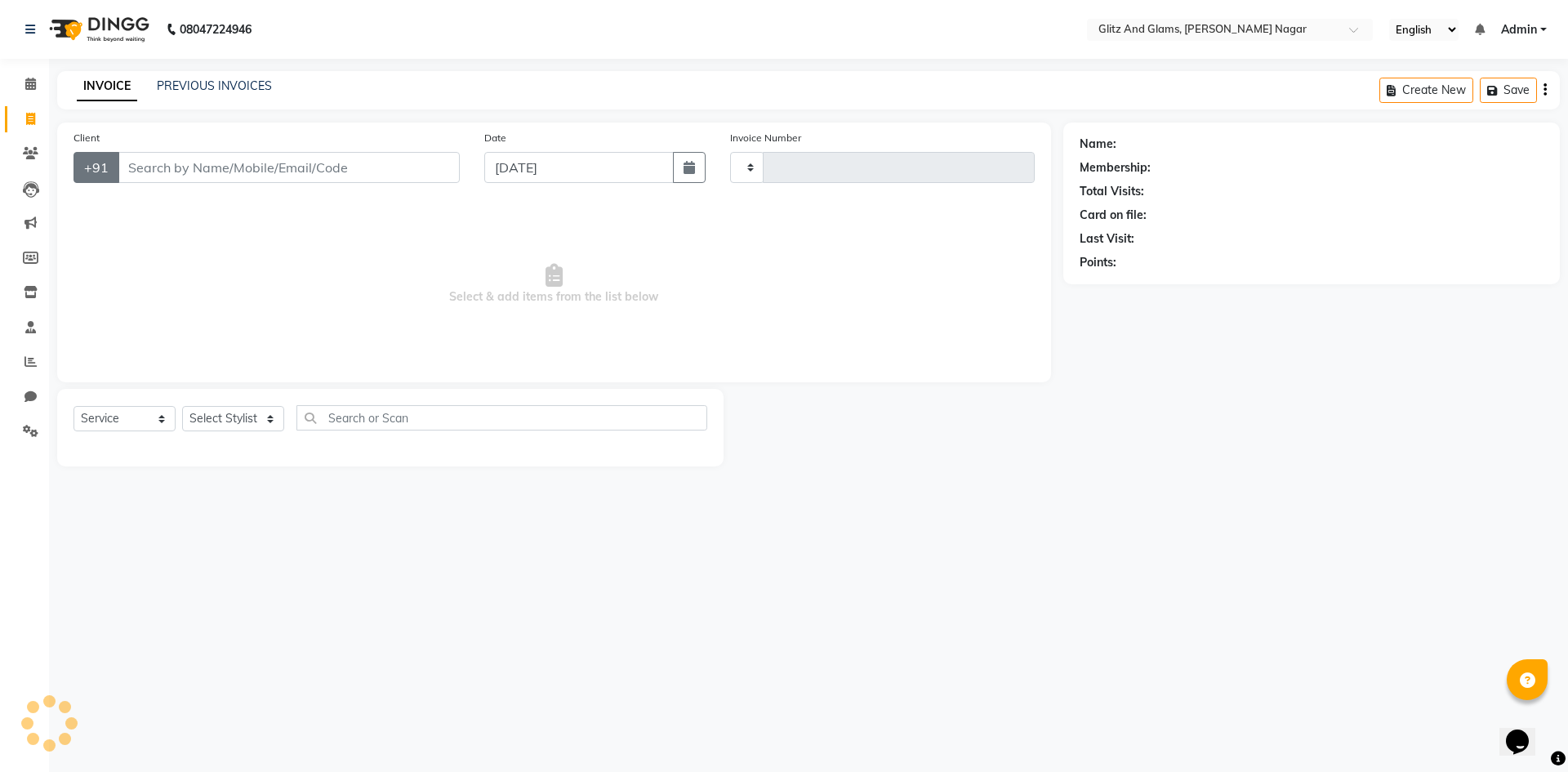
type input "1736"
select select "8316"
click at [148, 171] on input "Client" at bounding box center [289, 168] width 342 height 31
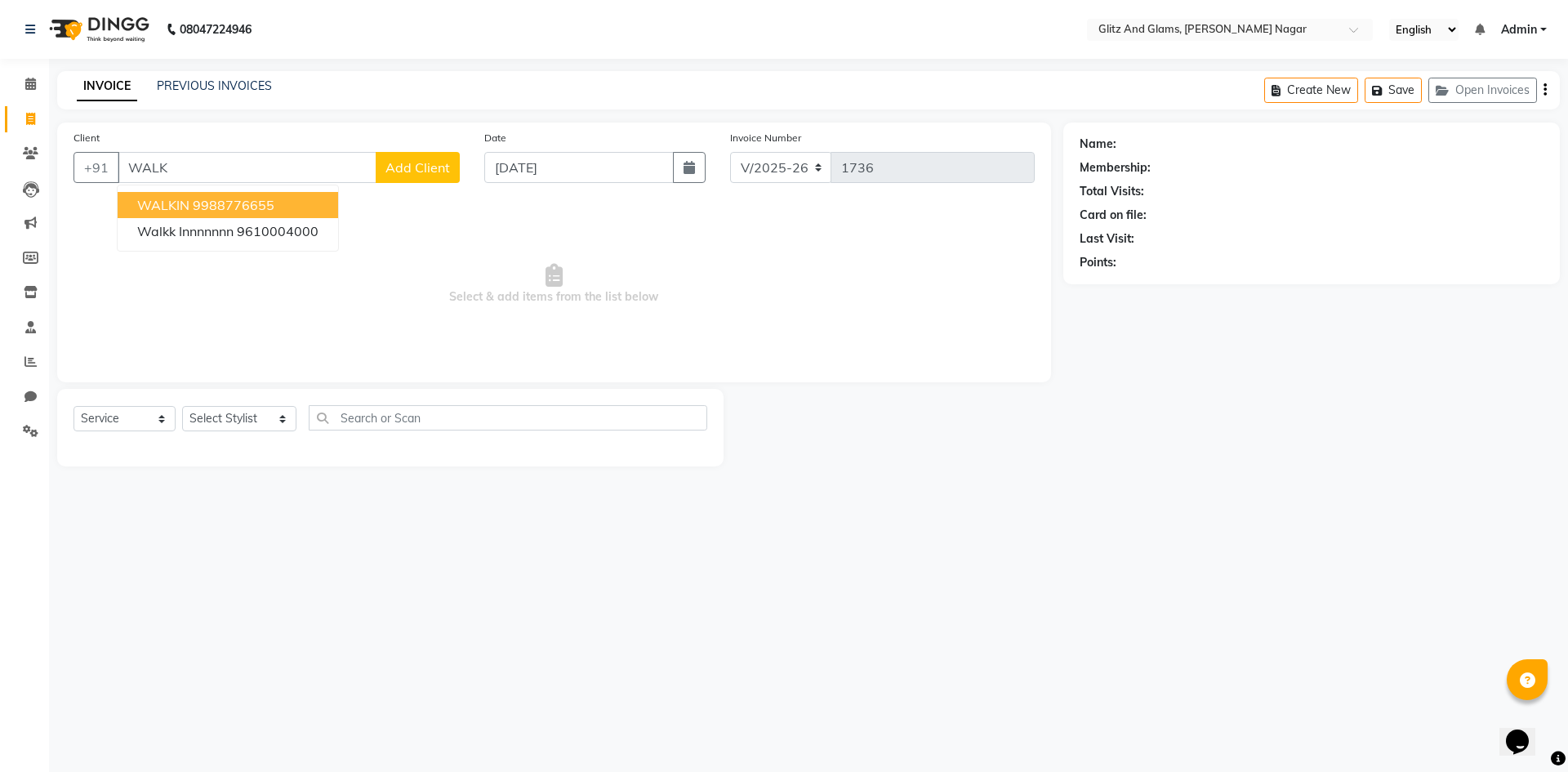
click at [180, 204] on span "WALKIN" at bounding box center [163, 205] width 53 height 16
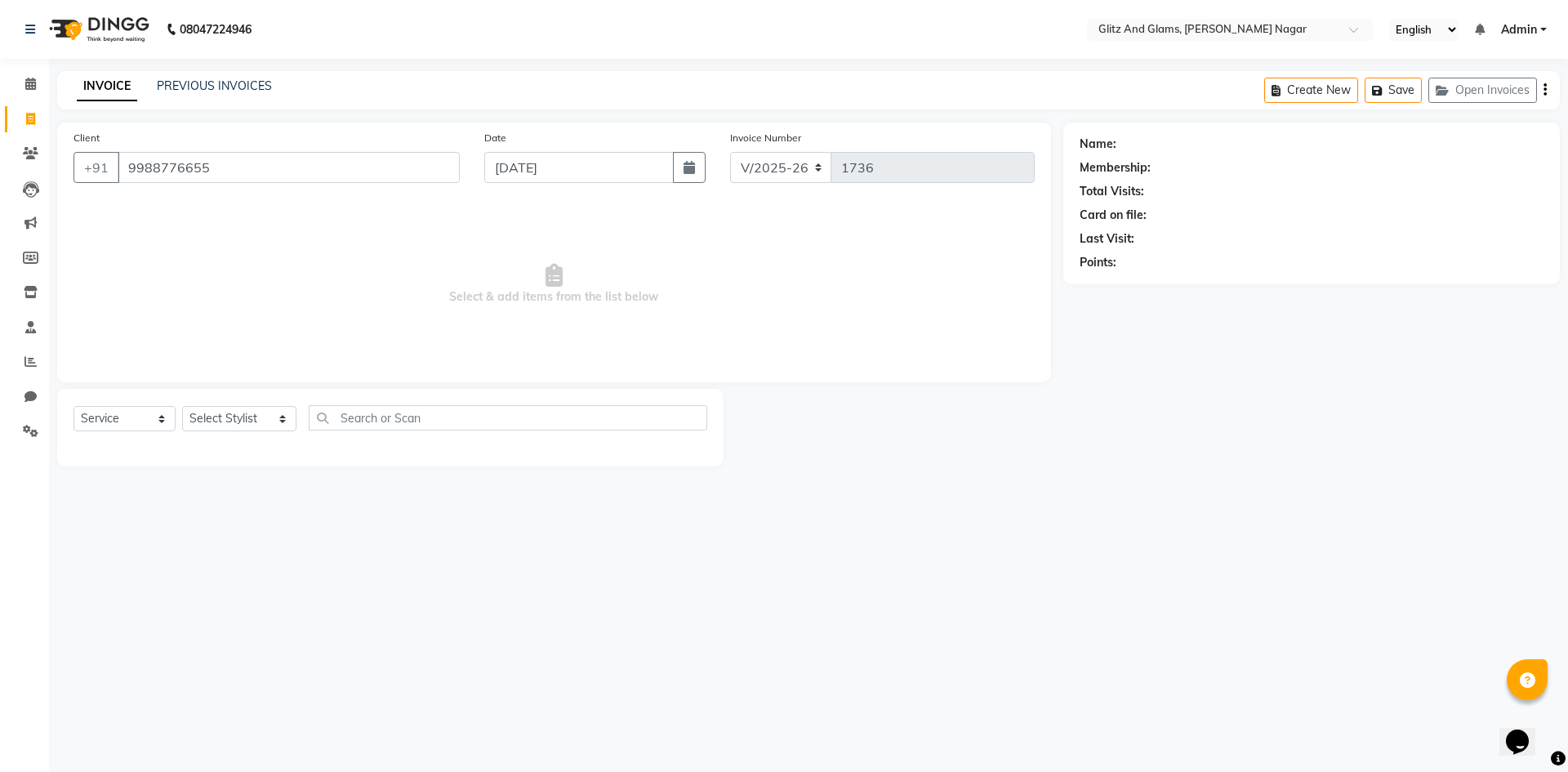
type input "9988776655"
click at [240, 412] on select "Select Stylist [PERSON_NAME] [PERSON_NAME] ANKIT ASHOK ATO [PERSON_NAME] CHETAN…" at bounding box center [239, 419] width 114 height 25
select select "1: Object"
click at [180, 211] on span "Select & add items from the list below" at bounding box center [553, 285] width 961 height 163
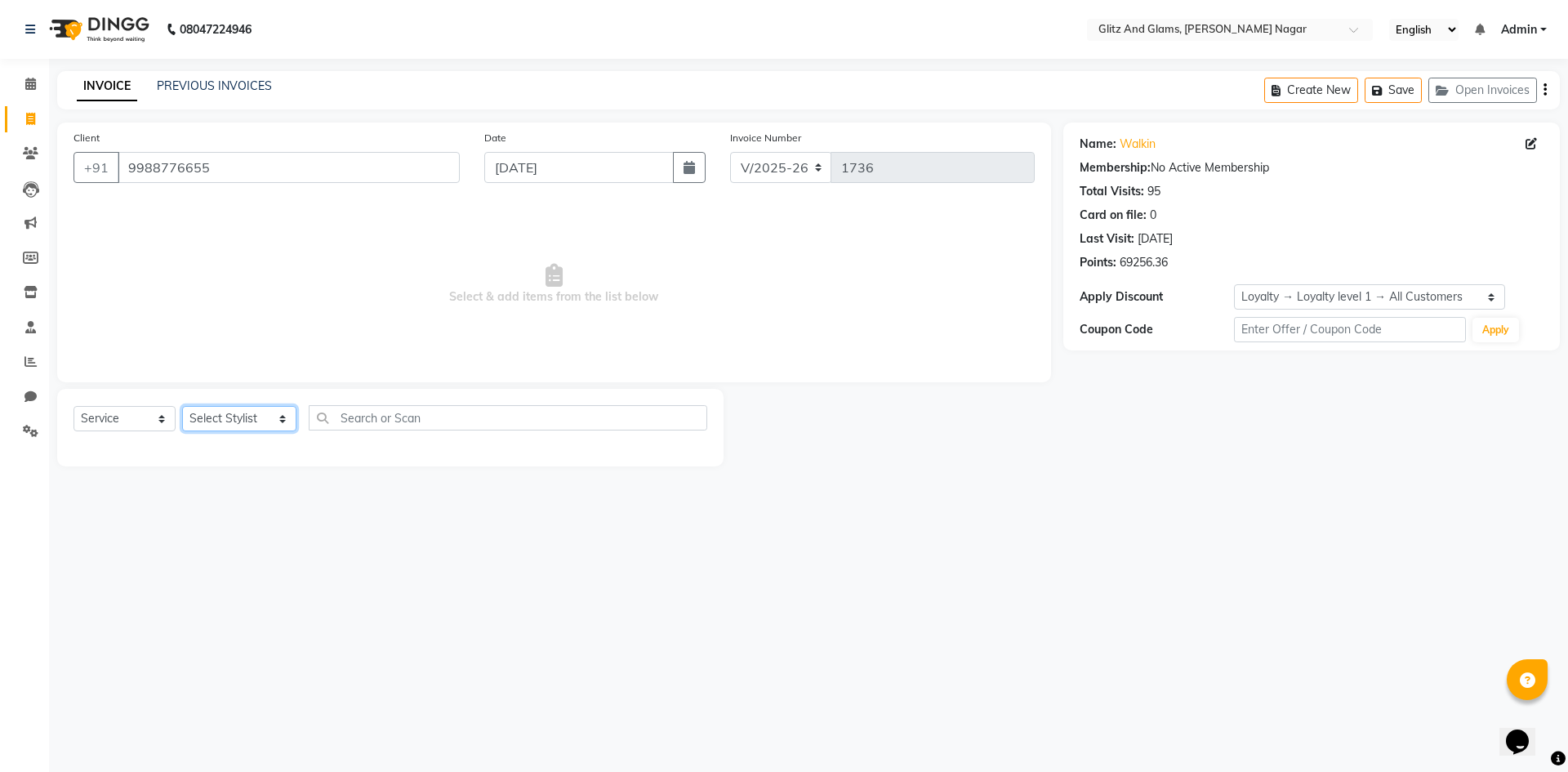
click at [256, 420] on select "Select Stylist [PERSON_NAME] [PERSON_NAME] ANKIT ASHOK ATO [PERSON_NAME] CHETAN…" at bounding box center [239, 419] width 114 height 25
select select "80524"
click at [182, 406] on select "Select Stylist [PERSON_NAME] [PERSON_NAME] ANKIT ASHOK ATO [PERSON_NAME] CHETAN…" at bounding box center [239, 419] width 114 height 25
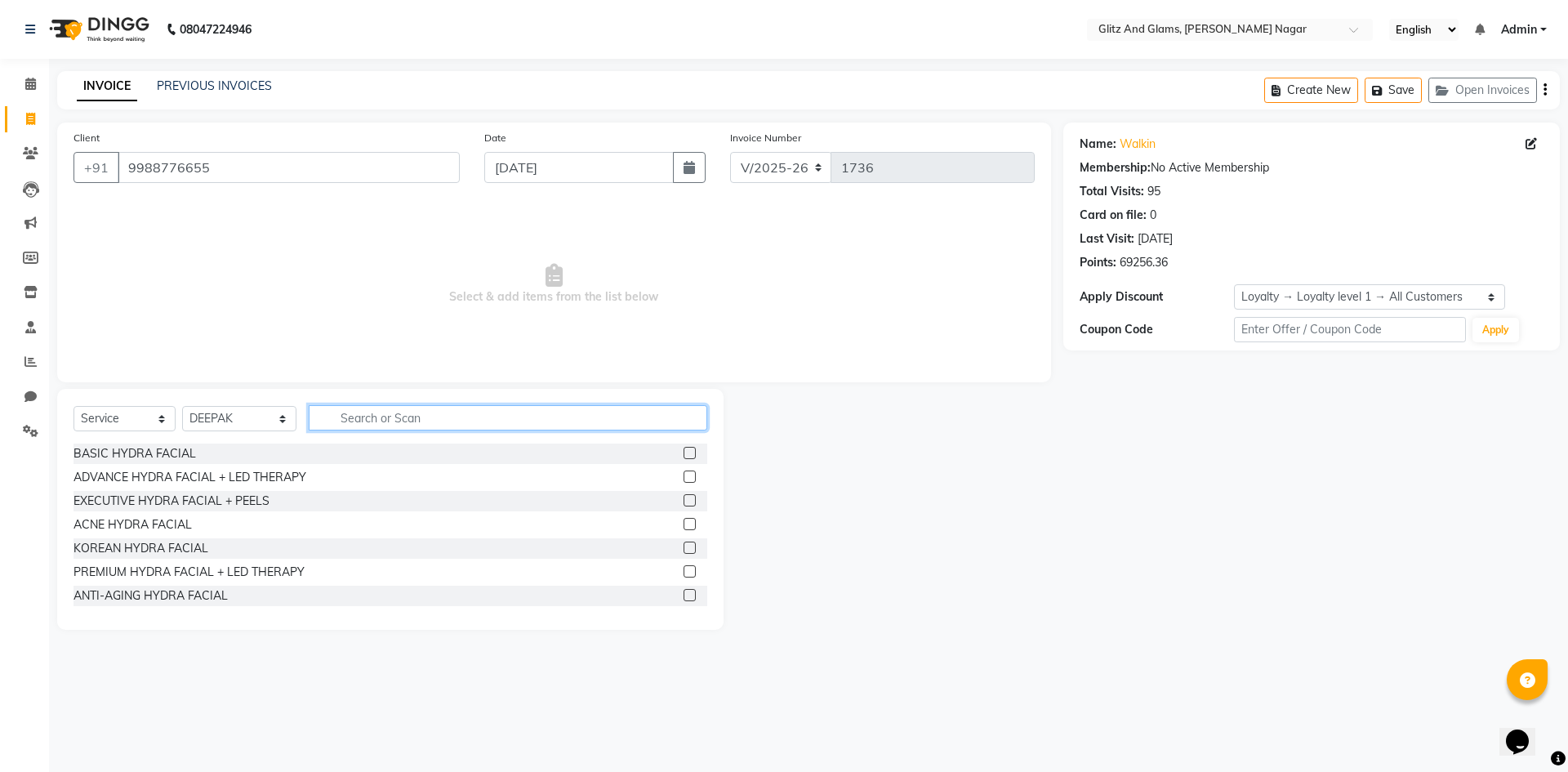
click at [342, 416] on input "text" at bounding box center [508, 418] width 399 height 25
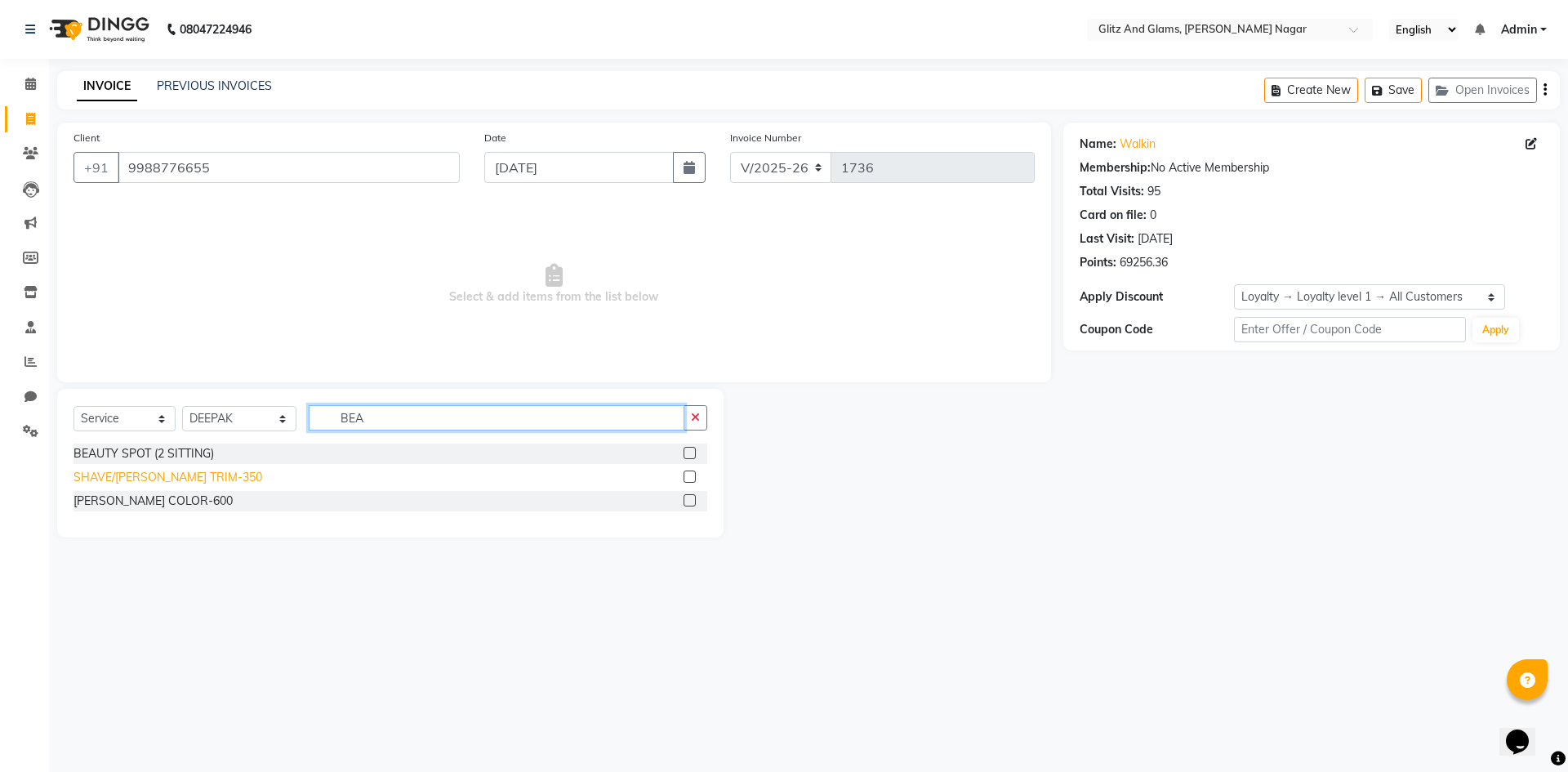
type input "BEA"
click at [158, 471] on div "SHAVE/[PERSON_NAME] TRIM-350" at bounding box center [168, 477] width 188 height 17
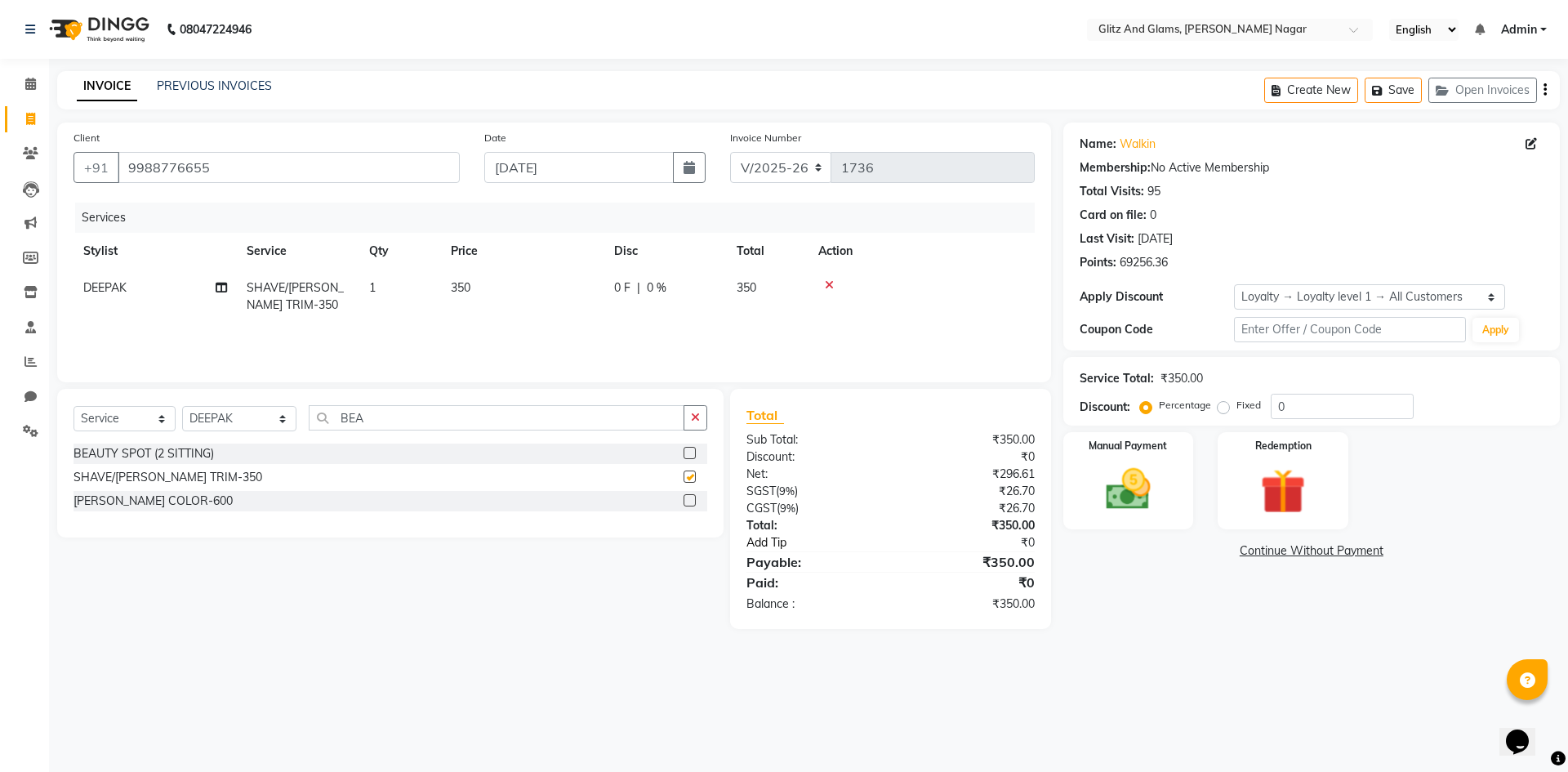
checkbox input "false"
click at [1162, 475] on img at bounding box center [1129, 489] width 76 height 54
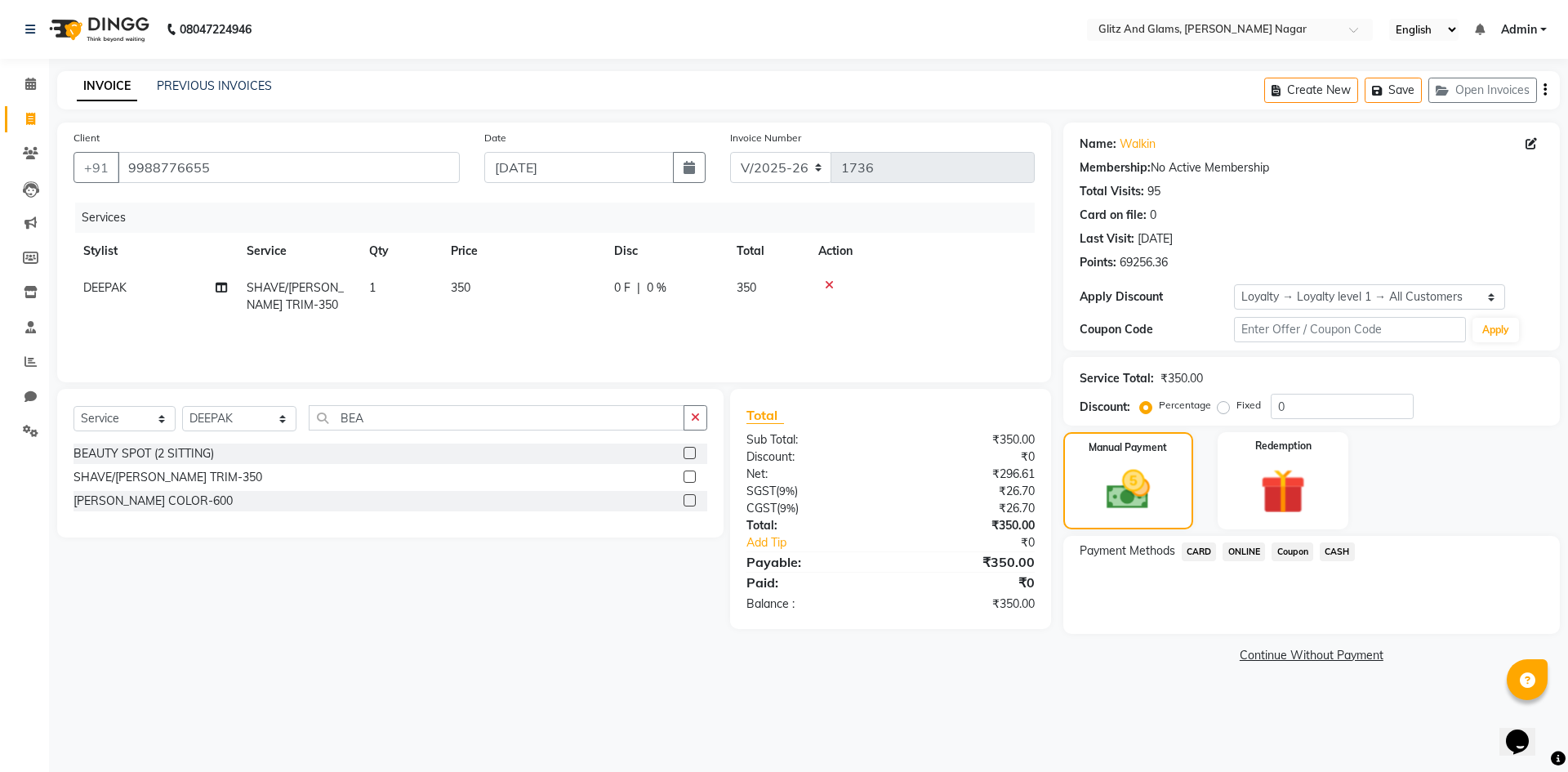
click at [1336, 553] on span "CASH" at bounding box center [1337, 552] width 35 height 19
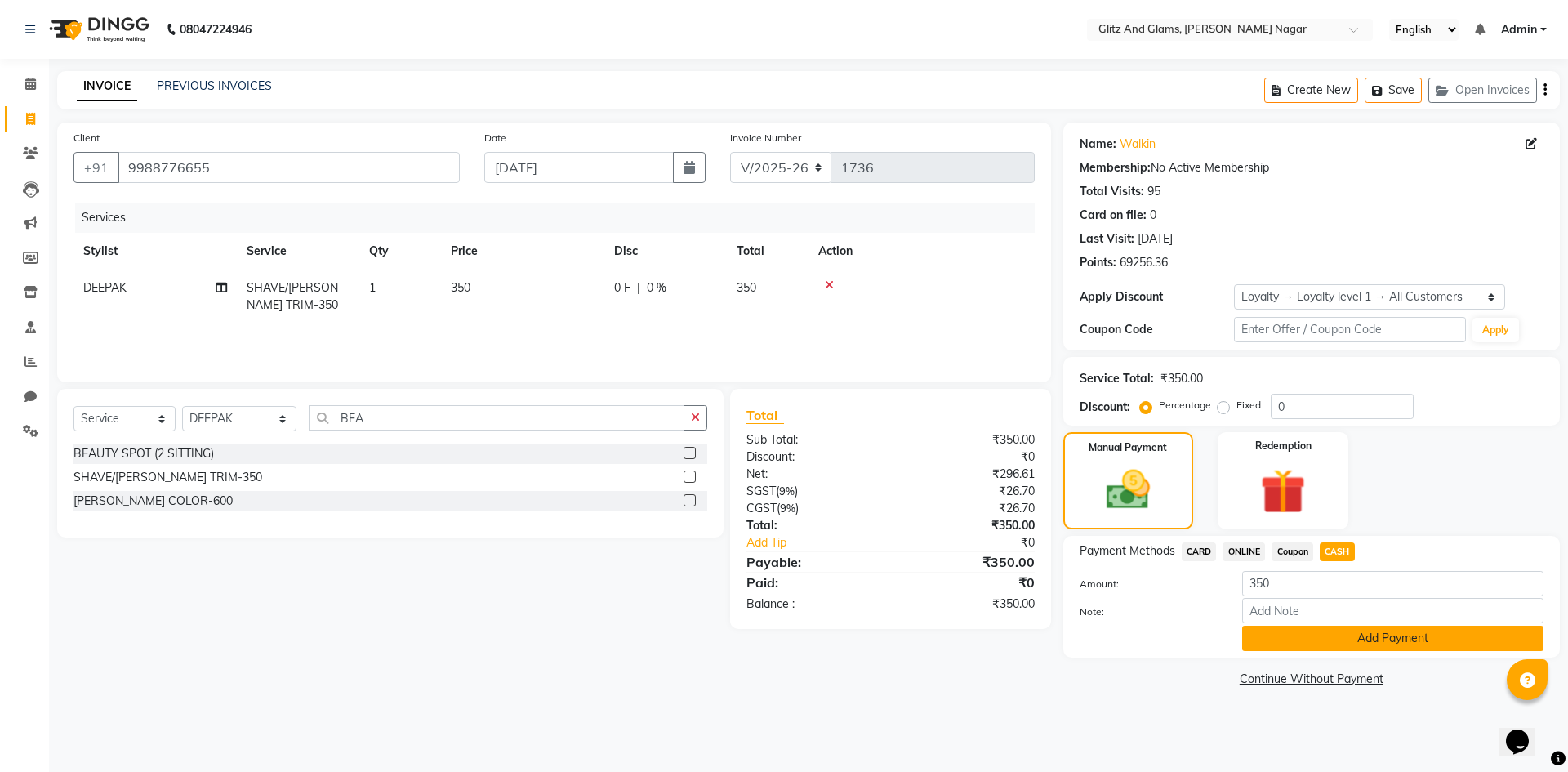
click at [1323, 642] on button "Add Payment" at bounding box center [1392, 639] width 302 height 25
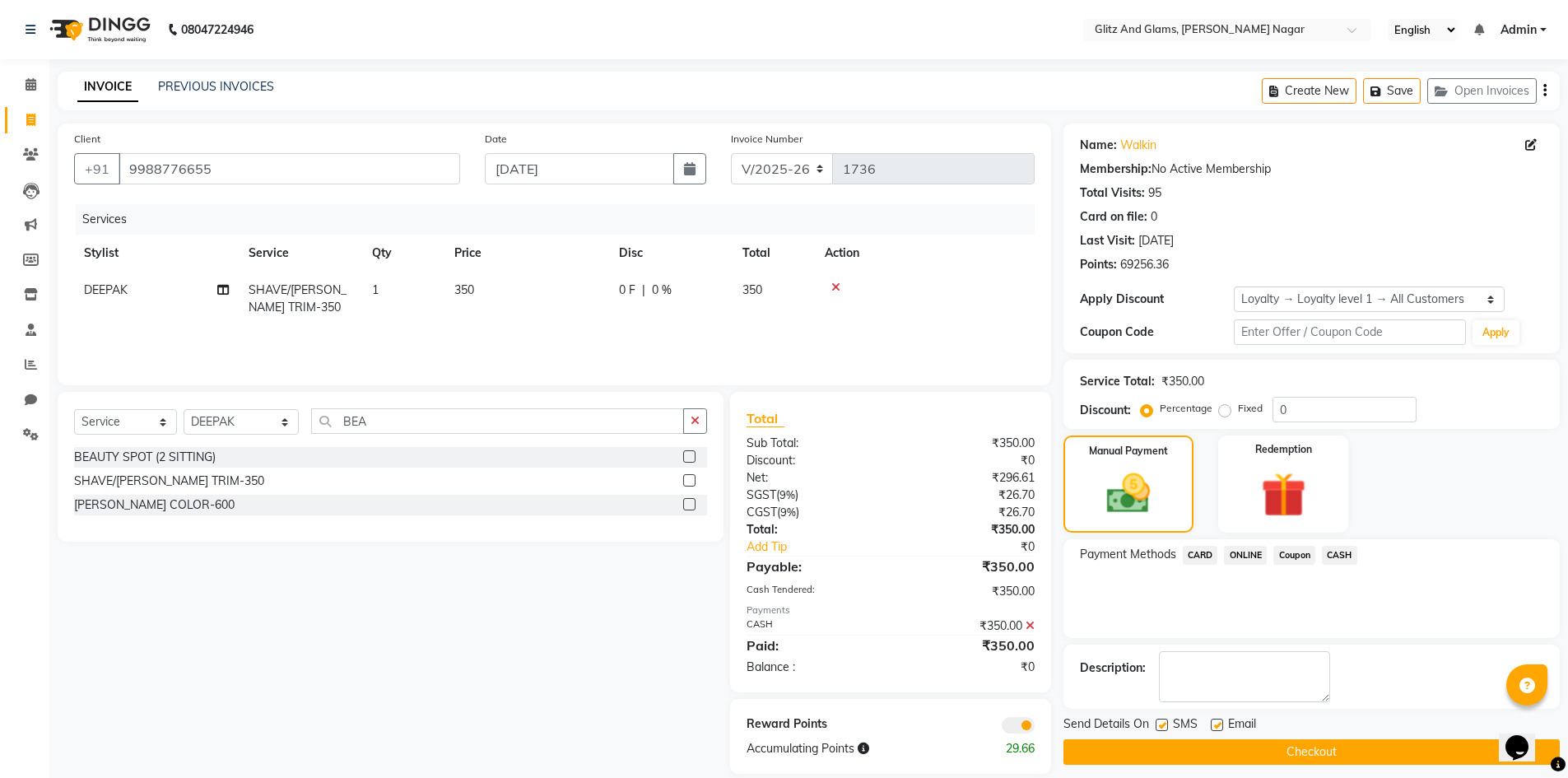
drag, startPoint x: 1313, startPoint y: 748, endPoint x: 1268, endPoint y: 730, distance: 48.5
click at [1310, 748] on button "Checkout" at bounding box center [1312, 752] width 497 height 26
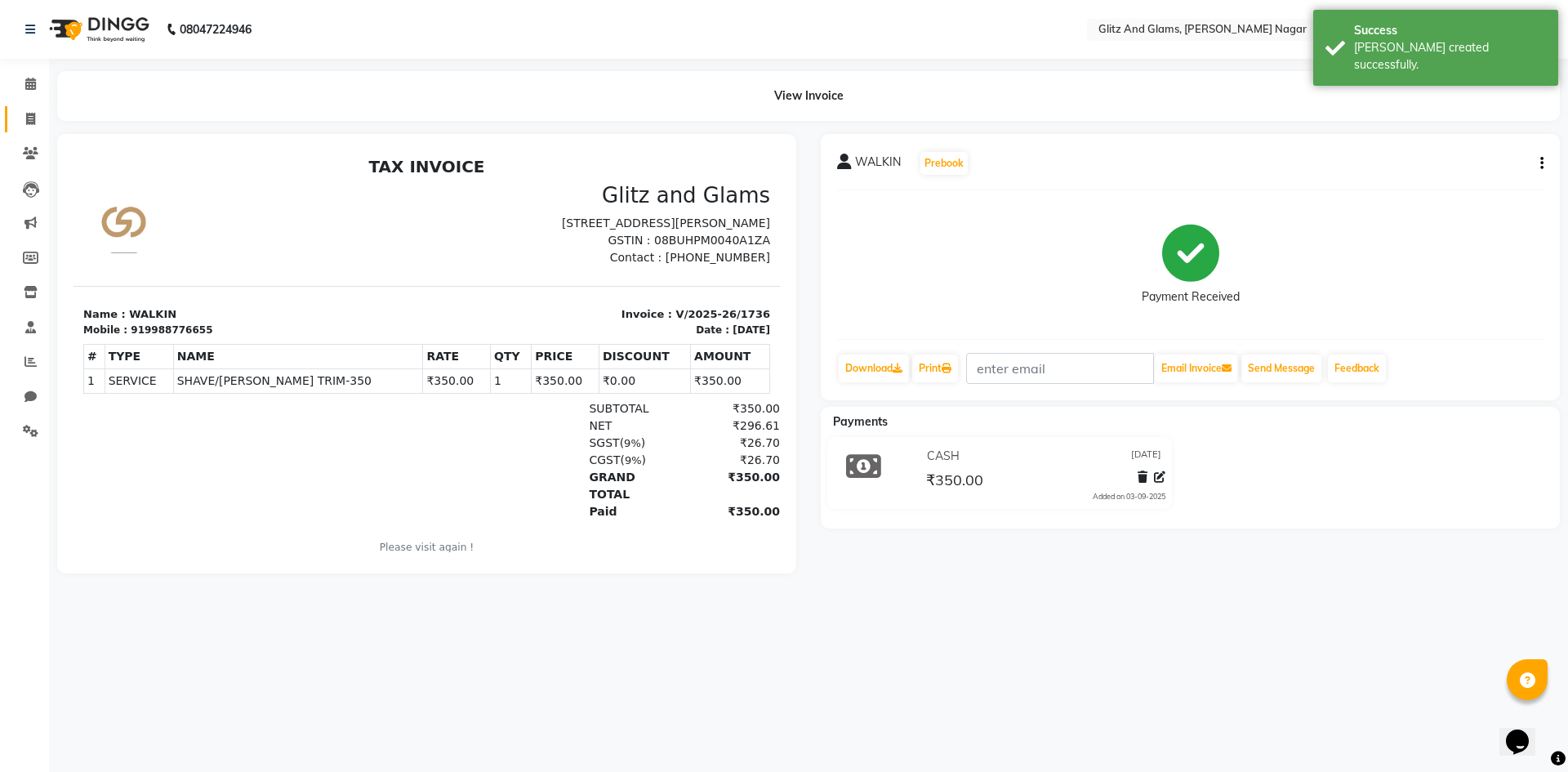
click at [12, 128] on link "Invoice" at bounding box center [24, 120] width 39 height 27
select select "service"
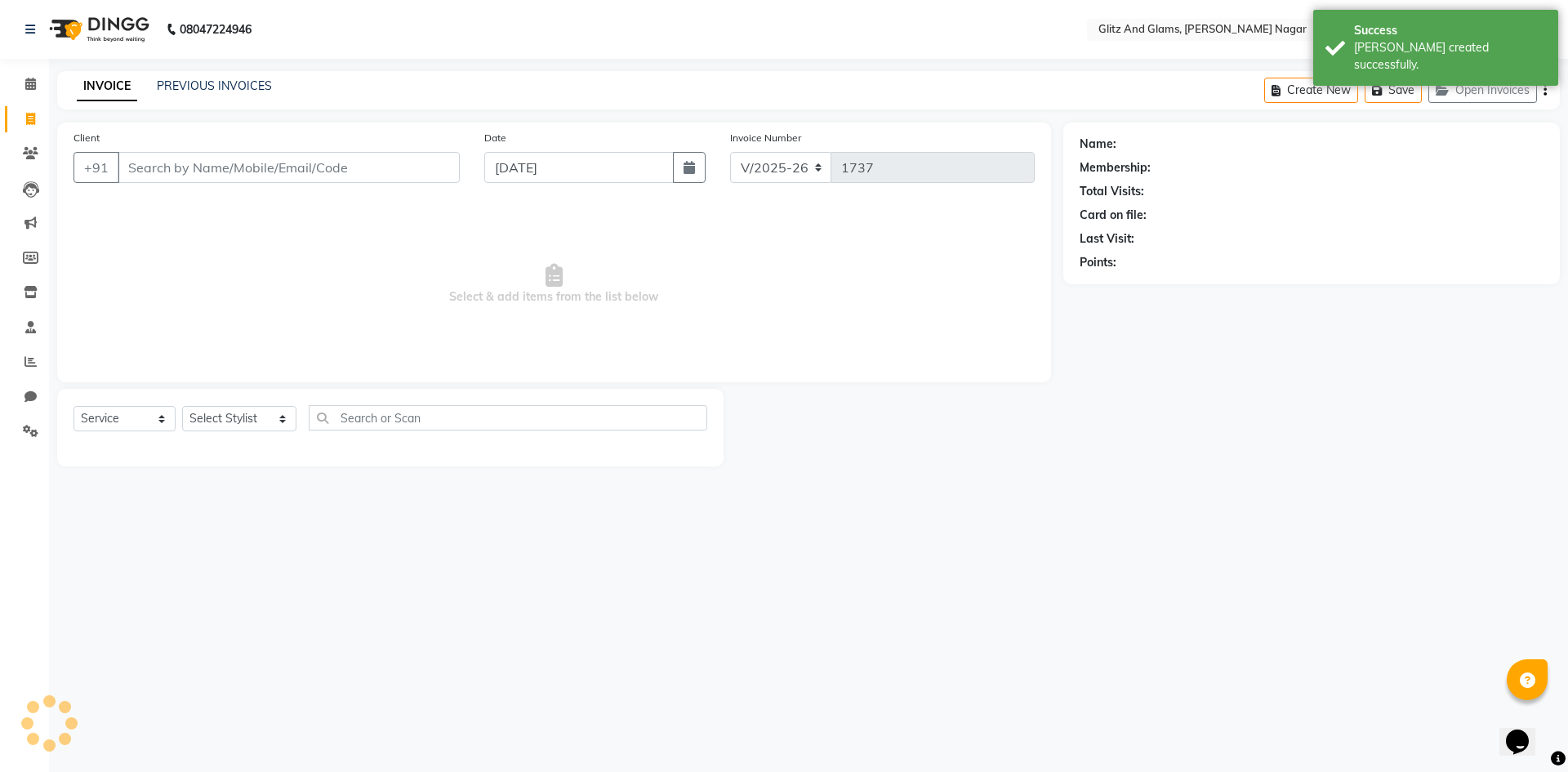
click at [158, 168] on input "Client" at bounding box center [289, 168] width 342 height 31
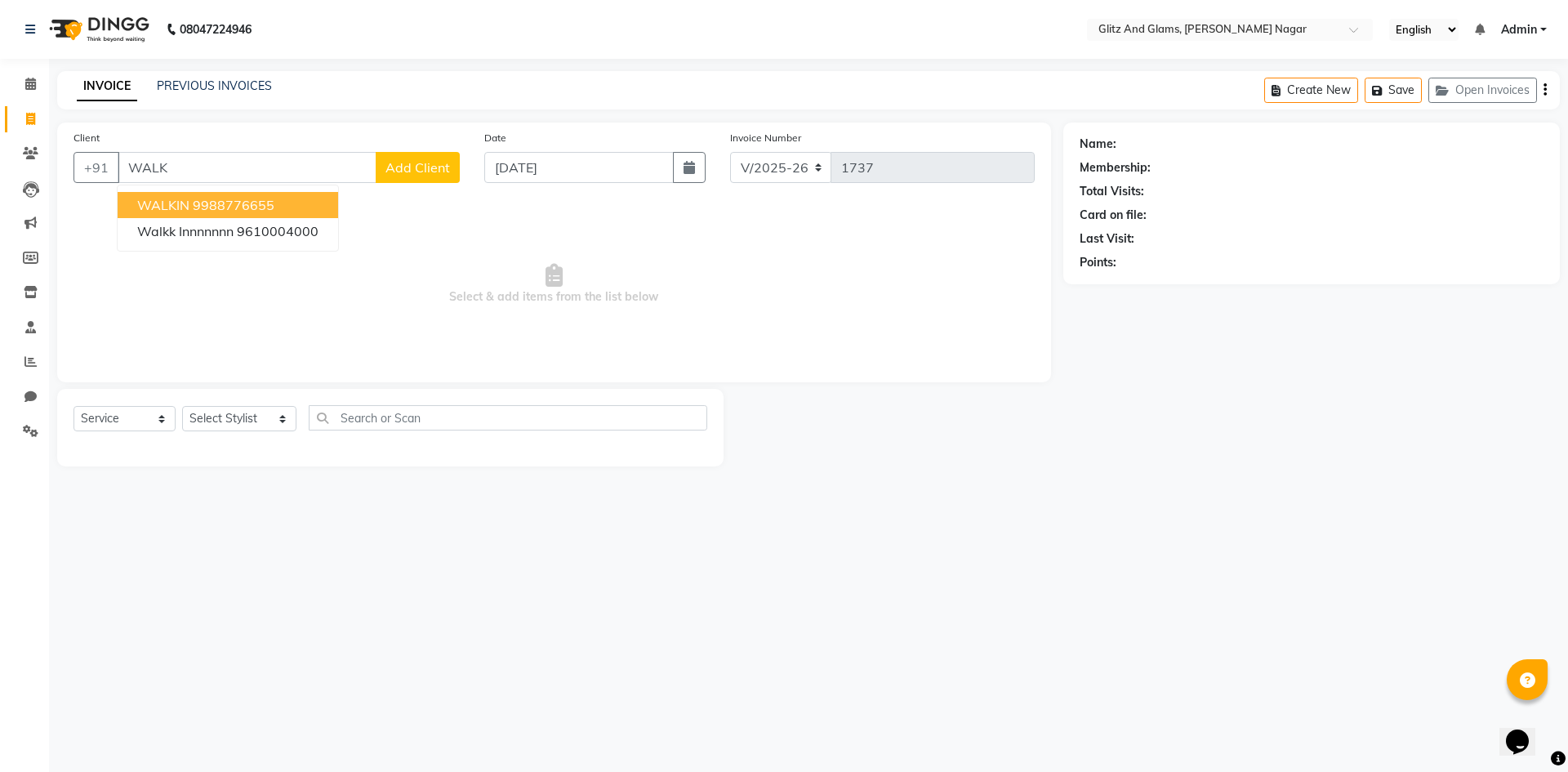
click at [246, 213] on button "WALKIN 9988776655" at bounding box center [227, 205] width 220 height 26
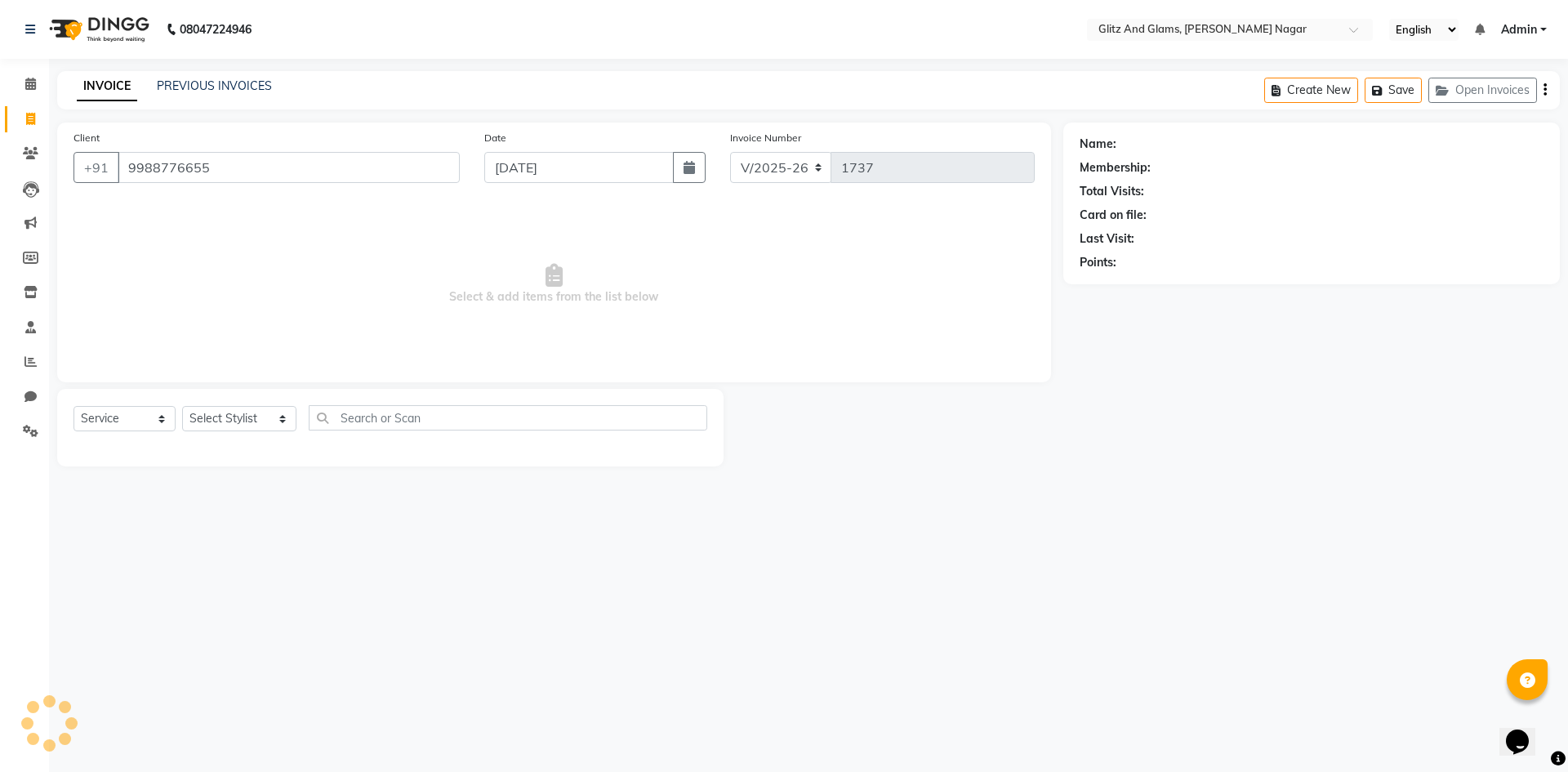
type input "9988776655"
select select "1: Object"
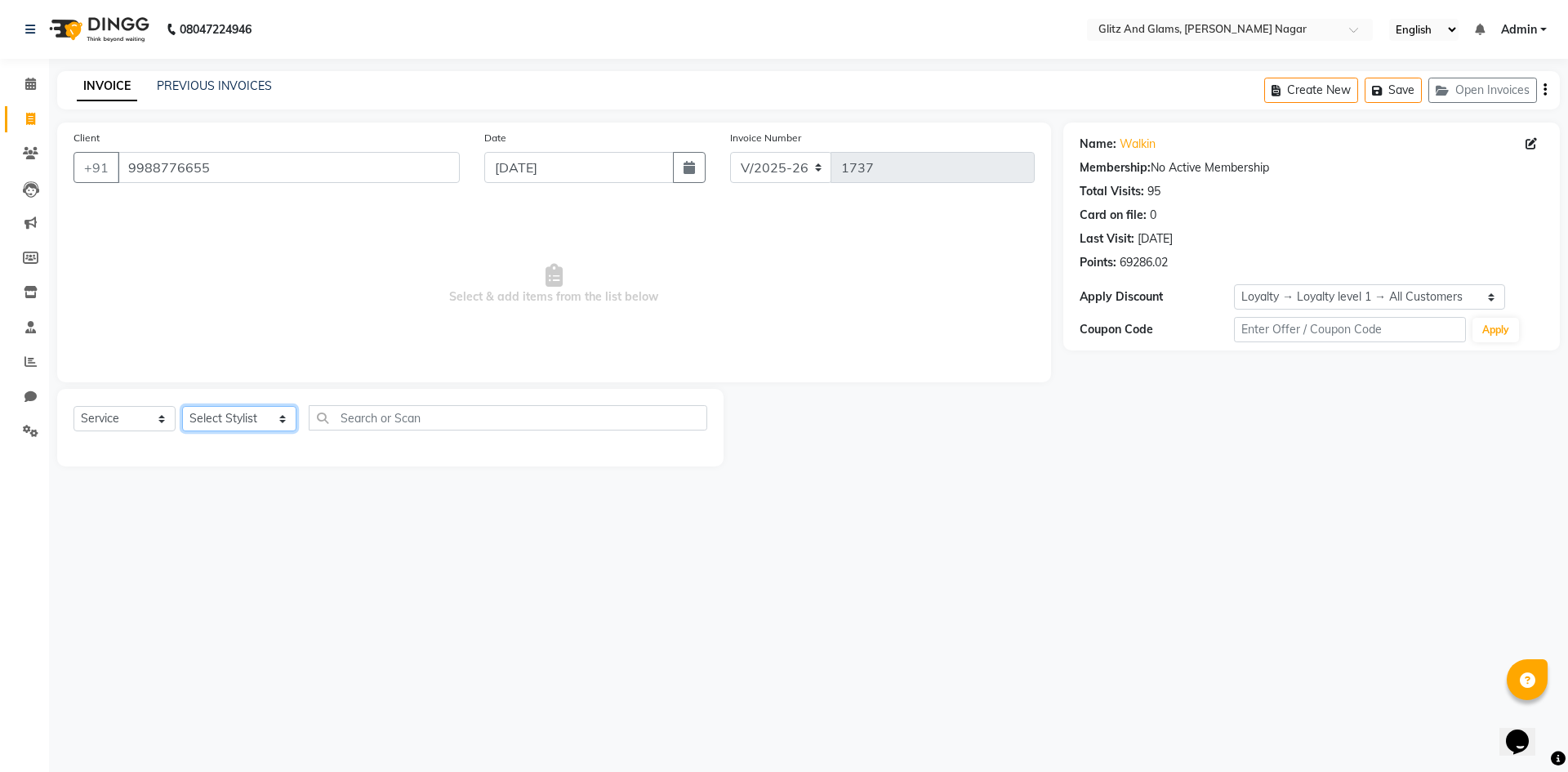
click at [248, 424] on select "Select Stylist [PERSON_NAME] [PERSON_NAME] ANKIT ASHOK ATO [PERSON_NAME] CHETAN…" at bounding box center [239, 419] width 114 height 25
click at [182, 406] on select "Select Stylist [PERSON_NAME] [PERSON_NAME] ANKIT ASHOK ATO [PERSON_NAME] CHETAN…" at bounding box center [239, 419] width 114 height 25
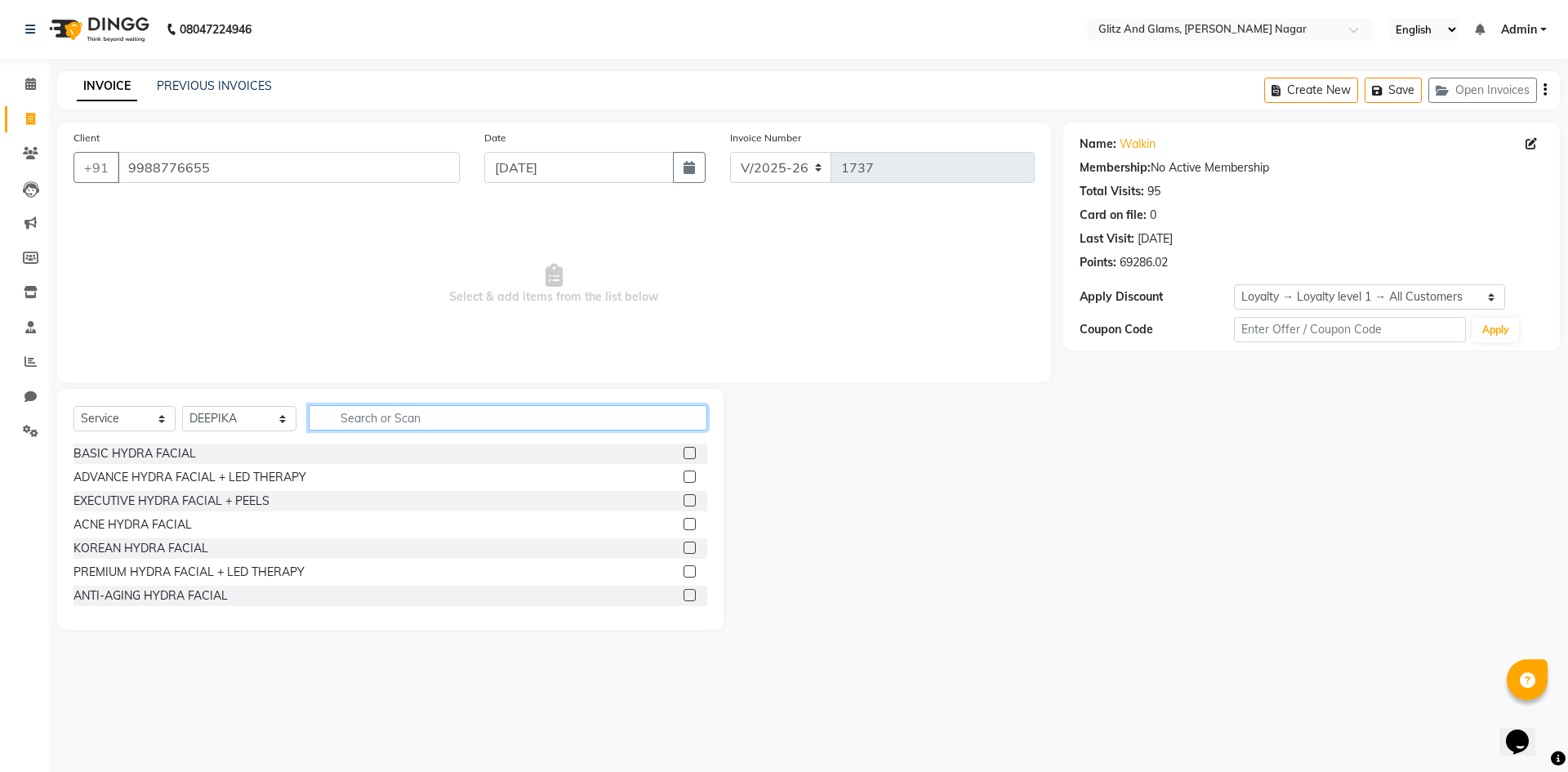
click at [346, 408] on input "text" at bounding box center [508, 418] width 399 height 25
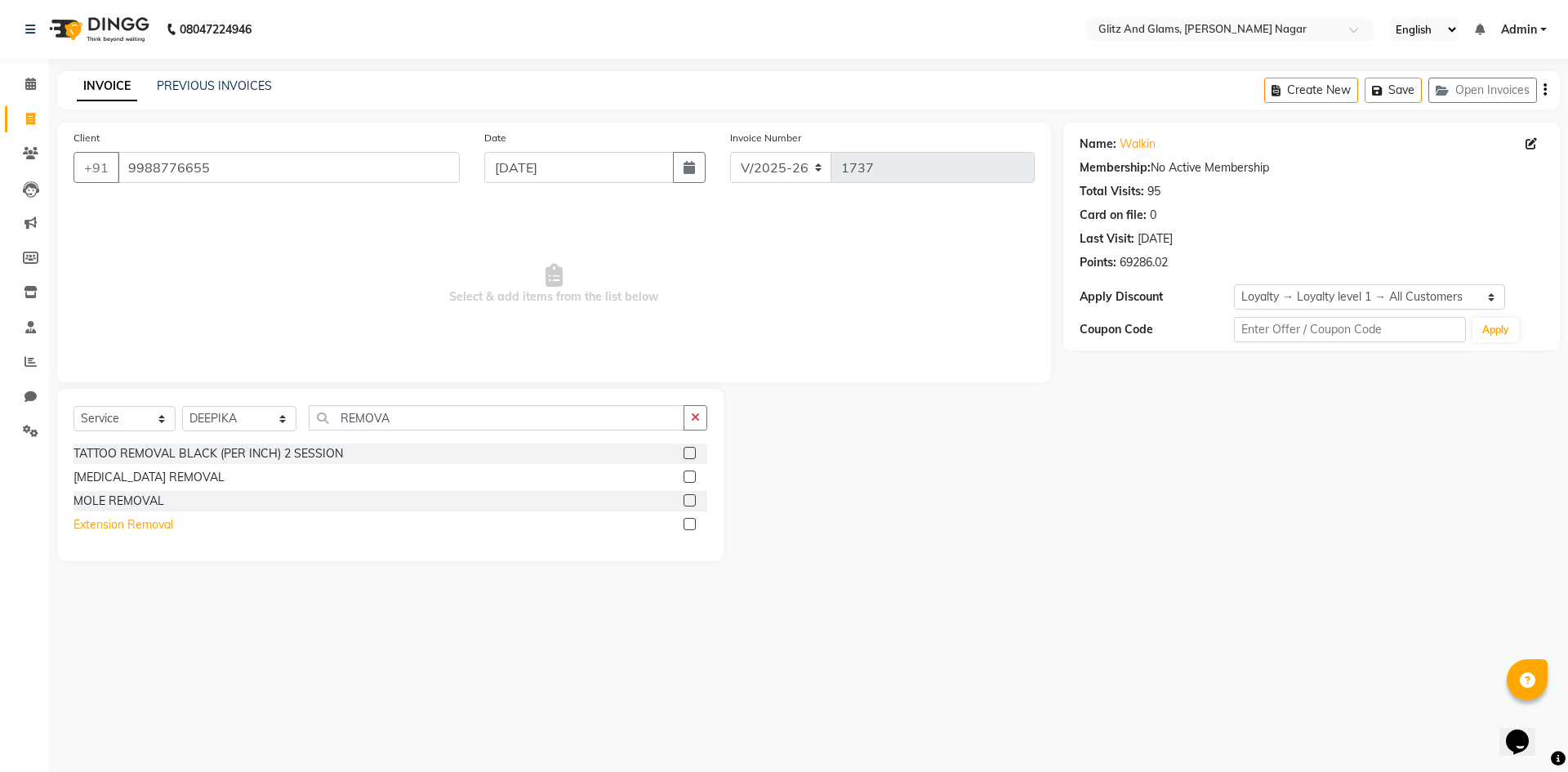
click at [169, 526] on div "Extension Removal" at bounding box center [123, 525] width 100 height 17
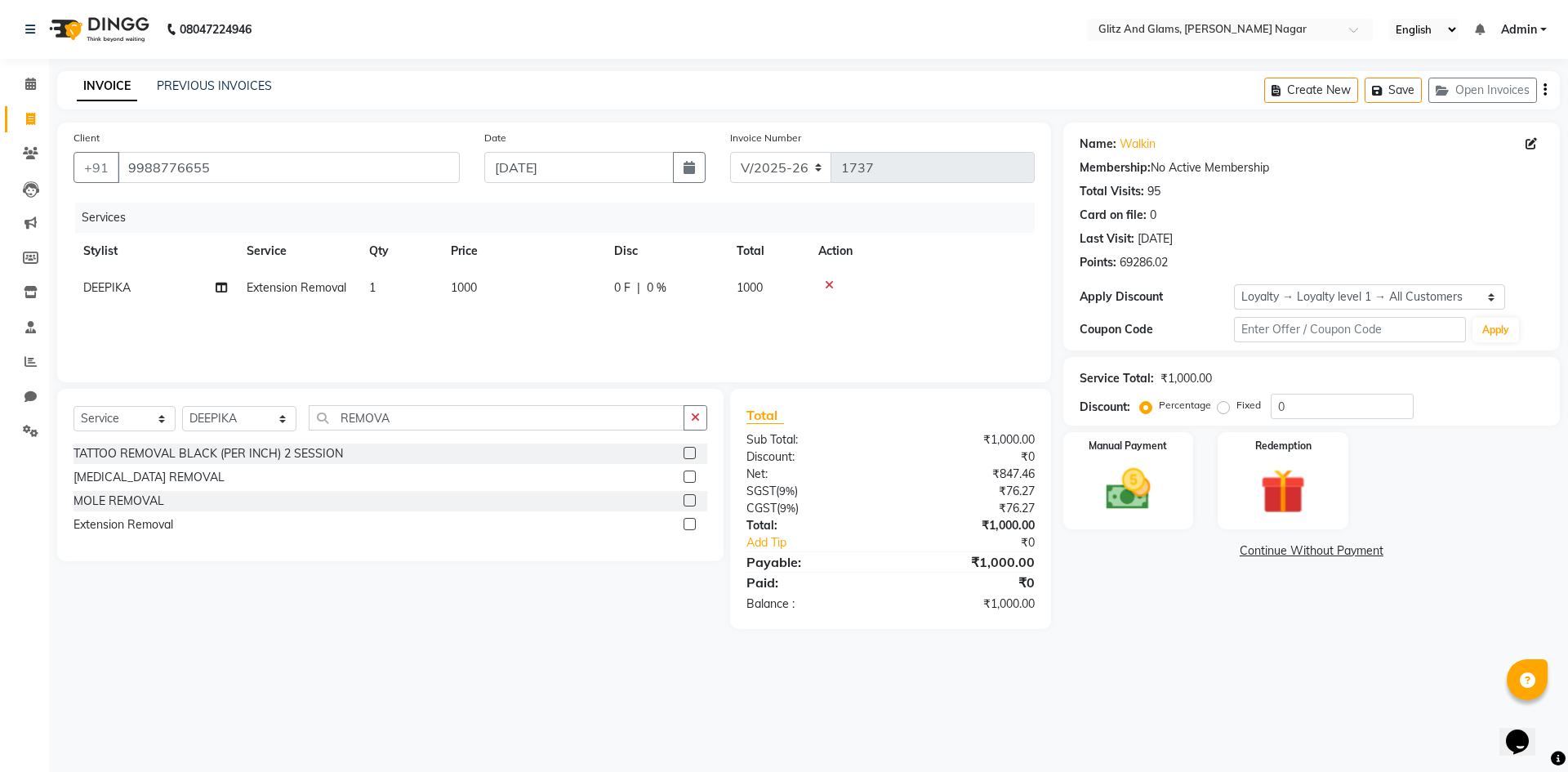
drag, startPoint x: 468, startPoint y: 316, endPoint x: 490, endPoint y: 309, distance: 23.1
click at [468, 315] on div "Services Stylist Service Qty Price Disc Total Action DEEPIKA Extension Removal …" at bounding box center [553, 285] width 961 height 163
click at [513, 296] on td "1000" at bounding box center [523, 288] width 163 height 37
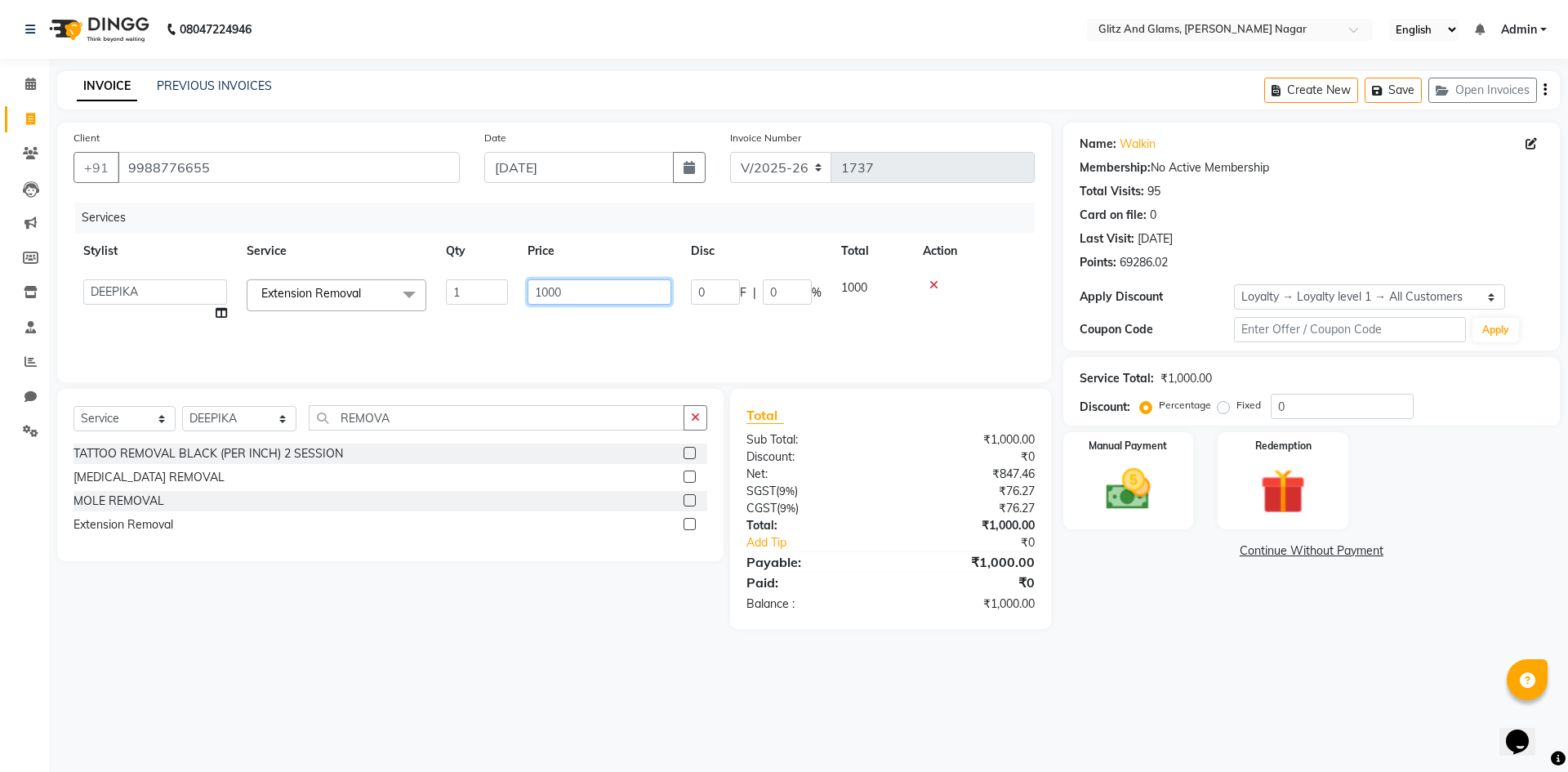
click at [554, 294] on input "1000" at bounding box center [599, 292] width 144 height 25
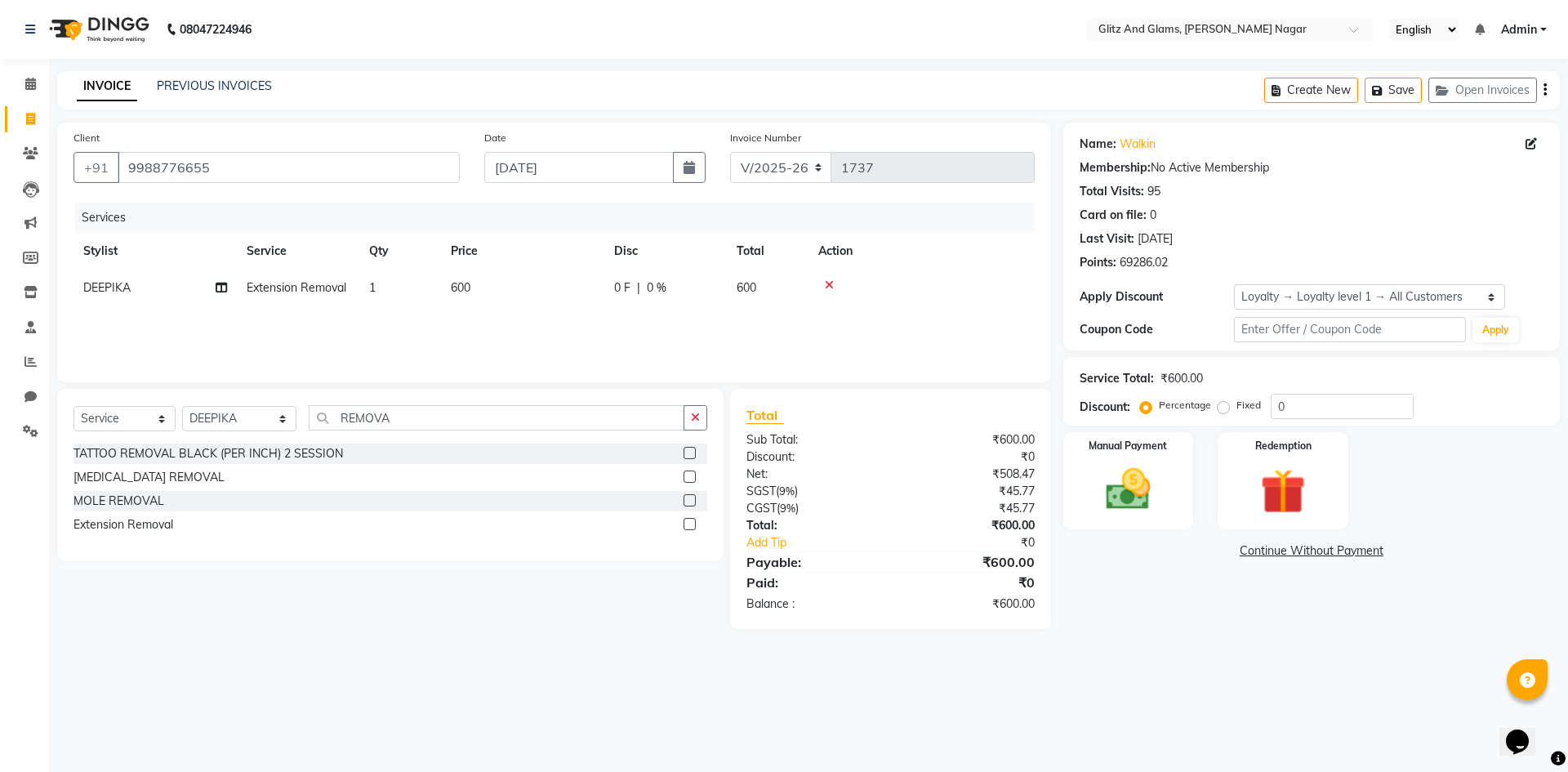
click at [859, 331] on div "Services Stylist Service Qty Price Disc Total Action DEEPIKA Extension Removal …" at bounding box center [553, 285] width 961 height 163
click at [434, 420] on input "REMOVA" at bounding box center [496, 418] width 376 height 25
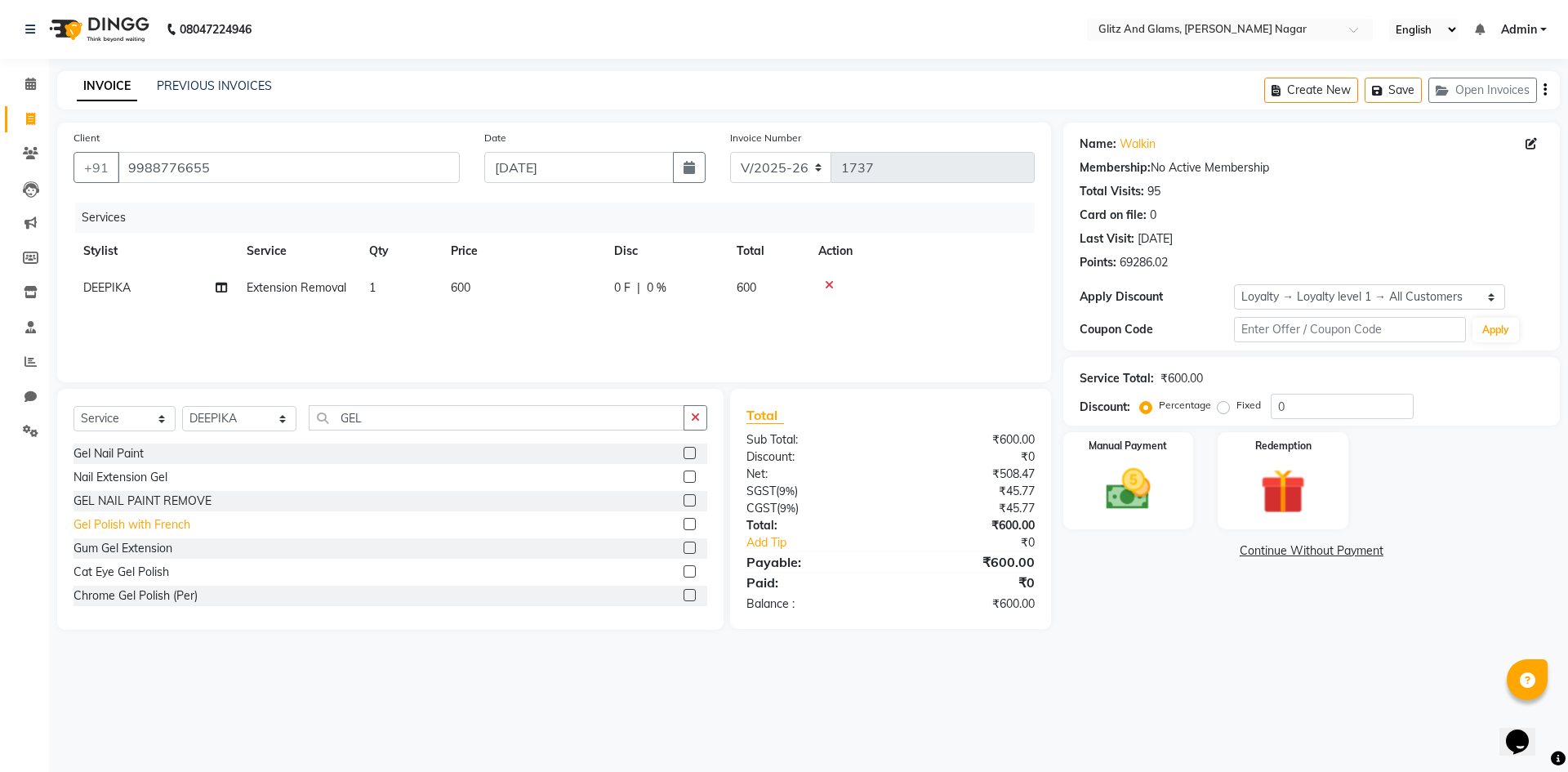
click at [174, 523] on div "Gel Polish with French" at bounding box center [131, 525] width 117 height 17
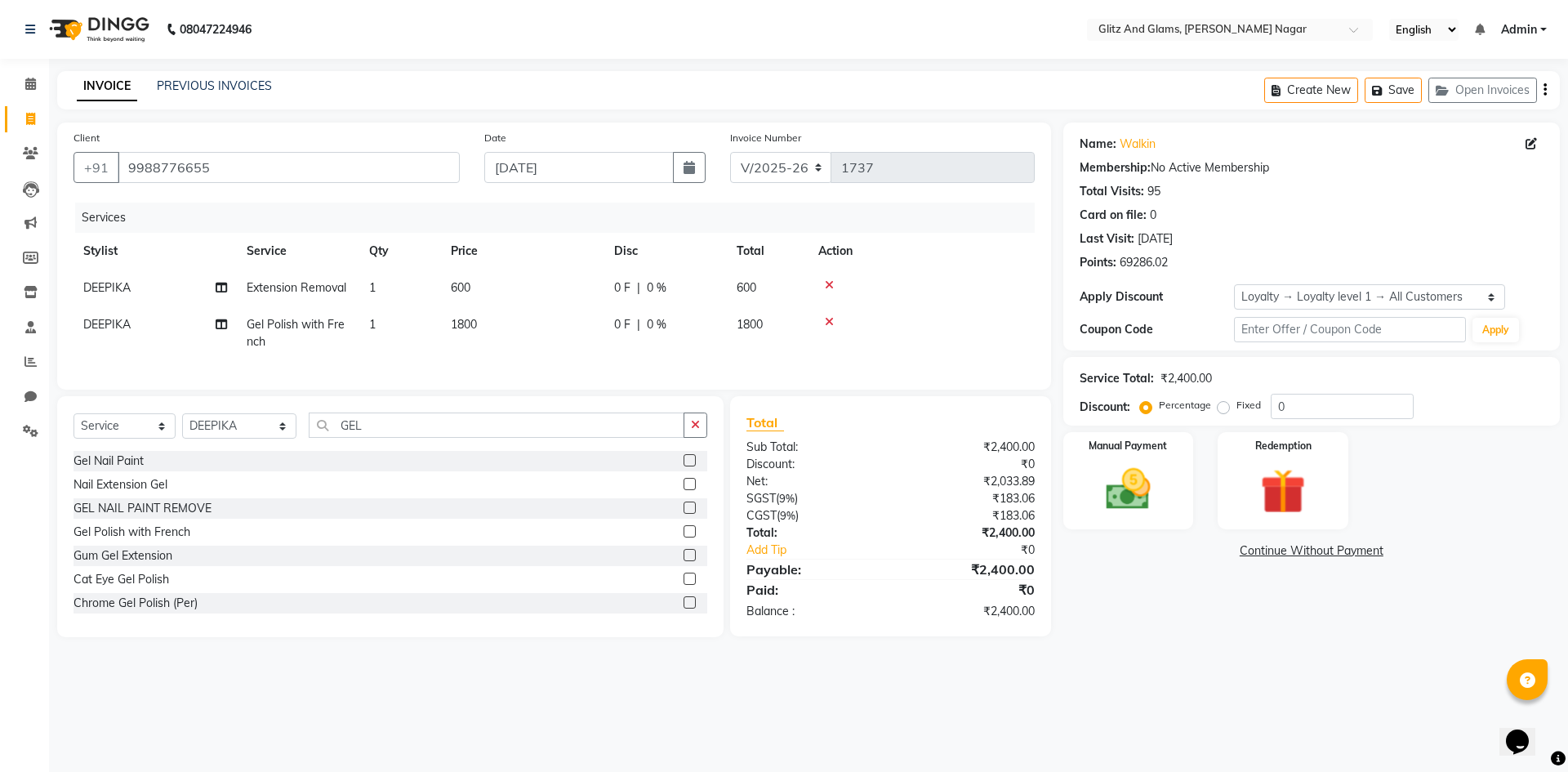
click at [518, 340] on td "1800" at bounding box center [523, 333] width 163 height 54
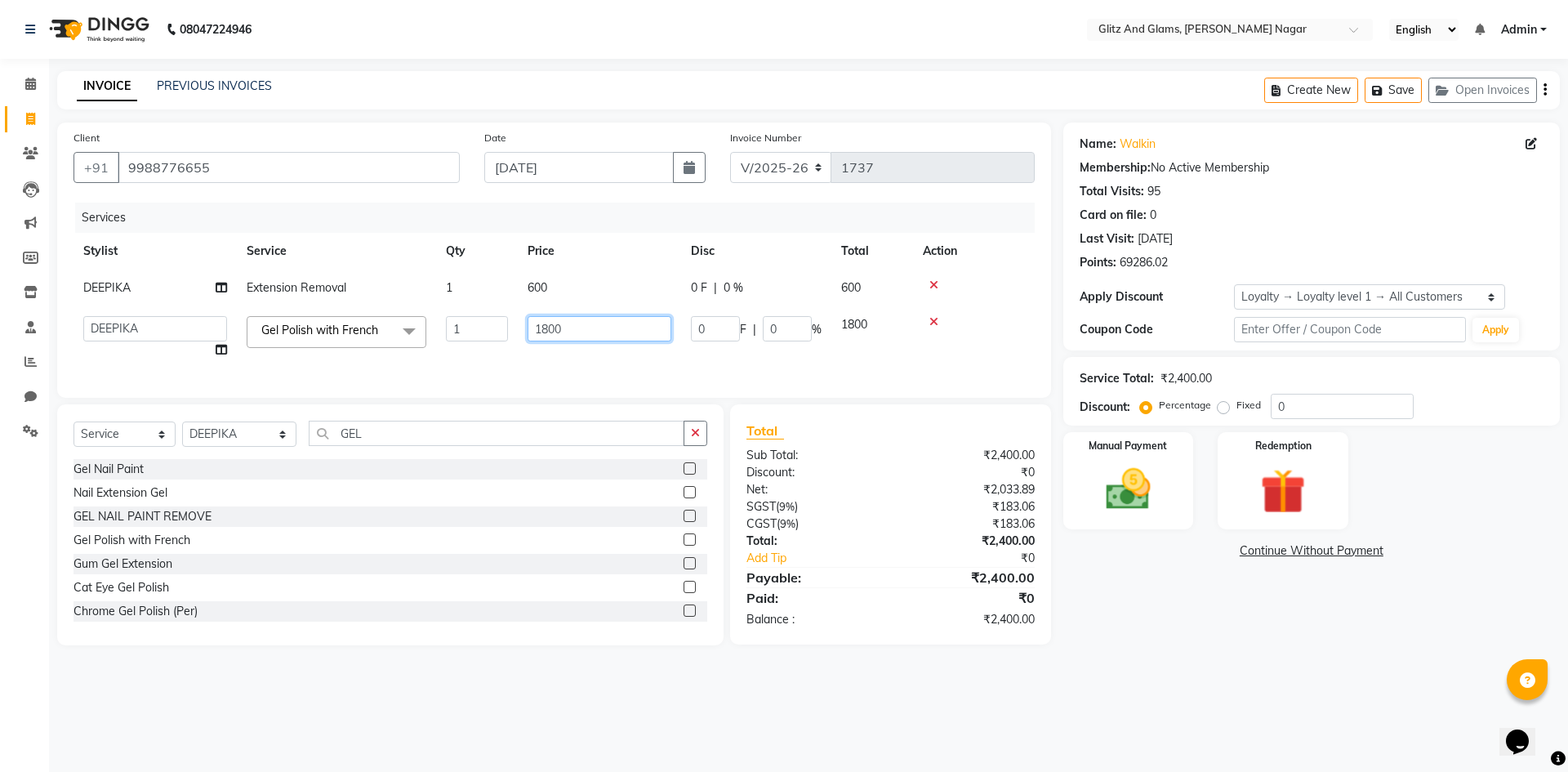
click at [551, 322] on input "1800" at bounding box center [599, 329] width 144 height 25
click at [689, 363] on div "Services Stylist Service Qty Price Disc Total Action DEEPIKA Extension Removal …" at bounding box center [553, 292] width 961 height 179
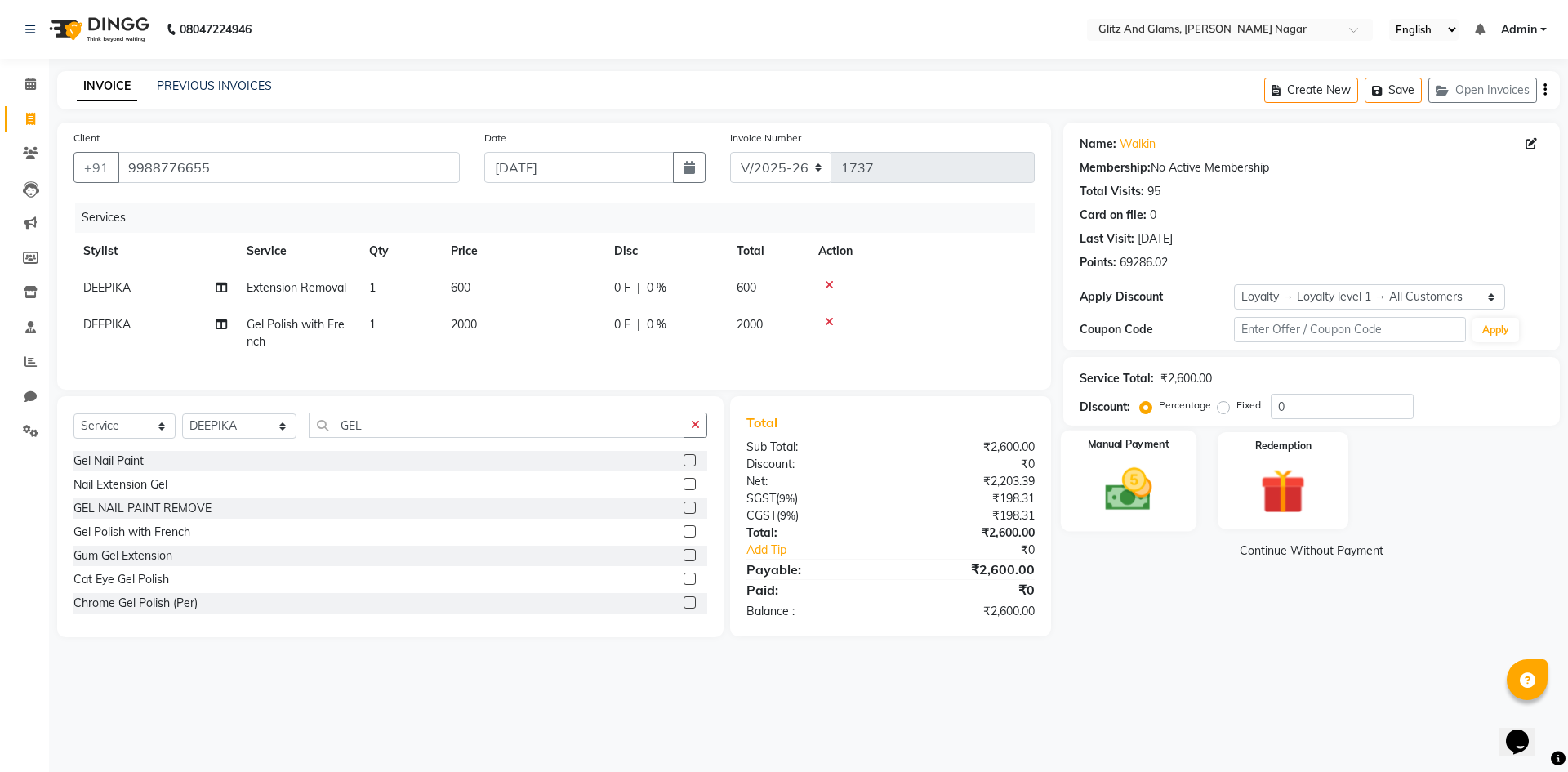
click at [1124, 439] on label "Manual Payment" at bounding box center [1129, 444] width 82 height 15
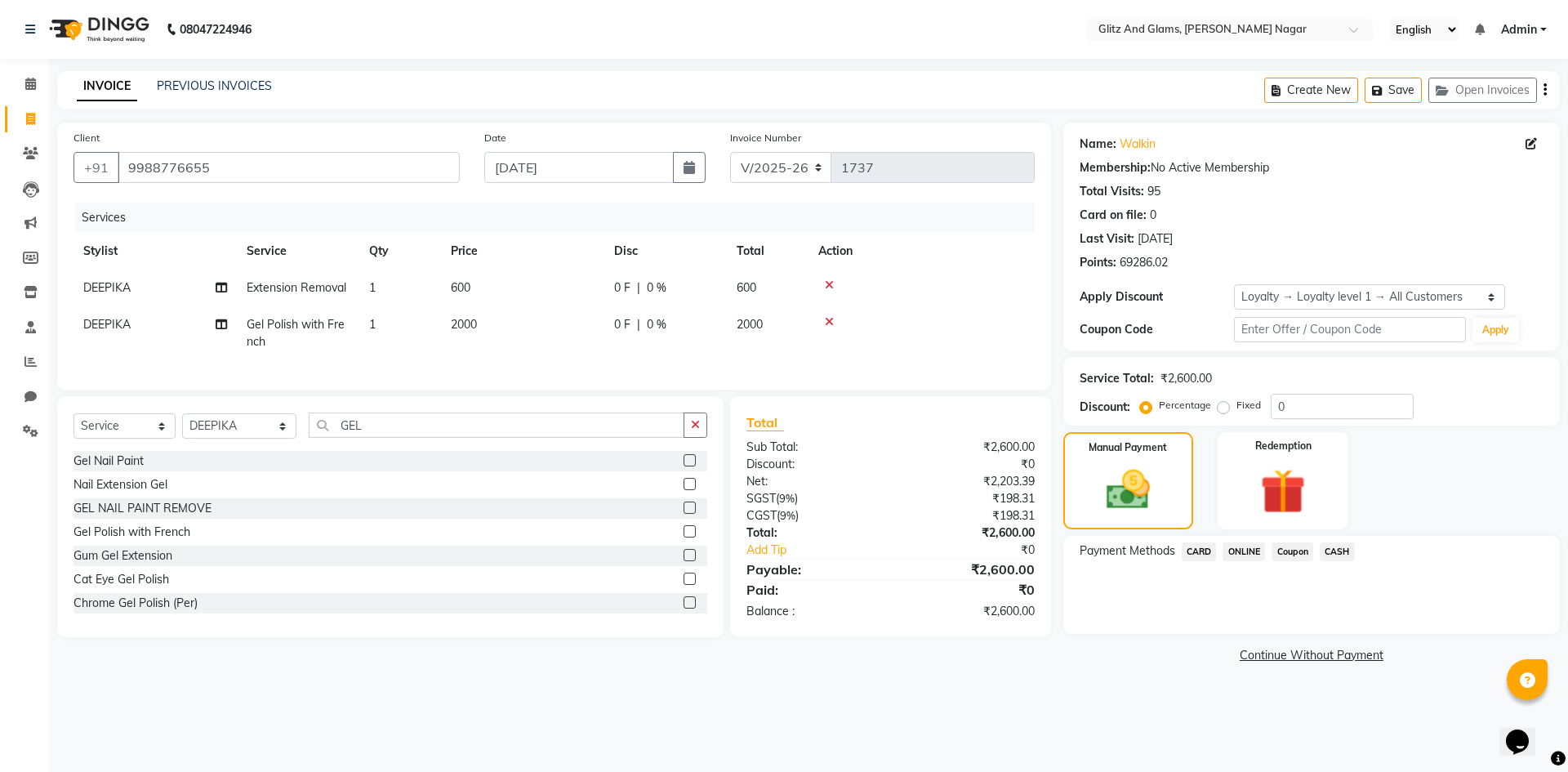
drag, startPoint x: 1243, startPoint y: 546, endPoint x: 1262, endPoint y: 567, distance: 28.3
click at [1247, 550] on span "ONLINE" at bounding box center [1244, 552] width 43 height 19
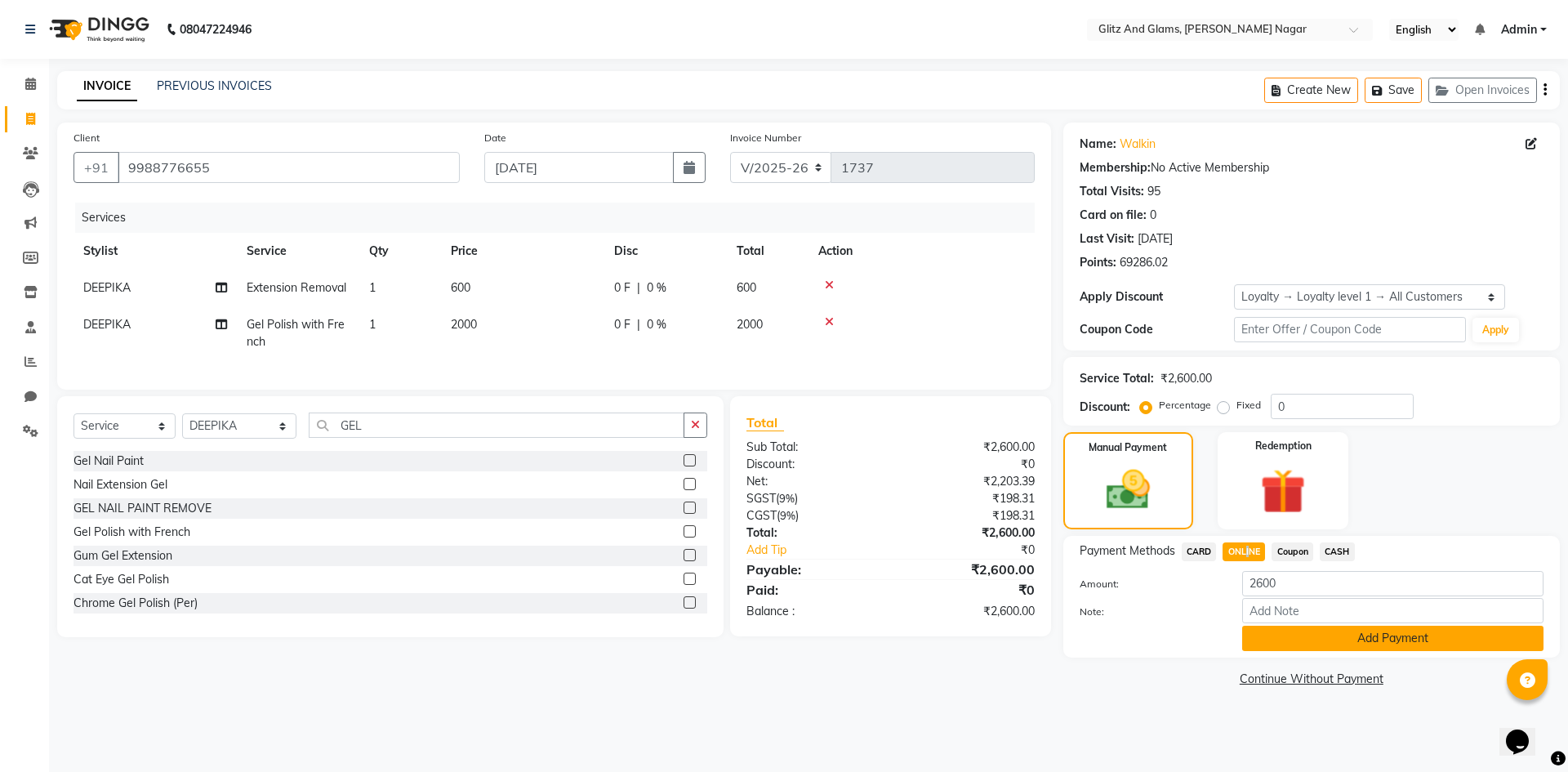
click at [1306, 642] on button "Add Payment" at bounding box center [1392, 639] width 302 height 25
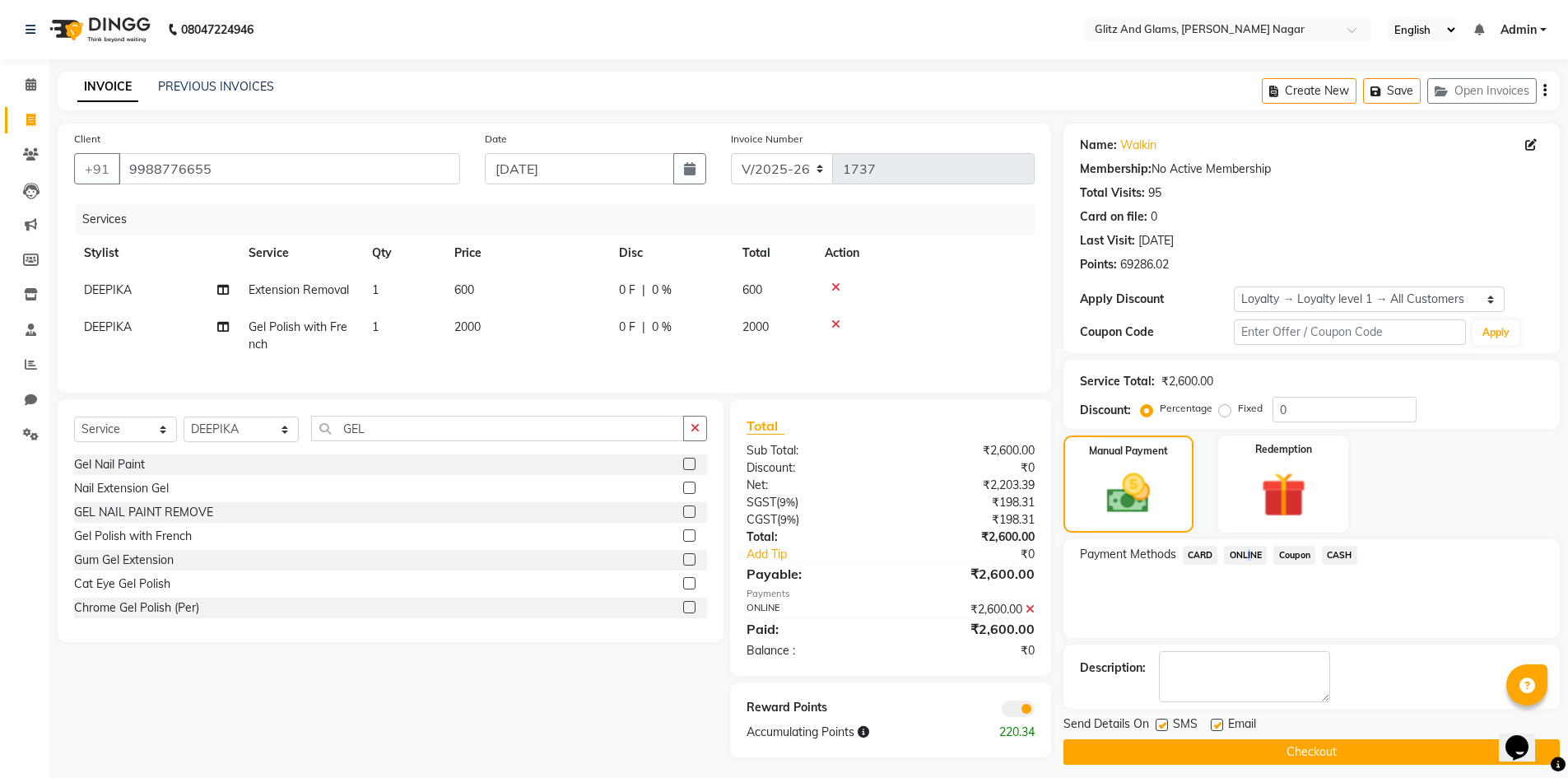
drag, startPoint x: 1298, startPoint y: 748, endPoint x: 1275, endPoint y: 725, distance: 32.5
click at [1293, 746] on button "Checkout" at bounding box center [1312, 752] width 497 height 26
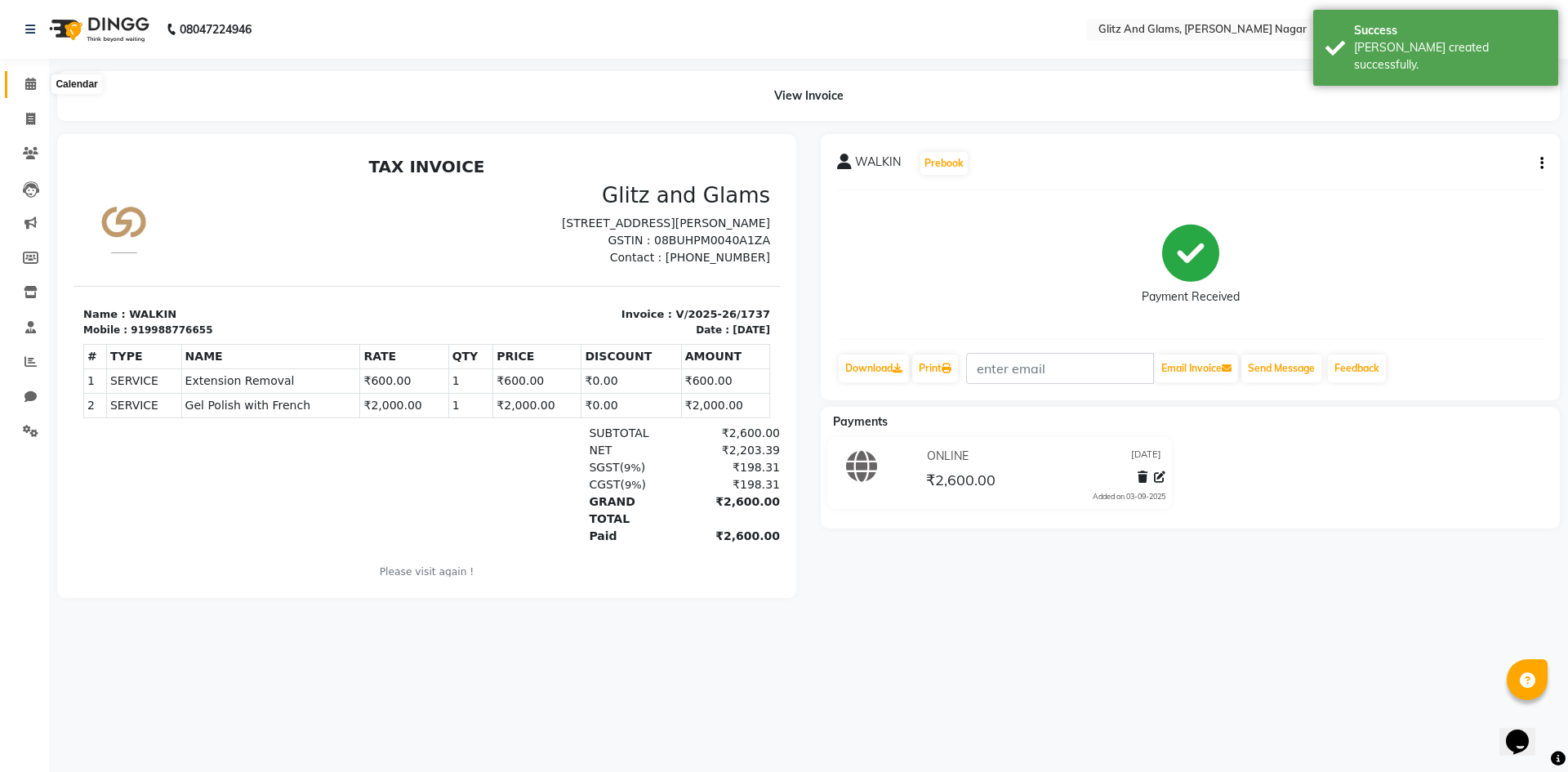
click at [28, 91] on span at bounding box center [31, 84] width 29 height 19
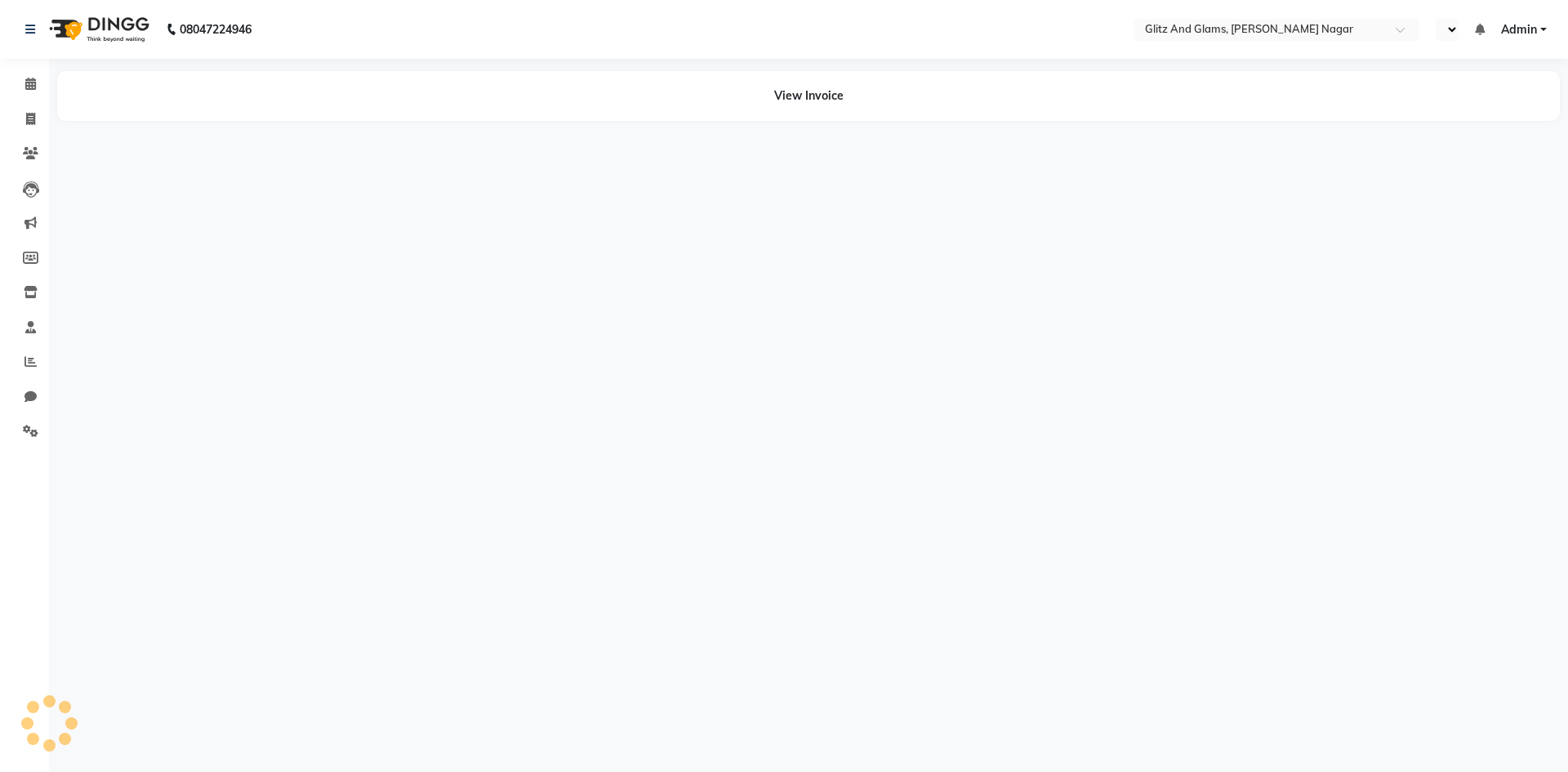
select select "en"
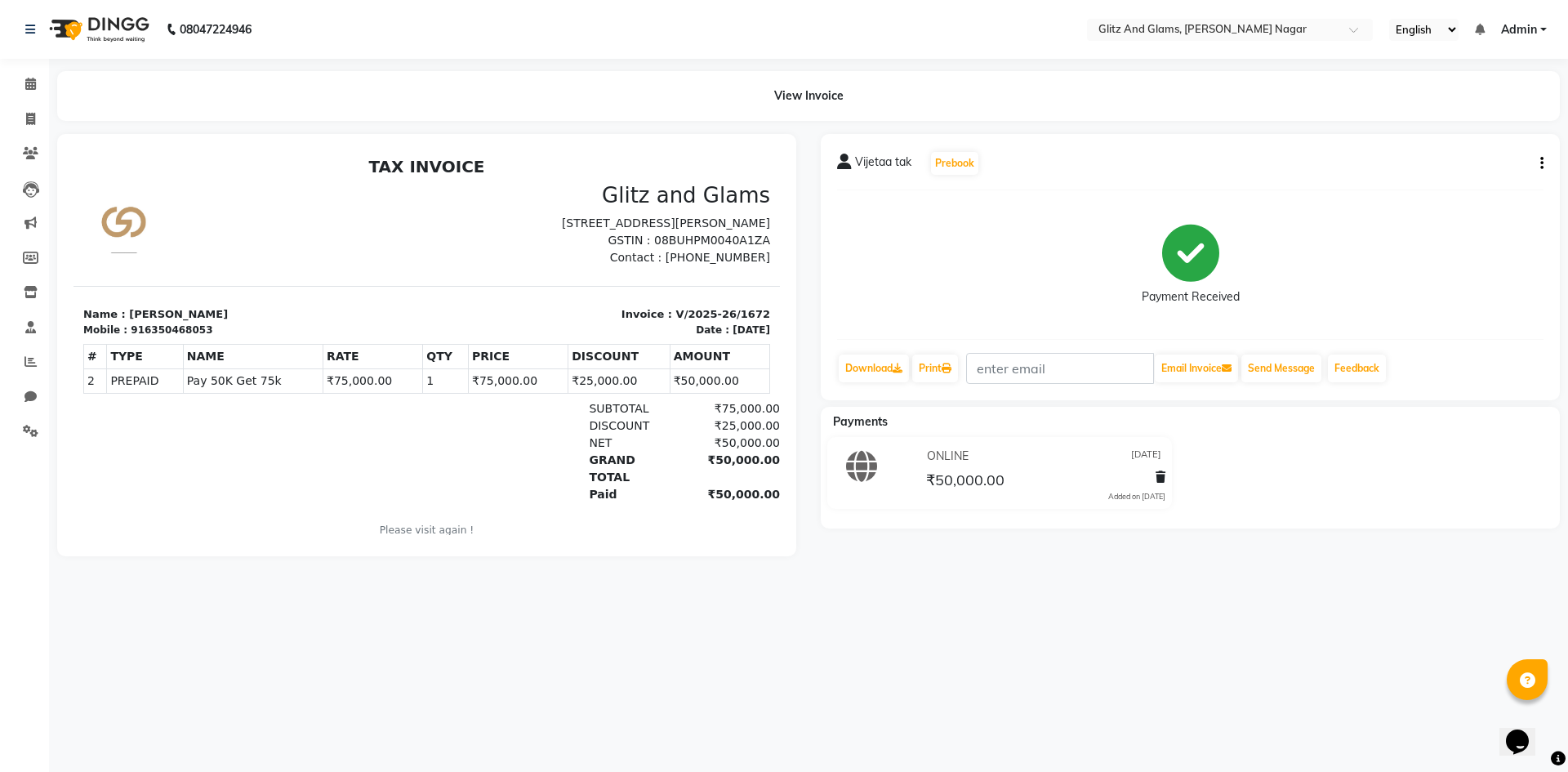
click at [1540, 163] on icon "button" at bounding box center [1542, 163] width 4 height 1
click at [1475, 167] on div "Edit Invoice" at bounding box center [1476, 173] width 82 height 21
select select "service"
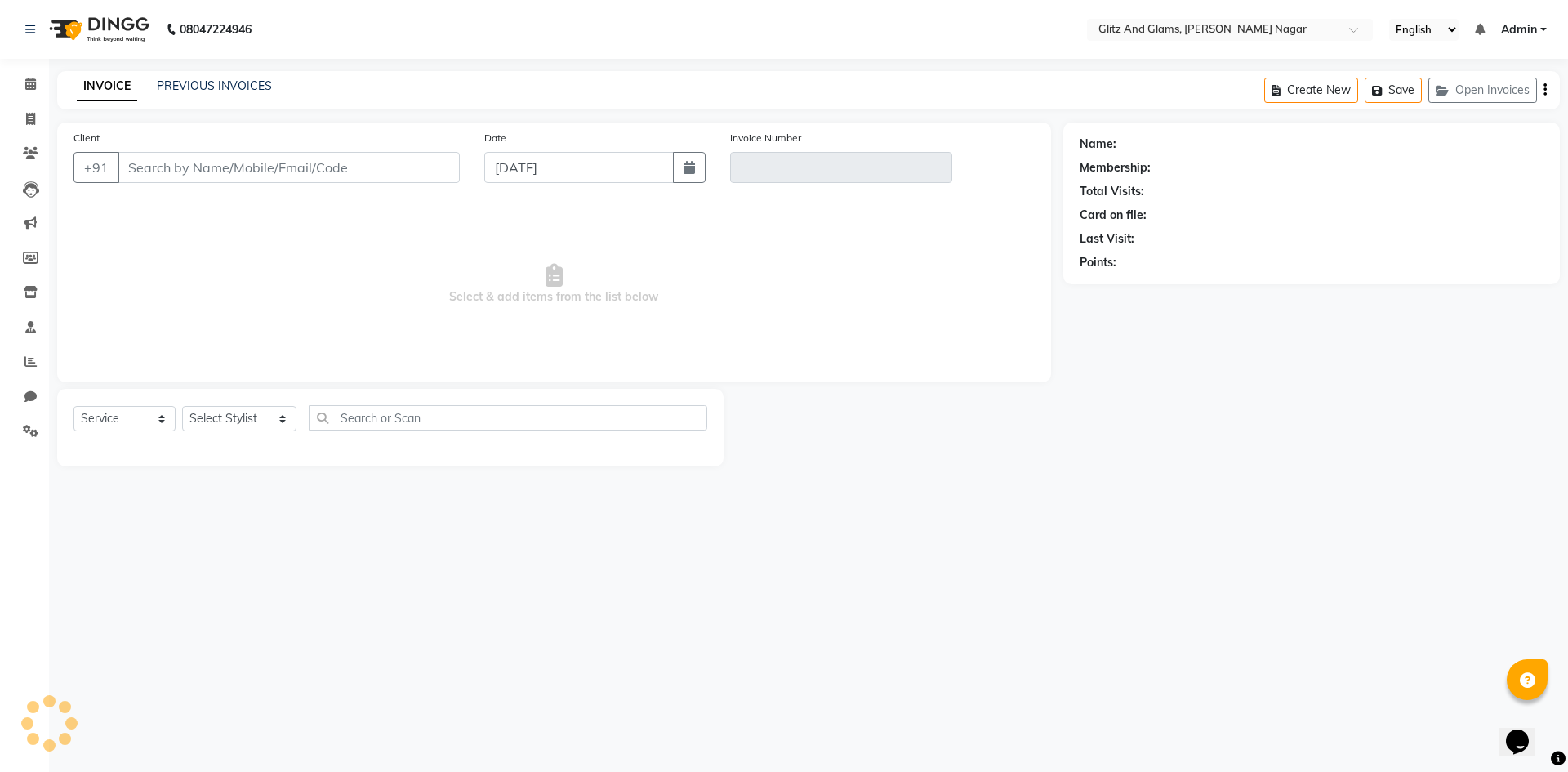
type input "6350468053"
type input "V/2025-26/1672"
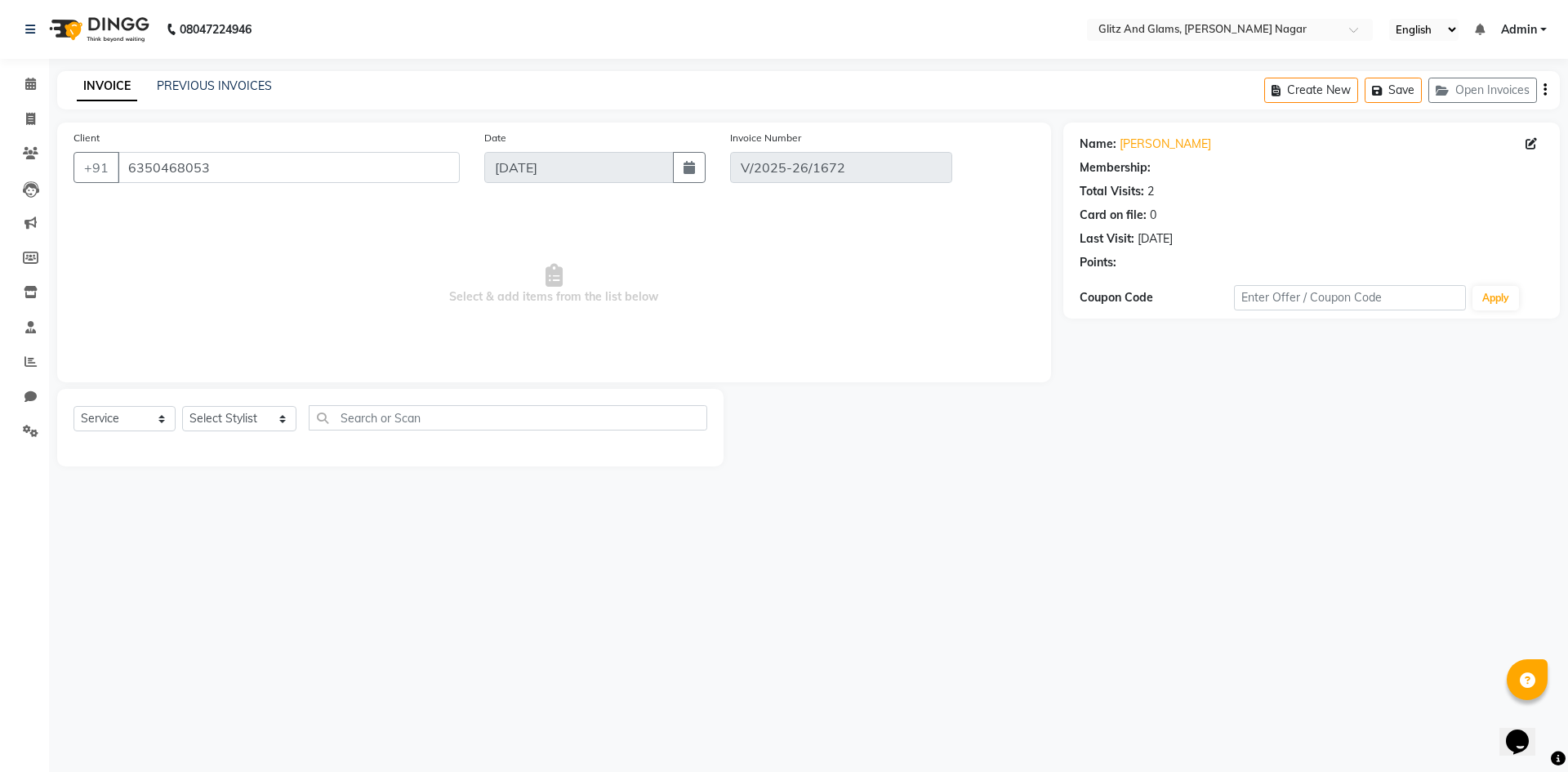
select select "1: Object"
type input "[DATE]"
select select "select"
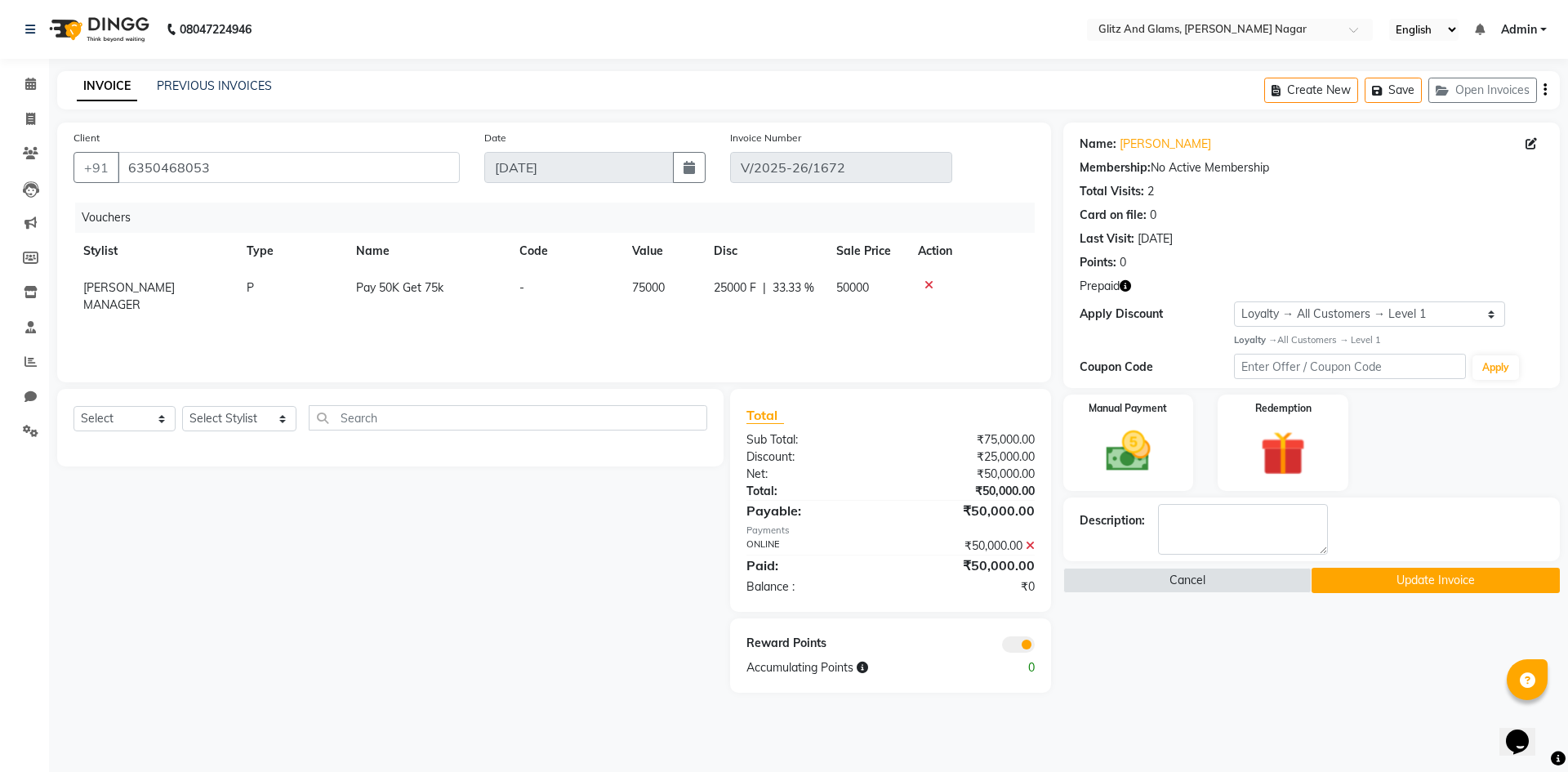
click at [1028, 544] on icon at bounding box center [1030, 545] width 9 height 12
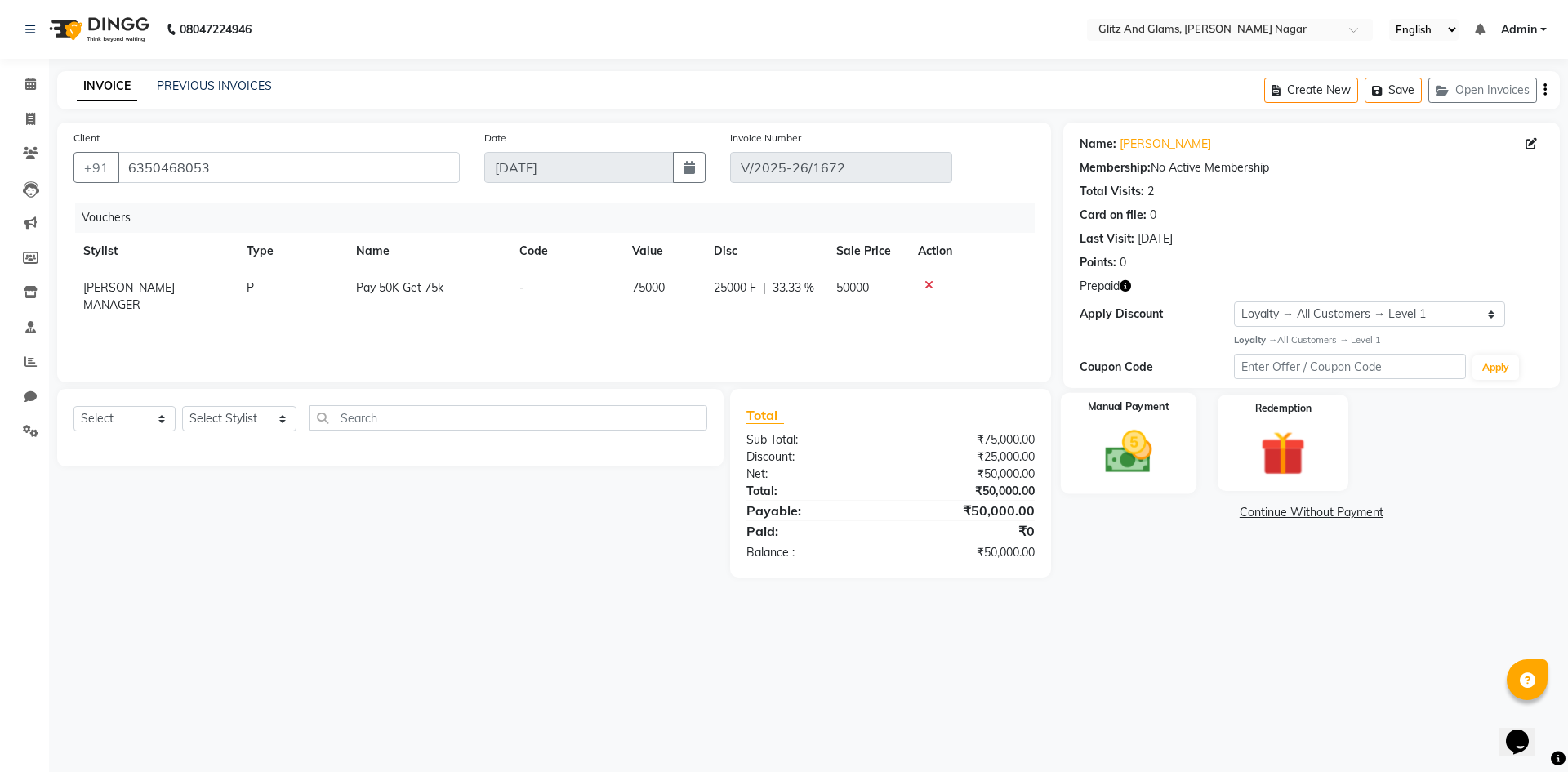
drag, startPoint x: 1092, startPoint y: 486, endPoint x: 1102, endPoint y: 490, distance: 10.8
click at [1093, 486] on div "Manual Payment" at bounding box center [1128, 442] width 136 height 101
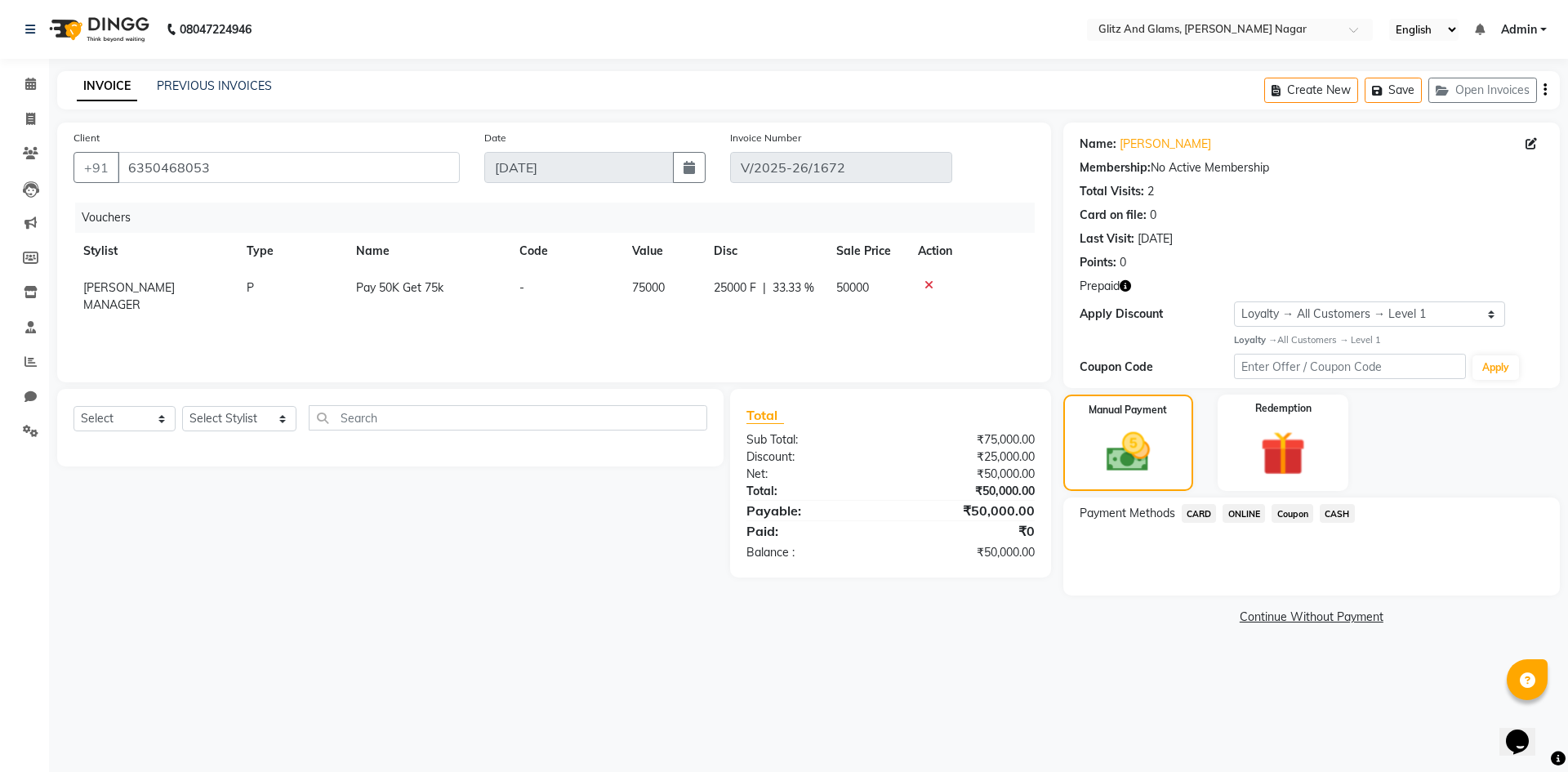
click at [1207, 513] on span "CARD" at bounding box center [1199, 513] width 35 height 19
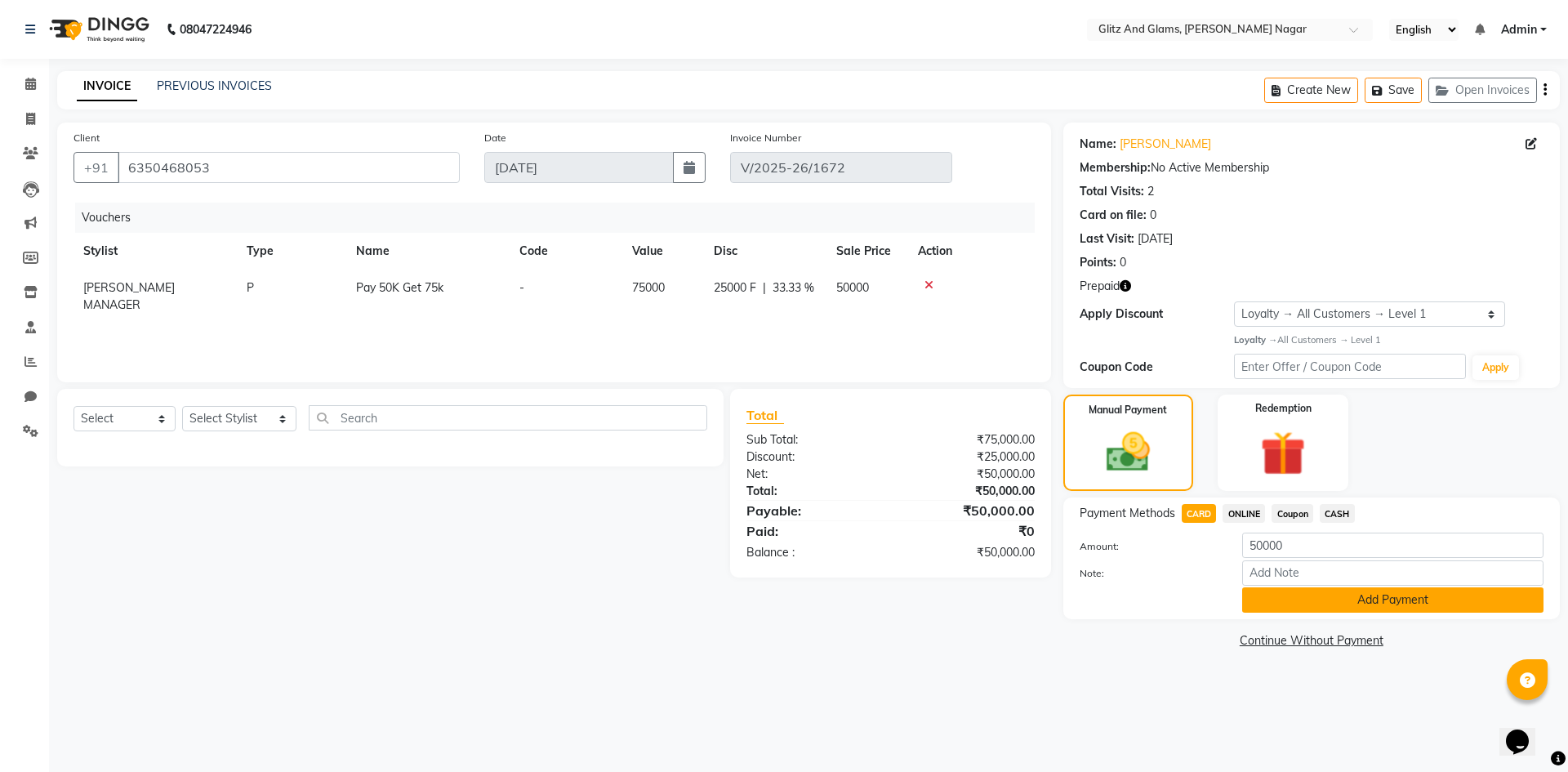
click at [1262, 592] on button "Add Payment" at bounding box center [1392, 600] width 302 height 25
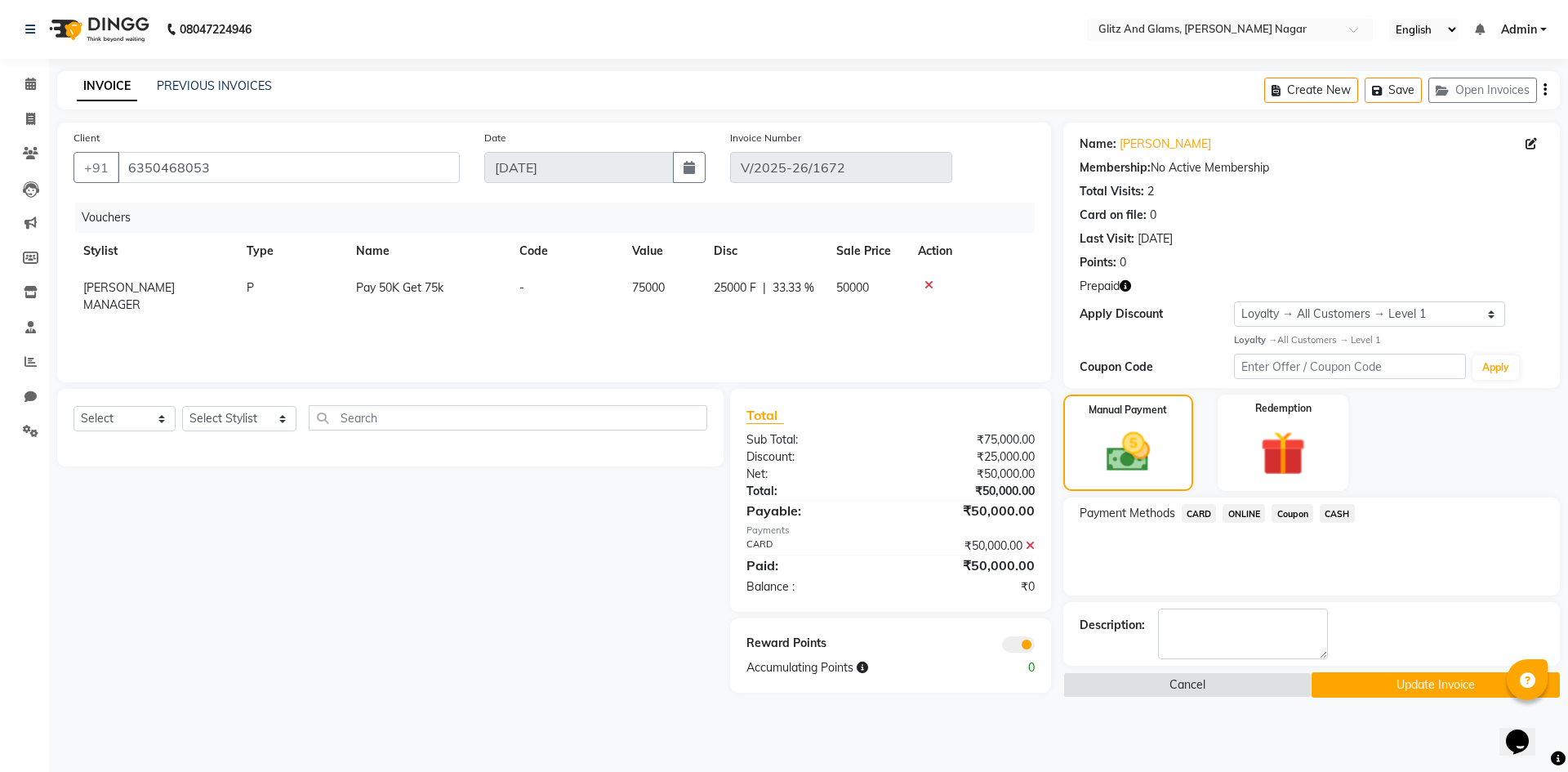
click at [1344, 675] on button "Update Invoice" at bounding box center [1436, 685] width 248 height 25
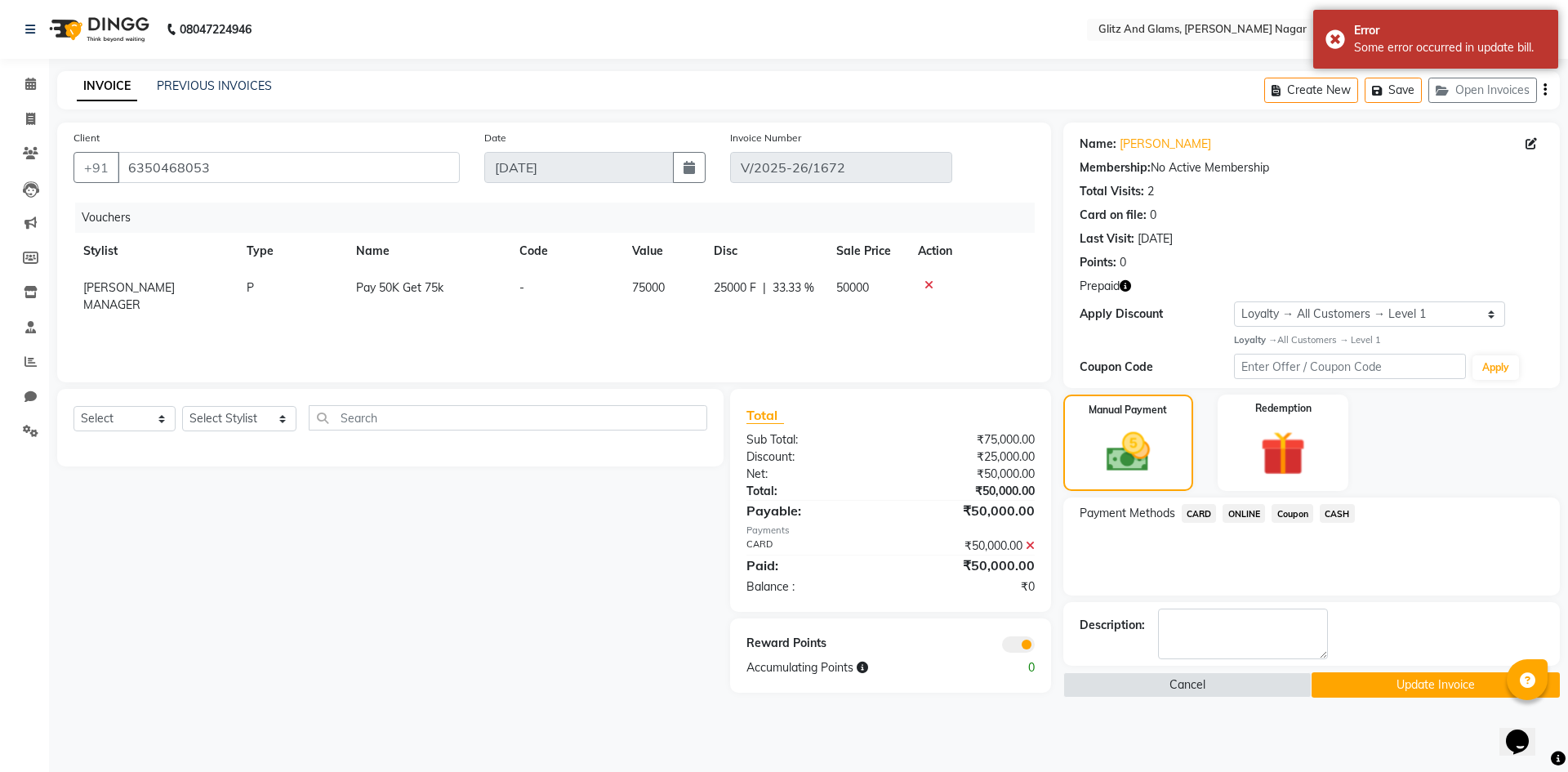
click at [1367, 694] on button "Update Invoice" at bounding box center [1436, 685] width 248 height 25
click at [1367, 694] on div "Cancel Update Invoice" at bounding box center [1312, 685] width 496 height 25
click at [1367, 693] on button "Update Invoice" at bounding box center [1436, 685] width 248 height 25
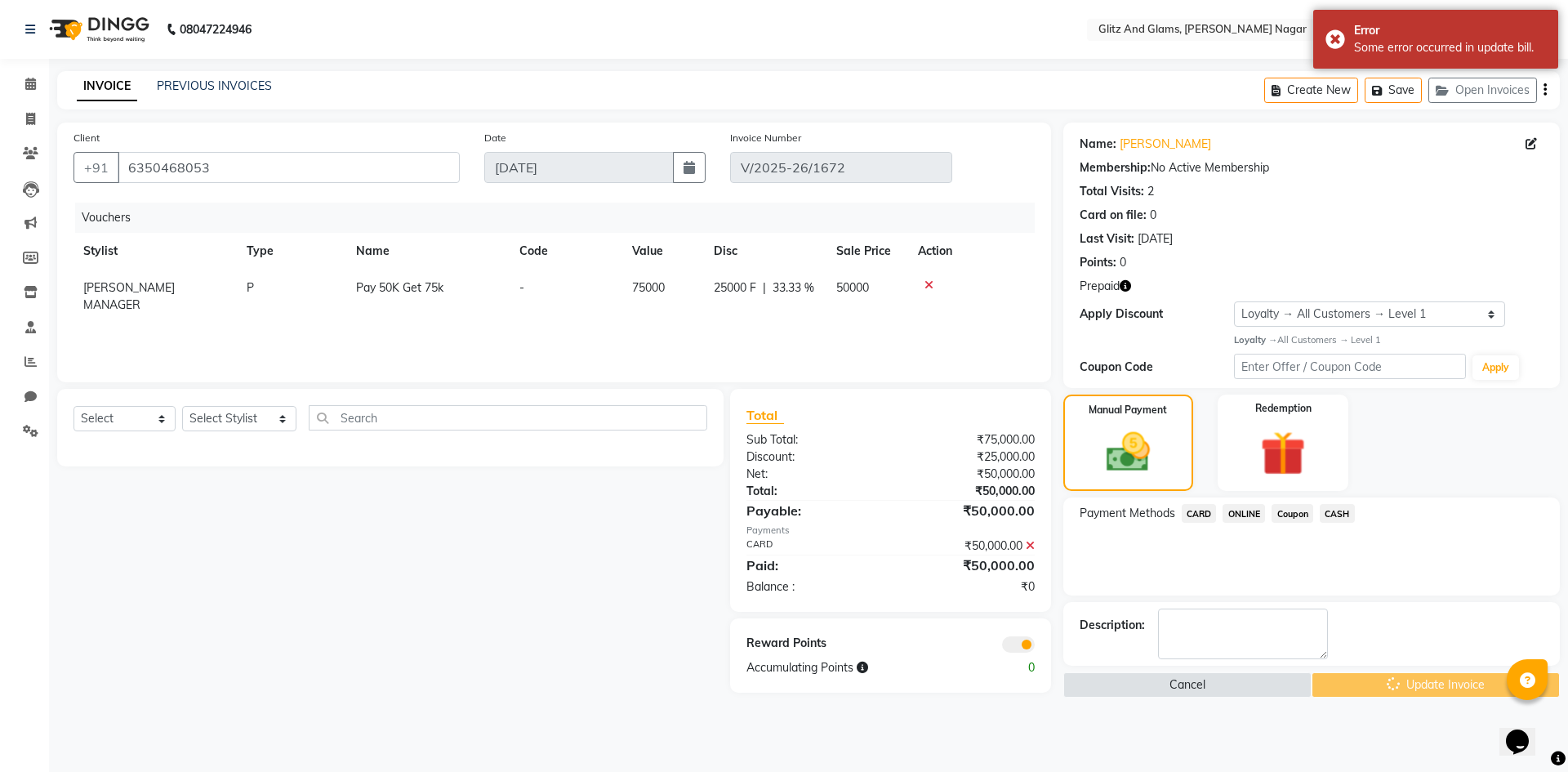
click at [1367, 693] on div "Cancel Update Invoice" at bounding box center [1312, 685] width 496 height 25
click at [1365, 690] on button "Update Invoice" at bounding box center [1436, 685] width 248 height 25
click at [1365, 690] on div "Cancel Update Invoice" at bounding box center [1312, 685] width 496 height 25
click at [1365, 690] on button "Update Invoice" at bounding box center [1436, 685] width 248 height 25
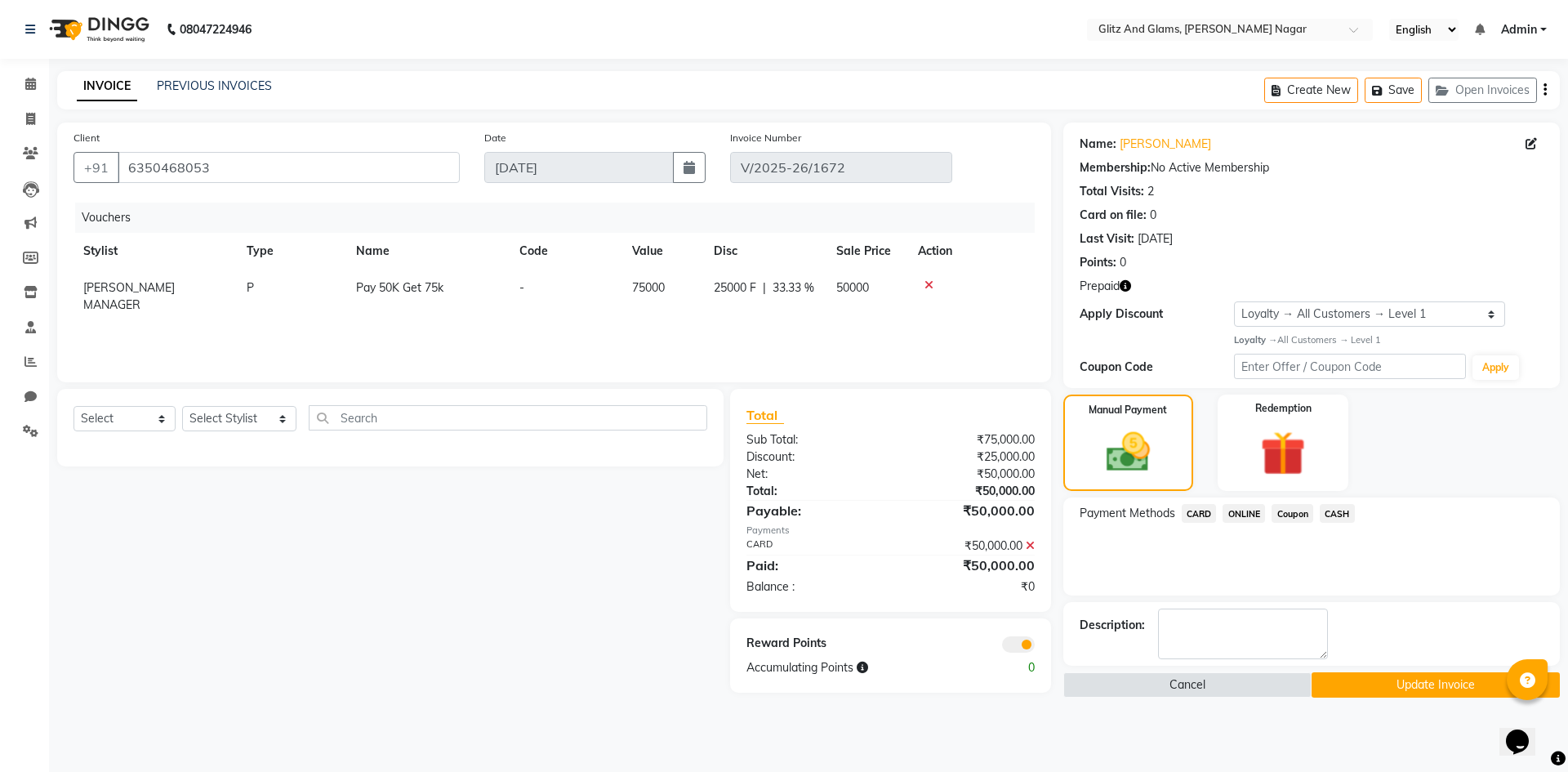
click at [1384, 686] on button "Update Invoice" at bounding box center [1436, 685] width 248 height 25
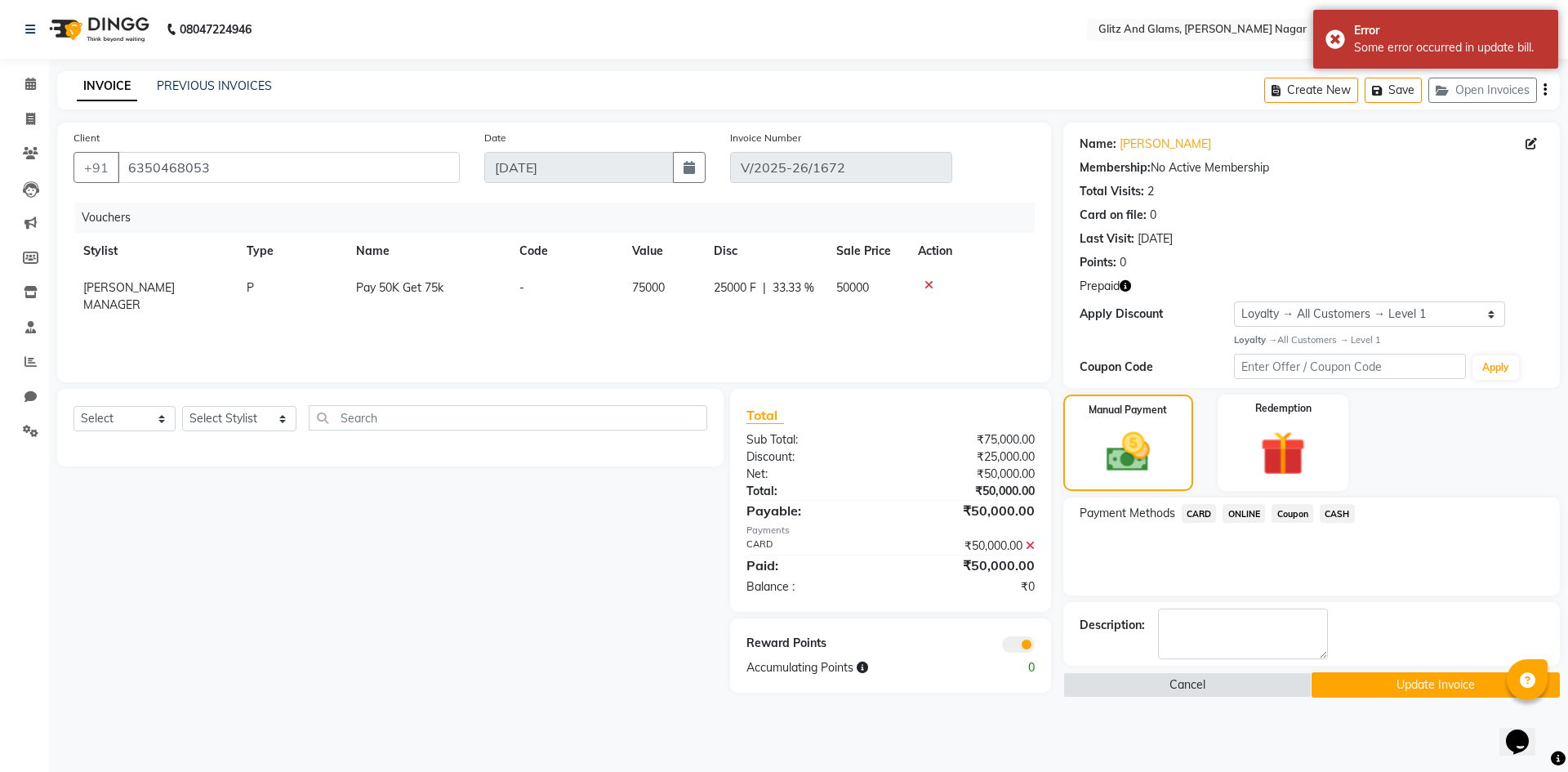
click at [1030, 545] on icon at bounding box center [1030, 545] width 9 height 12
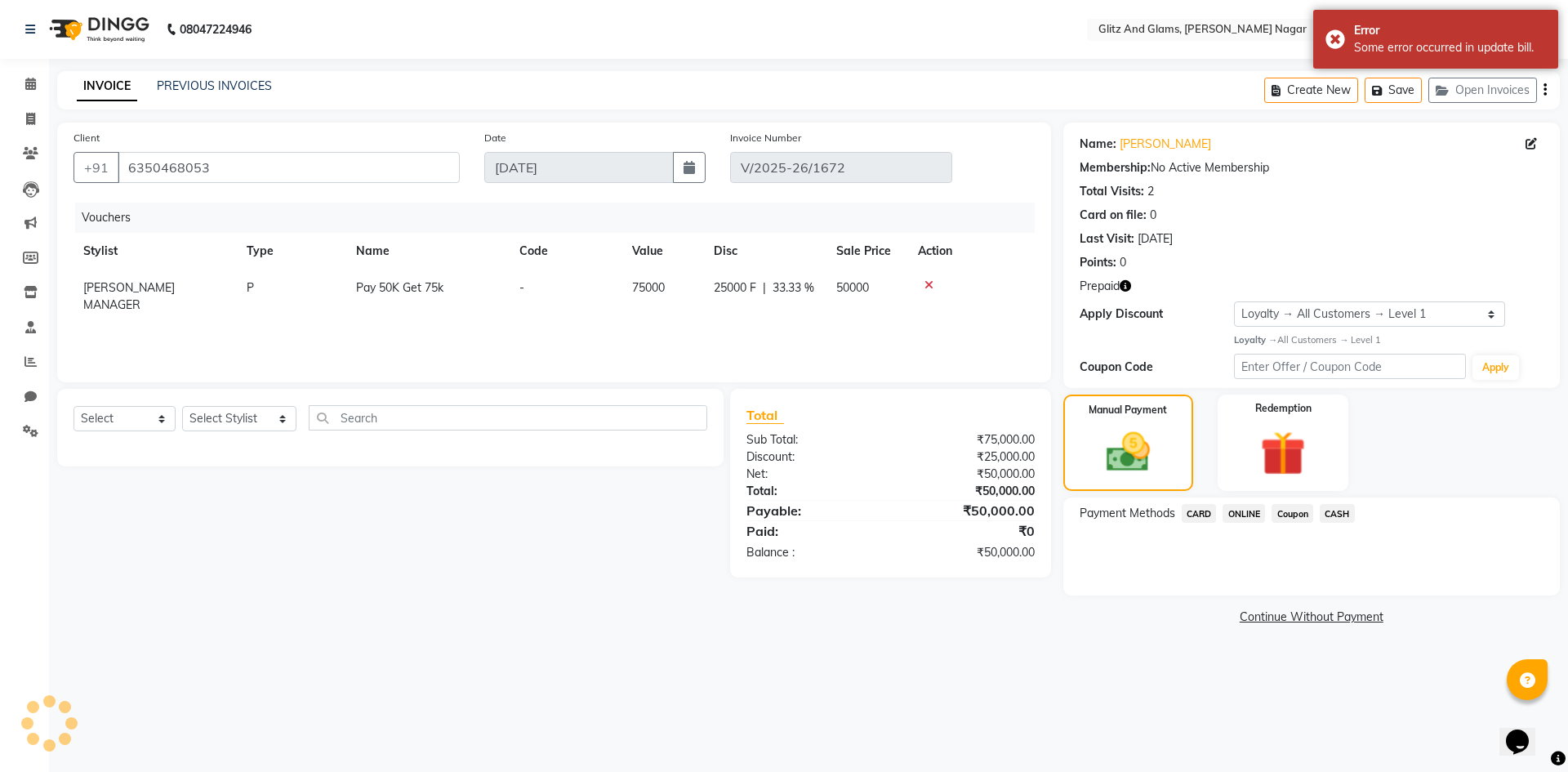
click at [1198, 512] on span "CARD" at bounding box center [1199, 513] width 35 height 19
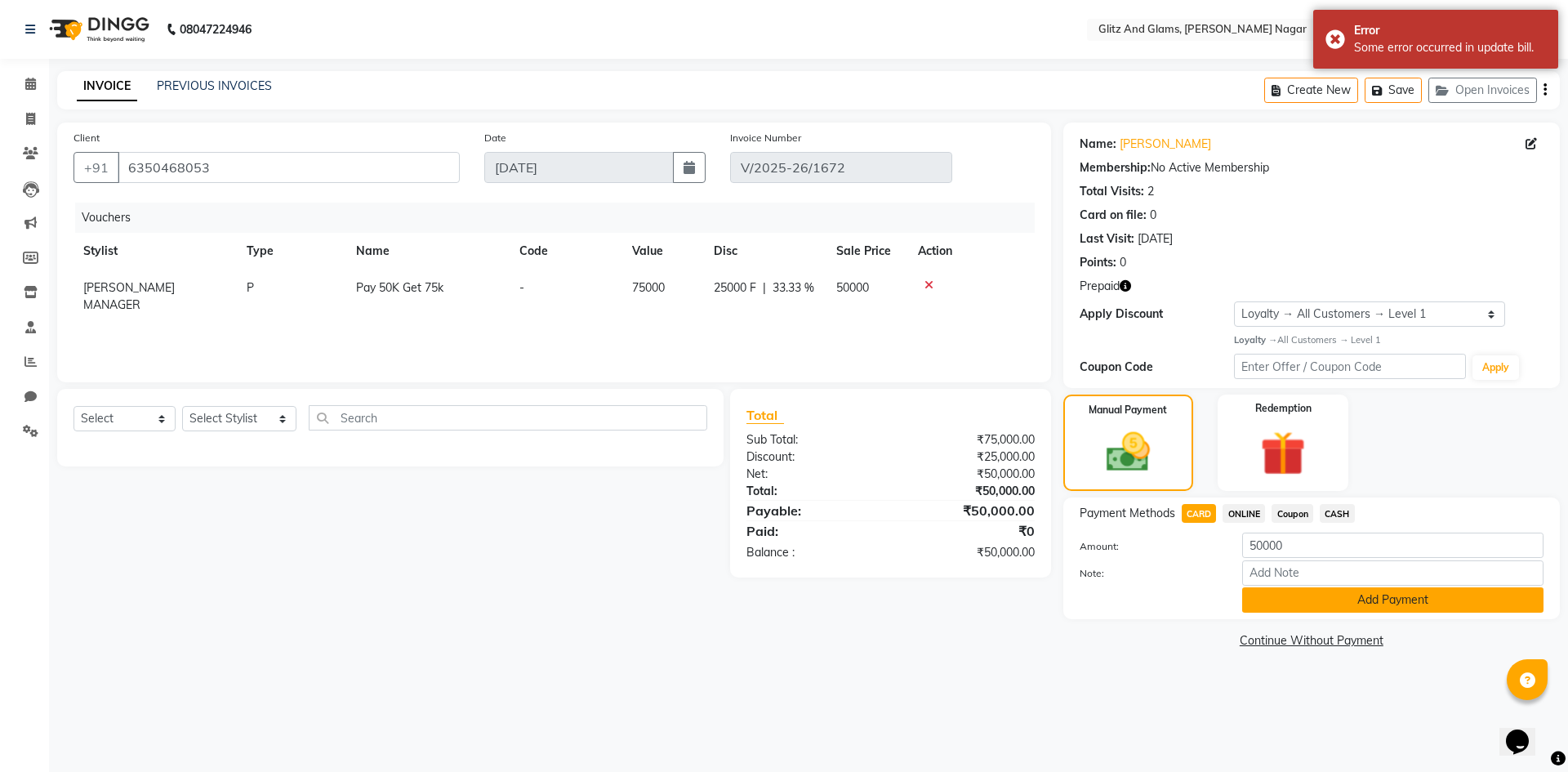
click at [1308, 608] on button "Add Payment" at bounding box center [1392, 600] width 302 height 25
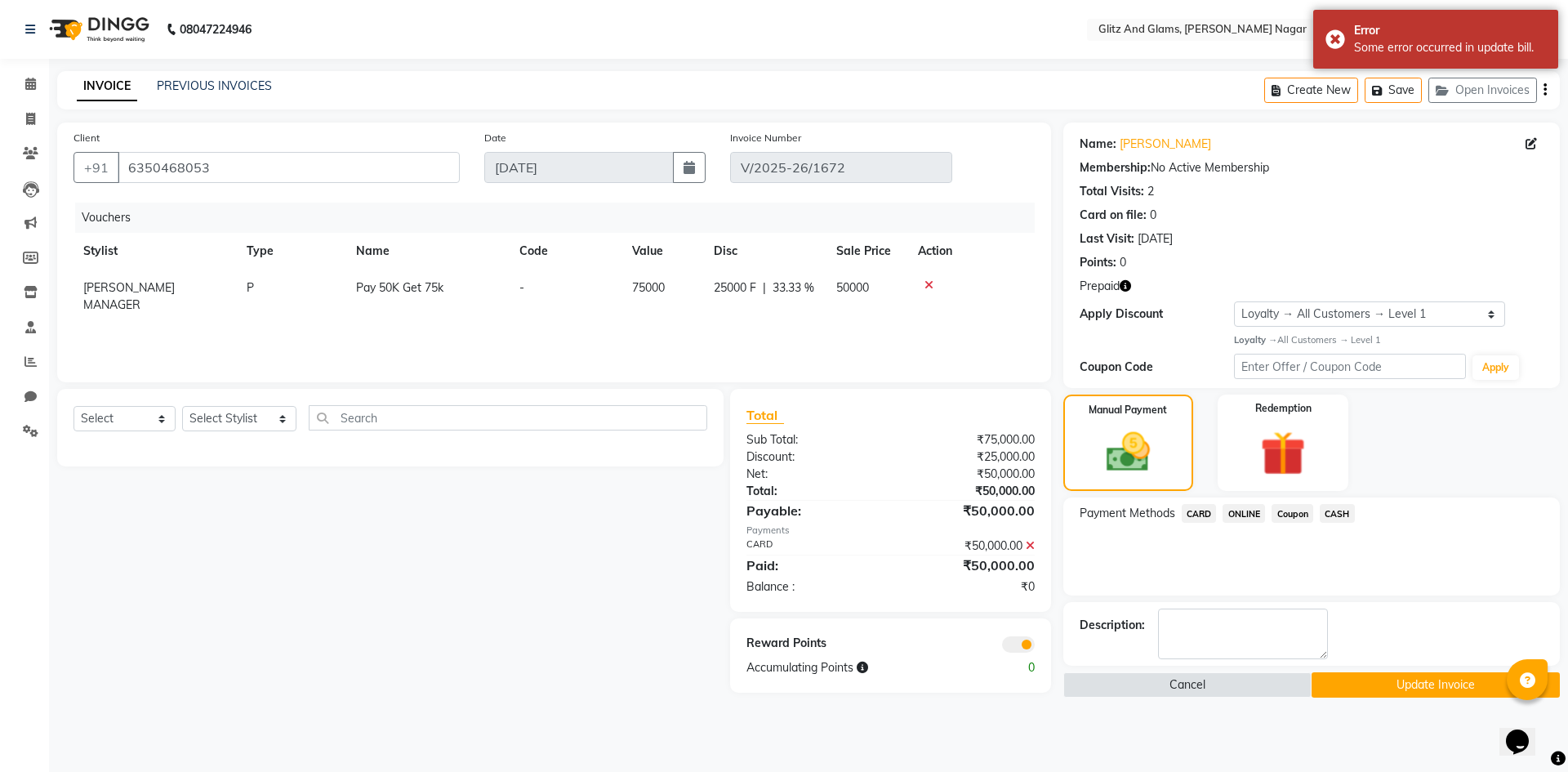
click at [1339, 682] on button "Update Invoice" at bounding box center [1436, 685] width 248 height 25
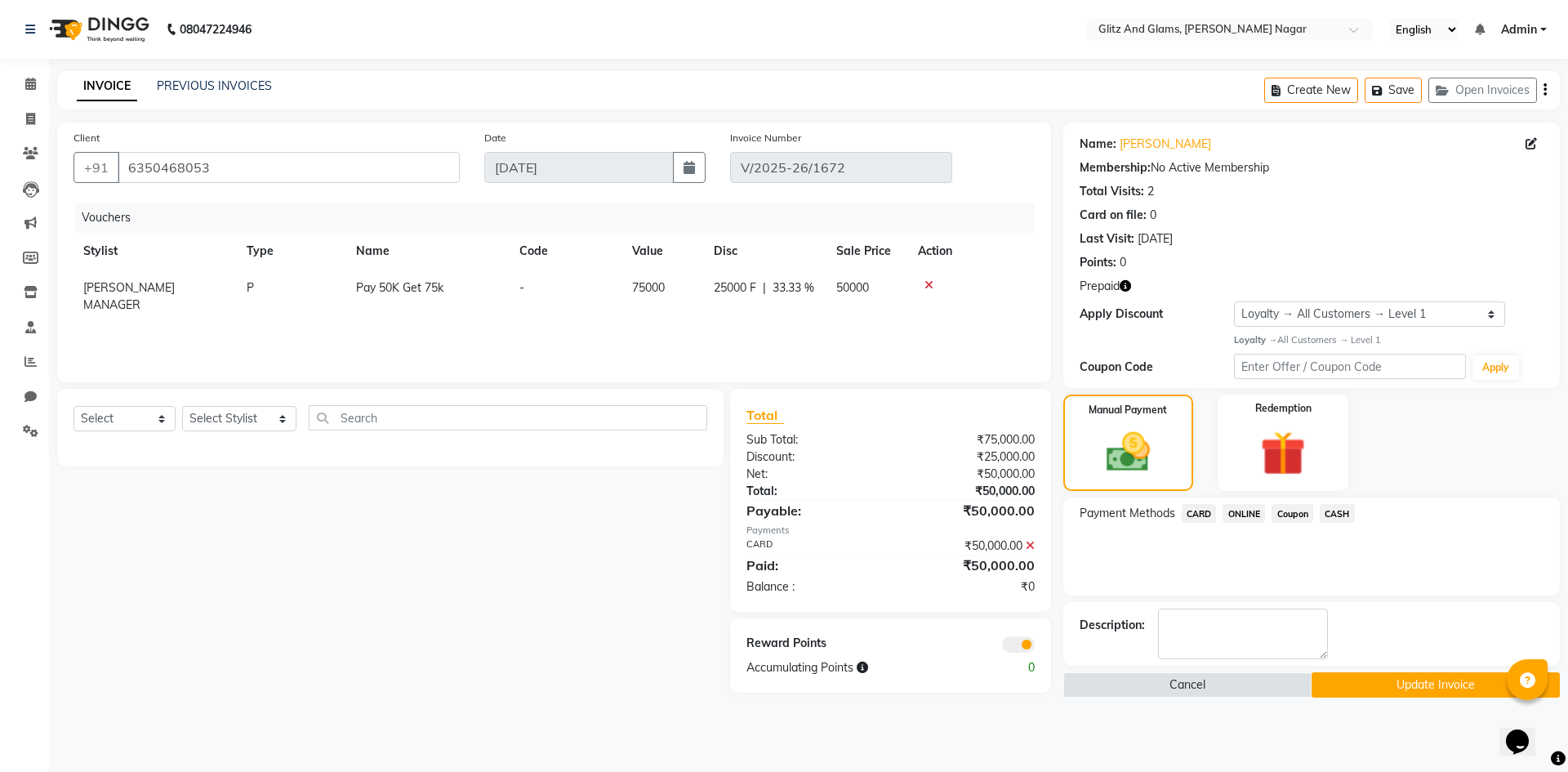
click at [1342, 683] on button "Update Invoice" at bounding box center [1436, 685] width 248 height 25
click at [925, 284] on icon at bounding box center [929, 285] width 9 height 12
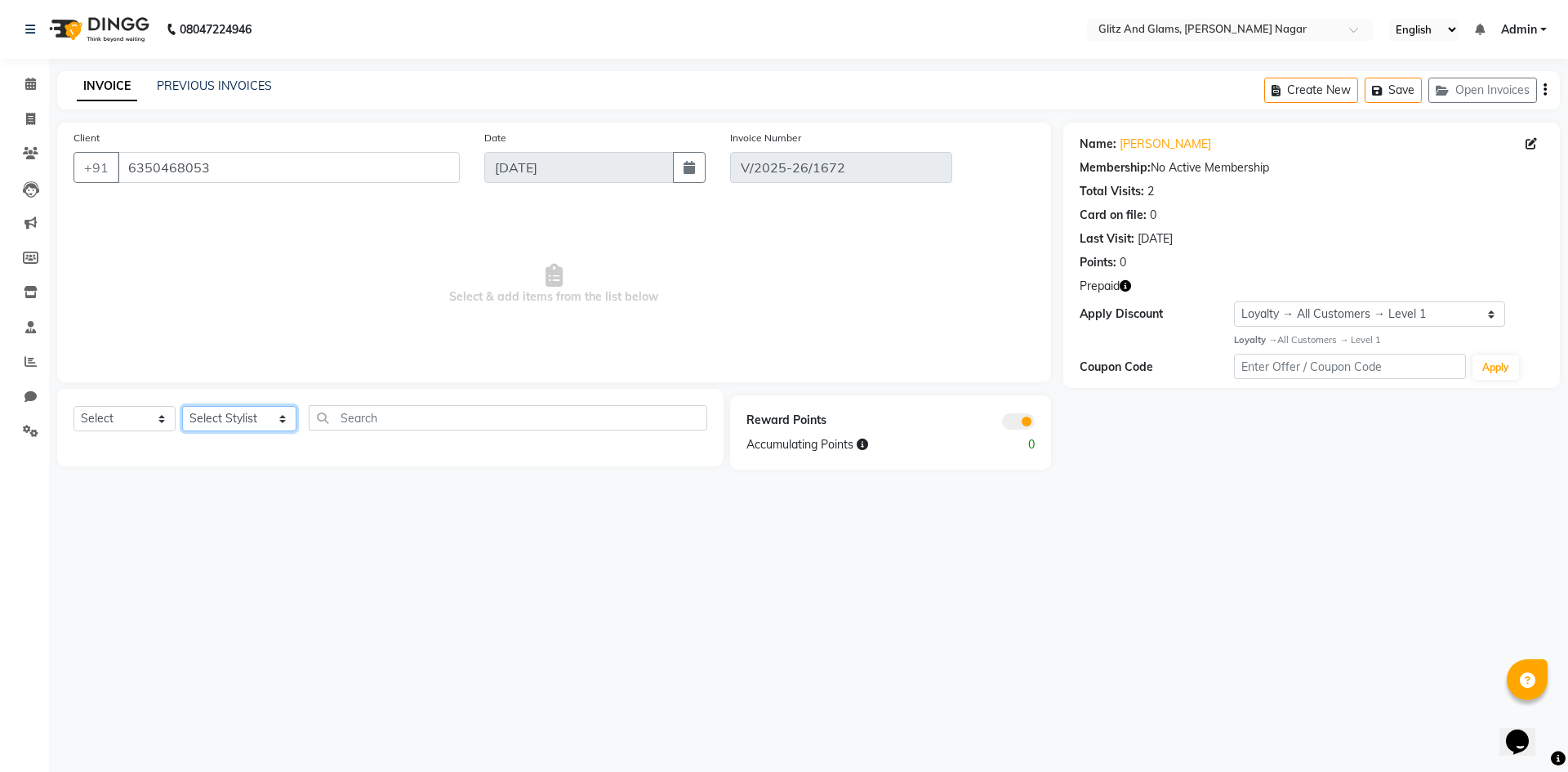
click at [228, 414] on select "Select Stylist [PERSON_NAME] [PERSON_NAME] ANKIT ASHOK ATO [PERSON_NAME] CHETAN…" at bounding box center [239, 419] width 114 height 25
select select "86048"
click at [182, 406] on select "Select Stylist [PERSON_NAME] [PERSON_NAME] ANKIT ASHOK ATO [PERSON_NAME] CHETAN…" at bounding box center [239, 419] width 114 height 25
click at [130, 420] on select "Select Service Product Membership Package Voucher Prepaid Gift Card" at bounding box center [124, 419] width 102 height 25
select select "P"
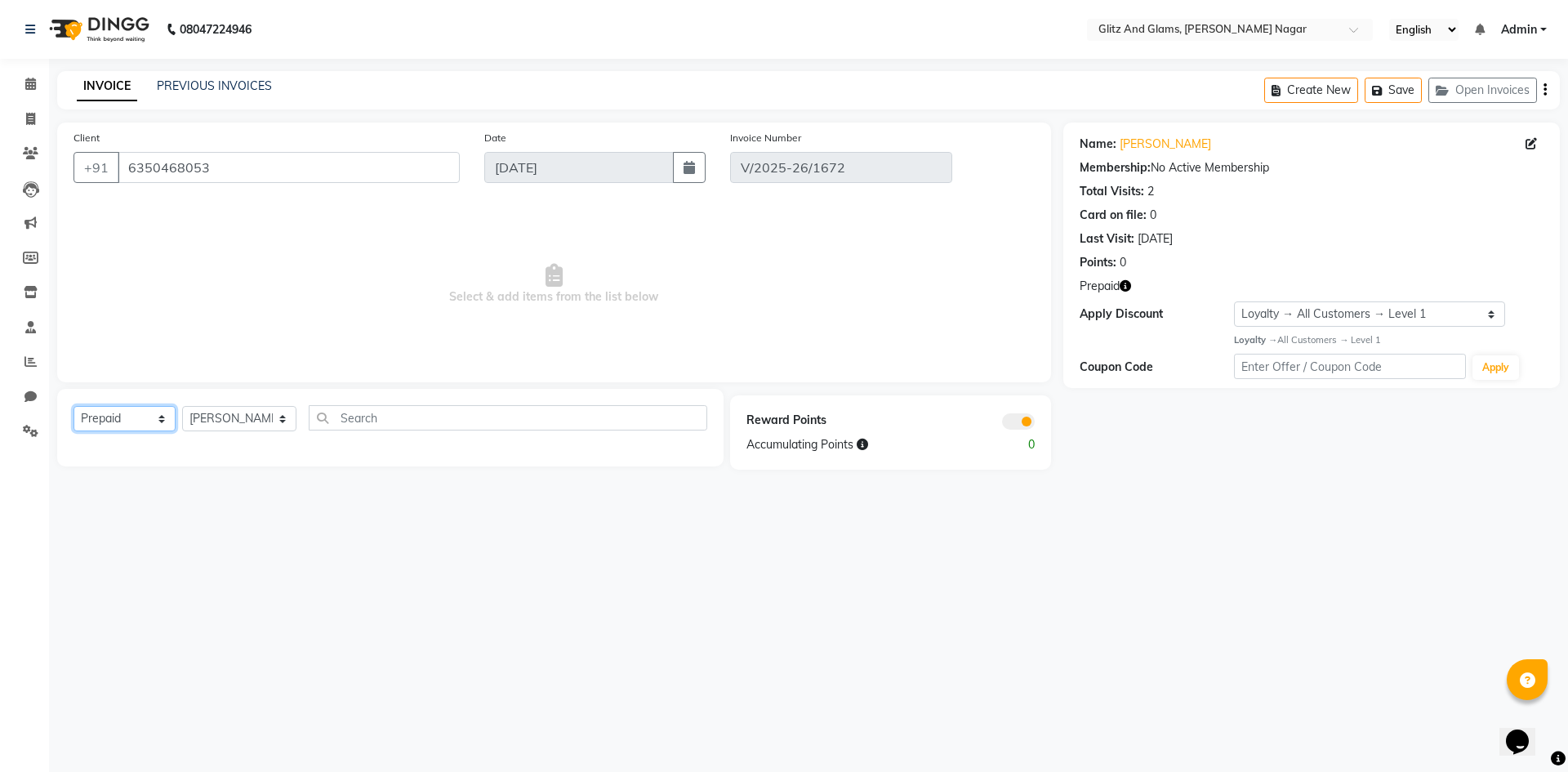
click at [73, 406] on select "Select Service Product Membership Package Voucher Prepaid Gift Card" at bounding box center [124, 419] width 102 height 25
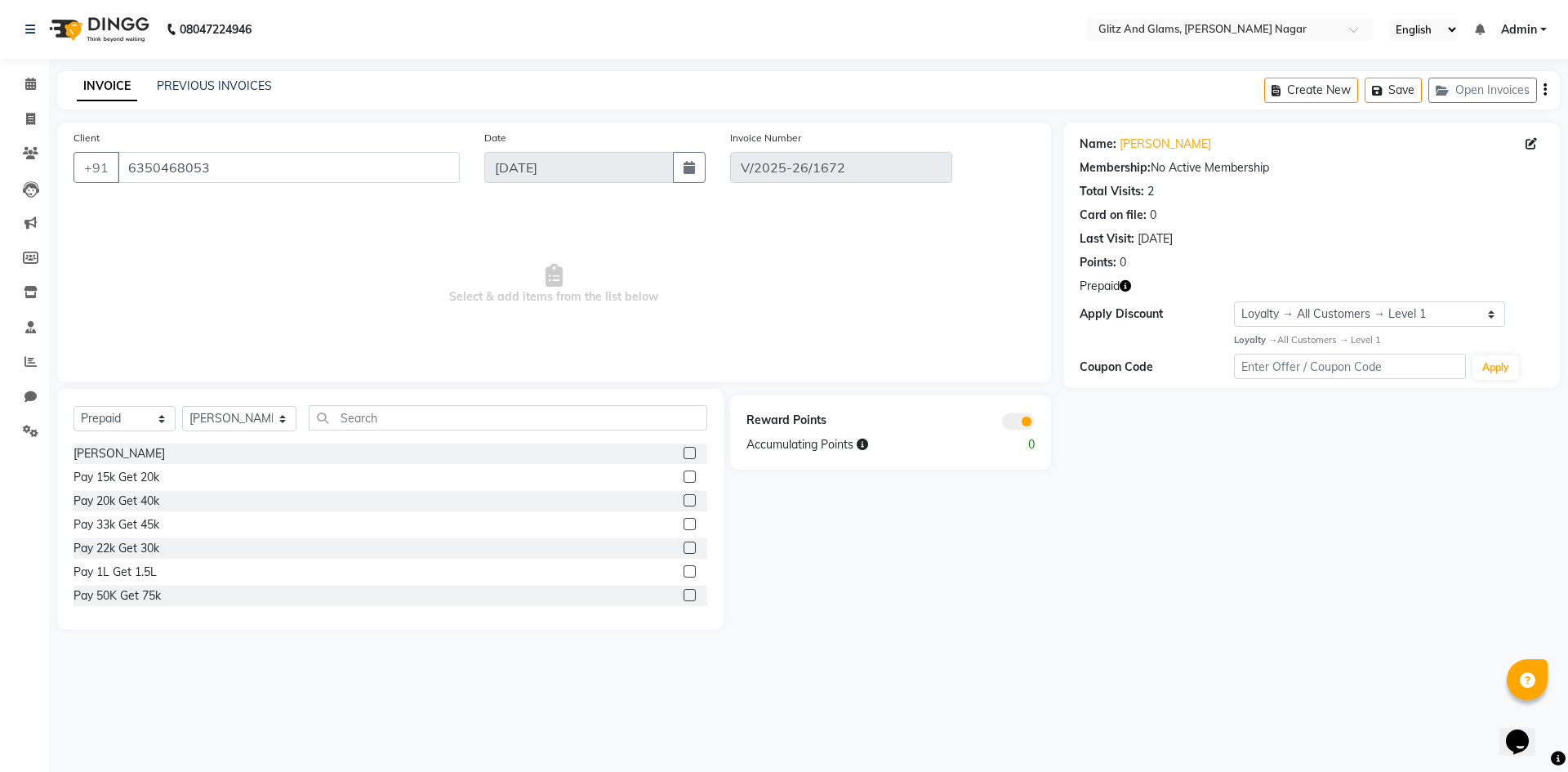
click at [684, 596] on label at bounding box center [690, 595] width 13 height 13
click at [684, 596] on input "checkbox" at bounding box center [689, 596] width 11 height 11
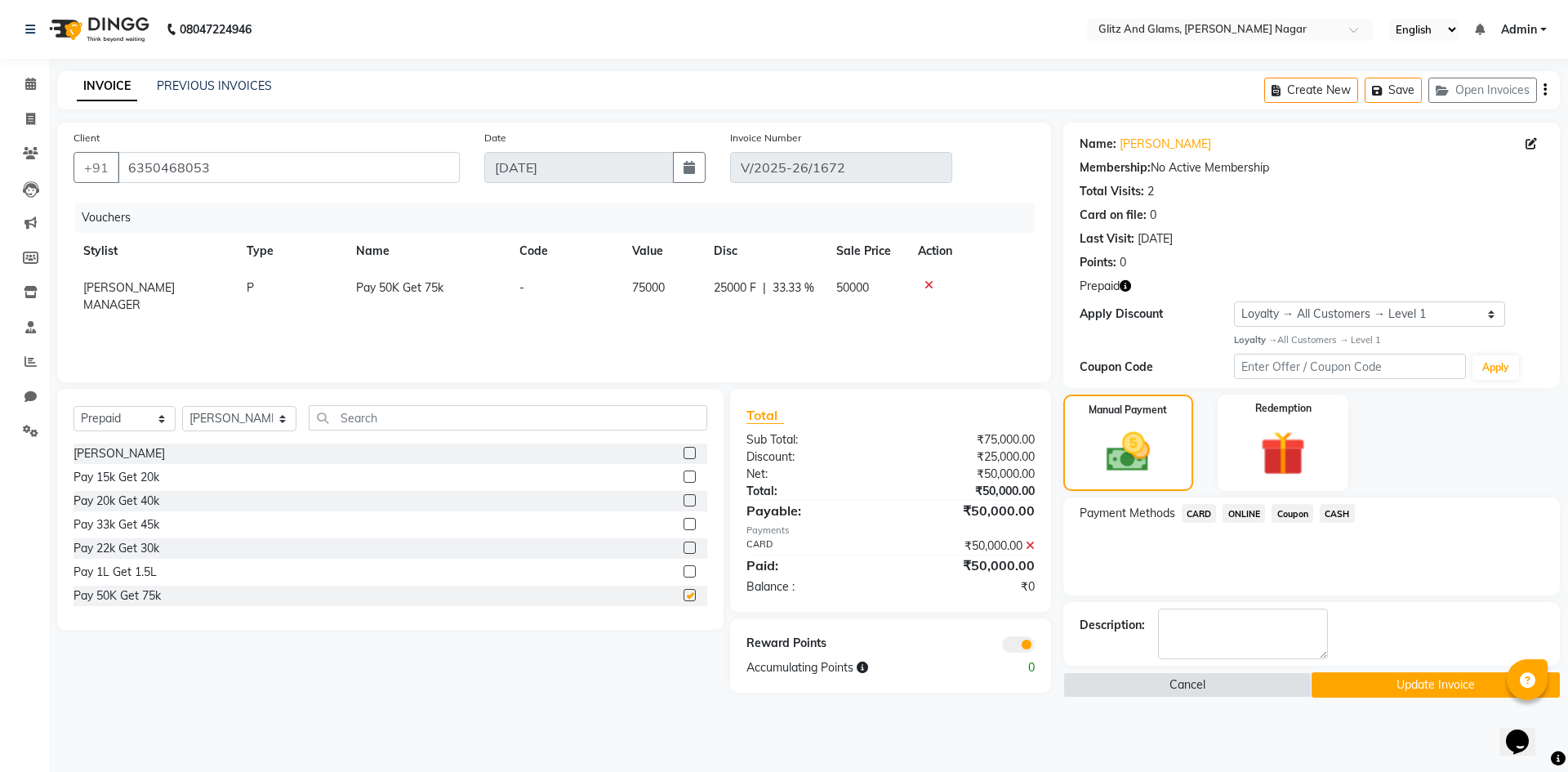
checkbox input "false"
click at [1333, 692] on button "Update Invoice" at bounding box center [1436, 685] width 248 height 25
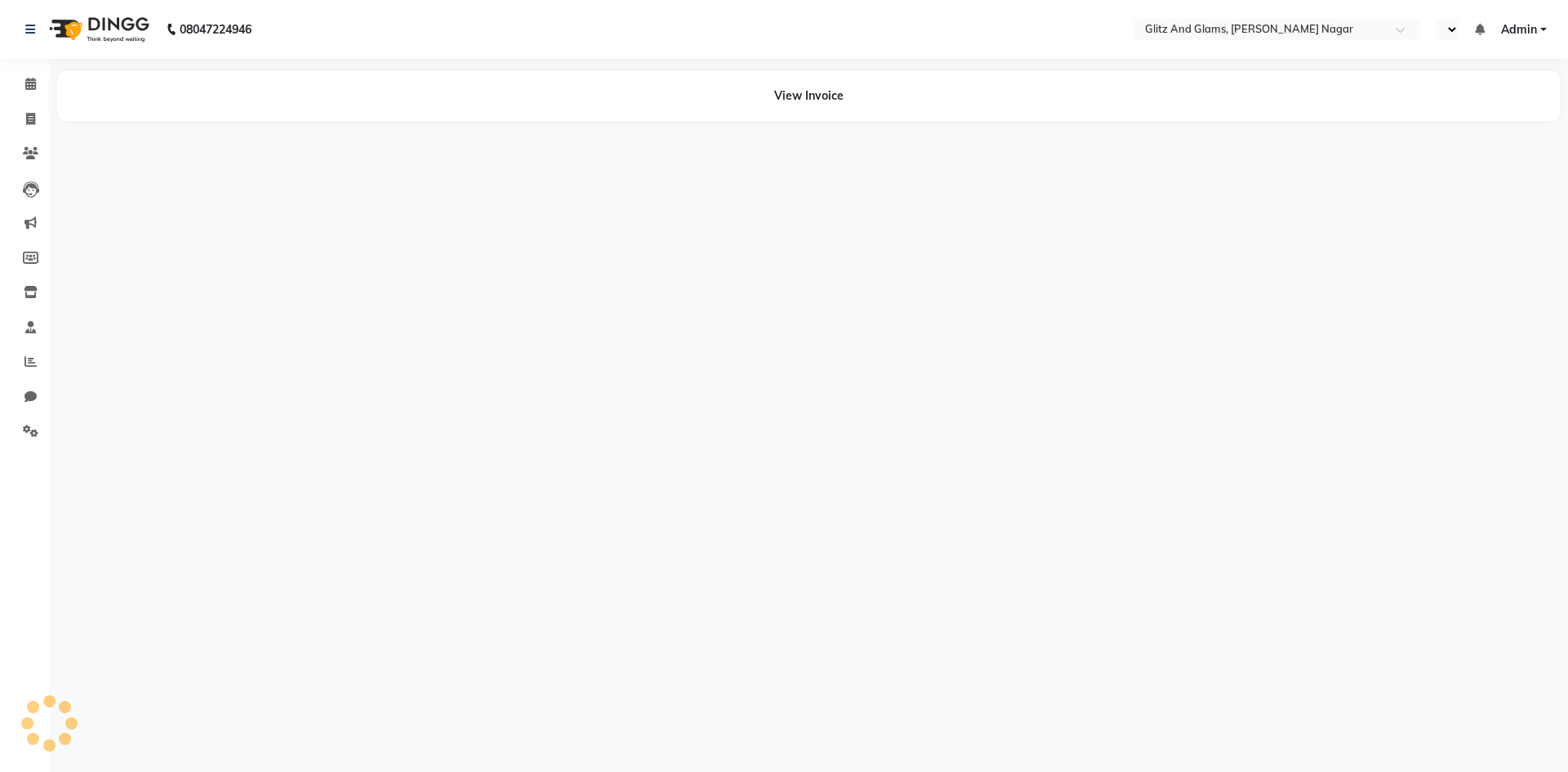
select select "en"
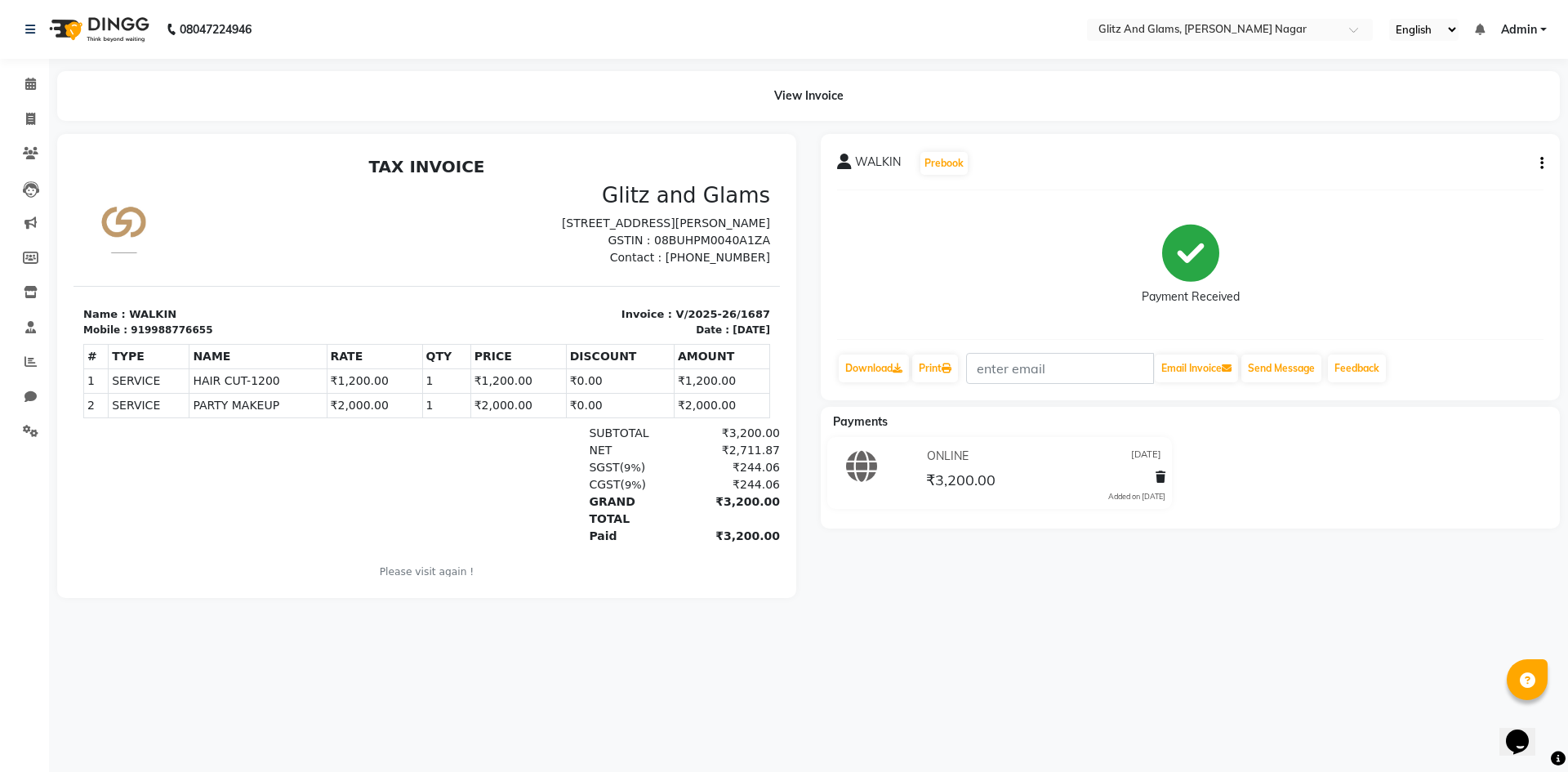
click at [1543, 163] on icon "button" at bounding box center [1542, 163] width 4 height 1
click at [1446, 182] on div "Edit Invoice" at bounding box center [1461, 184] width 112 height 21
select select "service"
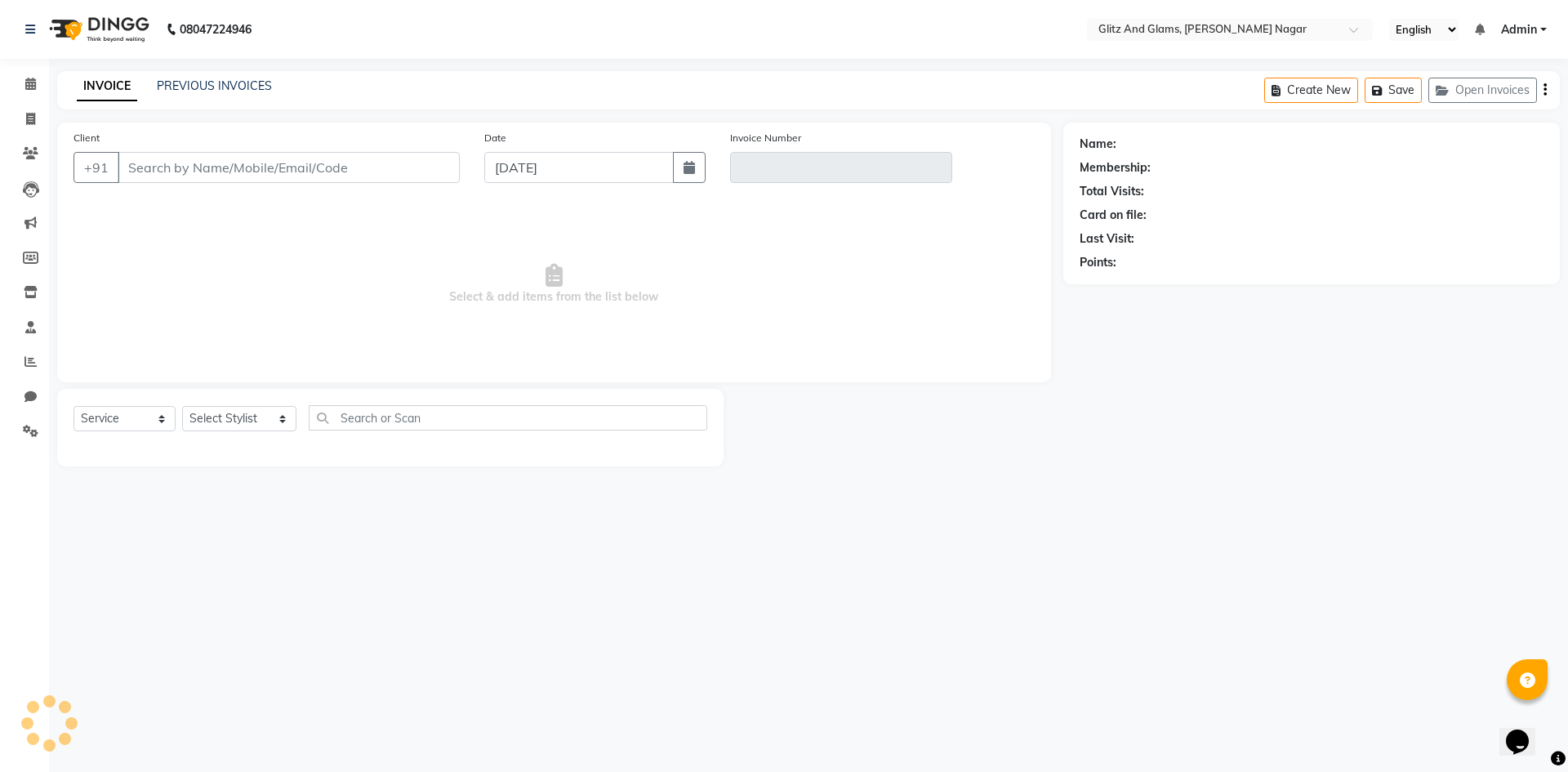
type input "9988776655"
type input "V/2025-26/1687"
type input "[DATE]"
select select "select"
select select "1: Object"
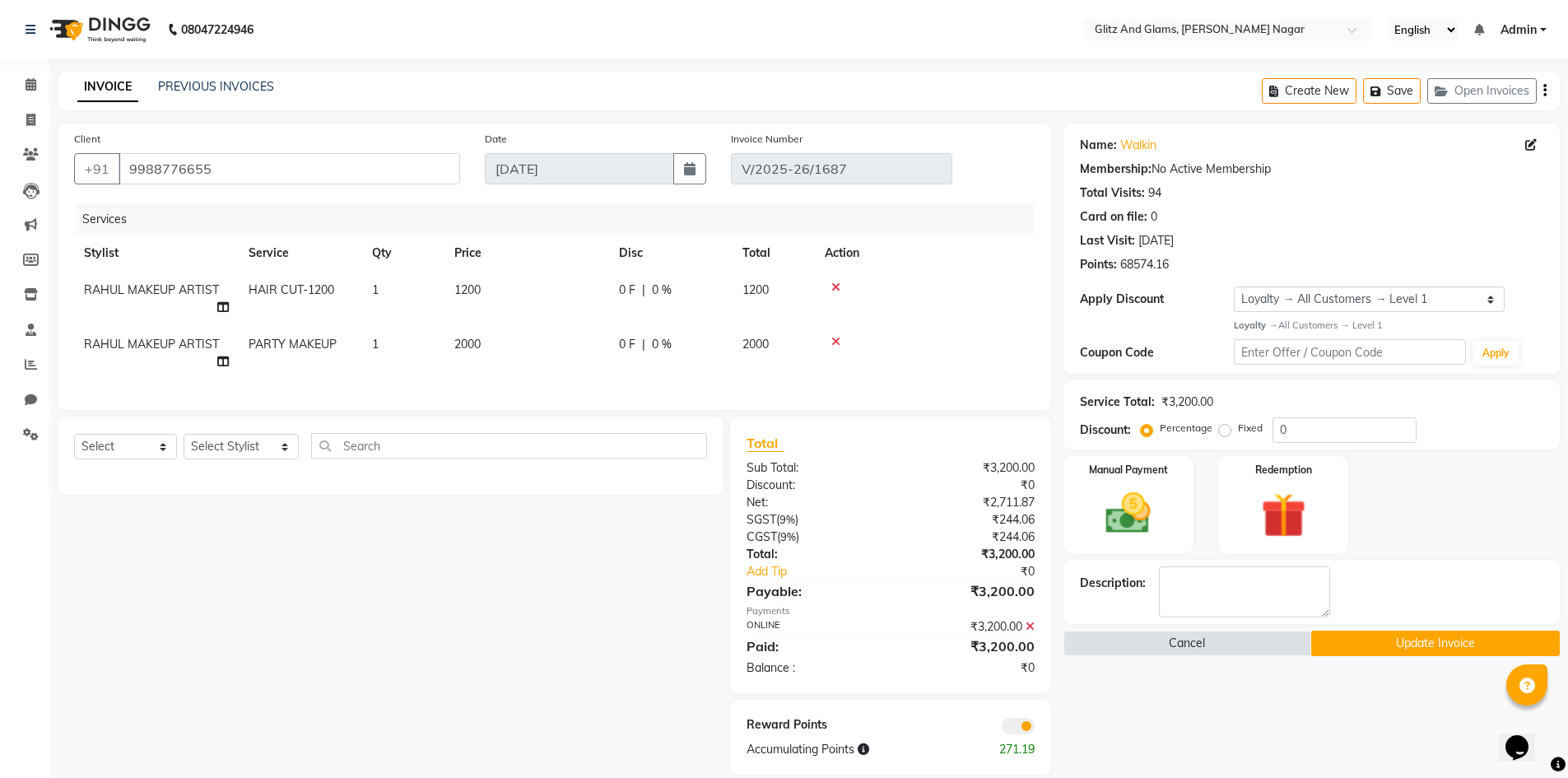
click at [1029, 632] on icon at bounding box center [1030, 626] width 9 height 12
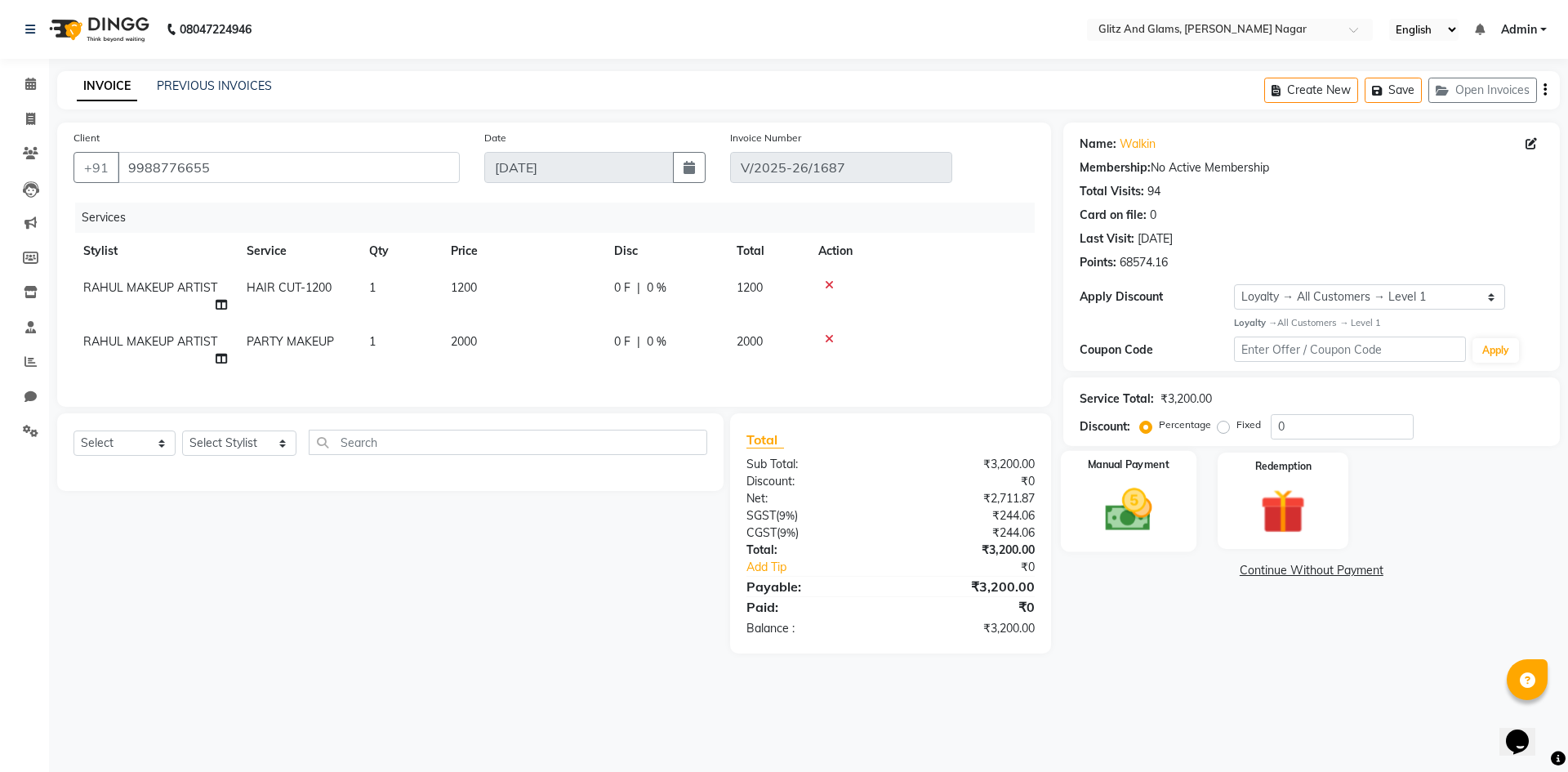
click at [1115, 470] on label "Manual Payment" at bounding box center [1129, 465] width 82 height 15
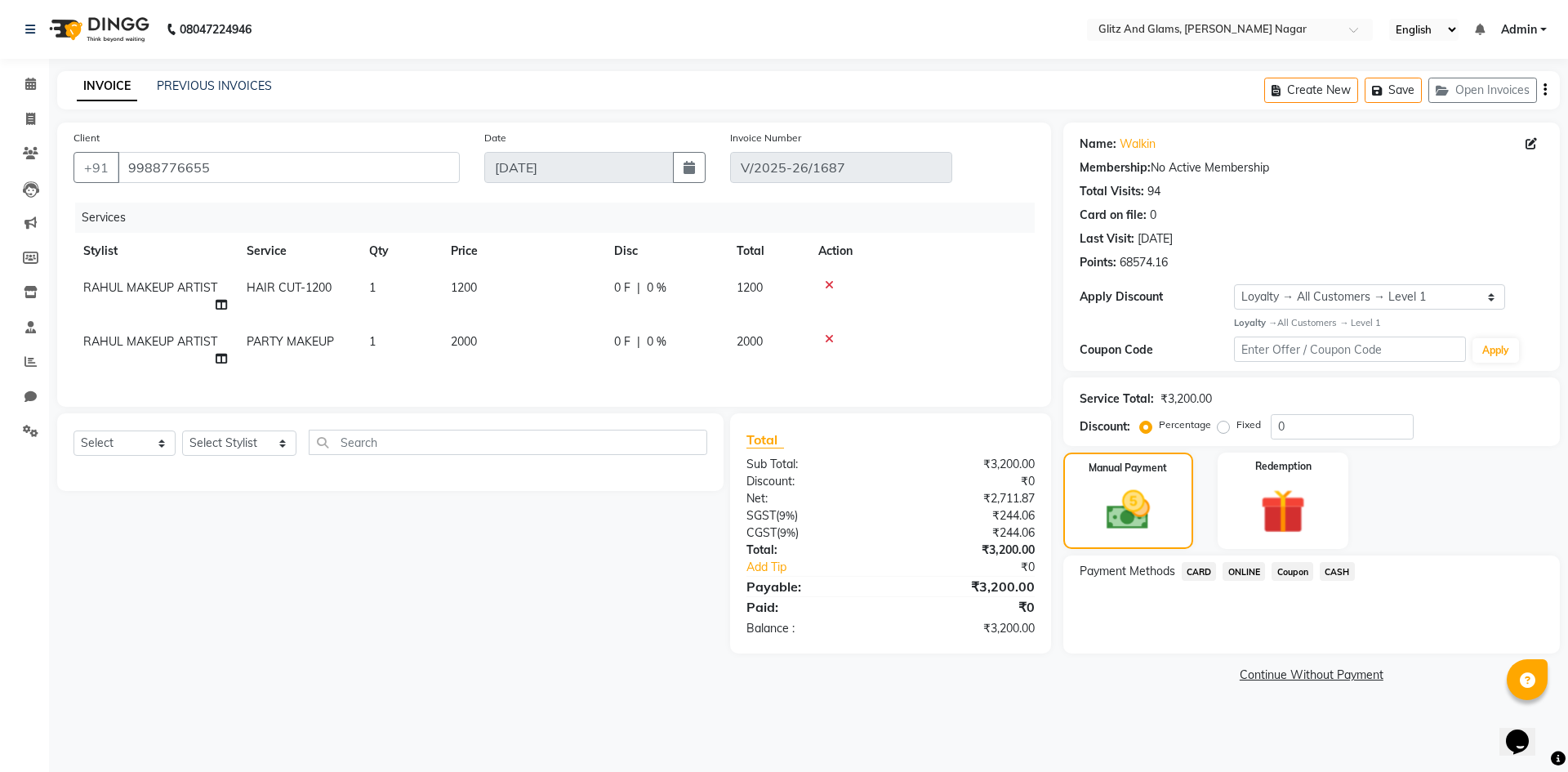
click at [1246, 575] on span "ONLINE" at bounding box center [1244, 571] width 43 height 19
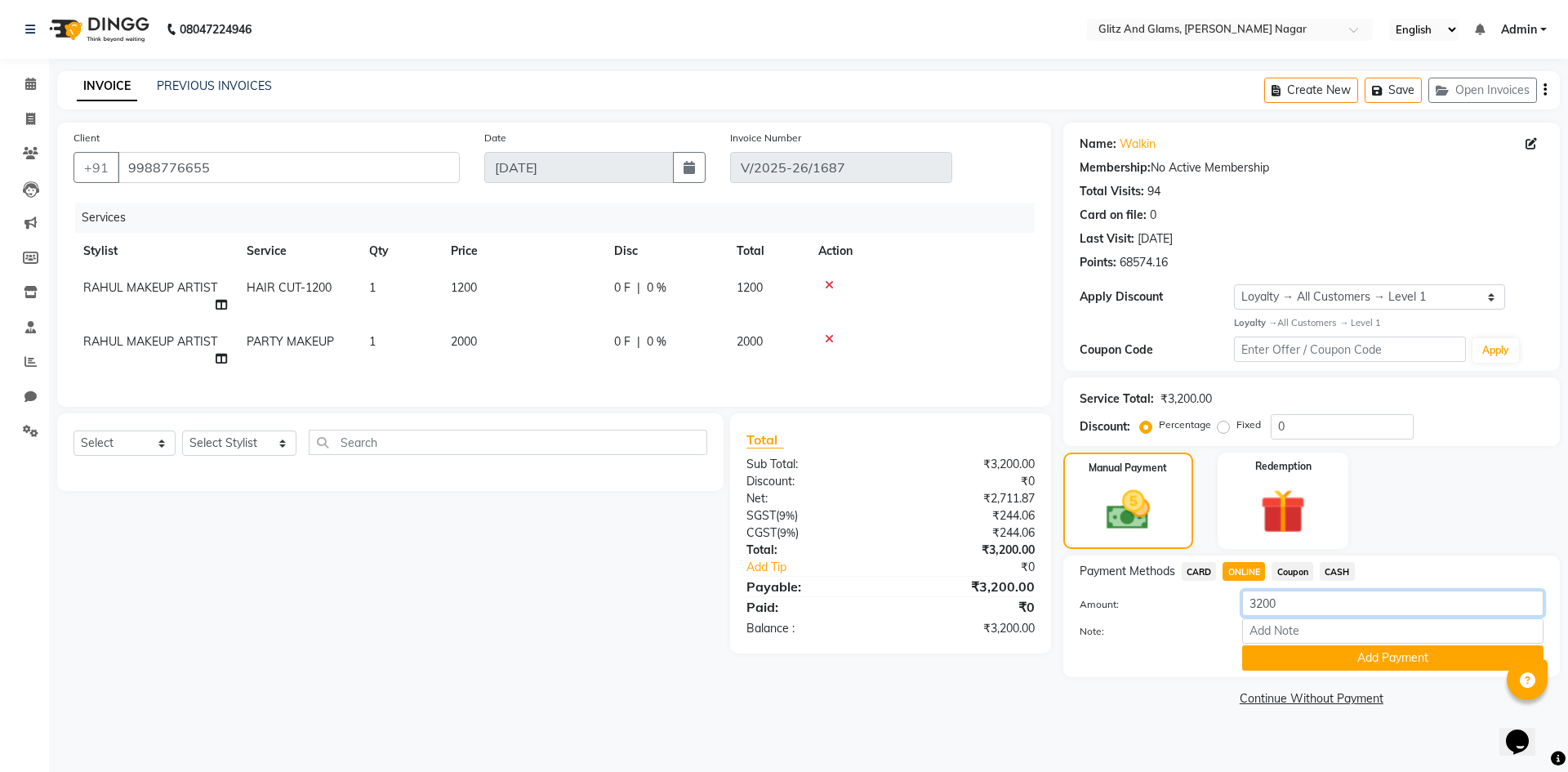
click at [1268, 604] on input "3200" at bounding box center [1392, 603] width 302 height 25
type input "2000"
click at [1279, 657] on button "Add Payment" at bounding box center [1392, 658] width 302 height 25
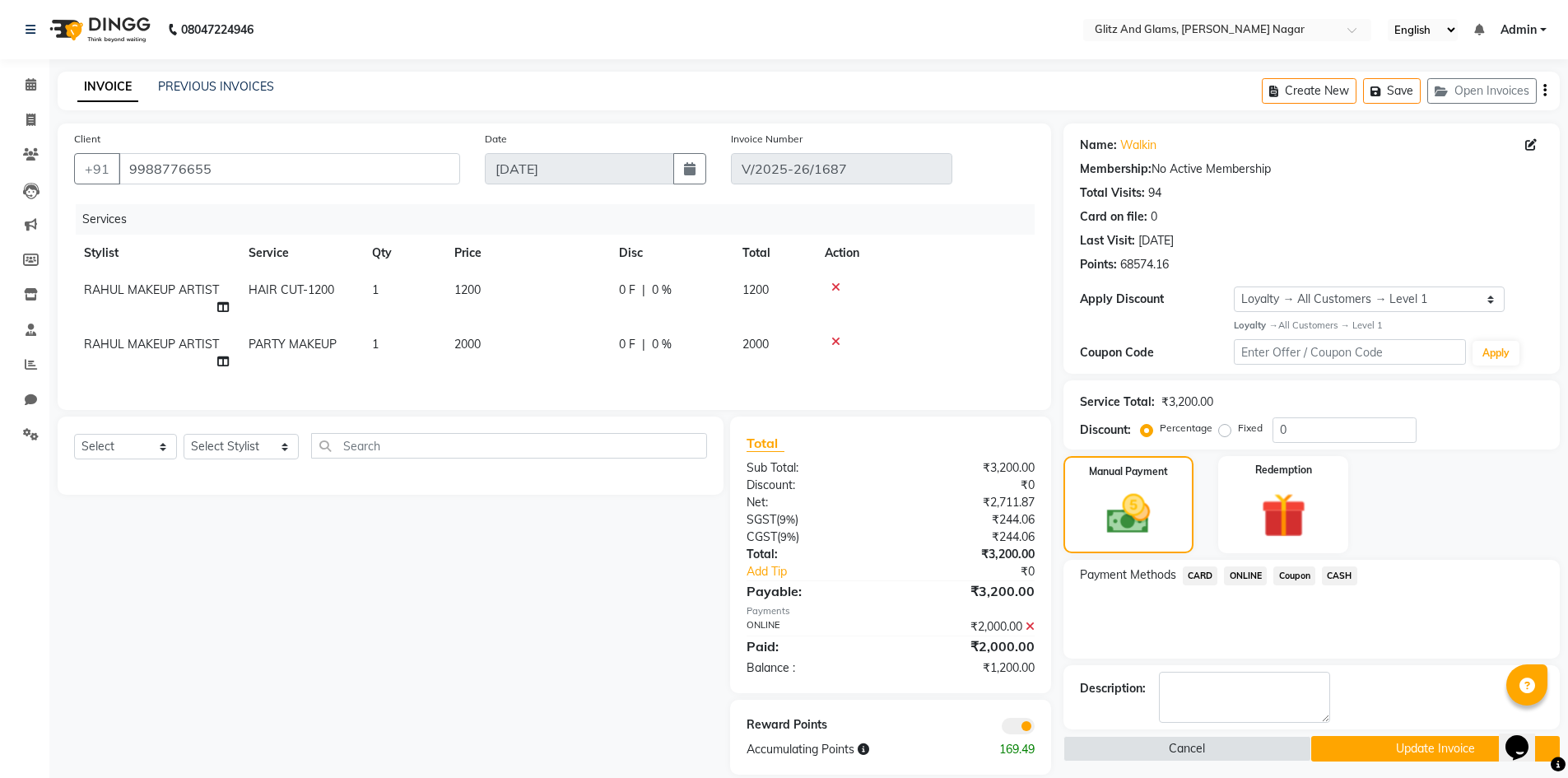
click at [1198, 580] on span "CARD" at bounding box center [1201, 575] width 36 height 19
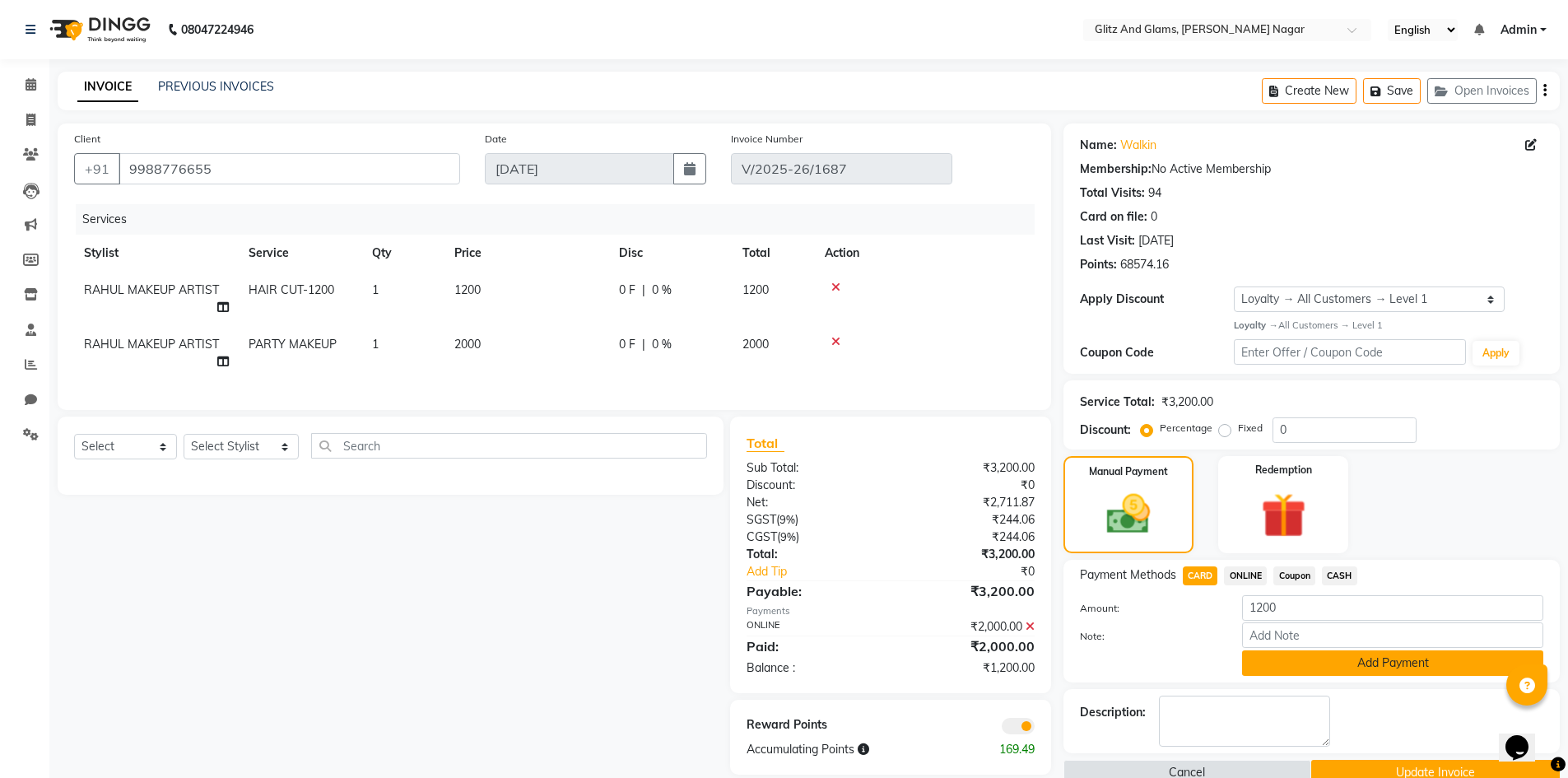
click at [1276, 669] on button "Add Payment" at bounding box center [1393, 663] width 301 height 26
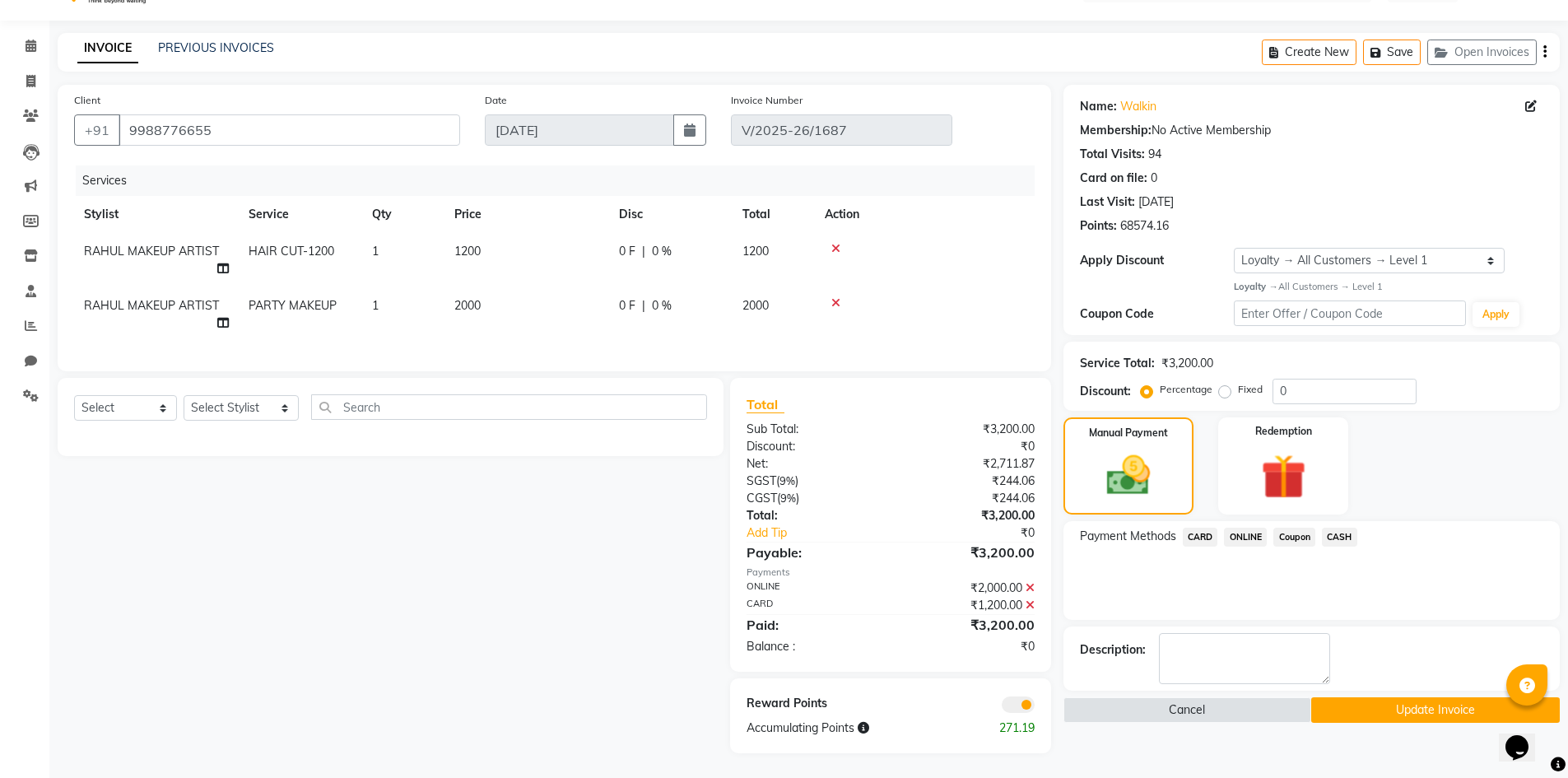
scroll to position [51, 0]
click at [1399, 698] on button "Update Invoice" at bounding box center [1436, 710] width 248 height 26
